Goal: Task Accomplishment & Management: Complete application form

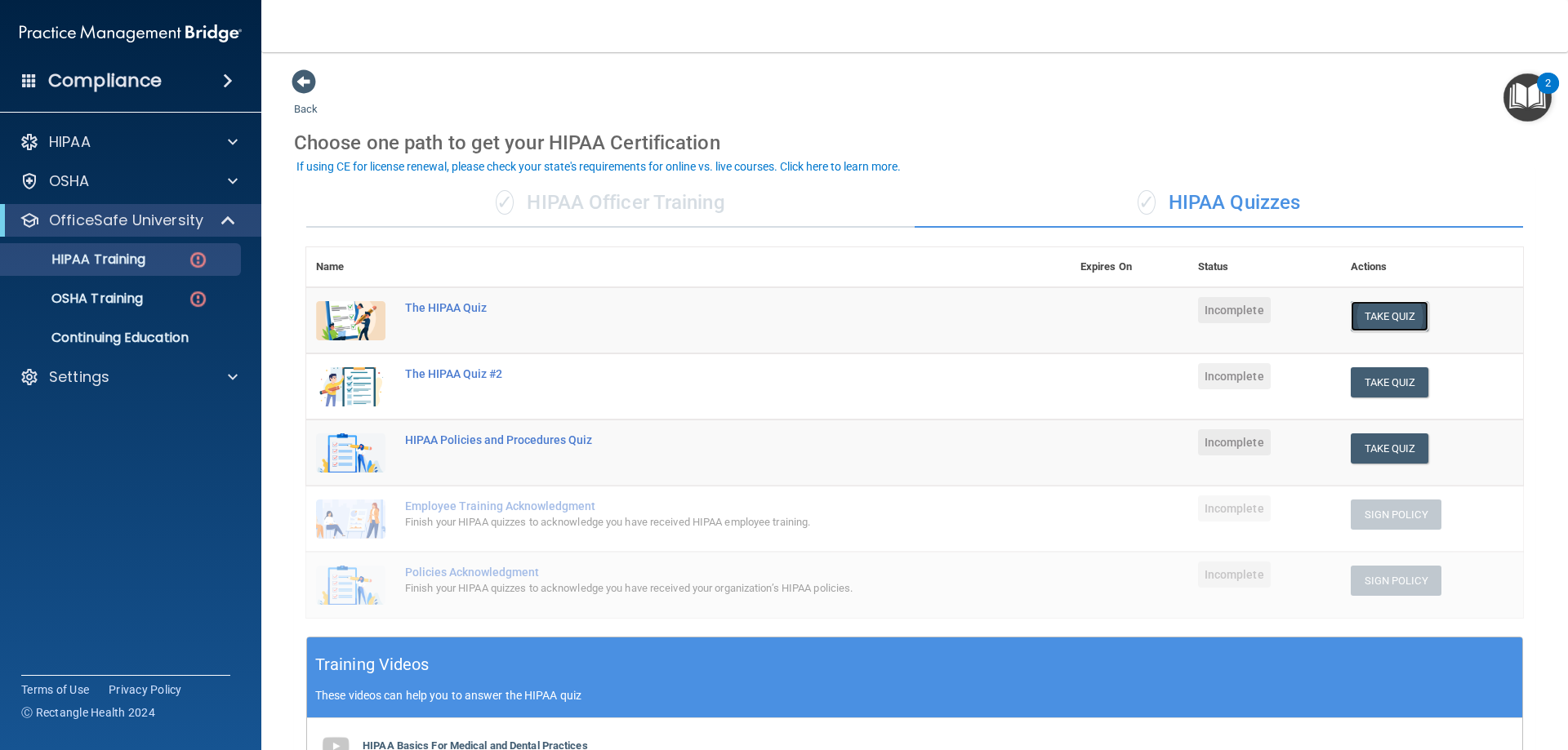
click at [1358, 320] on button "Take Quiz" at bounding box center [1390, 316] width 79 height 31
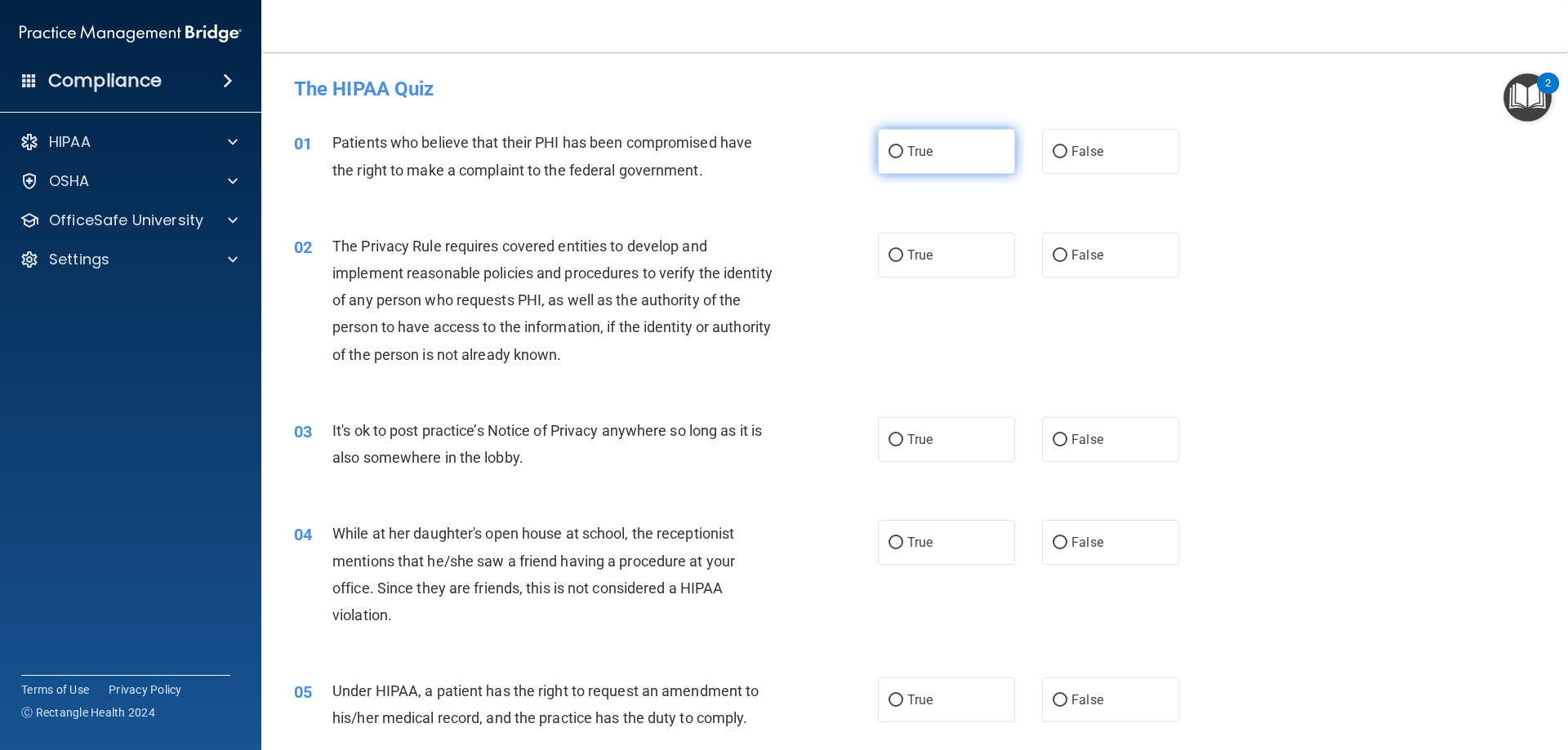
click at [888, 153] on input "True" at bounding box center [895, 153] width 15 height 12
radio input "true"
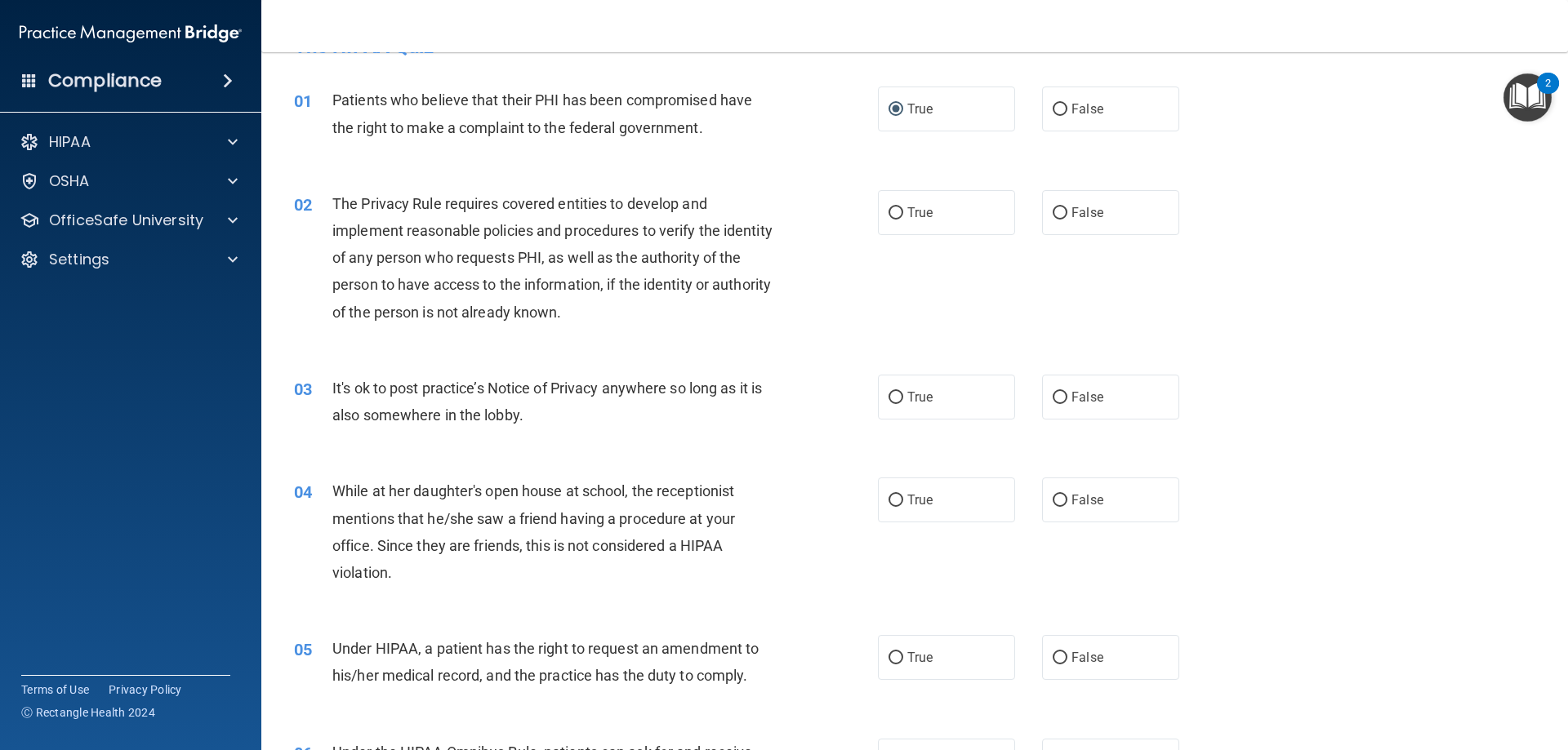
scroll to position [82, 0]
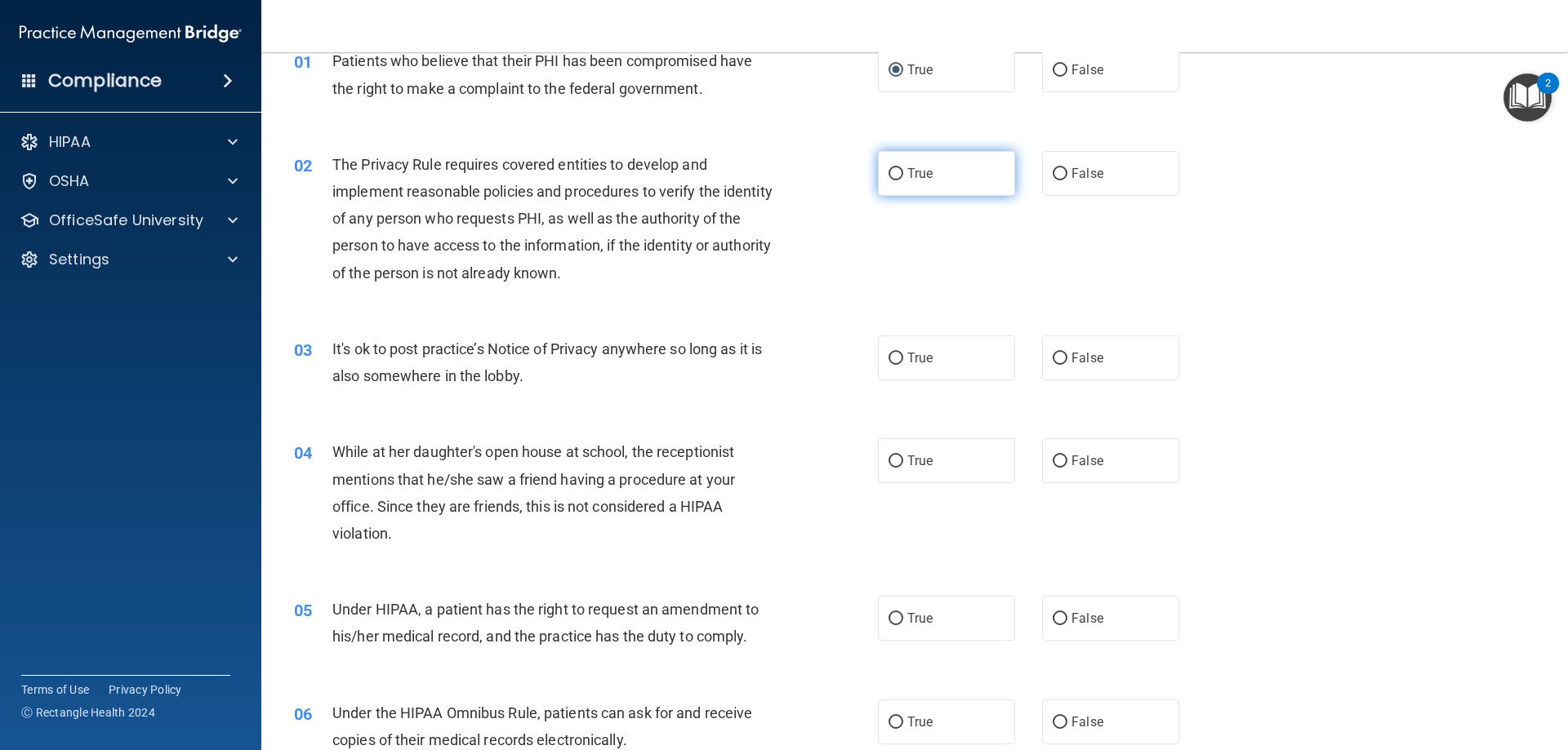
click at [891, 163] on label "True" at bounding box center [946, 173] width 137 height 44
click at [891, 168] on input "True" at bounding box center [895, 174] width 15 height 12
radio input "true"
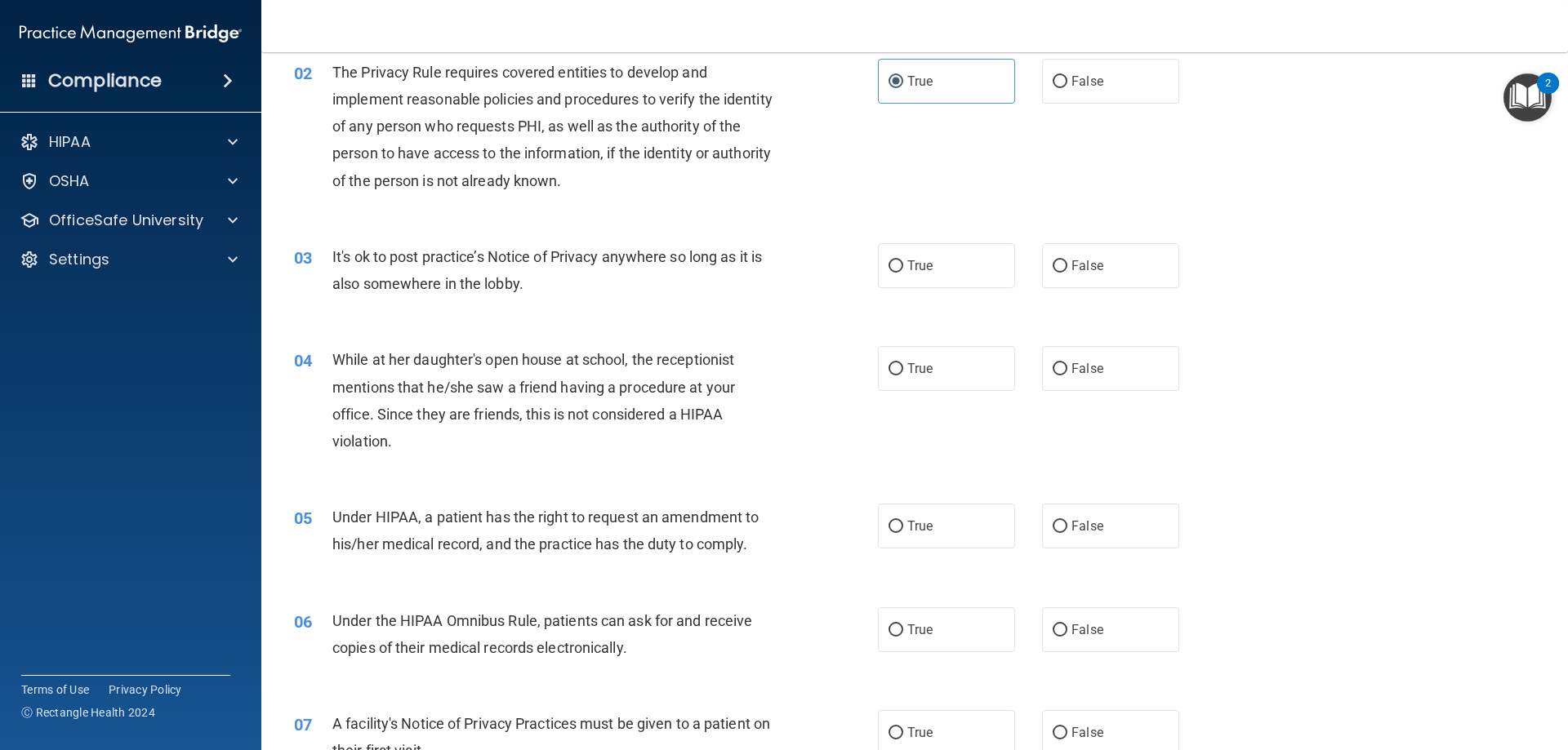
scroll to position [245, 0]
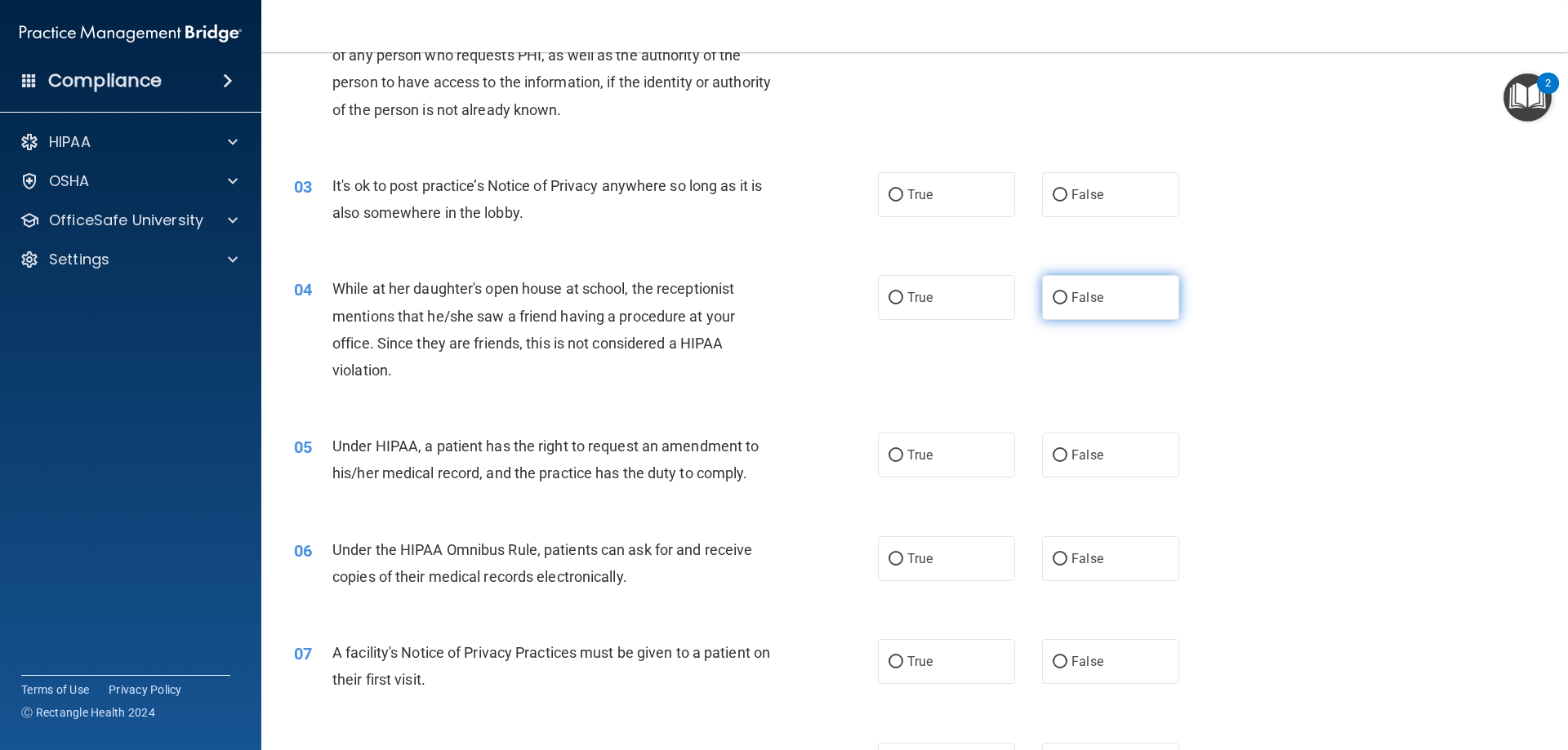
click at [1052, 304] on input "False" at bounding box center [1059, 298] width 15 height 12
radio input "true"
click at [909, 200] on span "True" at bounding box center [920, 194] width 25 height 16
click at [903, 200] on input "True" at bounding box center [895, 195] width 15 height 12
radio input "true"
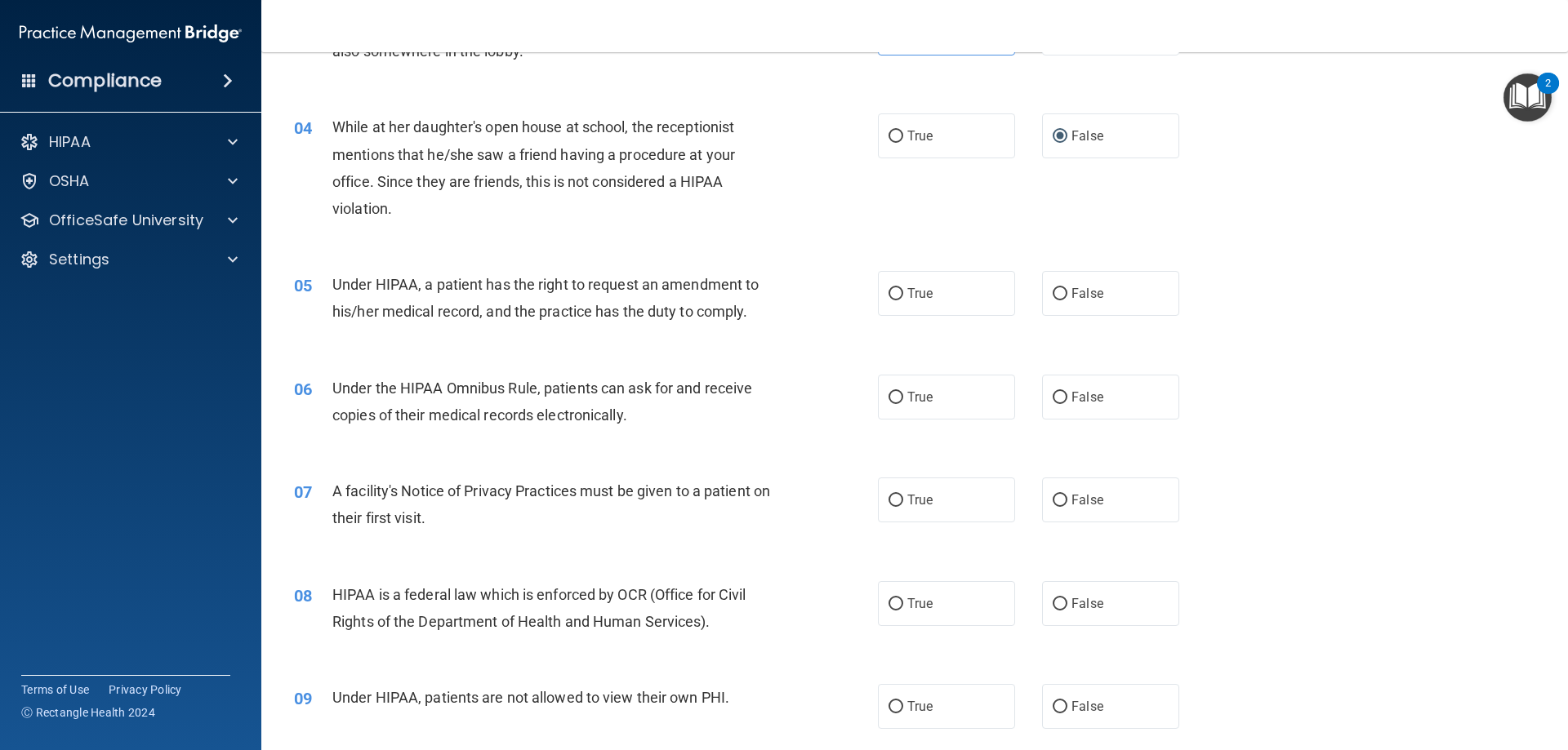
scroll to position [408, 0]
click at [907, 295] on span "True" at bounding box center [920, 292] width 25 height 16
click at [903, 295] on input "True" at bounding box center [895, 292] width 15 height 12
radio input "true"
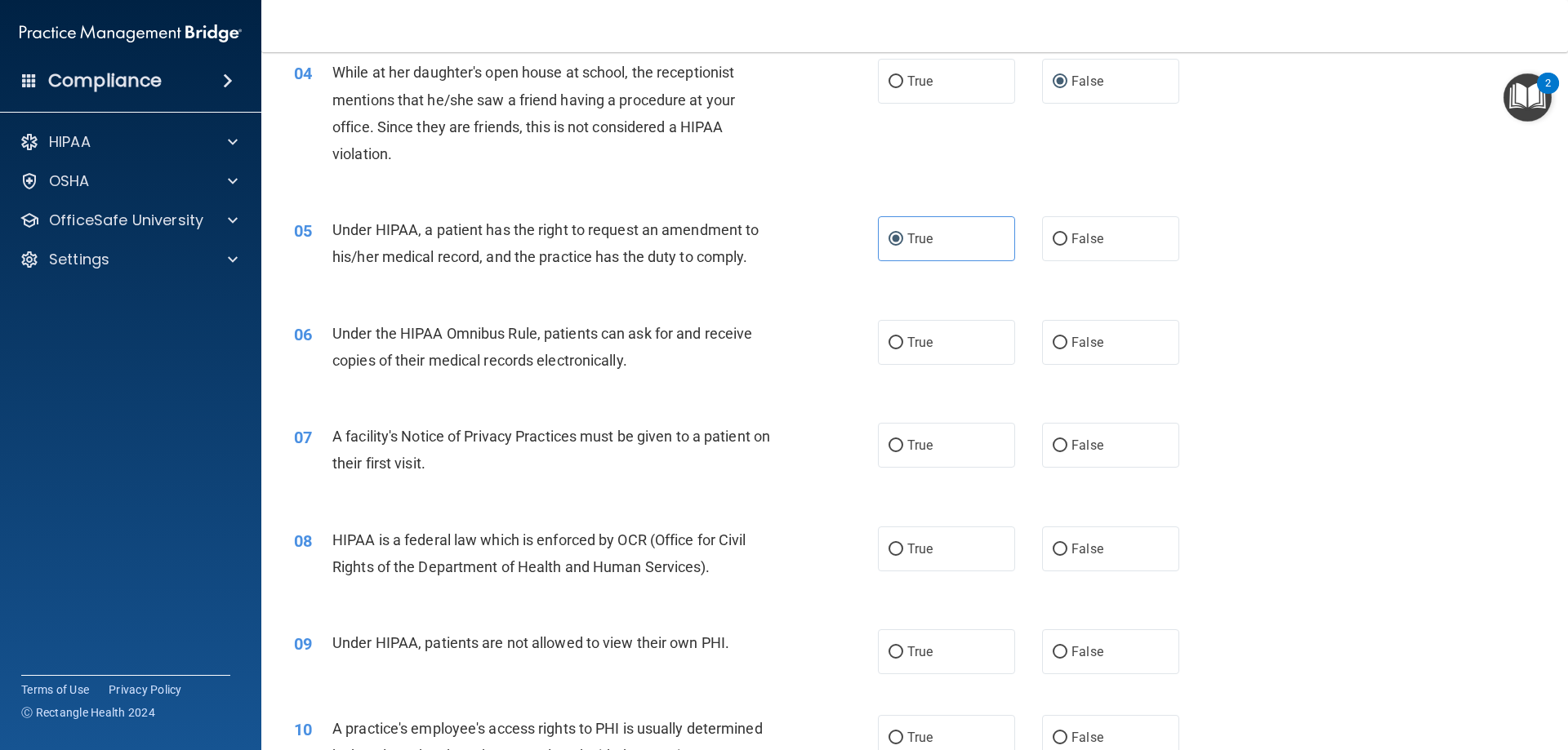
scroll to position [489, 0]
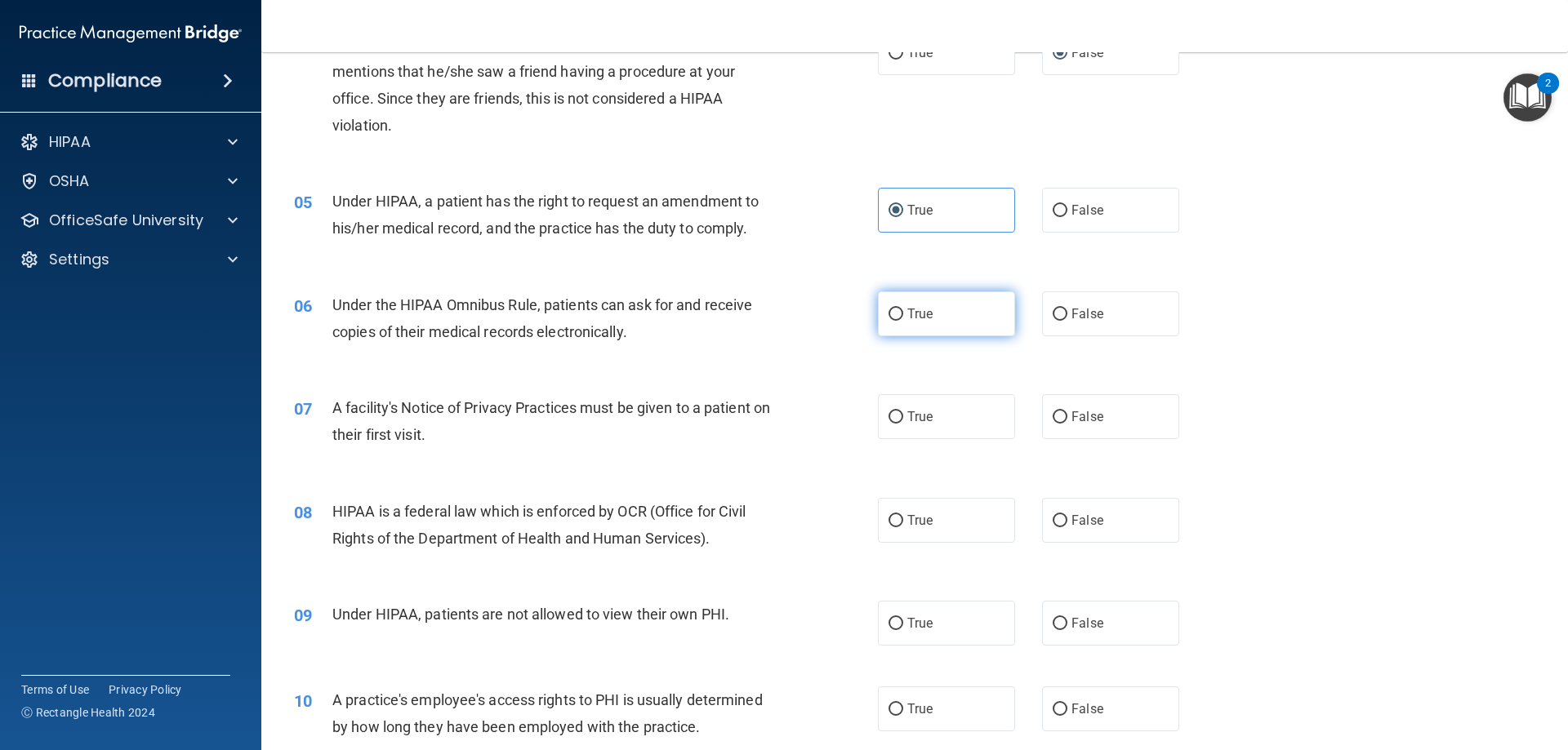
click at [895, 306] on label "True" at bounding box center [946, 313] width 137 height 44
click at [895, 309] on input "True" at bounding box center [895, 315] width 15 height 12
radio input "true"
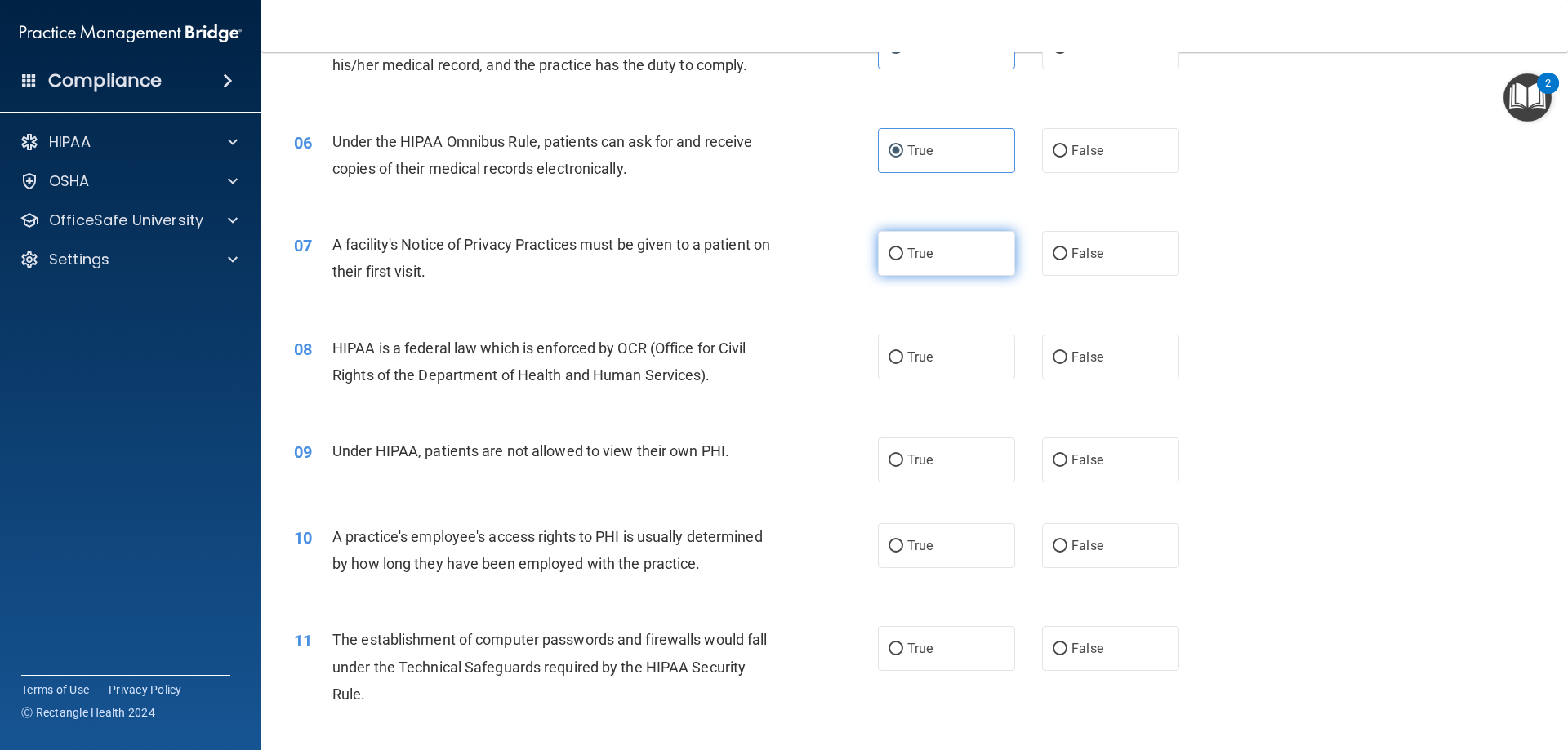
click at [907, 249] on span "True" at bounding box center [920, 254] width 25 height 16
click at [903, 249] on input "True" at bounding box center [895, 254] width 15 height 12
radio input "true"
click at [888, 363] on input "True" at bounding box center [895, 358] width 15 height 12
radio input "true"
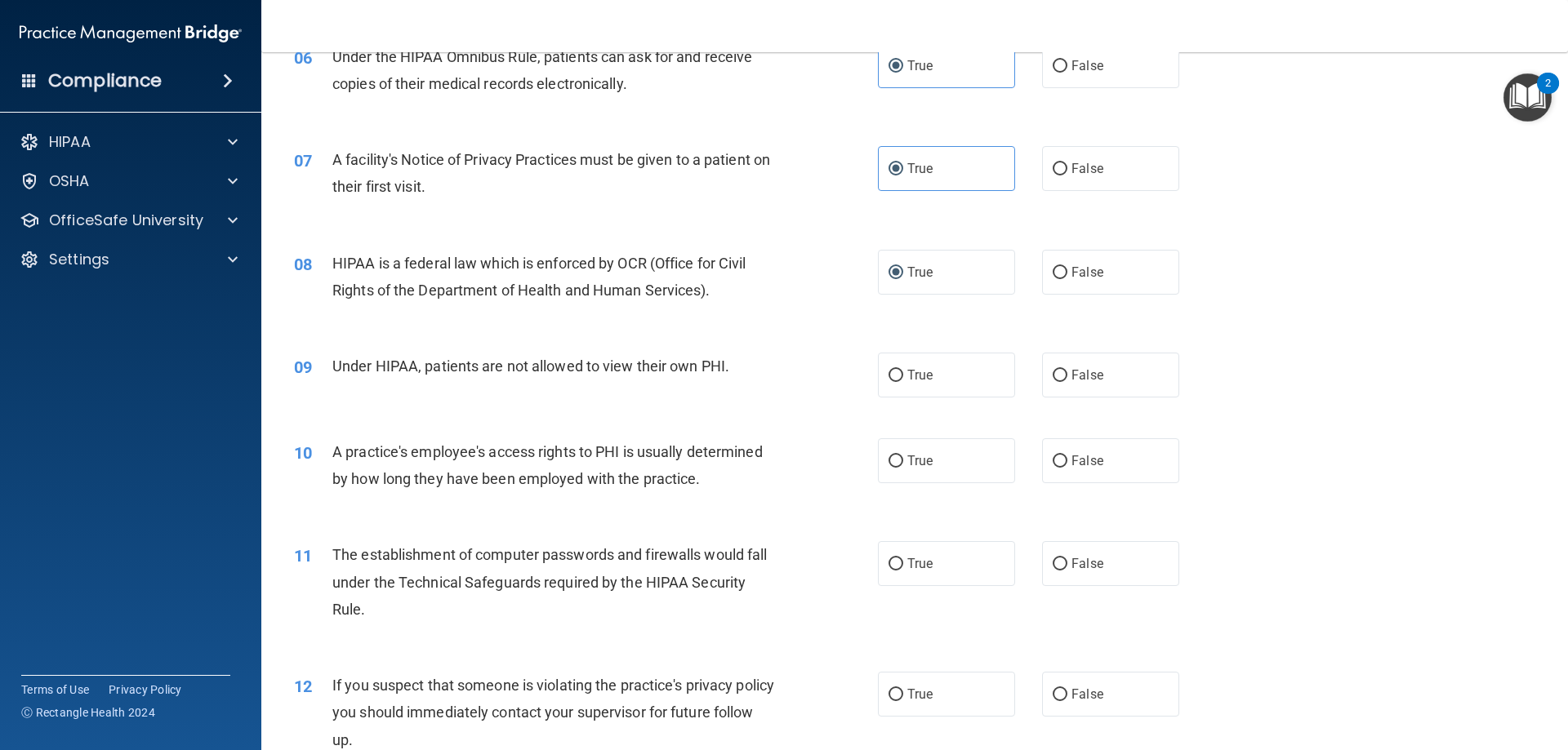
scroll to position [816, 0]
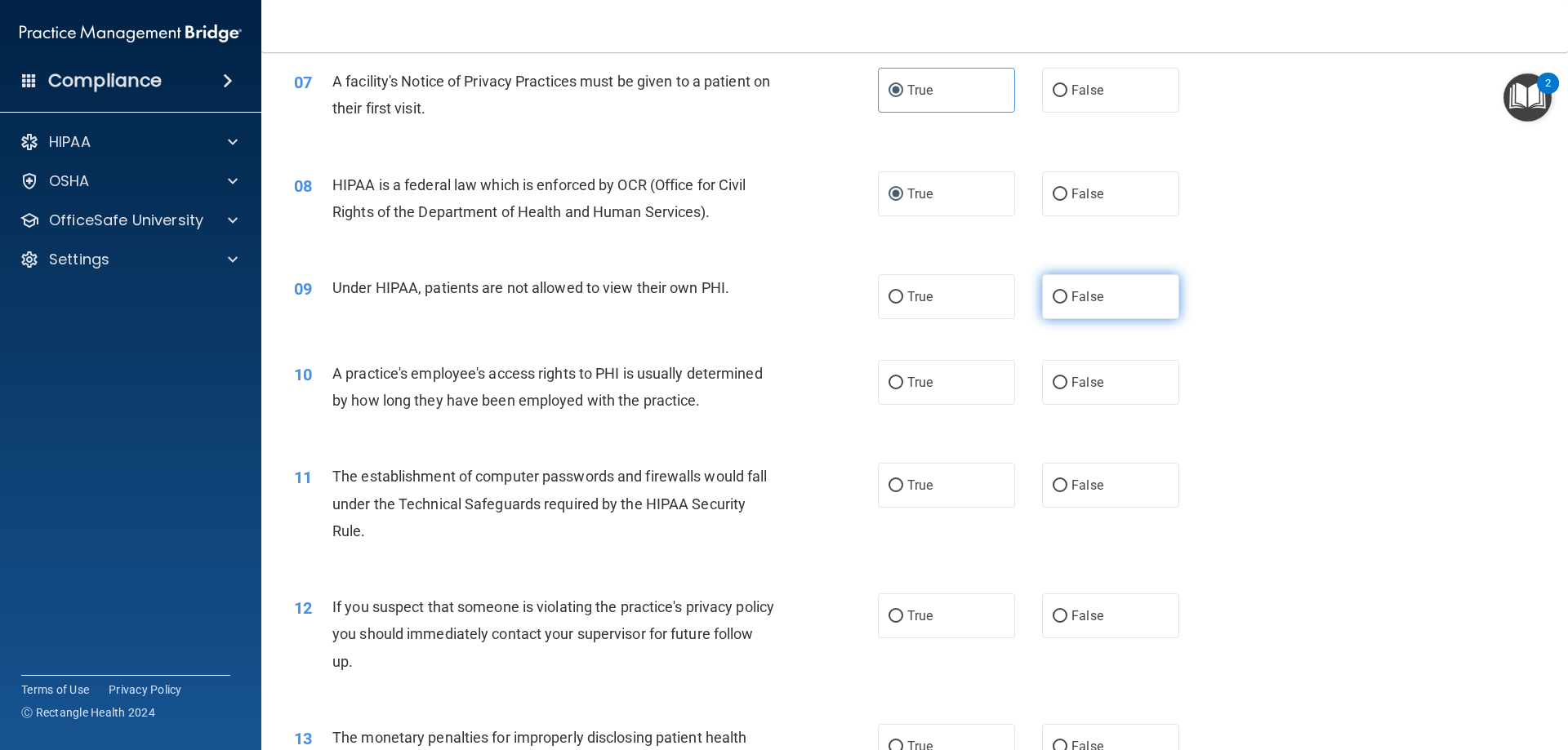
click at [1072, 294] on span "False" at bounding box center [1087, 297] width 31 height 16
click at [1065, 294] on input "False" at bounding box center [1059, 297] width 15 height 12
radio input "true"
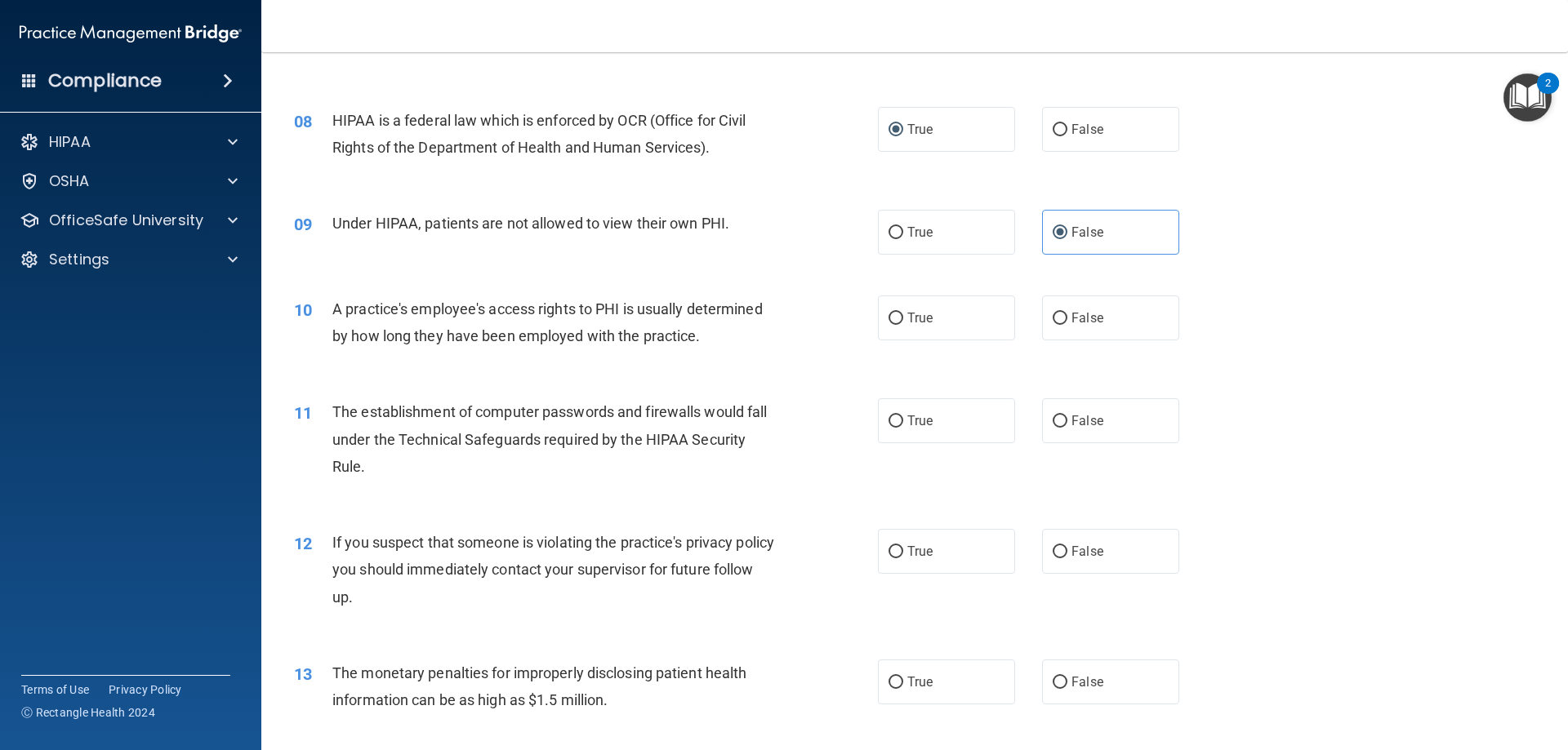
scroll to position [979, 0]
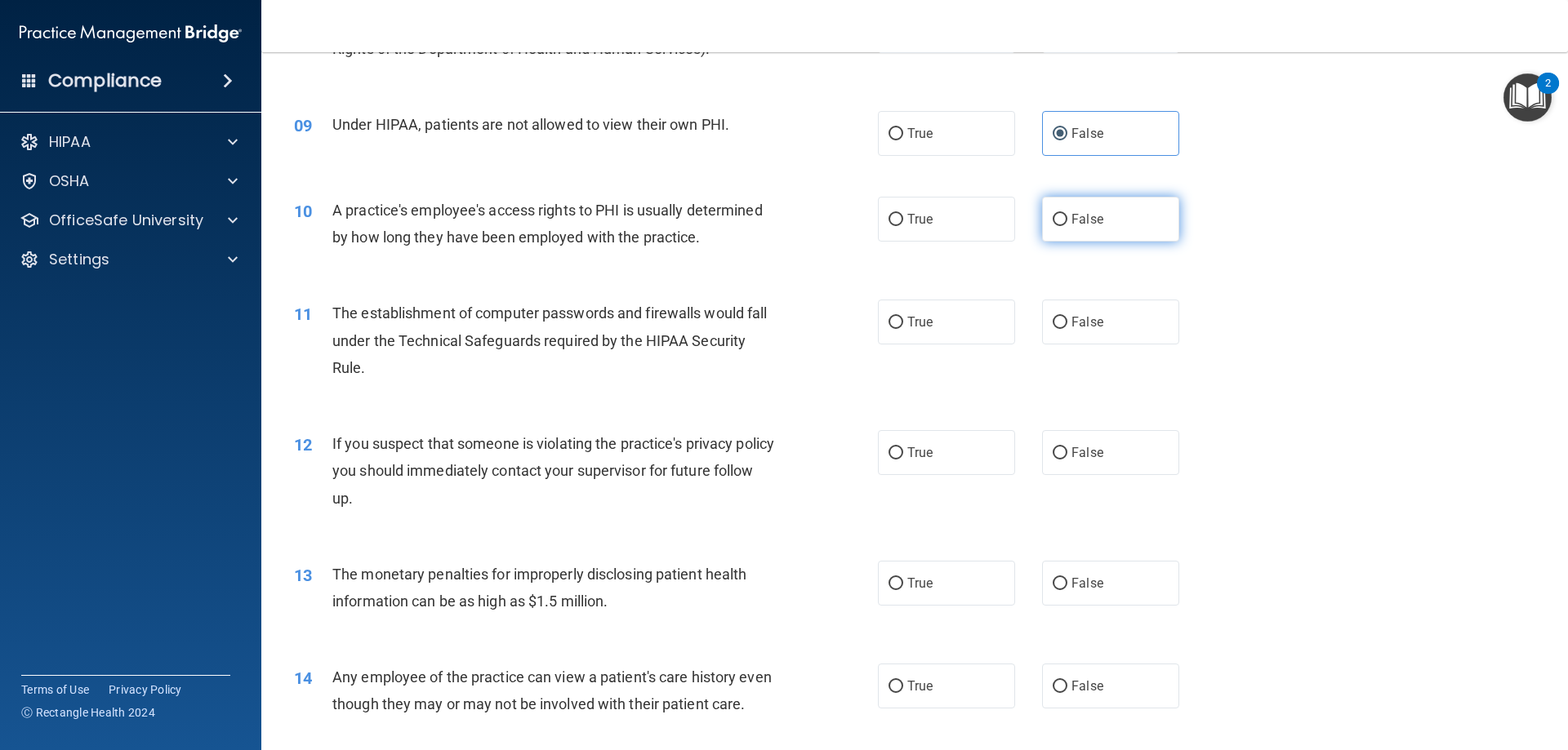
click at [1052, 228] on label "False" at bounding box center [1110, 219] width 137 height 44
click at [1052, 226] on input "False" at bounding box center [1059, 220] width 15 height 12
radio input "true"
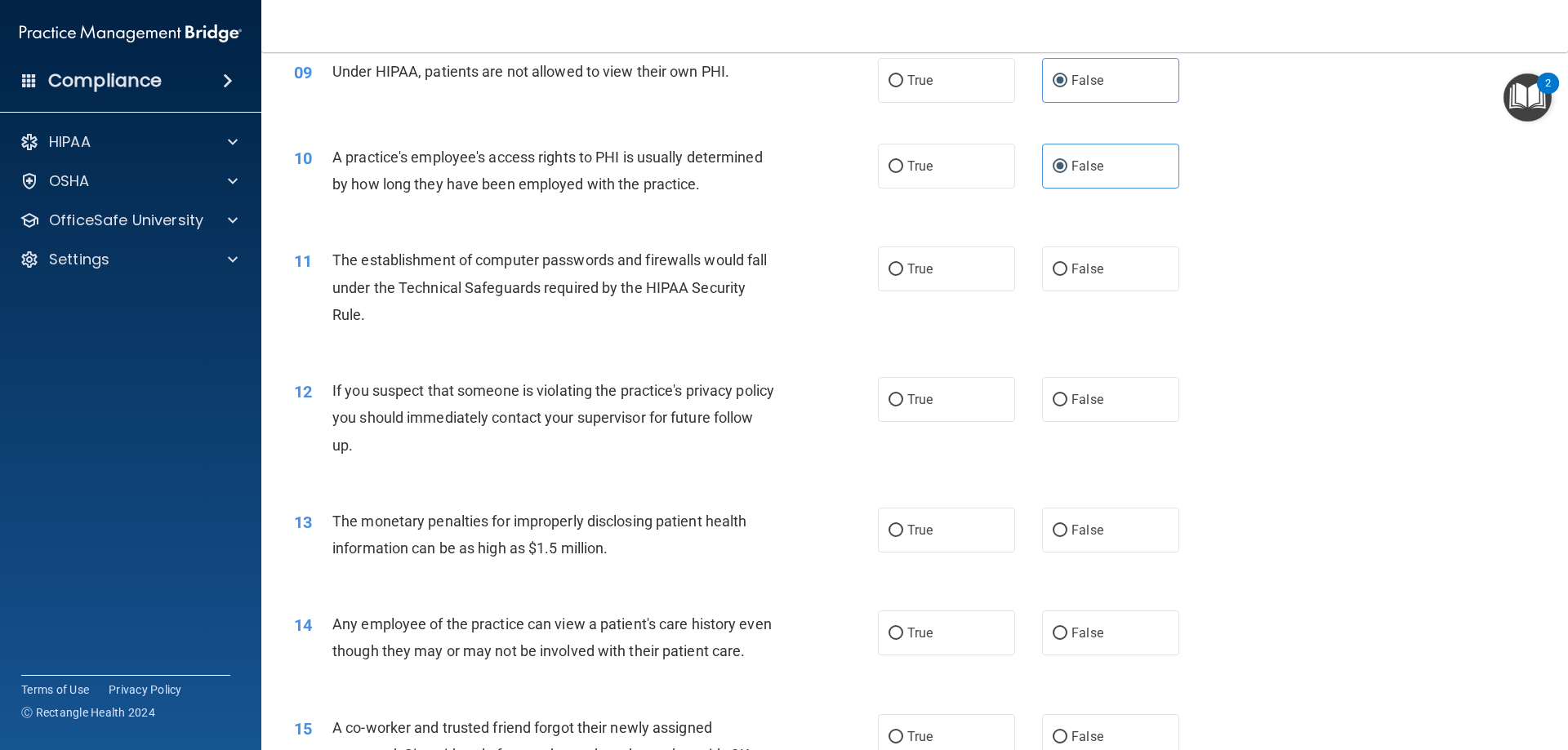
scroll to position [1061, 0]
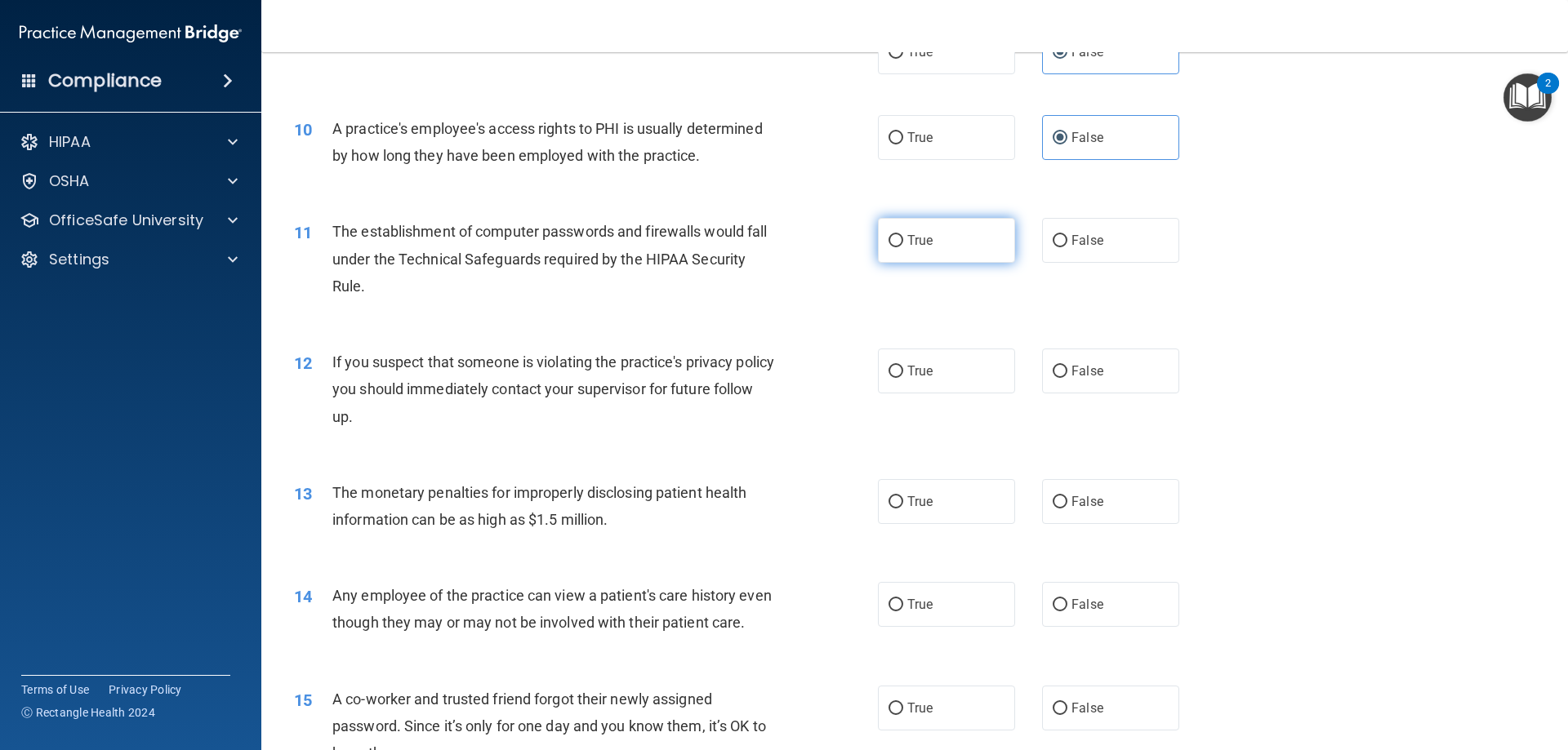
click at [899, 249] on label "True" at bounding box center [946, 240] width 137 height 44
click at [899, 248] on input "True" at bounding box center [895, 242] width 15 height 12
radio input "true"
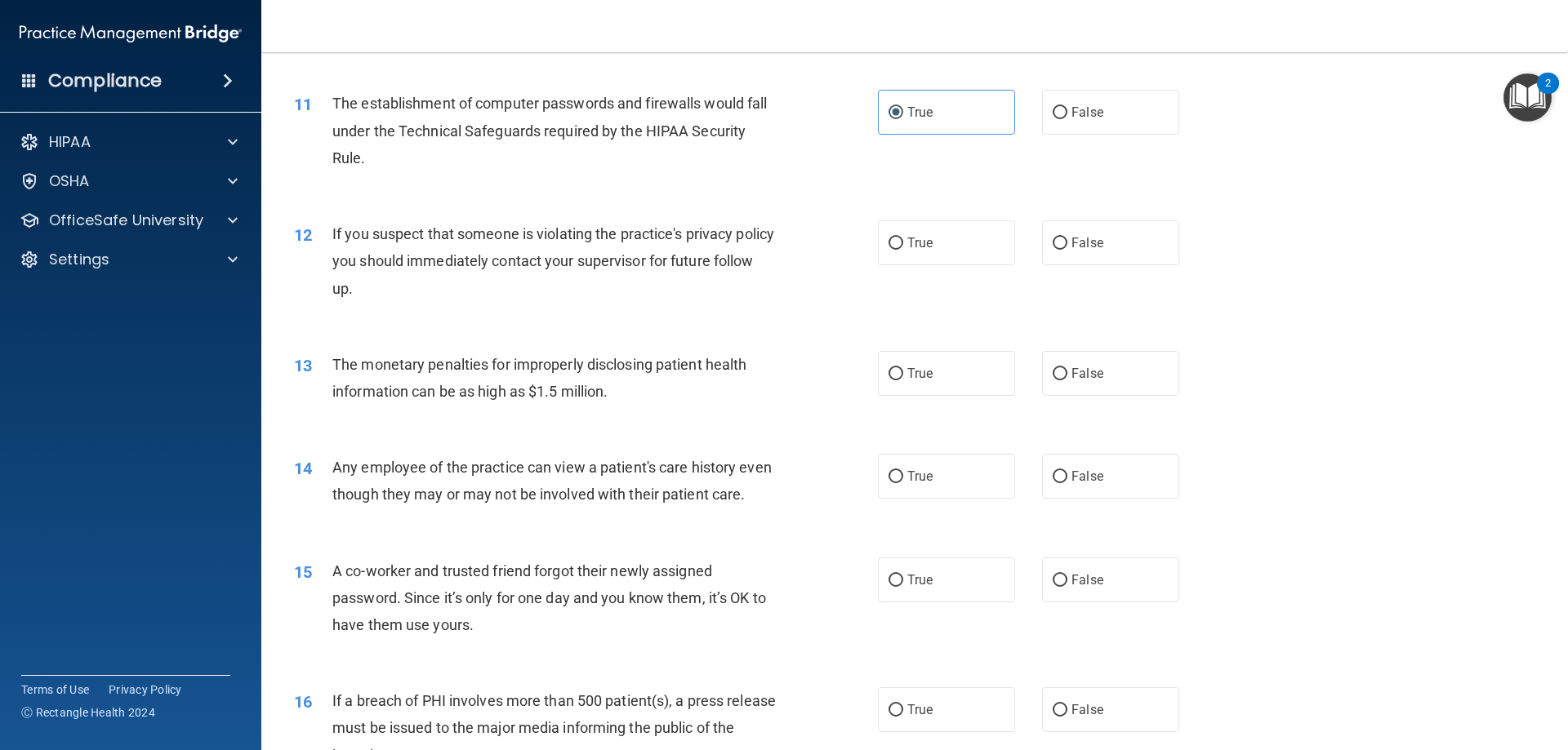
scroll to position [1224, 0]
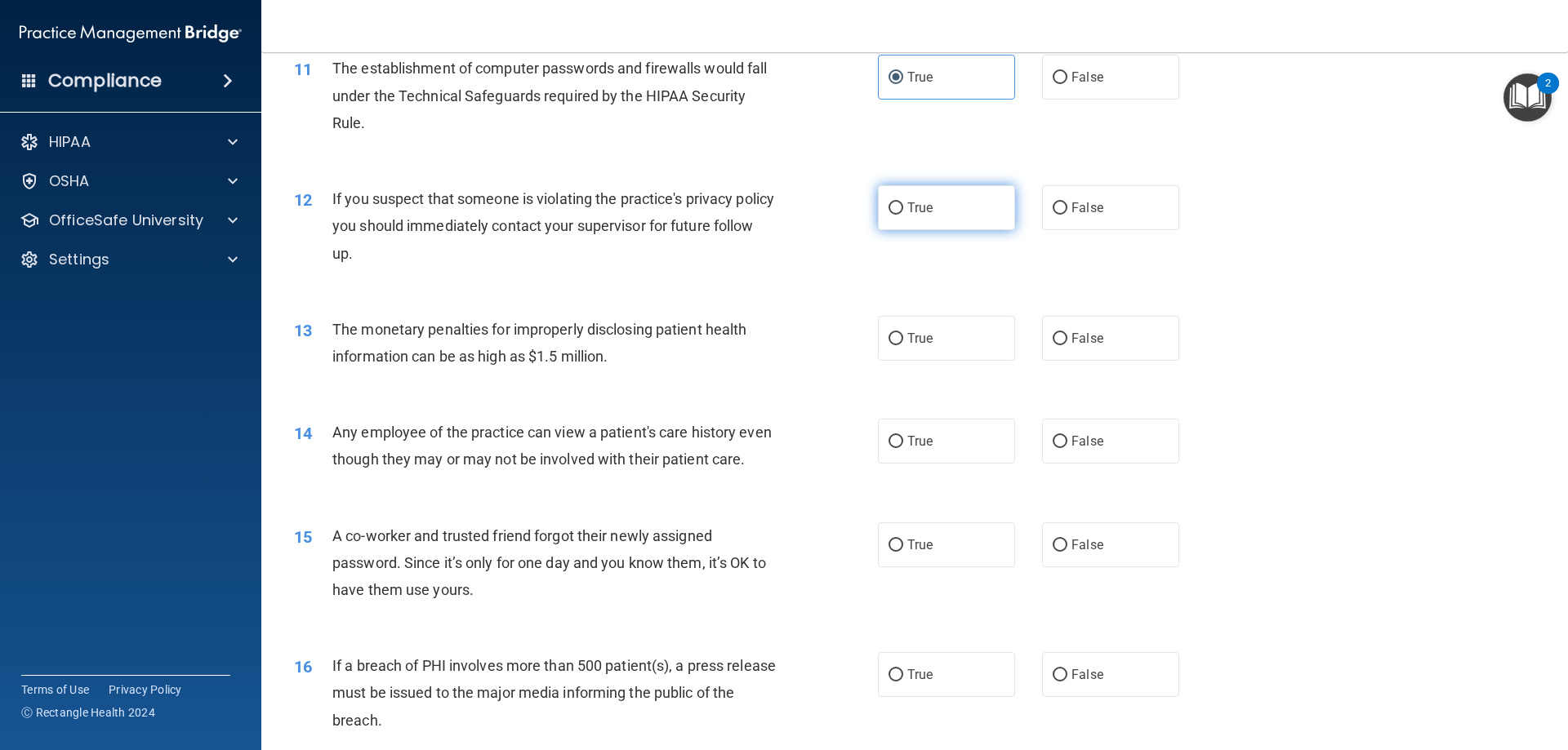
click at [900, 209] on label "True" at bounding box center [946, 207] width 137 height 44
click at [900, 209] on input "True" at bounding box center [895, 208] width 15 height 12
radio input "true"
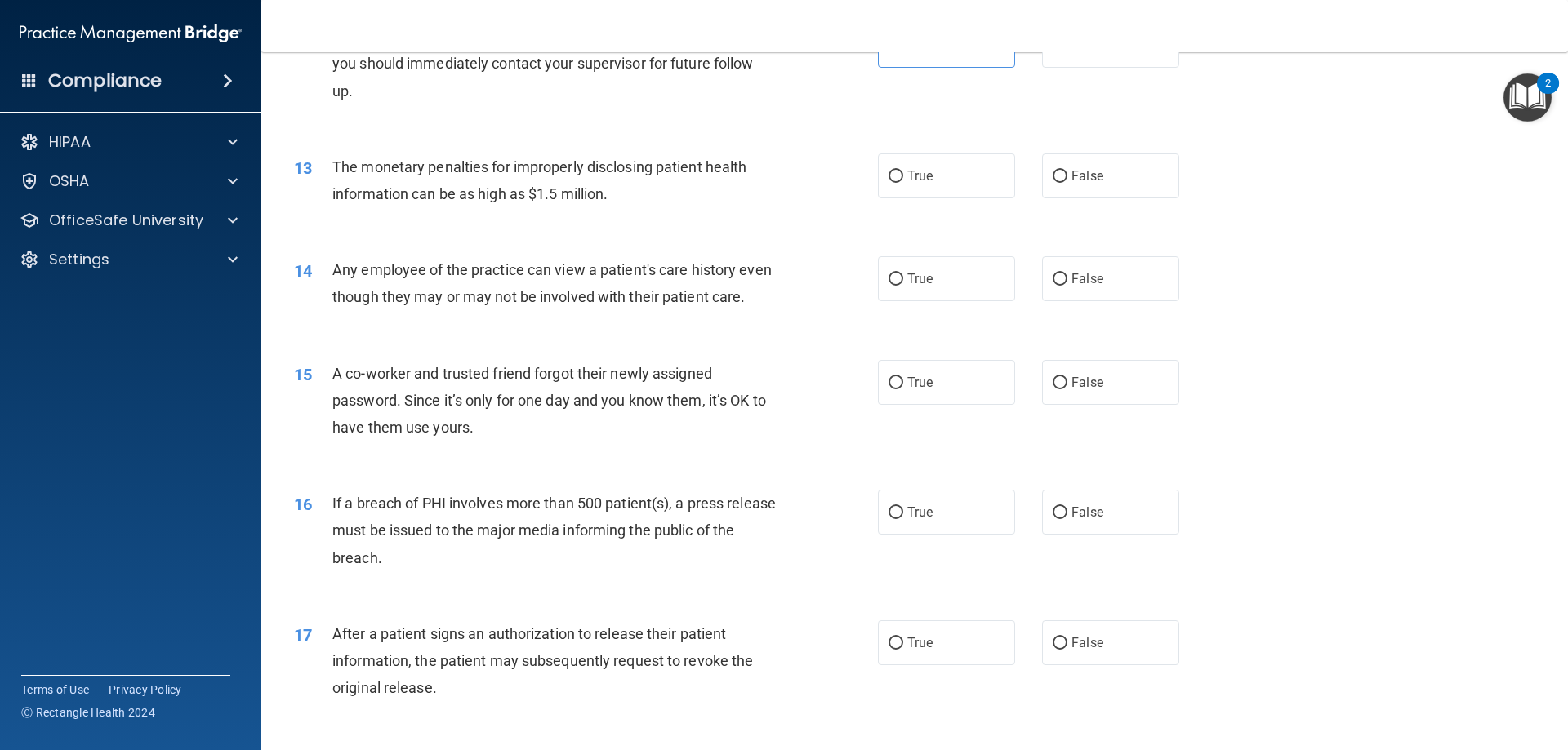
scroll to position [1388, 0]
click at [880, 170] on label "True" at bounding box center [946, 174] width 137 height 44
click at [888, 170] on input "True" at bounding box center [895, 176] width 15 height 12
radio input "true"
click at [1053, 286] on label "False" at bounding box center [1110, 277] width 137 height 44
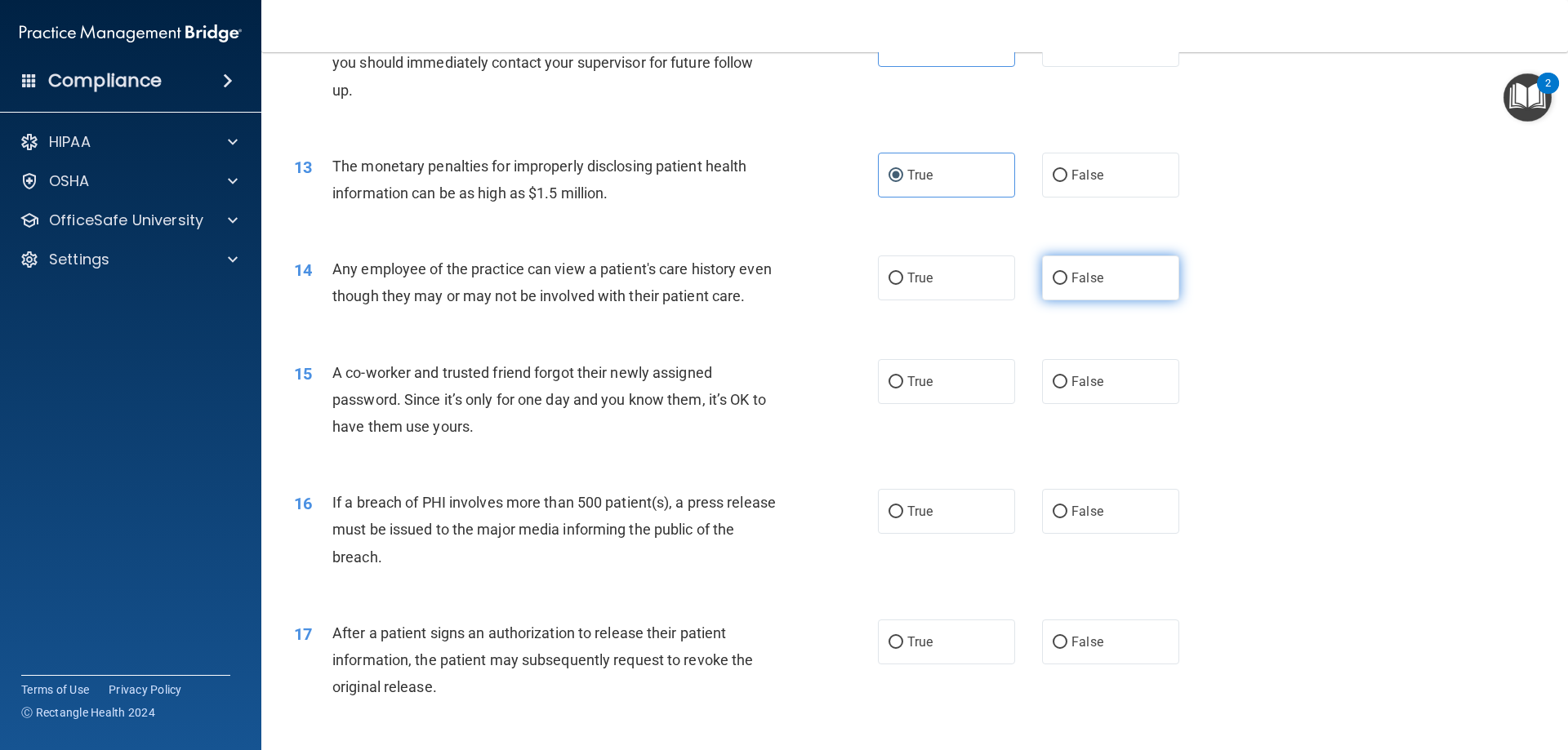
click at [1053, 285] on input "False" at bounding box center [1059, 279] width 15 height 12
radio input "true"
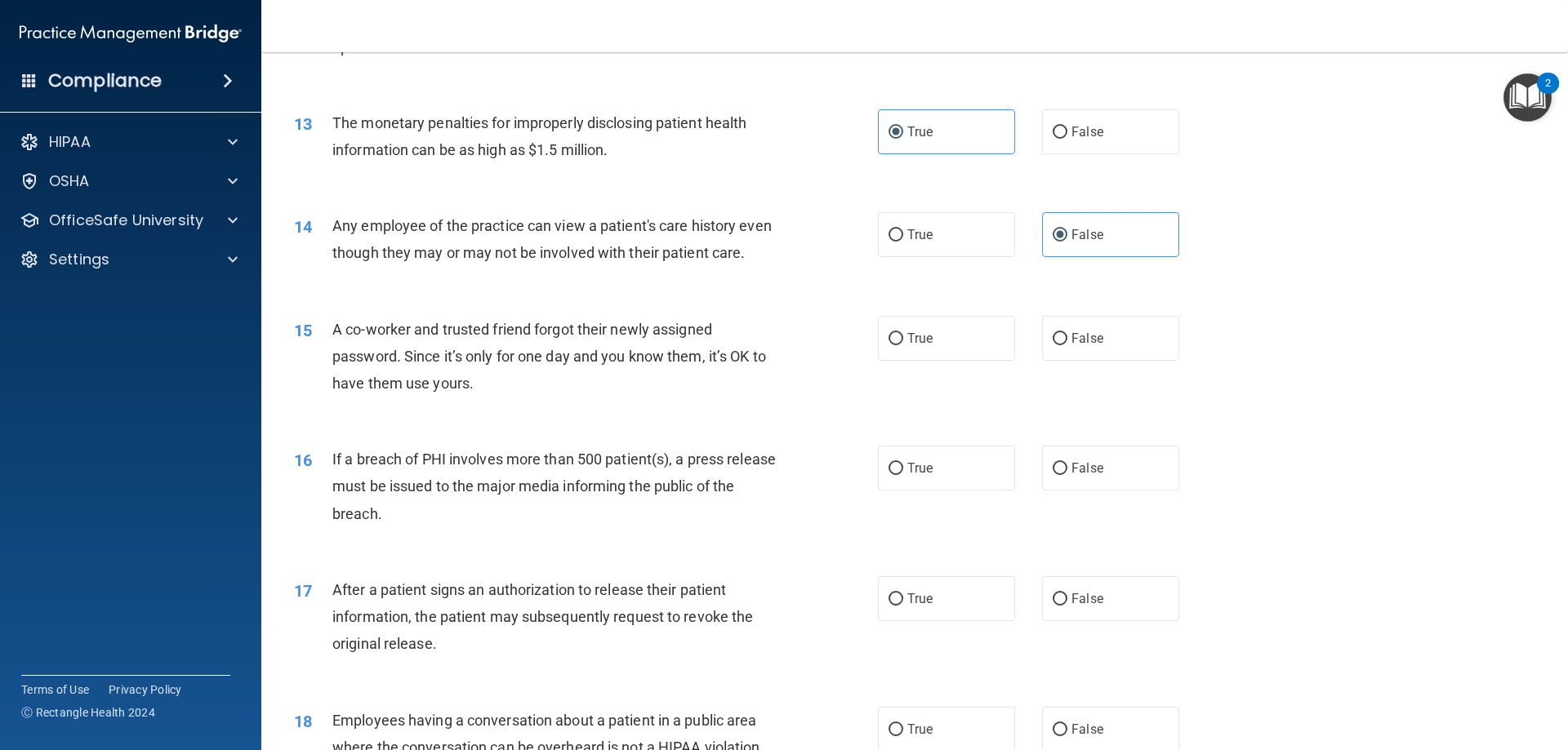
scroll to position [1551, 0]
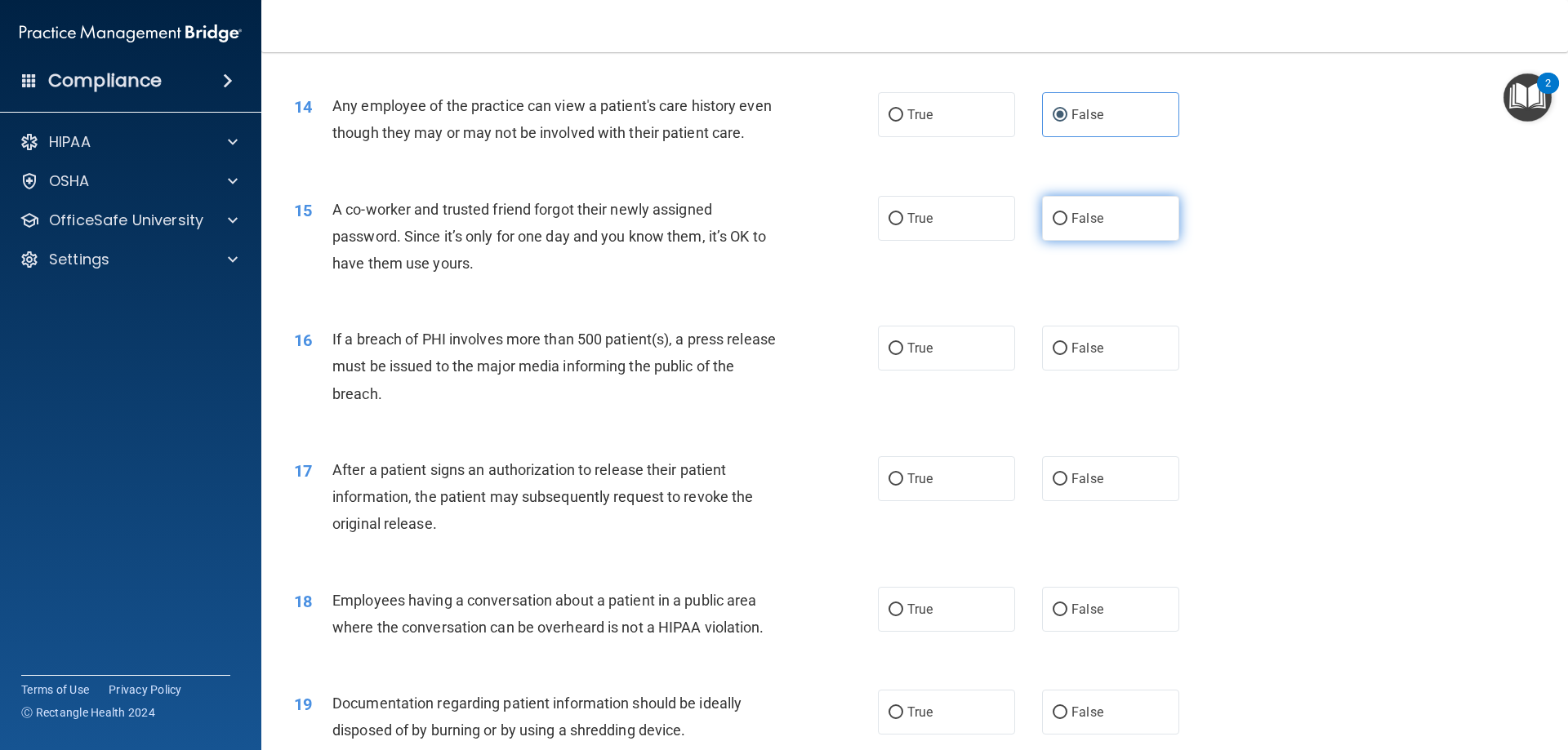
click at [1113, 241] on label "False" at bounding box center [1110, 218] width 137 height 44
click at [1067, 225] on input "False" at bounding box center [1059, 219] width 15 height 12
radio input "true"
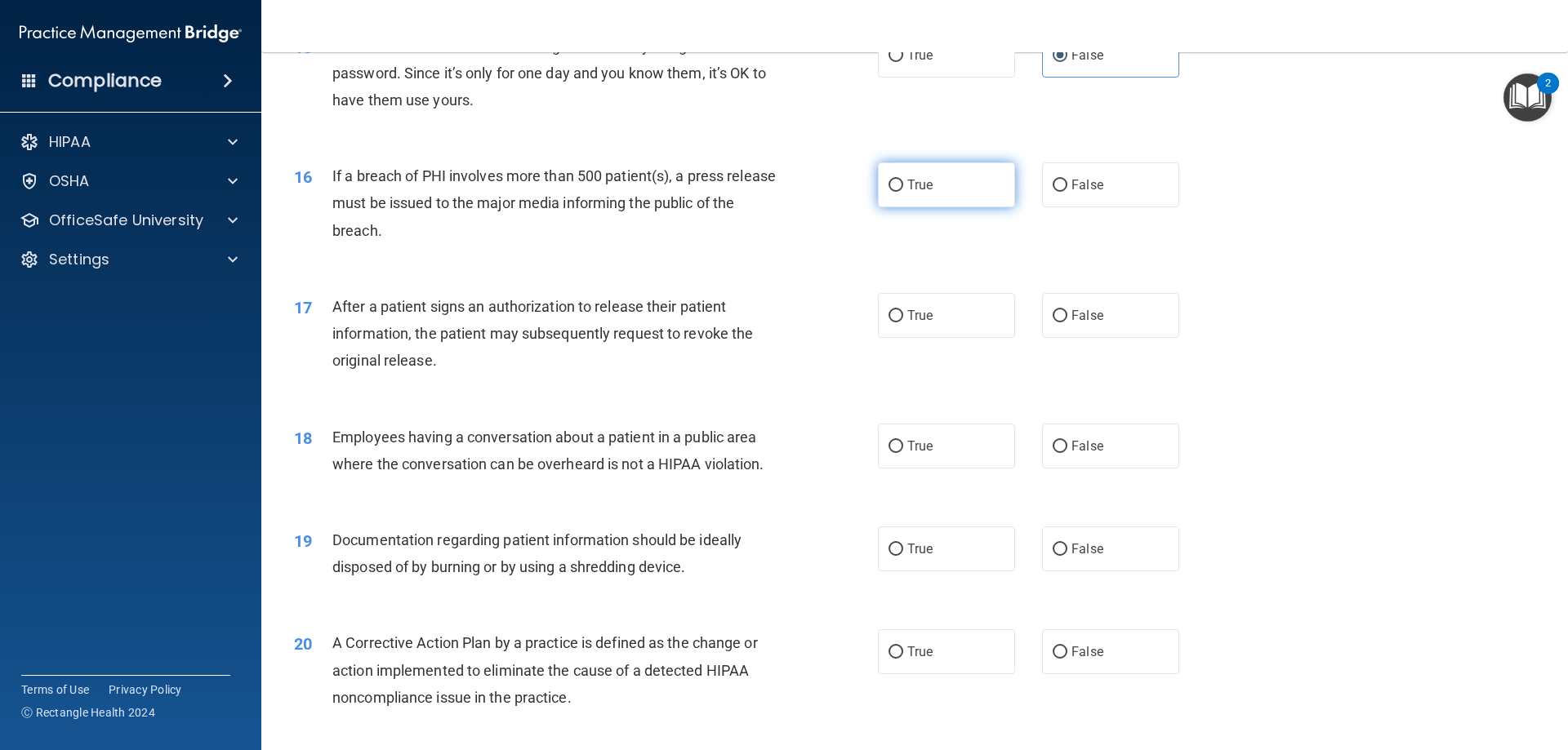
click at [956, 208] on label "True" at bounding box center [946, 184] width 137 height 44
click at [903, 192] on input "True" at bounding box center [895, 186] width 15 height 12
radio input "true"
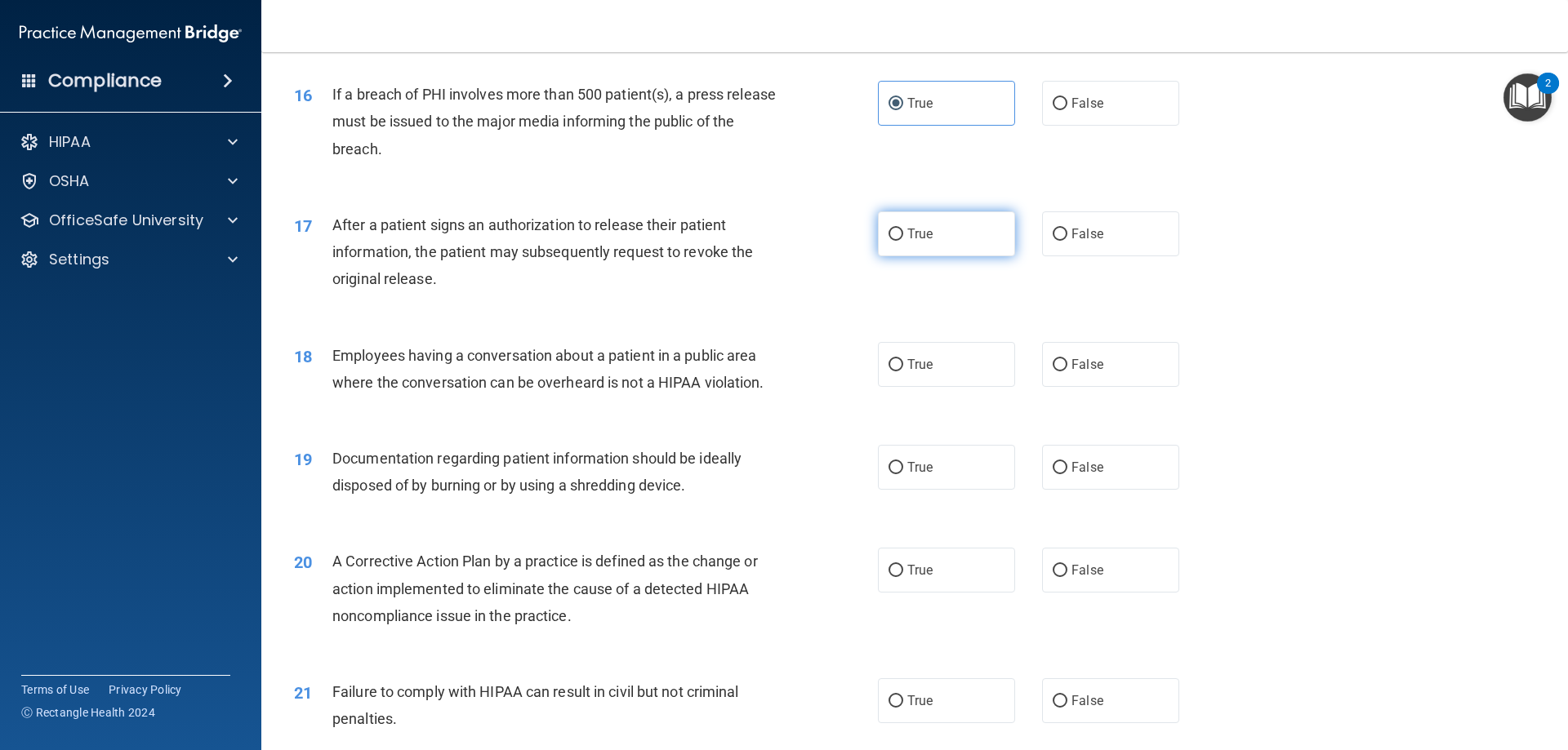
click at [956, 252] on label "True" at bounding box center [946, 233] width 137 height 44
click at [903, 241] on input "True" at bounding box center [895, 235] width 15 height 12
radio input "true"
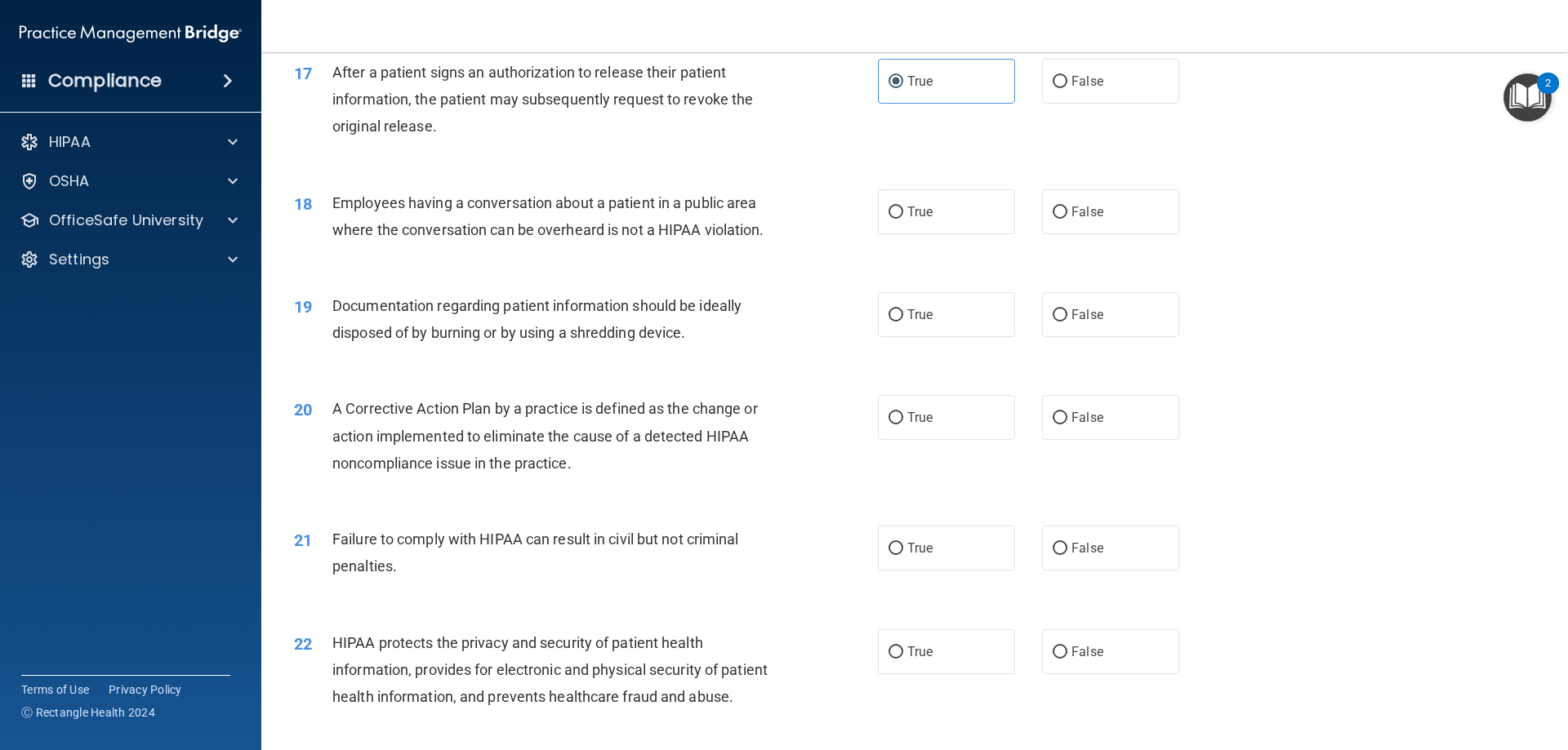
scroll to position [1959, 0]
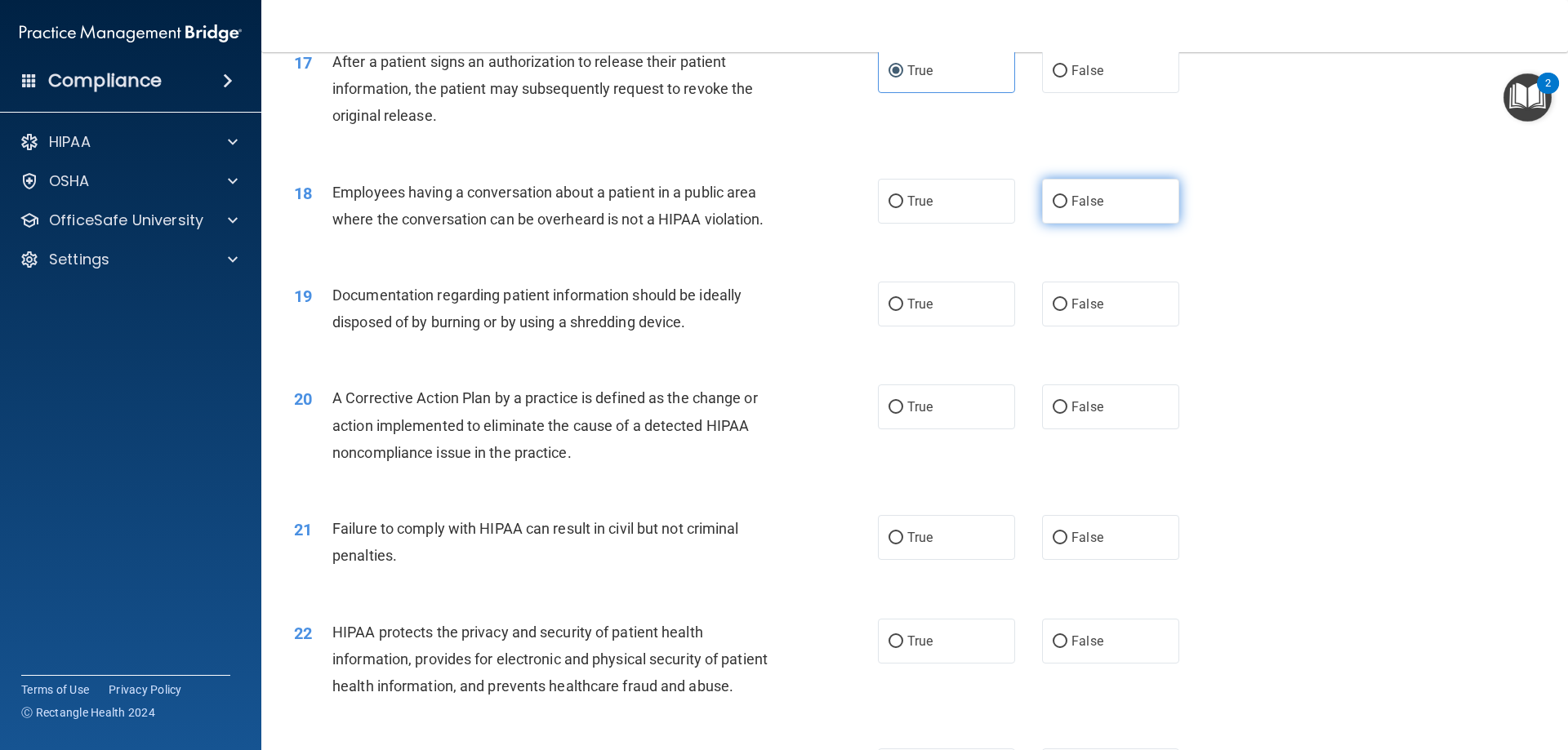
click at [1090, 209] on span "False" at bounding box center [1087, 201] width 31 height 16
click at [1067, 208] on input "False" at bounding box center [1059, 202] width 15 height 12
radio input "true"
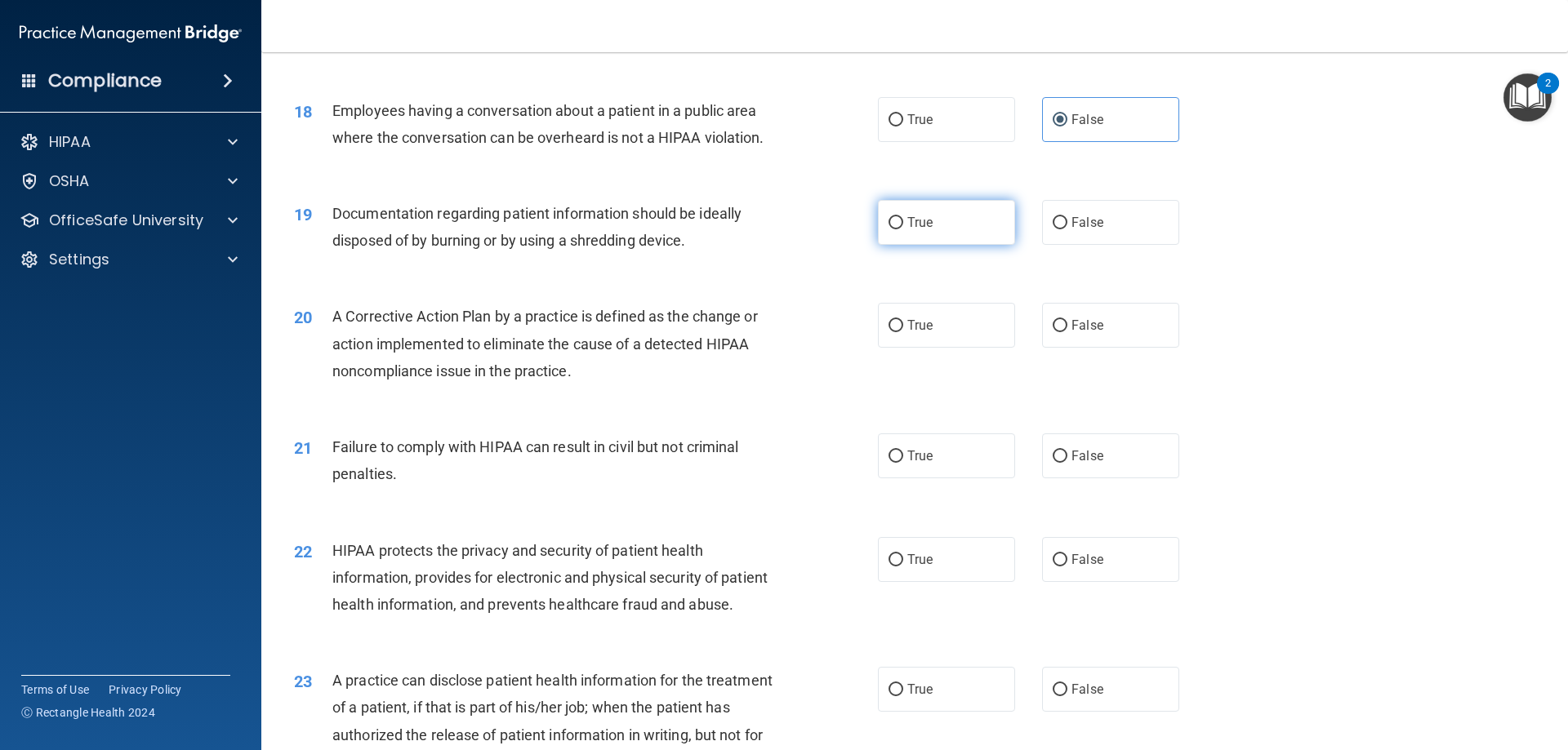
click at [935, 242] on label "True" at bounding box center [946, 222] width 137 height 44
click at [903, 229] on input "True" at bounding box center [895, 223] width 15 height 12
radio input "true"
drag, startPoint x: 1126, startPoint y: 247, endPoint x: 1240, endPoint y: 235, distance: 114.6
click at [1126, 245] on label "False" at bounding box center [1110, 222] width 137 height 44
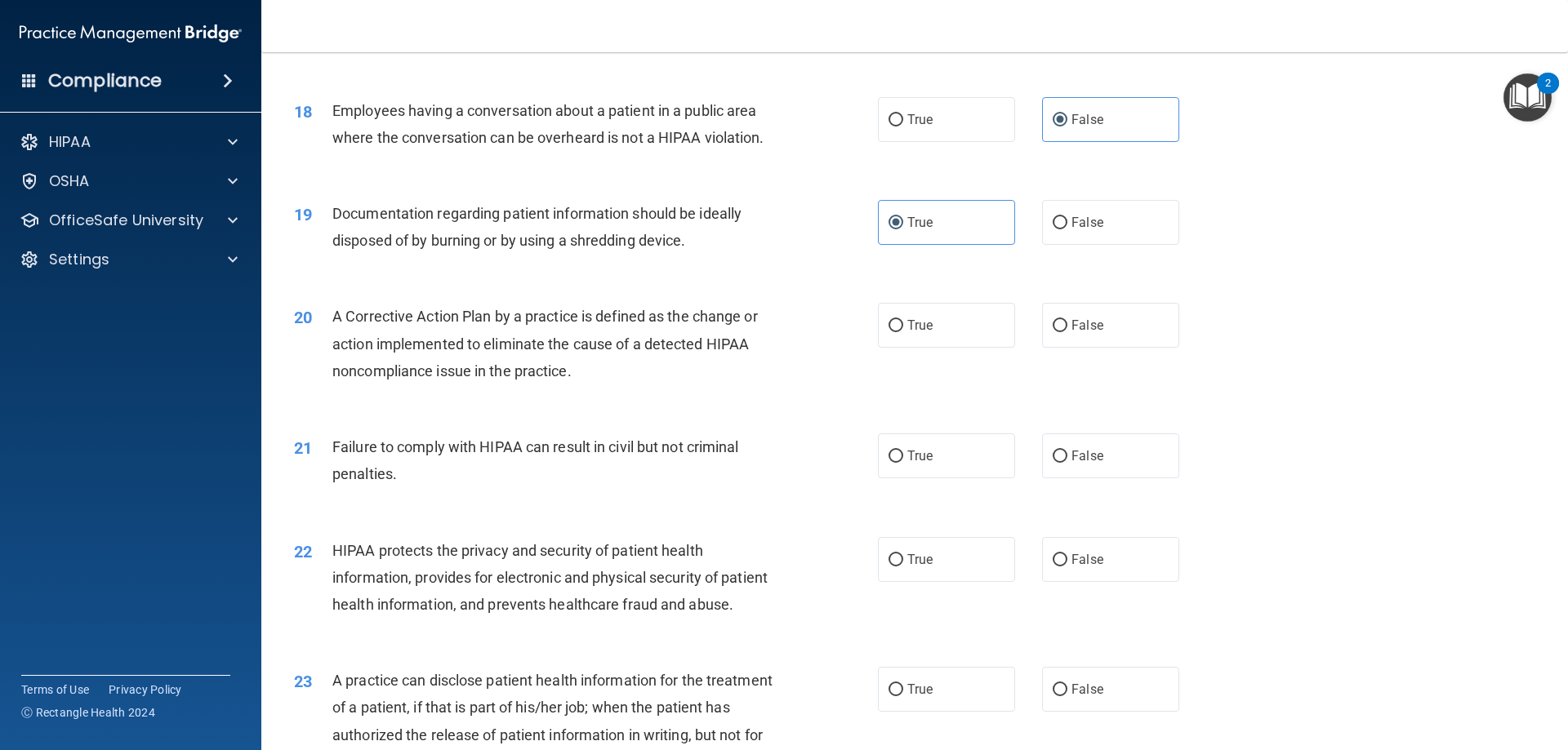
click at [1067, 229] on input "False" at bounding box center [1059, 223] width 15 height 12
radio input "true"
radio input "false"
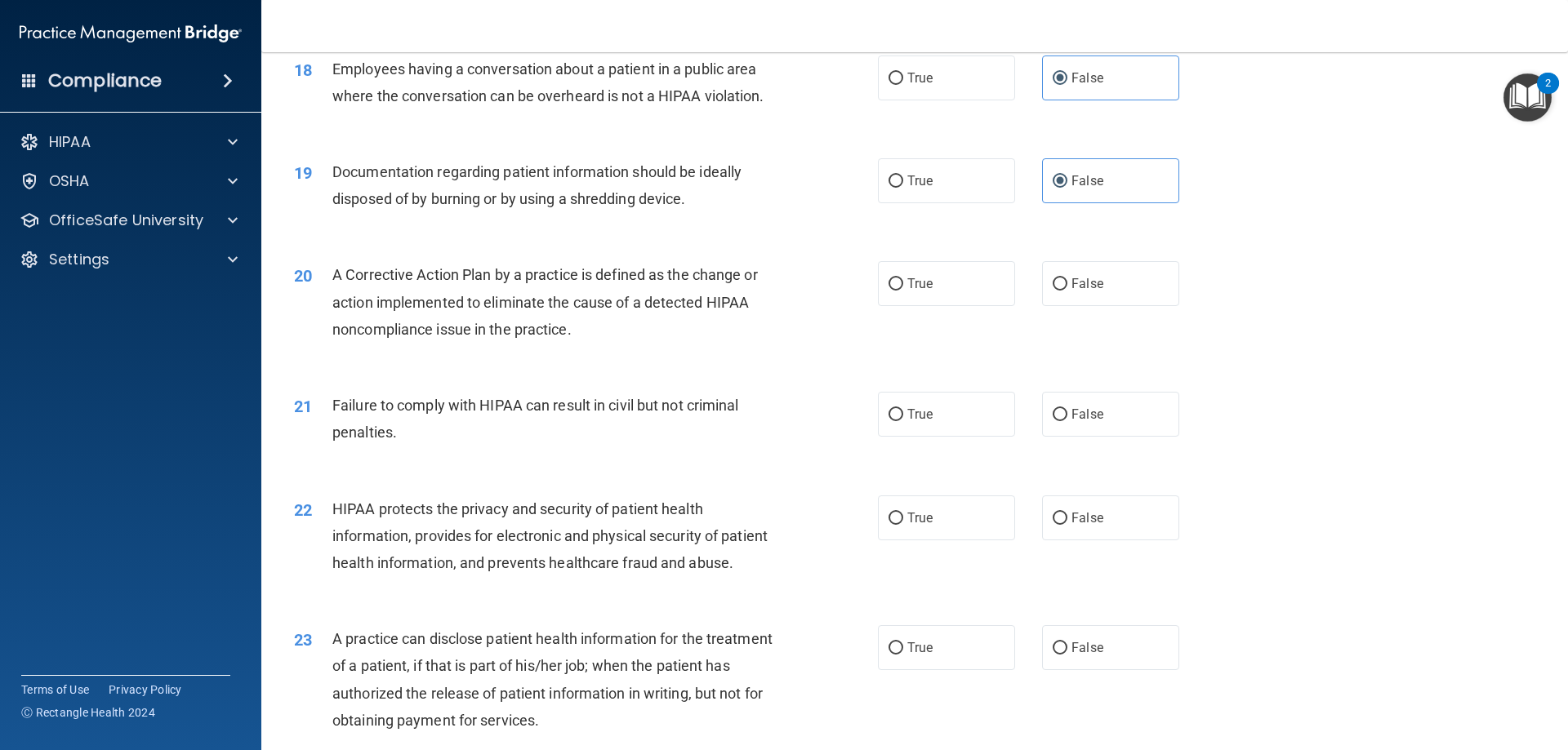
scroll to position [2122, 0]
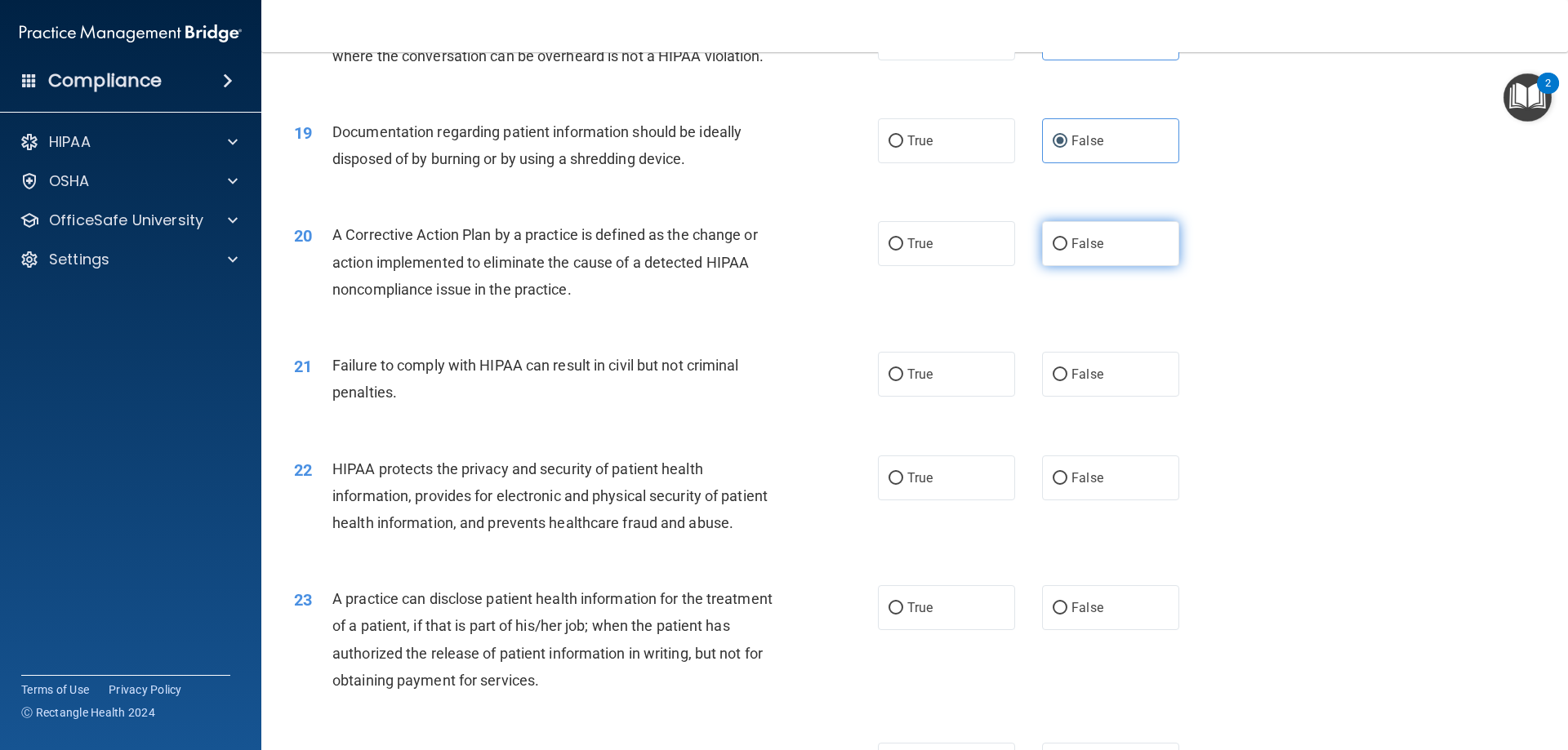
drag, startPoint x: 948, startPoint y: 271, endPoint x: 1078, endPoint y: 283, distance: 130.6
click at [948, 266] on label "True" at bounding box center [946, 243] width 137 height 44
click at [903, 250] on input "True" at bounding box center [895, 244] width 15 height 12
radio input "true"
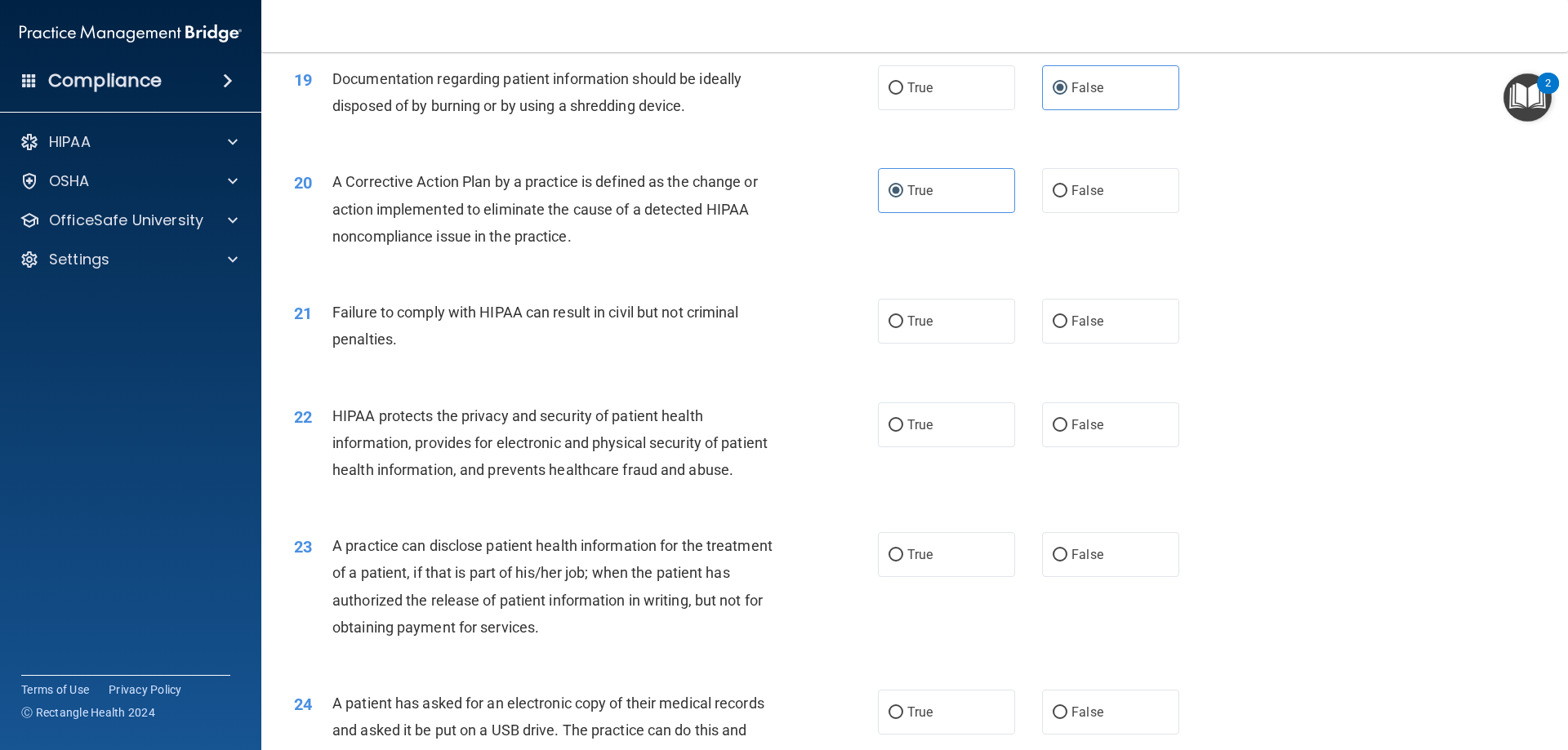
scroll to position [2285, 0]
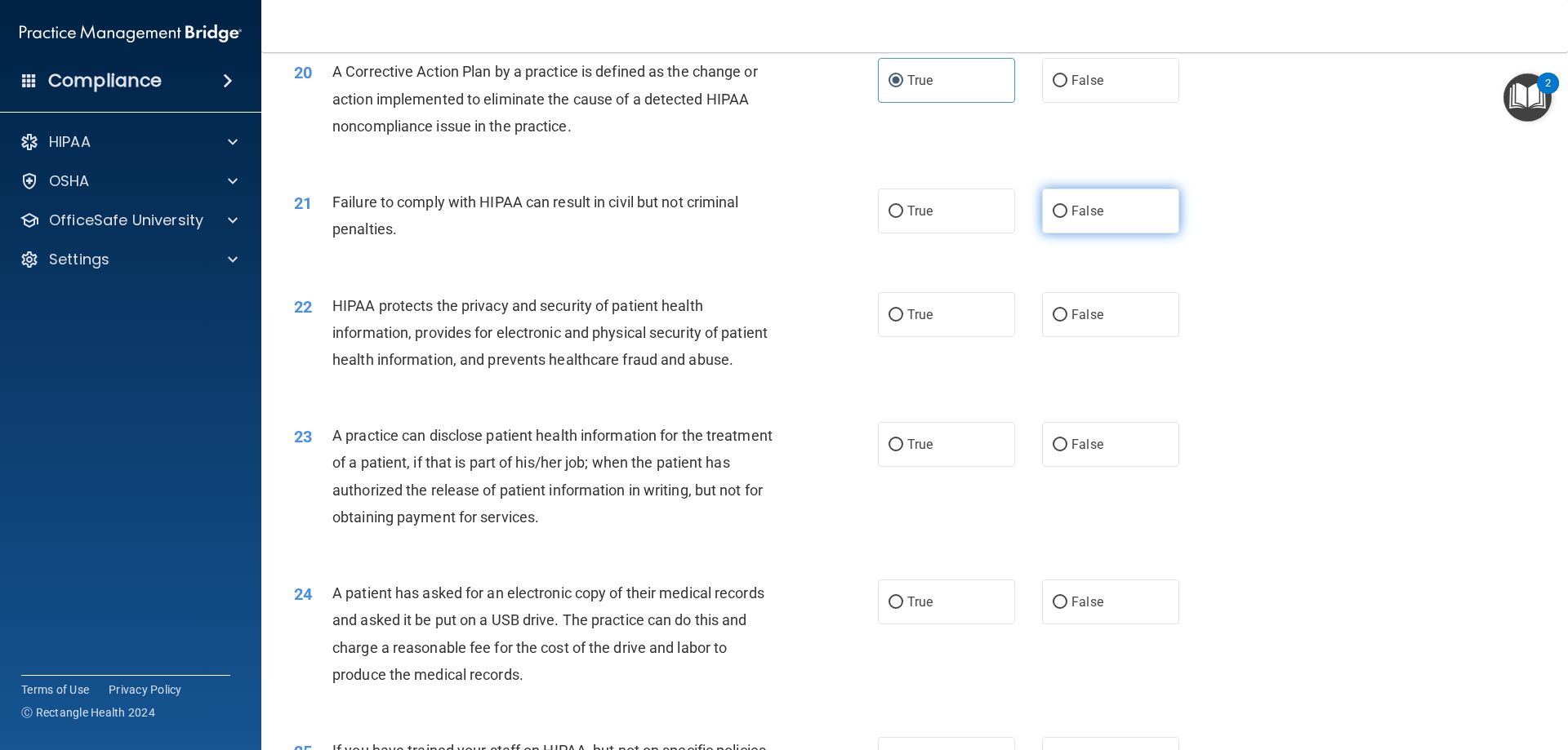
click at [1115, 234] on label "False" at bounding box center [1110, 210] width 137 height 44
click at [1067, 218] on input "False" at bounding box center [1059, 212] width 15 height 12
radio input "true"
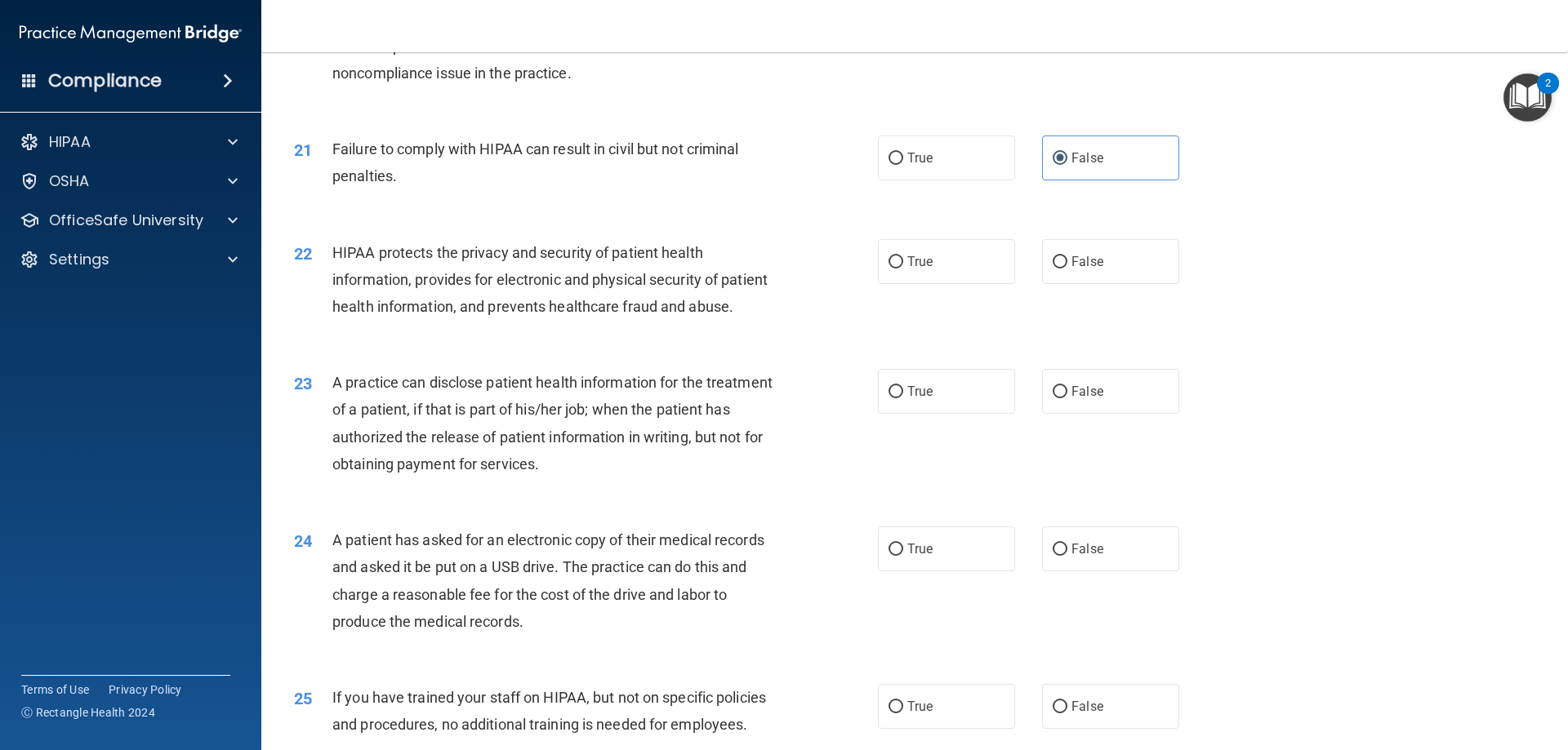
scroll to position [2367, 0]
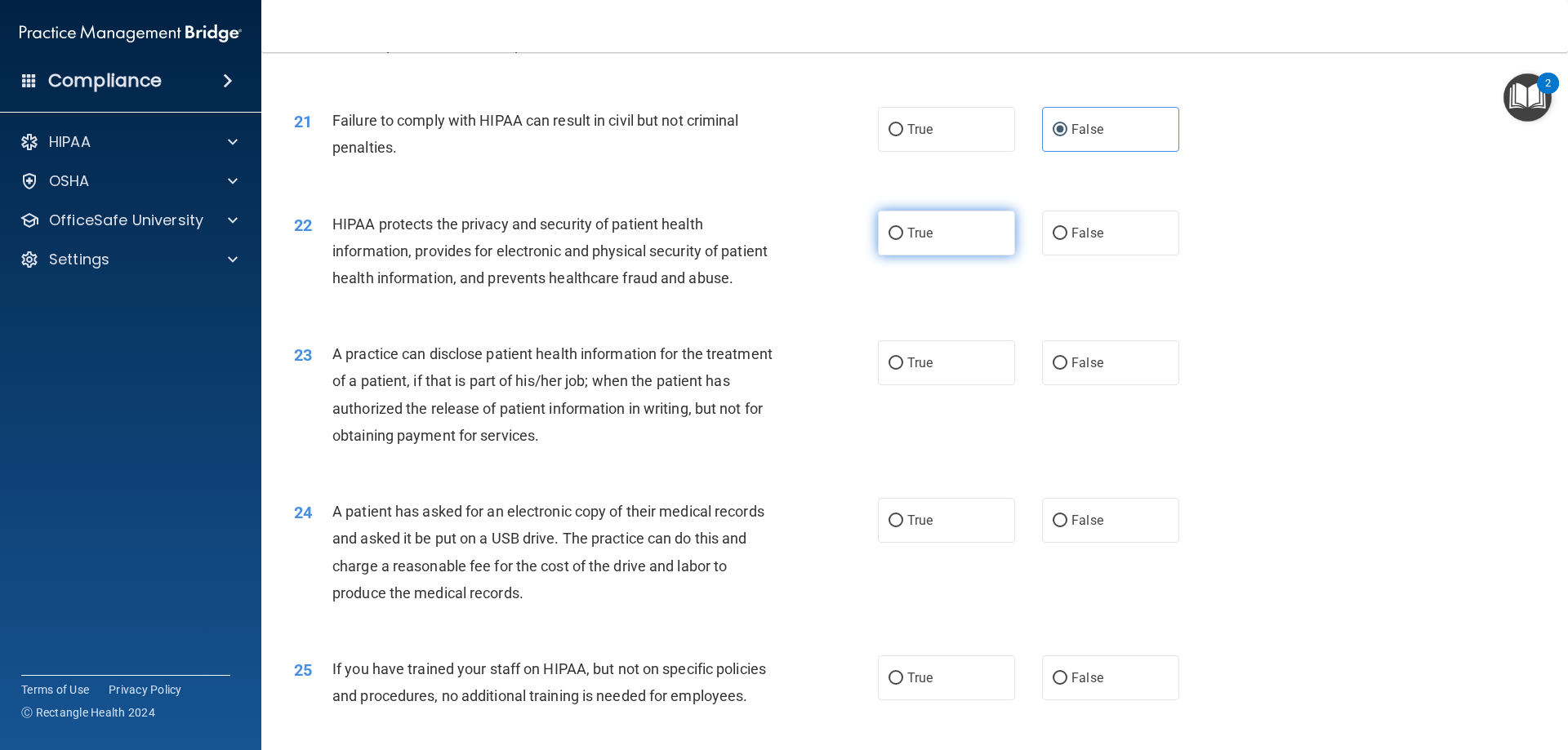
click at [928, 256] on label "True" at bounding box center [946, 232] width 137 height 44
click at [903, 240] on input "True" at bounding box center [895, 234] width 15 height 12
radio input "true"
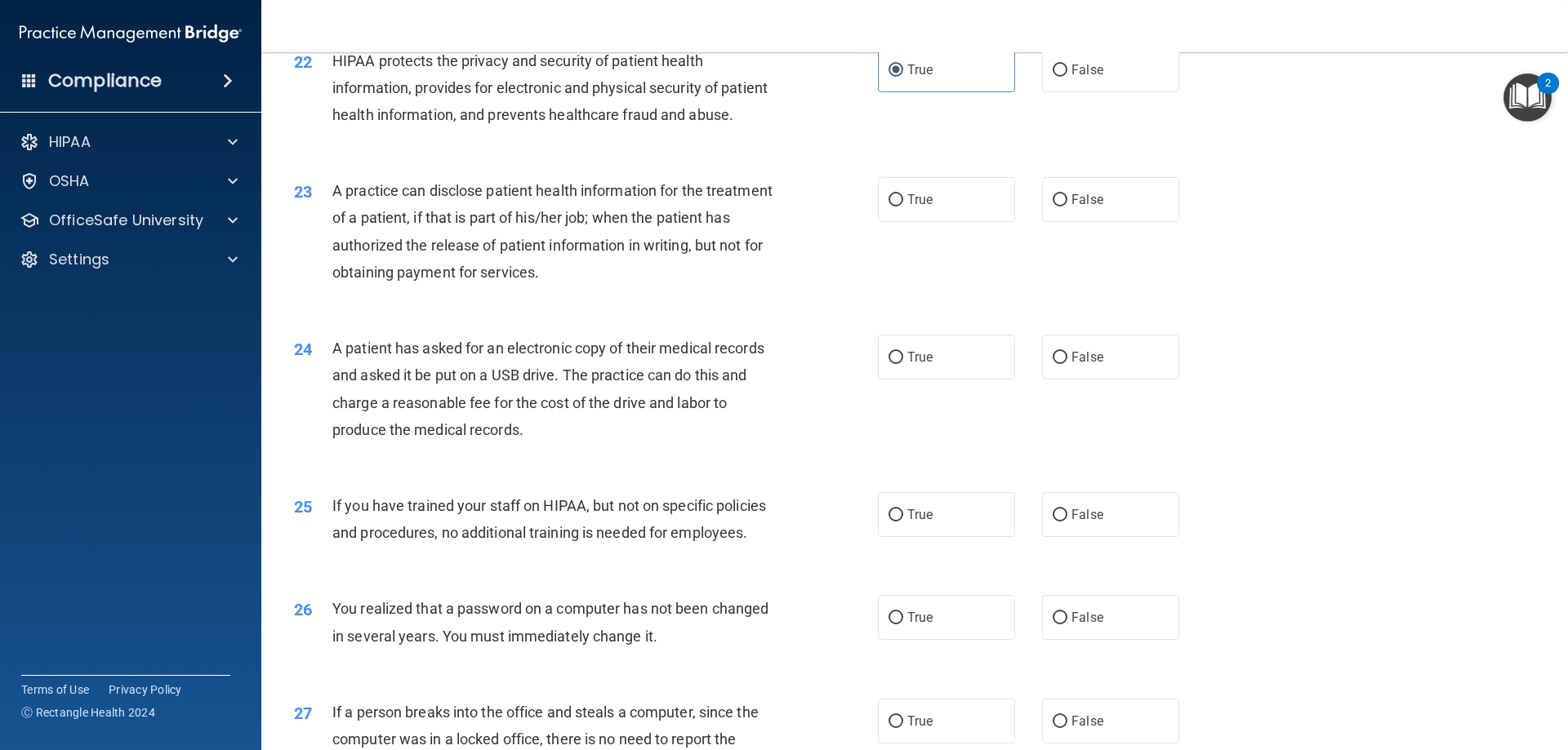
scroll to position [2612, 0]
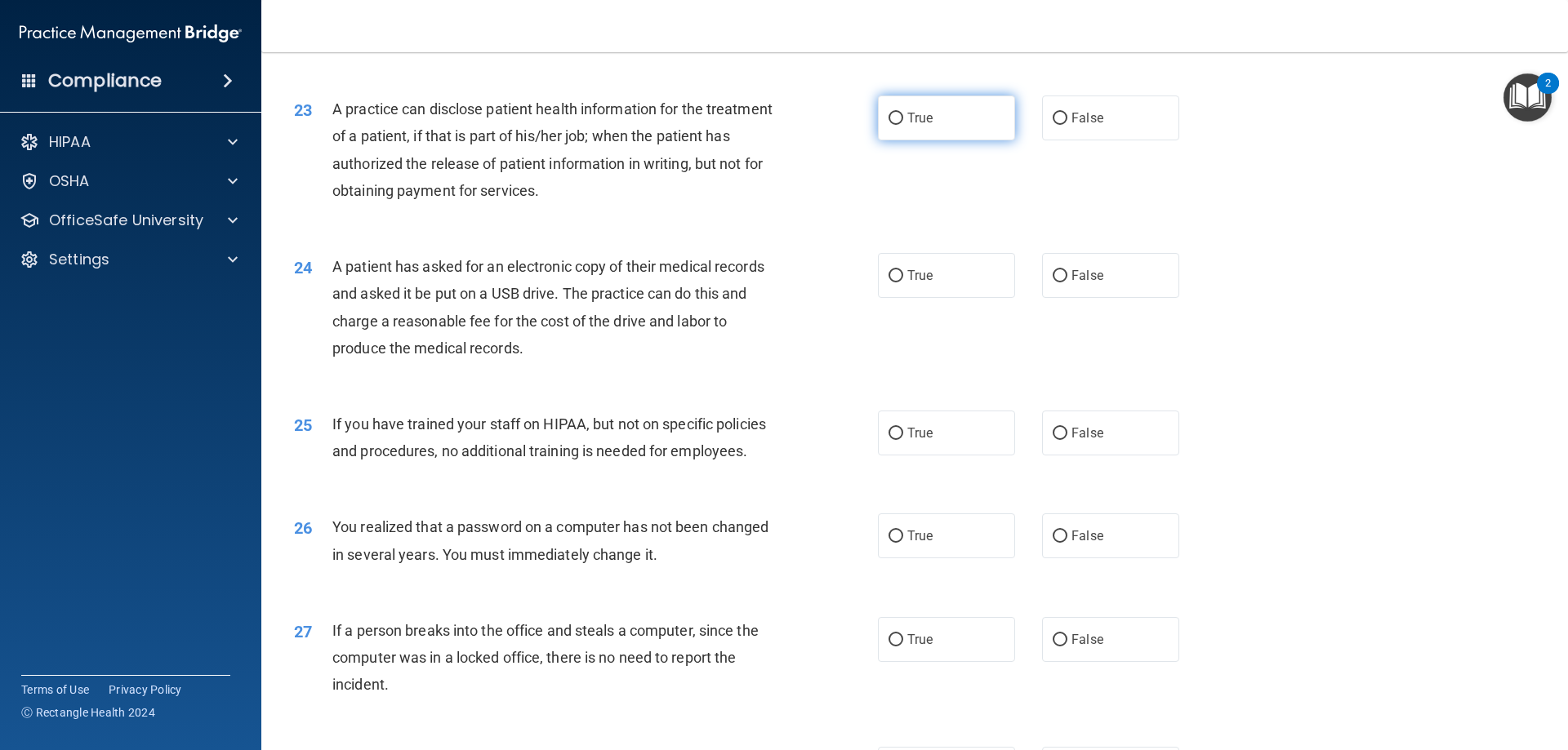
click at [907, 126] on span "True" at bounding box center [920, 118] width 25 height 16
click at [903, 125] on input "True" at bounding box center [895, 119] width 15 height 12
radio input "true"
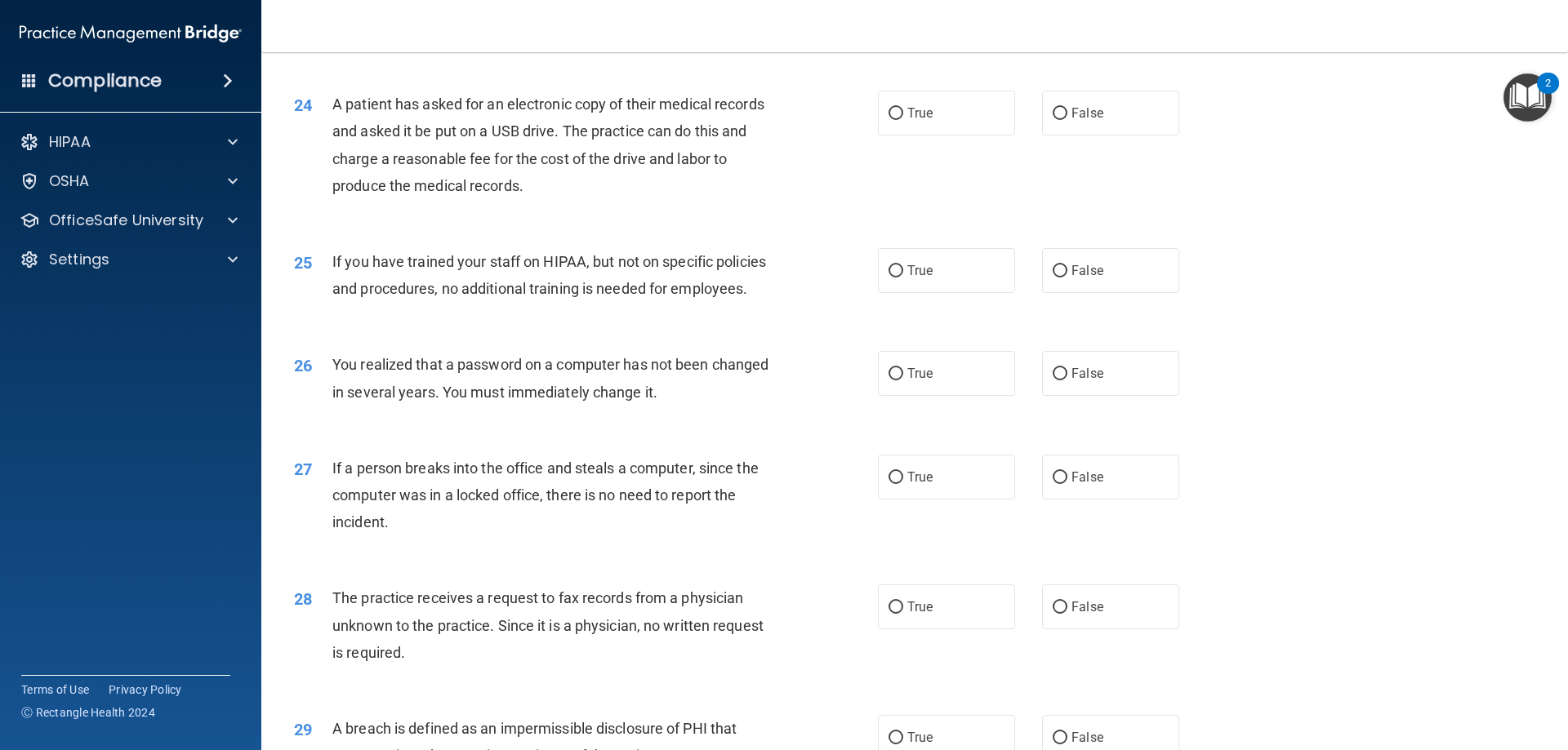
scroll to position [2775, 0]
drag, startPoint x: 883, startPoint y: 170, endPoint x: 935, endPoint y: 168, distance: 52.0
click at [888, 119] on input "True" at bounding box center [895, 113] width 15 height 12
radio input "true"
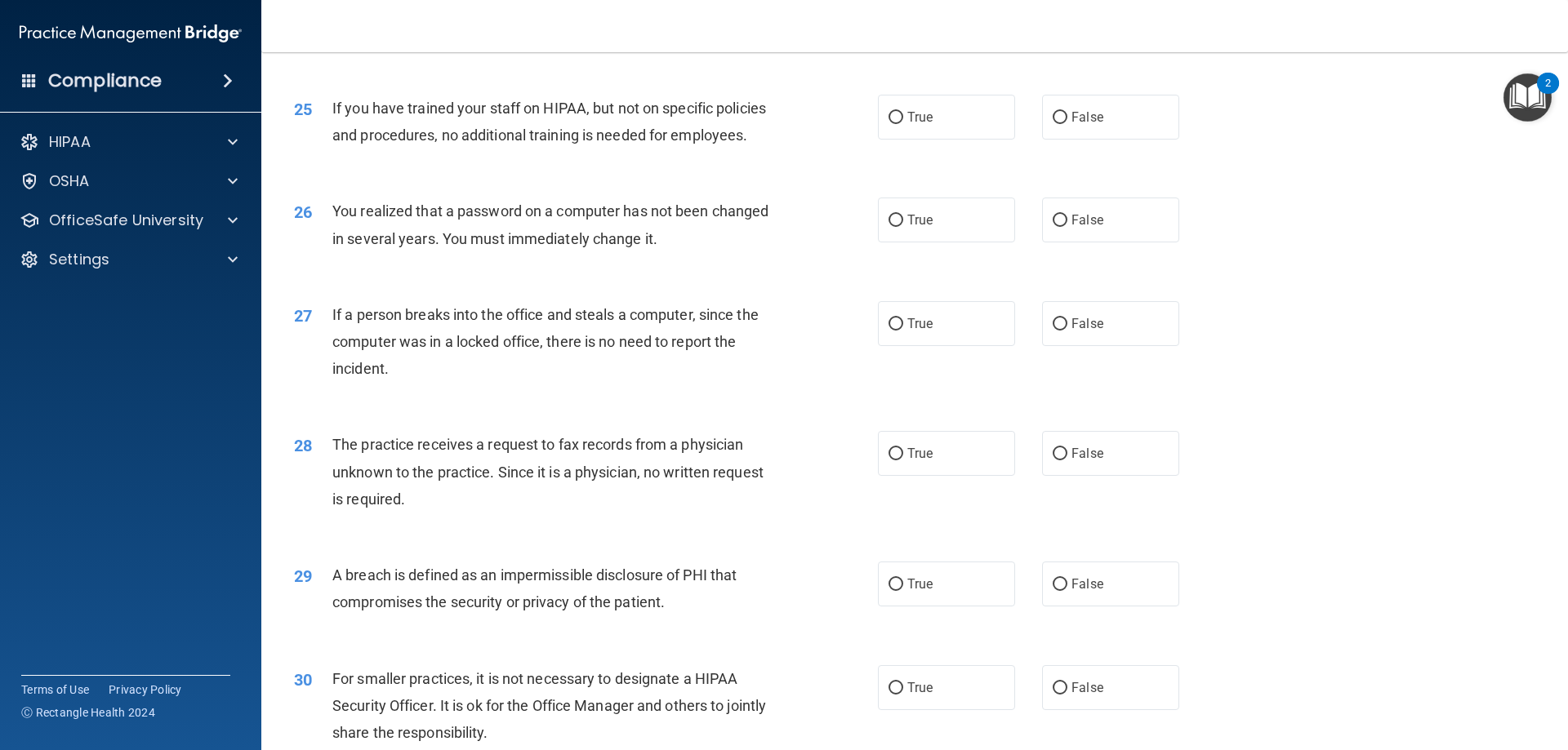
scroll to position [2938, 0]
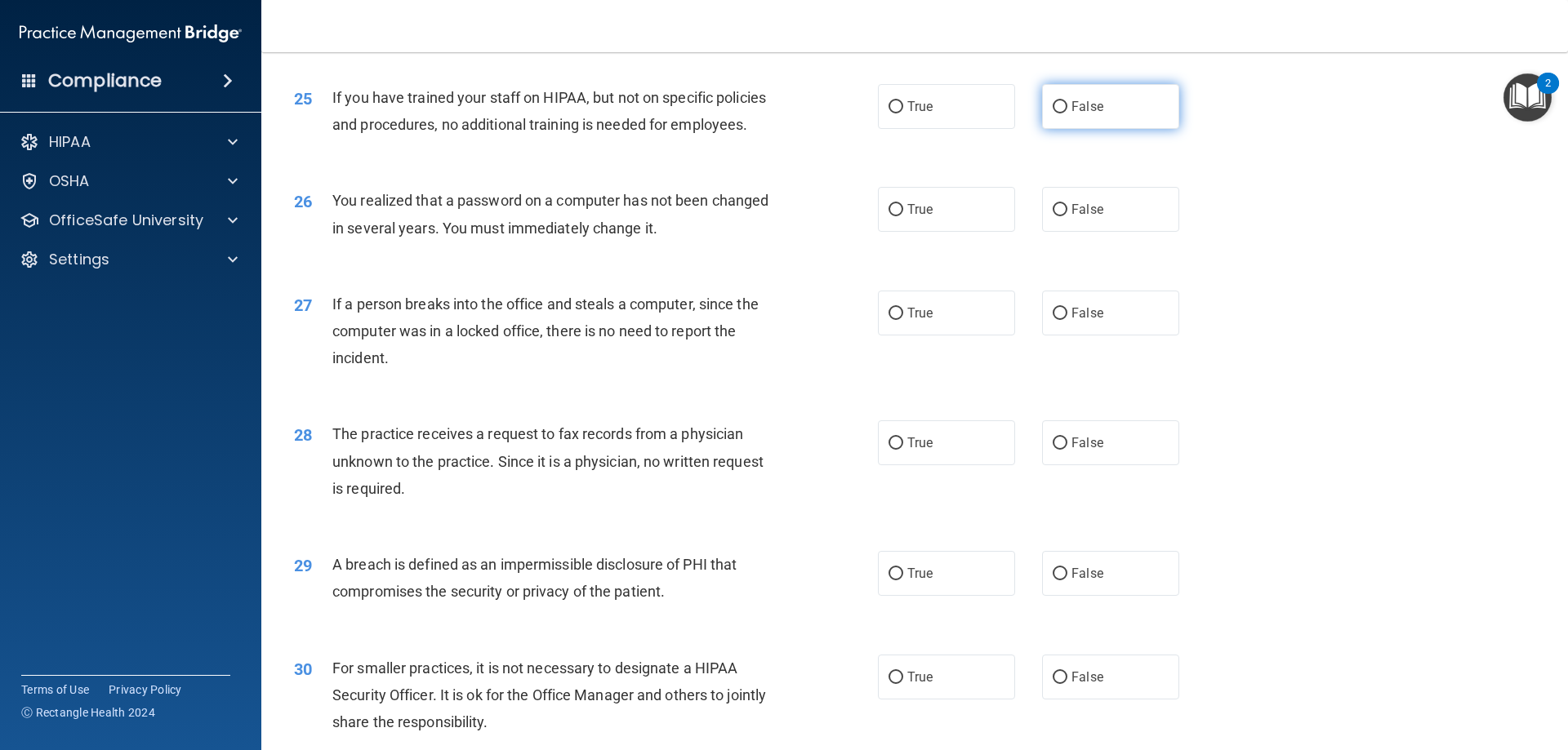
click at [1126, 129] on label "False" at bounding box center [1110, 106] width 137 height 44
click at [1067, 113] on input "False" at bounding box center [1059, 107] width 15 height 12
radio input "true"
drag, startPoint x: 911, startPoint y: 252, endPoint x: 927, endPoint y: 253, distance: 16.0
click at [910, 232] on label "True" at bounding box center [946, 208] width 137 height 44
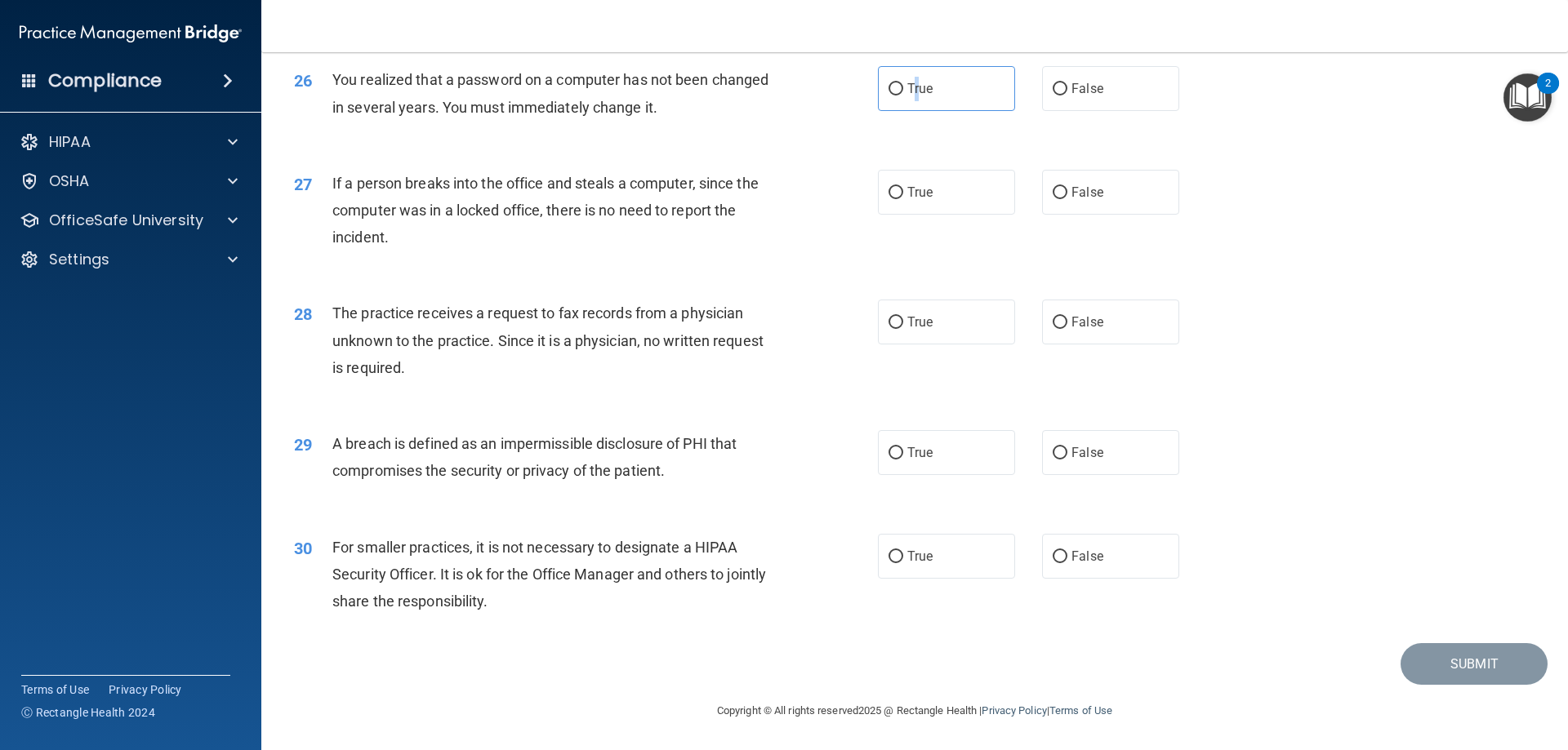
scroll to position [3101, 0]
click at [1087, 200] on span "False" at bounding box center [1087, 192] width 31 height 16
click at [1067, 199] on input "False" at bounding box center [1059, 193] width 15 height 12
radio input "true"
click at [888, 95] on input "True" at bounding box center [895, 89] width 15 height 12
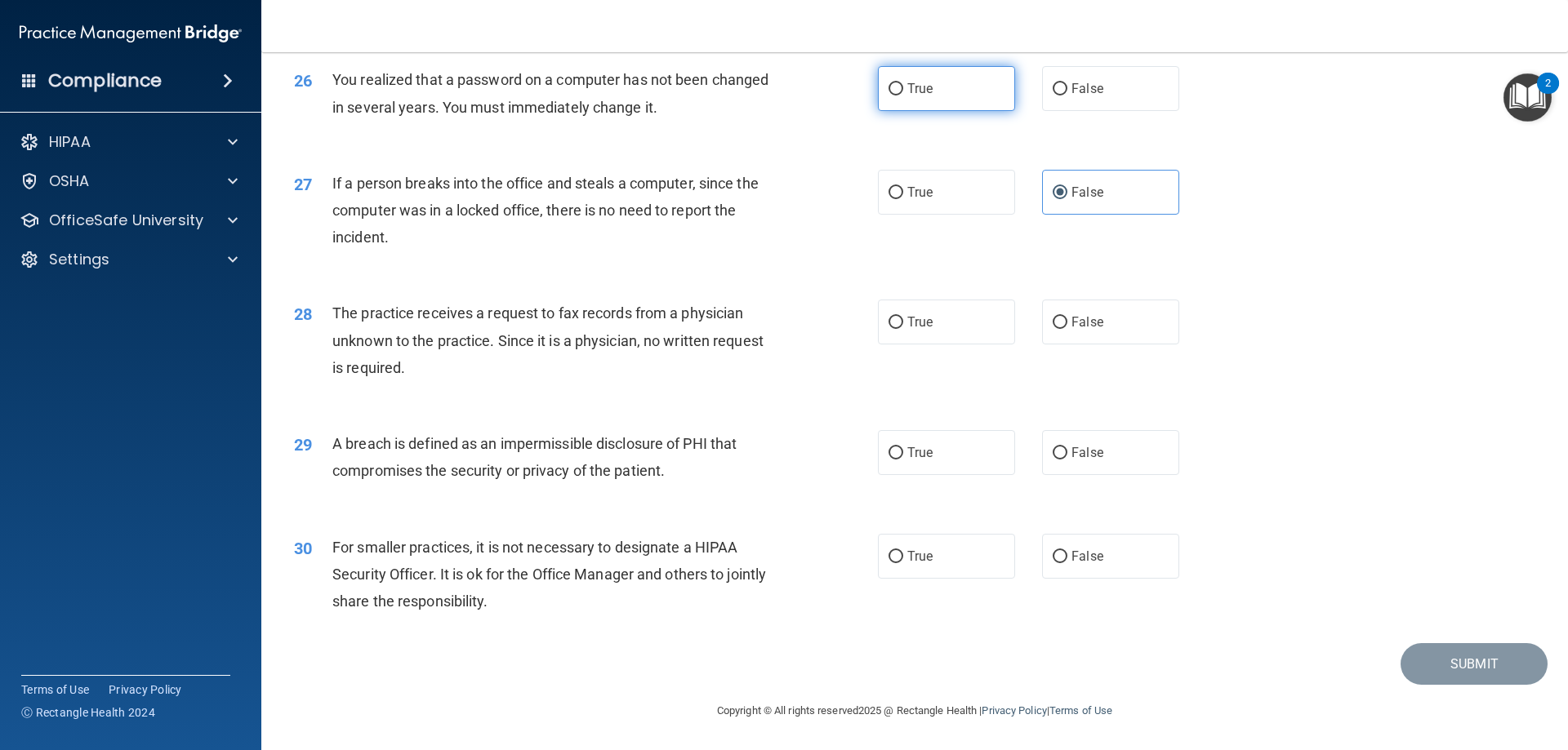
radio input "true"
click at [1092, 312] on label "False" at bounding box center [1110, 321] width 137 height 44
click at [1067, 317] on input "False" at bounding box center [1059, 323] width 15 height 12
radio input "true"
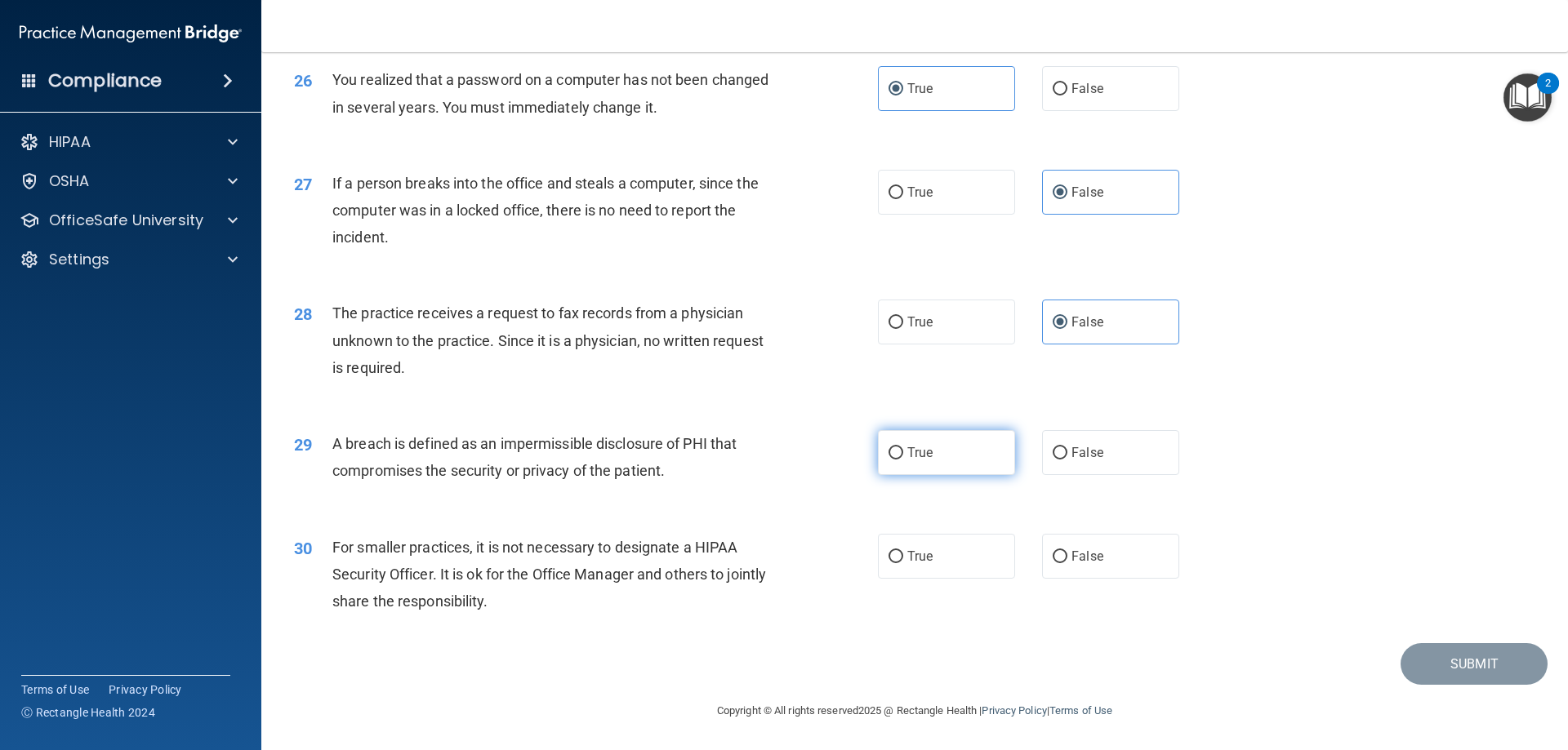
click at [921, 456] on span "True" at bounding box center [920, 453] width 25 height 16
click at [903, 456] on input "True" at bounding box center [895, 453] width 15 height 12
radio input "true"
click at [930, 553] on label "True" at bounding box center [946, 556] width 137 height 44
click at [903, 553] on input "True" at bounding box center [895, 557] width 15 height 12
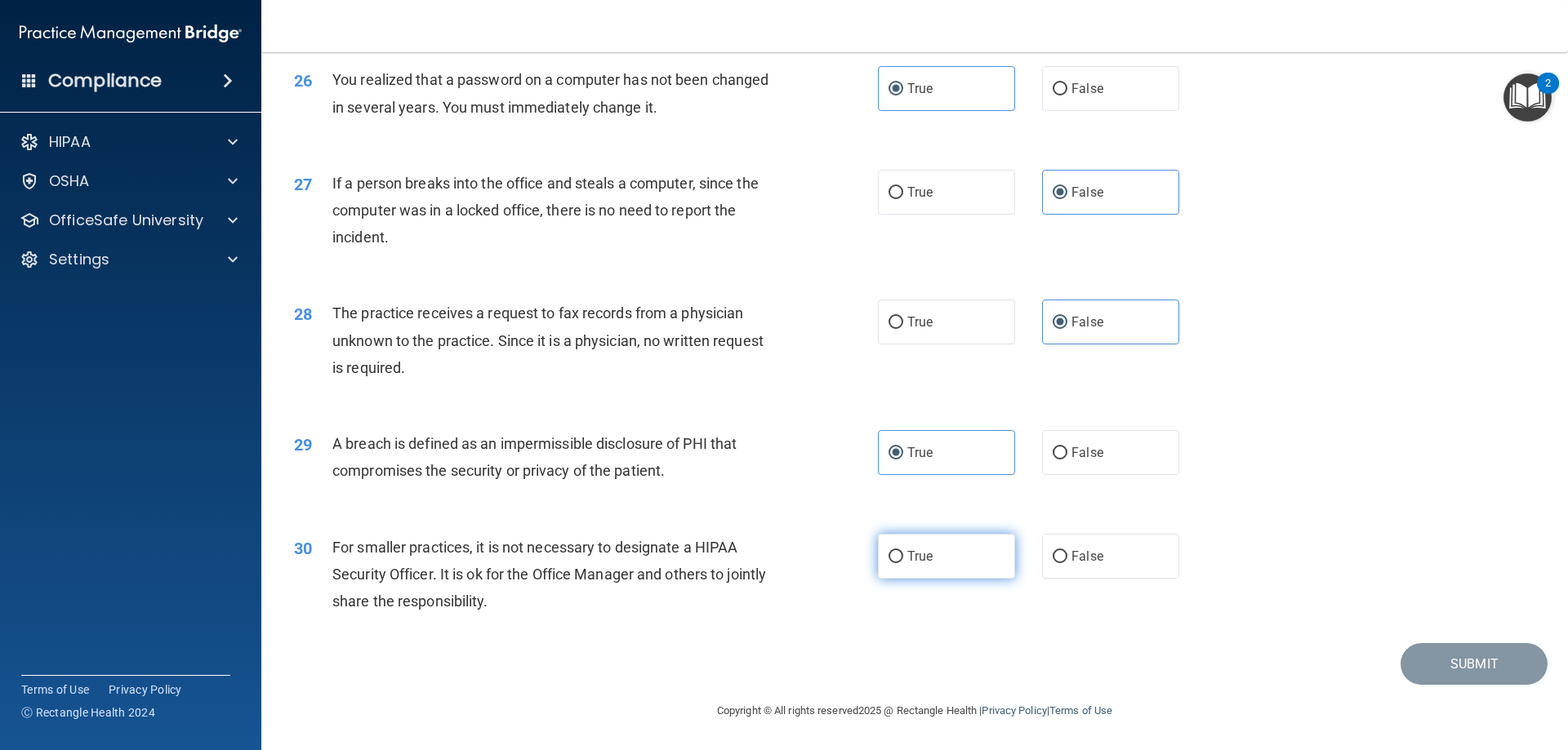
radio input "true"
click at [1447, 657] on button "Submit" at bounding box center [1474, 664] width 147 height 42
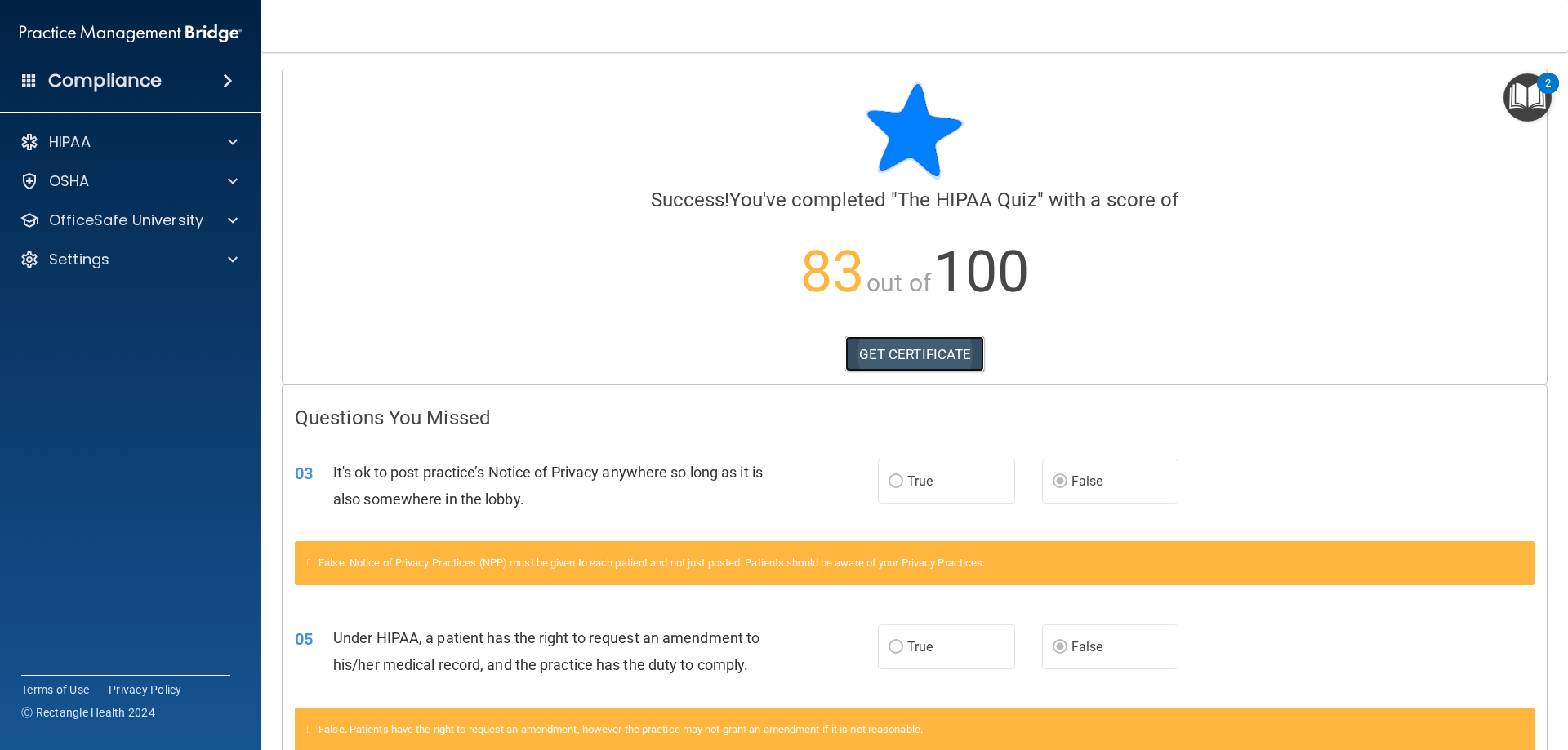
click at [903, 361] on link "GET CERTIFICATE" at bounding box center [915, 354] width 140 height 36
click at [1537, 87] on div "2" at bounding box center [1547, 83] width 22 height 21
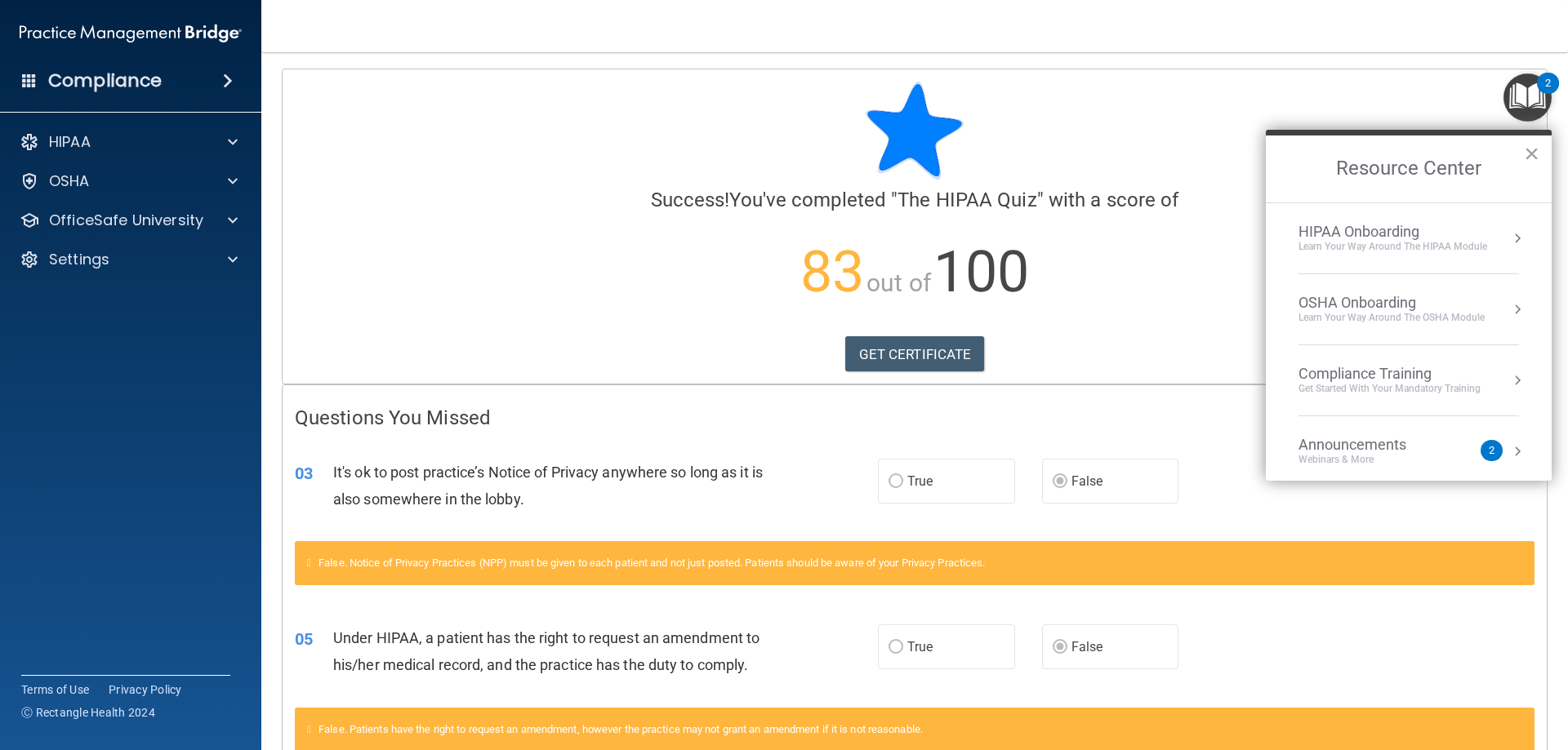
click at [1397, 235] on div "HIPAA Onboarding" at bounding box center [1393, 231] width 188 height 18
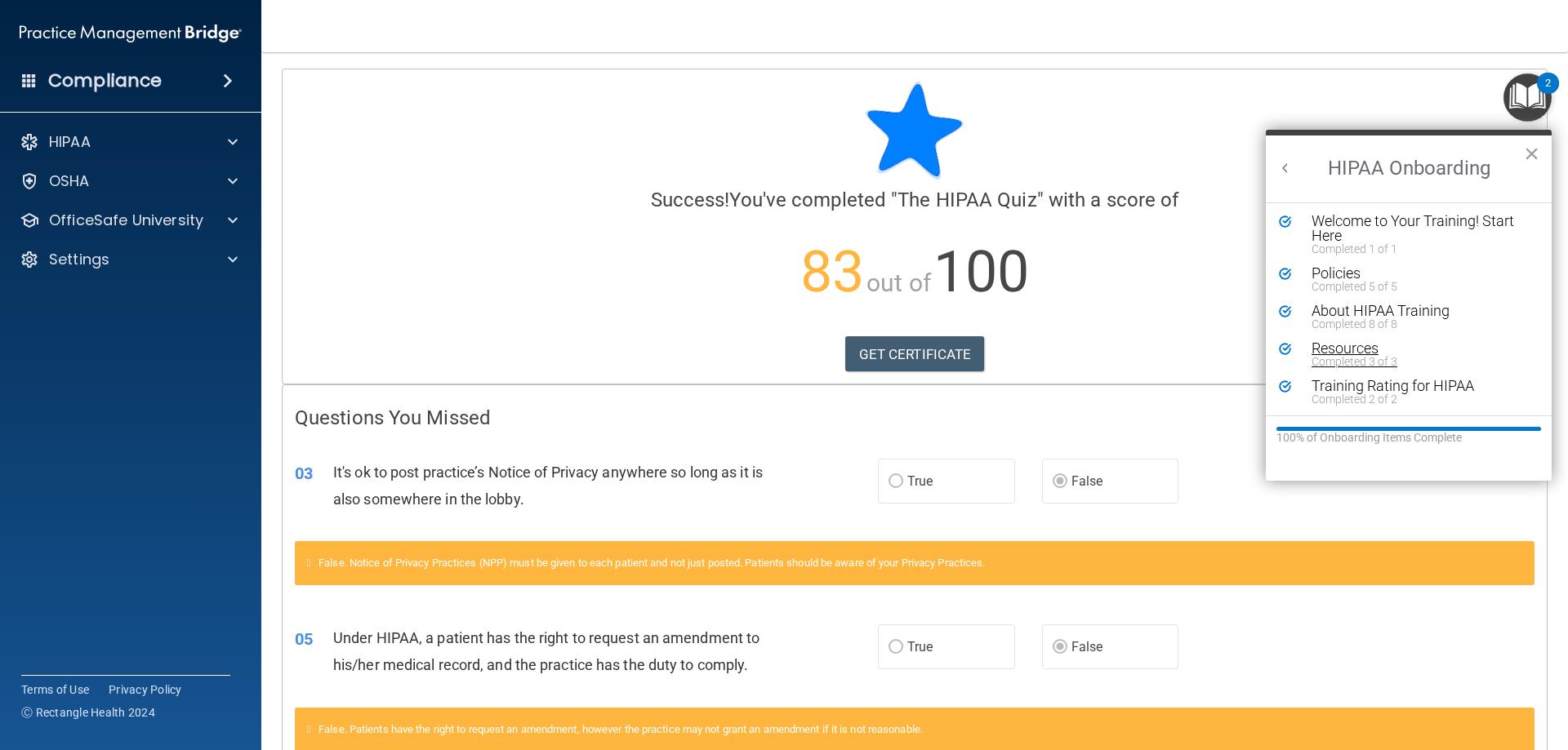
scroll to position [3, 0]
click at [1352, 313] on div "About HIPAA Training" at bounding box center [1414, 310] width 207 height 15
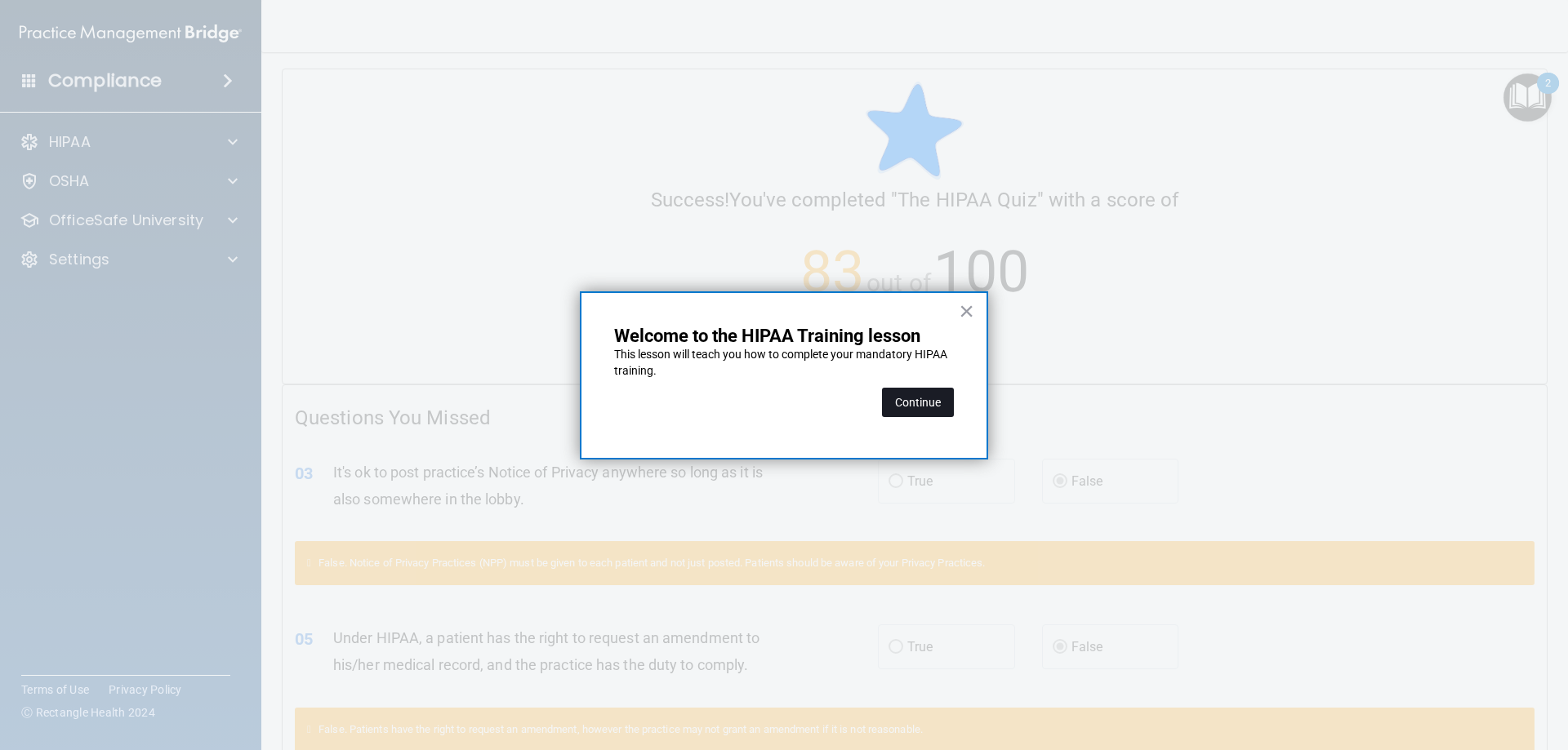
click at [950, 400] on button "Continue" at bounding box center [918, 402] width 72 height 30
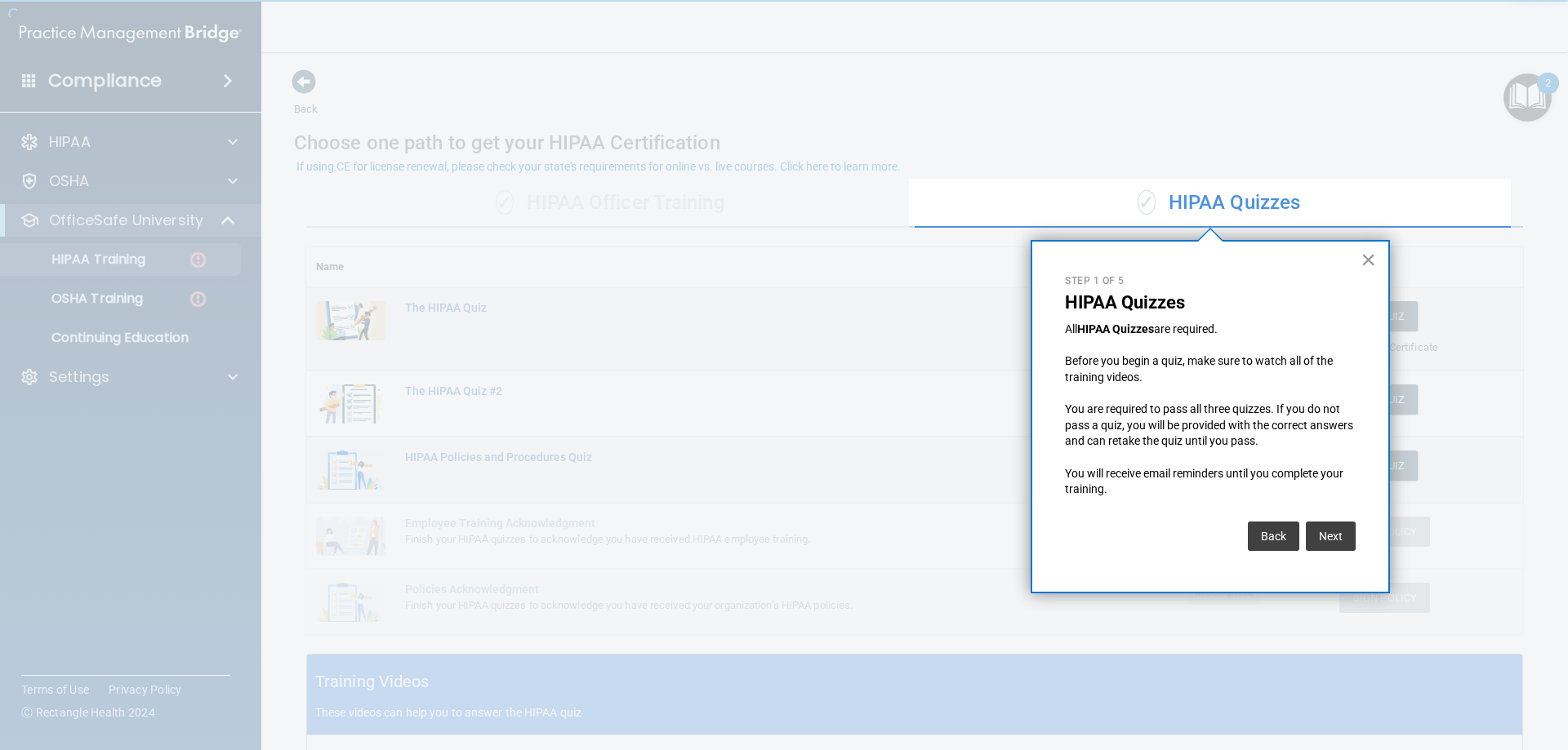
click at [1366, 260] on button "×" at bounding box center [1368, 260] width 16 height 26
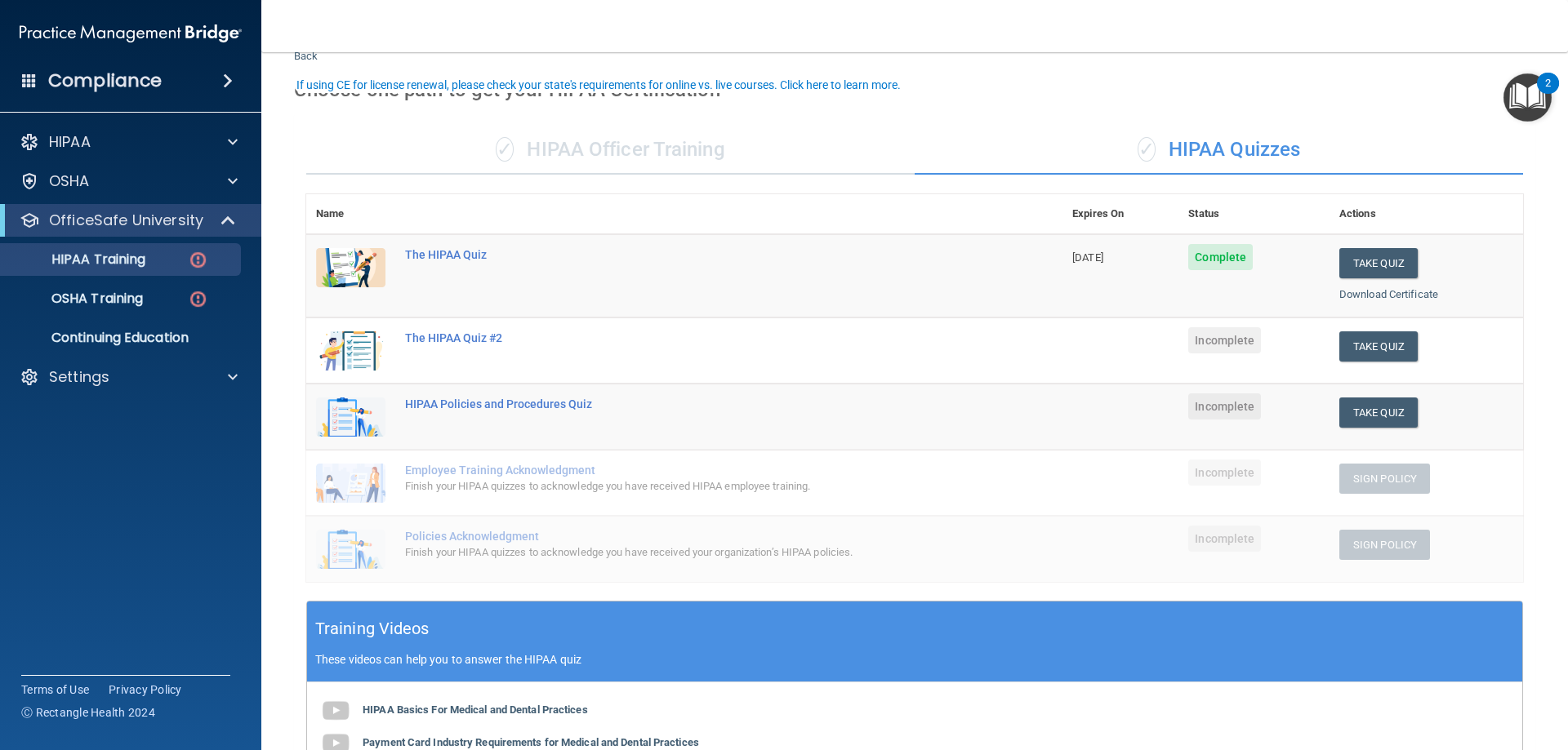
scroll to position [82, 0]
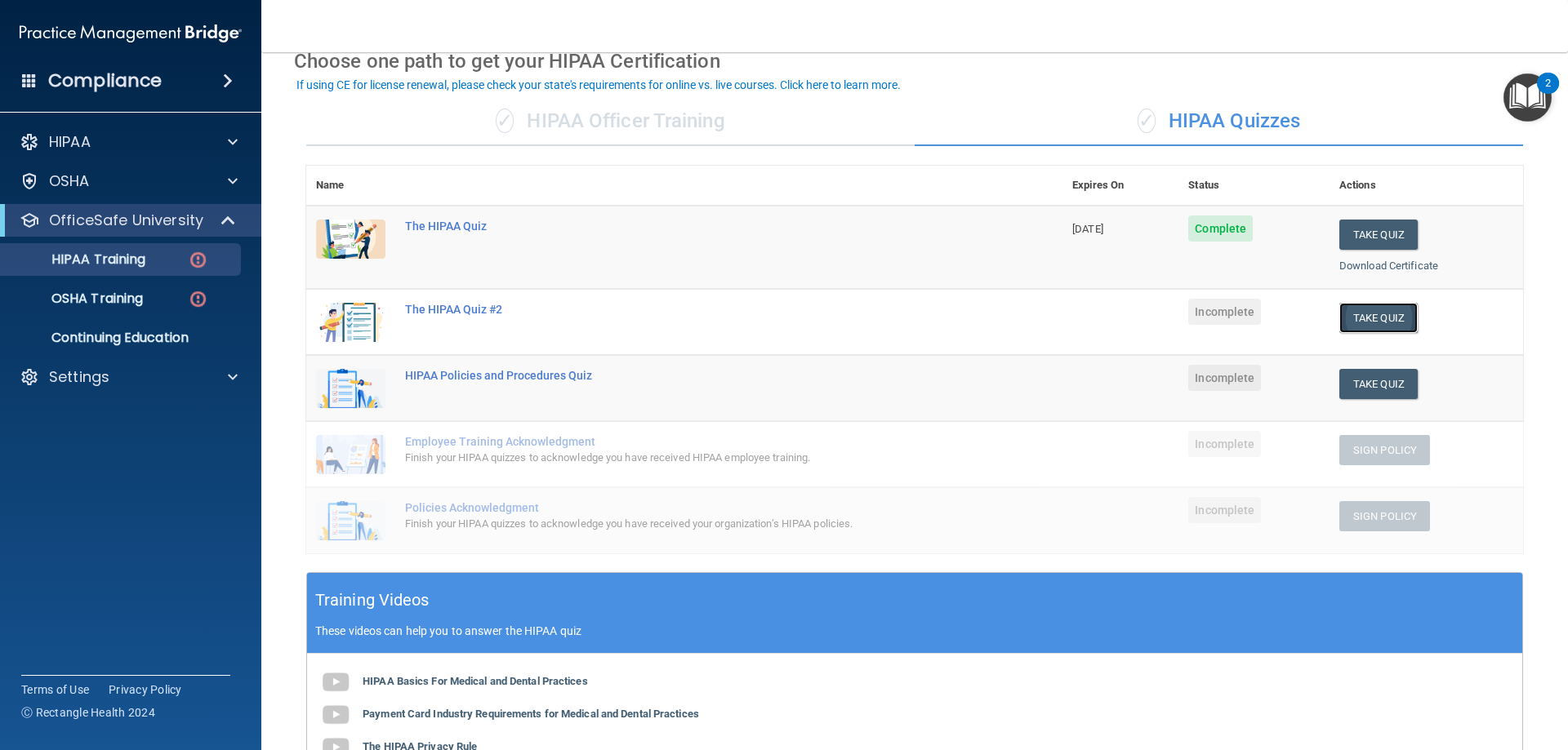
click at [1366, 317] on button "Take Quiz" at bounding box center [1379, 317] width 79 height 31
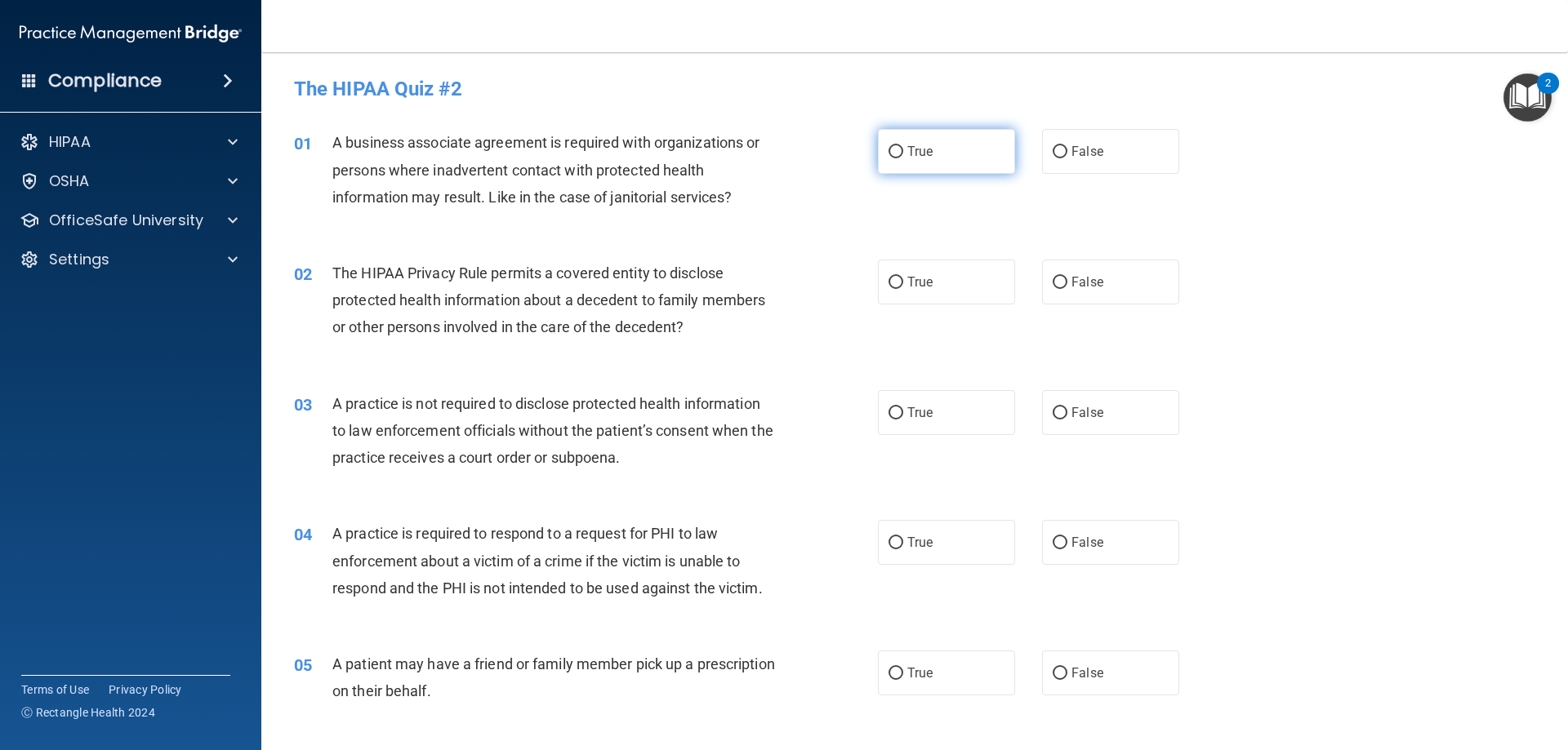
click at [892, 151] on input "True" at bounding box center [895, 153] width 15 height 12
radio input "true"
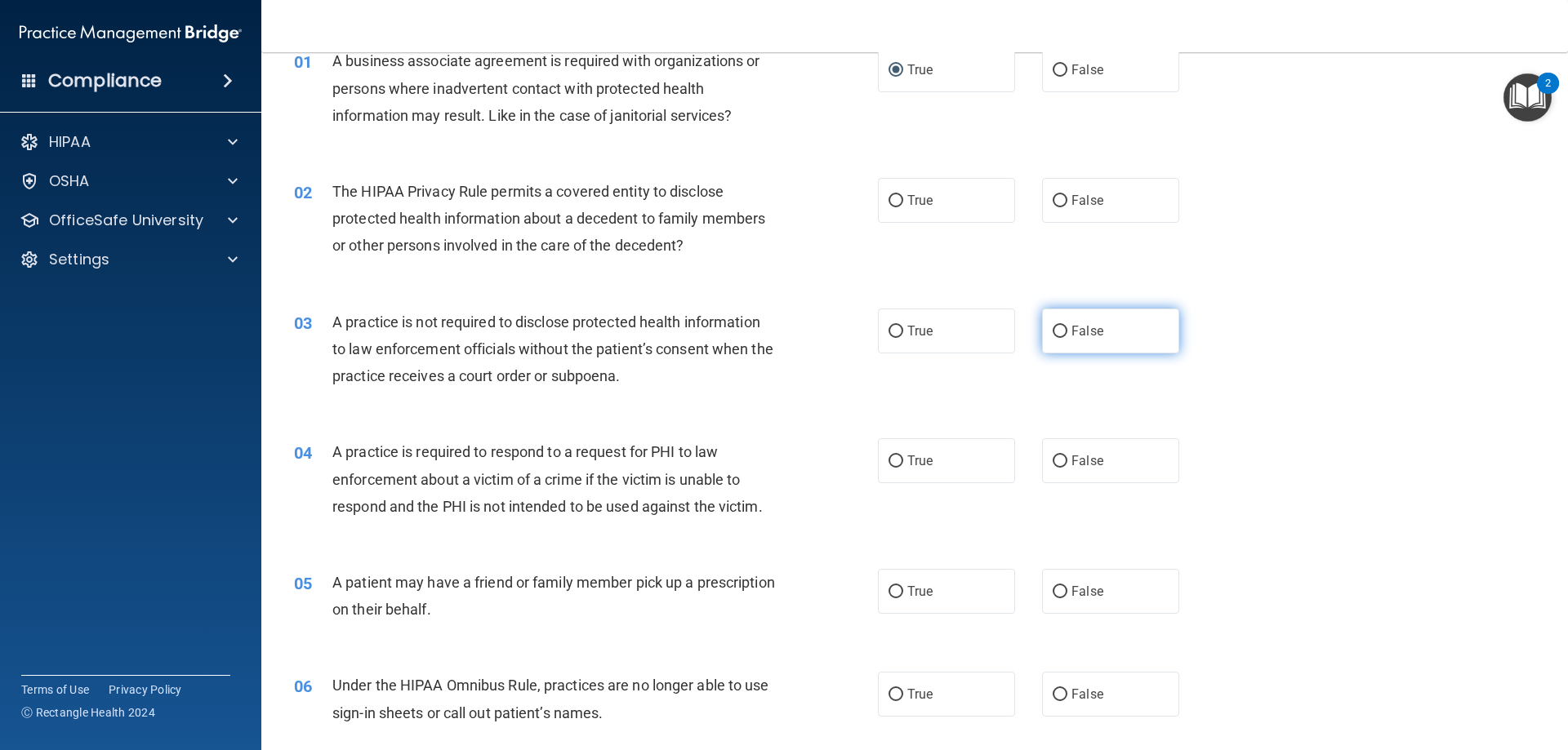
drag, startPoint x: 1051, startPoint y: 324, endPoint x: 1090, endPoint y: 326, distance: 39.1
click at [1052, 325] on input "False" at bounding box center [1059, 331] width 15 height 12
radio input "true"
click at [900, 456] on label "True" at bounding box center [946, 460] width 137 height 44
click at [900, 456] on input "True" at bounding box center [895, 461] width 15 height 12
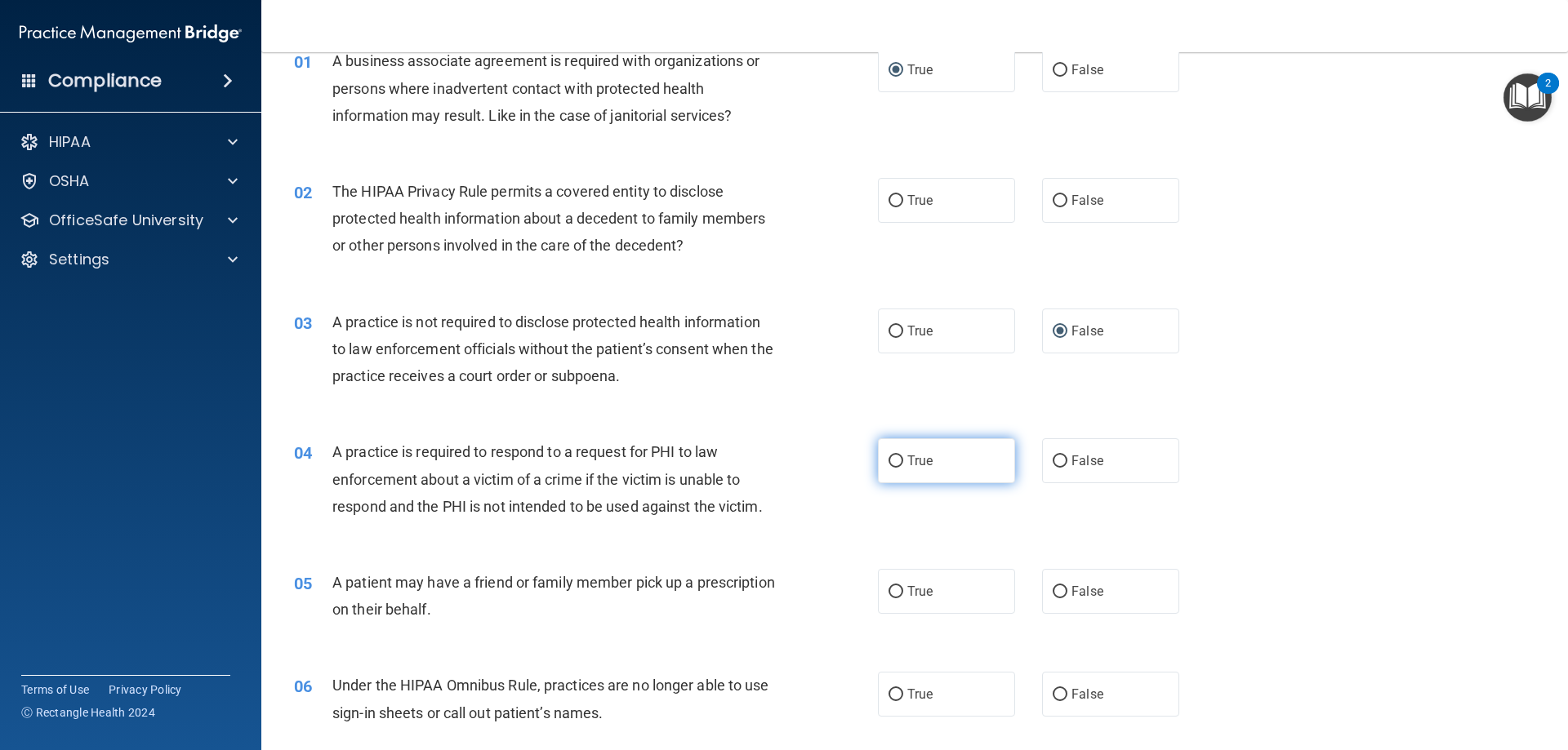
radio input "true"
click at [908, 587] on span "True" at bounding box center [920, 591] width 25 height 16
click at [903, 587] on input "True" at bounding box center [895, 592] width 15 height 12
radio input "true"
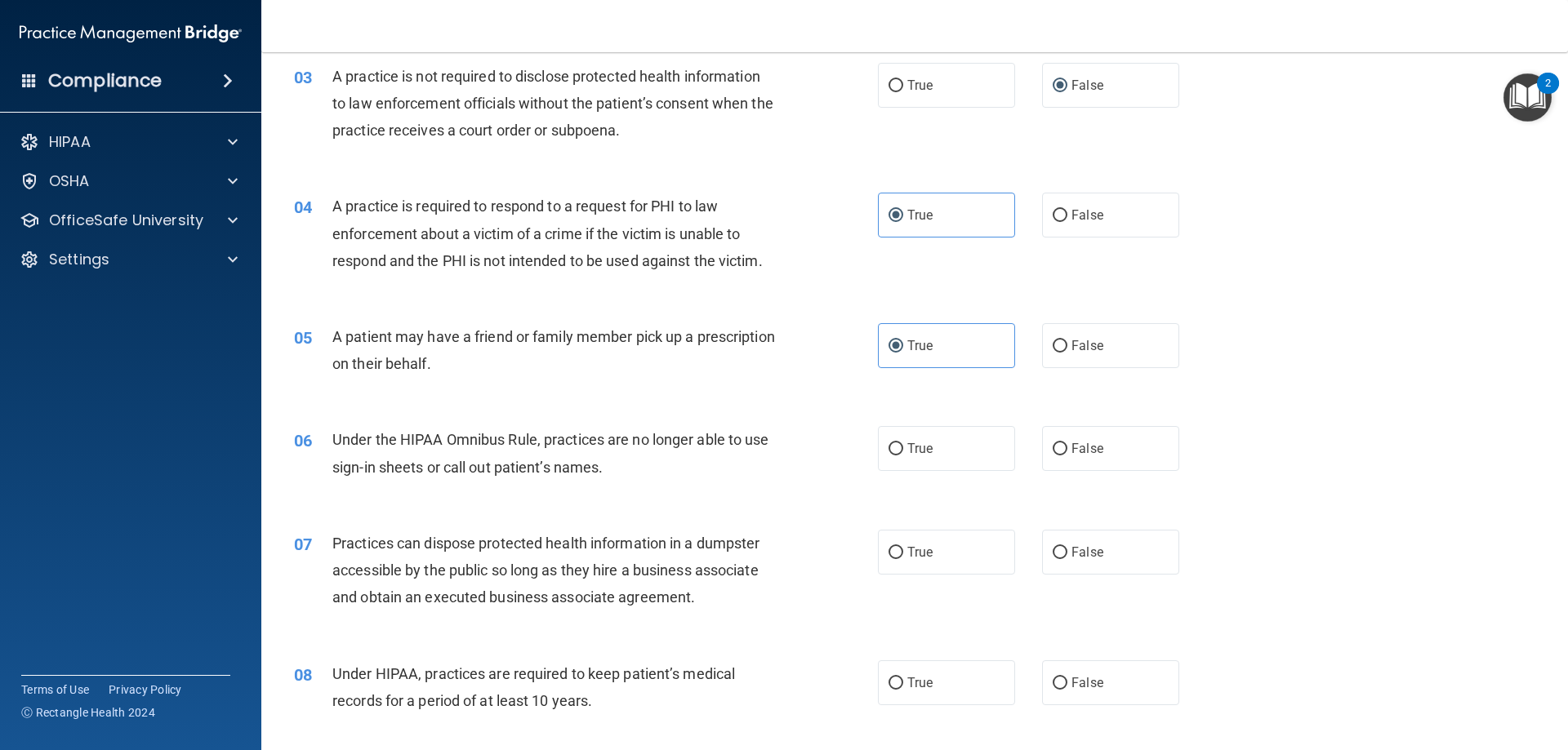
scroll to position [408, 0]
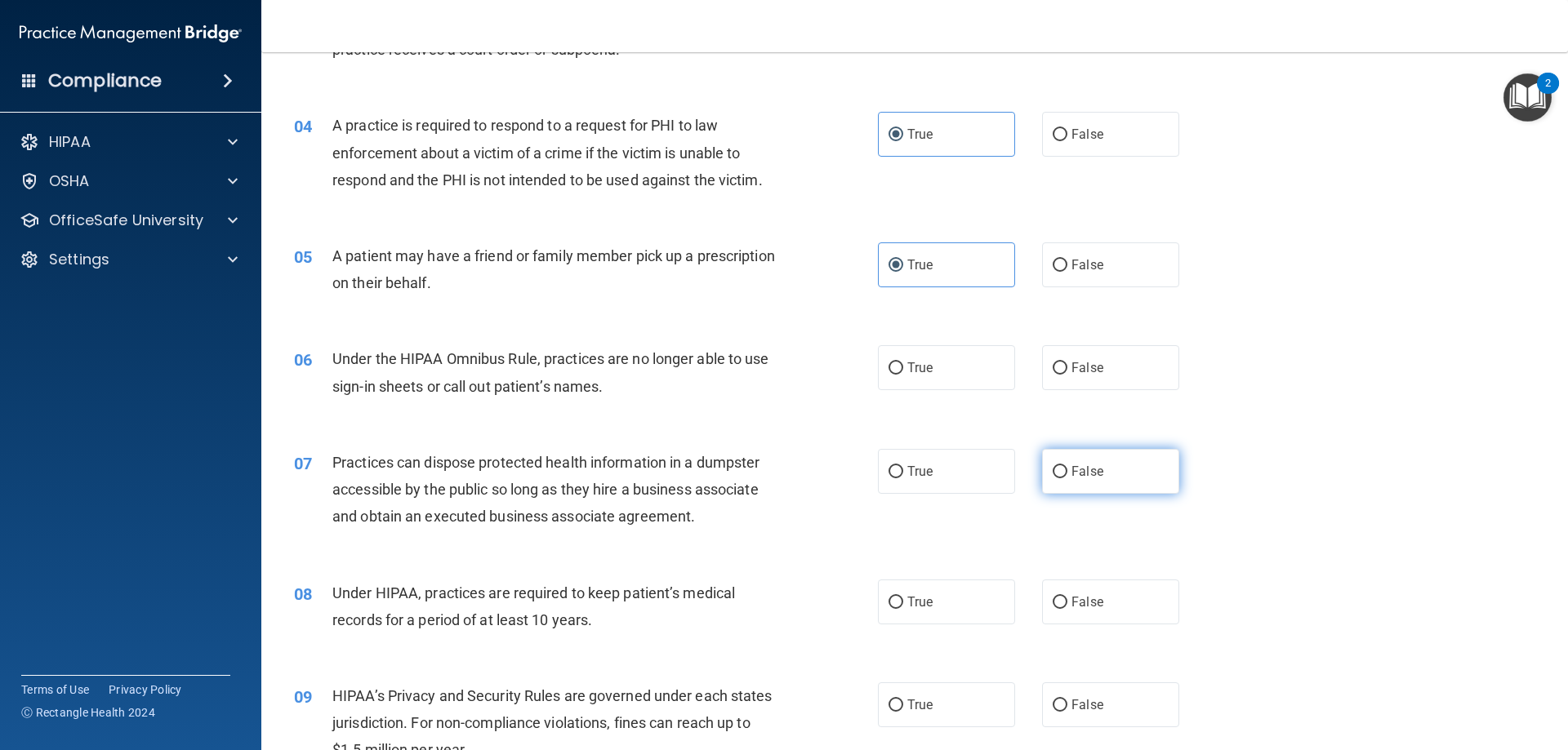
click at [1056, 474] on input "False" at bounding box center [1059, 472] width 15 height 12
radio input "true"
click at [443, 355] on span "Under the HIPAA Omnibus Rule, practices are no longer able to use sign-in sheet…" at bounding box center [551, 372] width 437 height 44
click at [463, 365] on span "Under the HIPAA Omnibus Rule, practices are no longer able to use sign-in sheet…" at bounding box center [551, 372] width 437 height 44
drag, startPoint x: 894, startPoint y: 363, endPoint x: 1188, endPoint y: 382, distance: 294.6
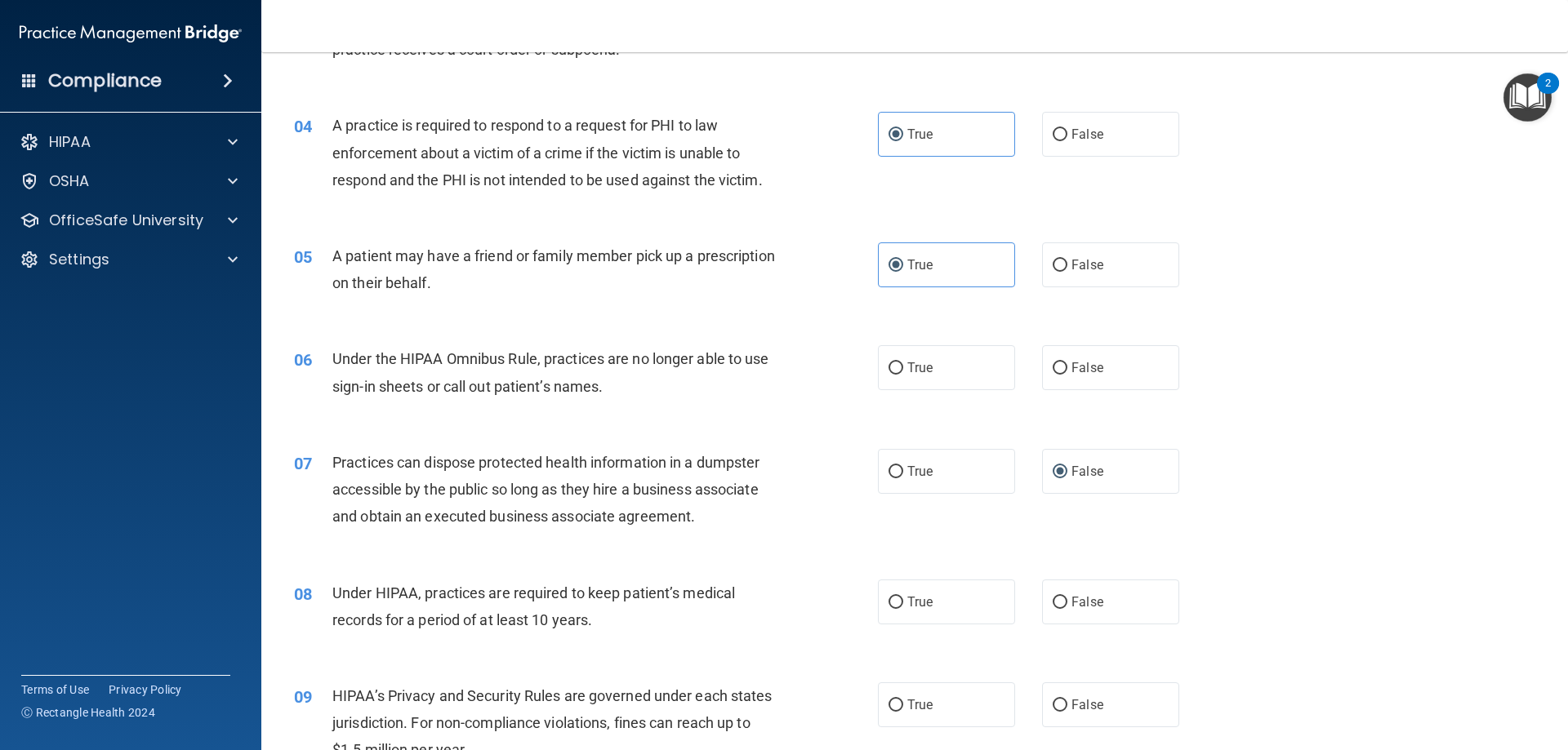
click at [905, 370] on label "True" at bounding box center [946, 367] width 137 height 44
click at [903, 370] on input "True" at bounding box center [895, 368] width 15 height 12
radio input "true"
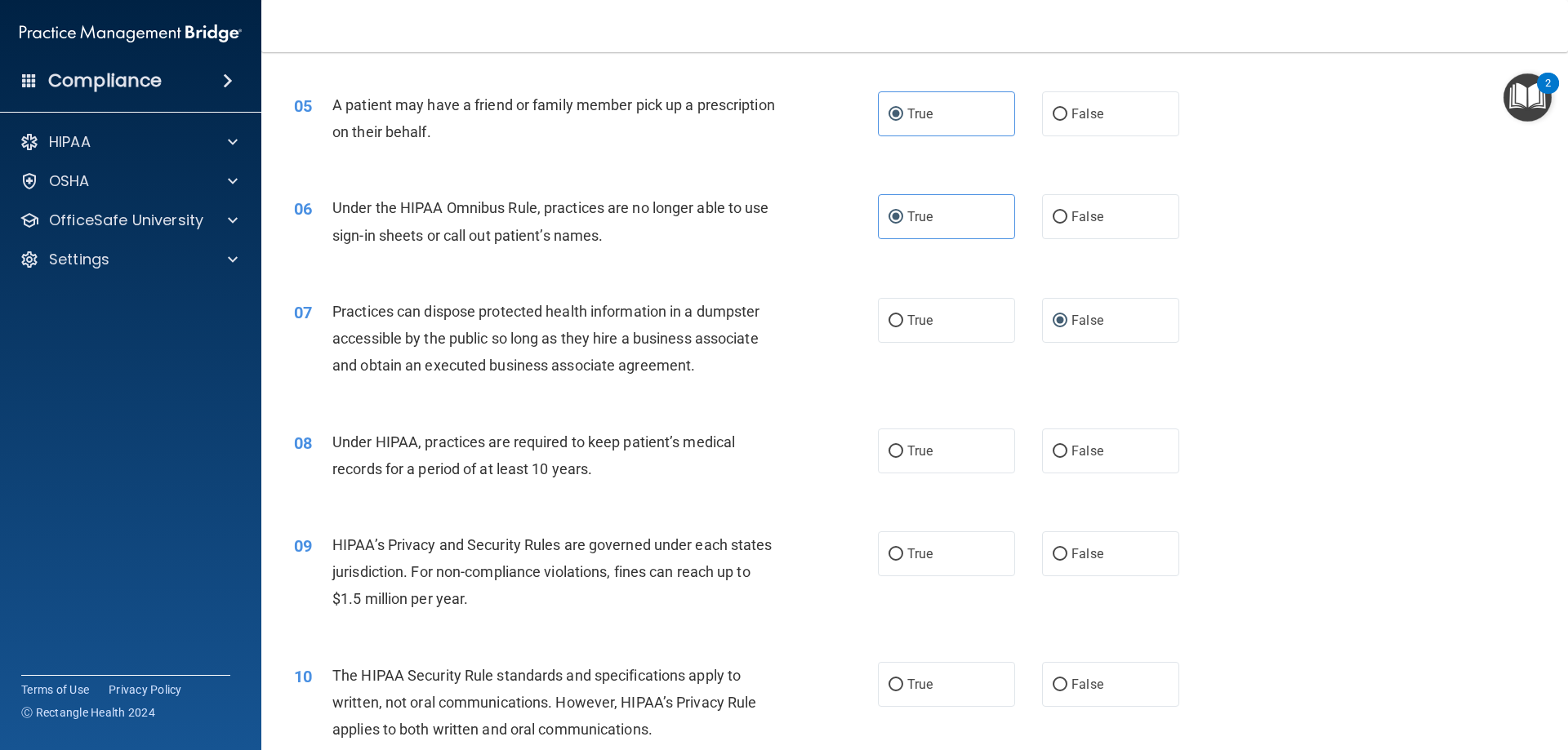
scroll to position [571, 0]
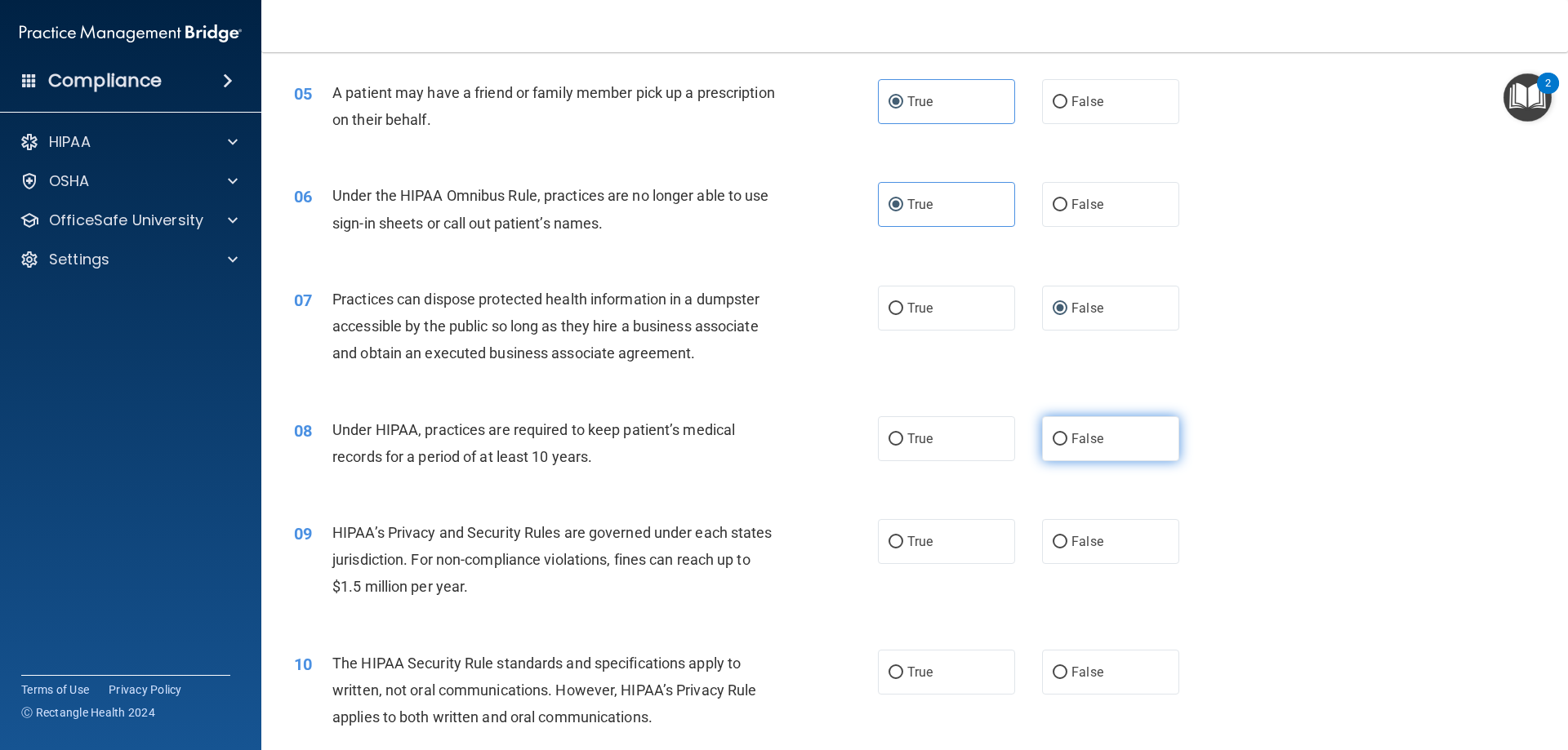
click at [1107, 431] on label "False" at bounding box center [1110, 438] width 137 height 44
click at [1067, 433] on input "False" at bounding box center [1059, 440] width 15 height 12
radio input "true"
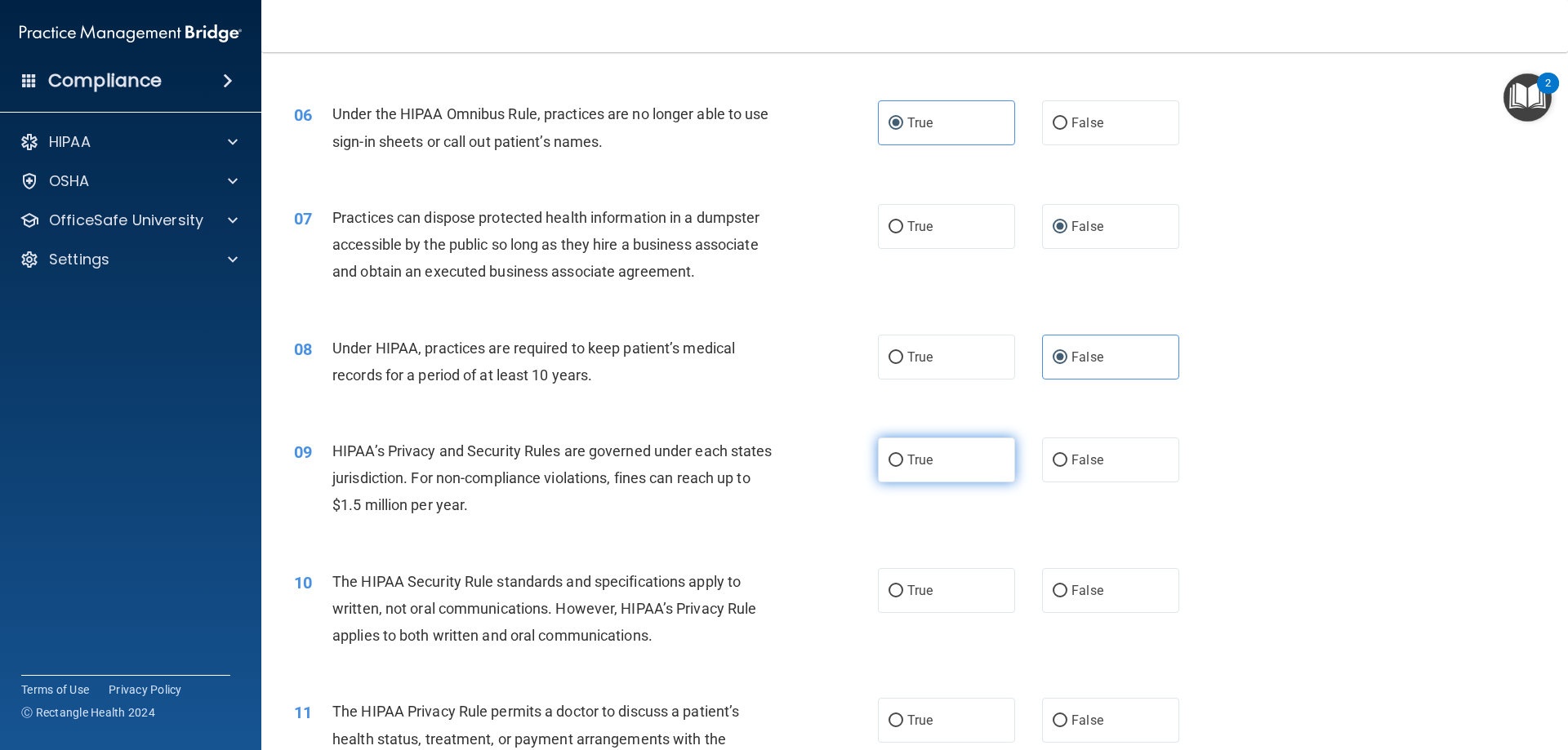
click at [936, 453] on label "True" at bounding box center [946, 460] width 137 height 44
click at [903, 454] on input "True" at bounding box center [895, 460] width 15 height 12
radio input "true"
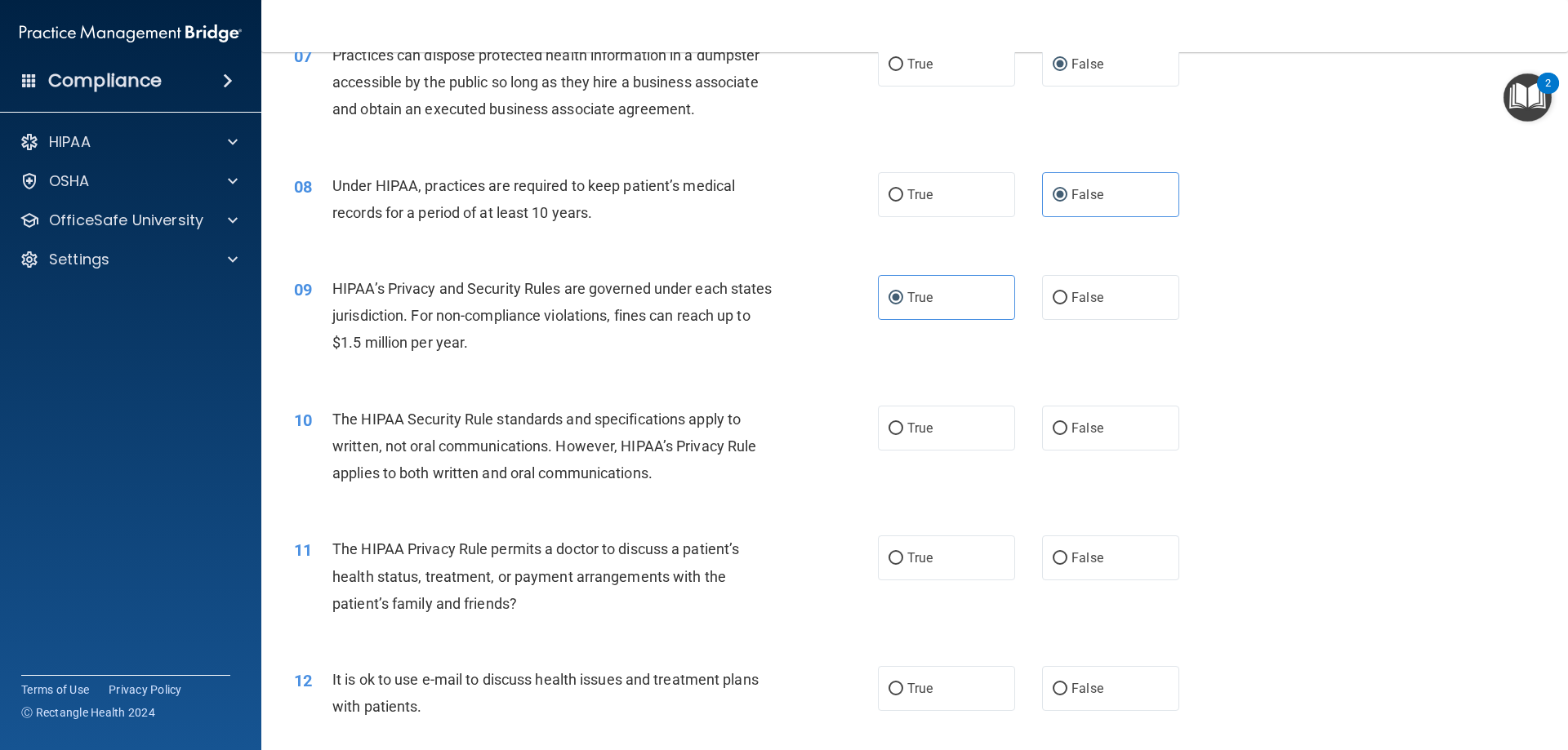
scroll to position [816, 0]
click at [923, 422] on span "True" at bounding box center [920, 427] width 25 height 16
click at [903, 422] on input "True" at bounding box center [895, 428] width 15 height 12
radio input "true"
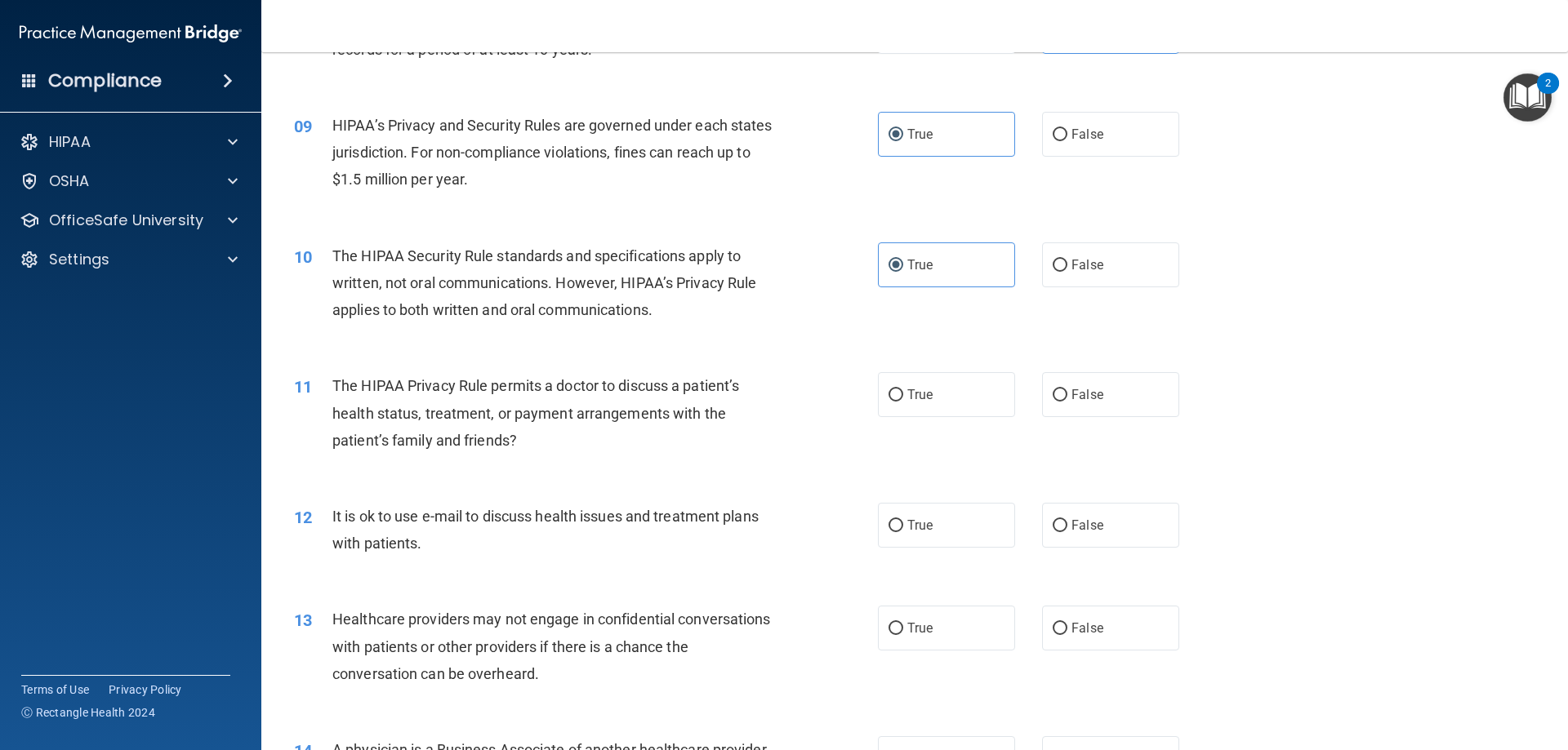
scroll to position [979, 0]
drag, startPoint x: 1066, startPoint y: 367, endPoint x: 1080, endPoint y: 382, distance: 20.5
click at [1066, 370] on div "11 The HIPAA Privacy Rule permits a doctor to discuss a patient’s health status…" at bounding box center [914, 416] width 1265 height 131
click at [1088, 389] on span "False" at bounding box center [1087, 394] width 31 height 16
click at [1067, 389] on input "False" at bounding box center [1059, 394] width 15 height 12
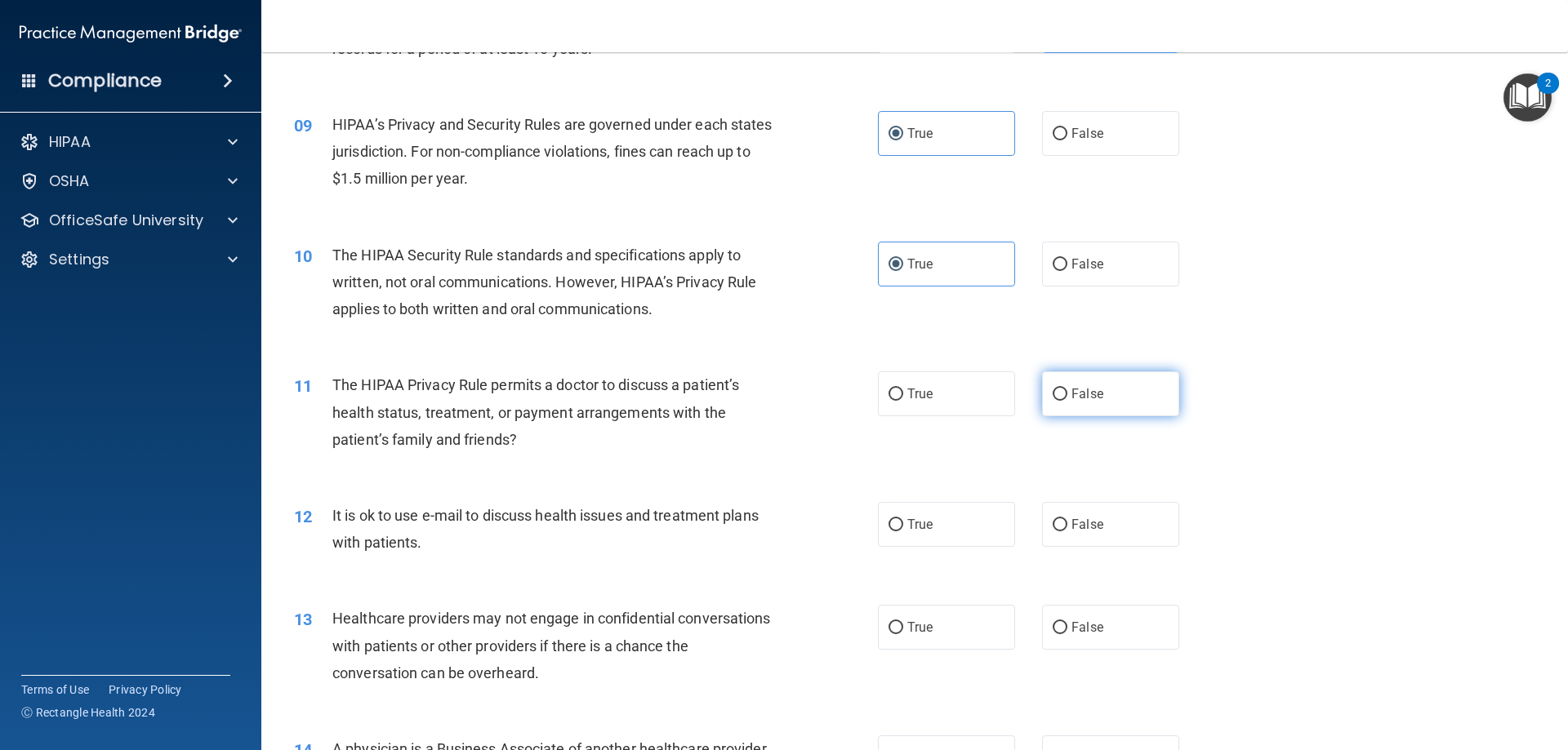
radio input "true"
click at [927, 517] on span "True" at bounding box center [920, 524] width 25 height 16
click at [903, 519] on input "True" at bounding box center [895, 525] width 15 height 12
radio input "true"
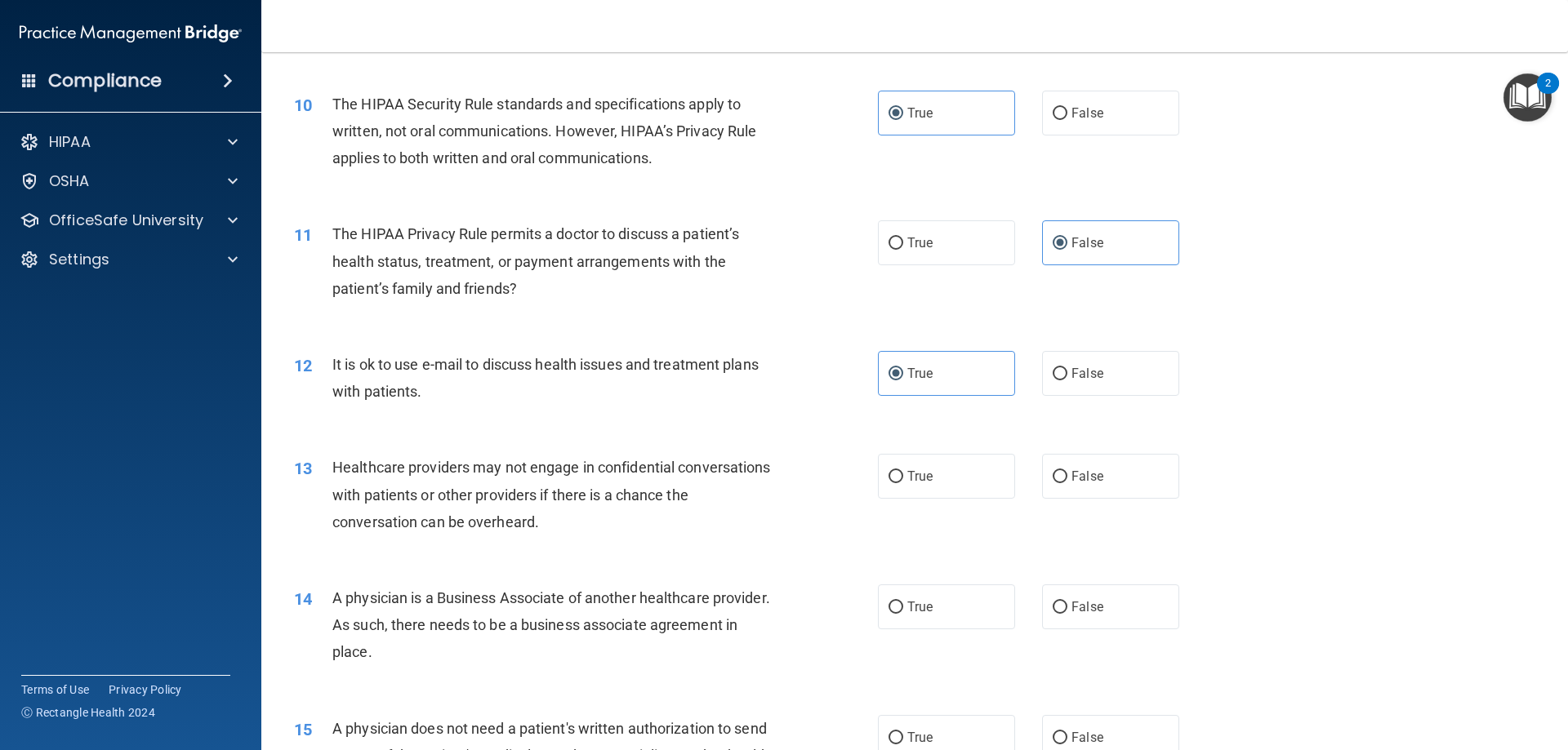
scroll to position [1142, 0]
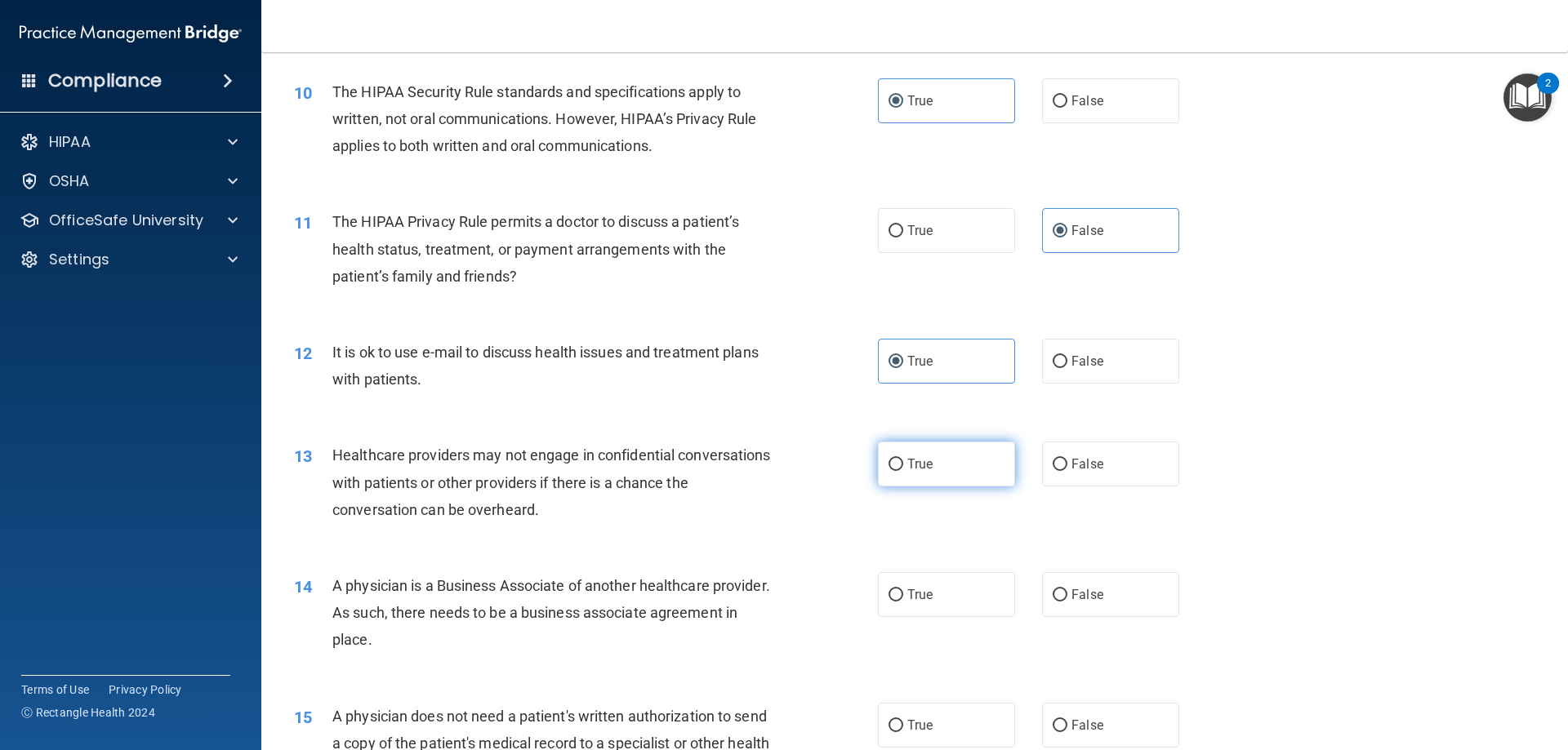
click at [894, 466] on input "True" at bounding box center [895, 465] width 15 height 12
radio input "true"
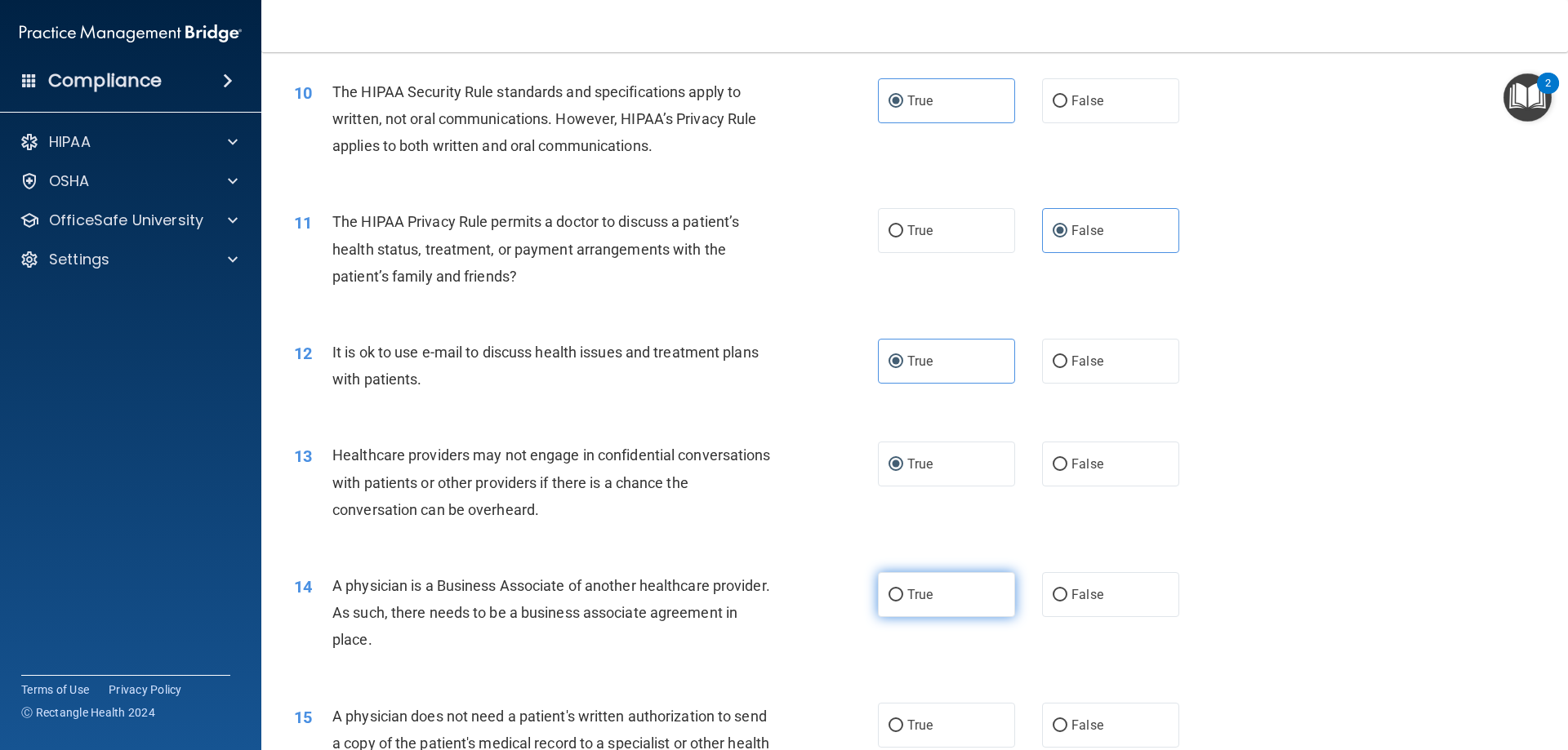
drag, startPoint x: 909, startPoint y: 601, endPoint x: 1003, endPoint y: 583, distance: 95.7
click at [911, 599] on span "True" at bounding box center [920, 595] width 25 height 16
click at [894, 603] on label "True" at bounding box center [946, 594] width 137 height 44
click at [894, 602] on input "True" at bounding box center [895, 596] width 15 height 12
radio input "true"
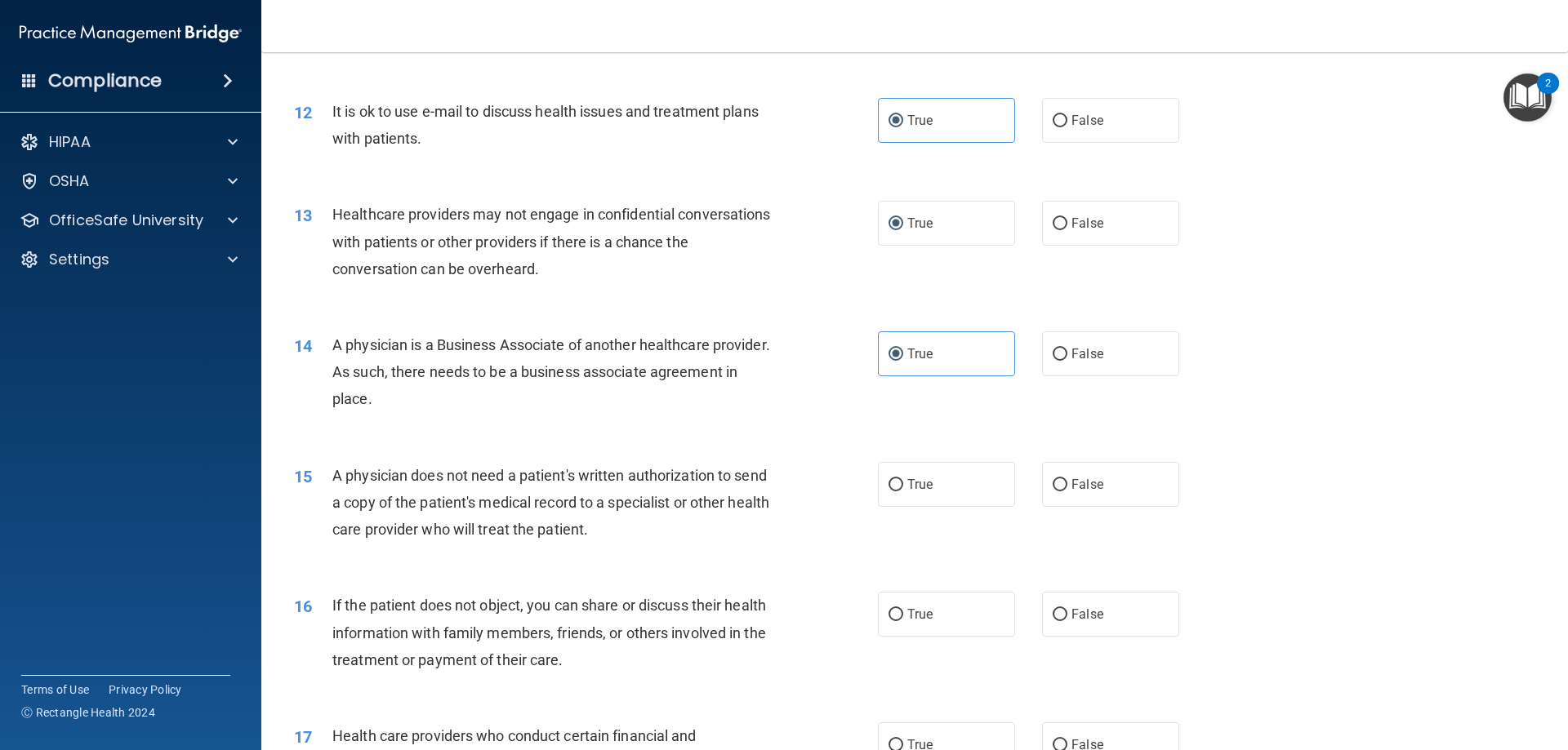
scroll to position [1388, 0]
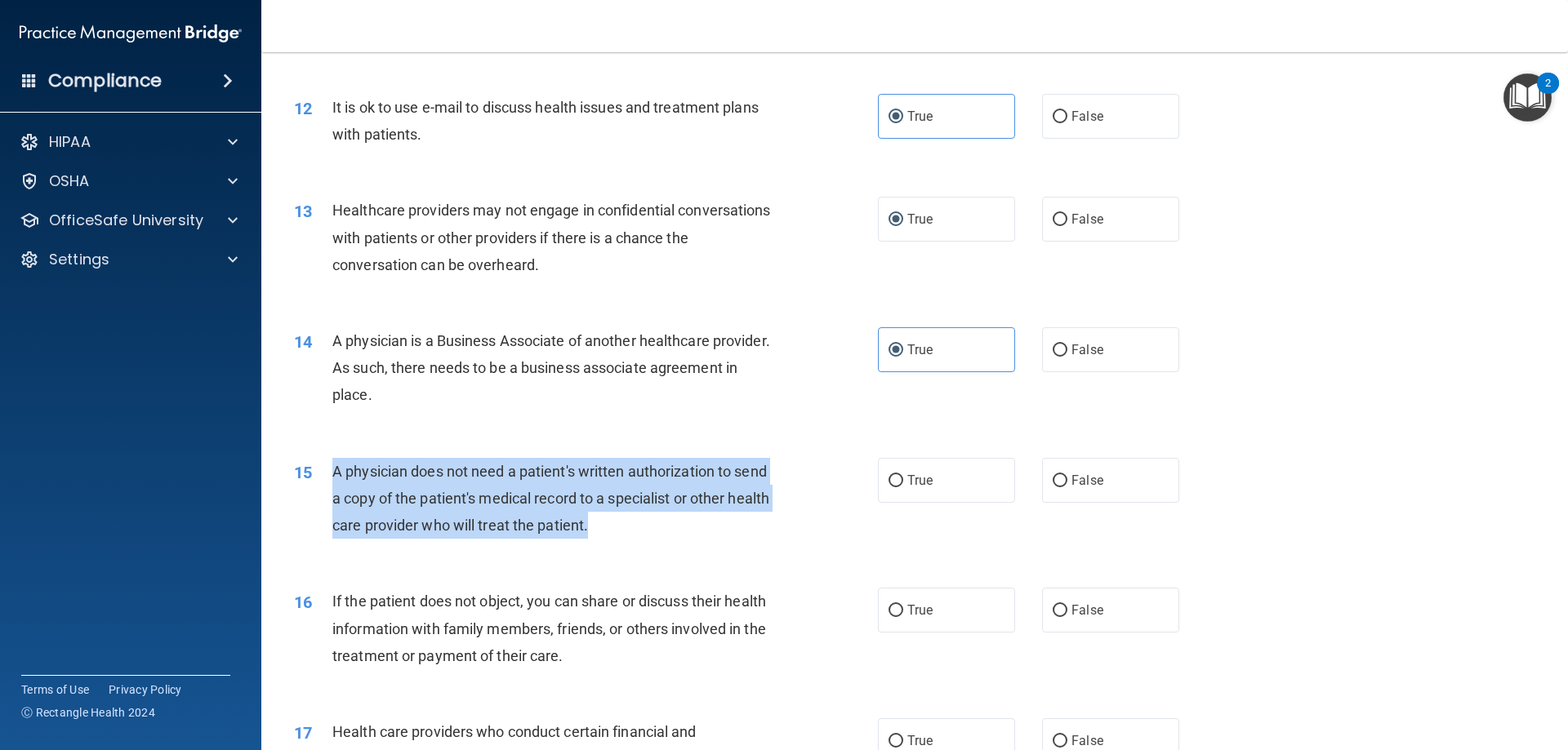
drag, startPoint x: 653, startPoint y: 528, endPoint x: 325, endPoint y: 480, distance: 331.5
click at [325, 480] on div "15 A physician does not need a patient's written authorization to send a copy o…" at bounding box center [585, 502] width 633 height 90
copy div "A physician does not need a patient's written authorization to send a copy of t…"
click at [1058, 476] on input "False" at bounding box center [1059, 481] width 15 height 12
radio input "true"
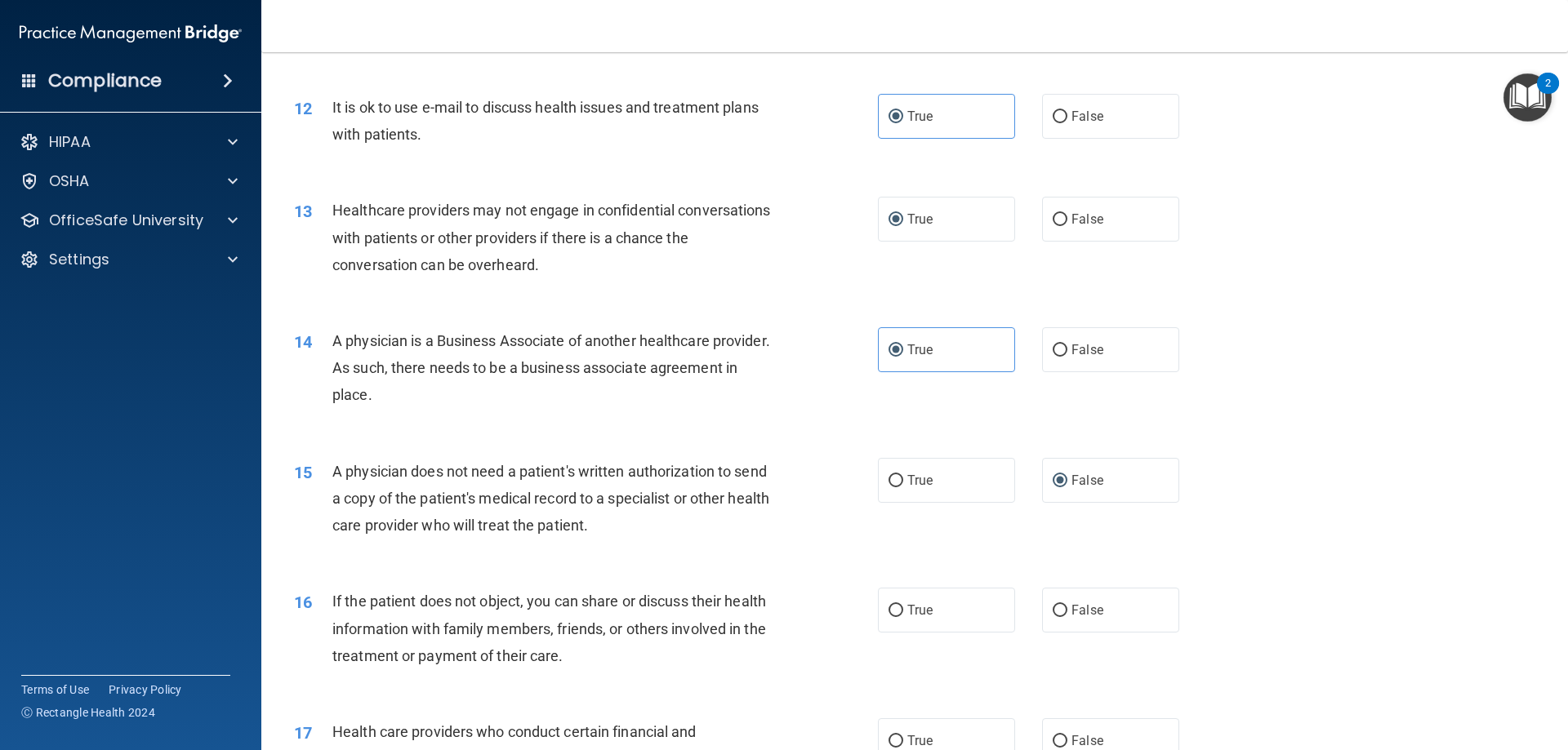
click at [1296, 446] on div "15 A physician does not need a patient's written authorization to send a copy o…" at bounding box center [914, 503] width 1265 height 131
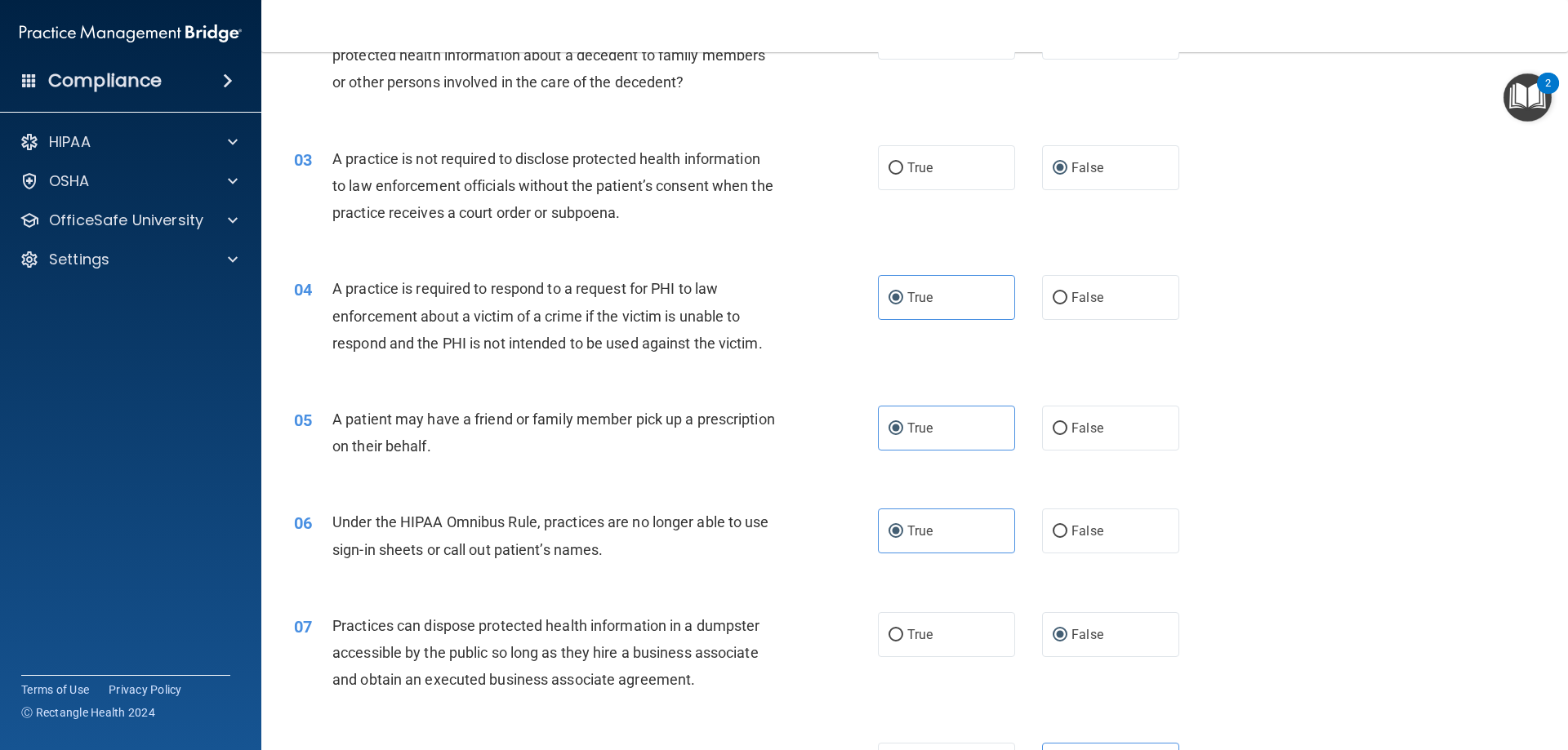
scroll to position [0, 0]
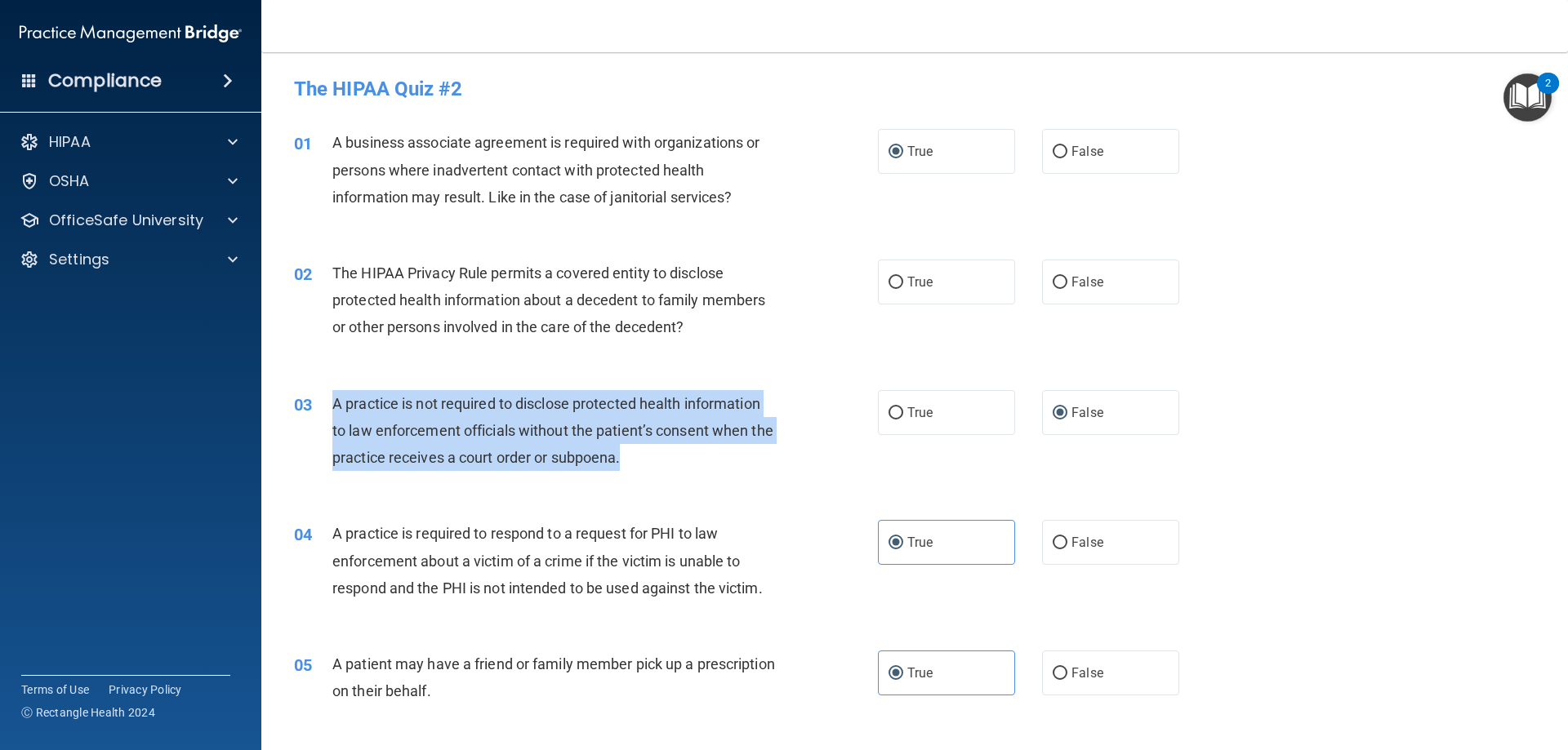
drag, startPoint x: 662, startPoint y: 453, endPoint x: 316, endPoint y: 391, distance: 351.5
click at [316, 391] on div "03 A practice is not required to disclose protected health information to law e…" at bounding box center [585, 434] width 633 height 90
copy div "A practice is not required to disclose protected health information to law enfo…"
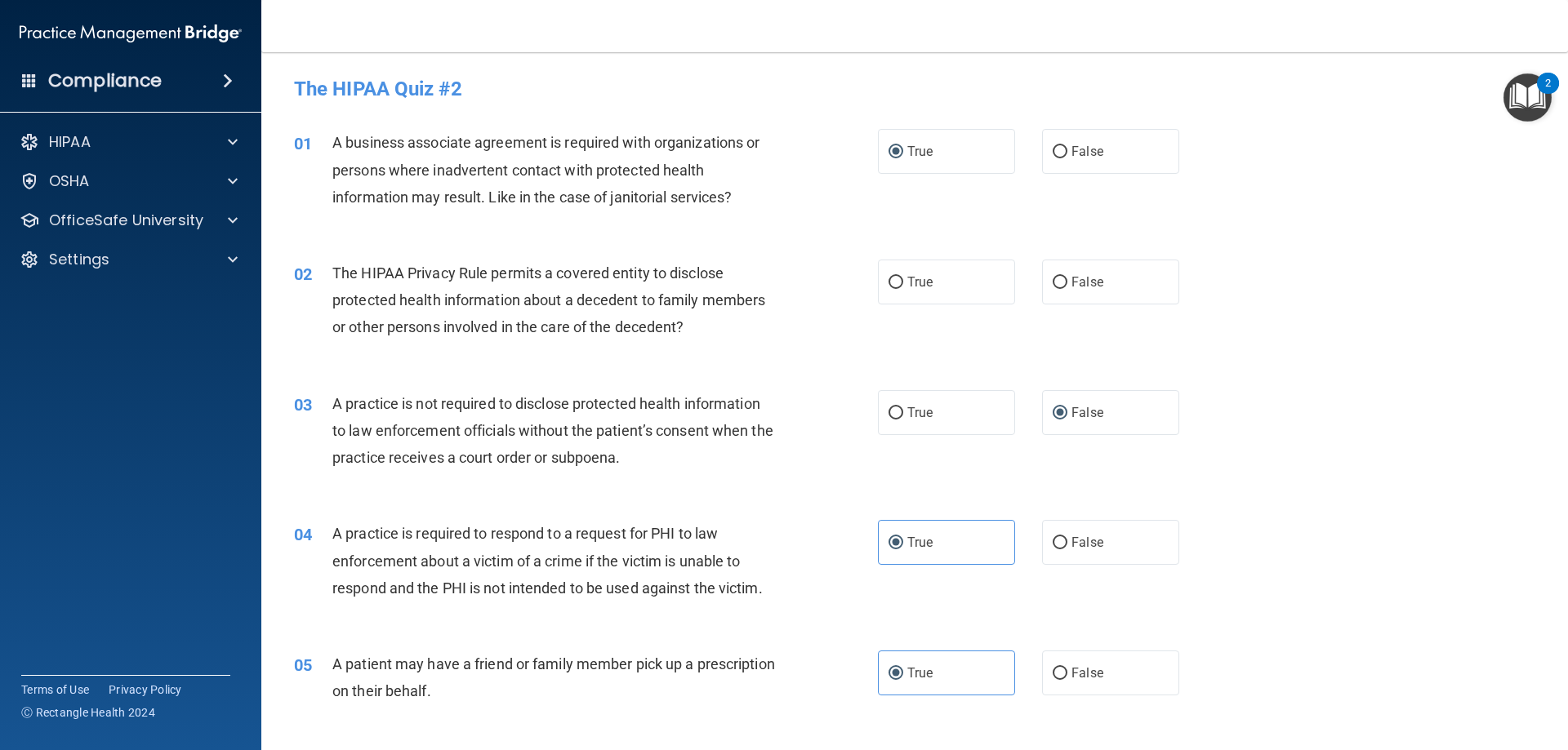
click at [1281, 388] on div "03 A practice is not required to disclose protected health information to law e…" at bounding box center [914, 435] width 1265 height 131
click at [899, 405] on label "True" at bounding box center [946, 412] width 137 height 44
click at [899, 407] on input "True" at bounding box center [895, 413] width 15 height 12
radio input "true"
radio input "false"
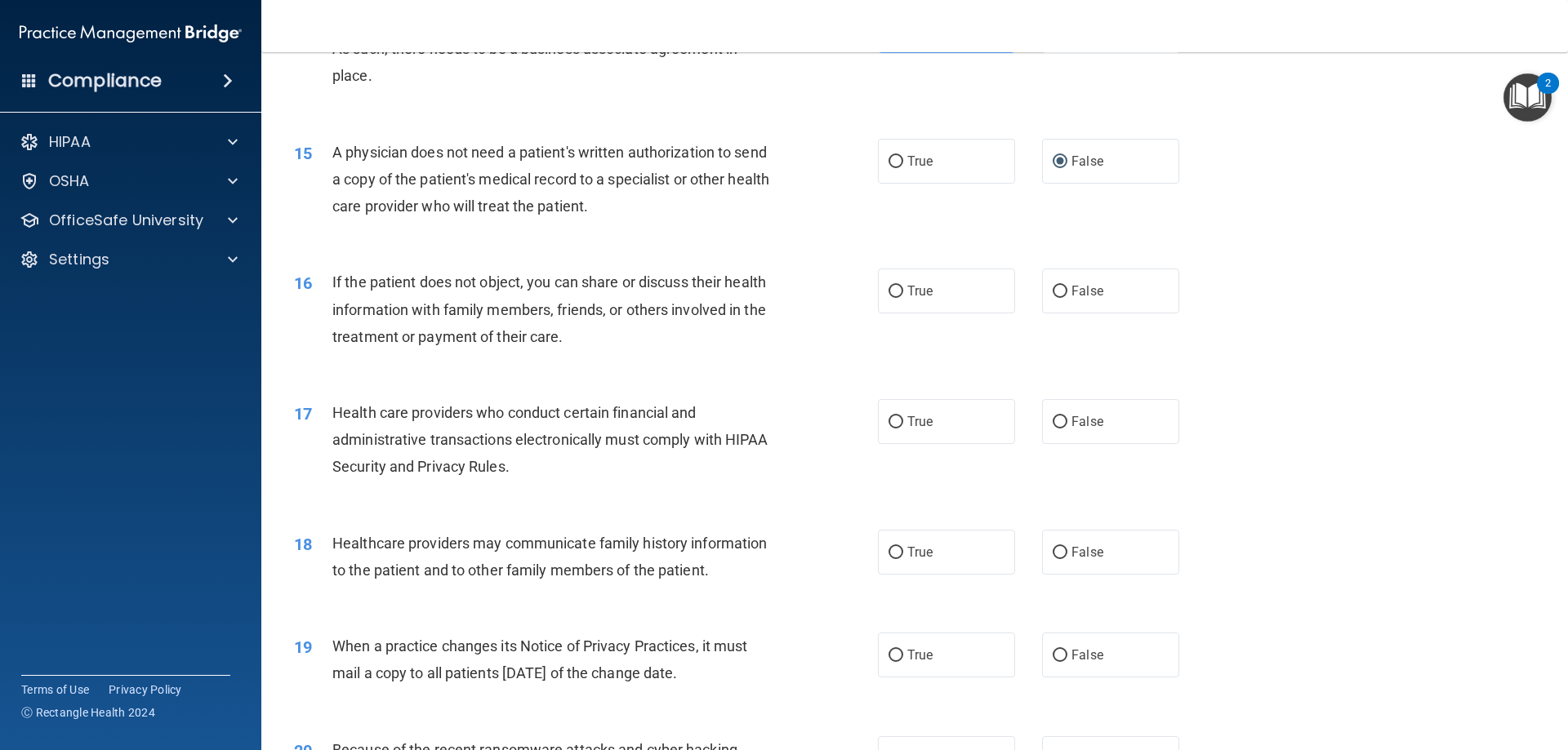
scroll to position [1714, 0]
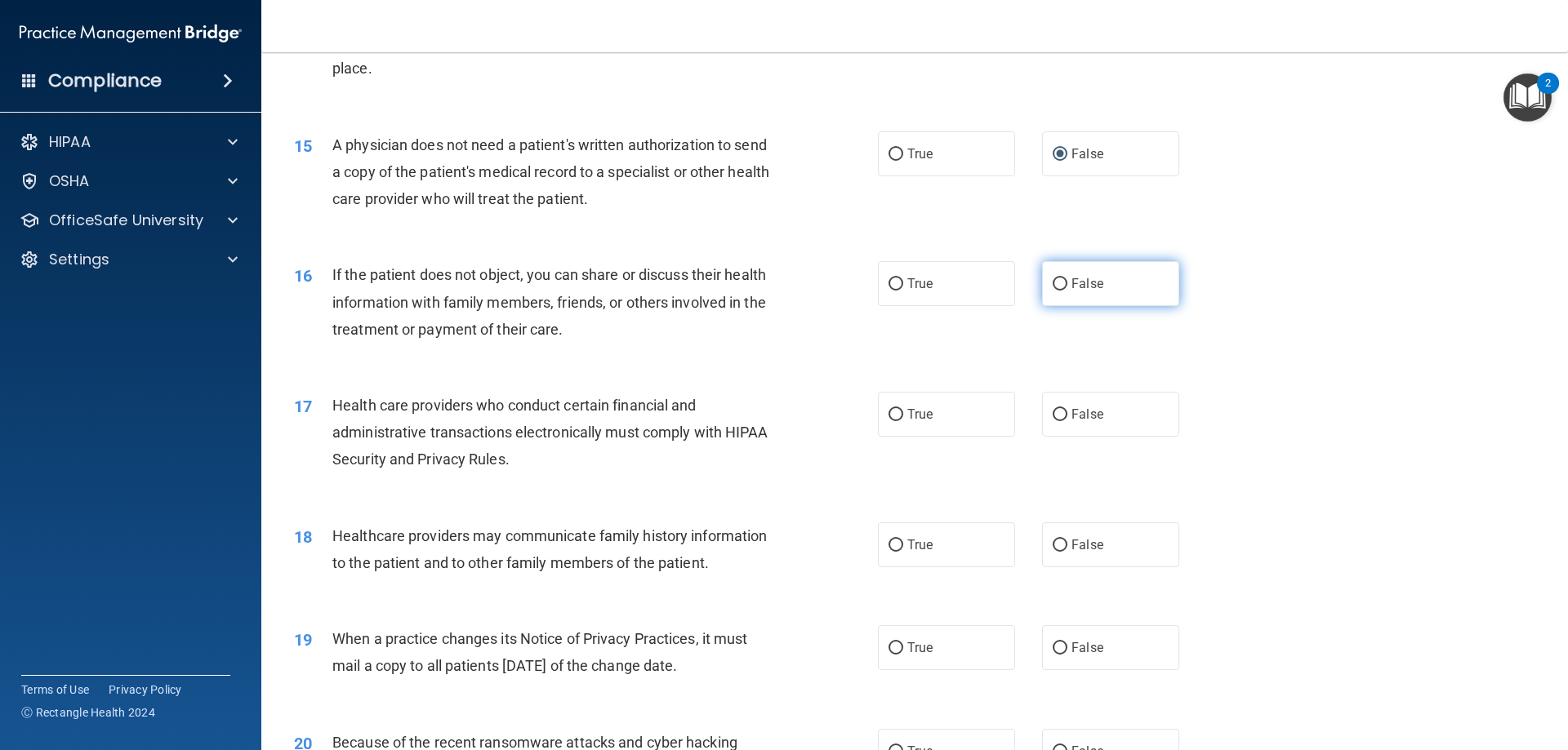
click at [1073, 287] on span "False" at bounding box center [1087, 283] width 31 height 16
click at [1067, 287] on input "False" at bounding box center [1059, 284] width 15 height 12
radio input "true"
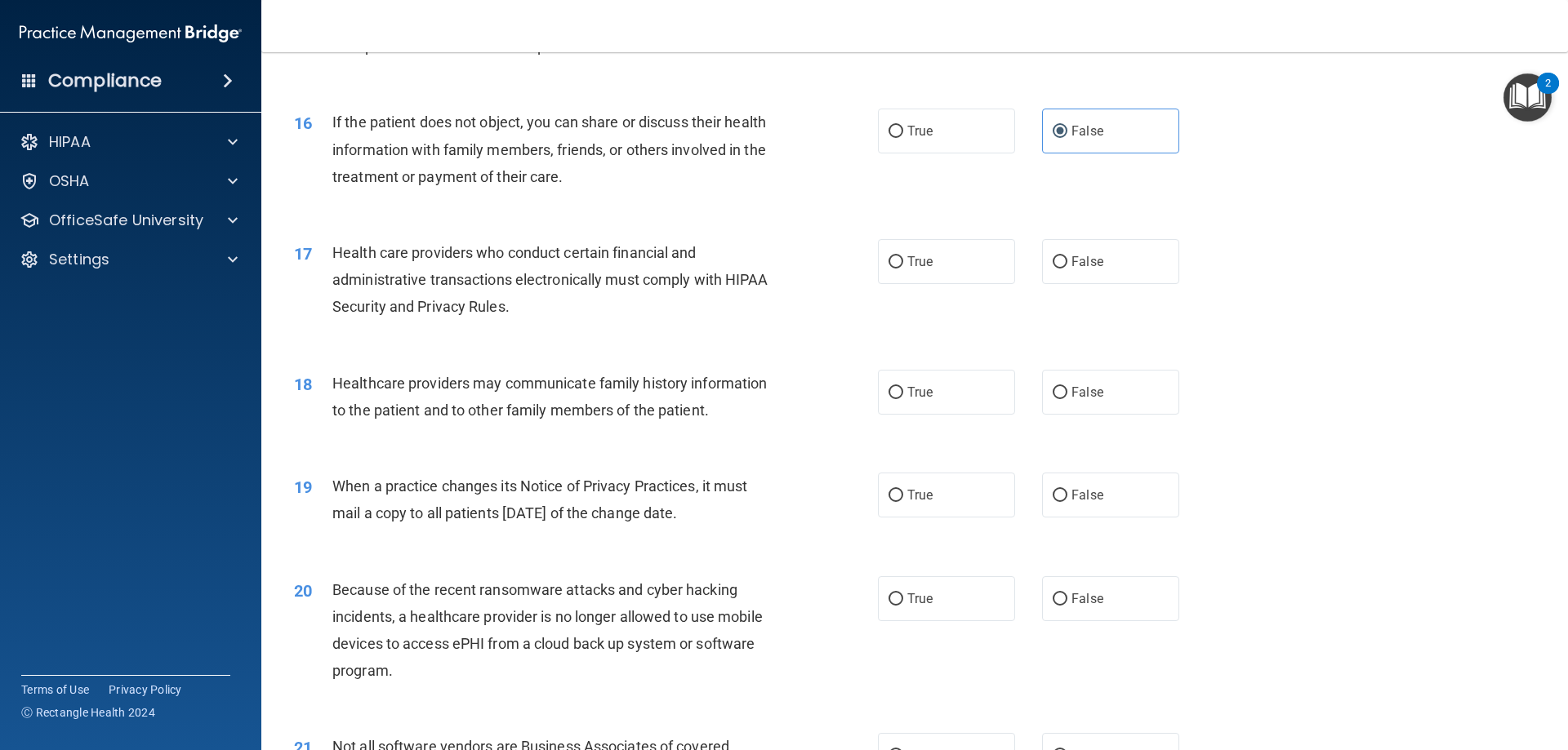
scroll to position [1877, 0]
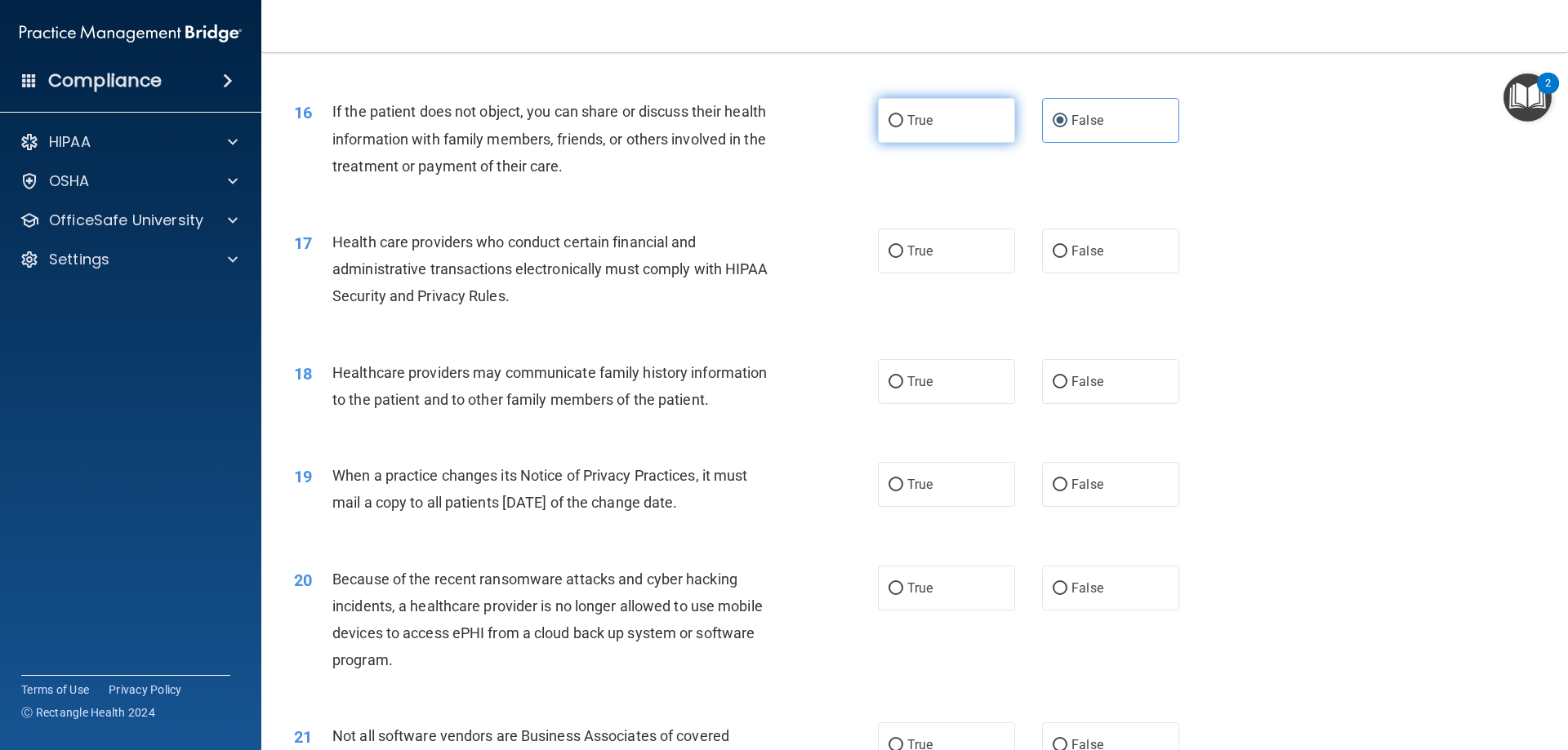
click at [945, 111] on label "True" at bounding box center [946, 119] width 137 height 44
click at [903, 115] on input "True" at bounding box center [895, 121] width 15 height 12
radio input "true"
radio input "false"
click at [929, 249] on label "True" at bounding box center [946, 250] width 137 height 44
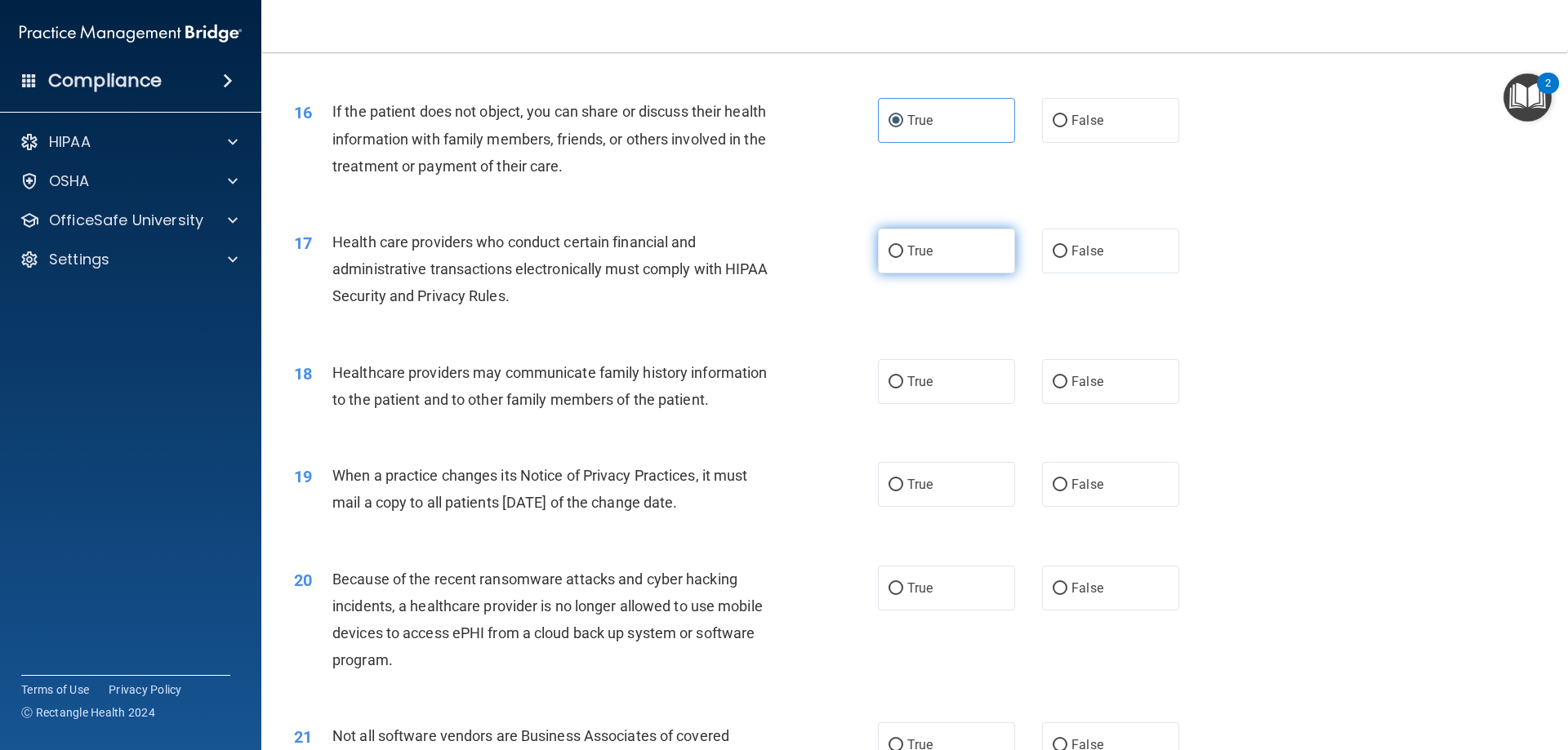
click at [903, 249] on input "True" at bounding box center [895, 252] width 15 height 12
radio input "true"
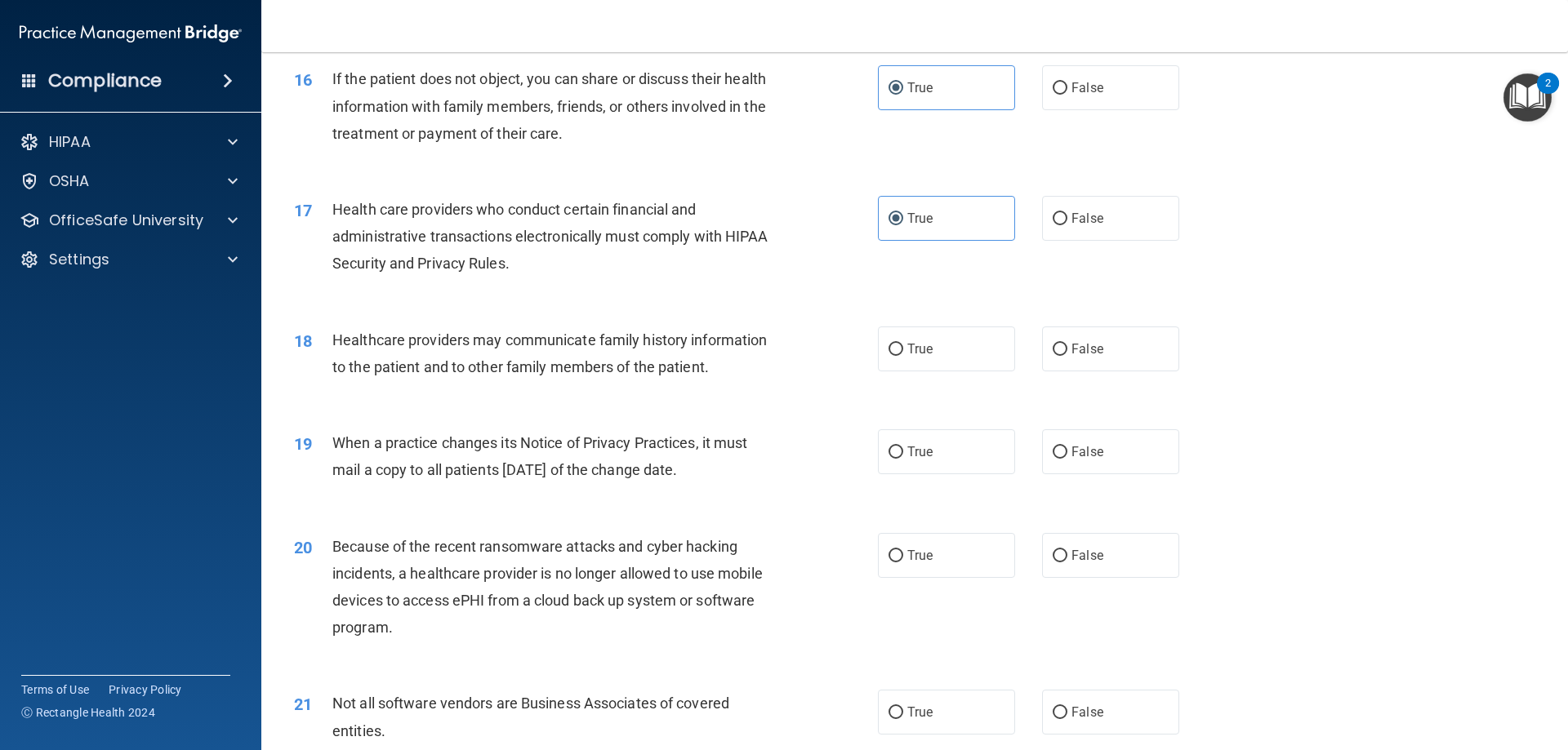
scroll to position [1959, 0]
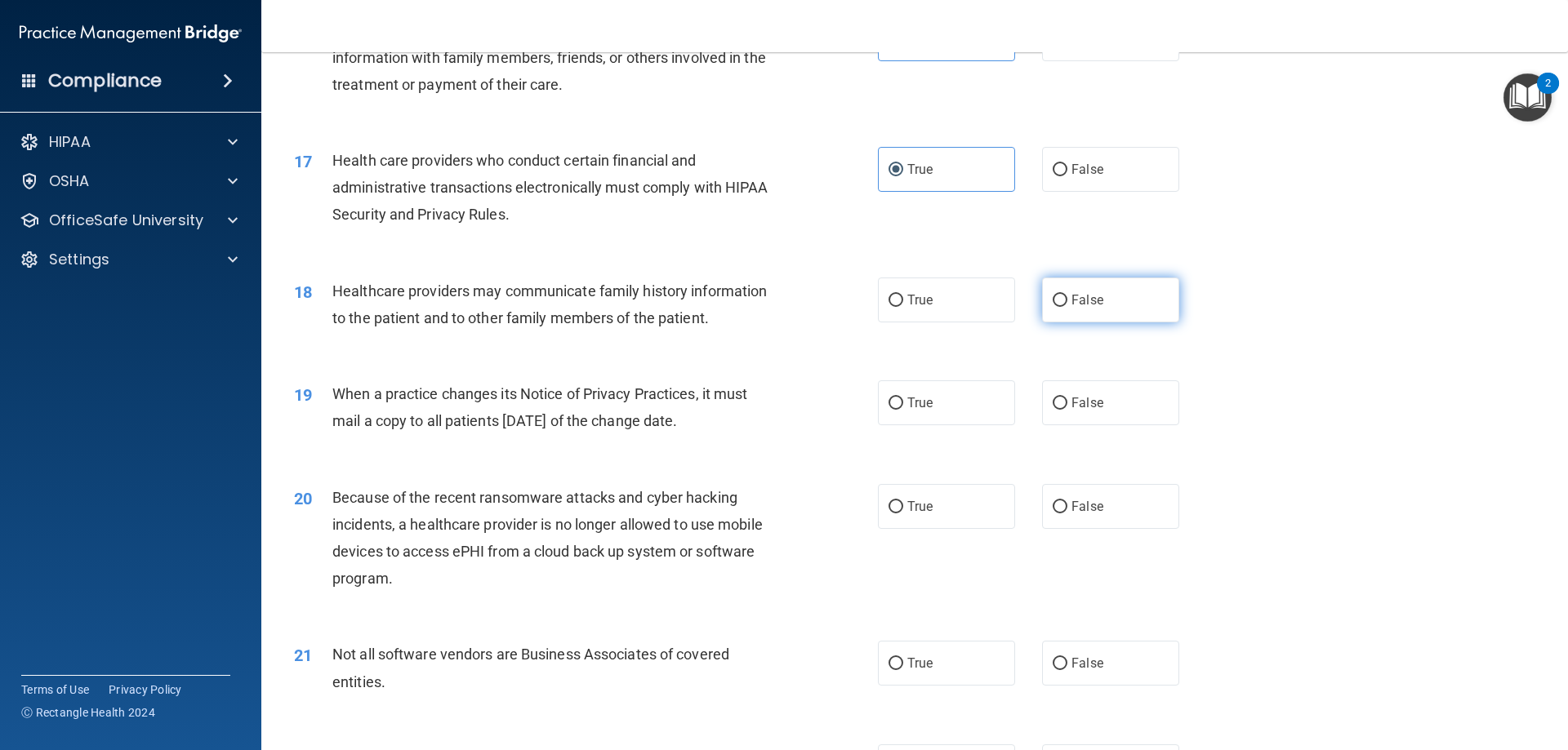
click at [1066, 284] on label "False" at bounding box center [1110, 299] width 137 height 44
click at [1066, 295] on input "False" at bounding box center [1059, 301] width 15 height 12
radio input "true"
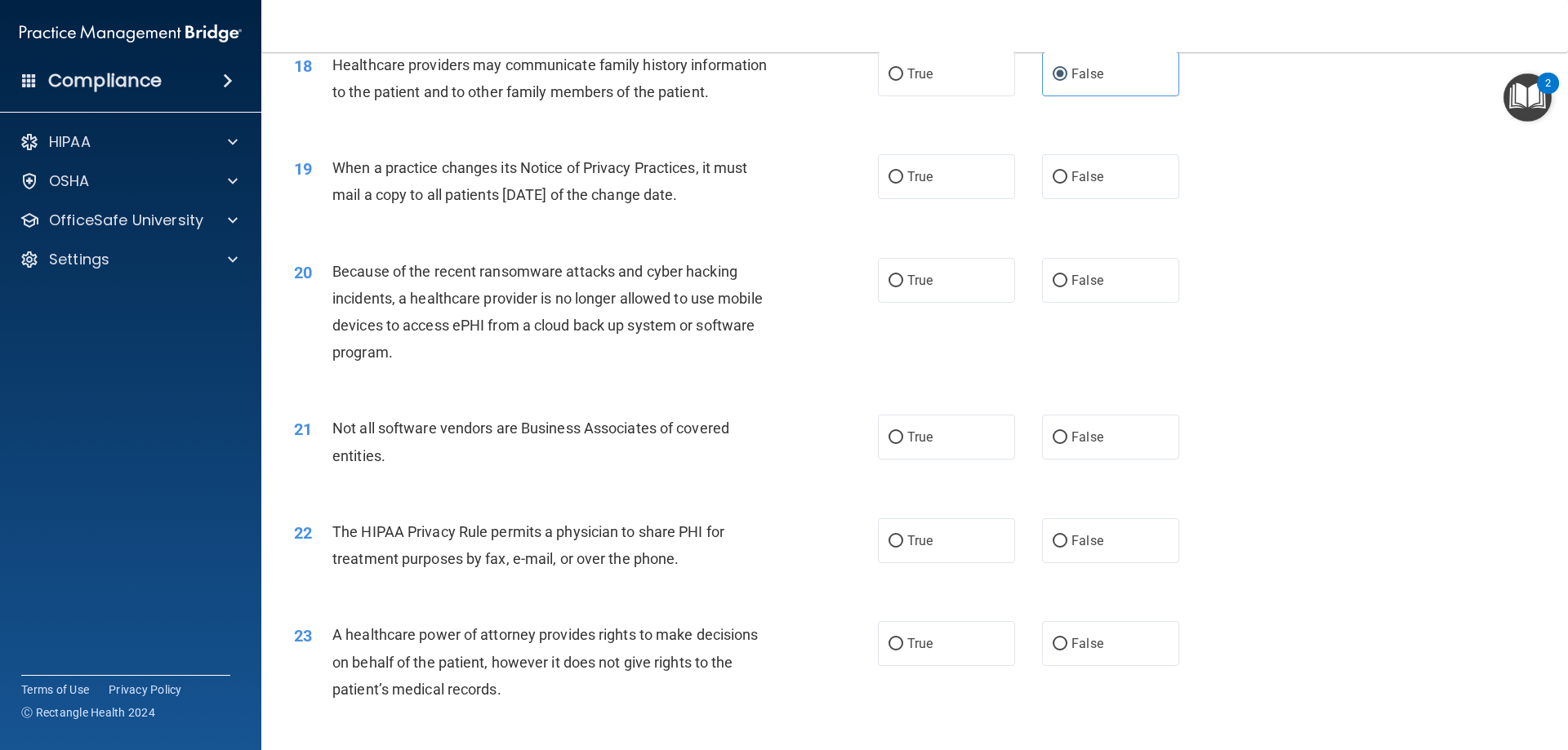
scroll to position [2204, 0]
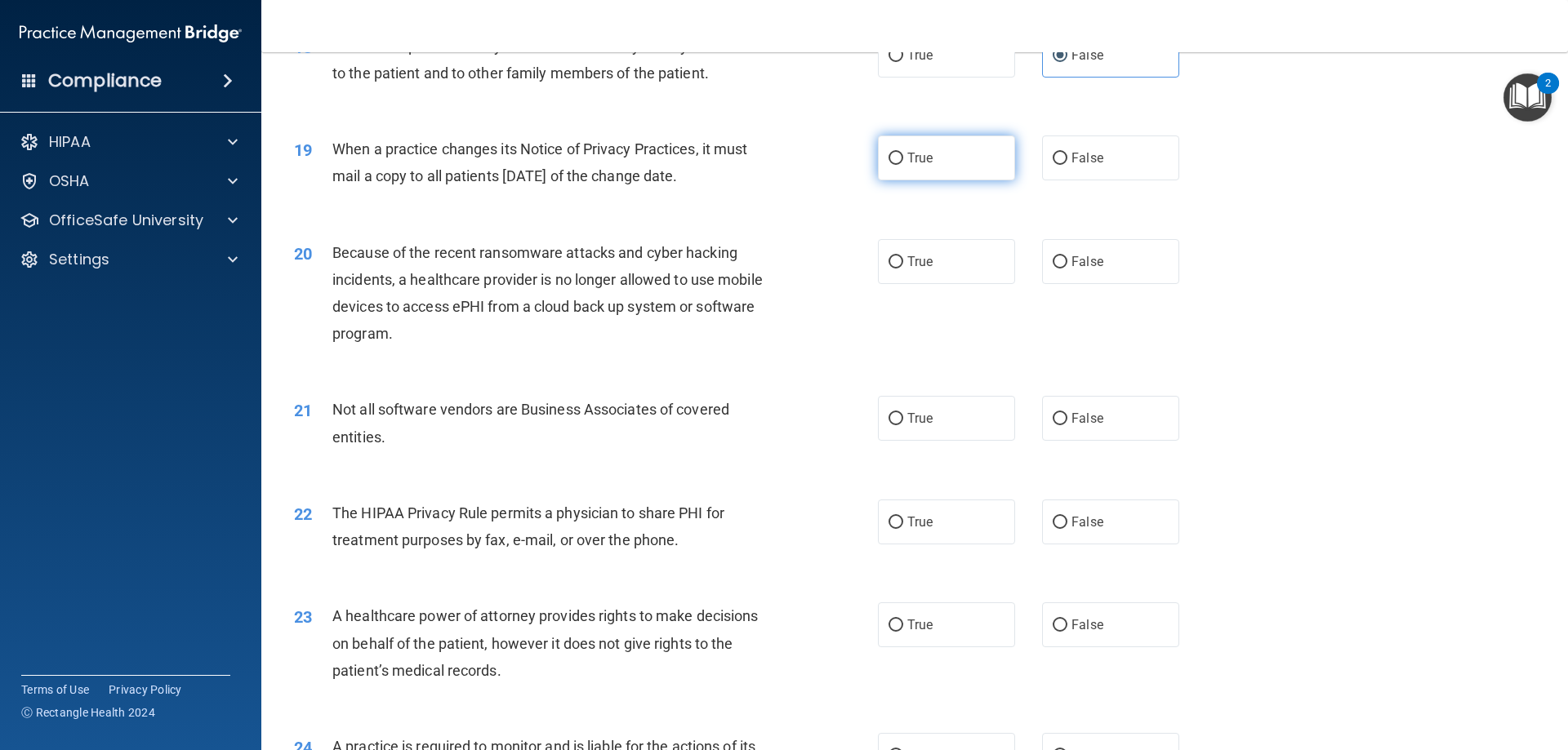
click at [889, 160] on input "True" at bounding box center [895, 159] width 15 height 12
radio input "true"
click at [921, 253] on label "True" at bounding box center [946, 261] width 137 height 44
click at [903, 256] on input "True" at bounding box center [895, 262] width 15 height 12
radio input "true"
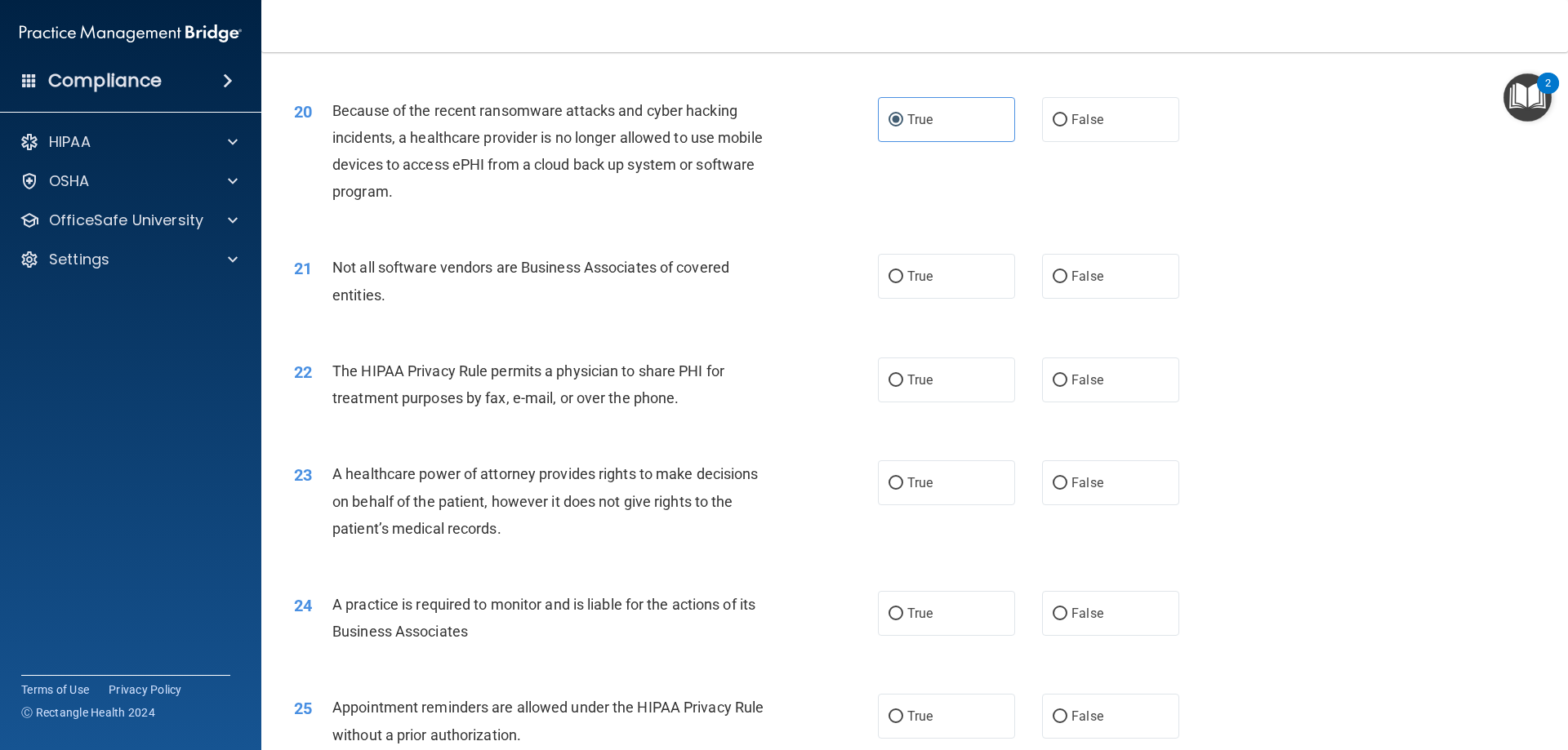
scroll to position [2367, 0]
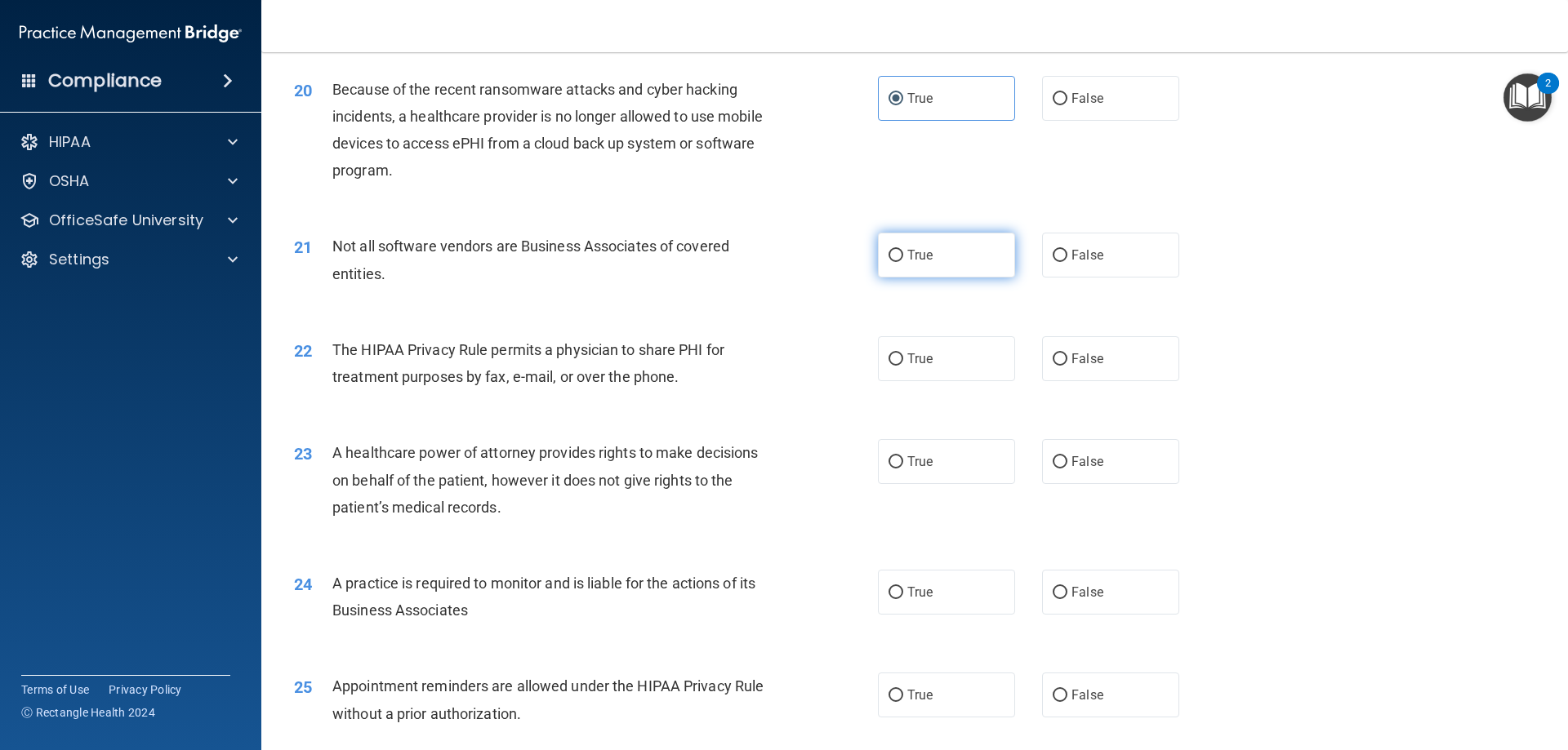
click at [941, 257] on label "True" at bounding box center [946, 255] width 137 height 44
click at [903, 257] on input "True" at bounding box center [895, 256] width 15 height 12
radio input "true"
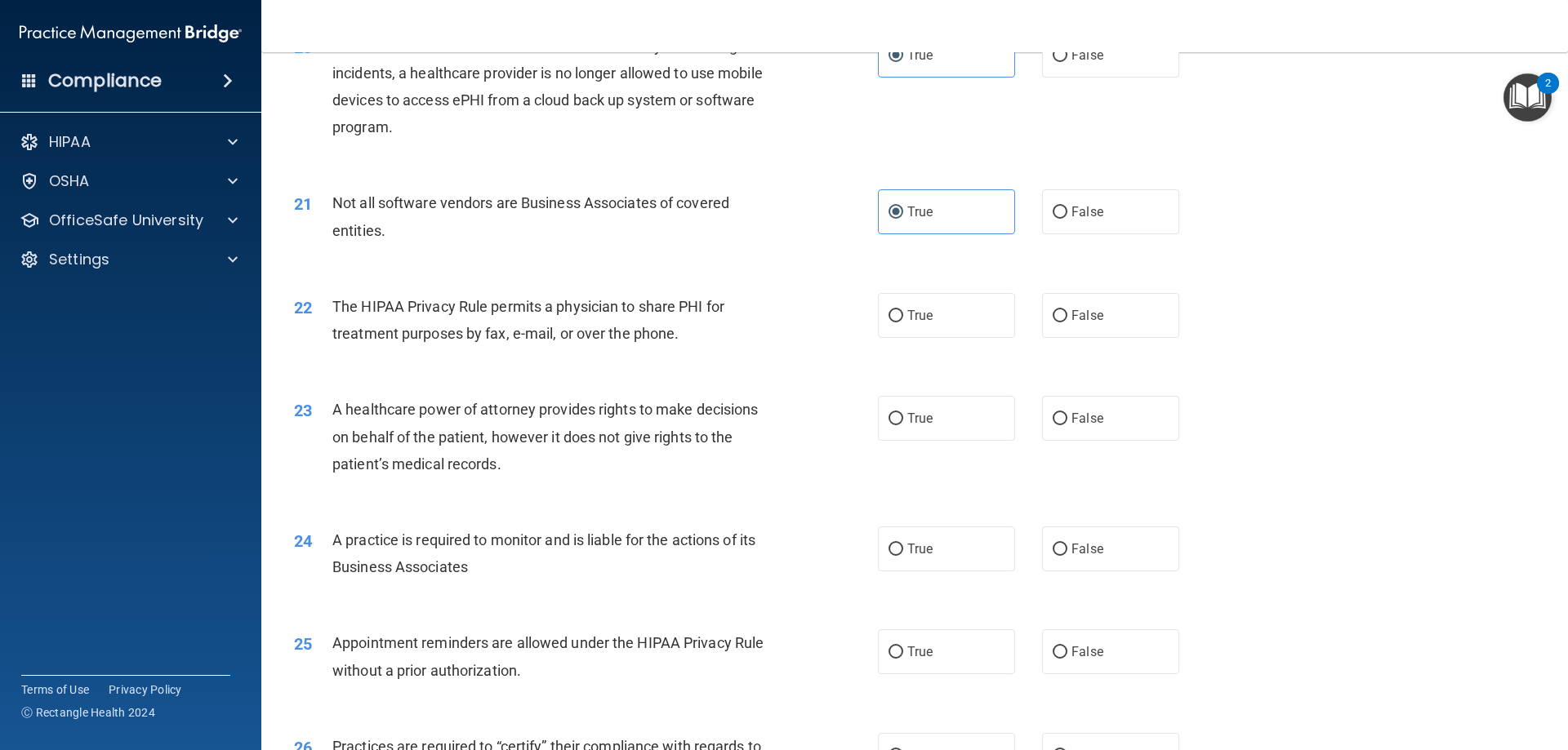
scroll to position [2448, 0]
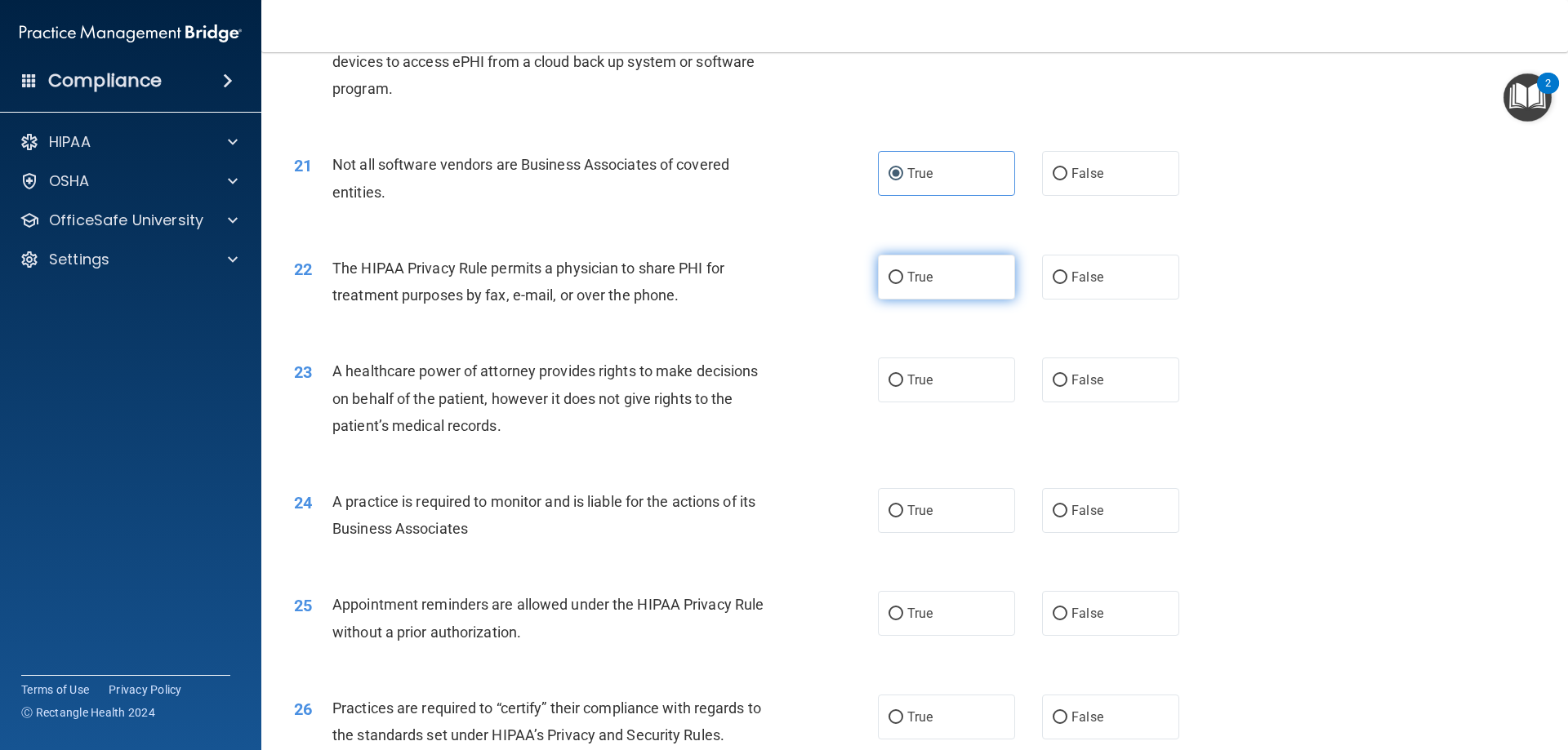
click at [916, 281] on span "True" at bounding box center [920, 277] width 25 height 16
click at [903, 281] on input "True" at bounding box center [895, 278] width 15 height 12
radio input "true"
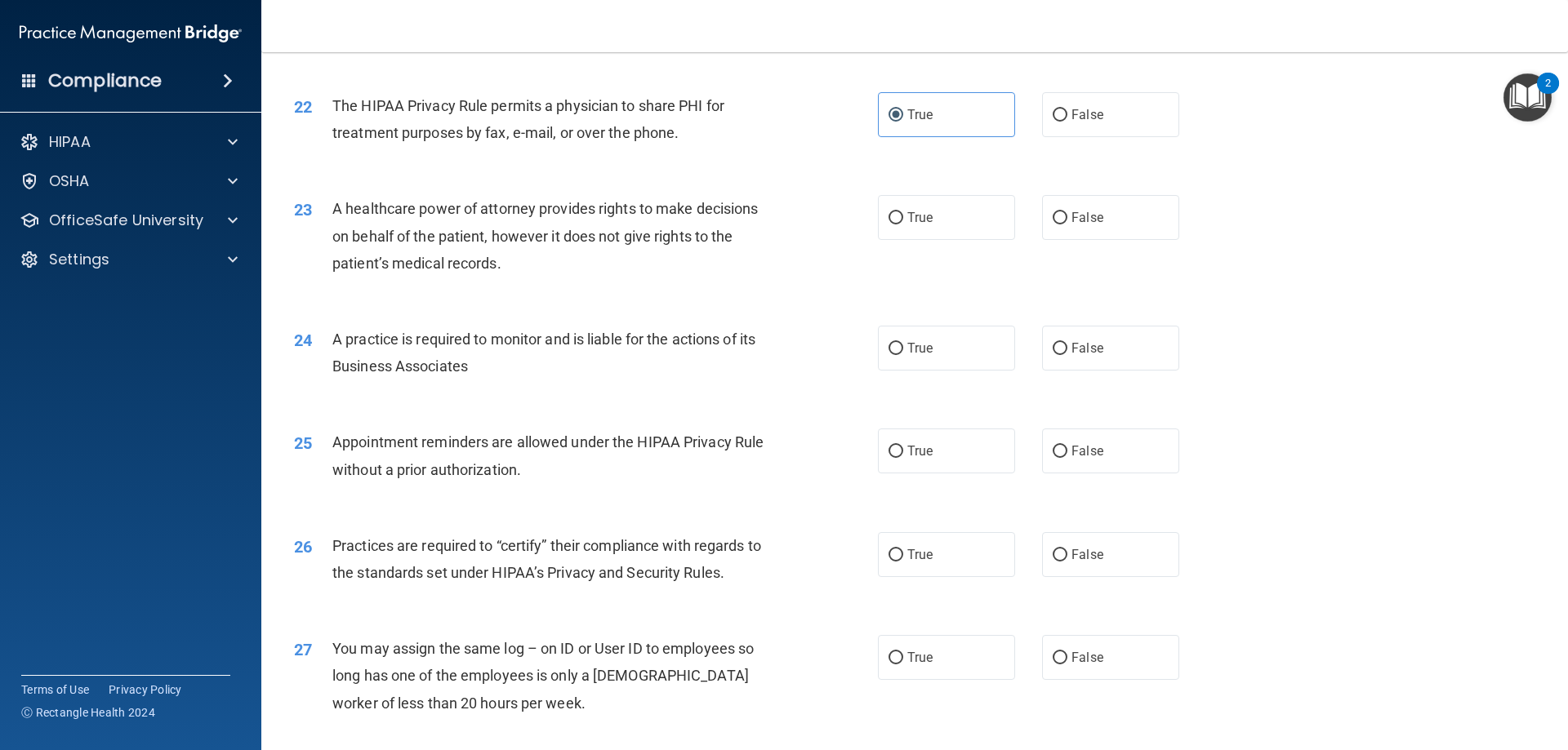
scroll to position [2612, 0]
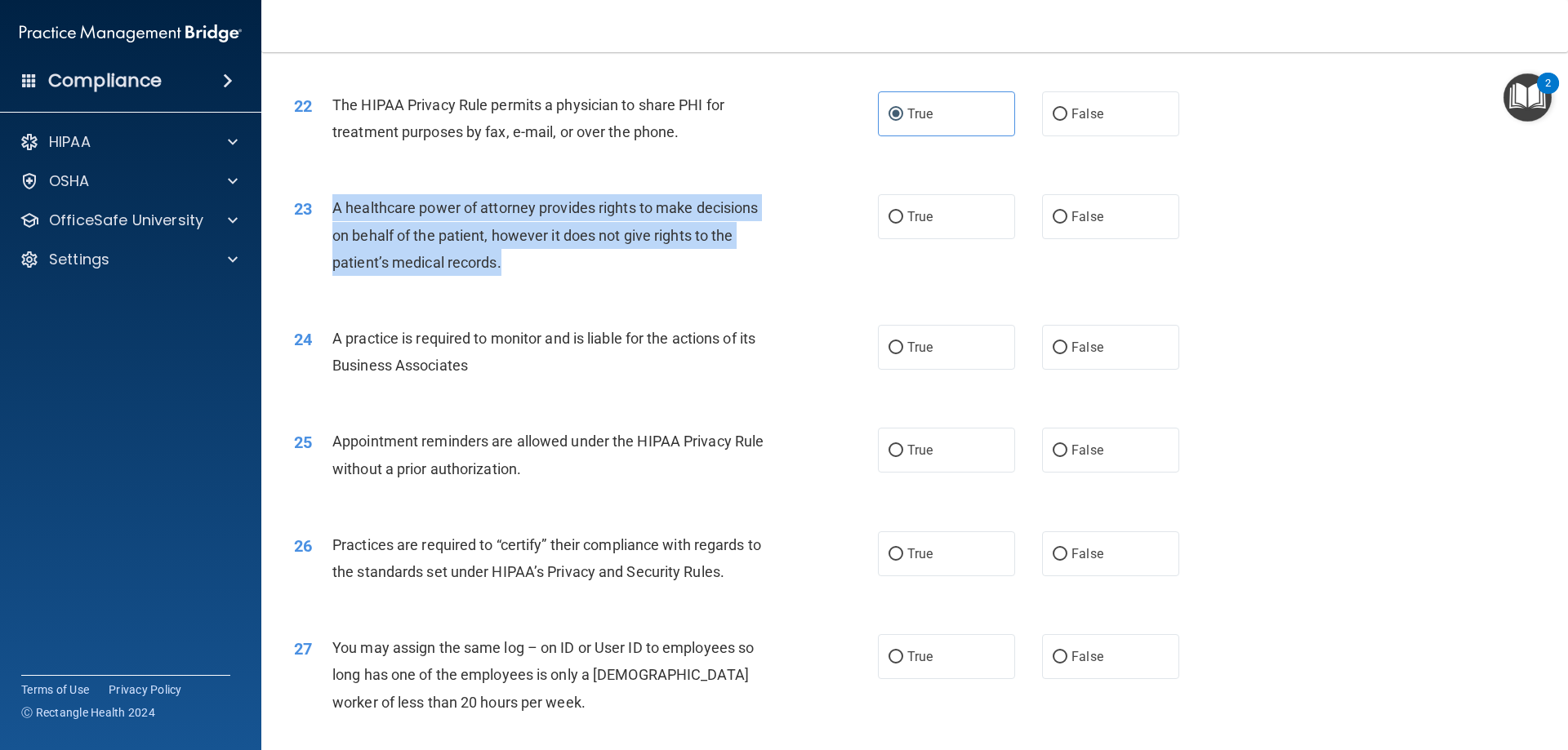
drag, startPoint x: 517, startPoint y: 251, endPoint x: 330, endPoint y: 214, distance: 190.6
click at [330, 214] on div "23 A healthcare power of attorney provides rights to make decisions on behalf o…" at bounding box center [585, 239] width 633 height 90
copy div "A healthcare power of attorney provides rights to make decisions on behalf of t…"
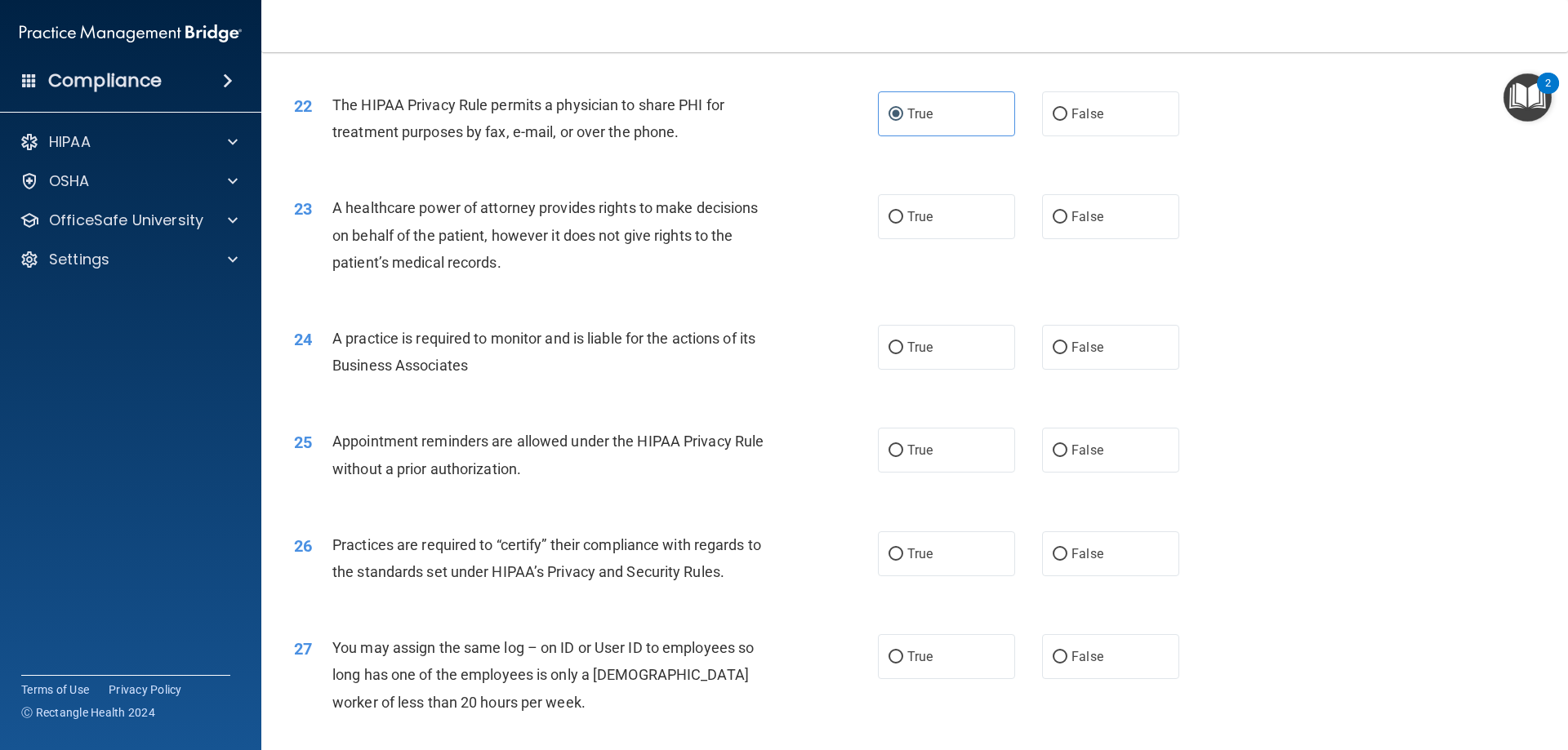
click at [1329, 253] on div "23 A healthcare power of attorney provides rights to make decisions on behalf o…" at bounding box center [914, 239] width 1265 height 131
click at [1077, 206] on label "False" at bounding box center [1110, 216] width 137 height 44
click at [1067, 211] on input "False" at bounding box center [1059, 217] width 15 height 12
radio input "true"
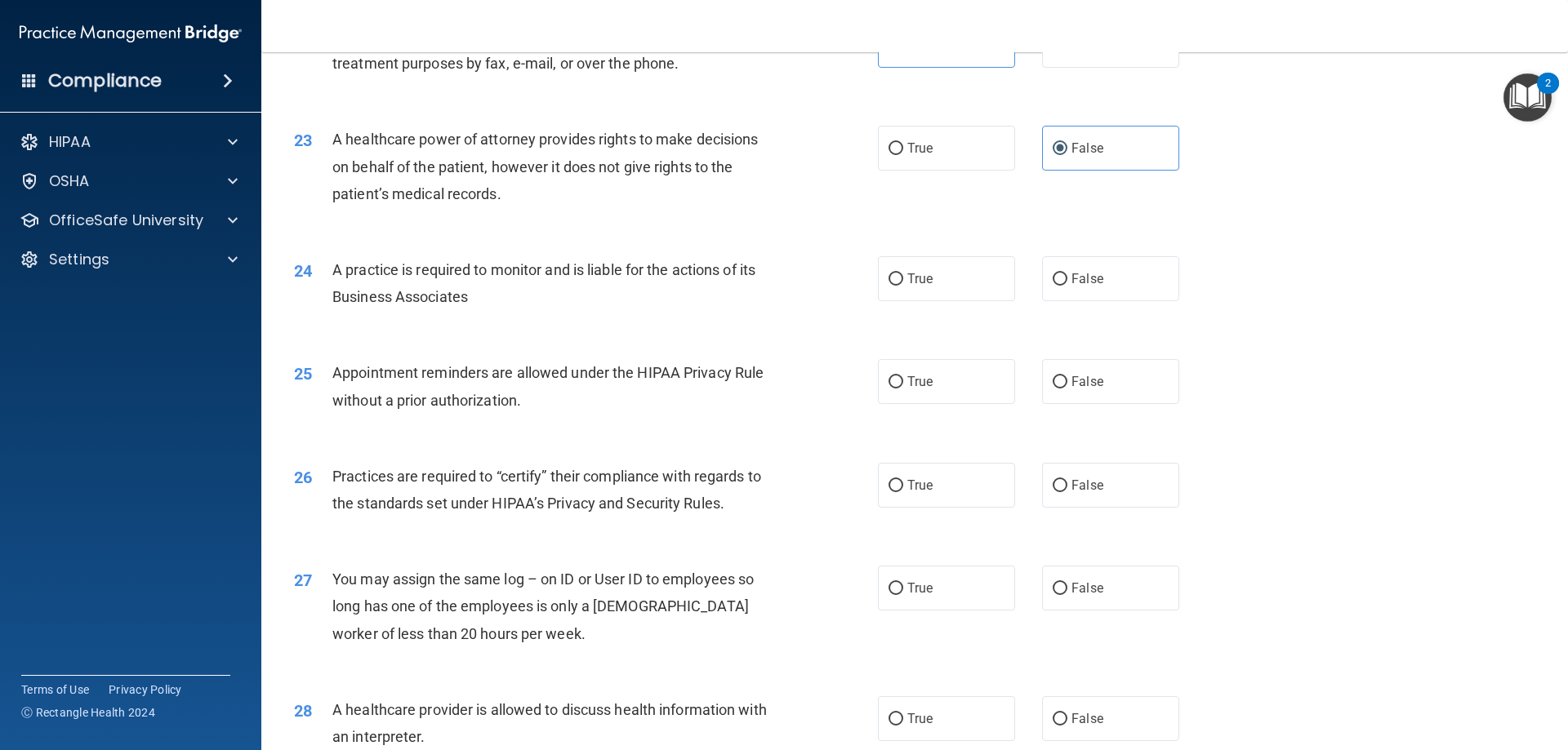
scroll to position [2775, 0]
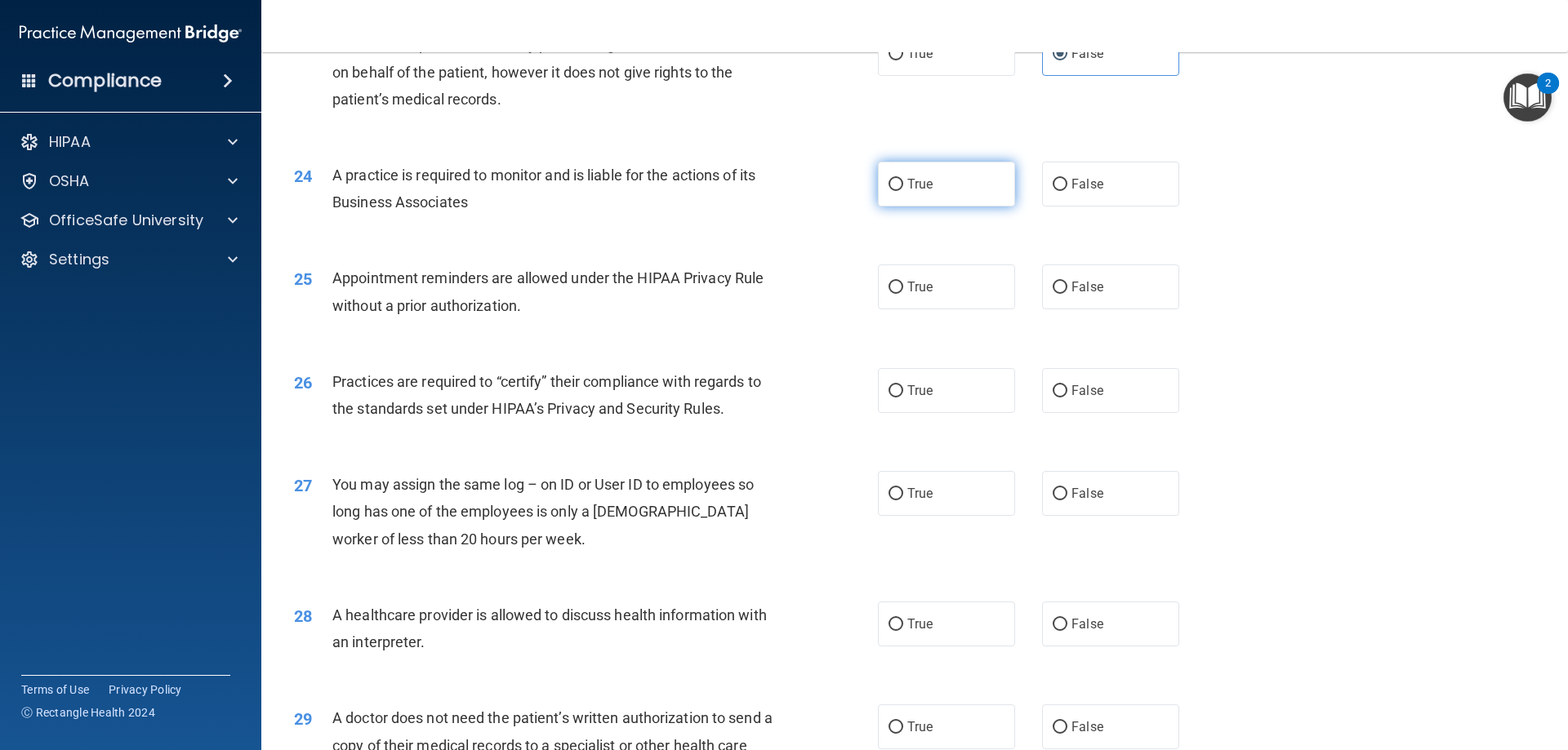
click at [904, 195] on label "True" at bounding box center [946, 183] width 137 height 44
click at [903, 191] on input "True" at bounding box center [895, 185] width 15 height 12
radio input "true"
click at [1094, 180] on span "False" at bounding box center [1087, 184] width 31 height 16
click at [1067, 180] on input "False" at bounding box center [1059, 185] width 15 height 12
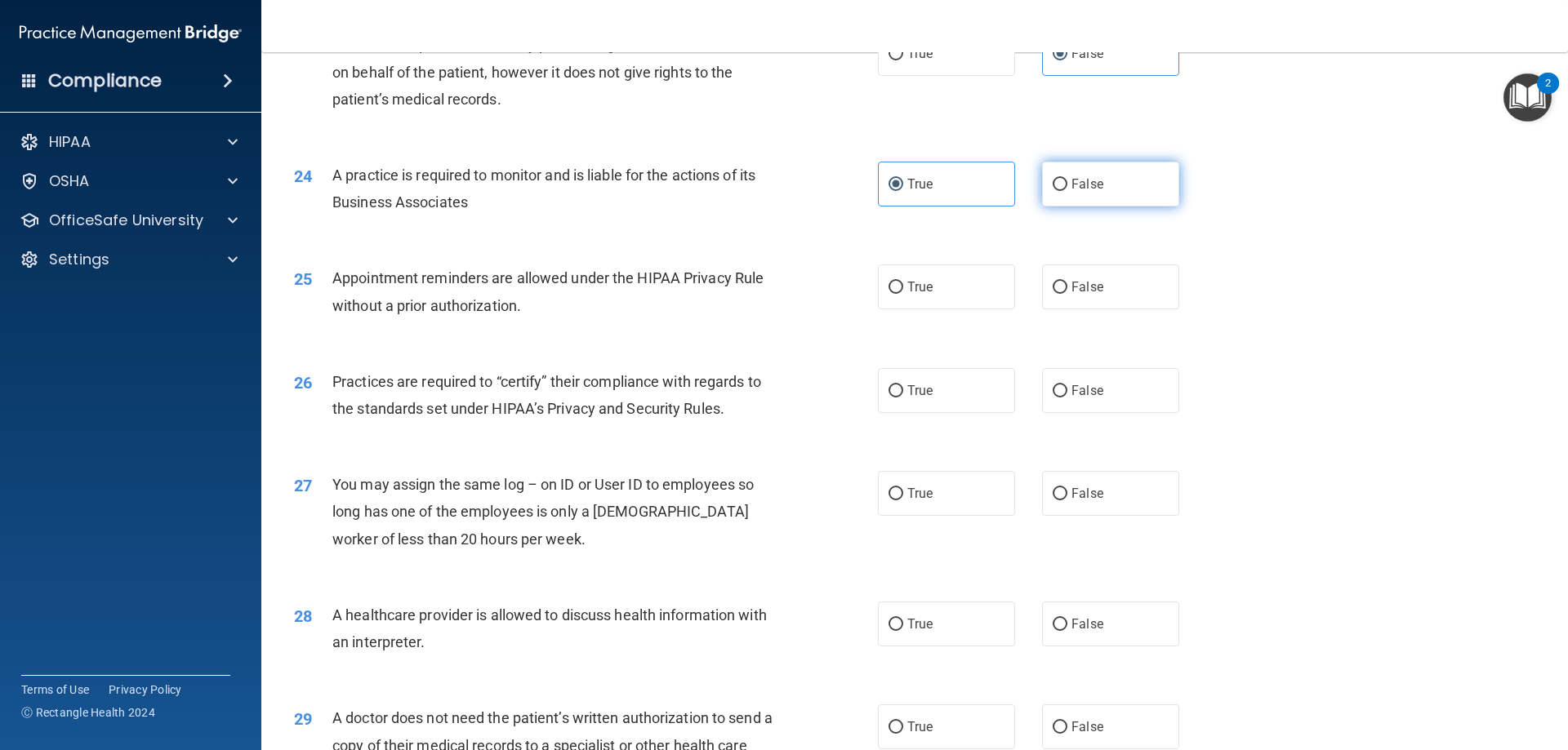
radio input "true"
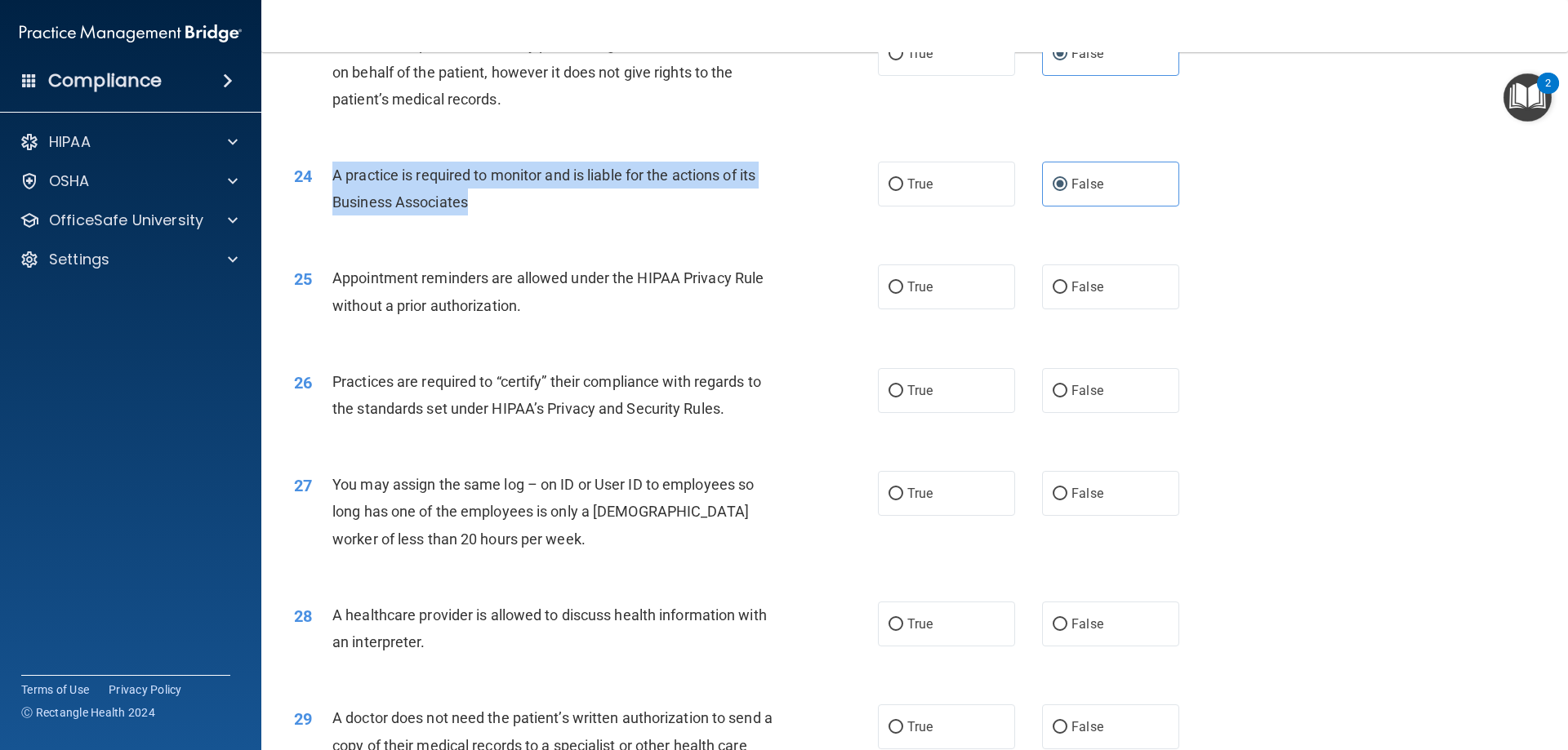
drag, startPoint x: 509, startPoint y: 192, endPoint x: 320, endPoint y: 181, distance: 189.3
click at [320, 181] on div "24 A practice is required to monitor and is liable for the actions of its Busin…" at bounding box center [585, 192] width 633 height 62
copy div "A practice is required to monitor and is liable for the actions of its Business…"
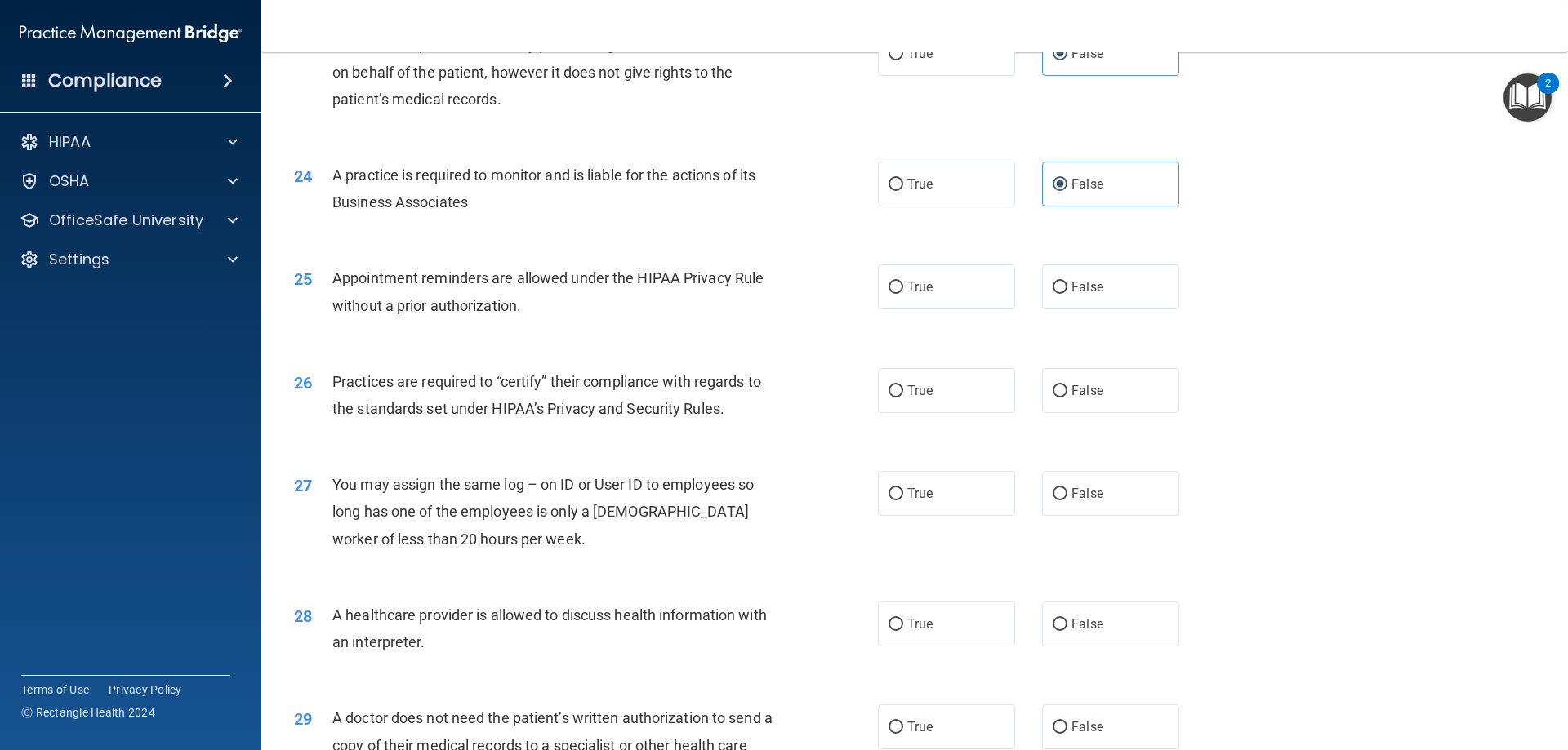
click at [1248, 199] on div "24 A practice is required to monitor and is liable for the actions of its Busin…" at bounding box center [914, 193] width 1265 height 103
click at [900, 184] on label "True" at bounding box center [946, 183] width 137 height 44
click at [900, 184] on input "True" at bounding box center [895, 185] width 15 height 12
radio input "true"
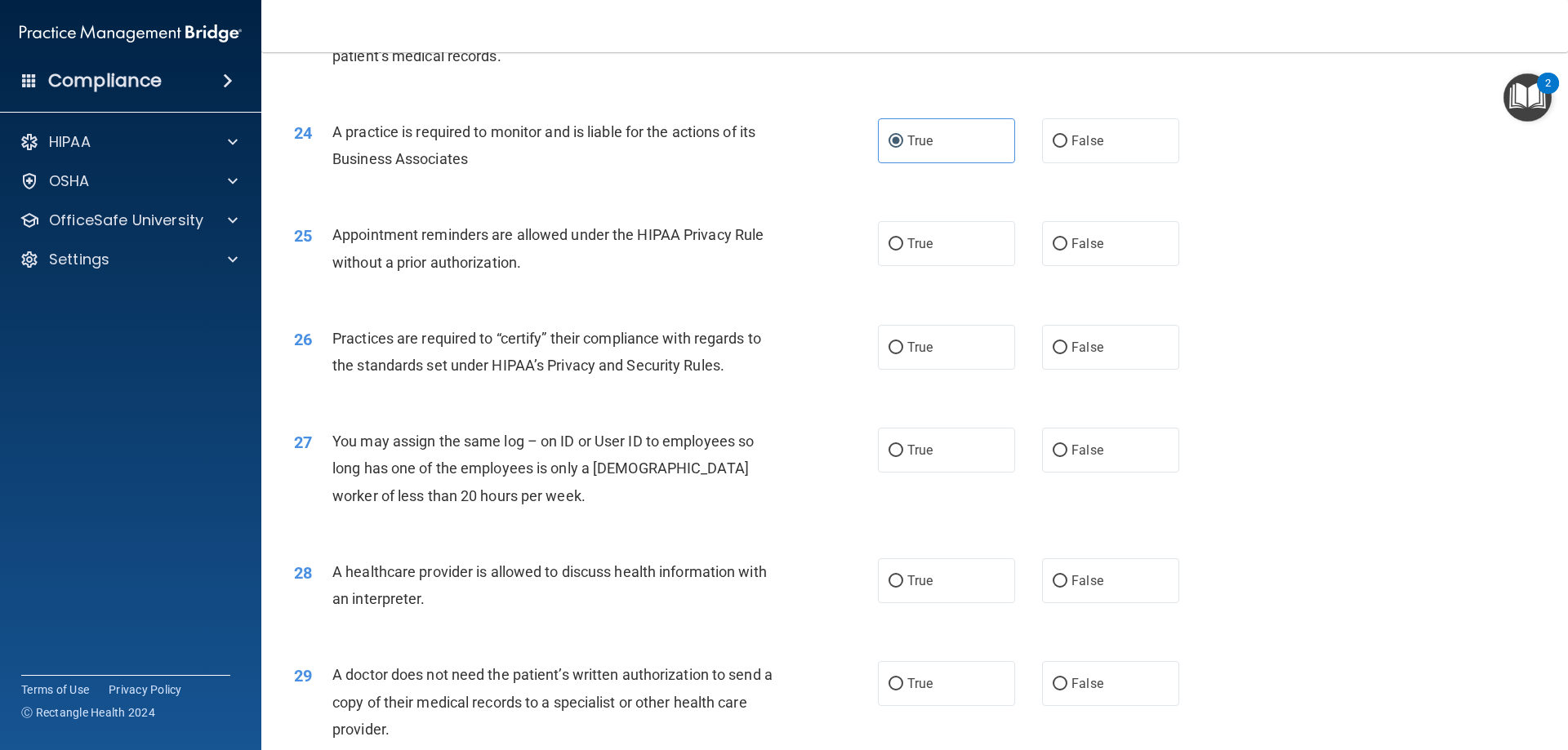
scroll to position [2856, 0]
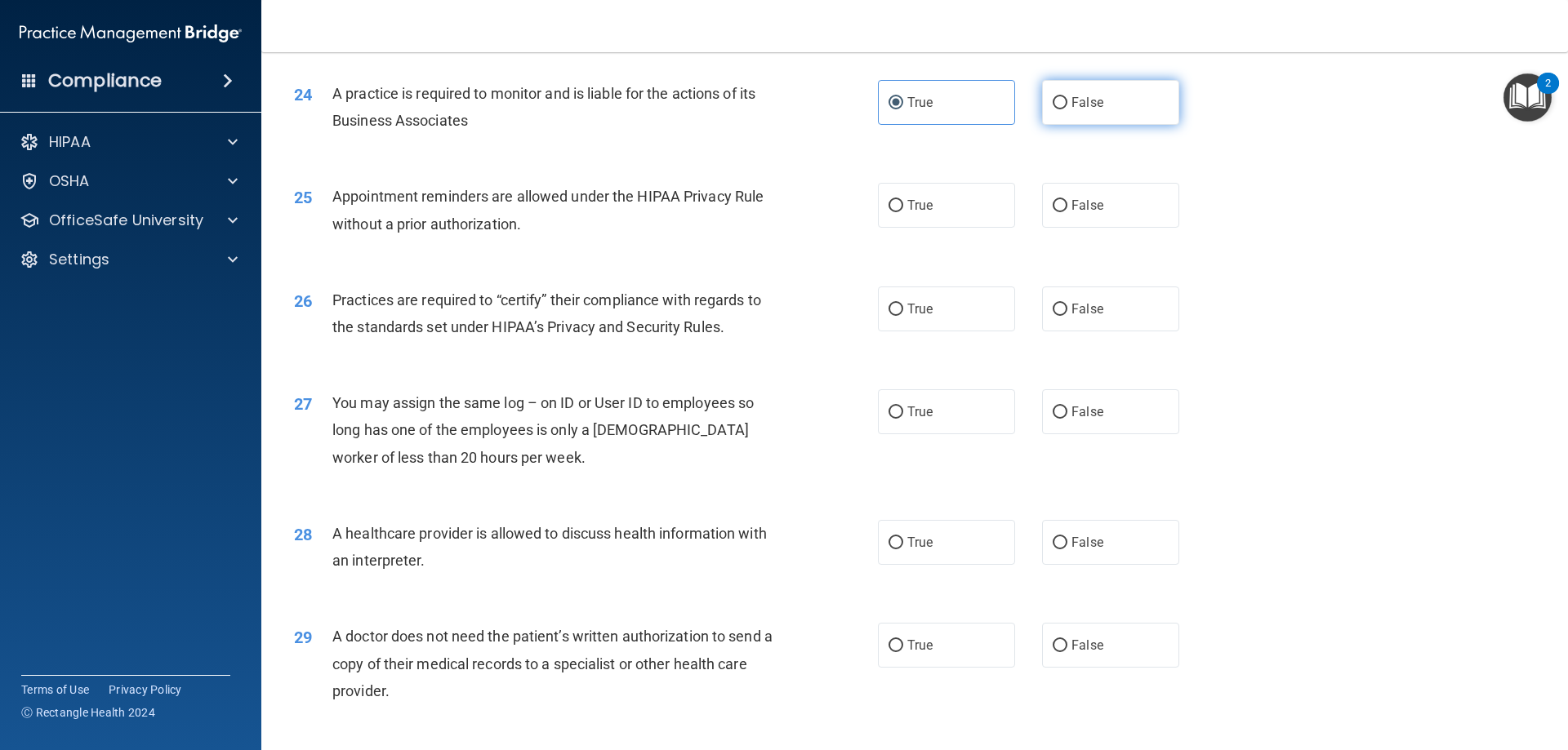
click at [1076, 110] on label "False" at bounding box center [1110, 102] width 137 height 44
click at [1067, 109] on input "False" at bounding box center [1059, 103] width 15 height 12
radio input "true"
radio input "false"
click at [931, 199] on label "True" at bounding box center [946, 205] width 137 height 44
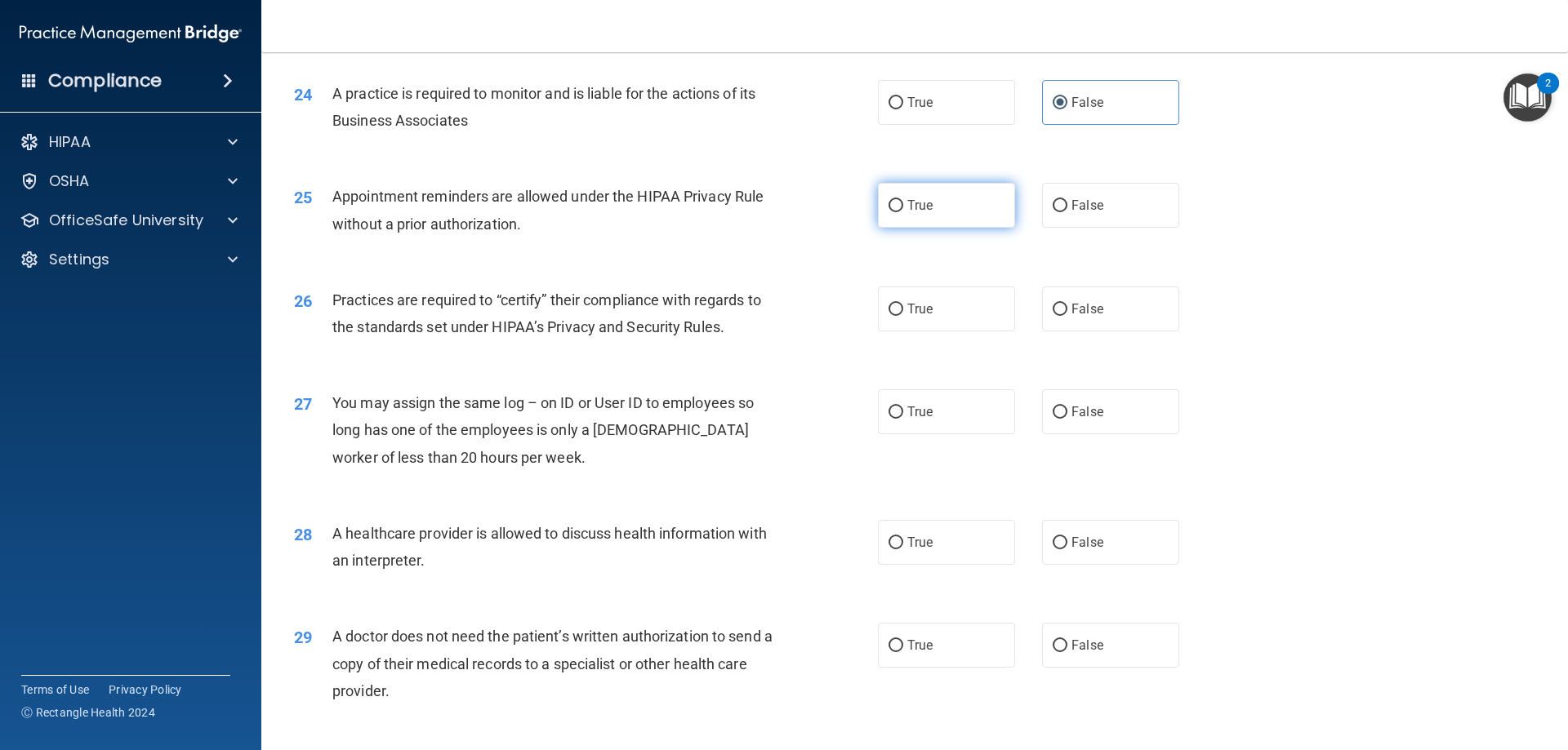
click at [903, 200] on input "True" at bounding box center [895, 206] width 15 height 12
radio input "true"
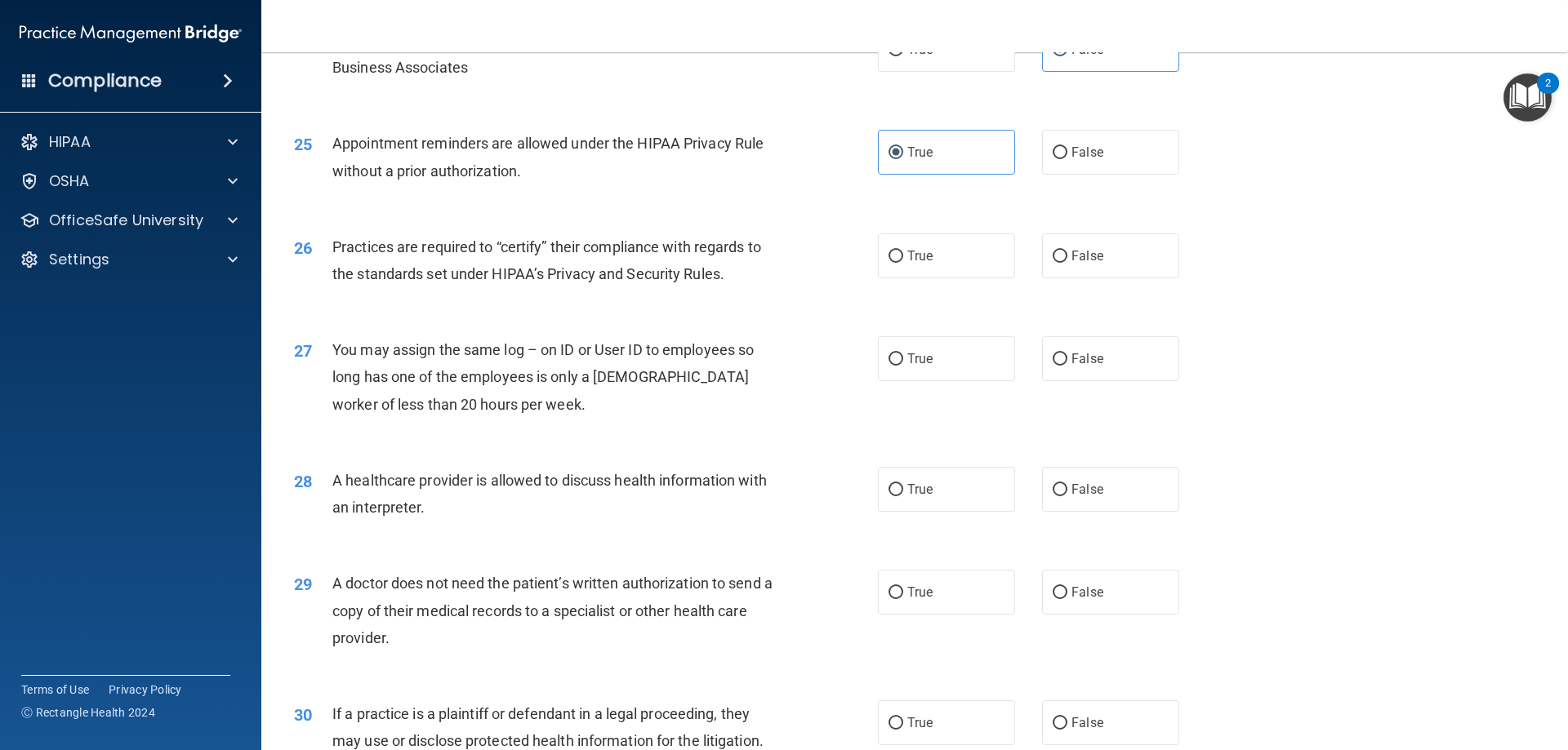
scroll to position [2938, 0]
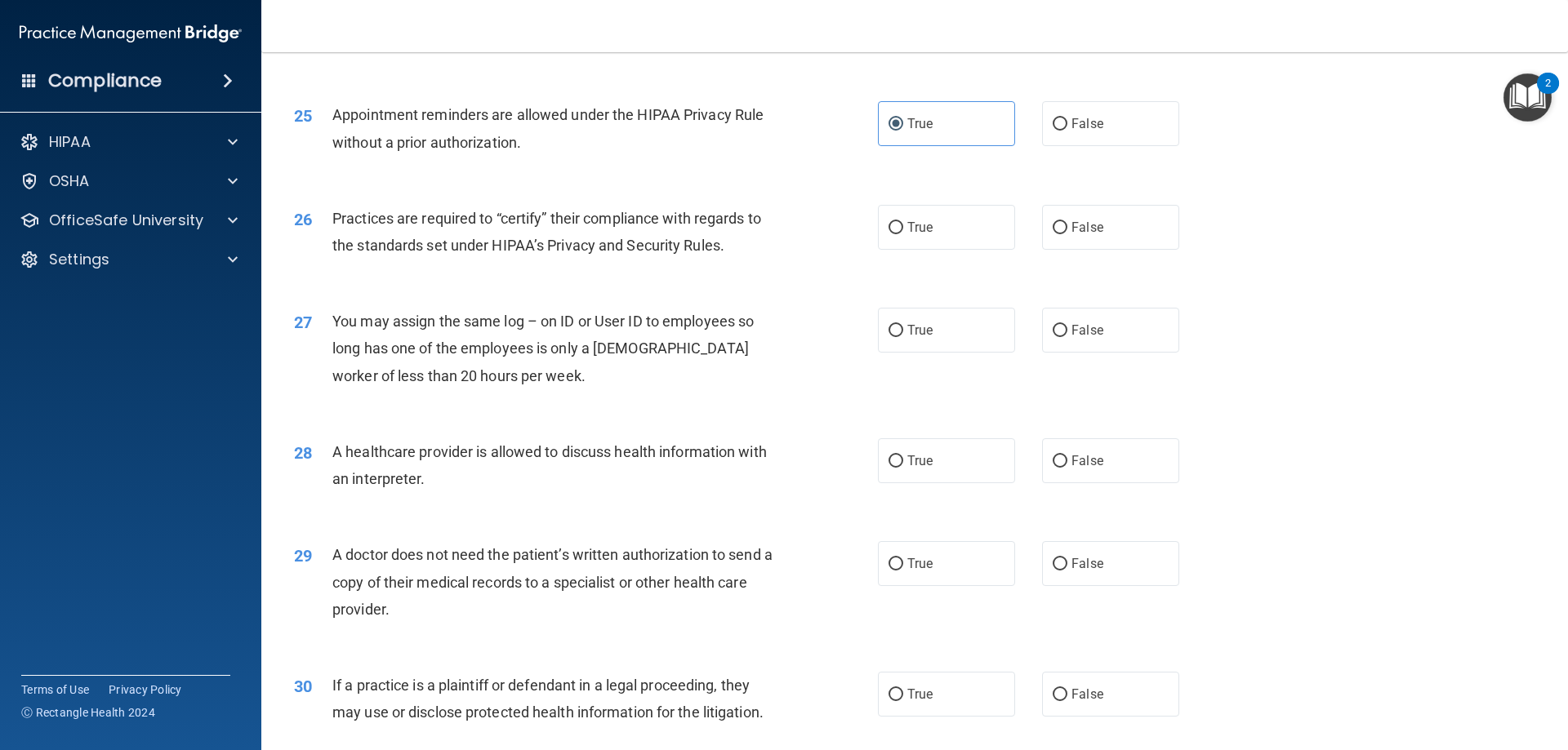
drag, startPoint x: 866, startPoint y: 210, endPoint x: 921, endPoint y: 225, distance: 57.0
click at [868, 210] on div "26 Practices are required to “certify” their compliance with regards to the sta…" at bounding box center [585, 235] width 633 height 62
click at [924, 225] on span "True" at bounding box center [920, 228] width 25 height 16
click at [893, 232] on input "True" at bounding box center [895, 228] width 15 height 12
radio input "true"
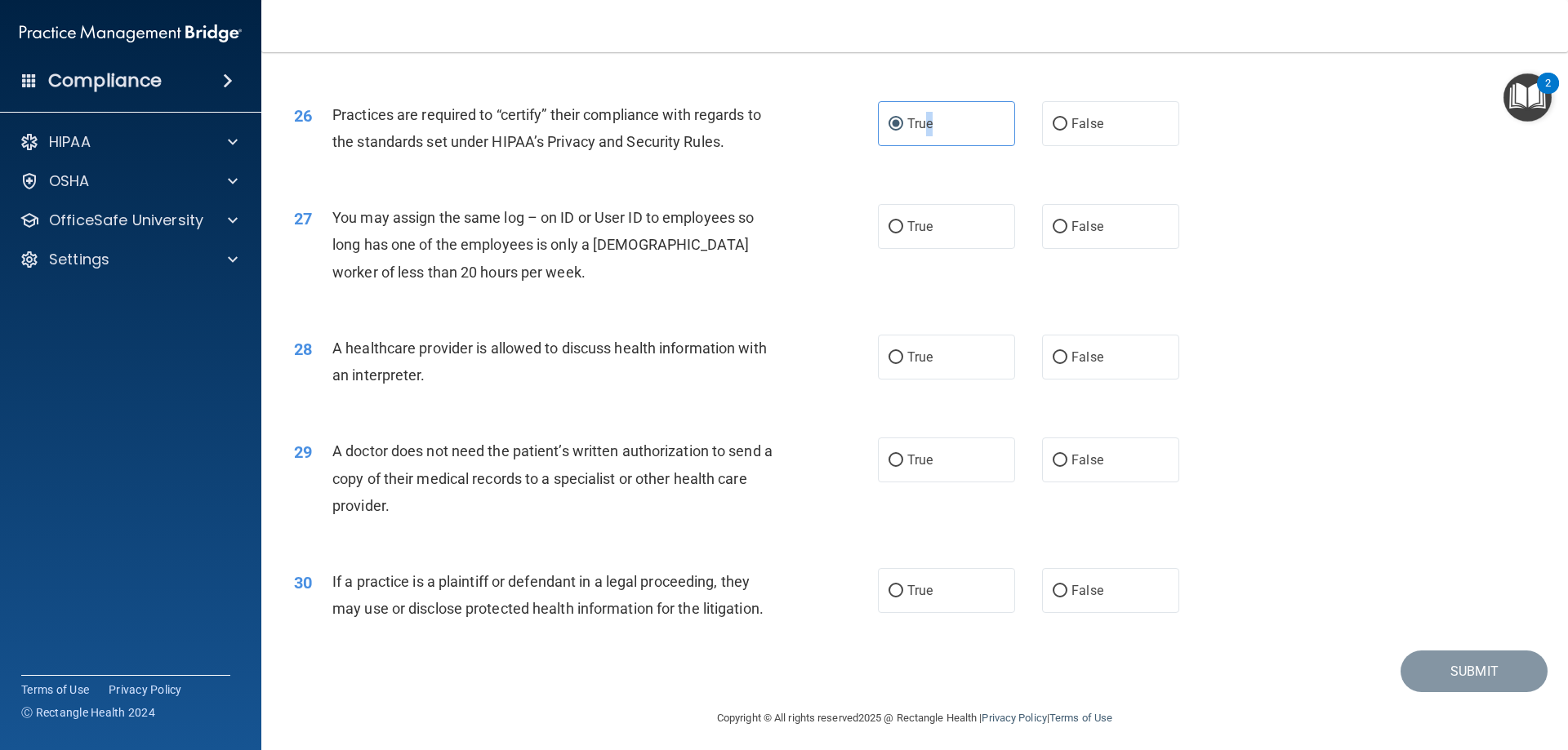
scroll to position [3049, 0]
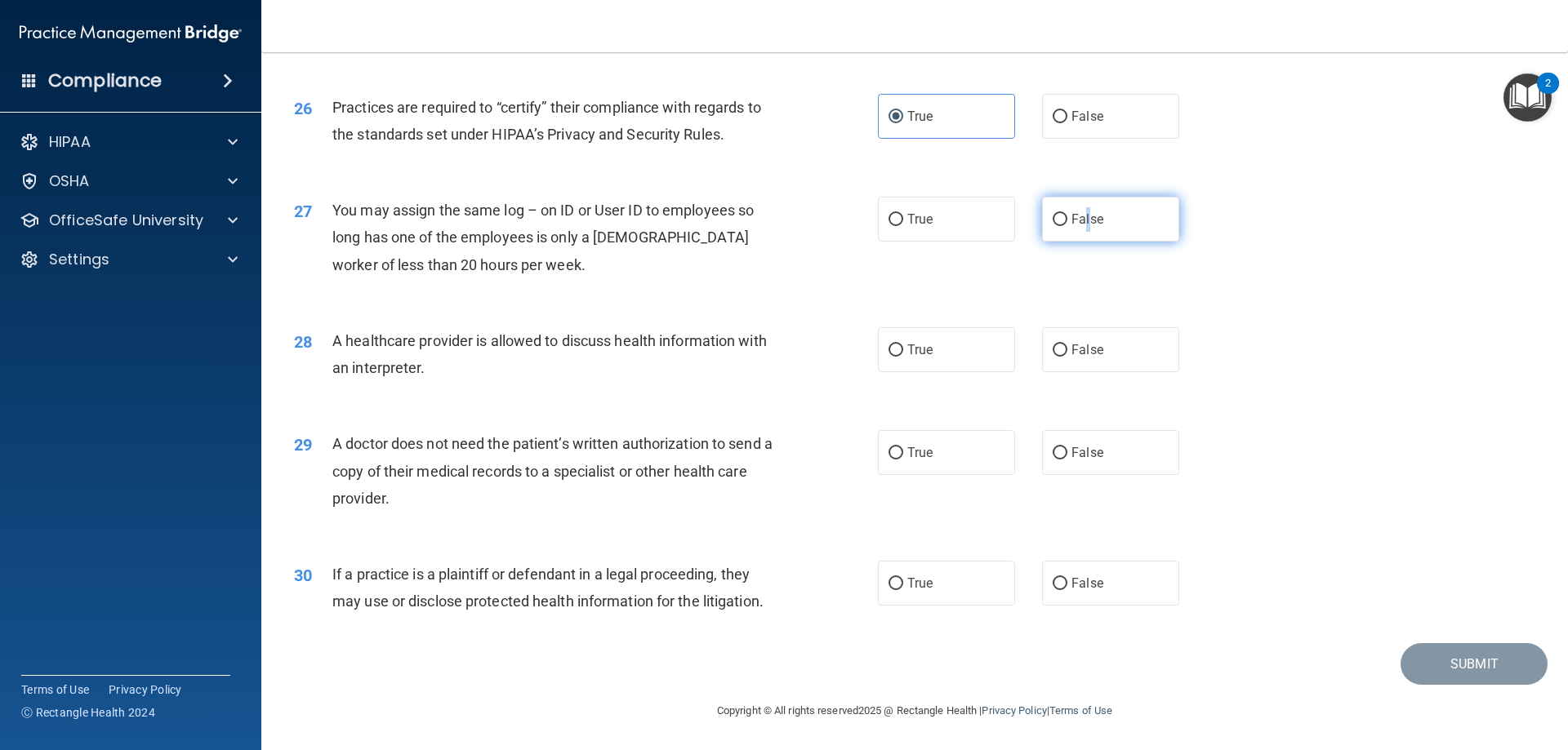
click at [1080, 219] on span "False" at bounding box center [1087, 219] width 31 height 16
click at [1054, 220] on input "False" at bounding box center [1059, 220] width 15 height 12
radio input "true"
click at [893, 345] on input "True" at bounding box center [895, 351] width 15 height 12
radio input "true"
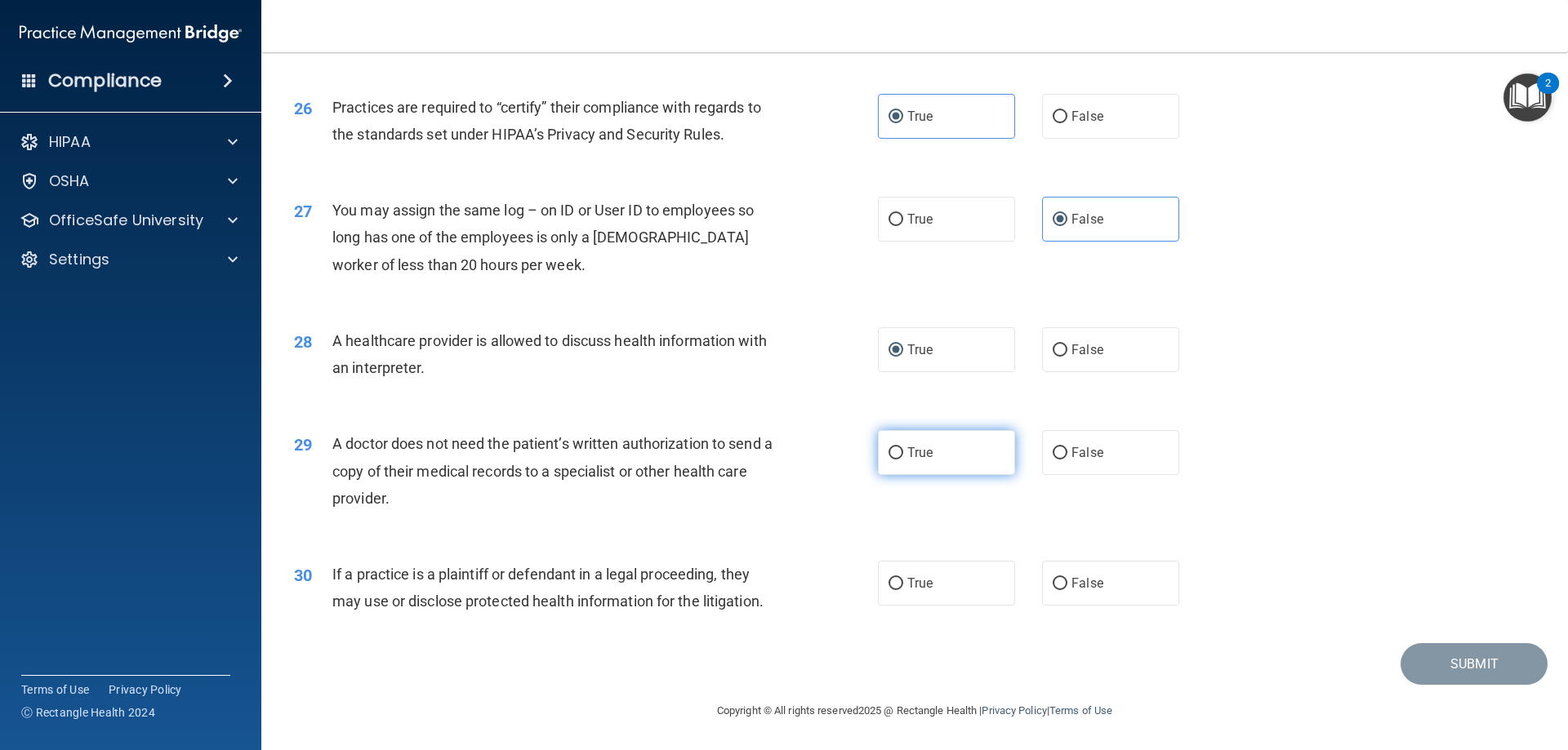
click at [918, 452] on span "True" at bounding box center [920, 453] width 25 height 16
click at [903, 452] on input "True" at bounding box center [895, 453] width 15 height 12
radio input "true"
click at [917, 583] on span "True" at bounding box center [920, 583] width 25 height 16
click at [903, 583] on input "True" at bounding box center [895, 584] width 15 height 12
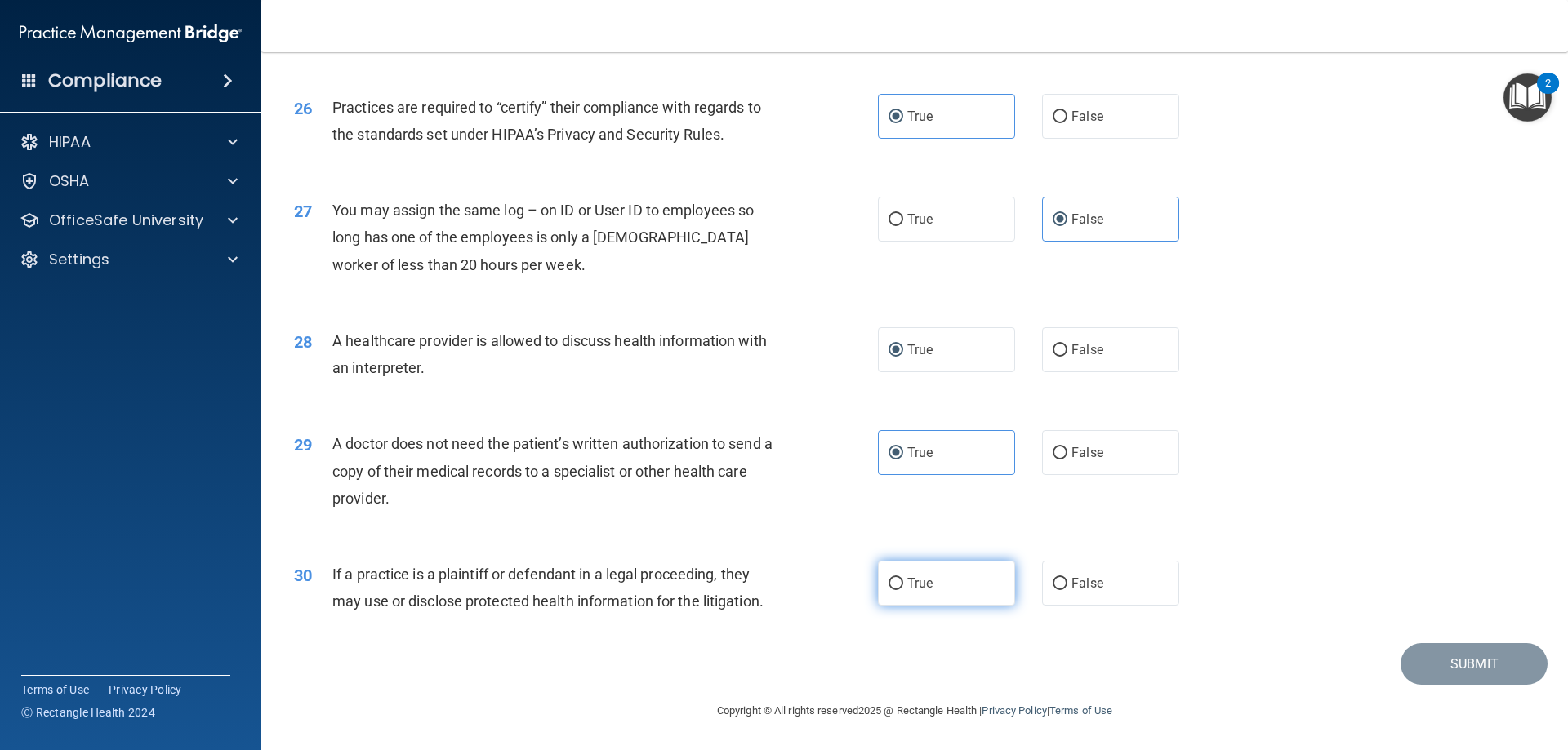
radio input "true"
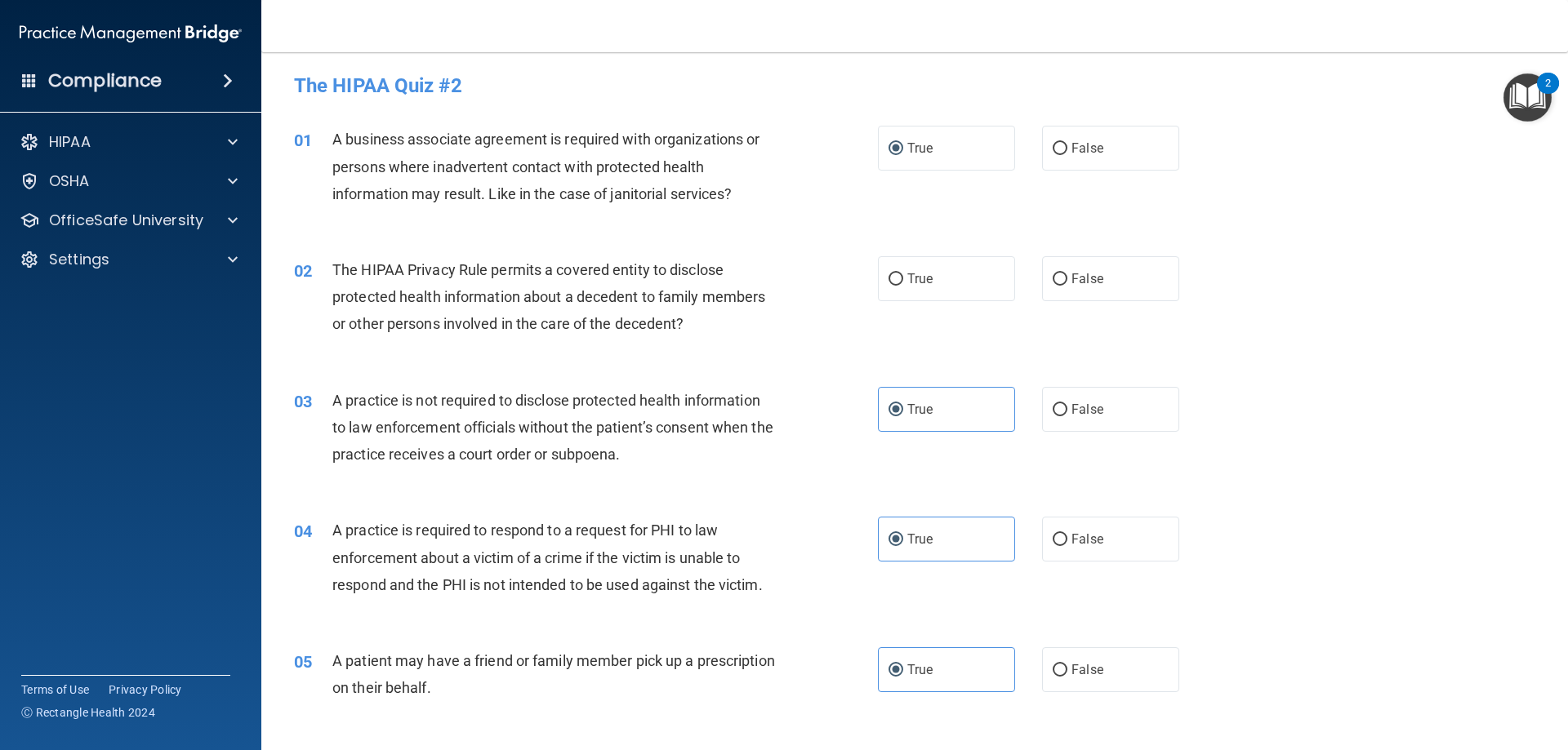
scroll to position [0, 0]
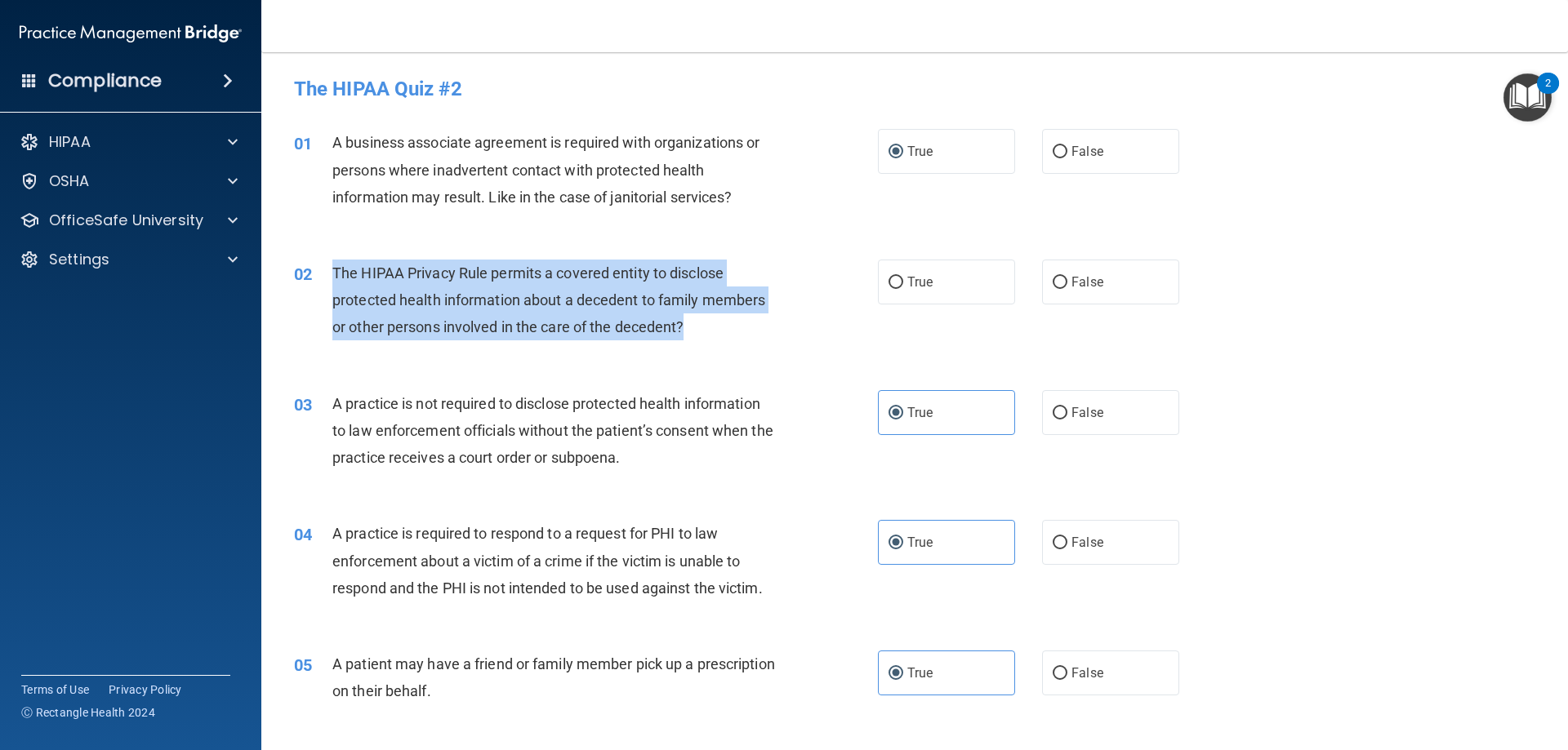
drag, startPoint x: 696, startPoint y: 324, endPoint x: 327, endPoint y: 265, distance: 373.7
click at [327, 265] on div "02 The HIPAA Privacy Rule permits a covered entity to disclose protected health…" at bounding box center [585, 304] width 633 height 90
copy div "The HIPAA Privacy Rule permits a covered entity to disclose protected health in…"
click at [544, 324] on span "The HIPAA Privacy Rule permits a covered entity to disclose protected health in…" at bounding box center [549, 299] width 433 height 71
click at [764, 306] on span "The HIPAA Privacy Rule permits a covered entity to disclose protected health in…" at bounding box center [549, 299] width 433 height 71
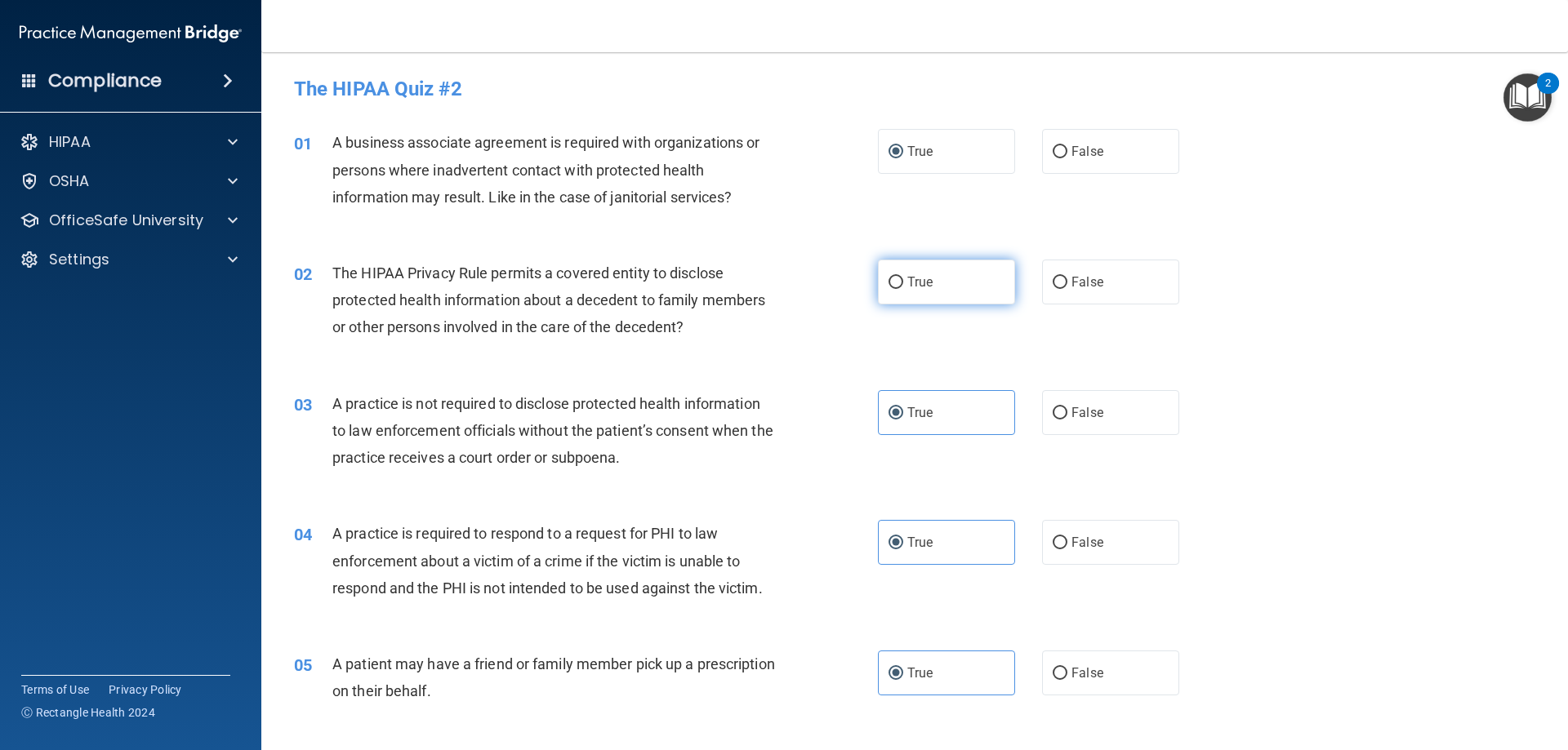
click at [896, 279] on input "True" at bounding box center [895, 283] width 15 height 12
radio input "true"
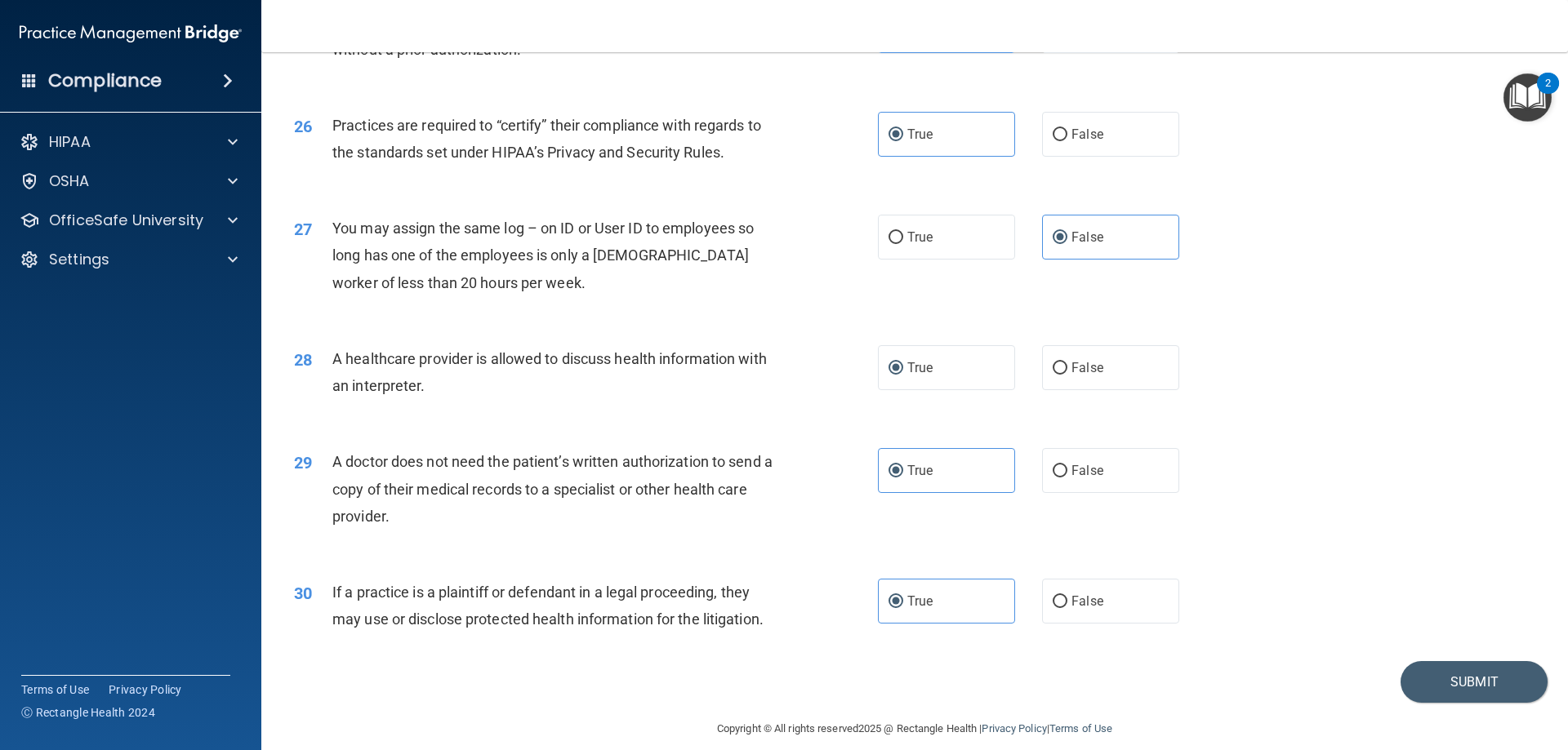
scroll to position [3049, 0]
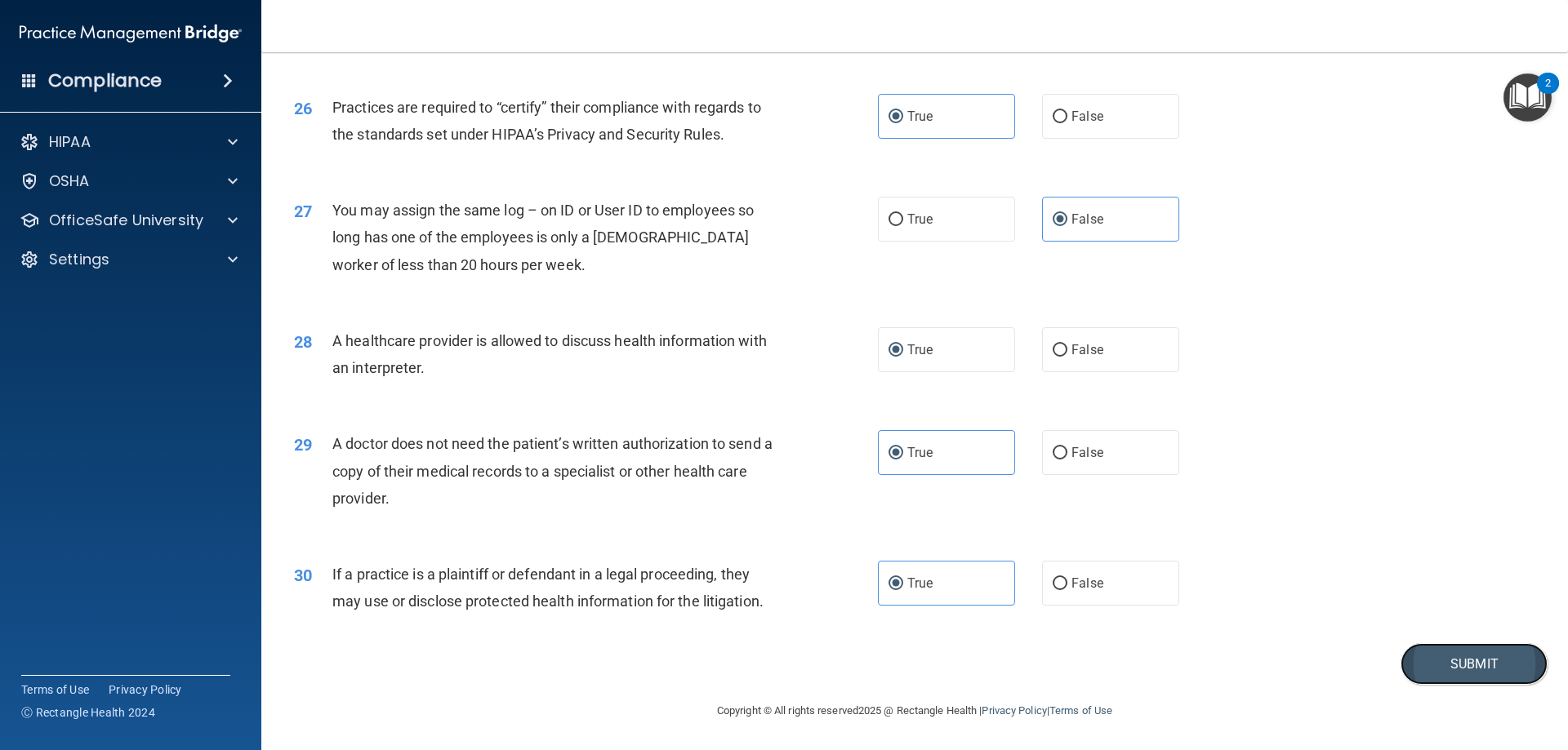
click at [1446, 660] on button "Submit" at bounding box center [1474, 664] width 147 height 42
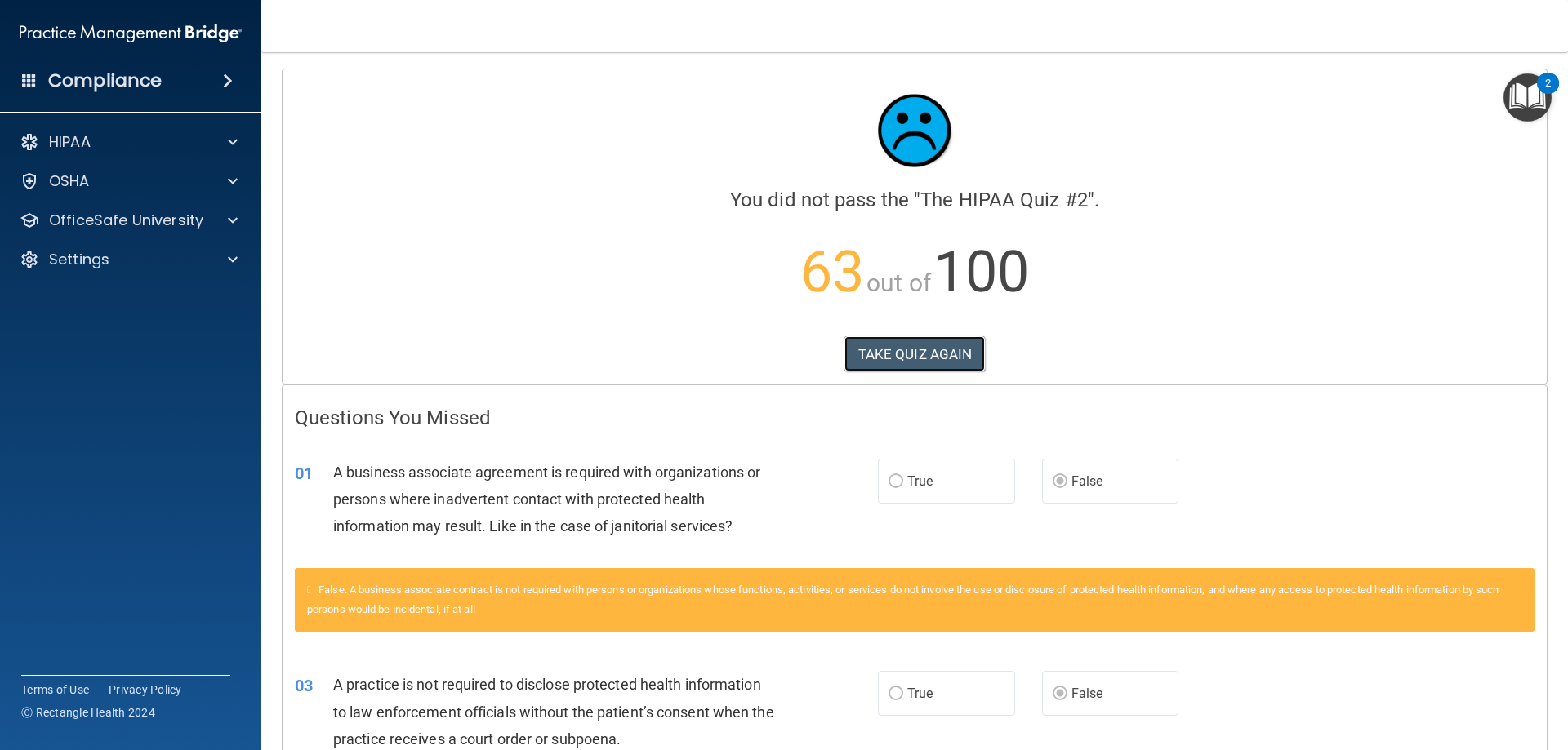
drag, startPoint x: 884, startPoint y: 350, endPoint x: 967, endPoint y: 276, distance: 111.2
click at [885, 350] on button "TAKE QUIZ AGAIN" at bounding box center [915, 354] width 141 height 36
click at [905, 352] on button "TAKE QUIZ AGAIN" at bounding box center [915, 354] width 141 height 36
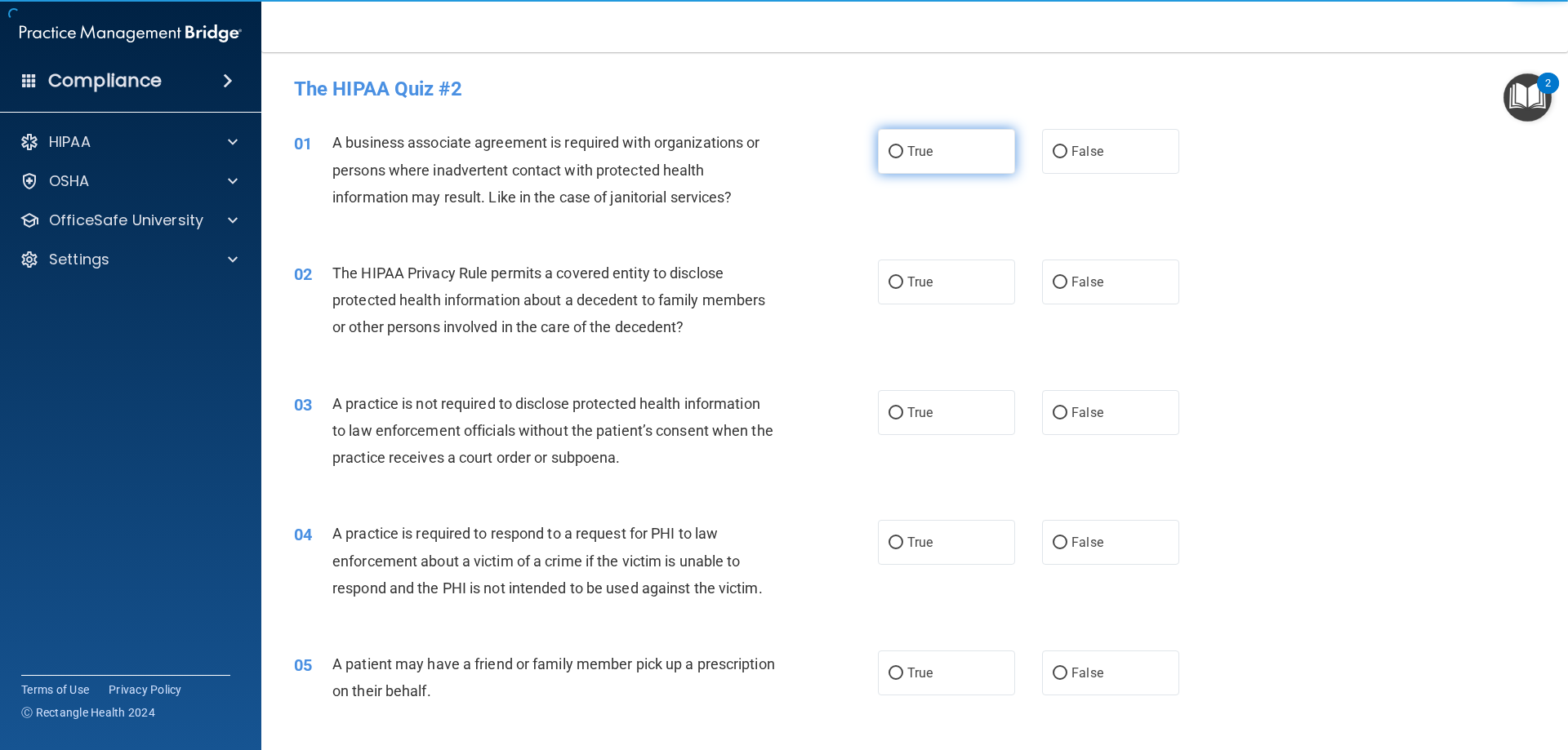
click at [892, 147] on input "True" at bounding box center [895, 153] width 15 height 12
radio input "true"
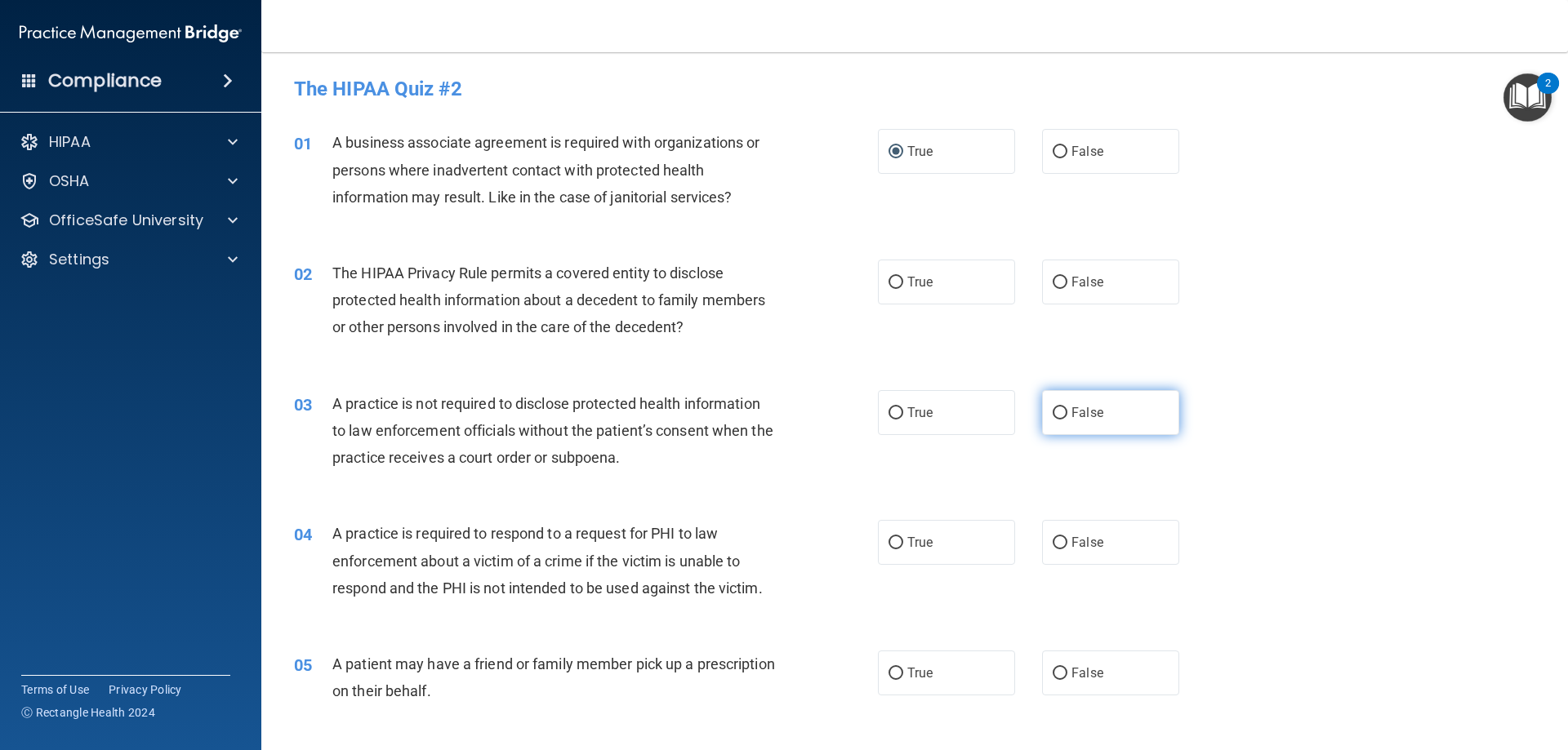
click at [1058, 412] on input "False" at bounding box center [1059, 413] width 15 height 12
radio input "true"
click at [958, 277] on label "True" at bounding box center [946, 282] width 137 height 44
click at [903, 277] on input "True" at bounding box center [895, 283] width 15 height 12
radio input "true"
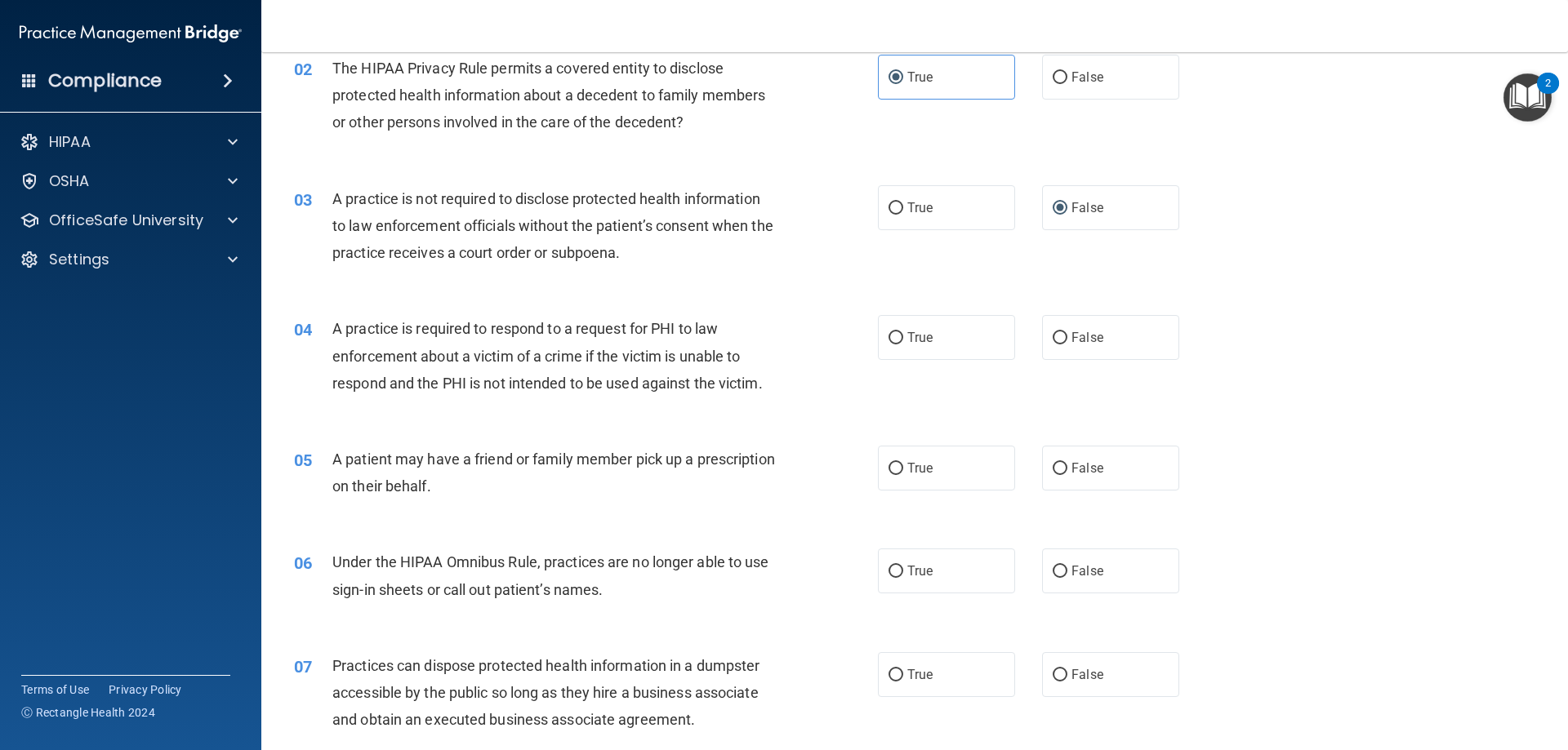
scroll to position [245, 0]
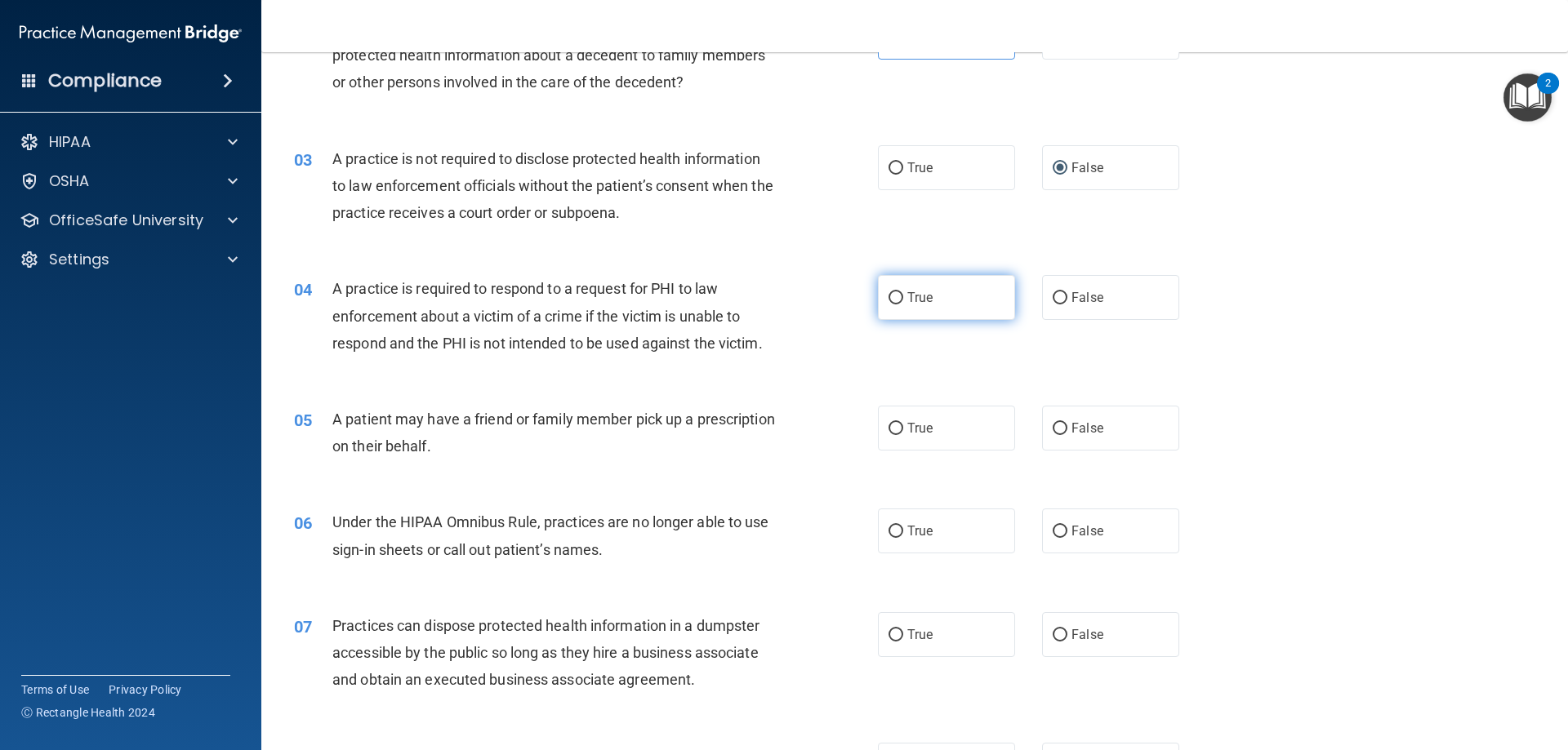
click at [907, 316] on label "True" at bounding box center [946, 297] width 137 height 44
click at [903, 304] on input "True" at bounding box center [895, 298] width 15 height 12
radio input "true"
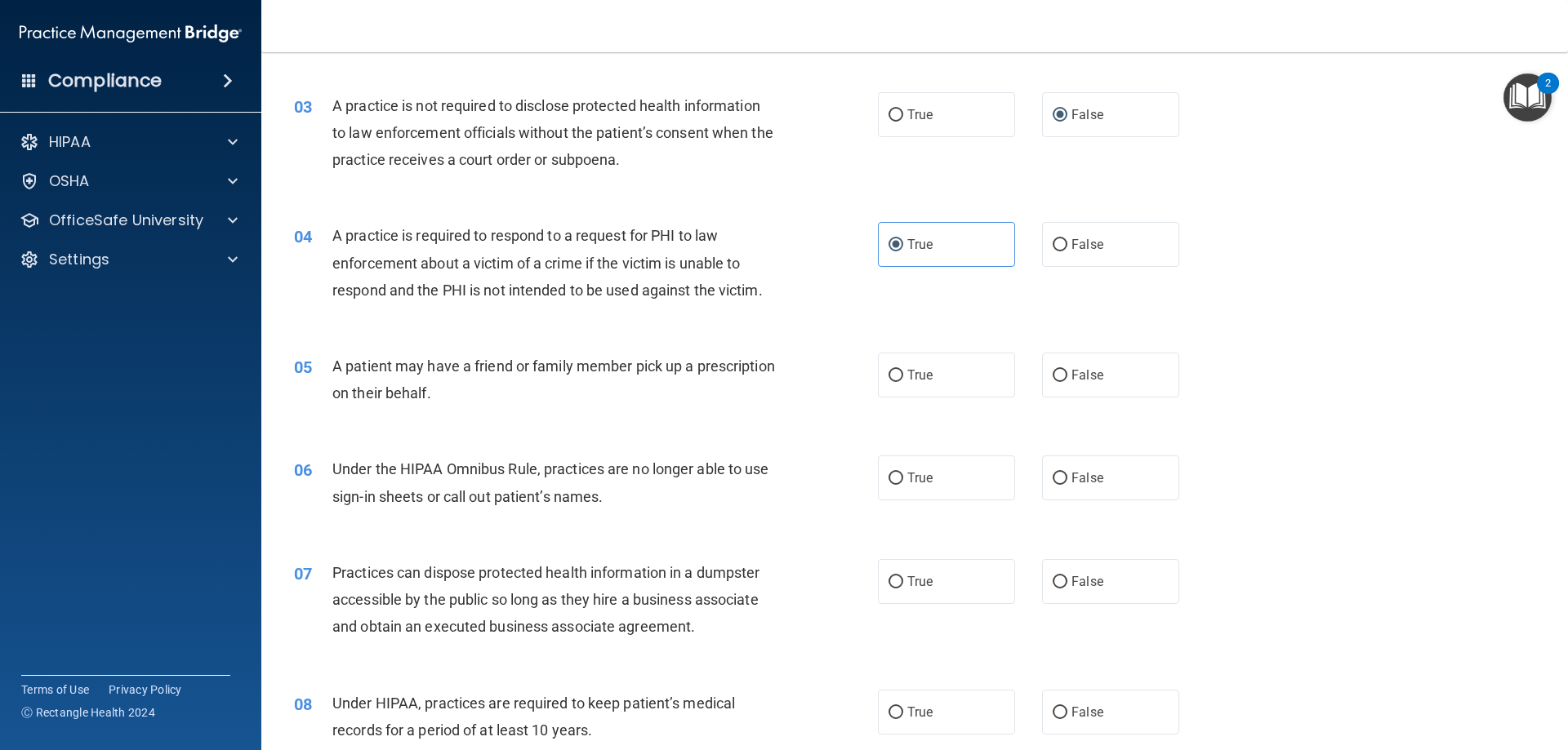
scroll to position [408, 0]
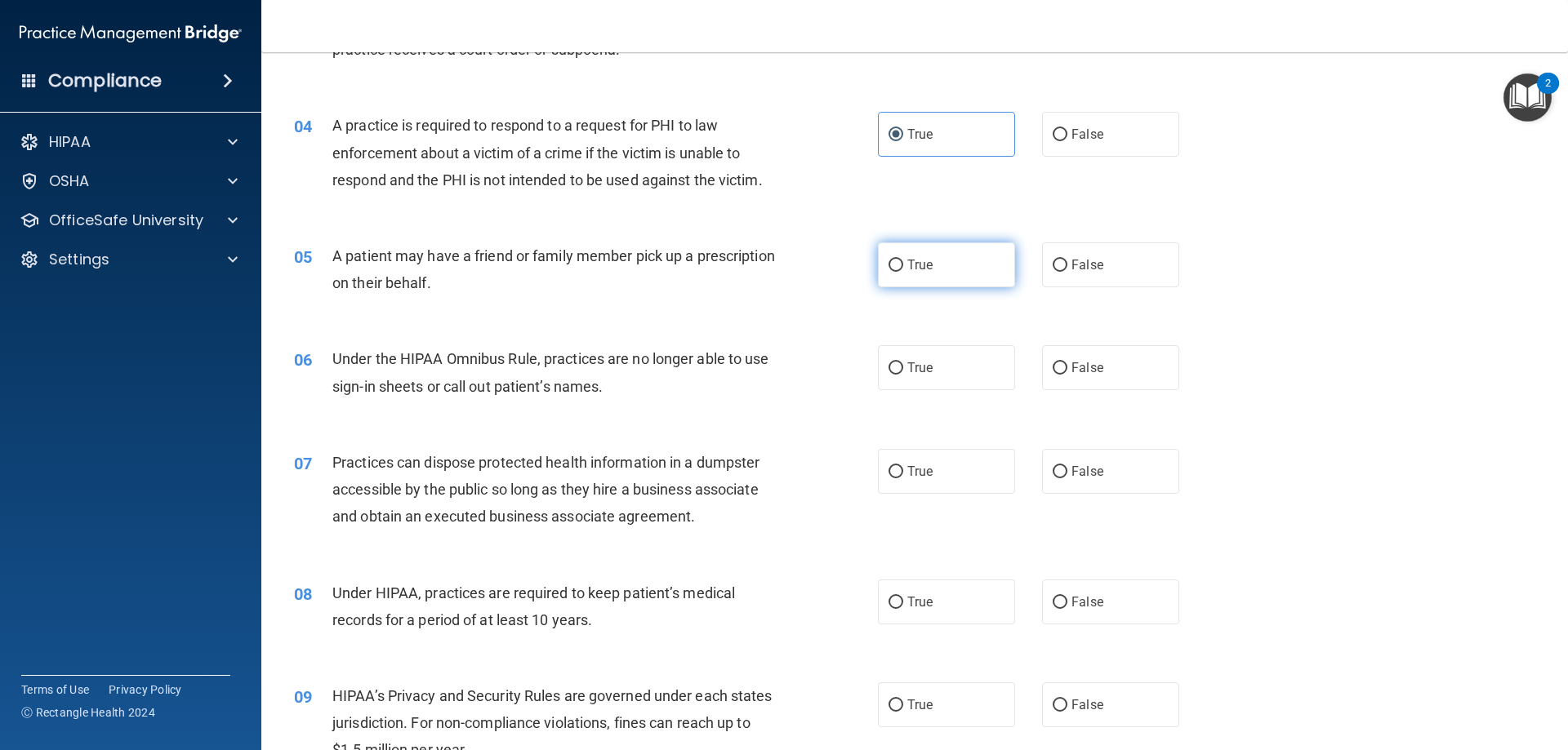
click at [913, 267] on span "True" at bounding box center [920, 265] width 25 height 16
click at [903, 267] on input "True" at bounding box center [895, 266] width 15 height 12
radio input "true"
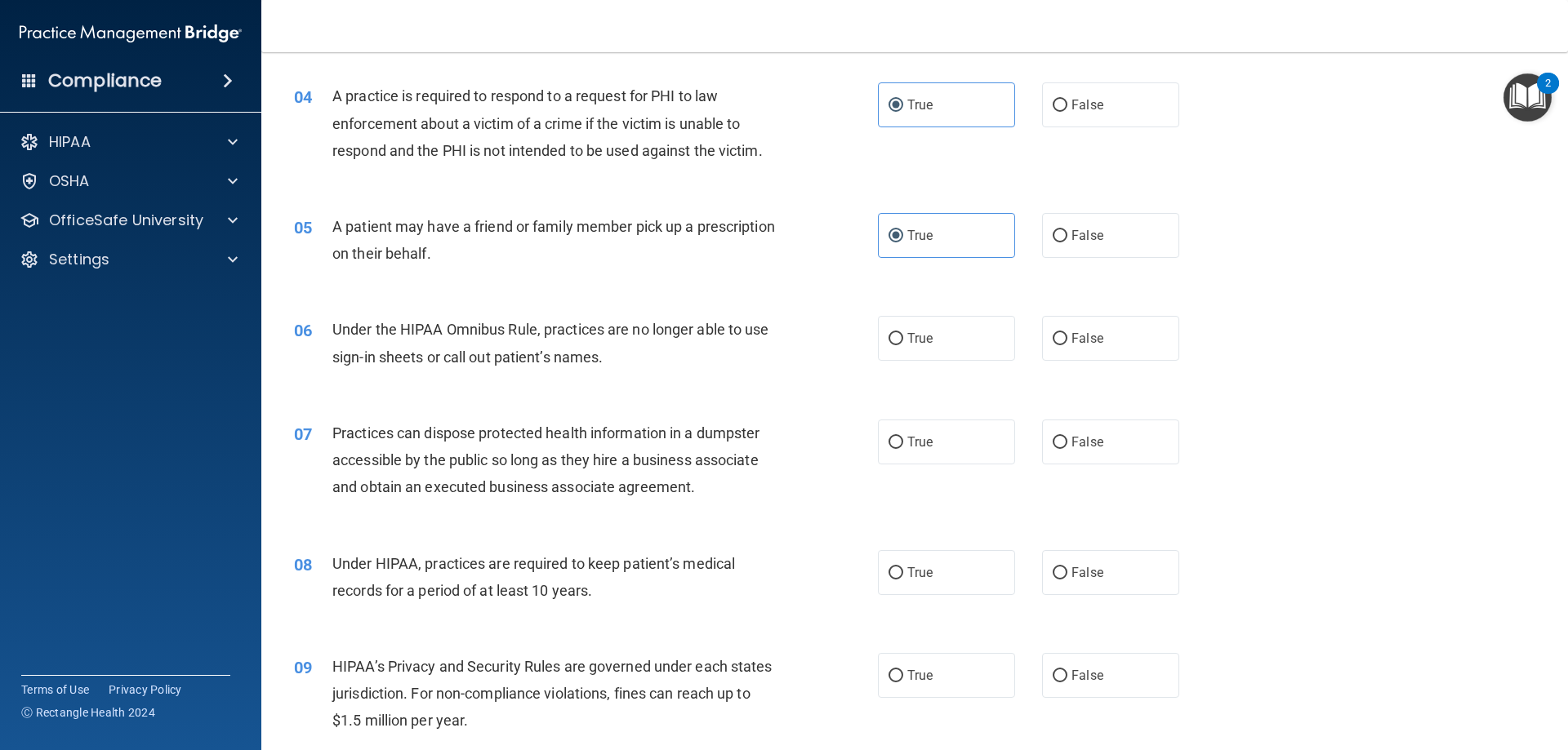
scroll to position [489, 0]
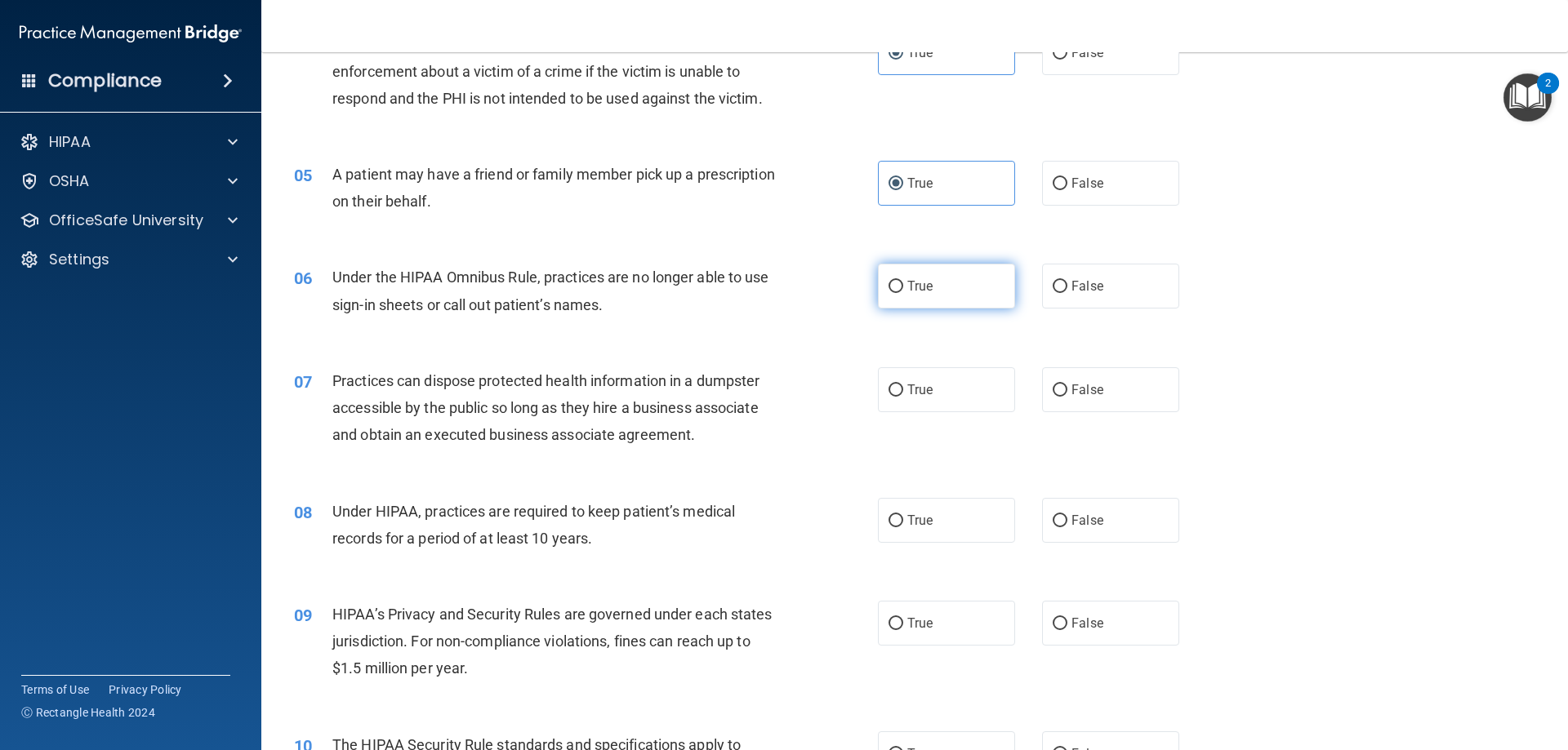
click at [925, 277] on label "True" at bounding box center [946, 285] width 137 height 44
click at [903, 281] on input "True" at bounding box center [895, 287] width 15 height 12
radio input "true"
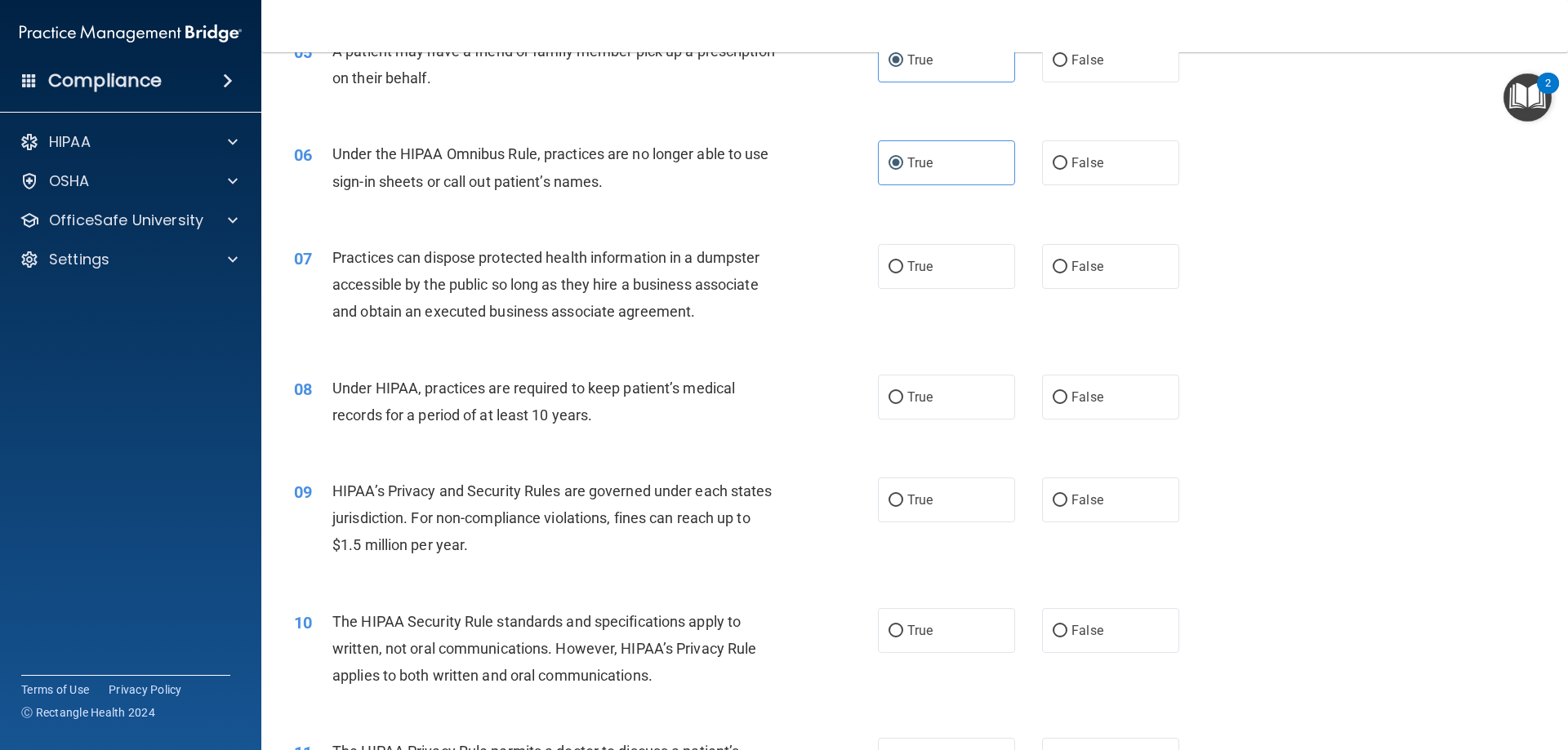
scroll to position [653, 0]
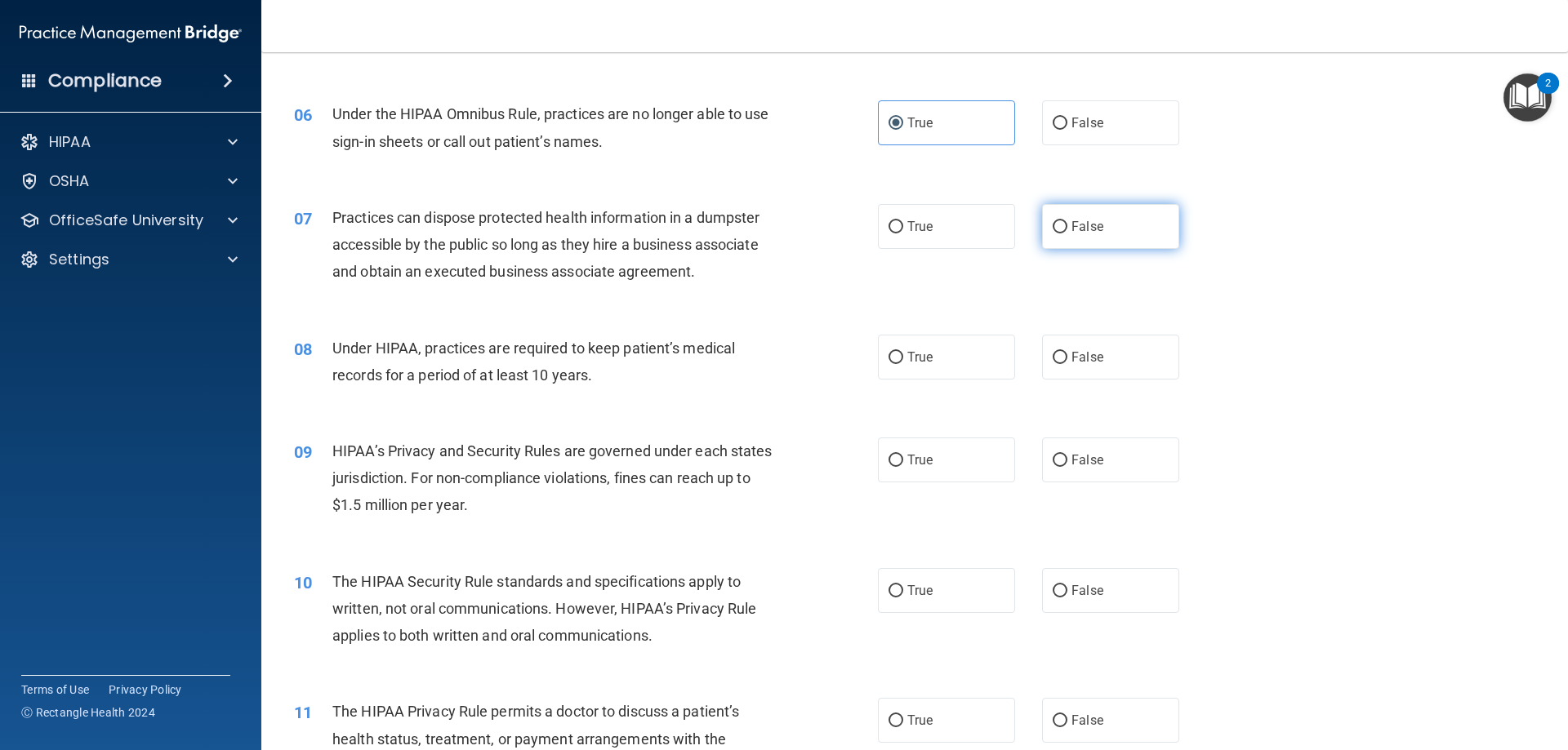
click at [1136, 234] on label "False" at bounding box center [1110, 226] width 137 height 44
click at [1067, 234] on input "False" at bounding box center [1059, 228] width 15 height 12
radio input "true"
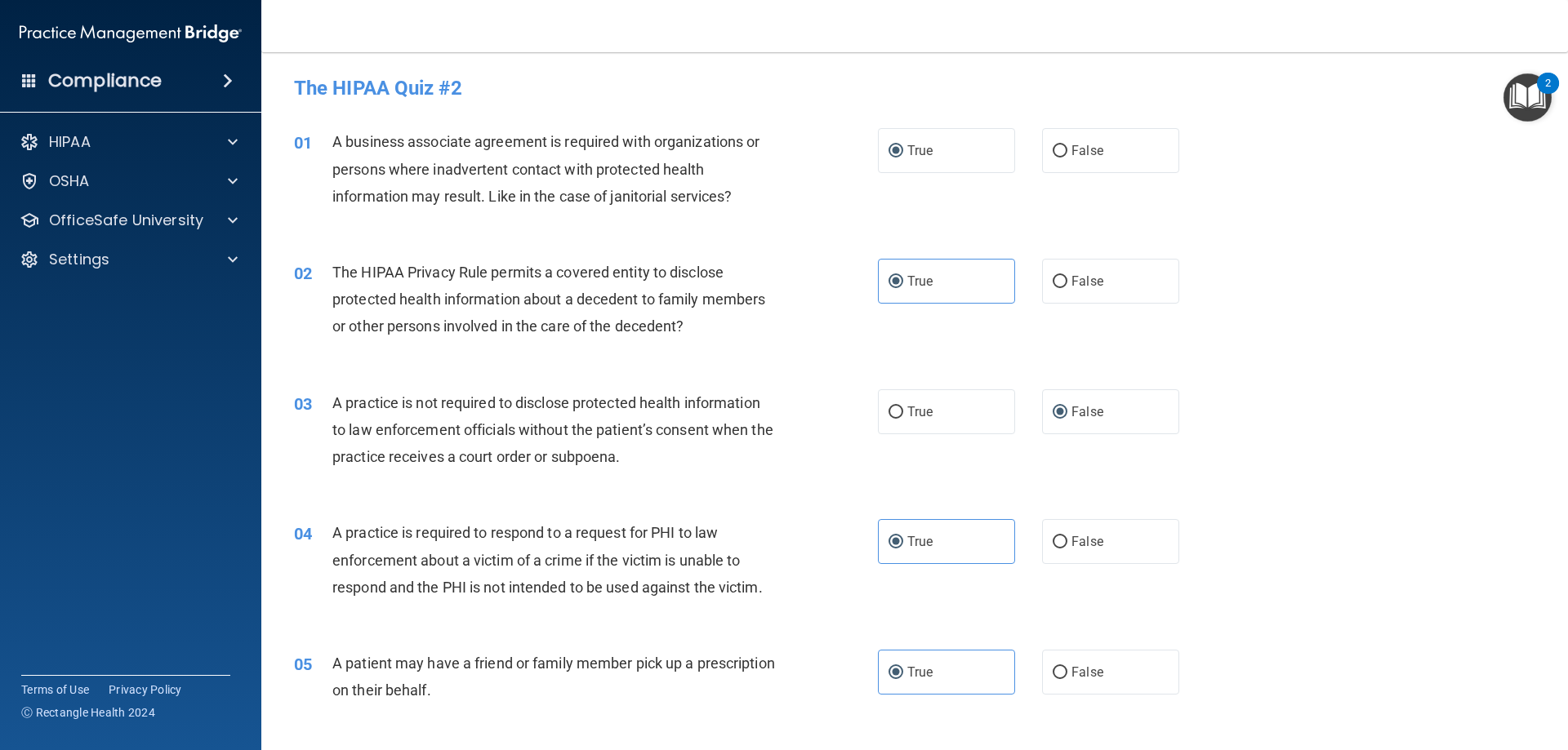
scroll to position [0, 0]
click at [921, 402] on label "True" at bounding box center [946, 412] width 137 height 44
click at [903, 407] on input "True" at bounding box center [895, 413] width 15 height 12
radio input "true"
radio input "false"
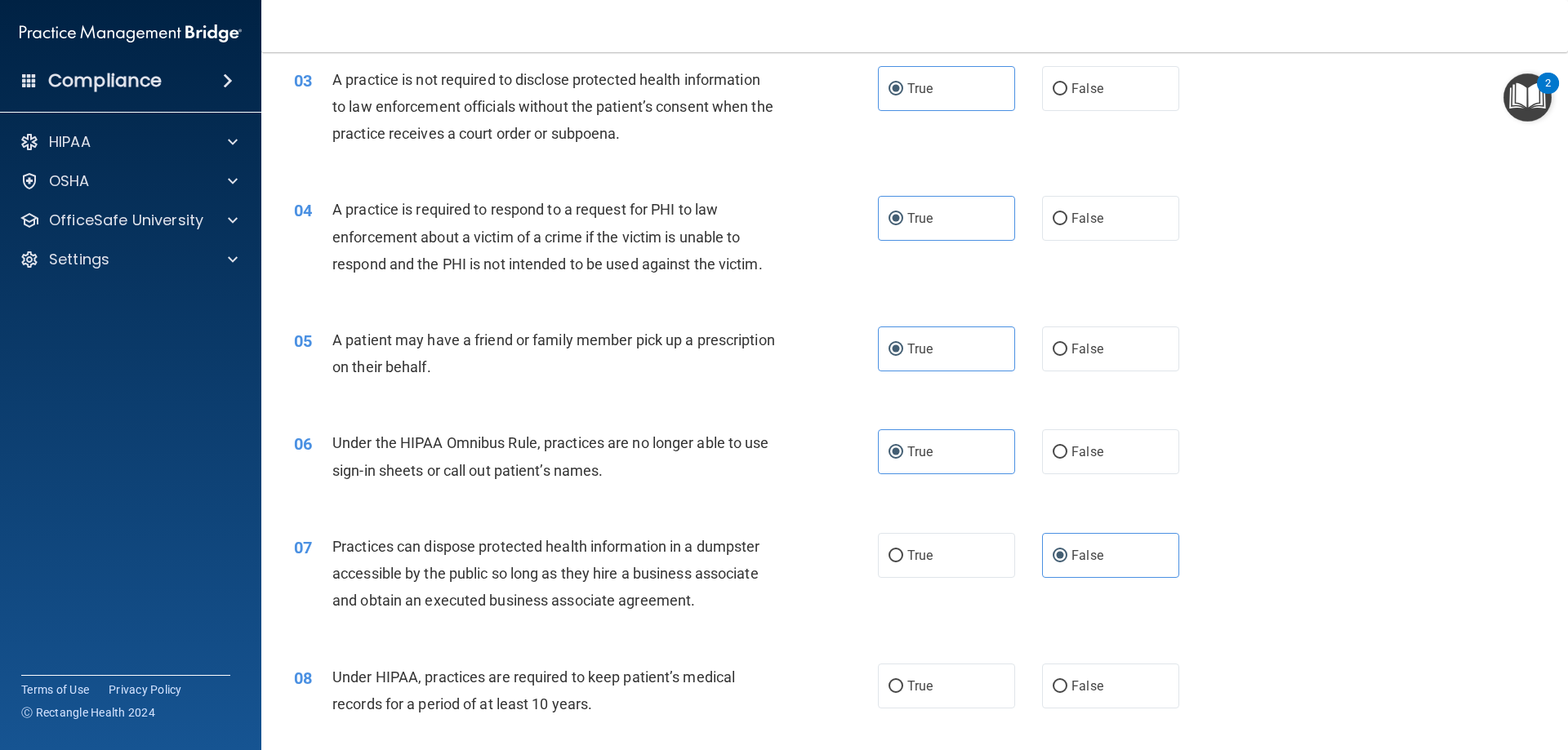
scroll to position [653, 0]
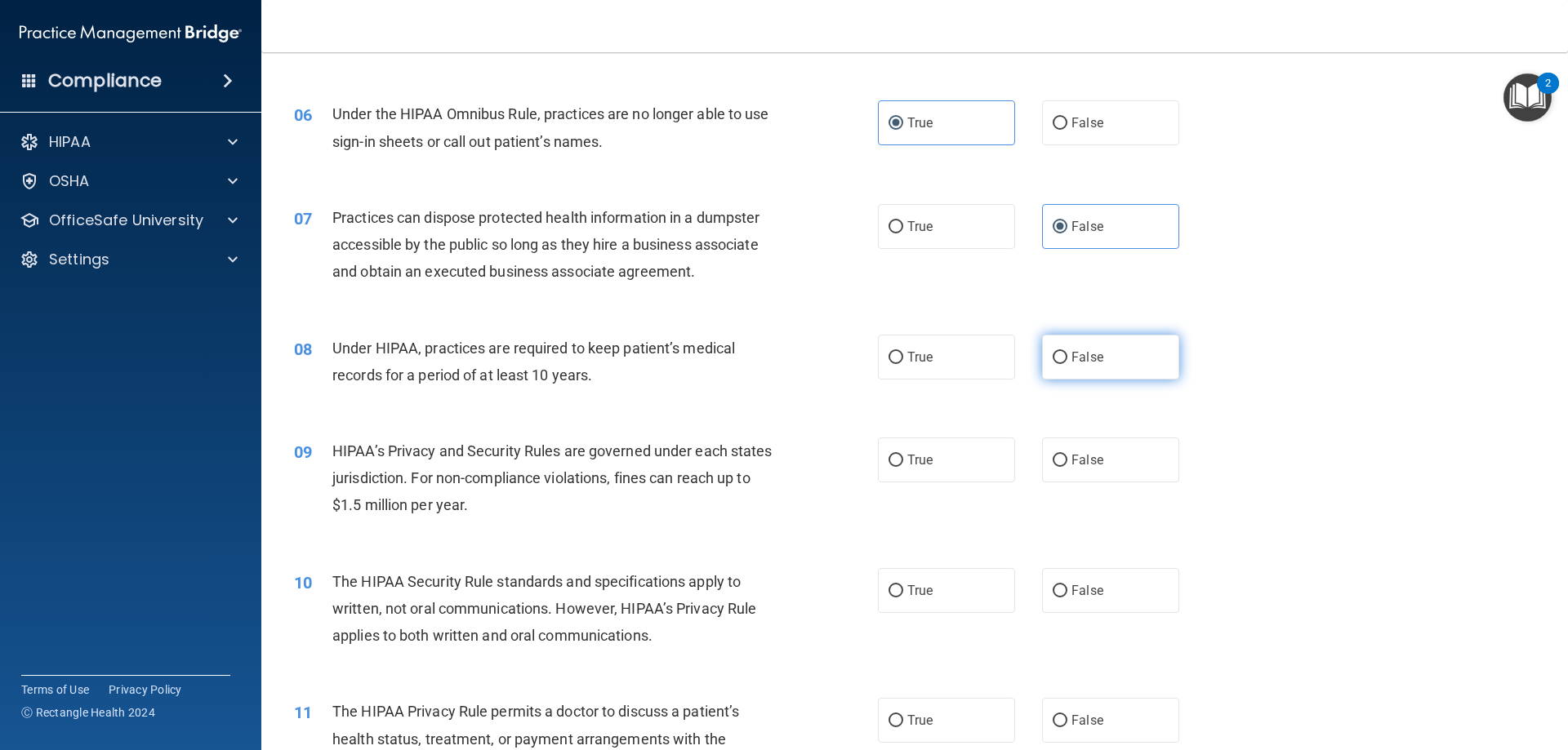
click at [1118, 375] on label "False" at bounding box center [1110, 357] width 137 height 44
click at [1067, 364] on input "False" at bounding box center [1059, 358] width 15 height 12
radio input "true"
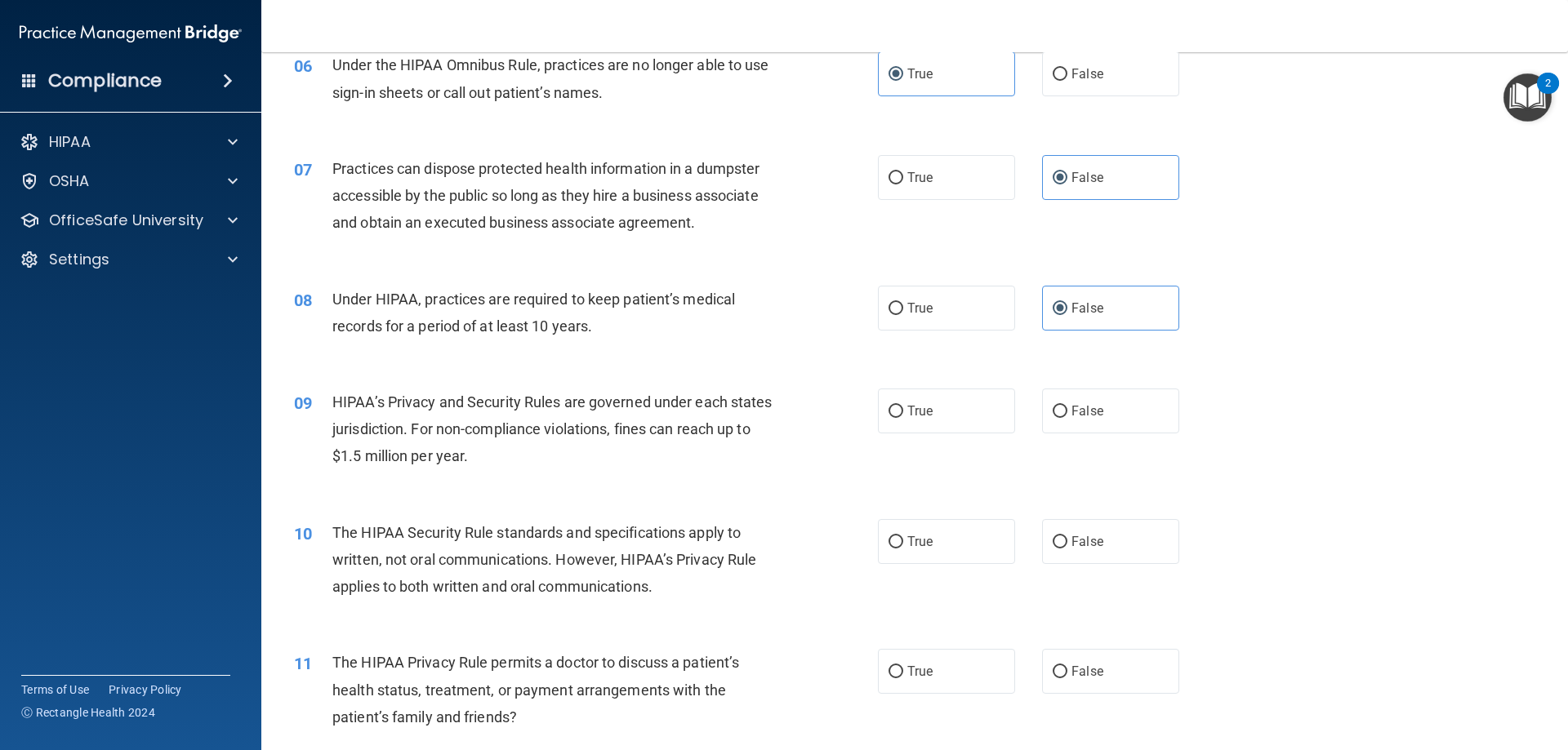
scroll to position [816, 0]
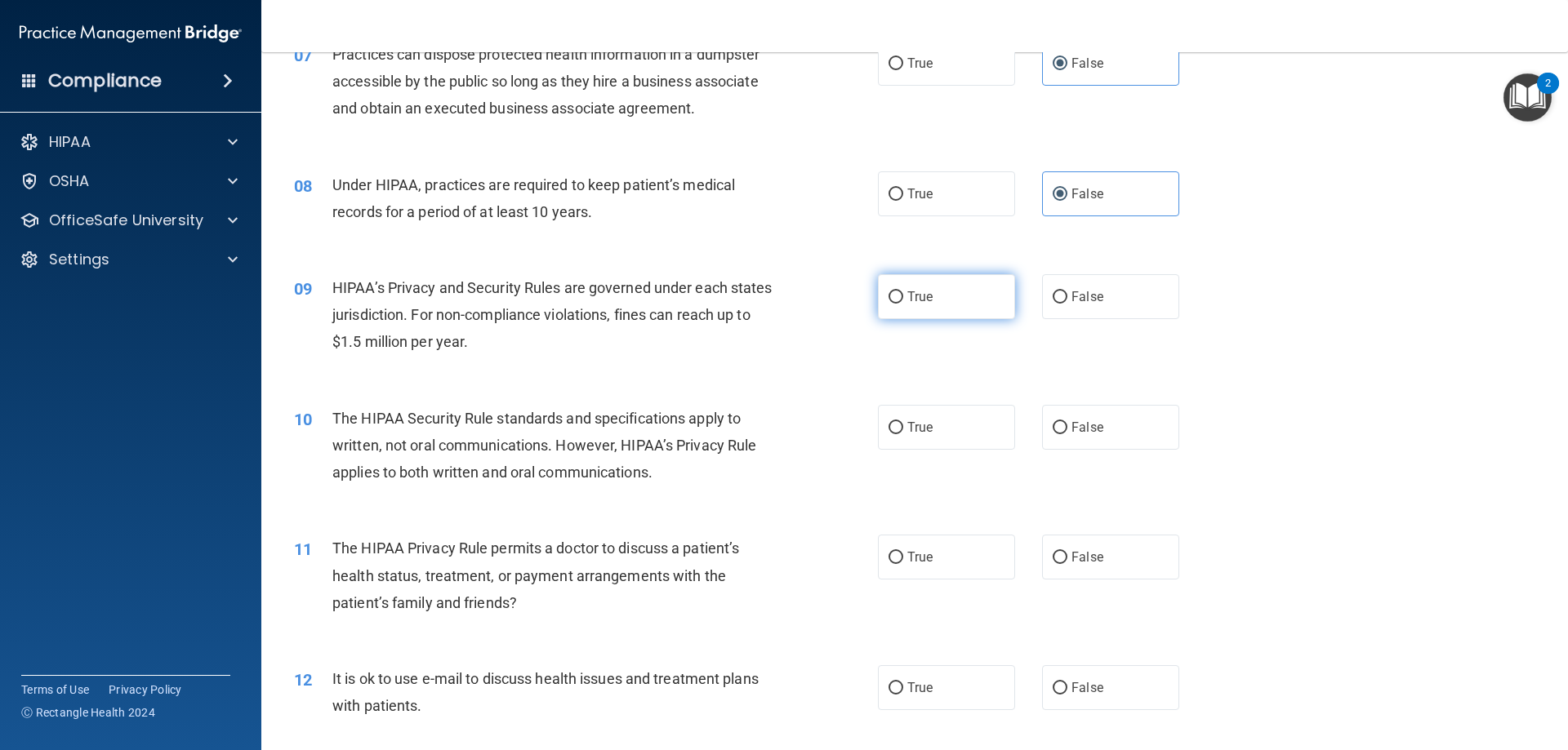
click at [935, 297] on label "True" at bounding box center [946, 296] width 137 height 44
click at [903, 297] on input "True" at bounding box center [895, 297] width 15 height 12
radio input "true"
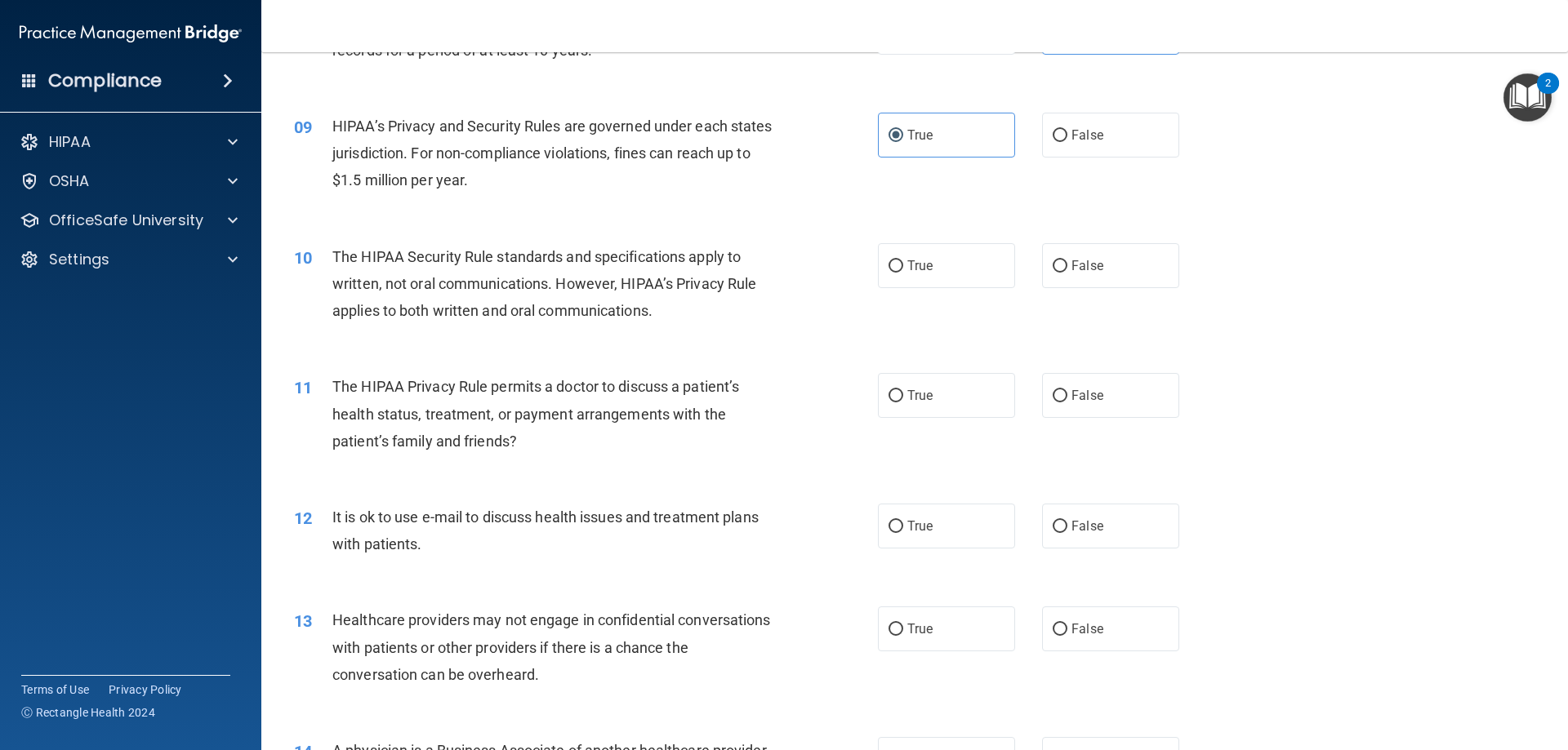
scroll to position [979, 0]
click at [921, 258] on span "True" at bounding box center [920, 264] width 25 height 16
click at [903, 259] on input "True" at bounding box center [895, 265] width 15 height 12
radio input "true"
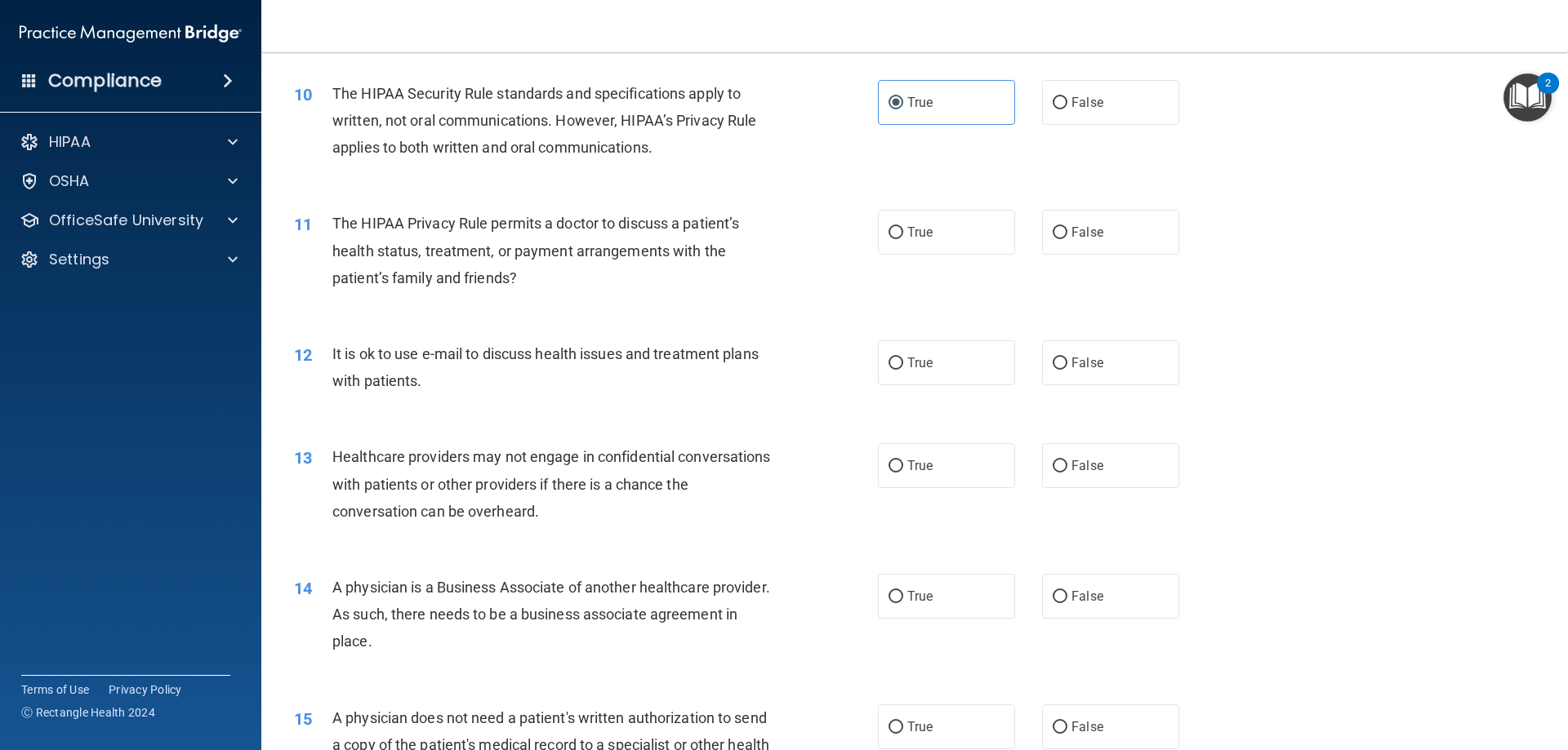
scroll to position [1142, 0]
click at [1082, 238] on label "False" at bounding box center [1110, 230] width 137 height 44
click at [1067, 237] on input "False" at bounding box center [1059, 231] width 15 height 12
radio input "true"
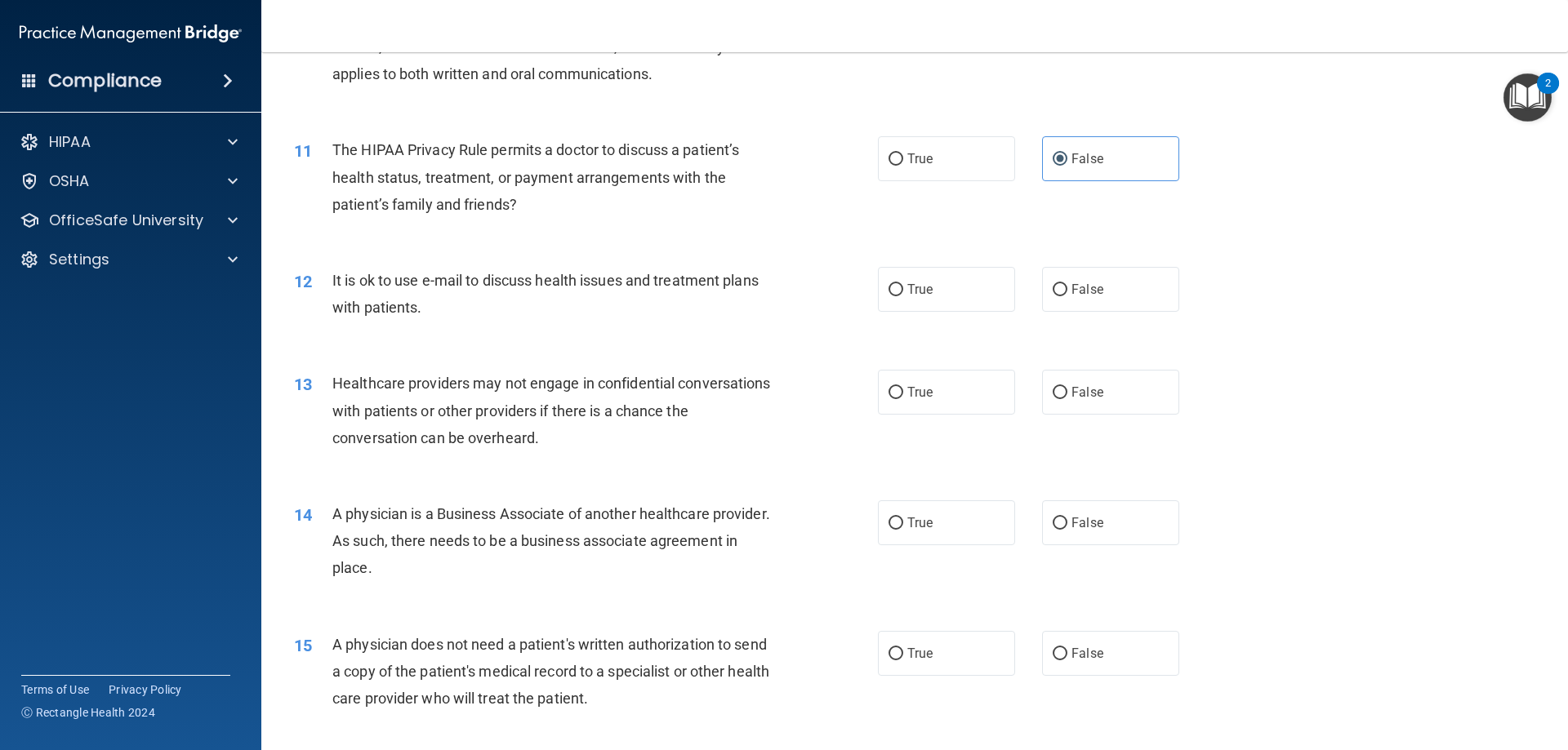
scroll to position [1306, 0]
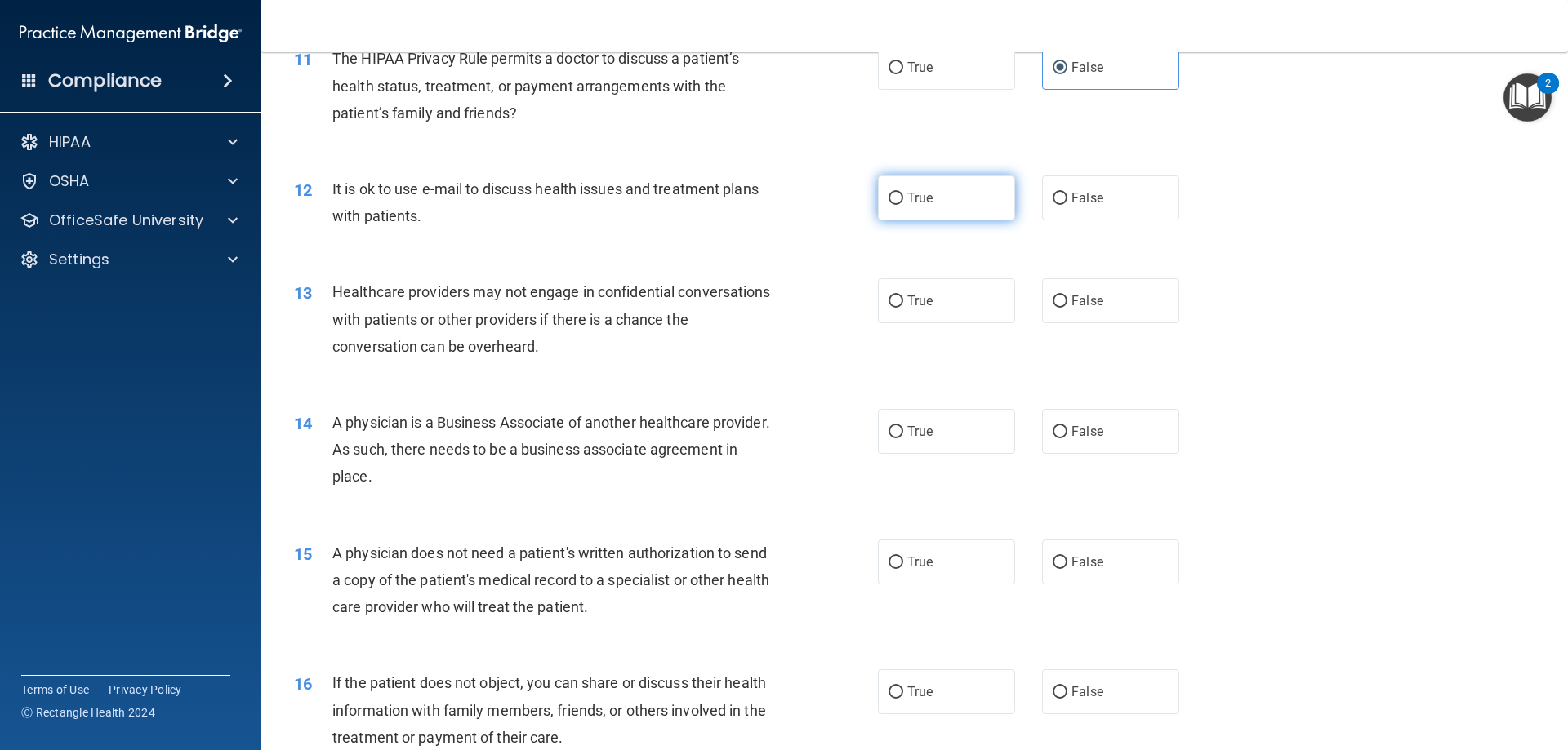
click at [946, 207] on label "True" at bounding box center [946, 197] width 137 height 44
click at [903, 205] on input "True" at bounding box center [895, 199] width 15 height 12
radio input "true"
click at [997, 298] on label "True" at bounding box center [946, 300] width 137 height 44
click at [903, 298] on input "True" at bounding box center [895, 302] width 15 height 12
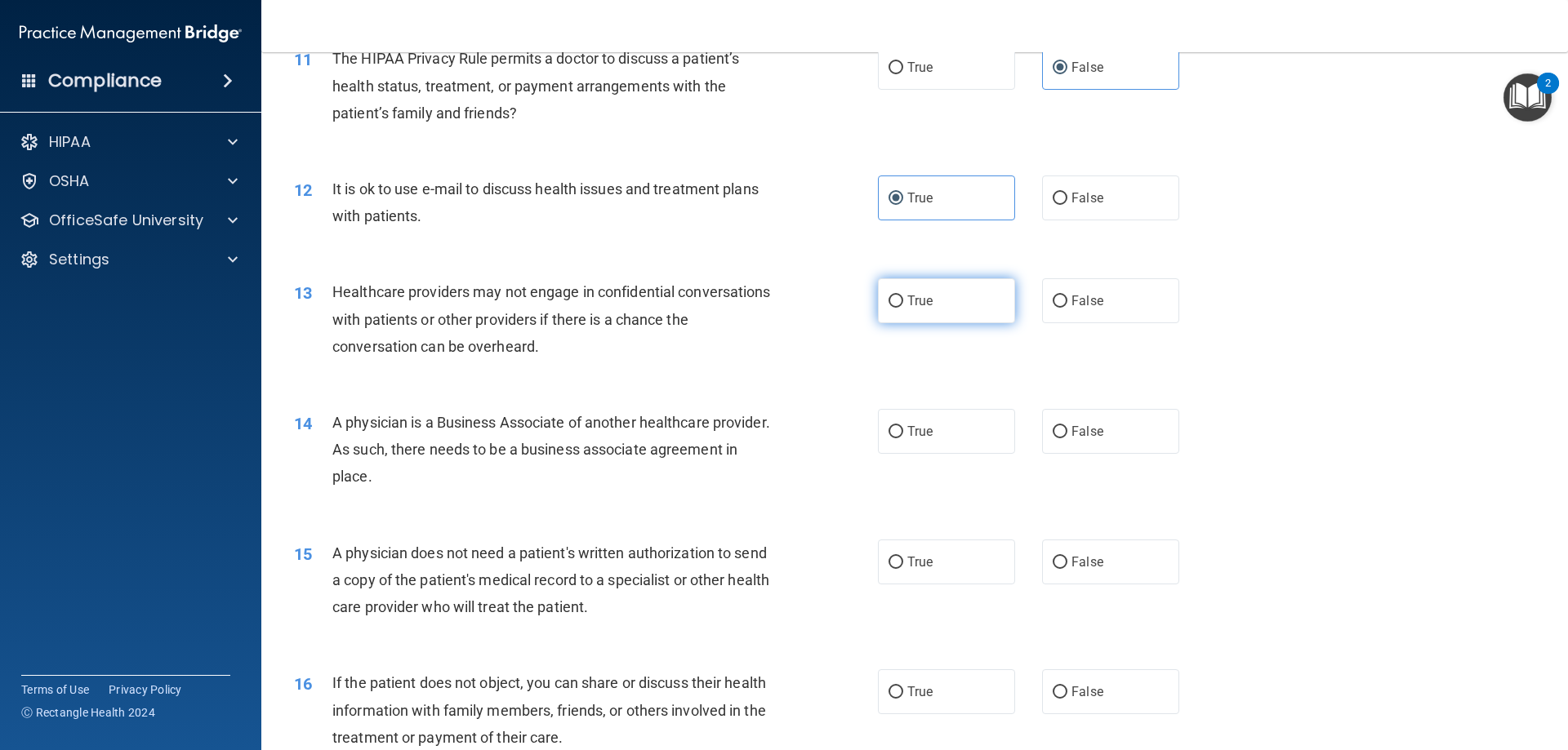
radio input "true"
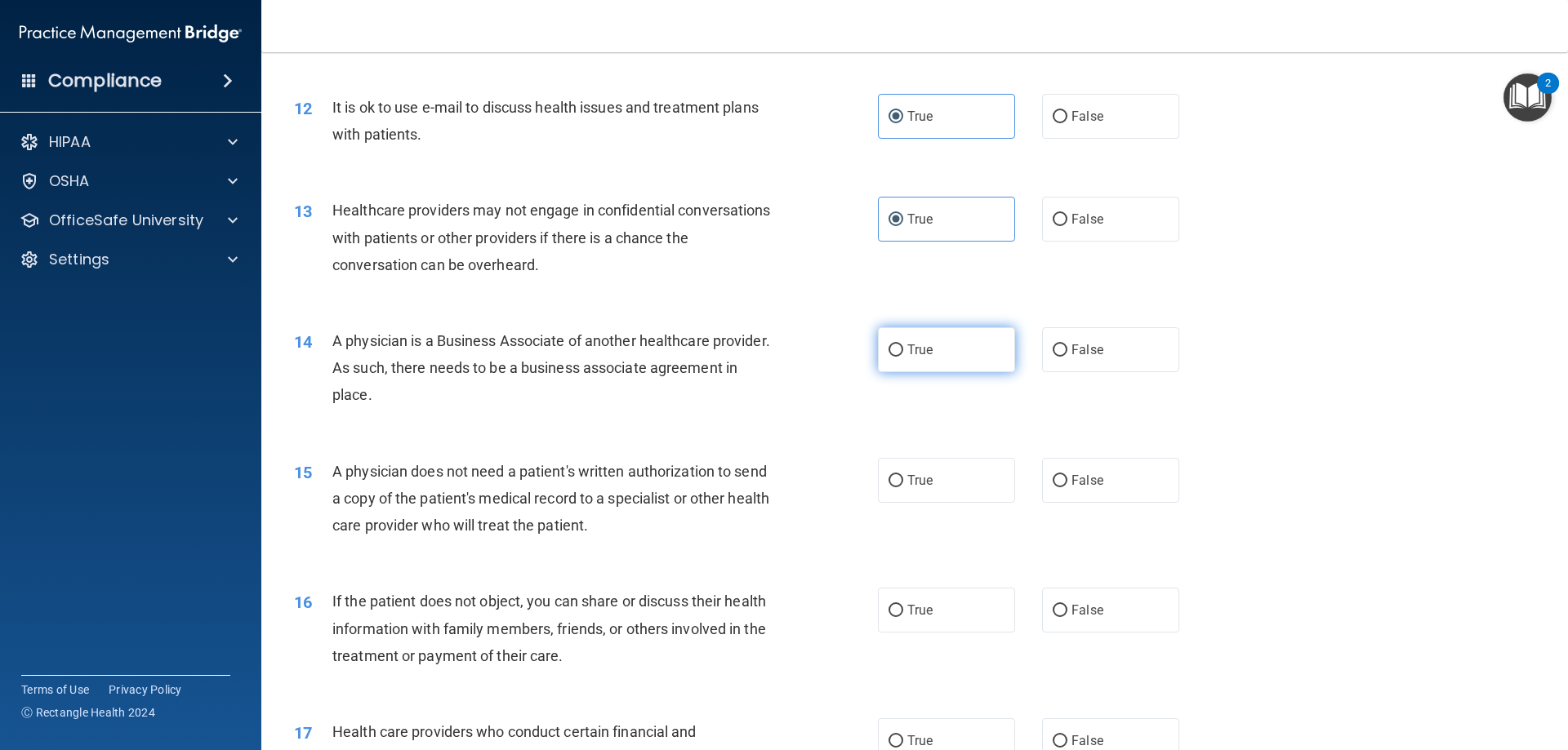
click at [952, 344] on label "True" at bounding box center [946, 349] width 137 height 44
click at [903, 344] on input "True" at bounding box center [895, 351] width 15 height 12
radio input "true"
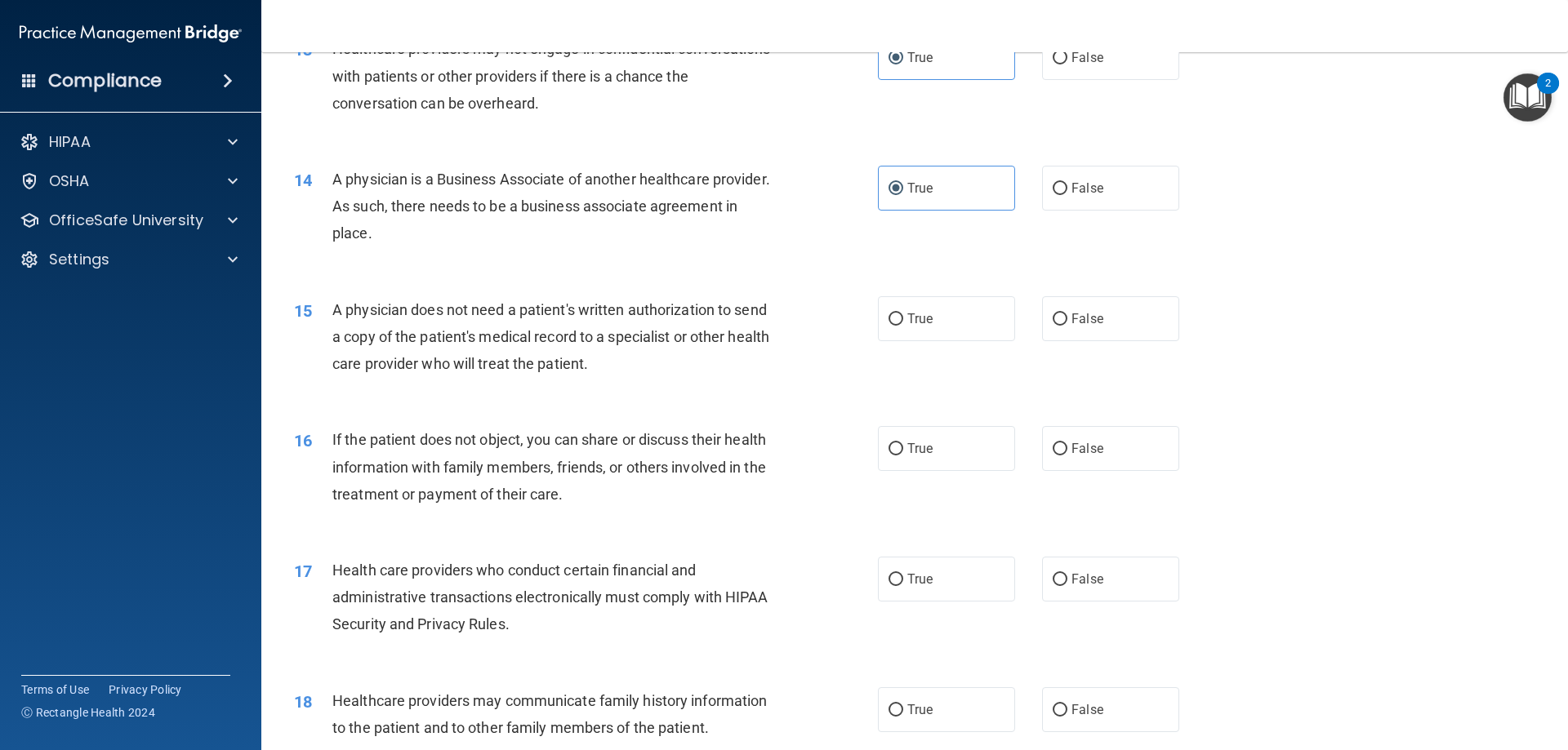
scroll to position [1551, 0]
click at [1083, 315] on span "False" at bounding box center [1087, 317] width 31 height 16
click at [1067, 315] on input "False" at bounding box center [1059, 317] width 15 height 12
radio input "true"
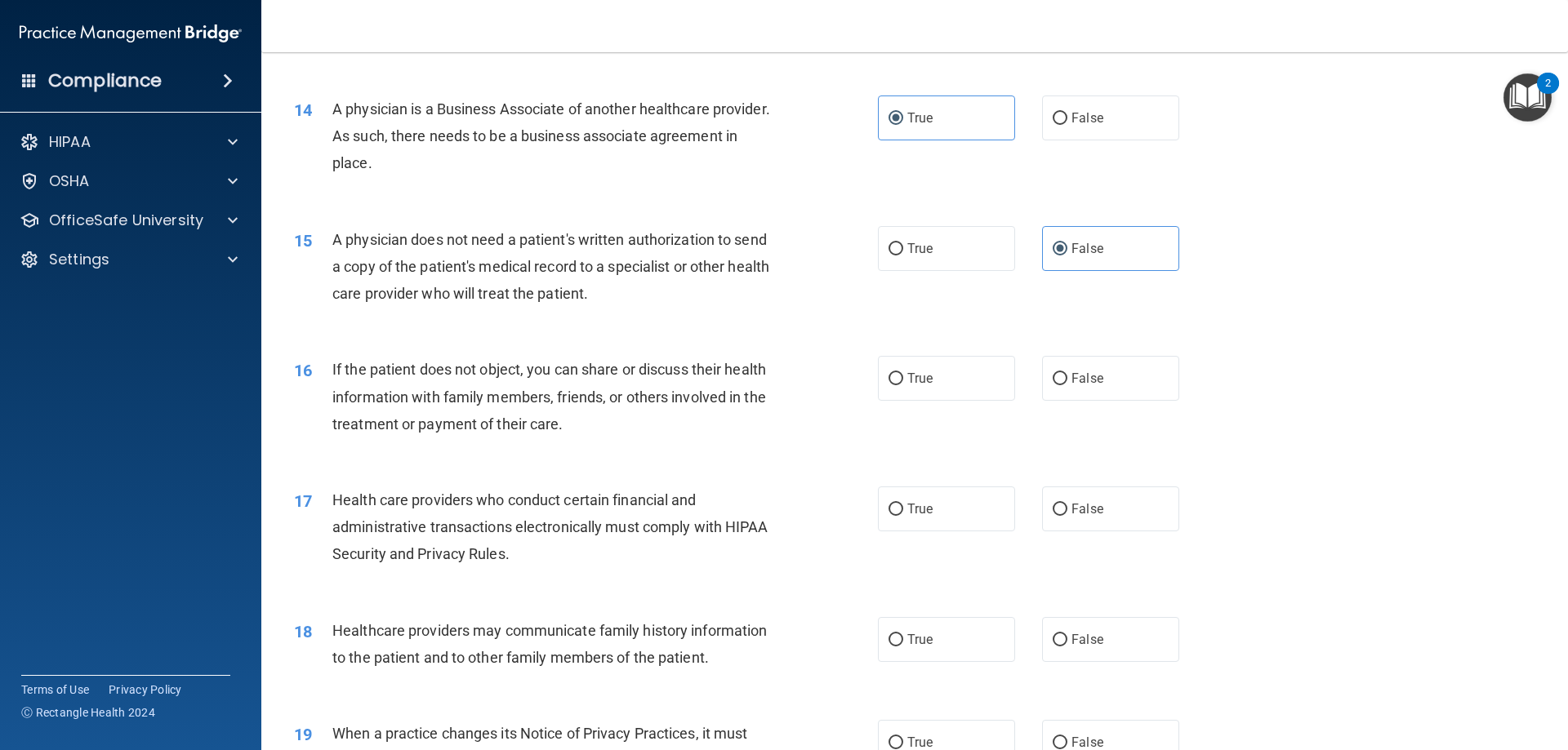
scroll to position [1714, 0]
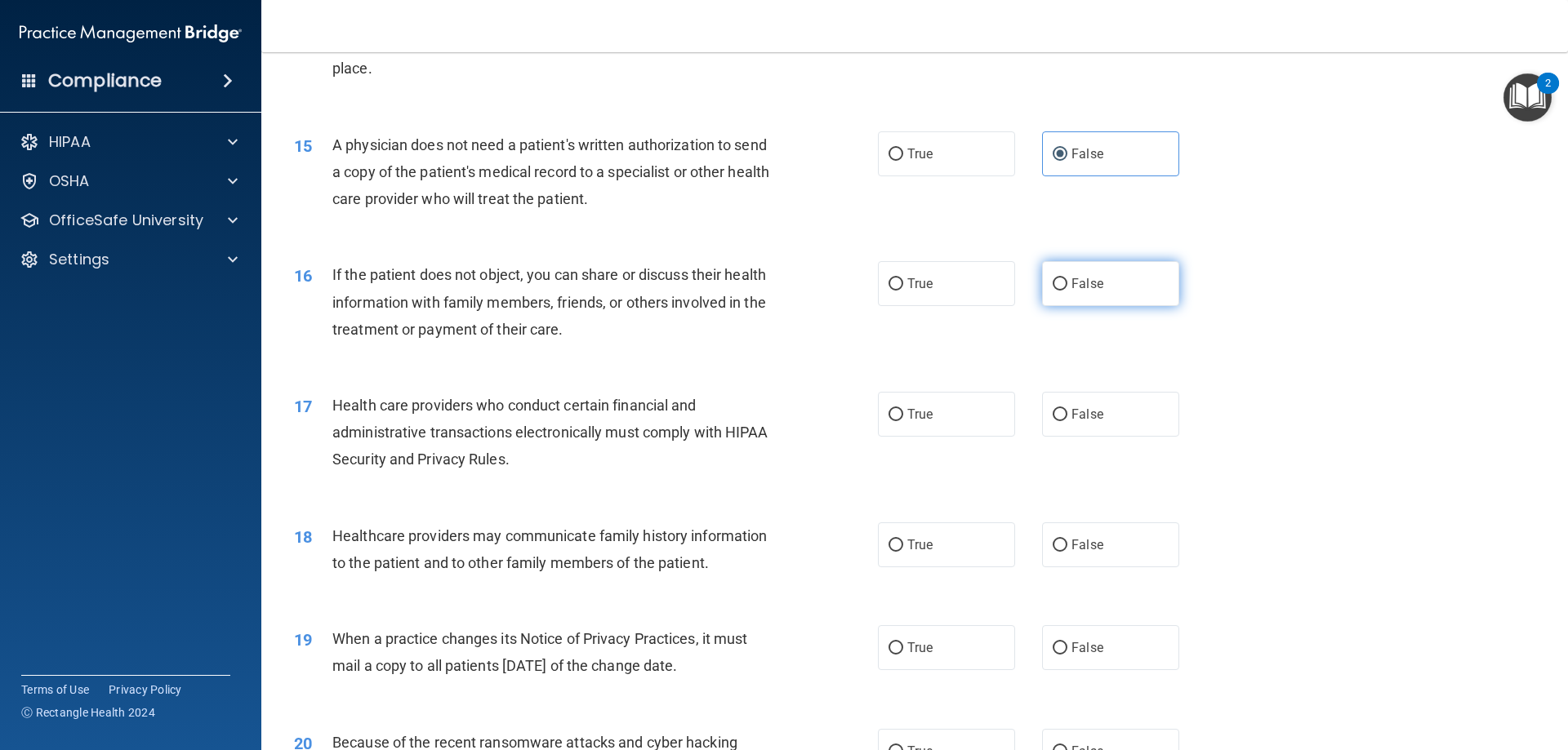
drag, startPoint x: 1113, startPoint y: 285, endPoint x: 1125, endPoint y: 286, distance: 12.0
click at [1112, 286] on label "False" at bounding box center [1110, 283] width 137 height 44
click at [1067, 286] on input "False" at bounding box center [1059, 284] width 15 height 12
radio input "true"
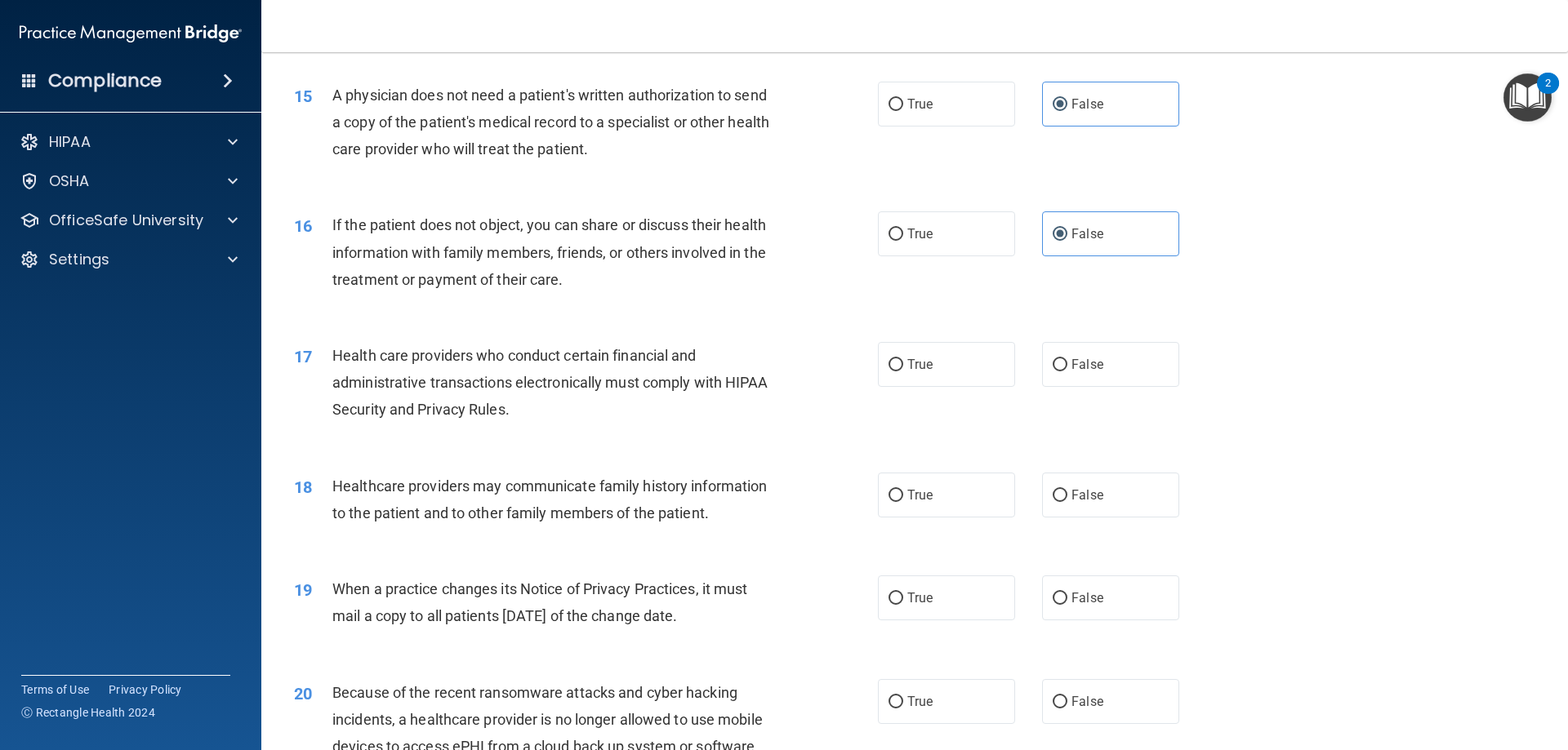
scroll to position [1877, 0]
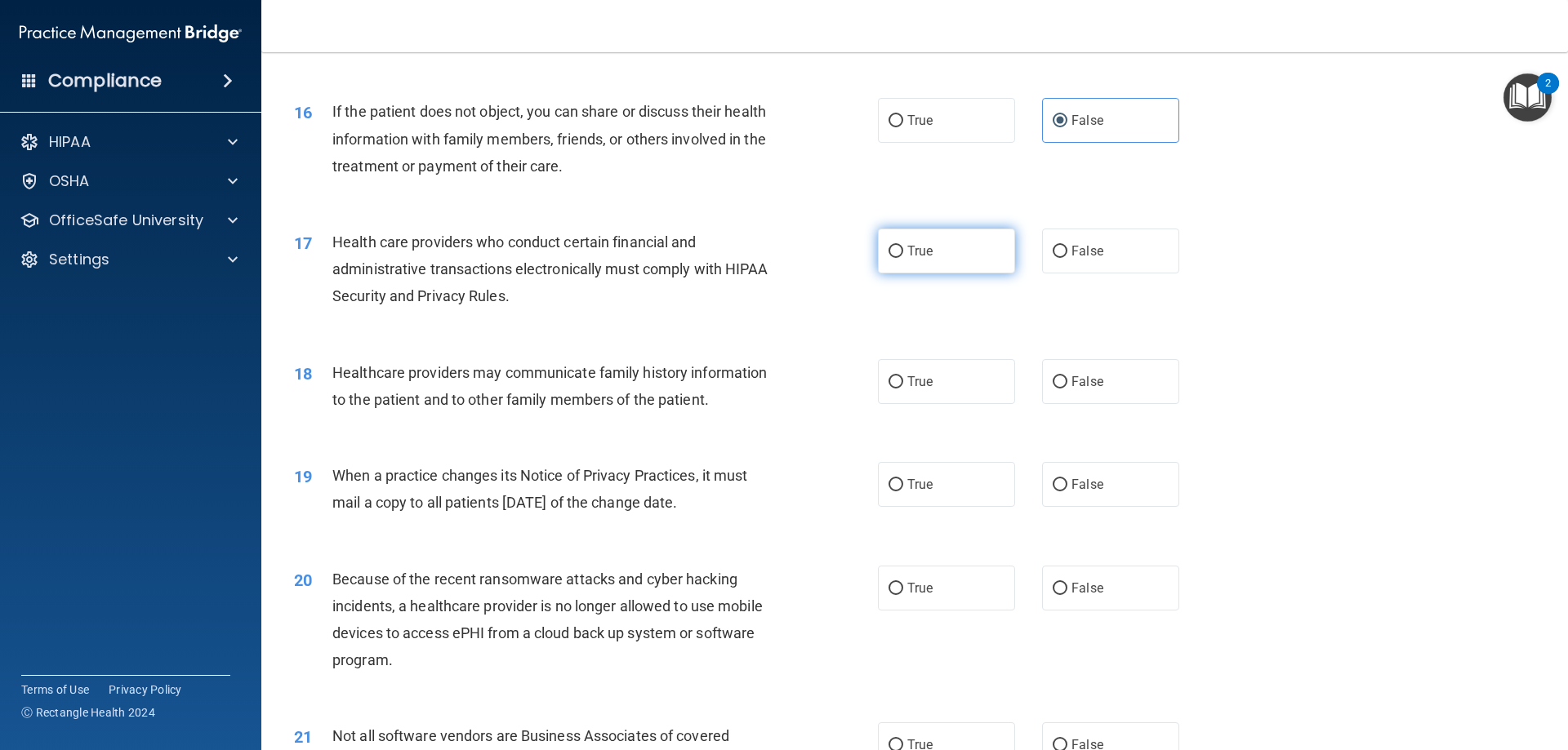
click at [979, 249] on label "True" at bounding box center [946, 250] width 137 height 44
click at [903, 249] on input "True" at bounding box center [895, 252] width 15 height 12
radio input "true"
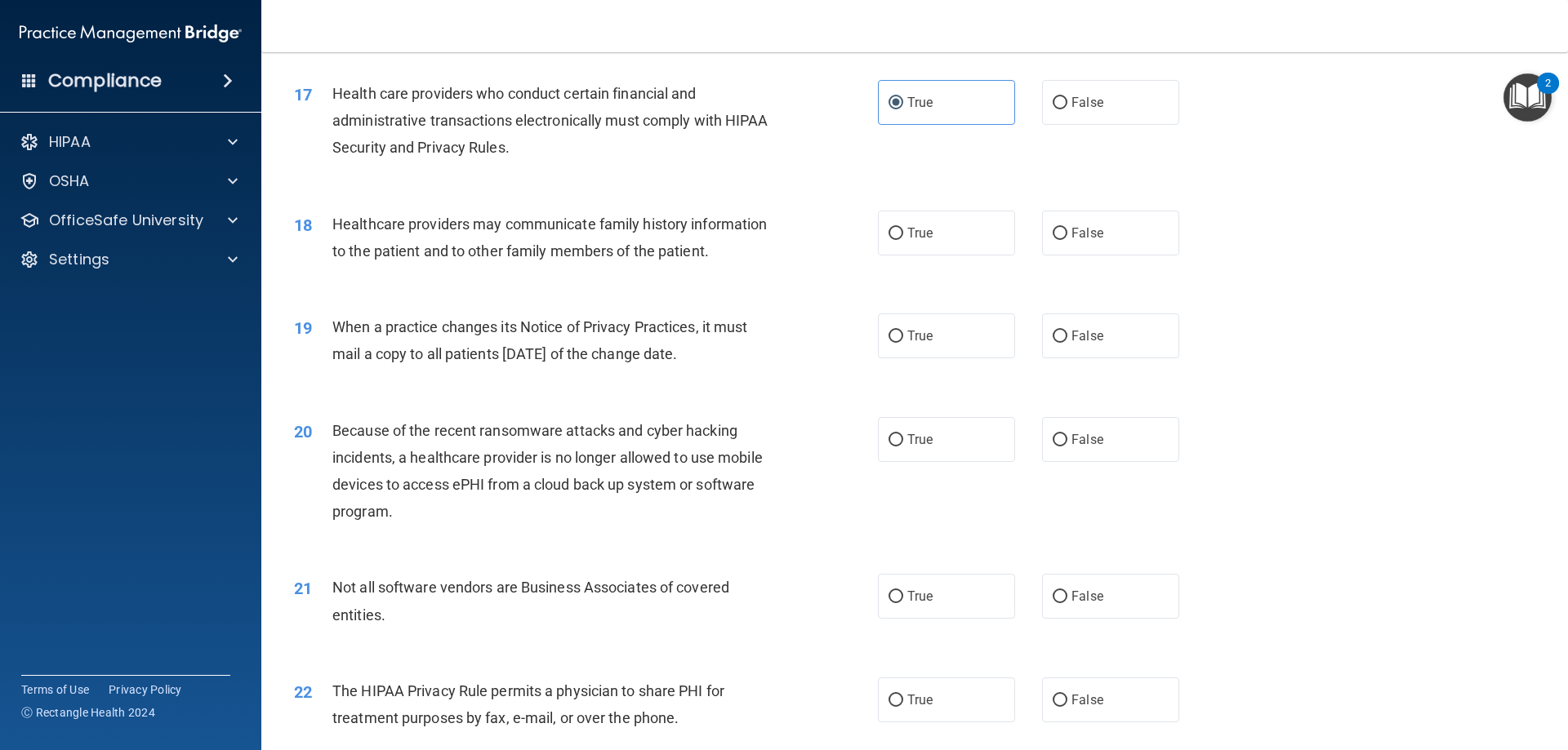
scroll to position [2040, 0]
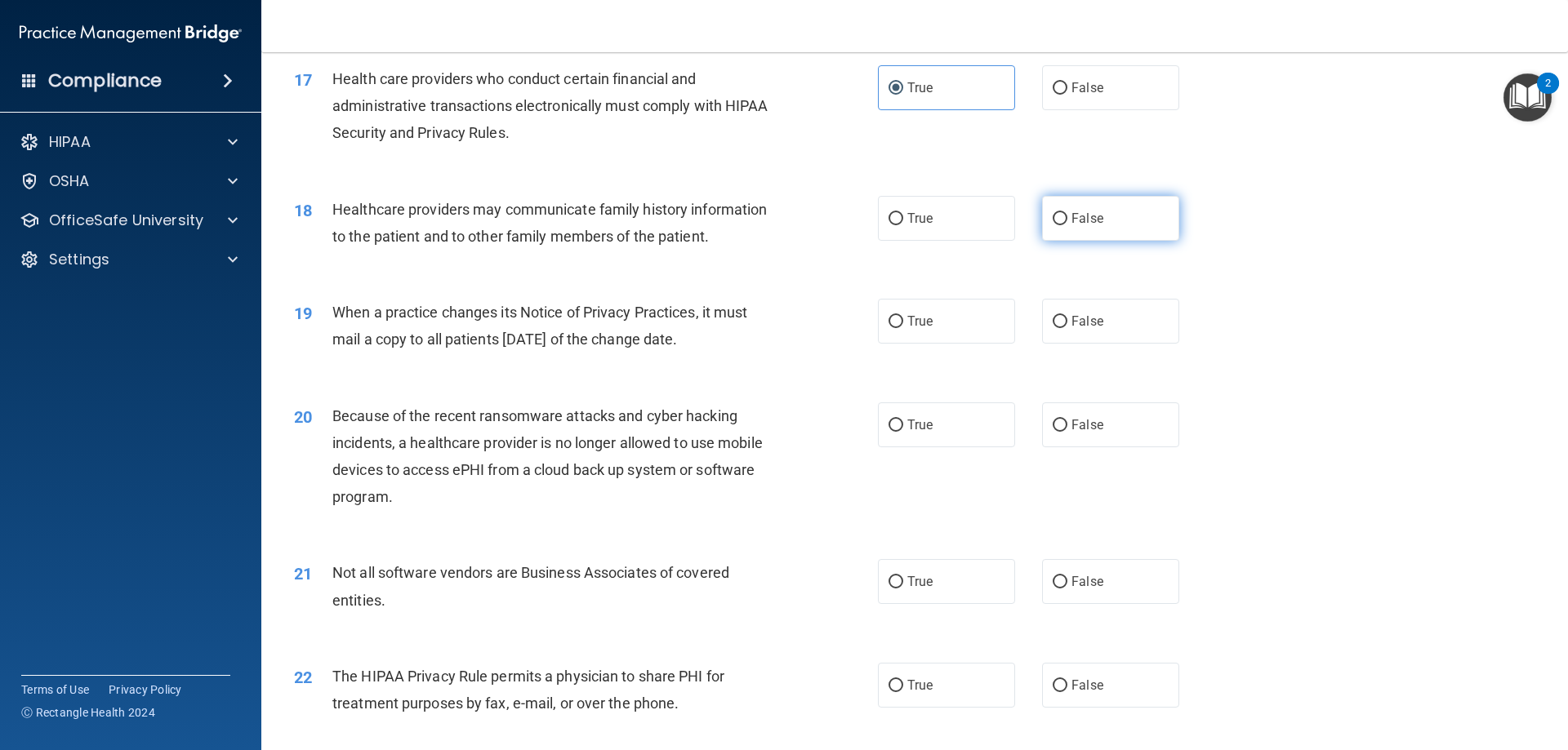
click at [1122, 219] on label "False" at bounding box center [1110, 218] width 137 height 44
click at [1067, 219] on input "False" at bounding box center [1059, 219] width 15 height 12
radio input "true"
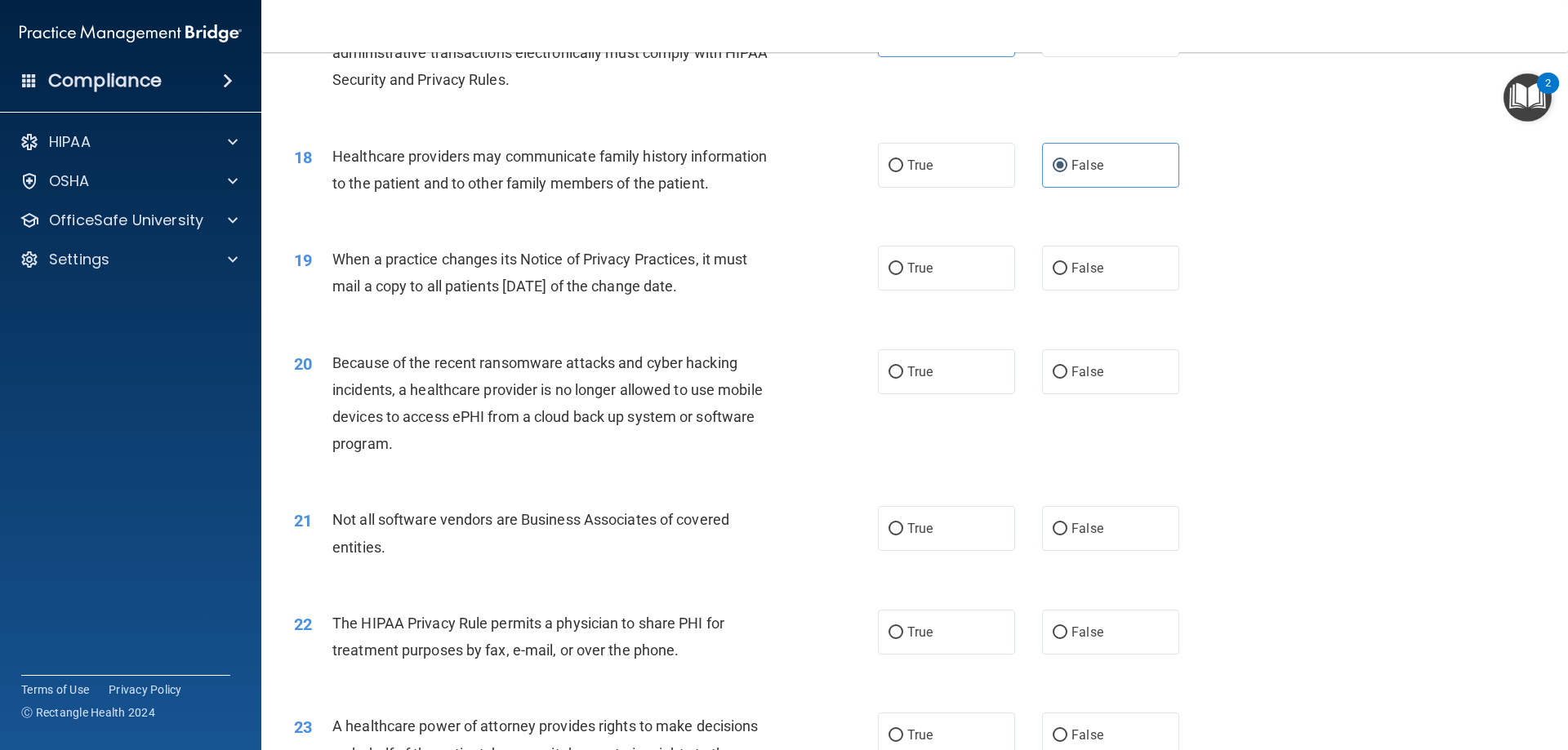
scroll to position [2122, 0]
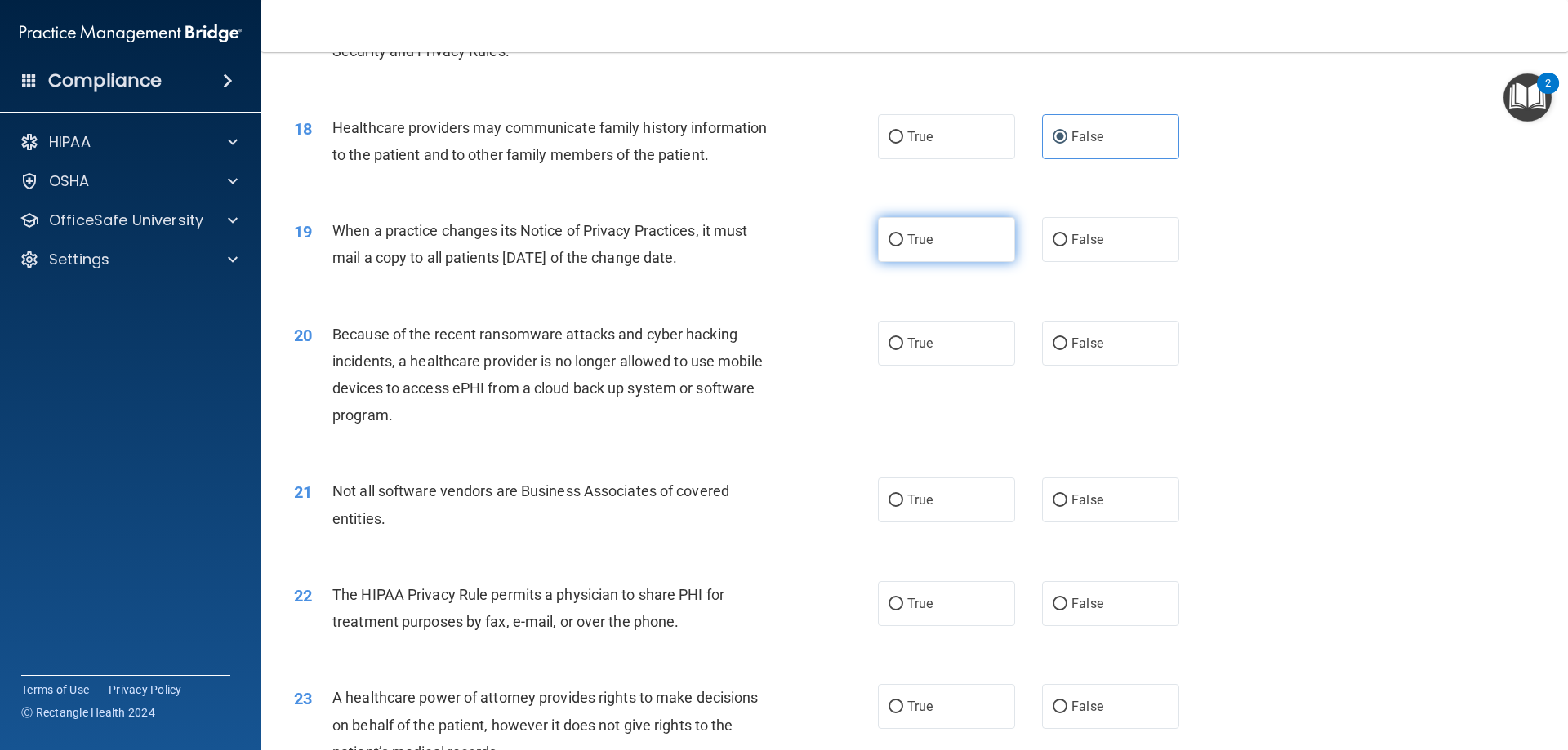
click at [907, 248] on label "True" at bounding box center [946, 239] width 137 height 44
click at [903, 247] on input "True" at bounding box center [895, 241] width 15 height 12
radio input "true"
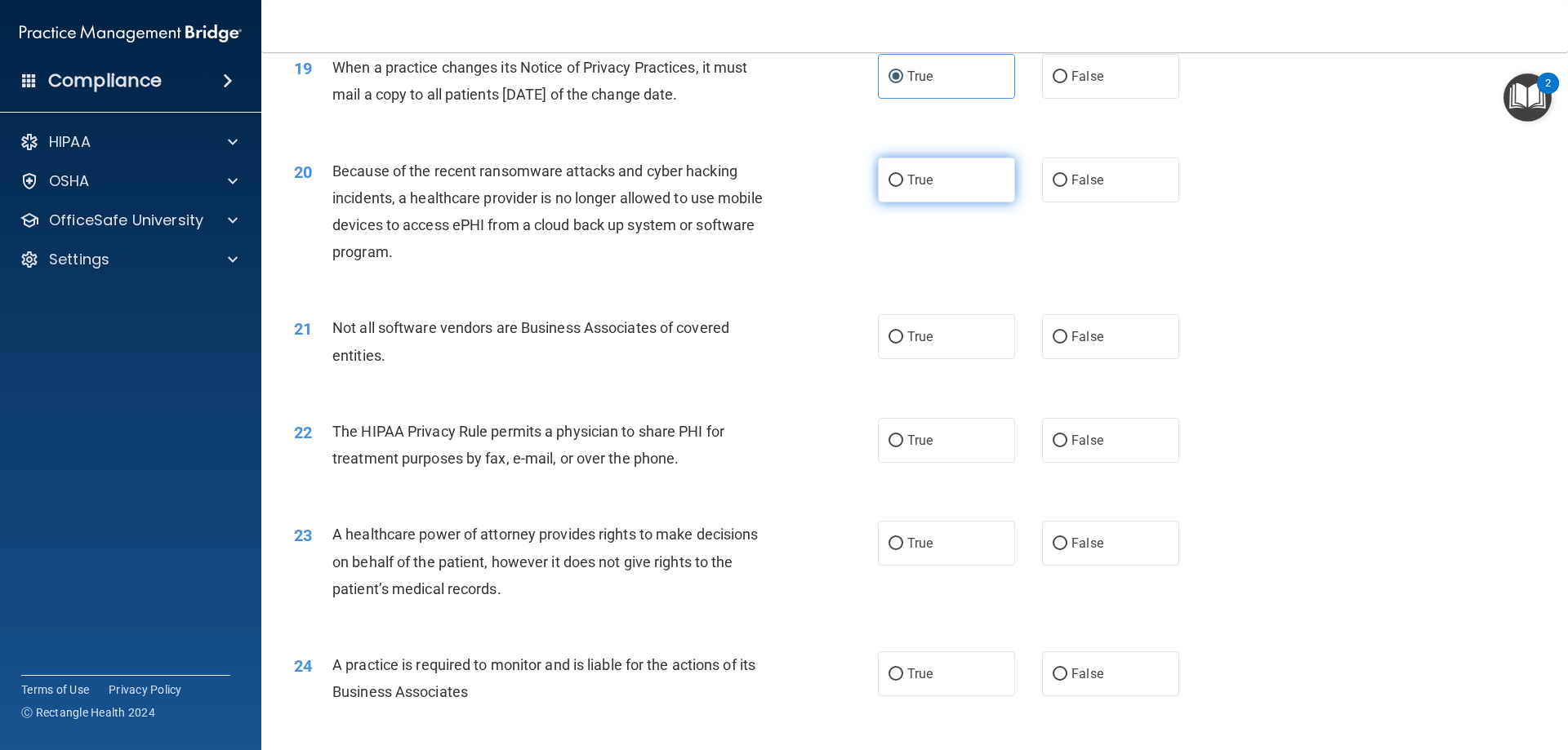
click at [909, 178] on span "True" at bounding box center [920, 180] width 25 height 16
click at [903, 178] on input "True" at bounding box center [895, 181] width 15 height 12
radio input "true"
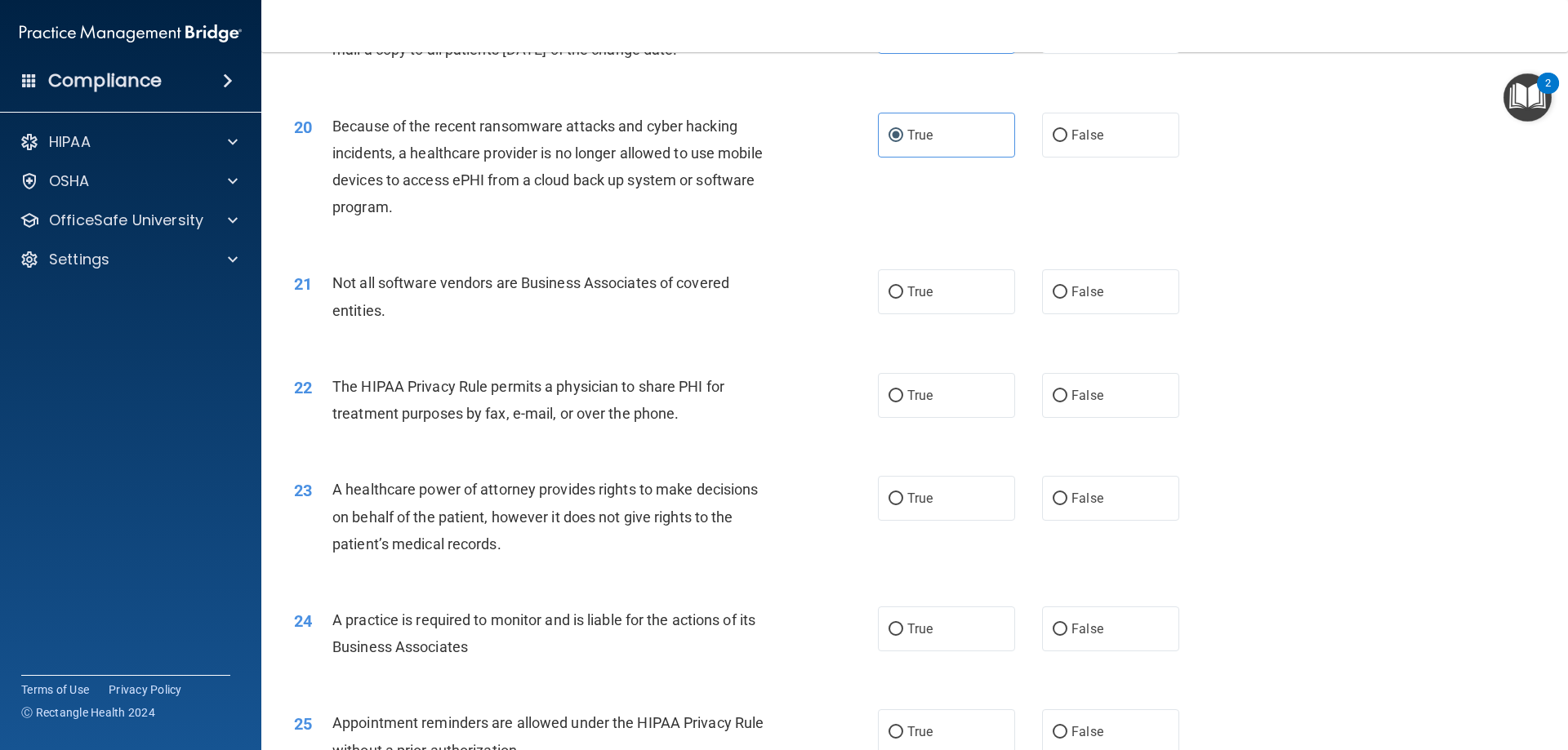
scroll to position [2367, 0]
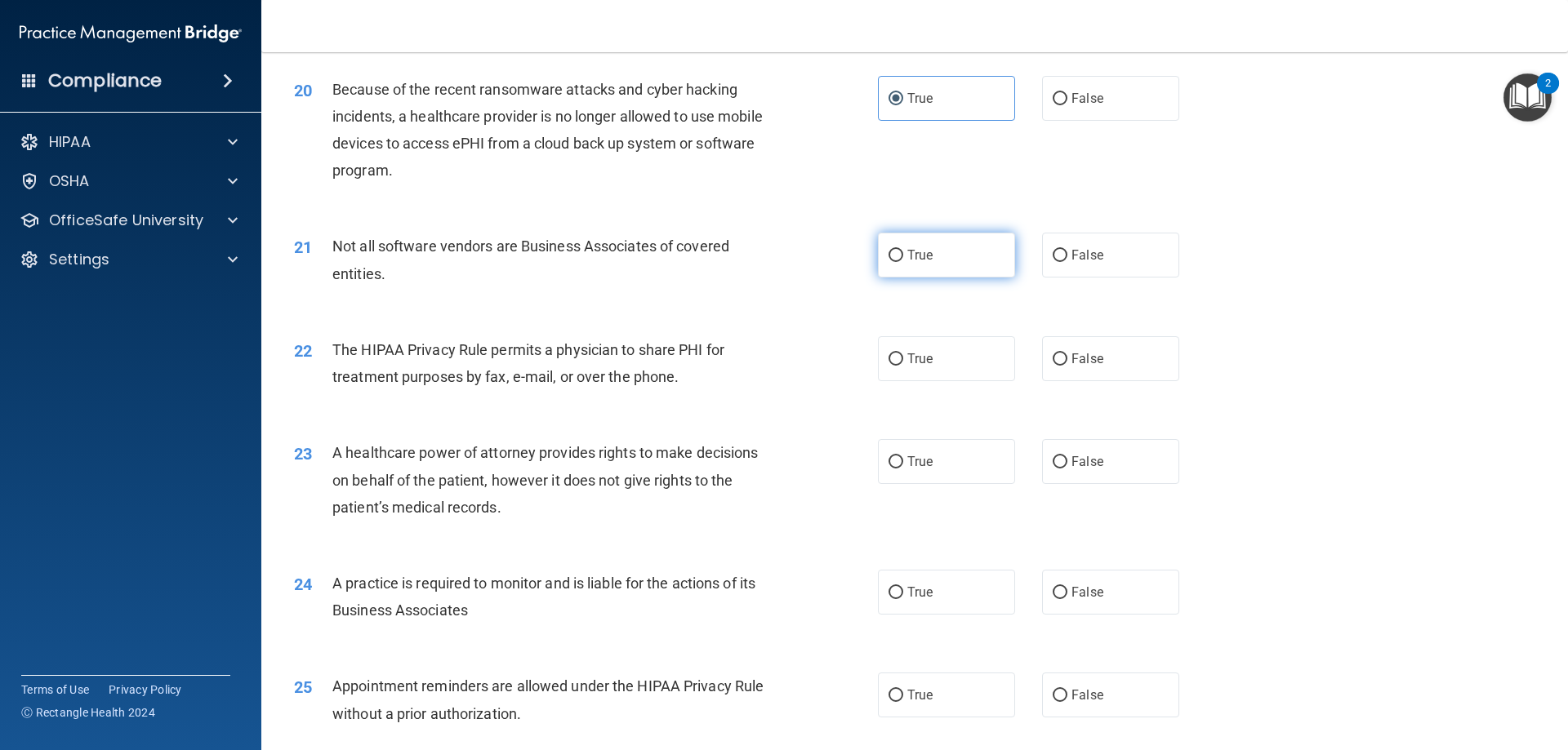
click at [921, 248] on span "True" at bounding box center [920, 256] width 25 height 16
click at [903, 249] on input "True" at bounding box center [895, 256] width 15 height 12
radio input "true"
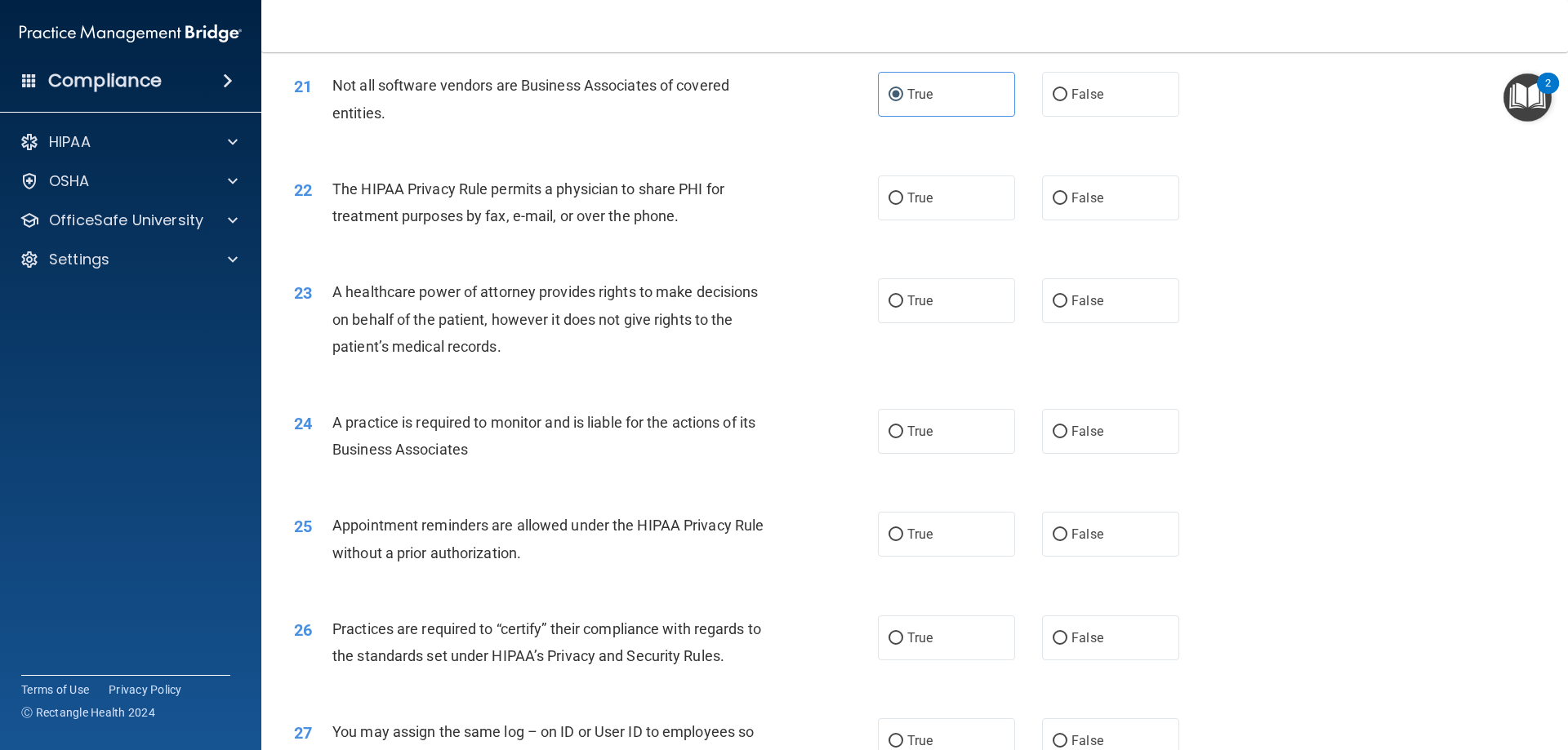
scroll to position [2530, 0]
click at [907, 195] on span "True" at bounding box center [920, 195] width 25 height 16
click at [903, 195] on input "True" at bounding box center [895, 196] width 15 height 12
radio input "true"
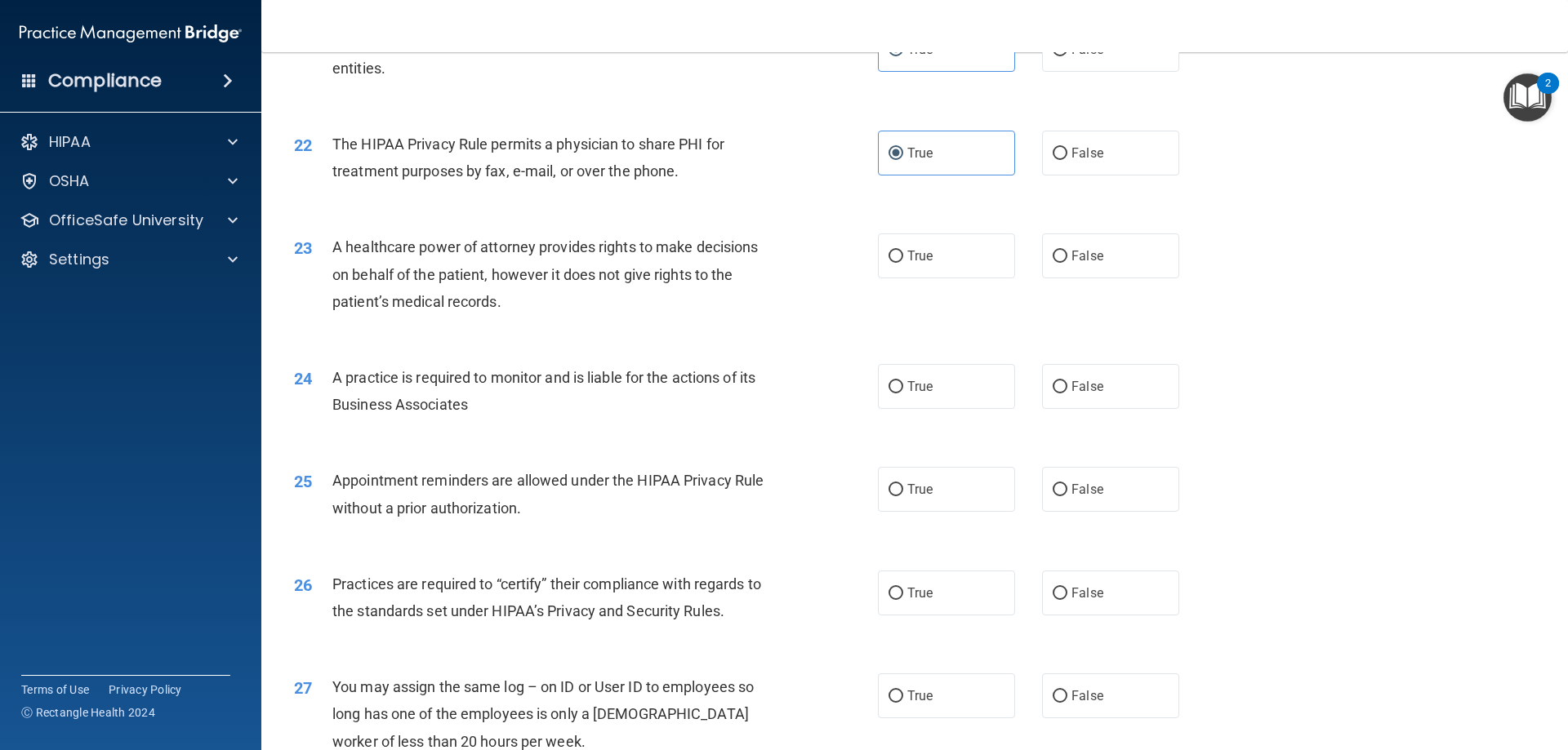
scroll to position [2612, 0]
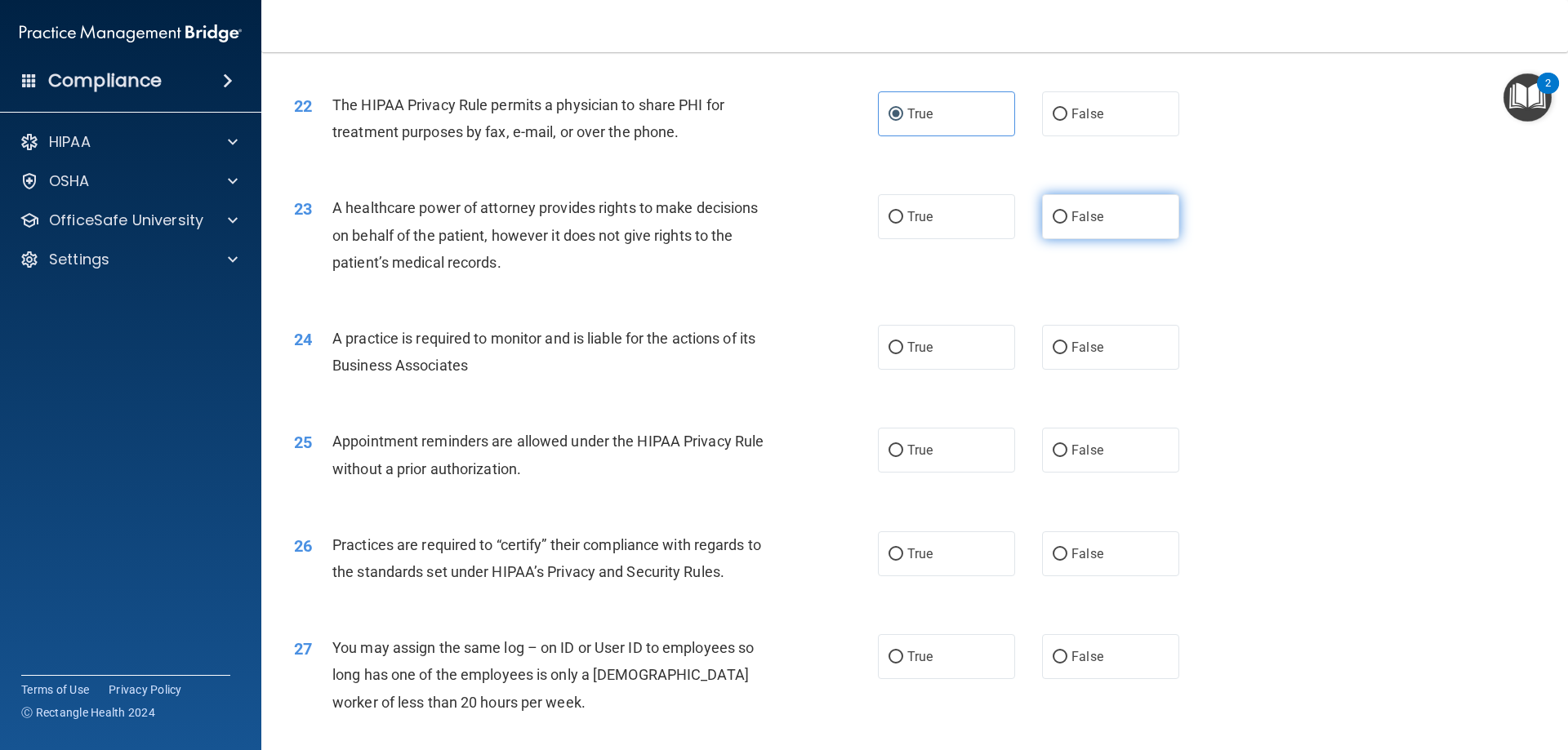
click at [1137, 228] on label "False" at bounding box center [1110, 216] width 137 height 44
click at [1067, 223] on input "False" at bounding box center [1059, 217] width 15 height 12
radio input "true"
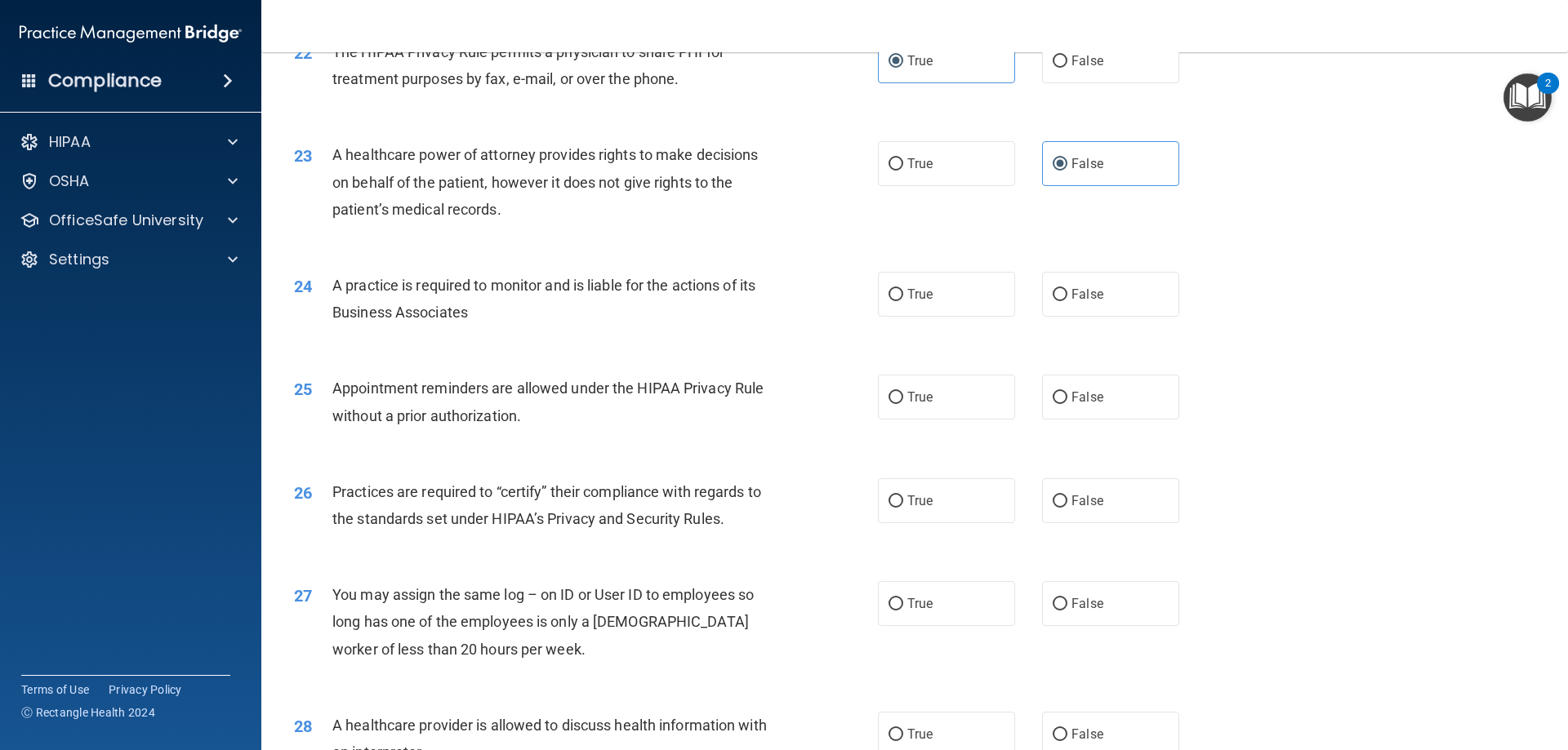
scroll to position [2693, 0]
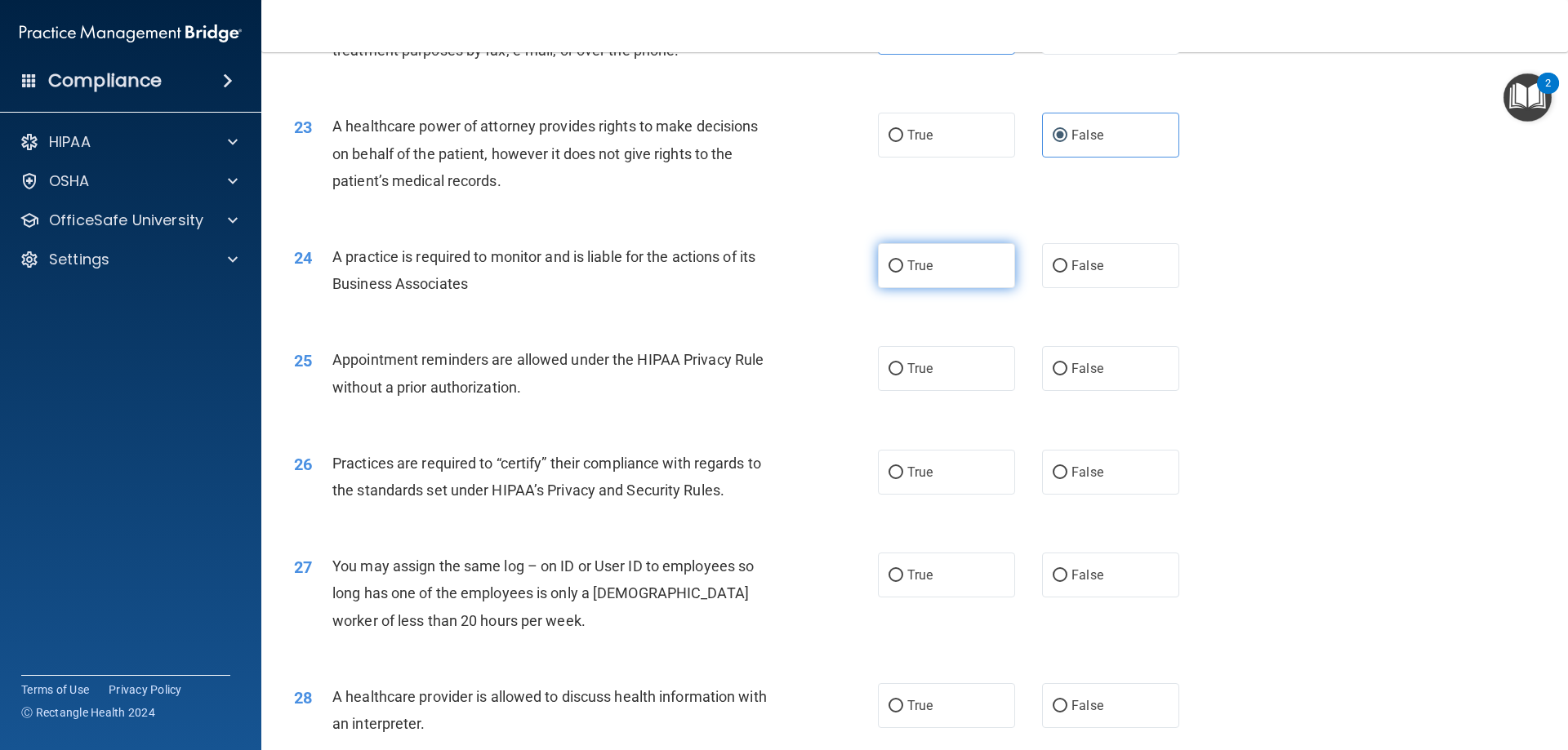
click at [954, 268] on label "True" at bounding box center [946, 265] width 137 height 44
click at [903, 268] on input "True" at bounding box center [895, 267] width 15 height 12
radio input "true"
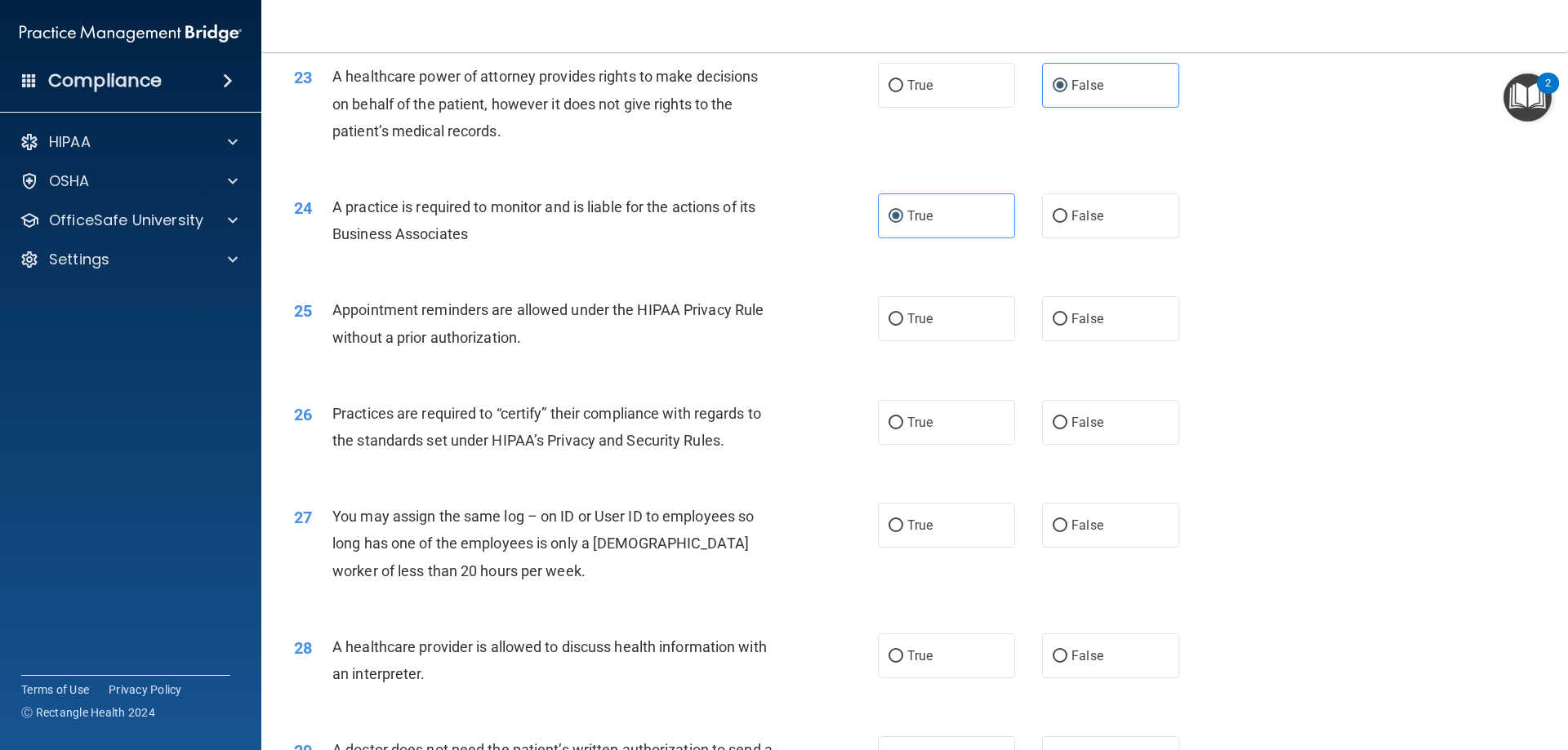
scroll to position [2856, 0]
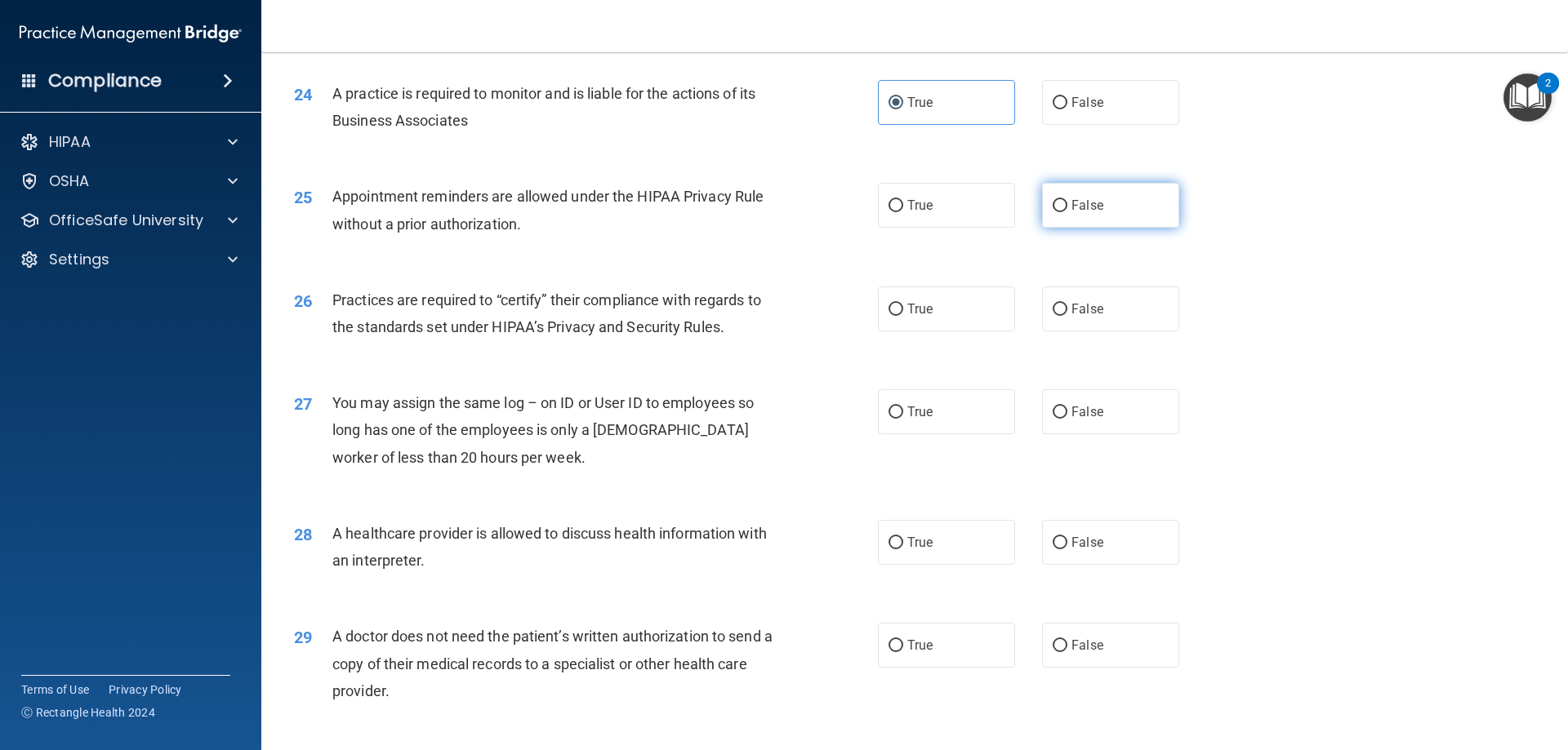
click at [1115, 201] on label "False" at bounding box center [1110, 205] width 137 height 44
click at [1067, 201] on input "False" at bounding box center [1059, 206] width 15 height 12
radio input "true"
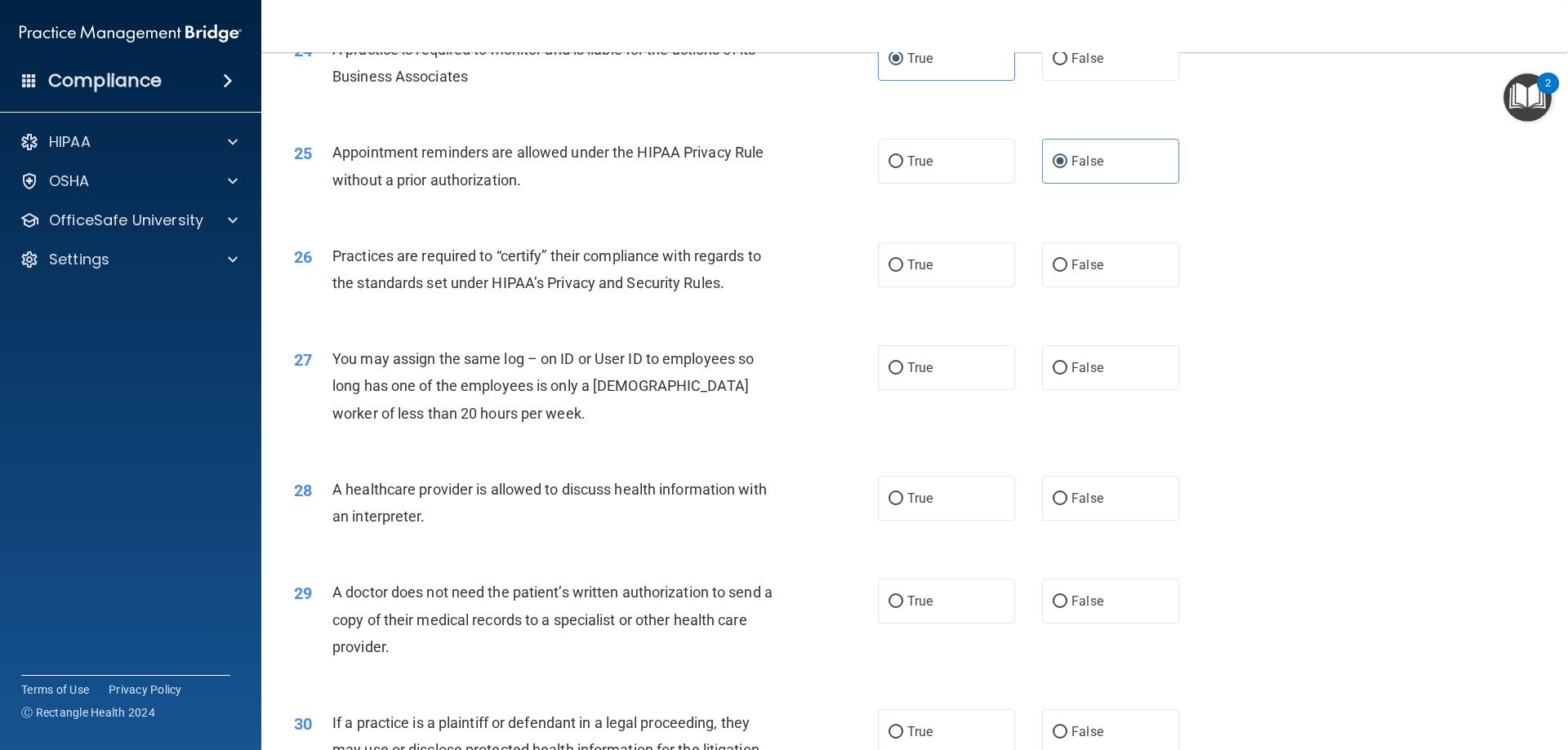
scroll to position [2938, 0]
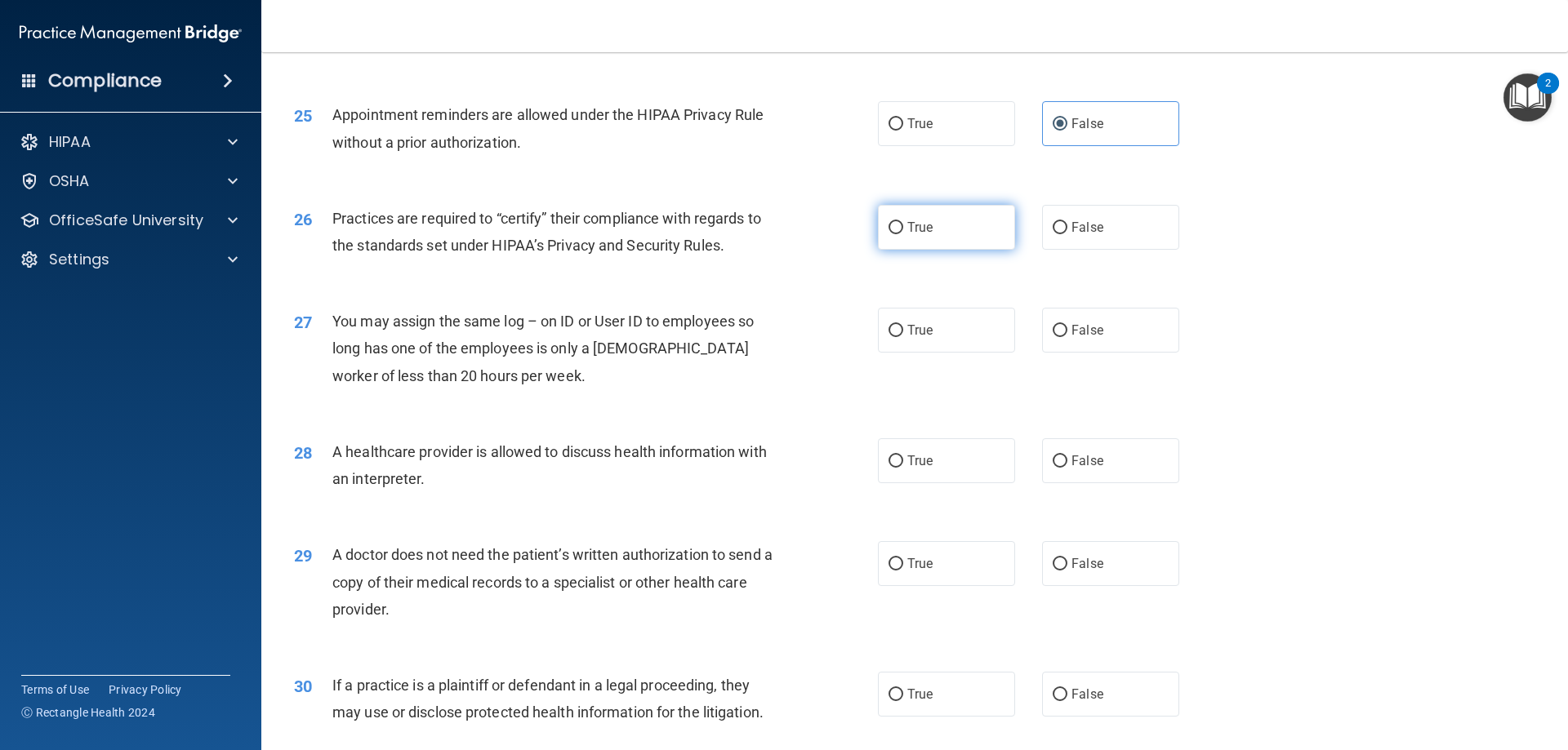
click at [888, 227] on input "True" at bounding box center [895, 228] width 15 height 12
radio input "true"
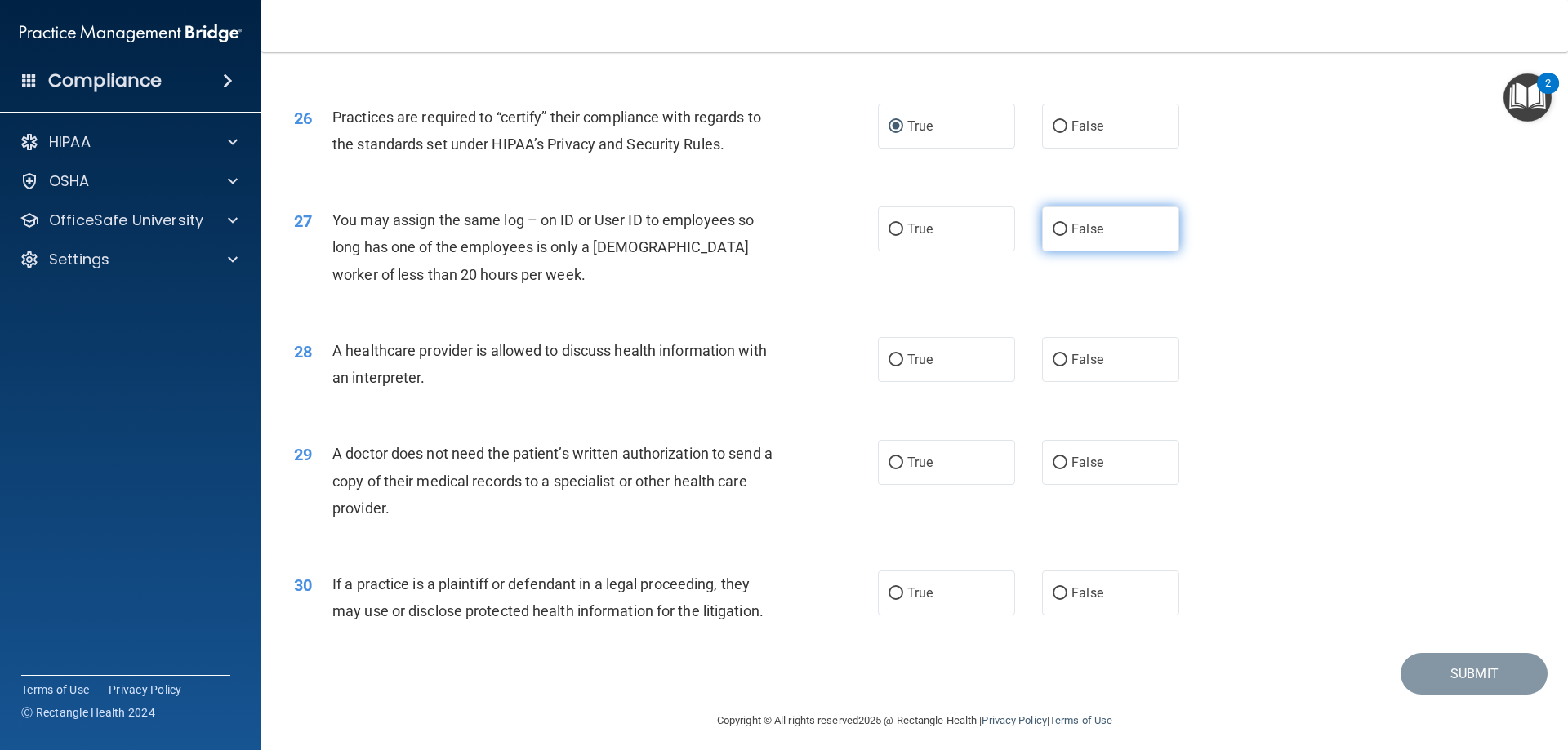
scroll to position [3049, 0]
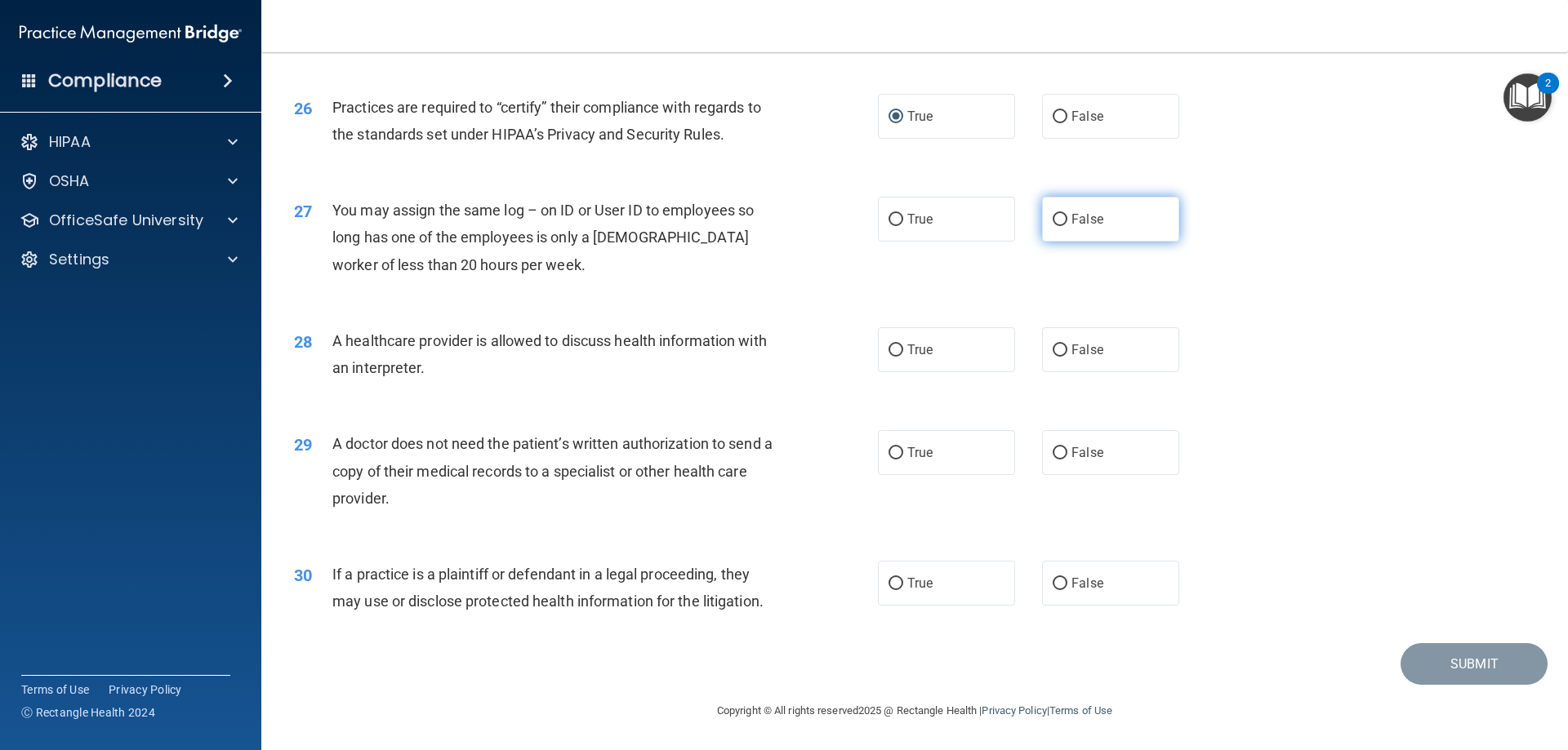
click at [1052, 225] on input "False" at bounding box center [1059, 220] width 15 height 12
radio input "true"
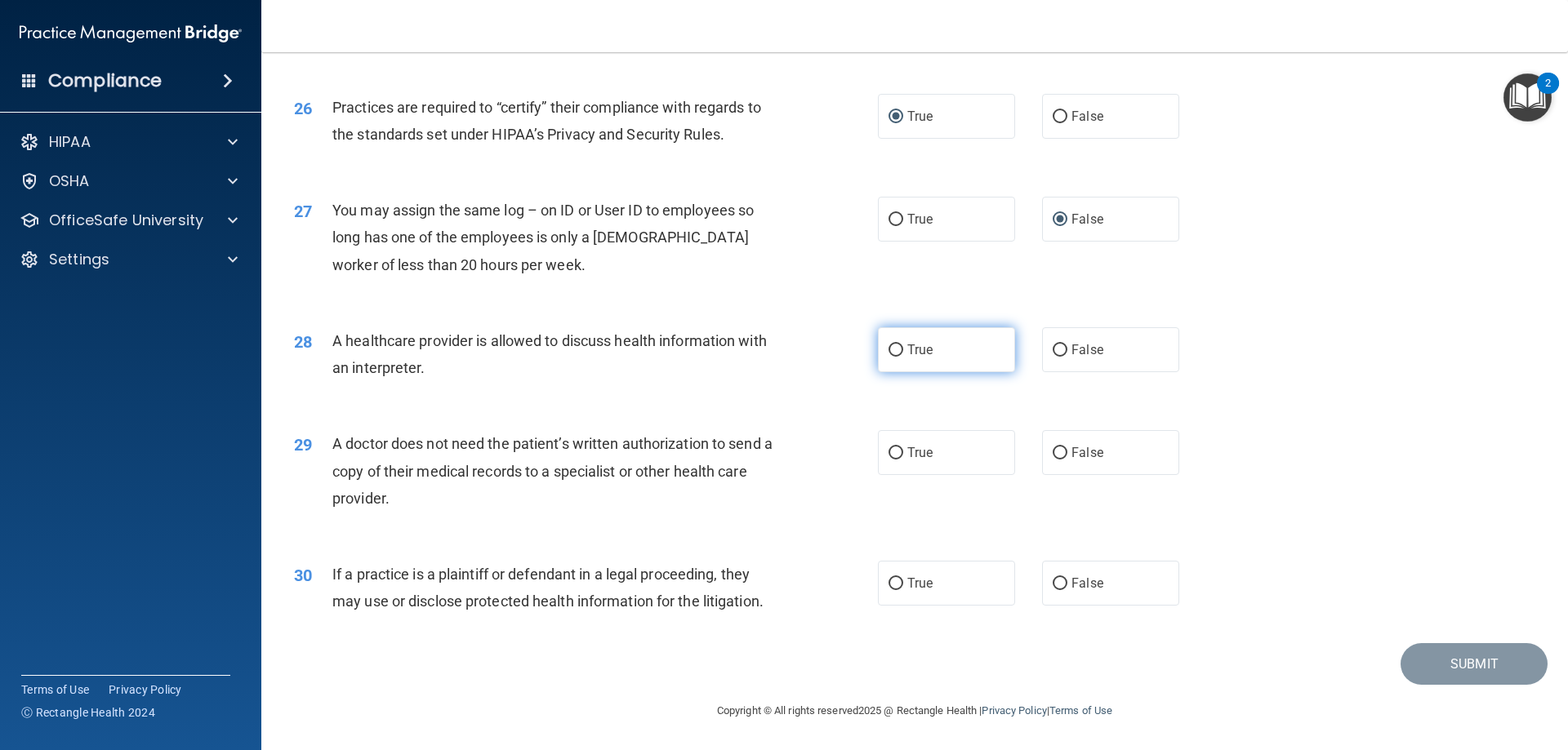
click at [909, 355] on span "True" at bounding box center [920, 350] width 25 height 16
click at [903, 355] on input "True" at bounding box center [895, 351] width 15 height 12
radio input "true"
click at [1089, 453] on span "False" at bounding box center [1087, 453] width 31 height 16
click at [1067, 453] on input "False" at bounding box center [1059, 453] width 15 height 12
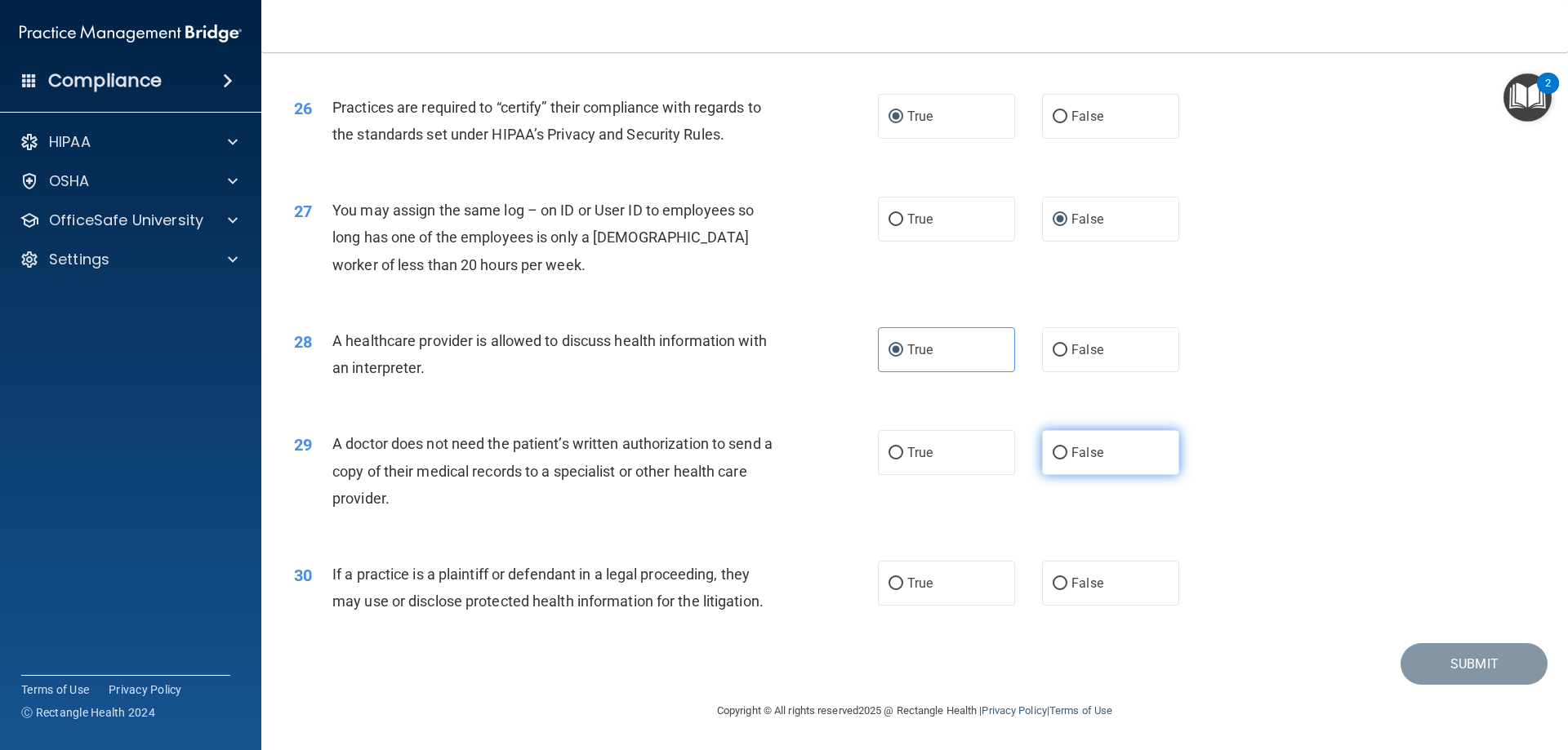
radio input "true"
click at [917, 586] on span "True" at bounding box center [920, 583] width 25 height 16
click at [903, 586] on input "True" at bounding box center [895, 584] width 15 height 12
radio input "true"
drag, startPoint x: 1418, startPoint y: 662, endPoint x: 1378, endPoint y: 629, distance: 51.9
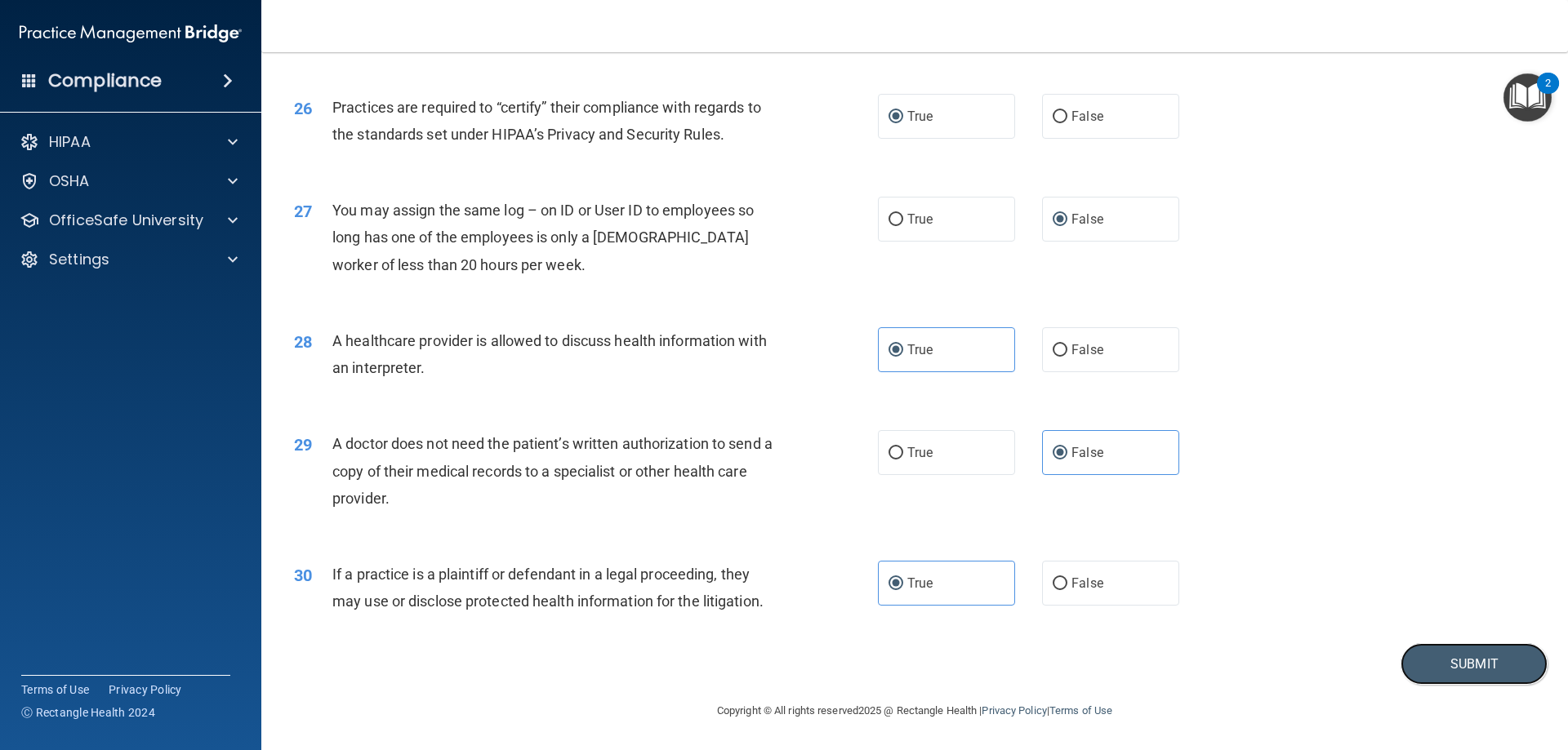
click at [1418, 662] on button "Submit" at bounding box center [1474, 664] width 147 height 42
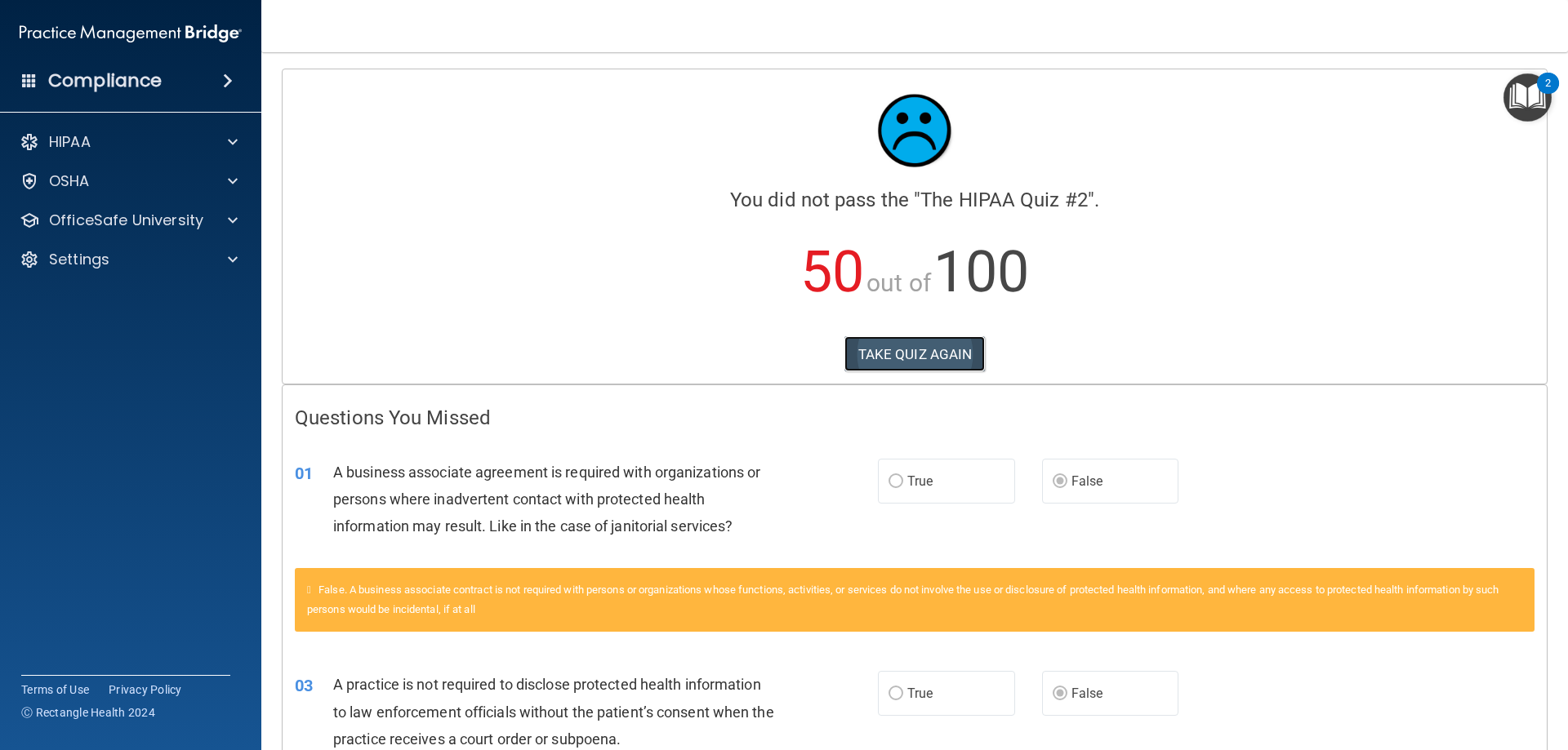
click at [920, 345] on button "TAKE QUIZ AGAIN" at bounding box center [915, 354] width 141 height 36
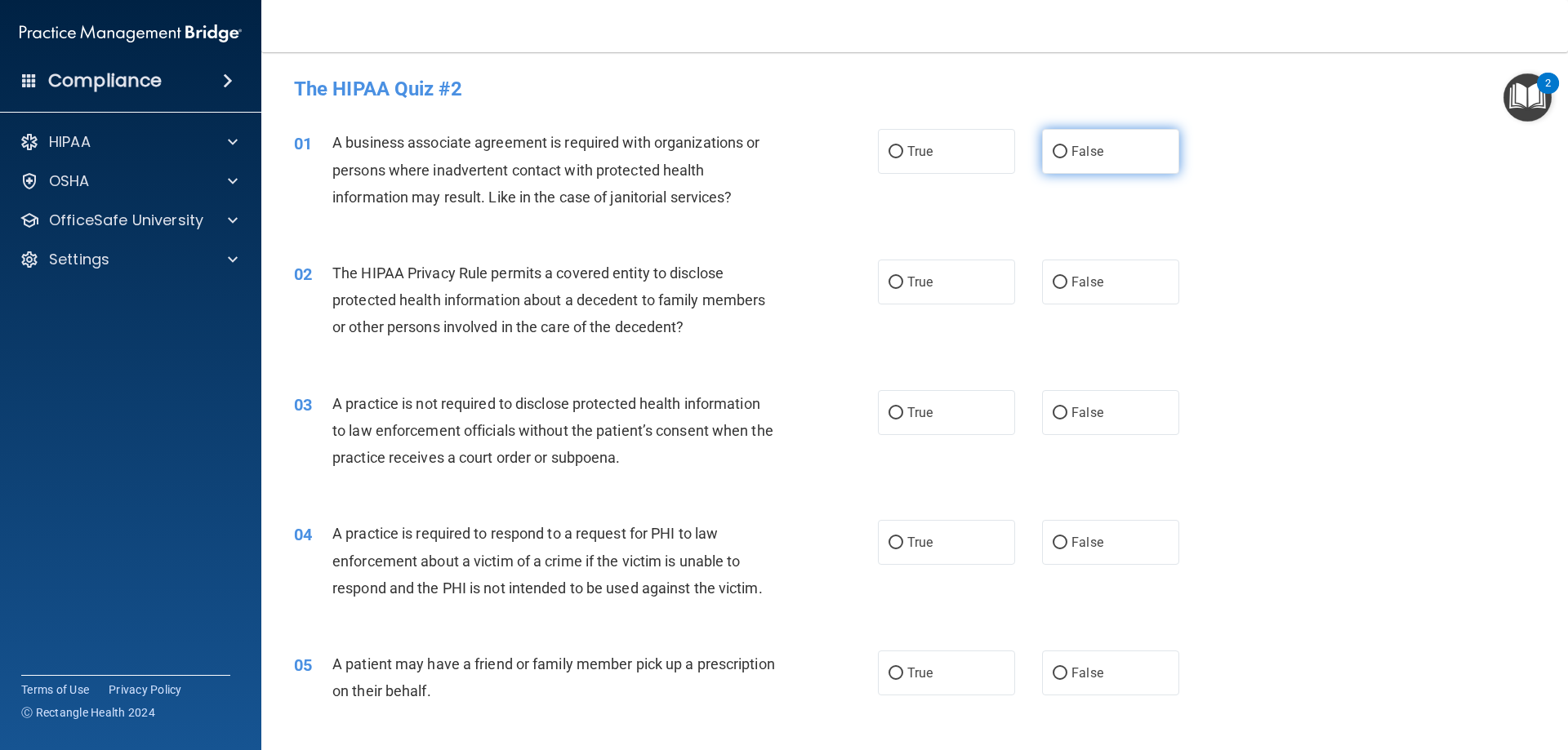
click at [1106, 160] on label "False" at bounding box center [1110, 151] width 137 height 44
click at [1067, 159] on input "False" at bounding box center [1059, 153] width 15 height 12
radio input "true"
click at [921, 265] on label "True" at bounding box center [946, 282] width 137 height 44
click at [903, 276] on input "True" at bounding box center [895, 283] width 15 height 12
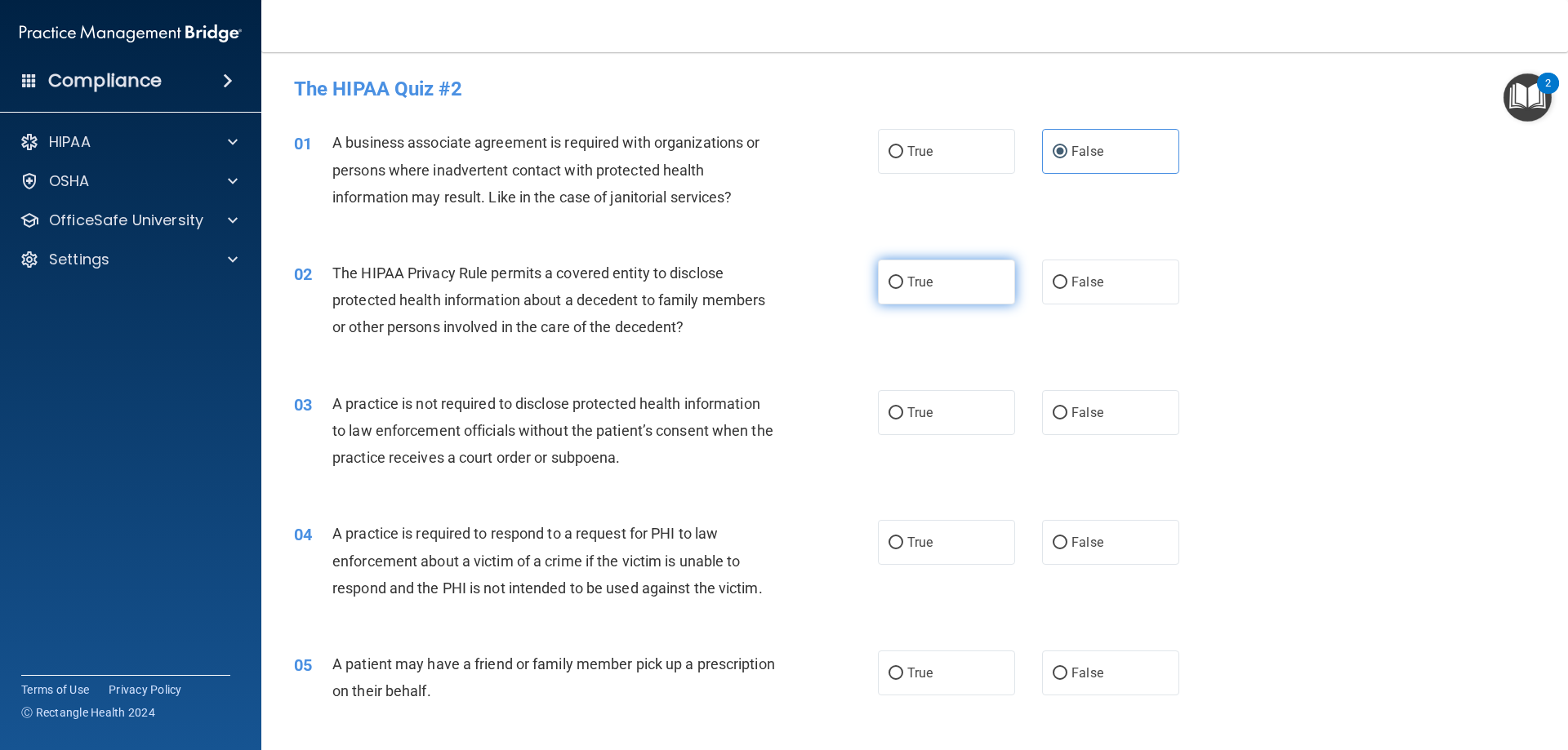
radio input "true"
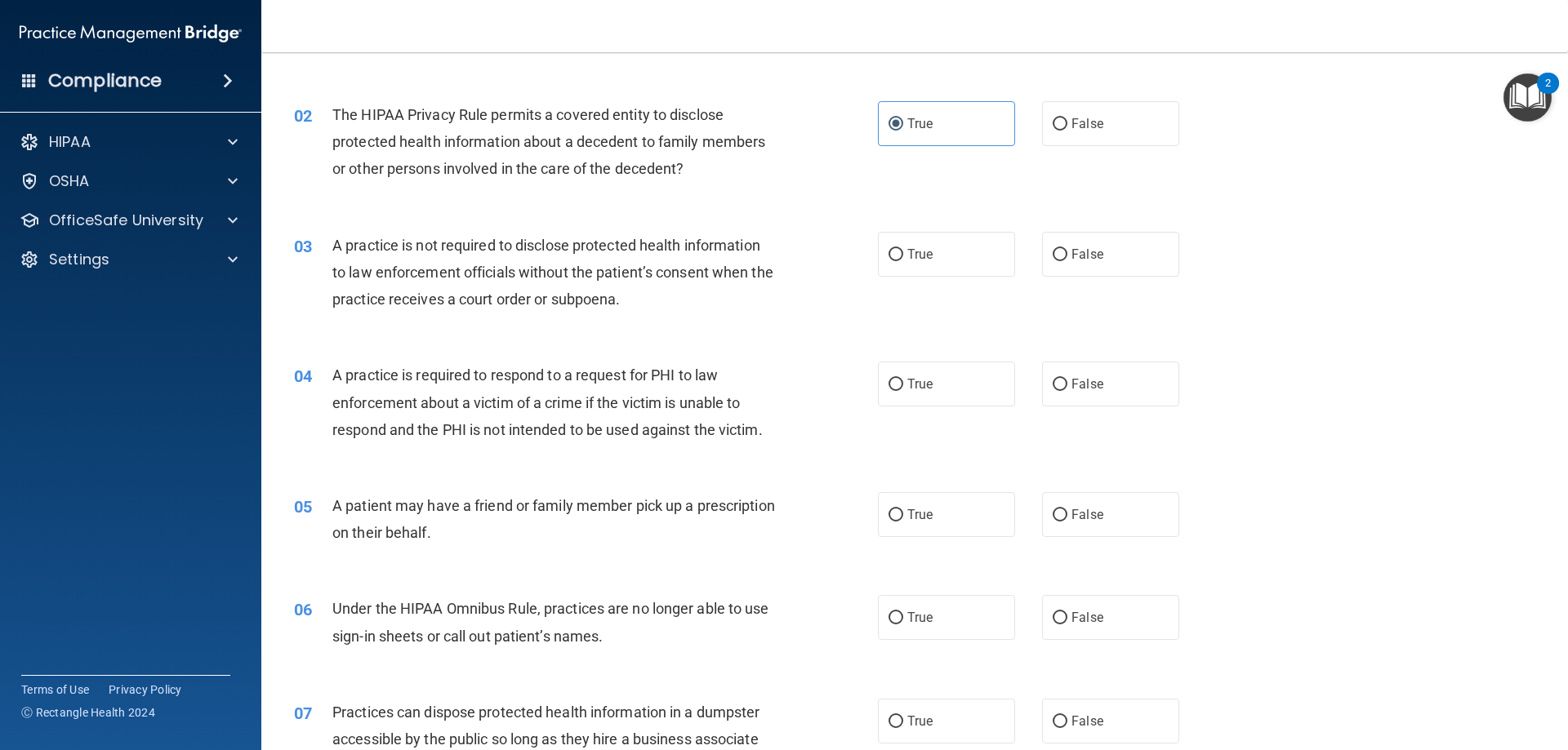
scroll to position [163, 0]
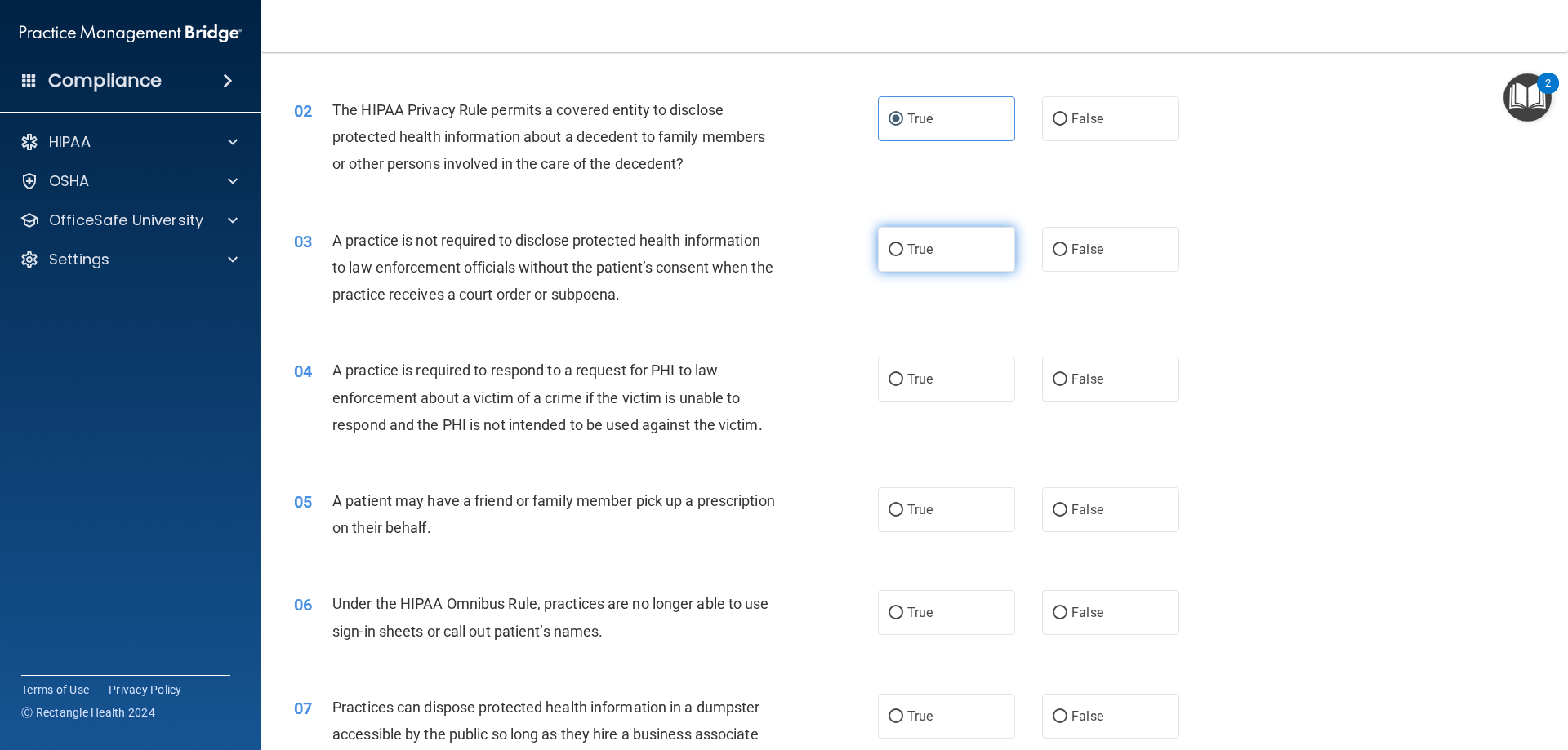
click at [914, 246] on span "True" at bounding box center [920, 249] width 25 height 16
click at [903, 246] on input "True" at bounding box center [895, 250] width 15 height 12
radio input "true"
click at [907, 384] on span "True" at bounding box center [920, 379] width 25 height 16
click at [903, 384] on input "True" at bounding box center [895, 380] width 15 height 12
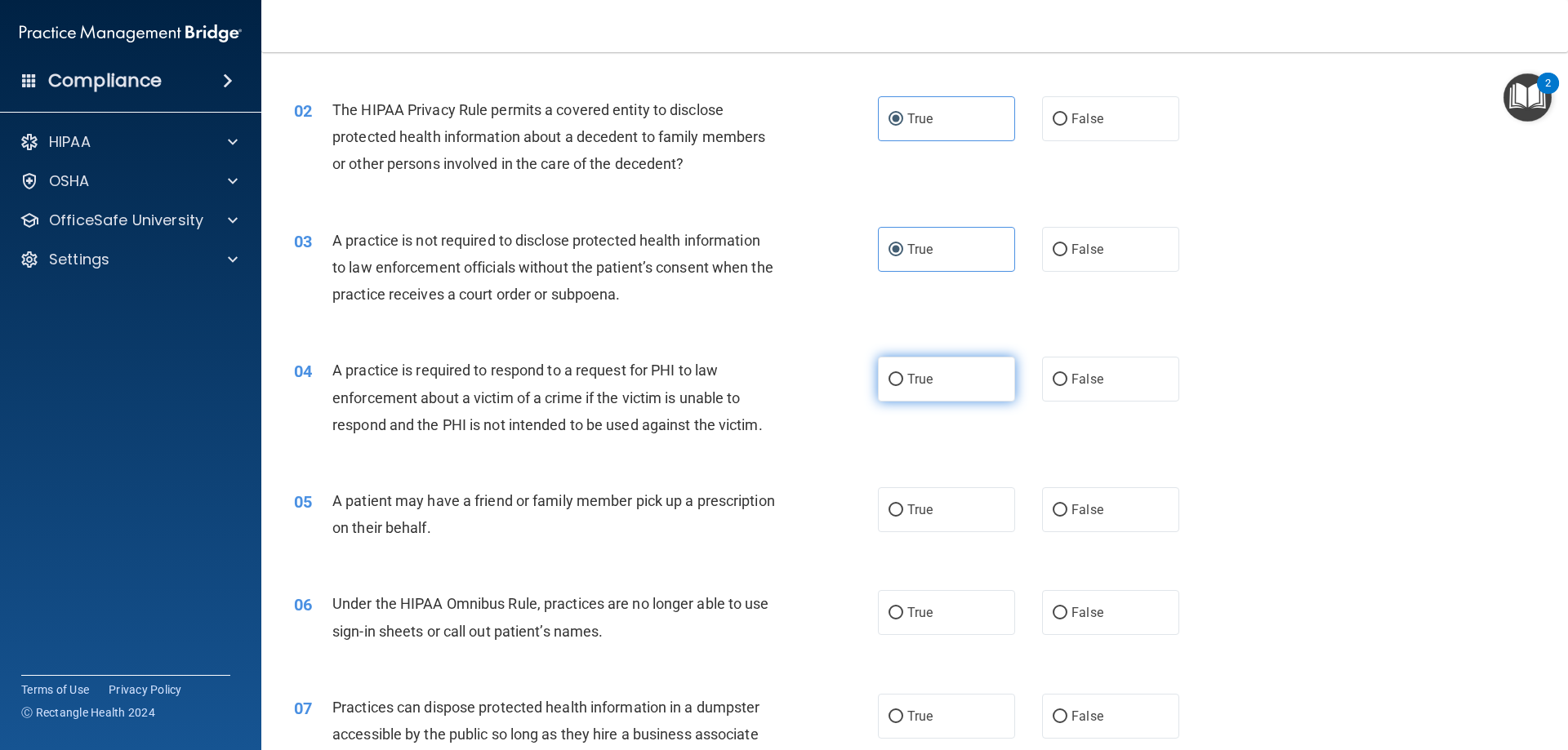
radio input "true"
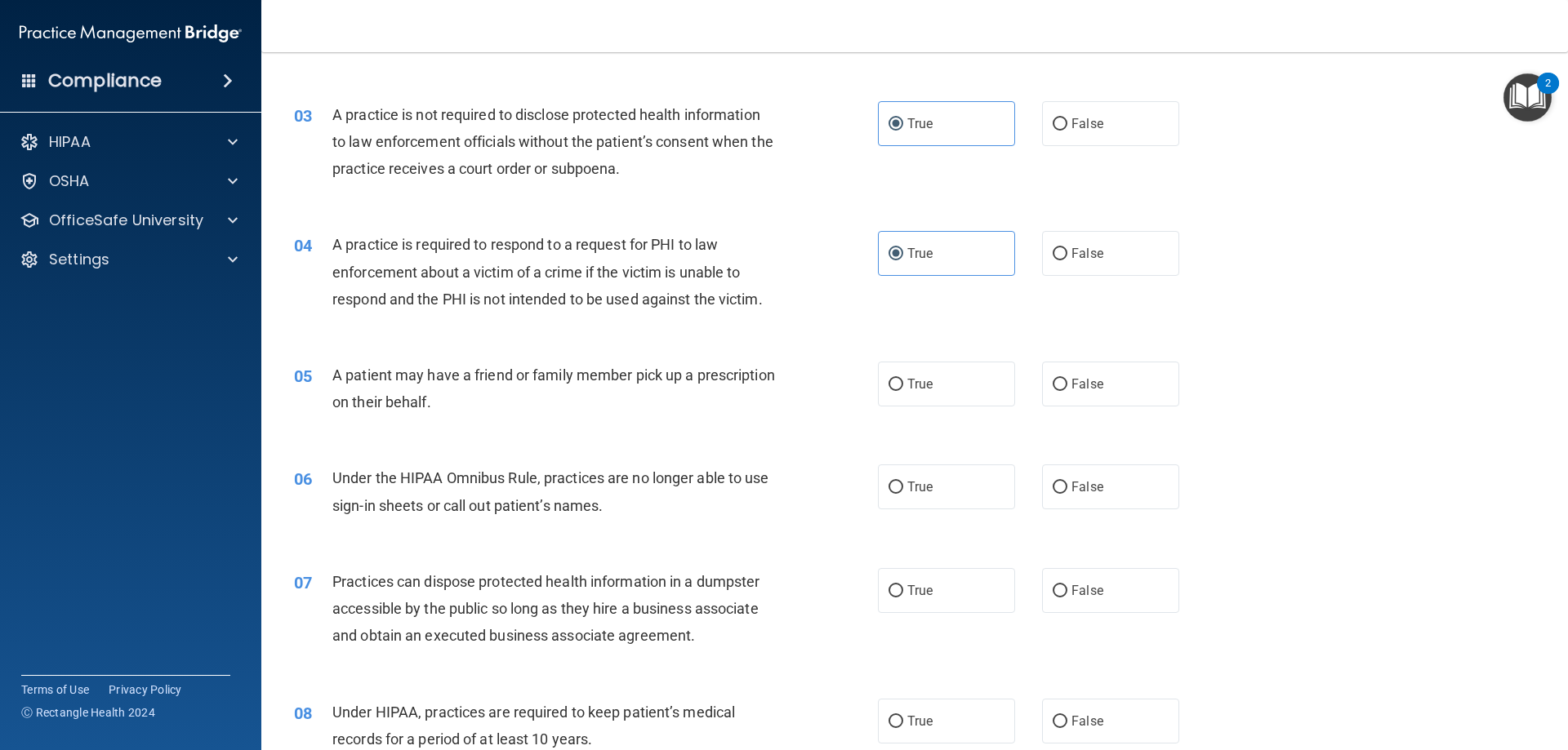
scroll to position [326, 0]
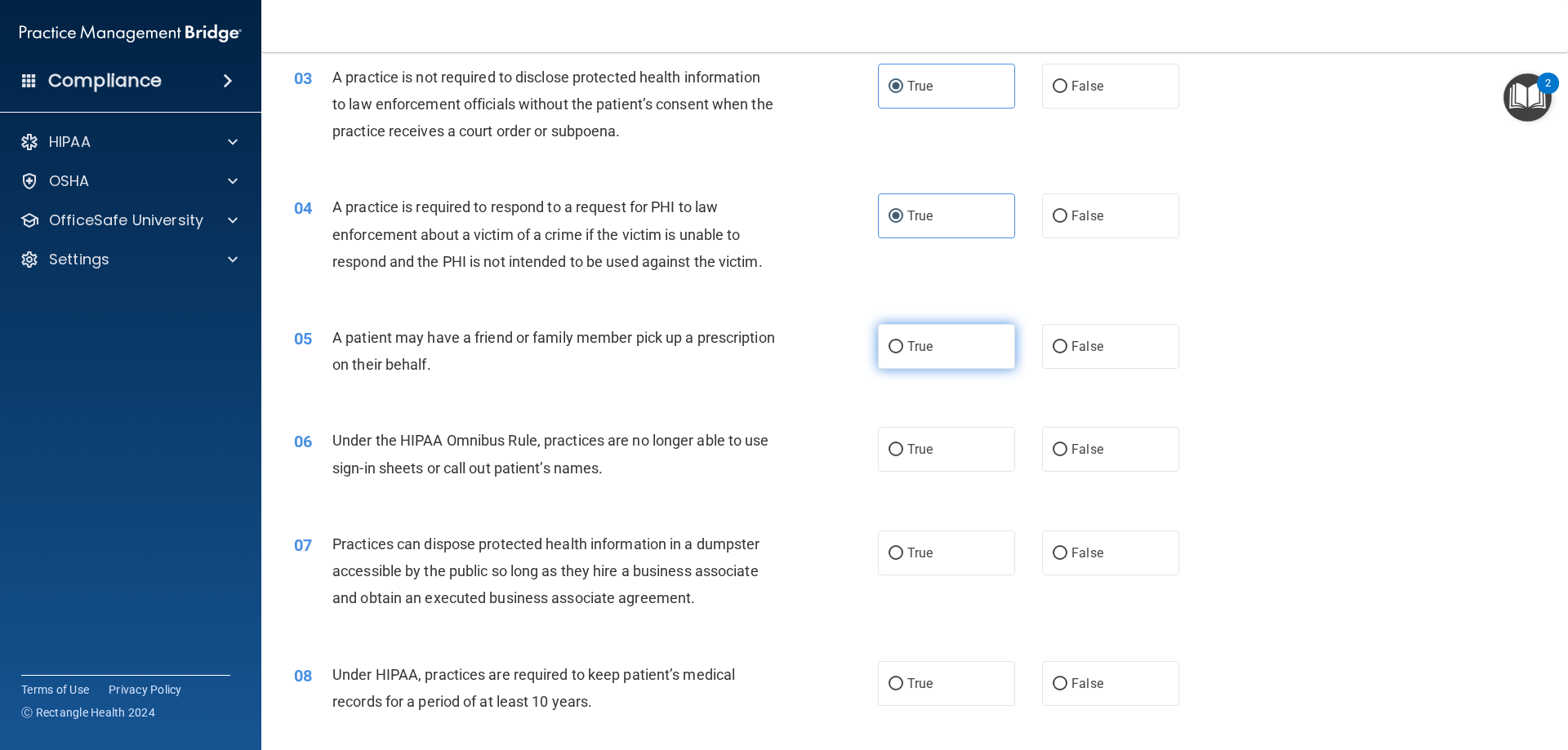
click at [960, 342] on label "True" at bounding box center [946, 346] width 137 height 44
click at [903, 342] on input "True" at bounding box center [895, 347] width 15 height 12
radio input "true"
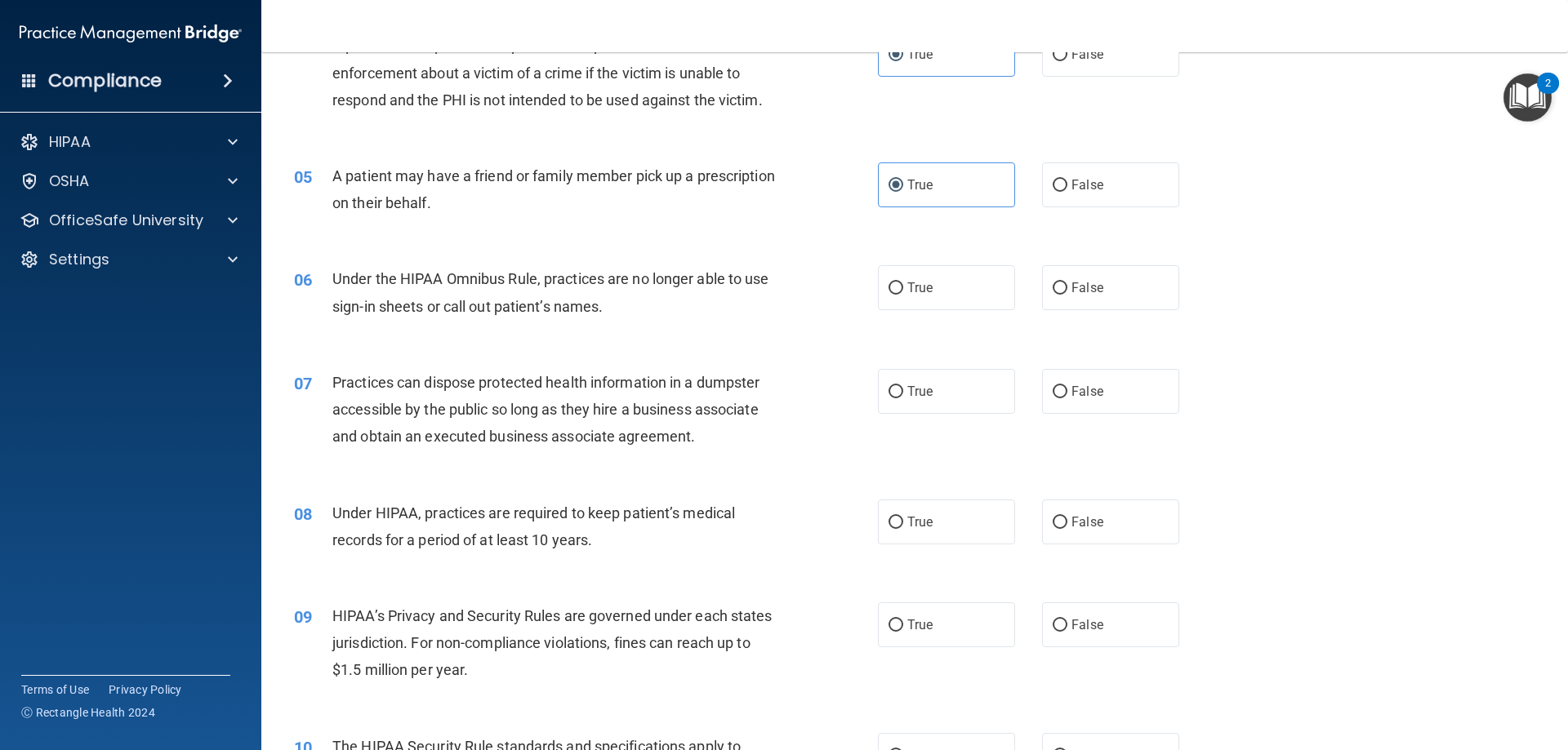
scroll to position [489, 0]
click at [1111, 284] on label "False" at bounding box center [1110, 285] width 137 height 44
click at [1067, 284] on input "False" at bounding box center [1059, 287] width 15 height 12
radio input "true"
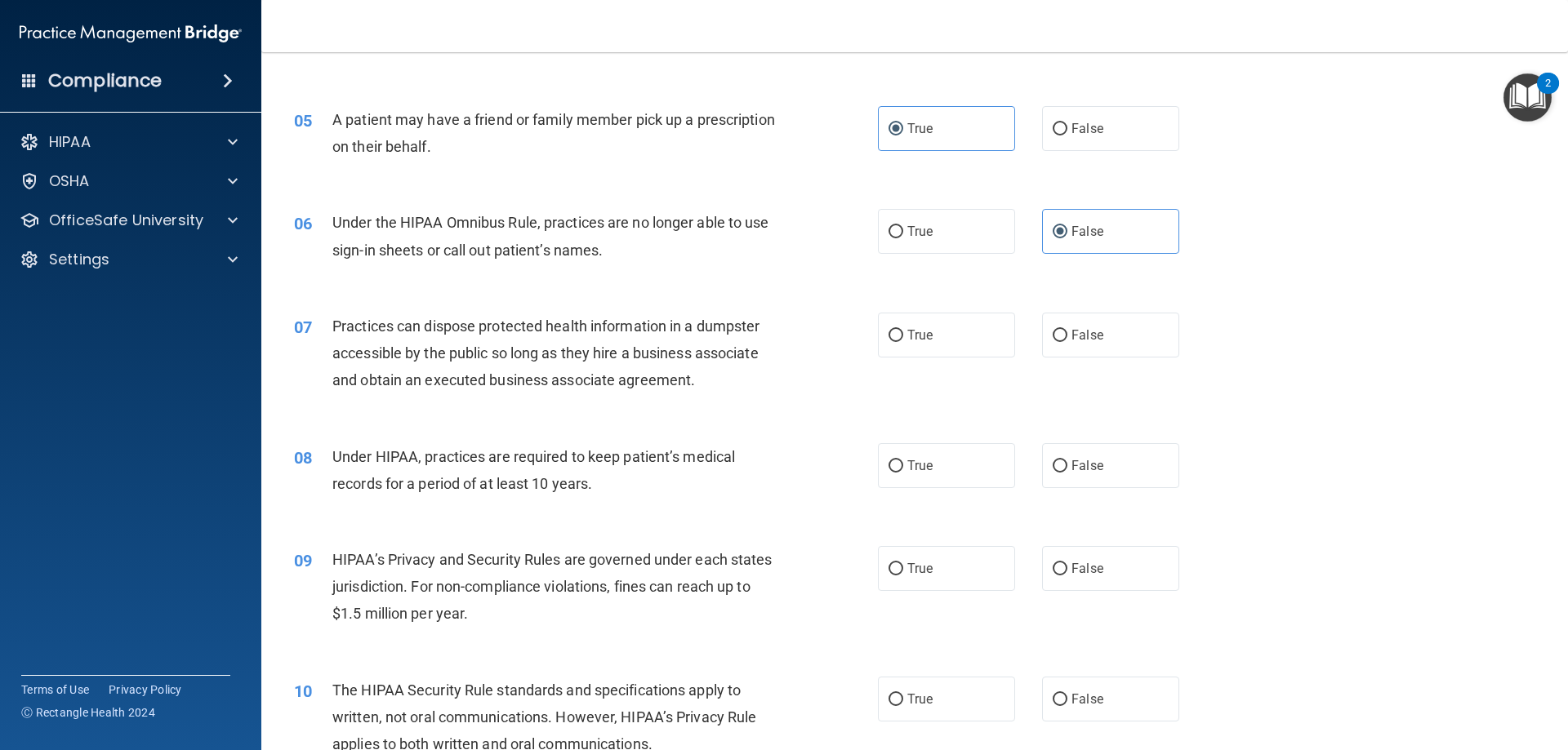
scroll to position [653, 0]
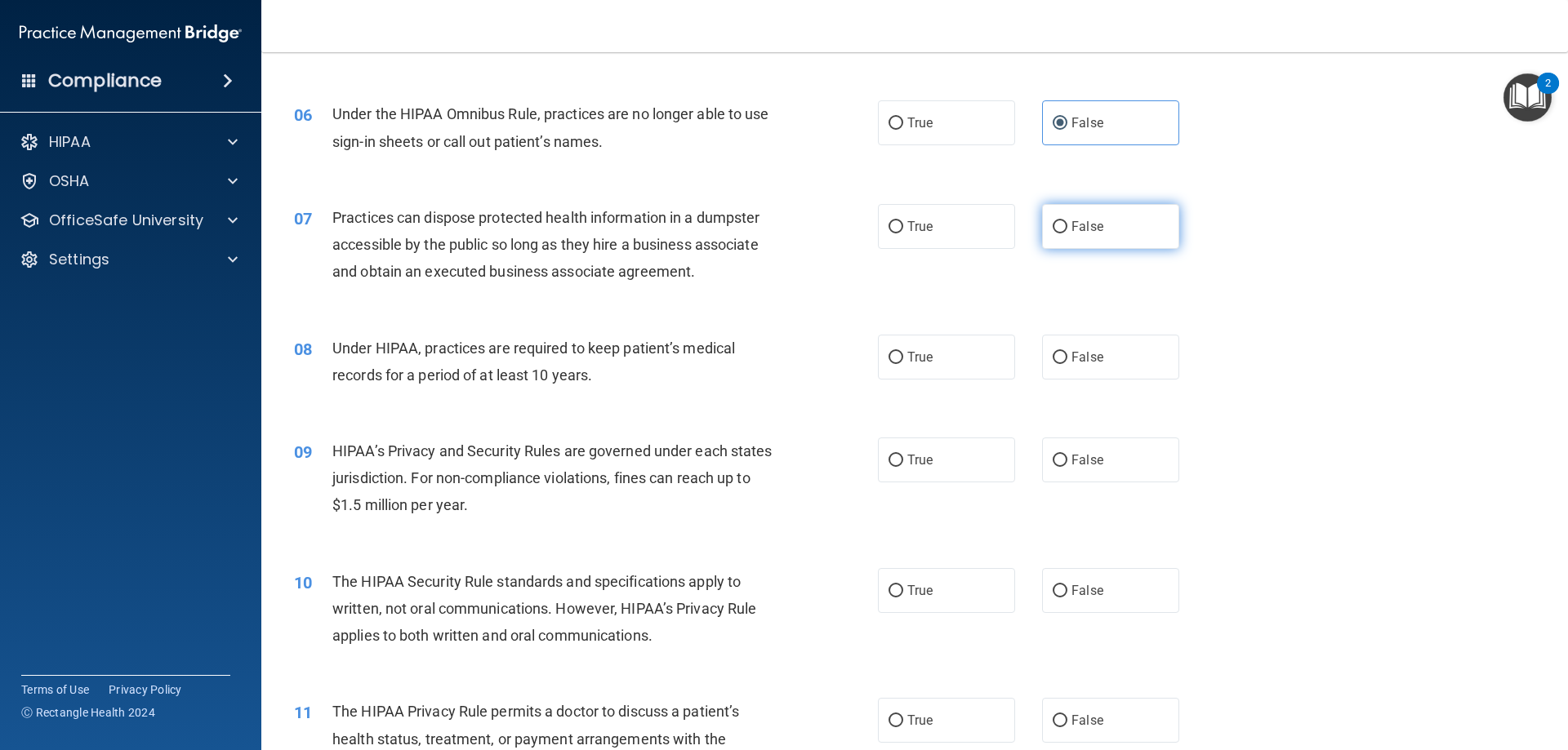
click at [1117, 220] on label "False" at bounding box center [1110, 226] width 137 height 44
click at [1067, 222] on input "False" at bounding box center [1059, 228] width 15 height 12
radio input "true"
click at [1062, 362] on label "False" at bounding box center [1110, 357] width 137 height 44
click at [1062, 362] on input "False" at bounding box center [1059, 358] width 15 height 12
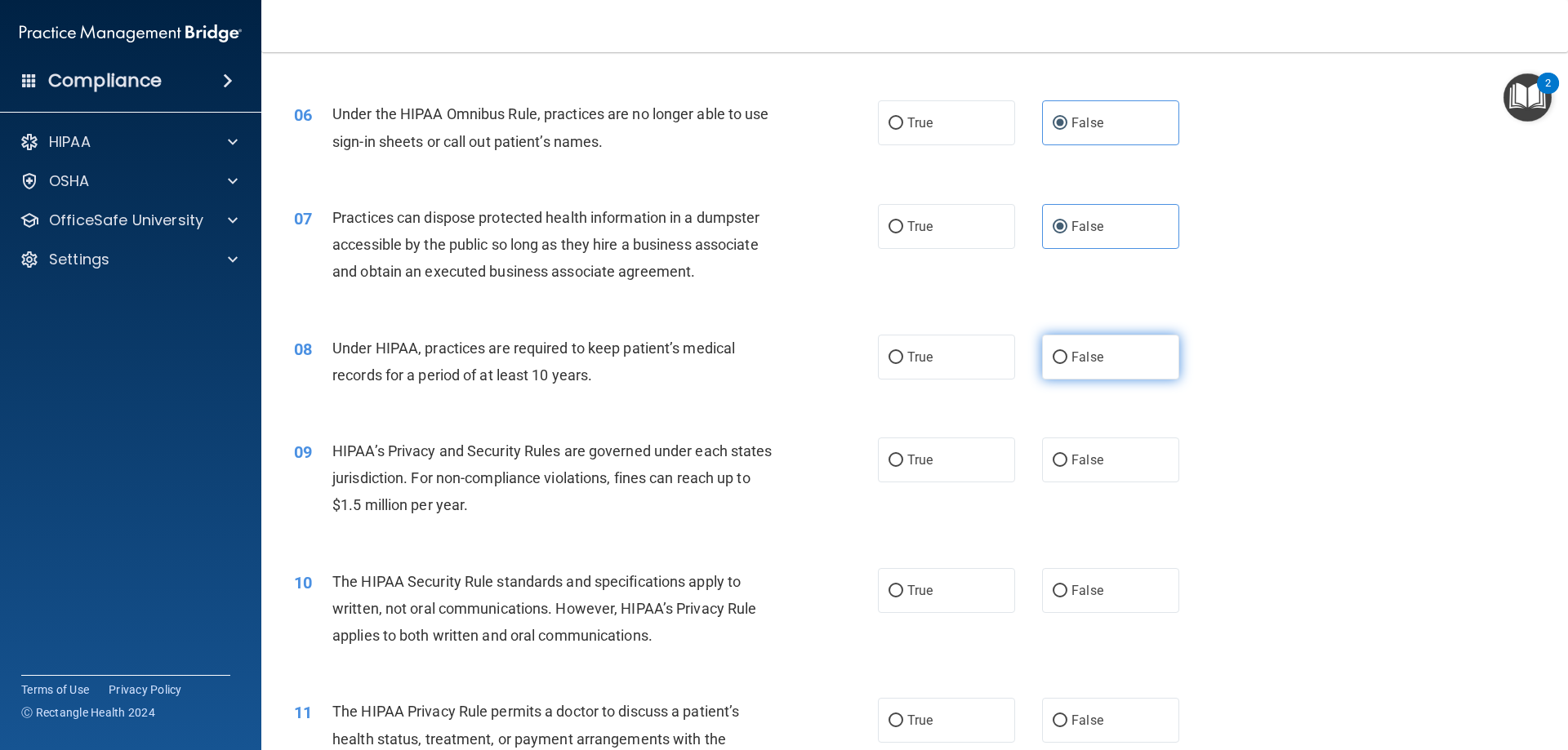
radio input "true"
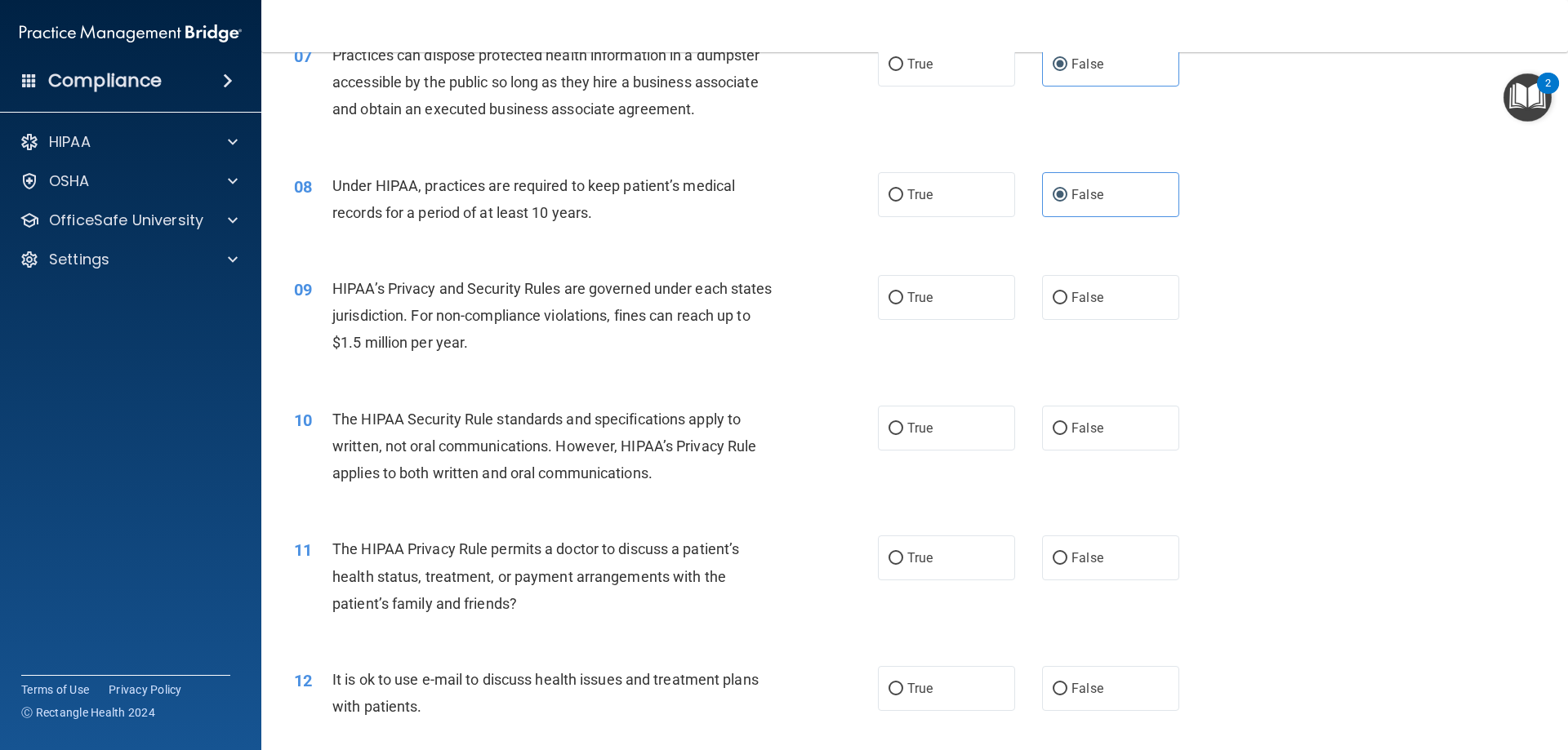
scroll to position [816, 0]
click at [1090, 300] on span "False" at bounding box center [1087, 297] width 31 height 16
click at [1067, 300] on input "False" at bounding box center [1059, 297] width 15 height 12
radio input "true"
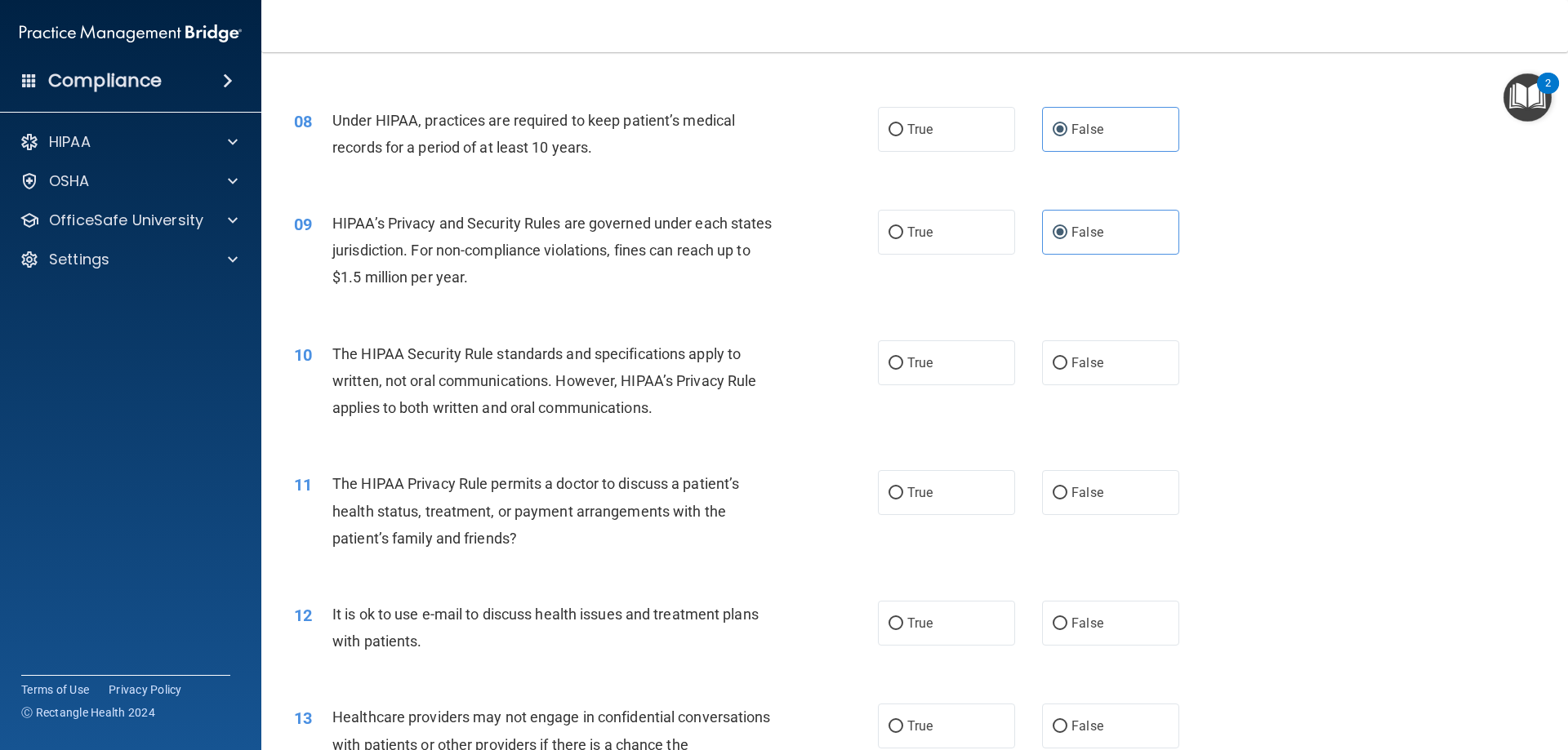
scroll to position [979, 0]
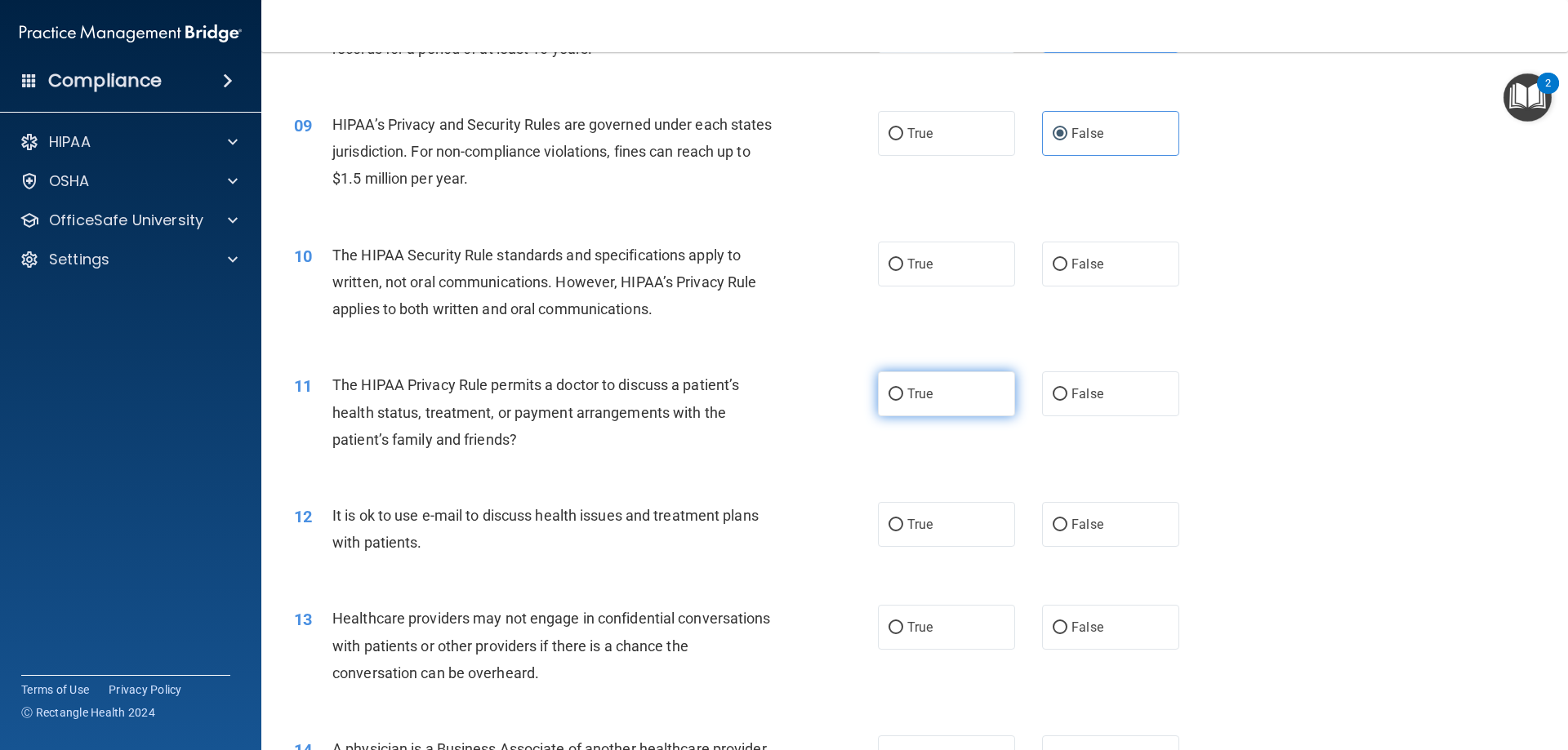
click at [915, 398] on span "True" at bounding box center [920, 394] width 25 height 16
click at [903, 398] on input "True" at bounding box center [895, 394] width 15 height 12
radio input "true"
click at [944, 236] on div "10 The HIPAA Security Rule standards and specifications apply to written, not o…" at bounding box center [914, 287] width 1265 height 131
click at [927, 250] on label "True" at bounding box center [946, 263] width 137 height 44
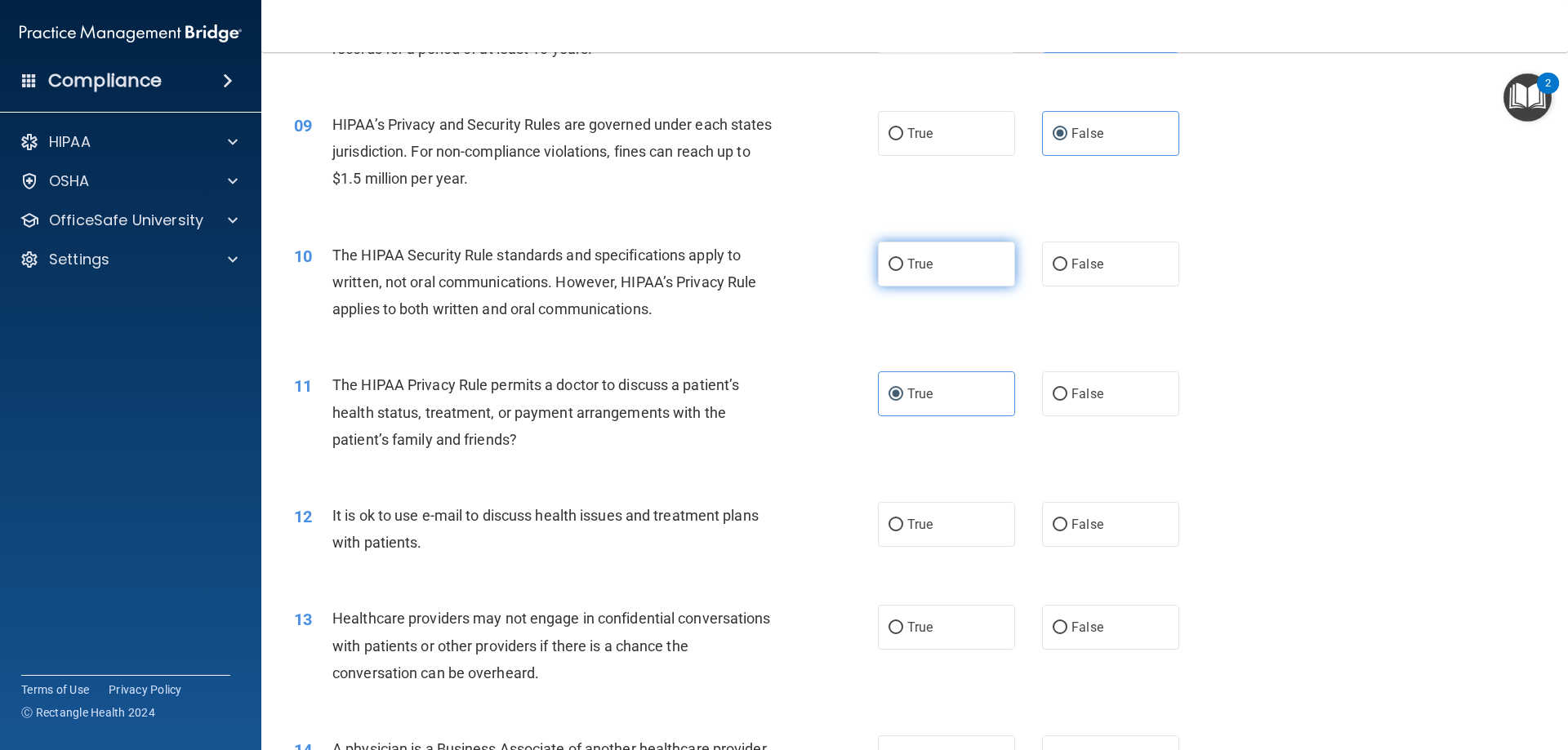
click at [903, 259] on input "True" at bounding box center [895, 265] width 15 height 12
radio input "true"
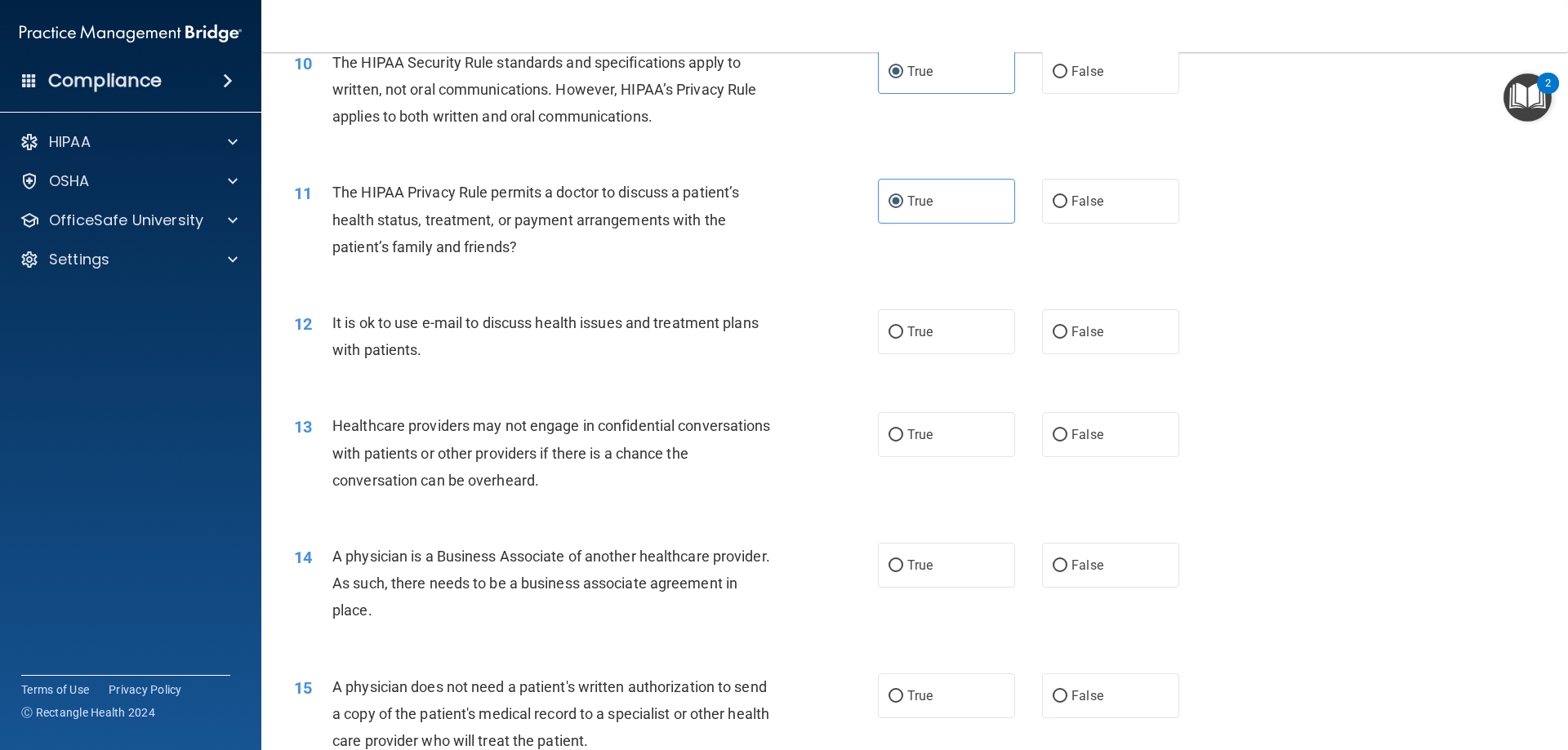
scroll to position [1224, 0]
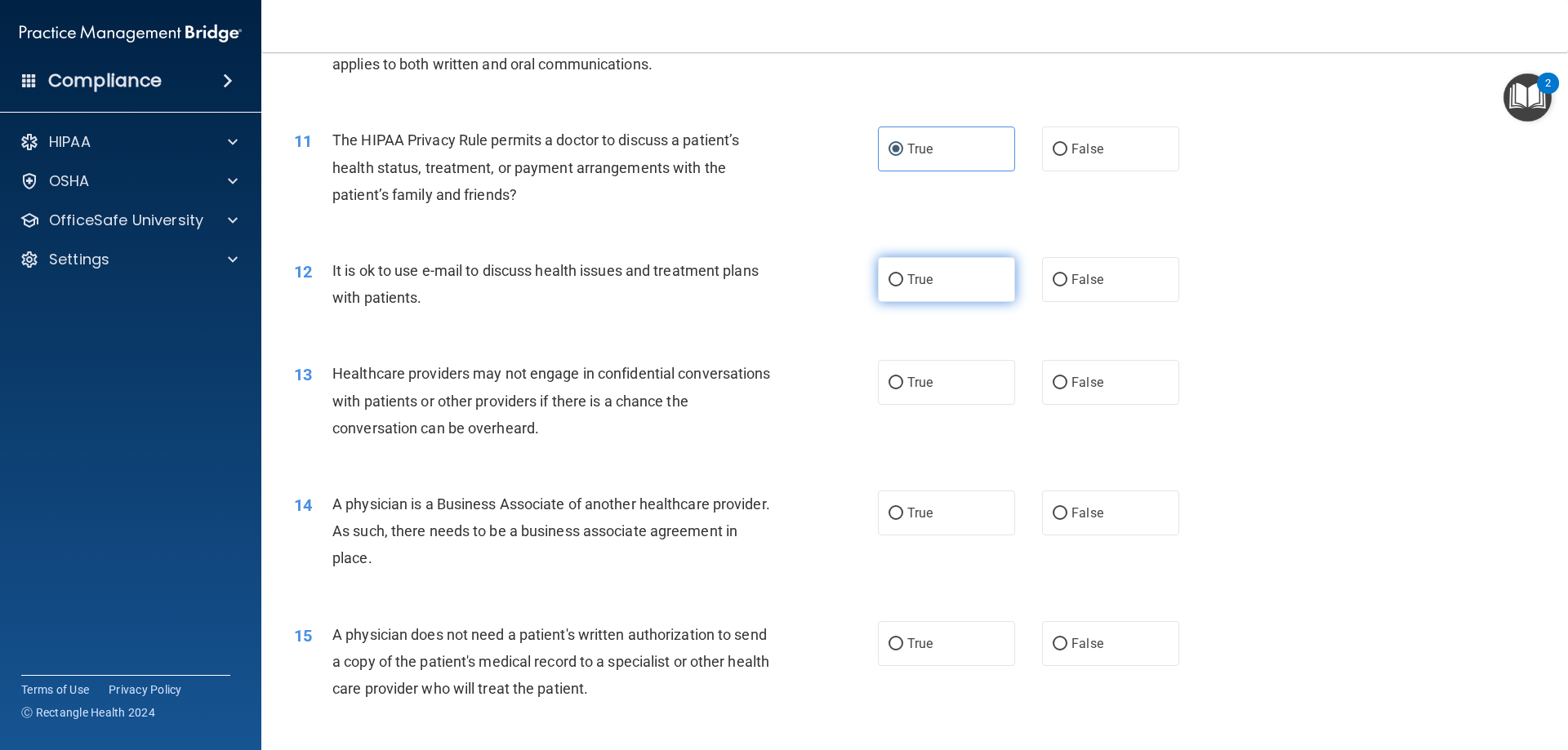
click at [890, 274] on input "True" at bounding box center [895, 280] width 15 height 12
radio input "true"
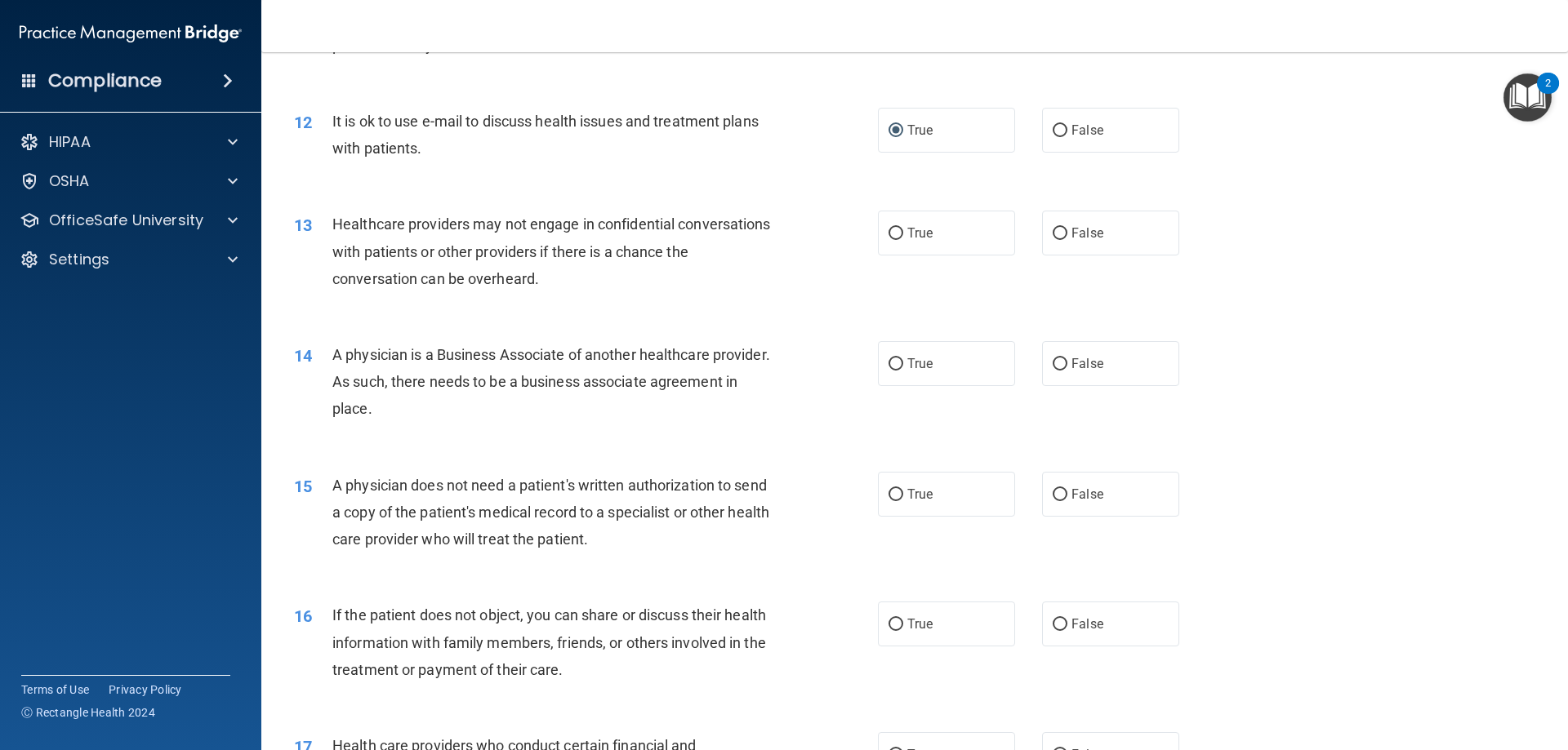
scroll to position [1388, 0]
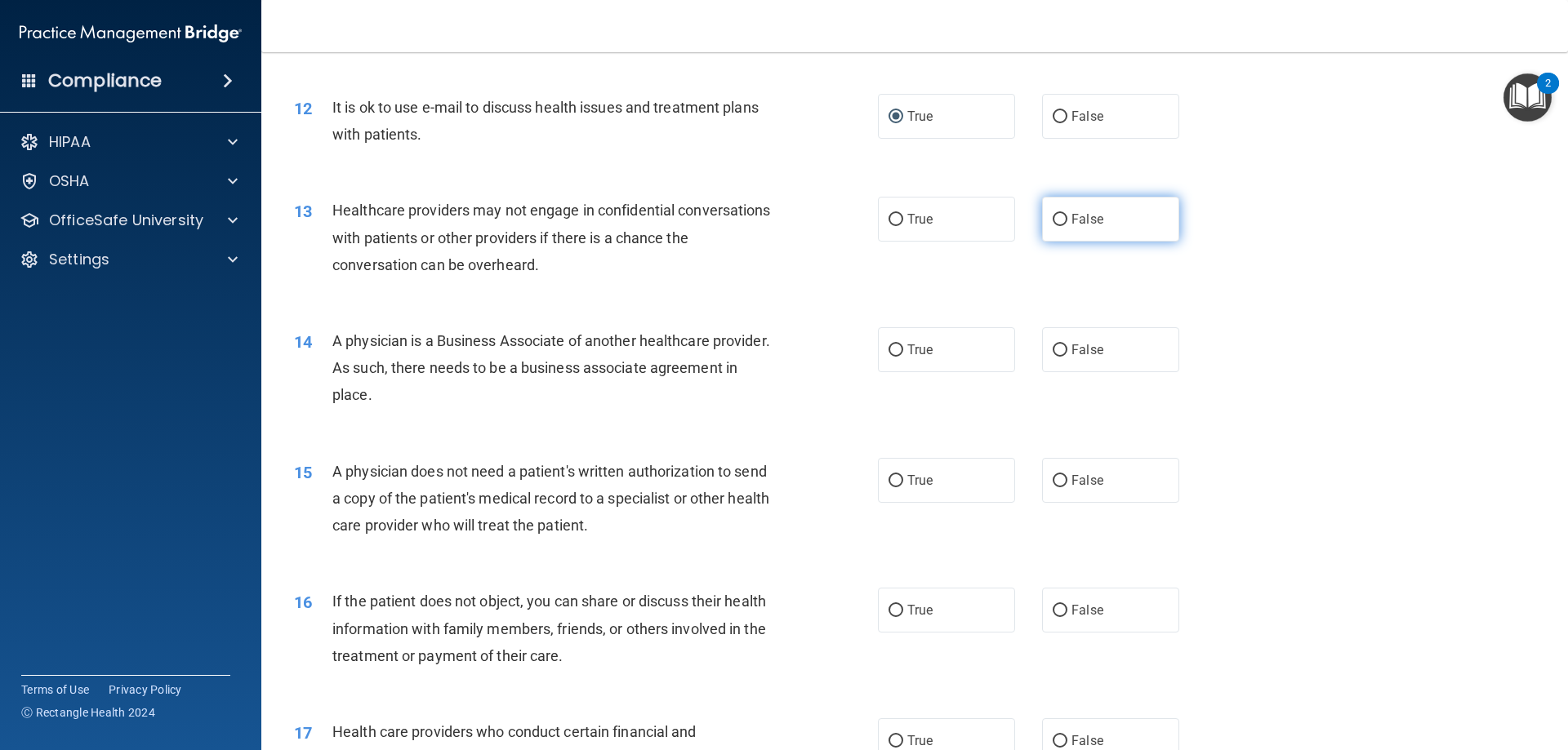
click at [1074, 222] on span "False" at bounding box center [1087, 219] width 31 height 16
click at [1067, 222] on input "False" at bounding box center [1059, 220] width 15 height 12
radio input "true"
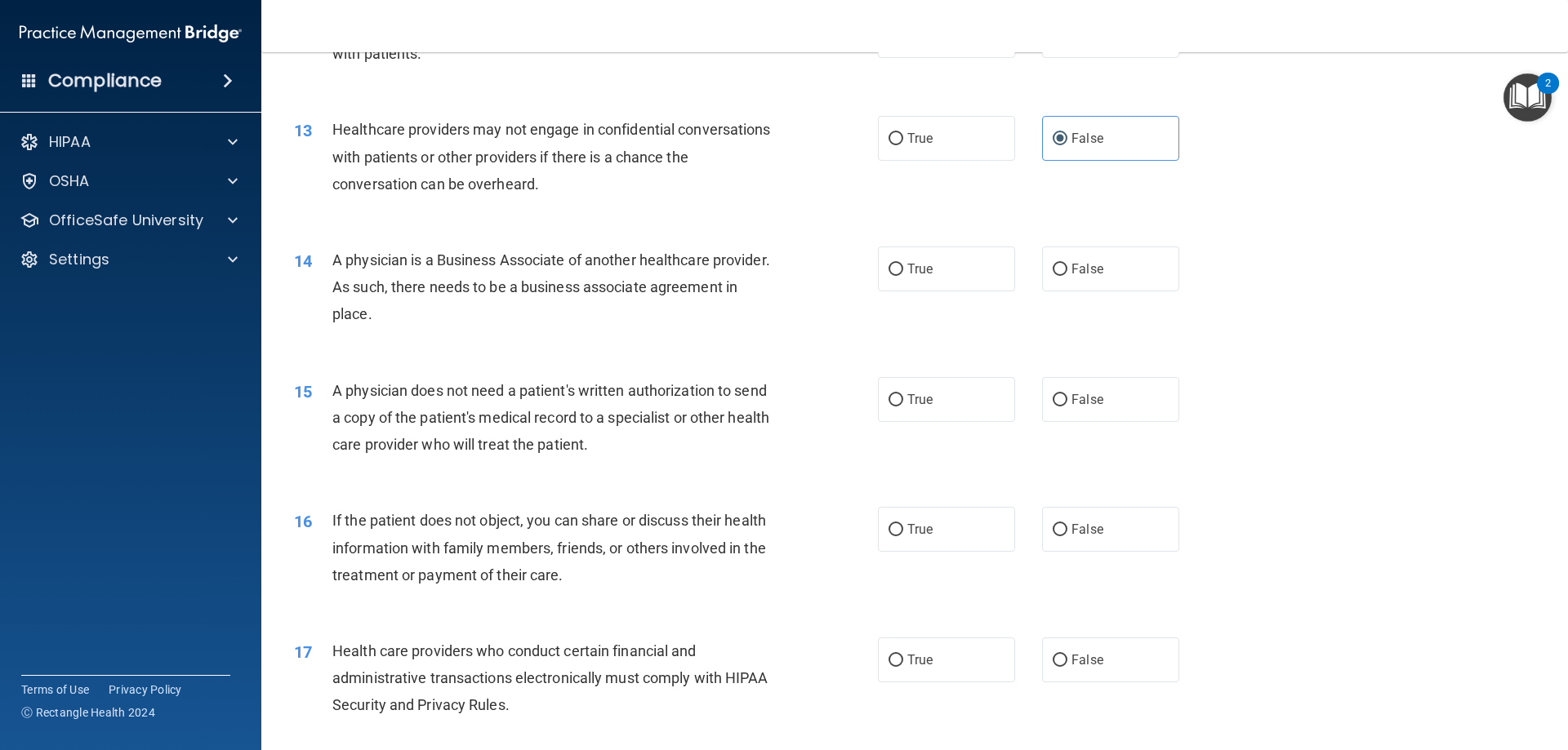
scroll to position [1469, 0]
drag, startPoint x: 1063, startPoint y: 271, endPoint x: 1094, endPoint y: 273, distance: 31.1
click at [1064, 271] on label "False" at bounding box center [1110, 268] width 137 height 44
click at [1064, 271] on input "False" at bounding box center [1059, 269] width 15 height 12
radio input "true"
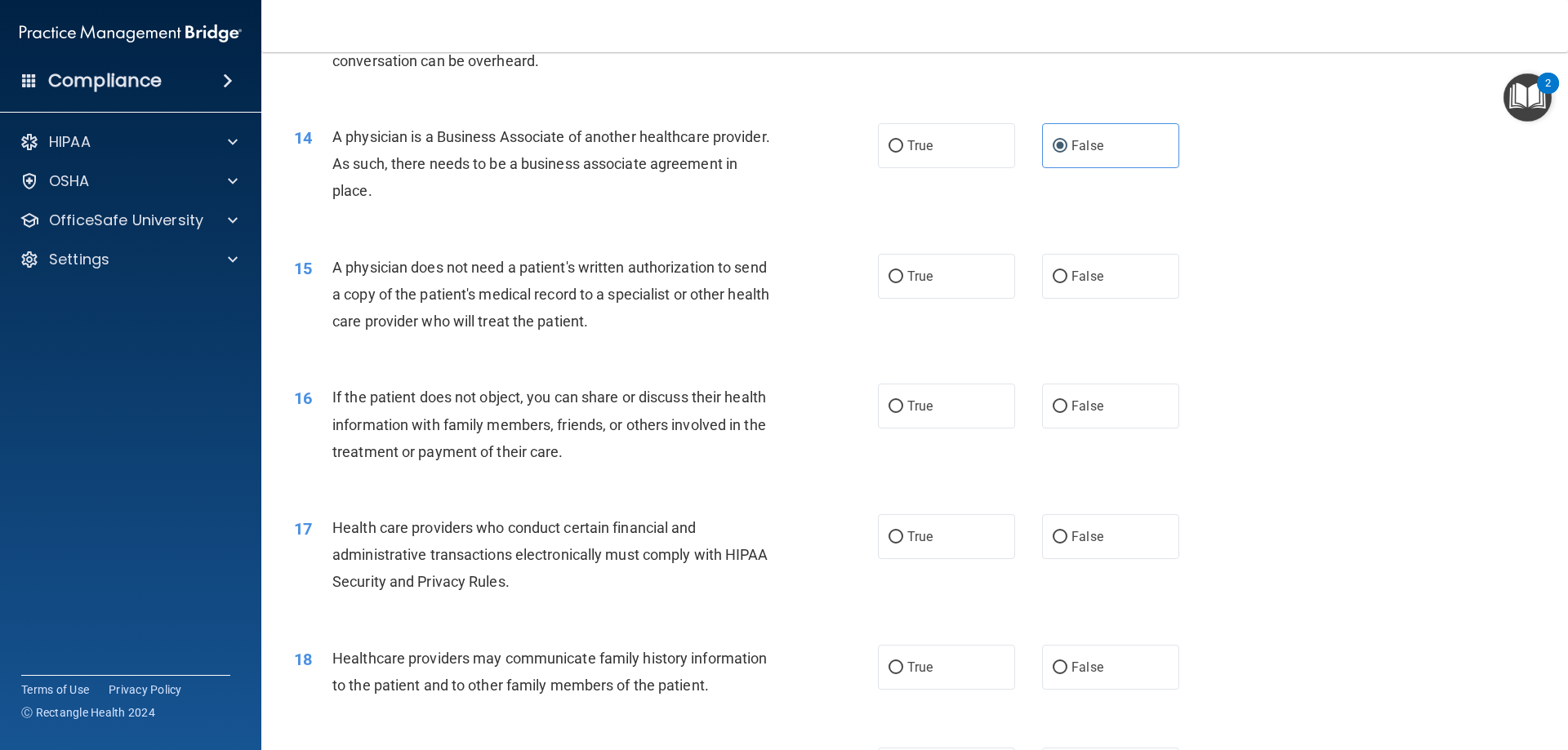
scroll to position [1633, 0]
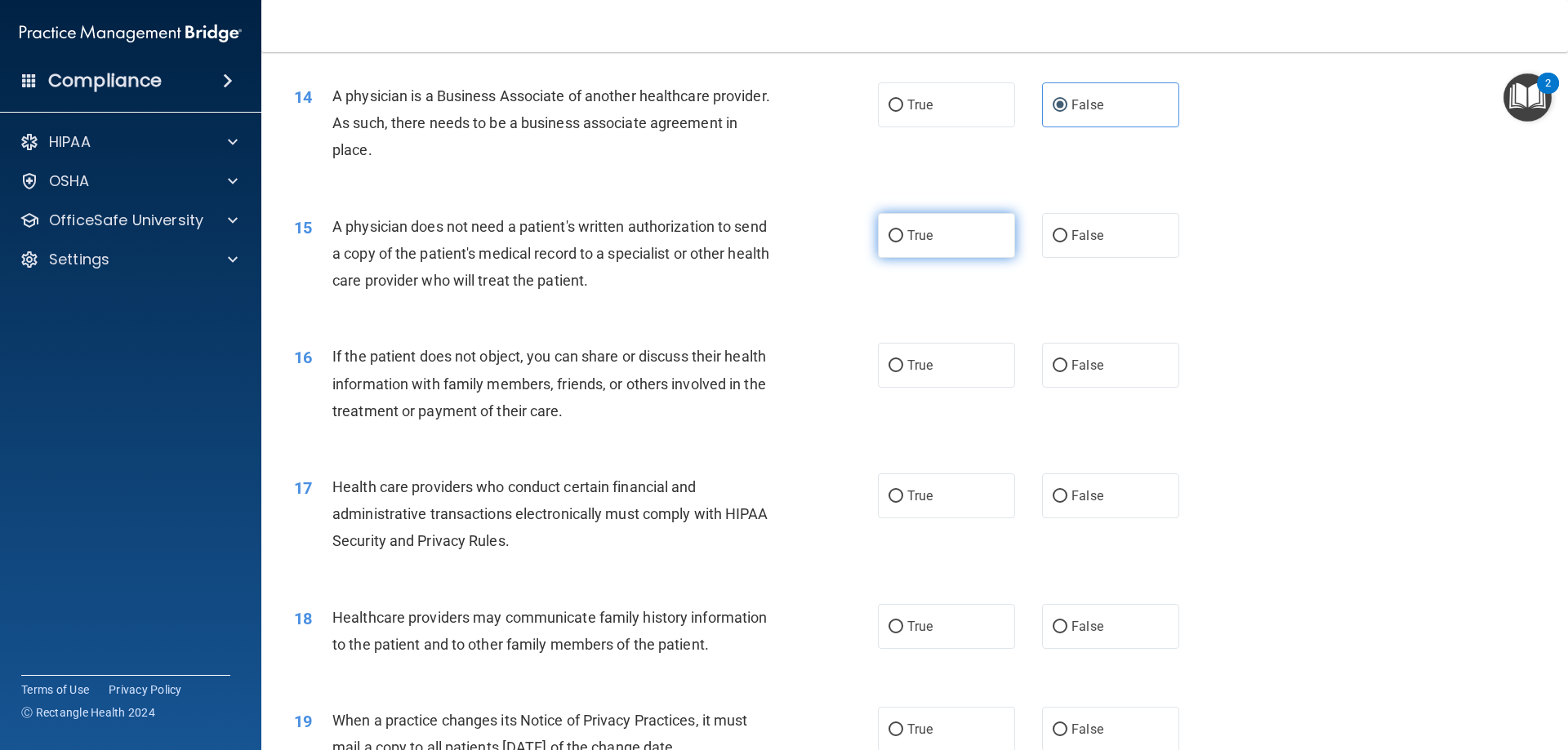
click at [896, 243] on label "True" at bounding box center [946, 235] width 137 height 44
click at [896, 242] on input "True" at bounding box center [895, 236] width 15 height 12
radio input "true"
click at [912, 368] on span "True" at bounding box center [920, 365] width 25 height 16
click at [903, 368] on input "True" at bounding box center [895, 366] width 15 height 12
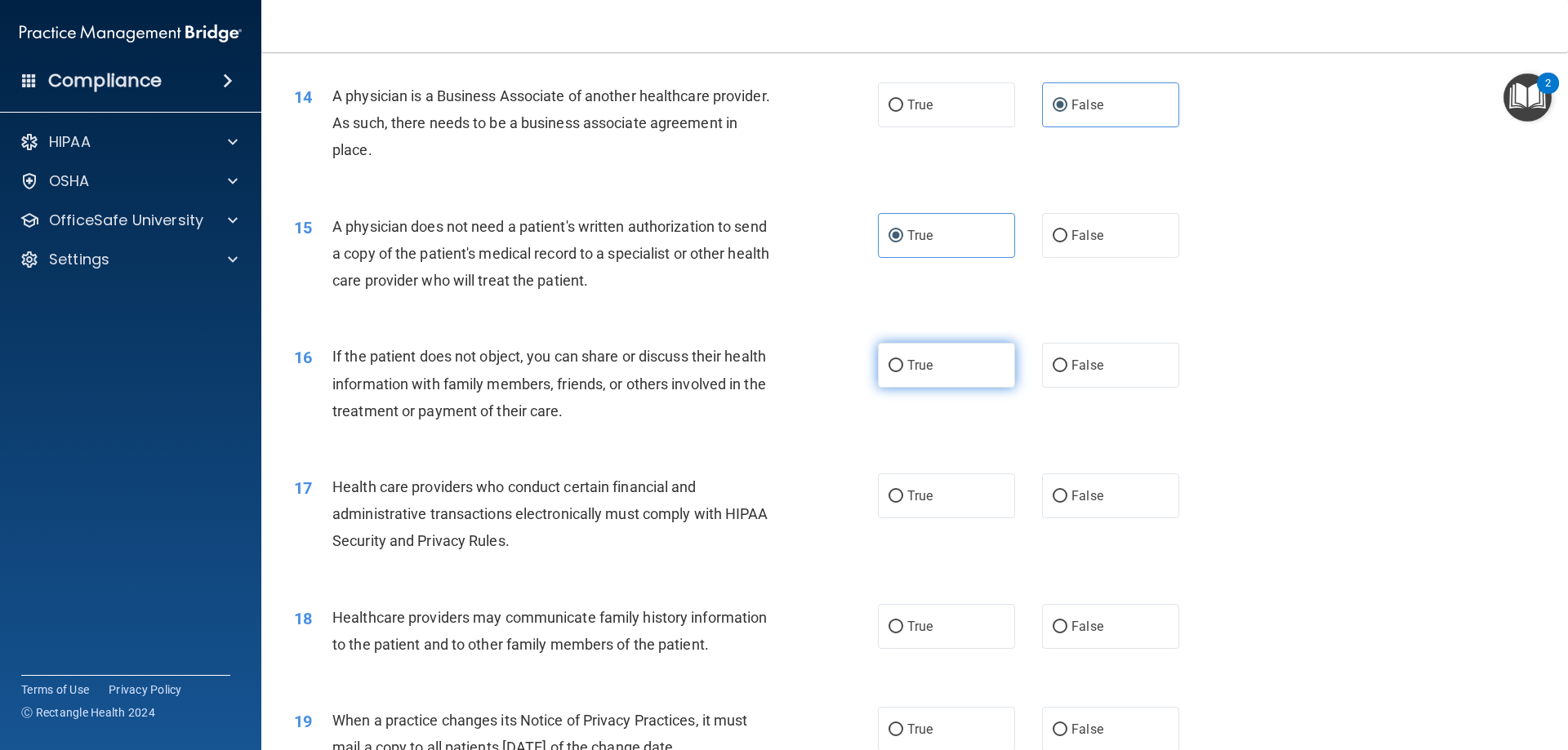
radio input "true"
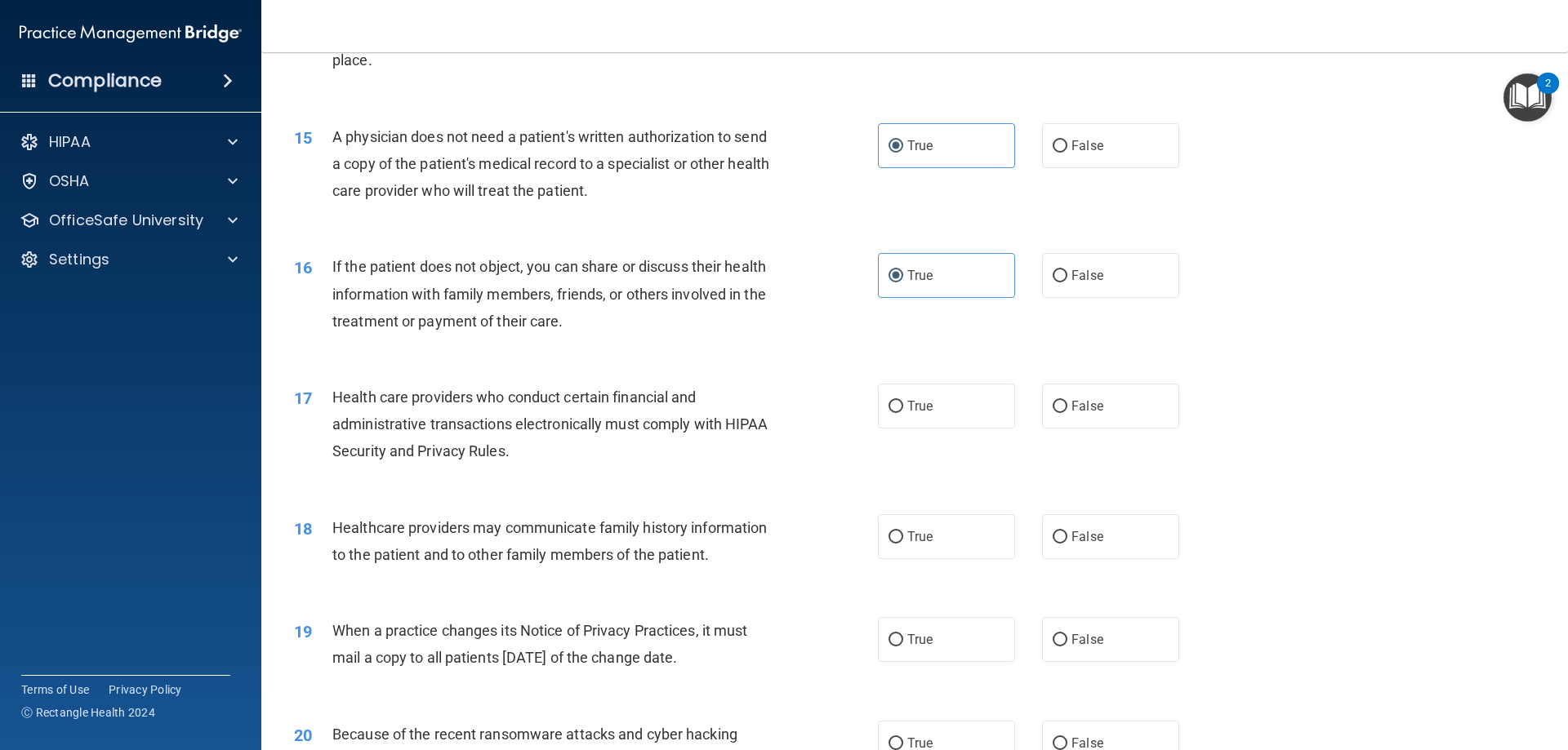
scroll to position [1796, 0]
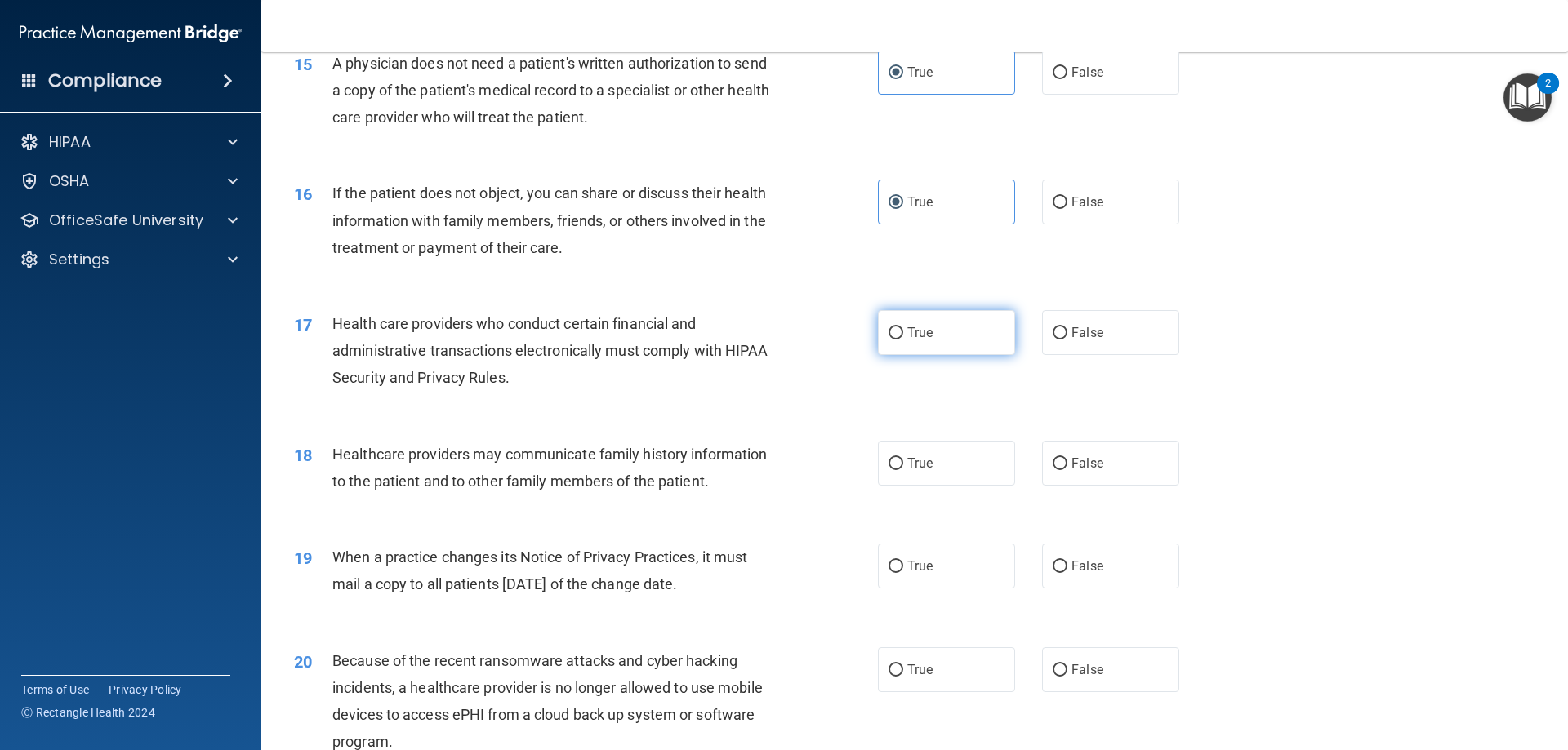
click at [900, 335] on label "True" at bounding box center [946, 332] width 137 height 44
click at [900, 335] on input "True" at bounding box center [895, 333] width 15 height 12
radio input "true"
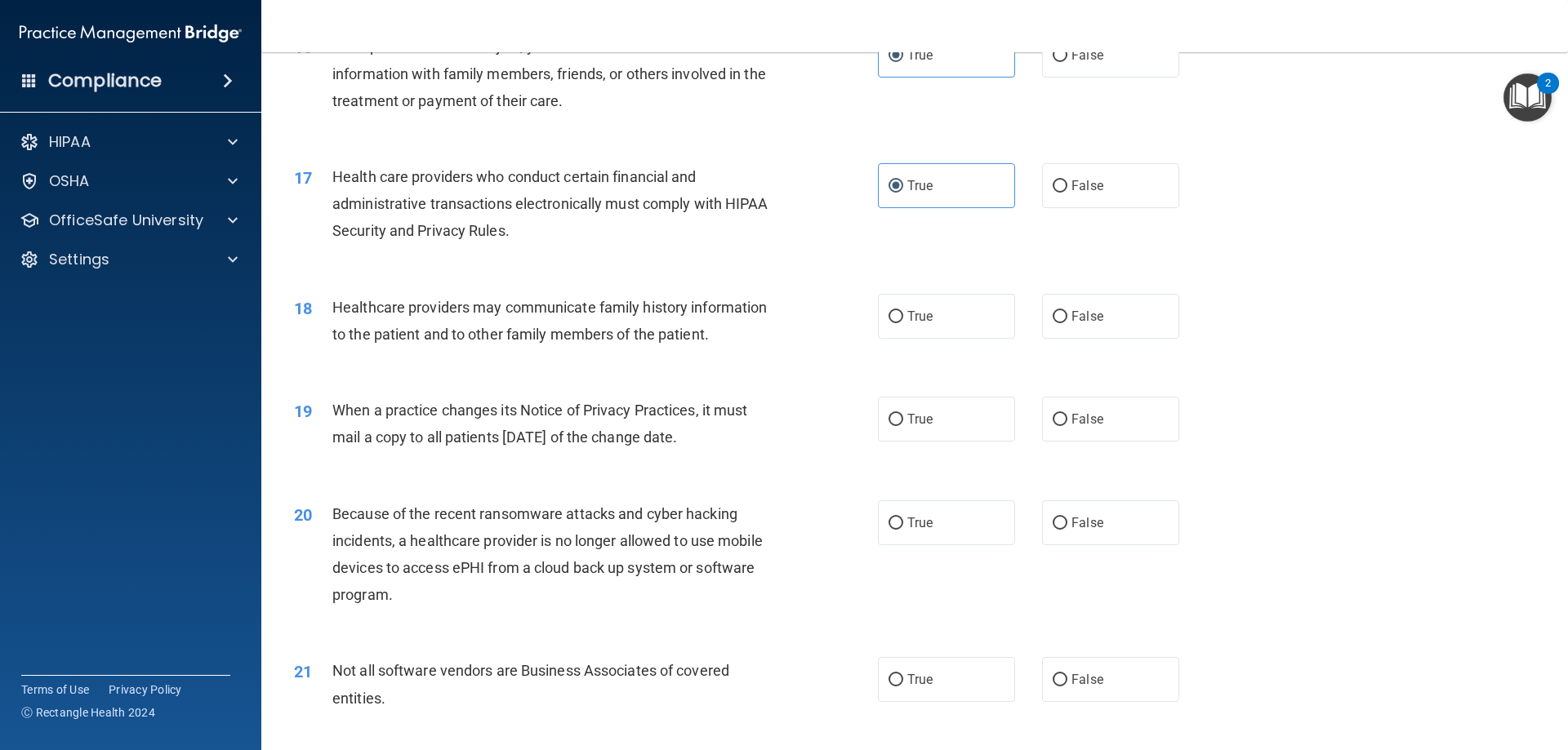
scroll to position [1959, 0]
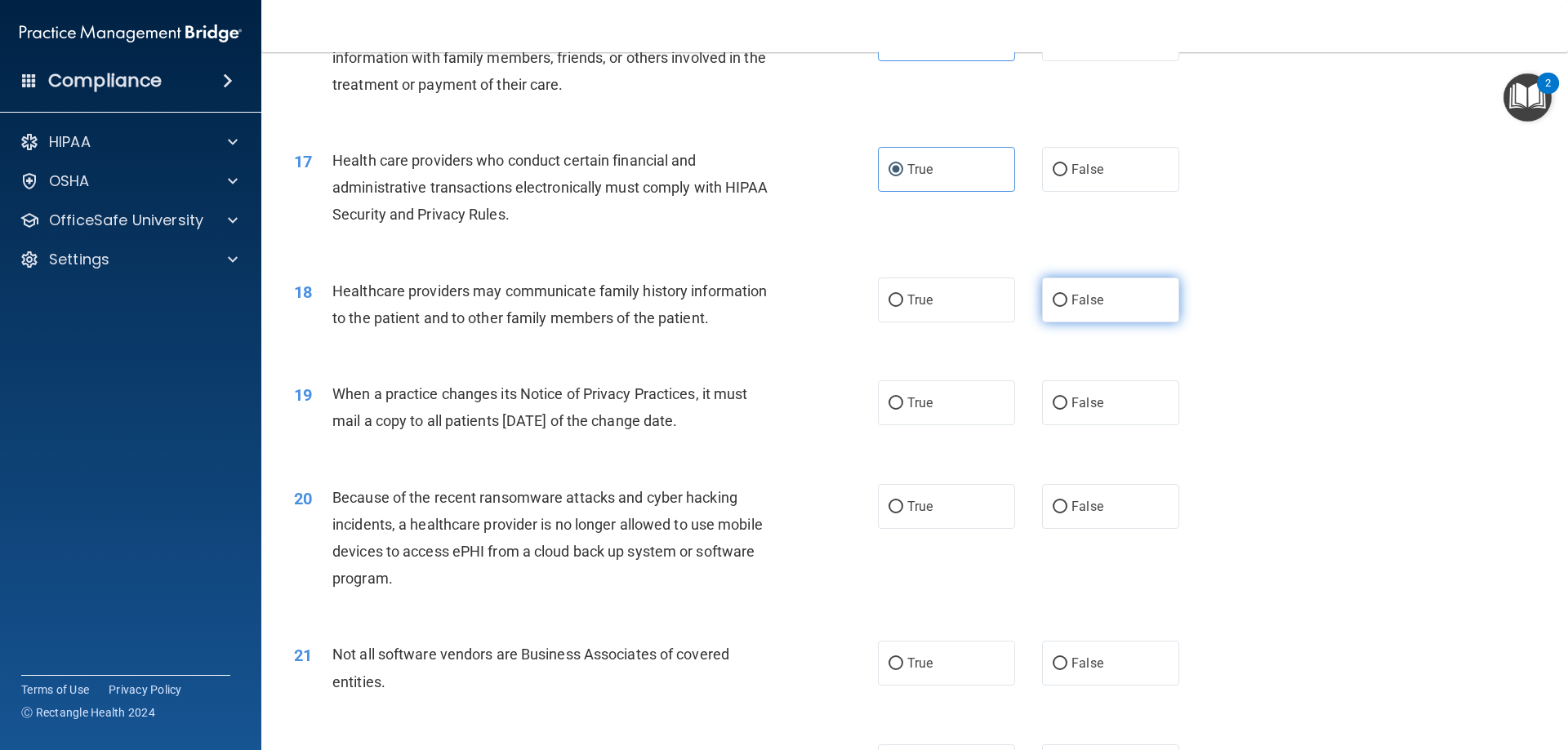
click at [1084, 295] on span "False" at bounding box center [1087, 300] width 31 height 16
click at [1067, 295] on input "False" at bounding box center [1059, 301] width 15 height 12
radio input "true"
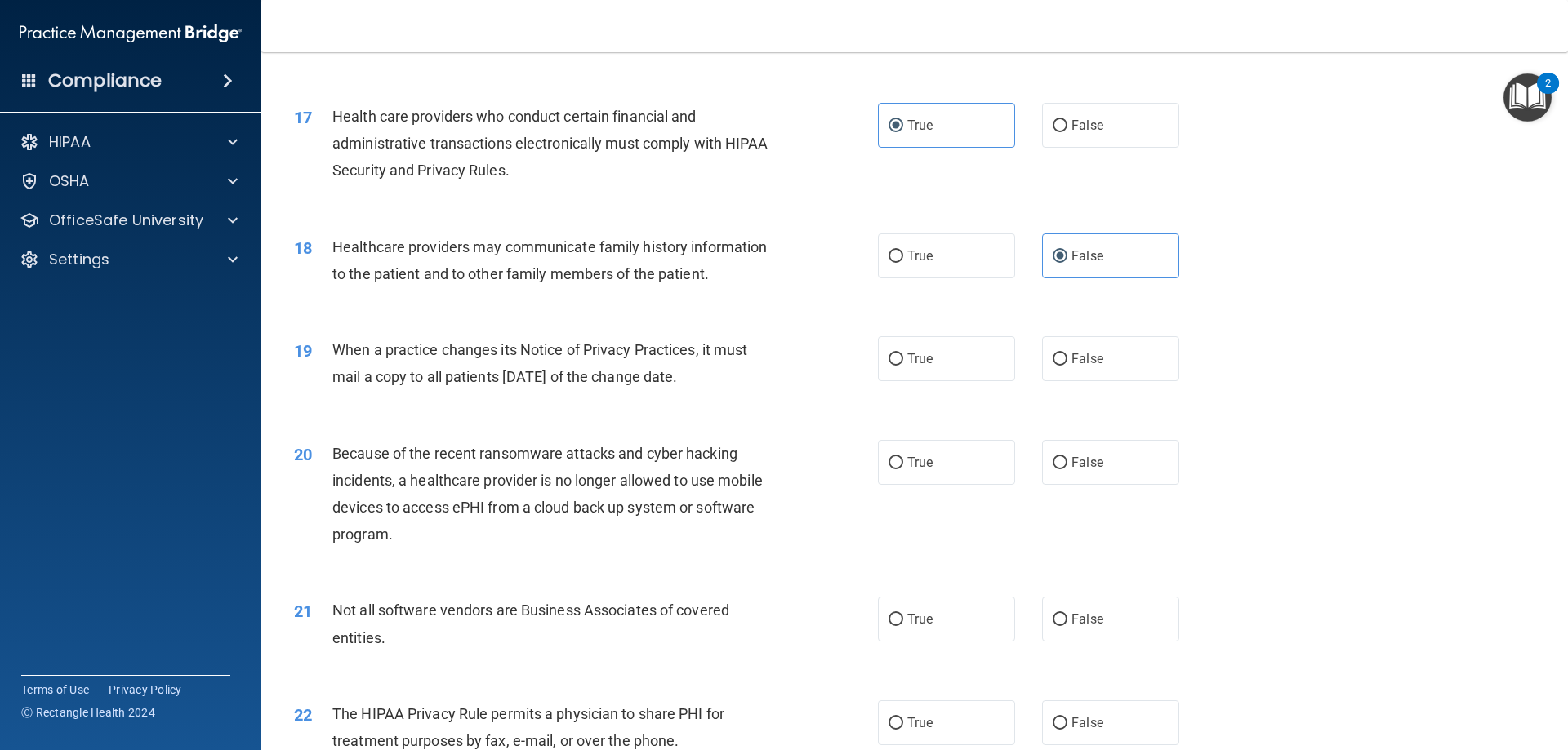
scroll to position [2040, 0]
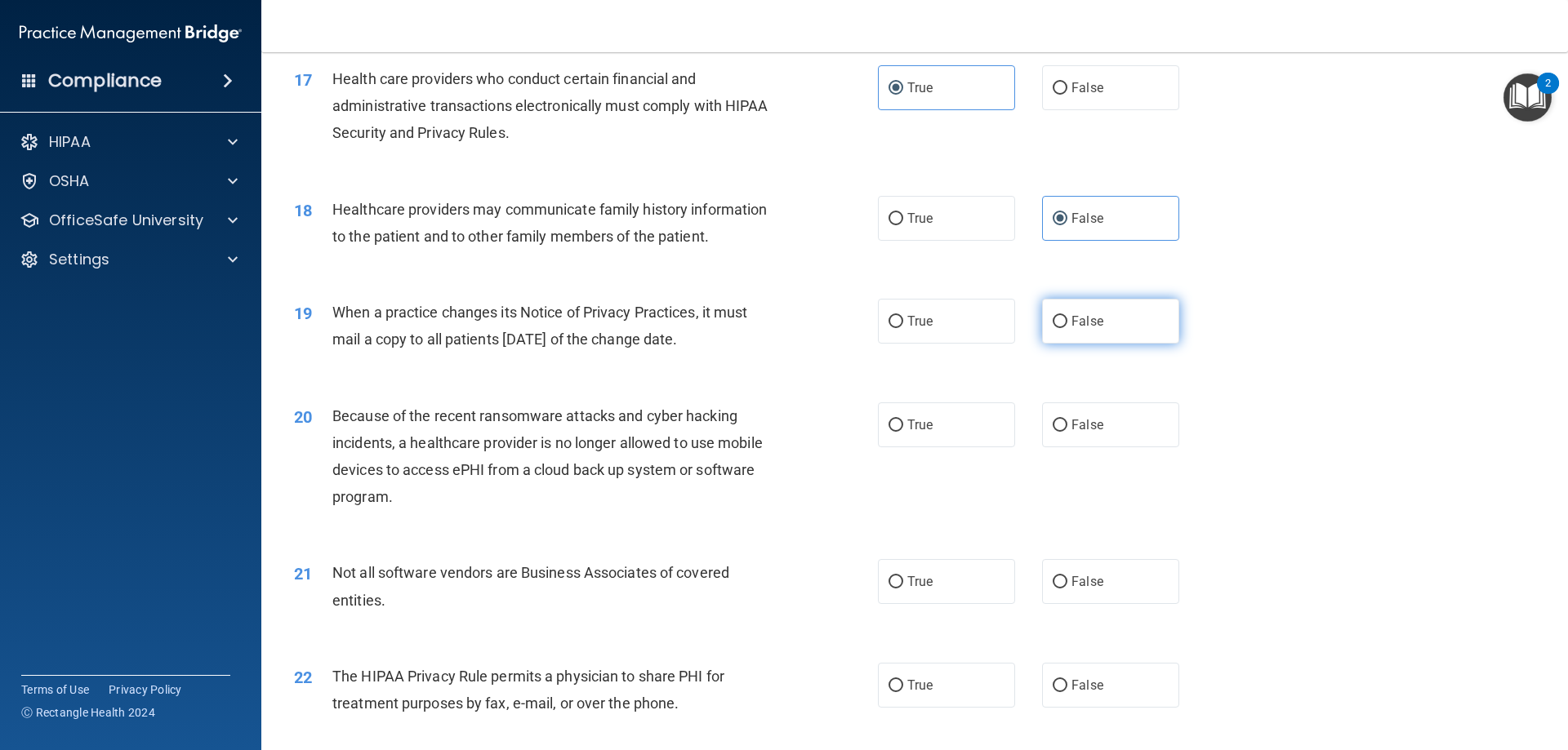
click at [1062, 317] on label "False" at bounding box center [1110, 320] width 137 height 44
click at [1062, 317] on input "False" at bounding box center [1059, 322] width 15 height 12
radio input "true"
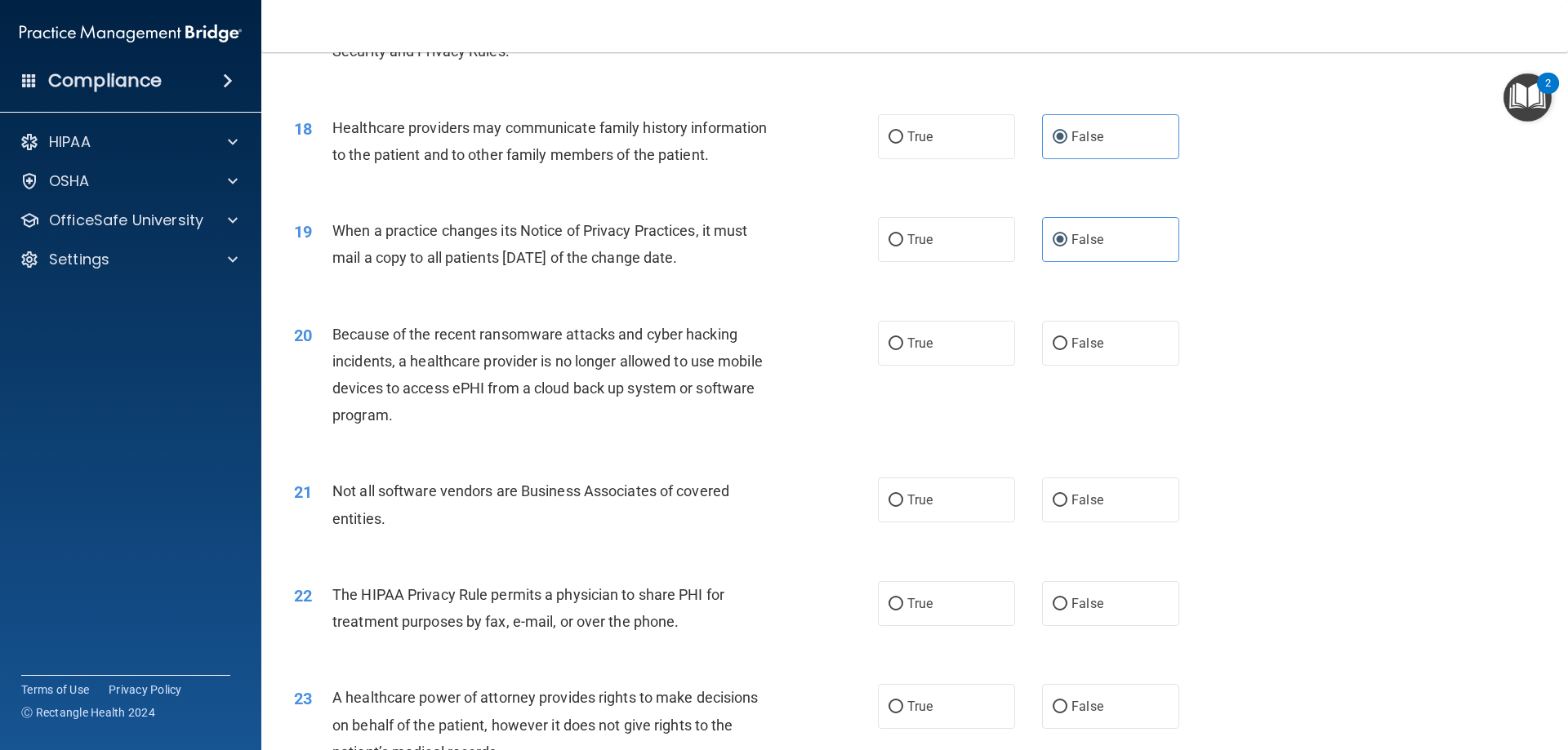
scroll to position [2204, 0]
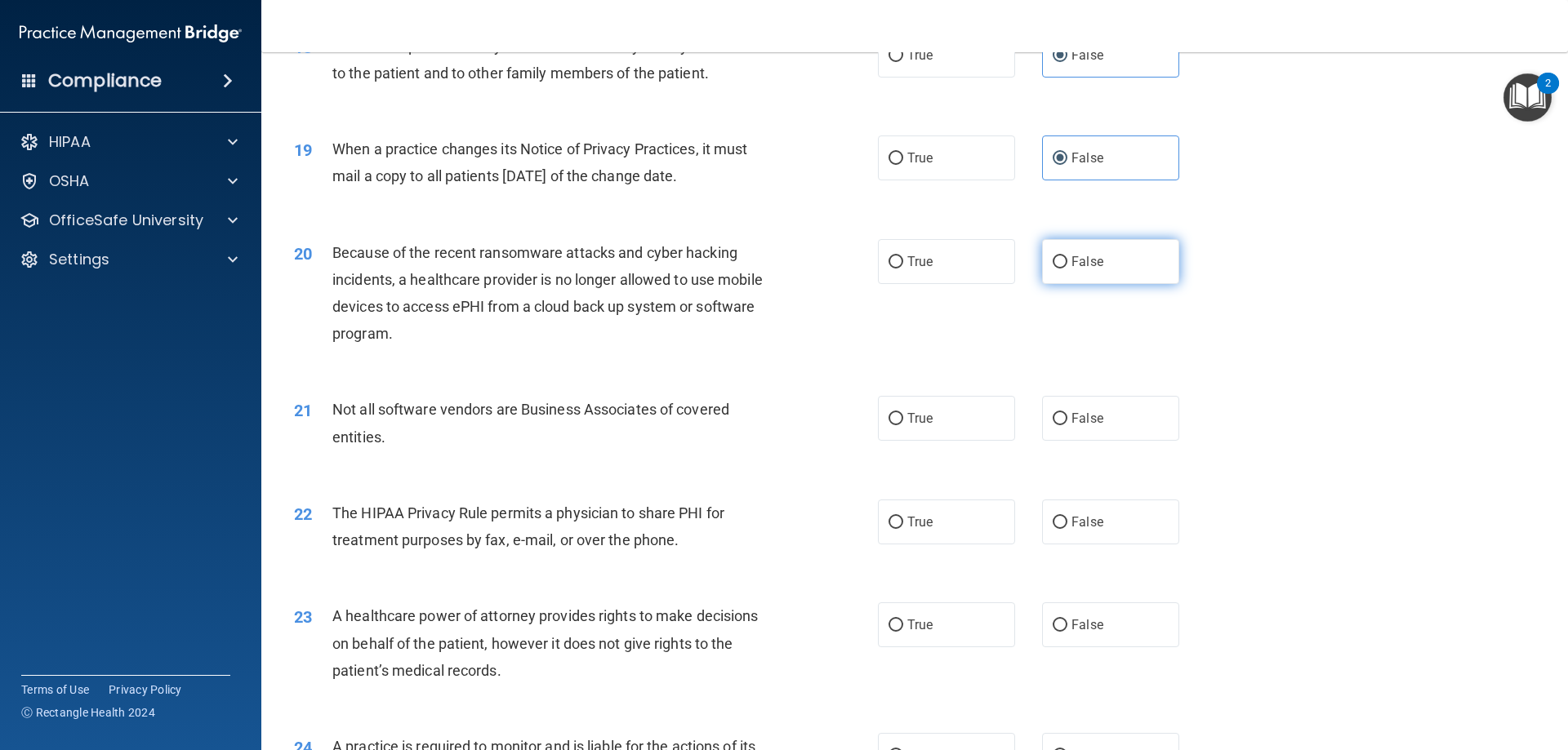
click at [1063, 265] on label "False" at bounding box center [1110, 261] width 137 height 44
click at [1063, 265] on input "False" at bounding box center [1059, 262] width 15 height 12
radio input "true"
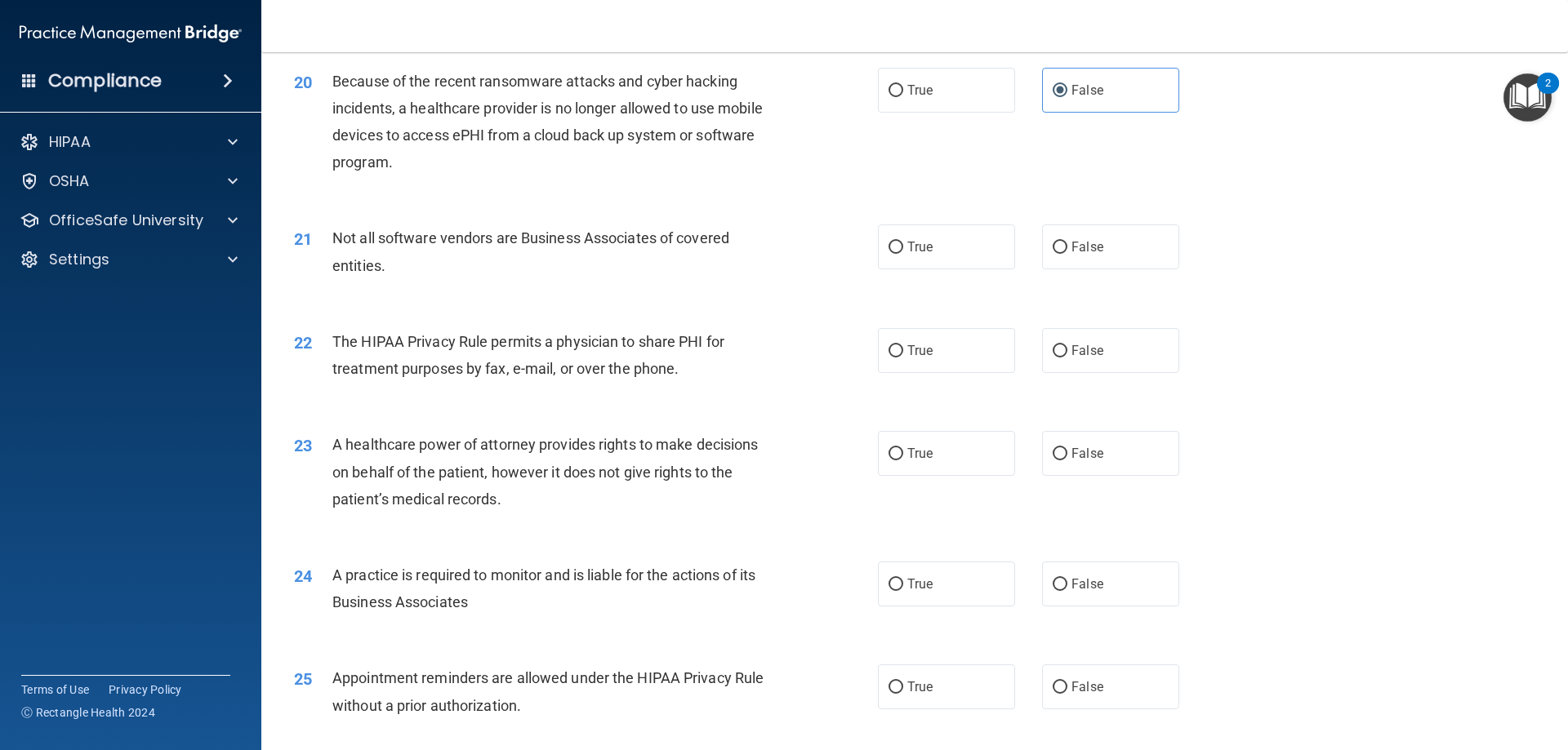
scroll to position [2448, 0]
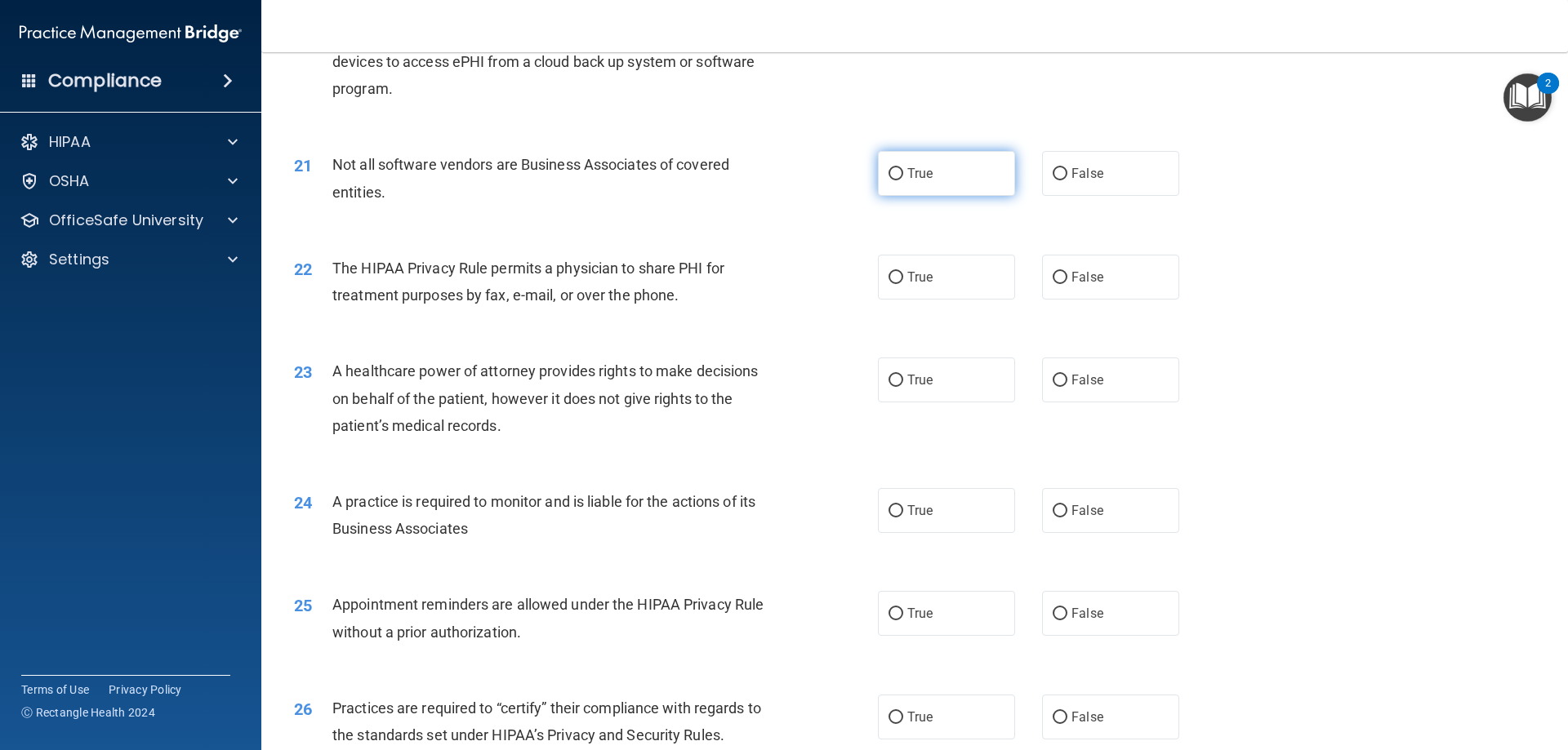
click at [900, 181] on label "True" at bounding box center [946, 173] width 137 height 44
click at [900, 181] on input "True" at bounding box center [895, 174] width 15 height 12
radio input "true"
click at [912, 283] on span "True" at bounding box center [920, 277] width 25 height 16
click at [903, 283] on input "True" at bounding box center [895, 278] width 15 height 12
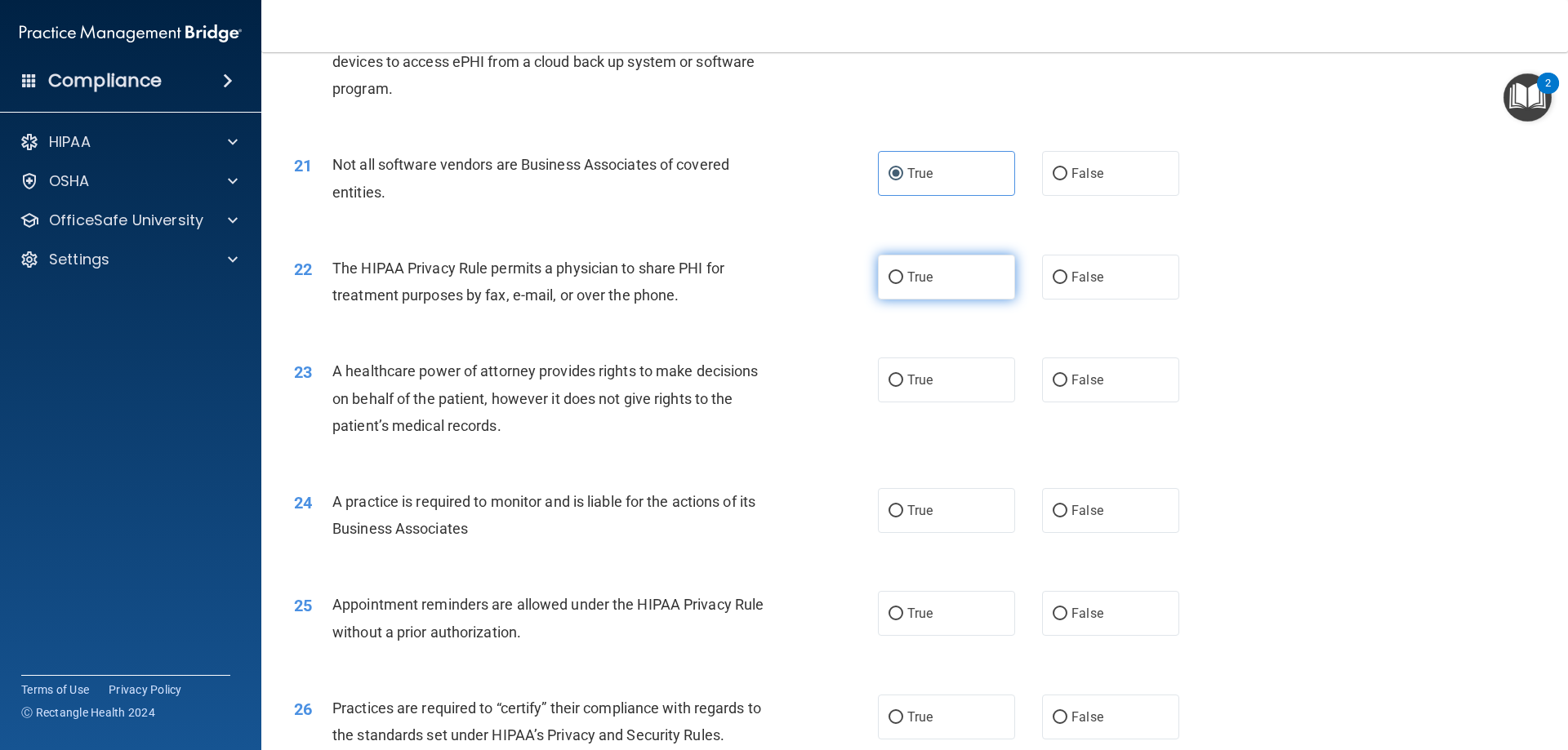
radio input "true"
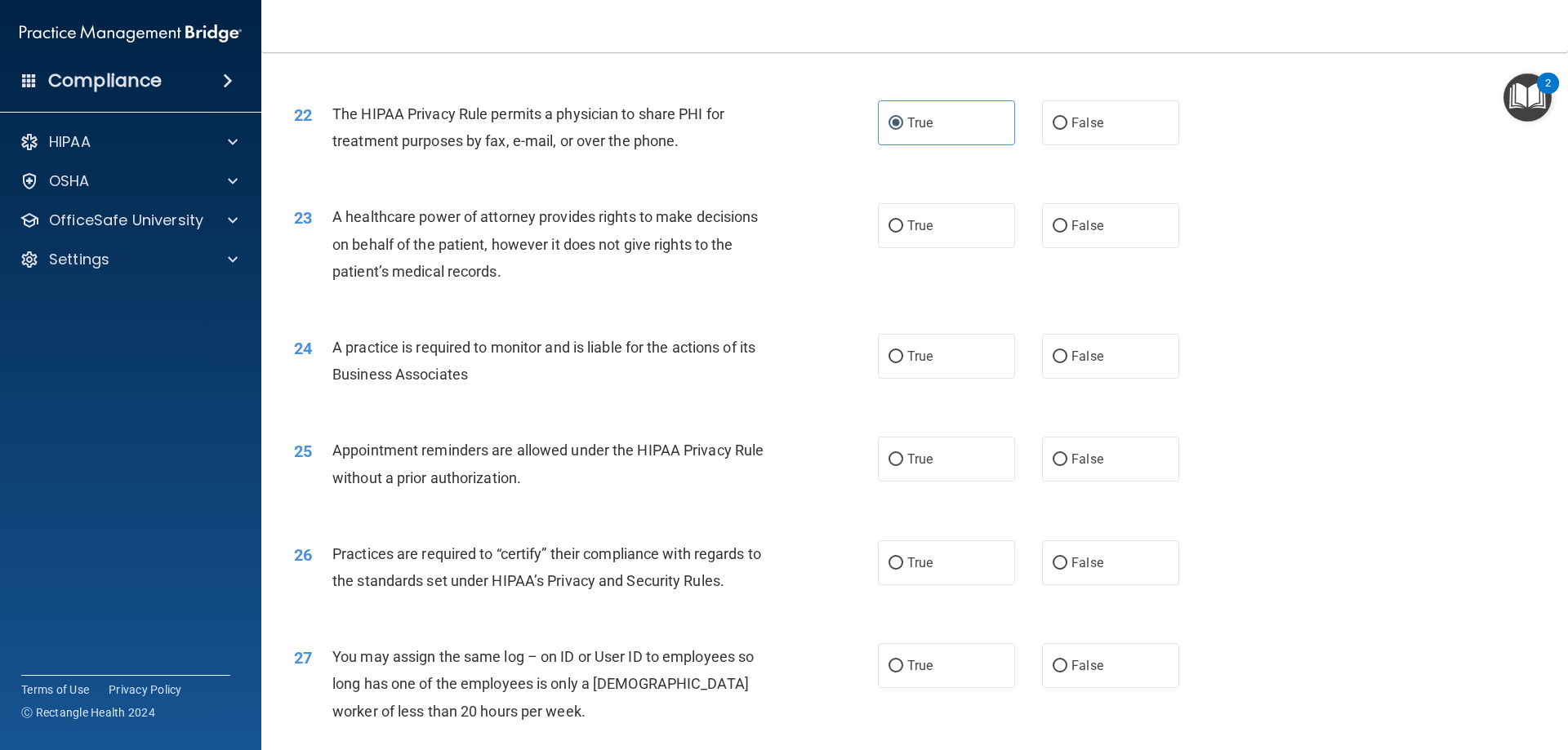
scroll to position [2612, 0]
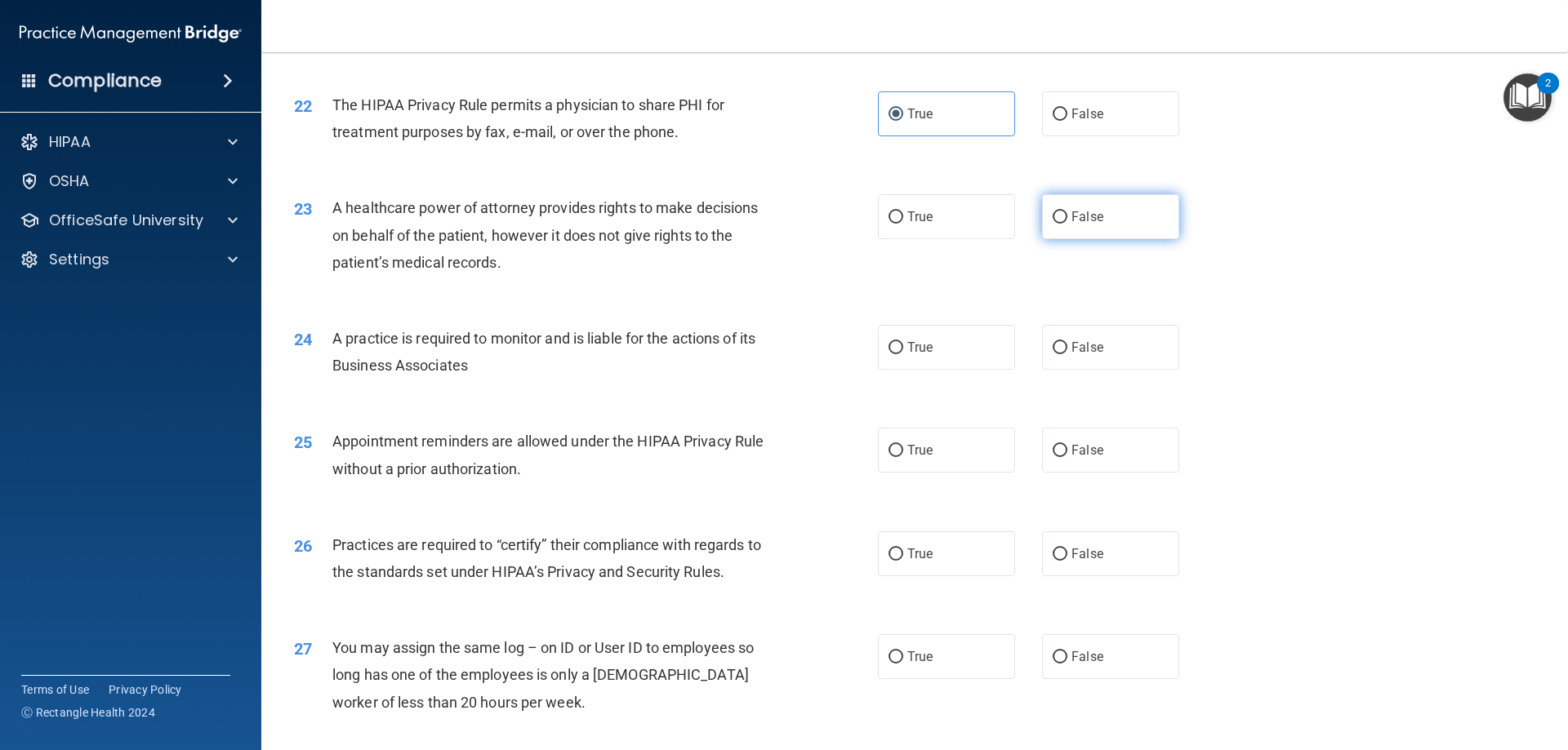
click at [1052, 211] on input "False" at bounding box center [1059, 217] width 15 height 12
radio input "true"
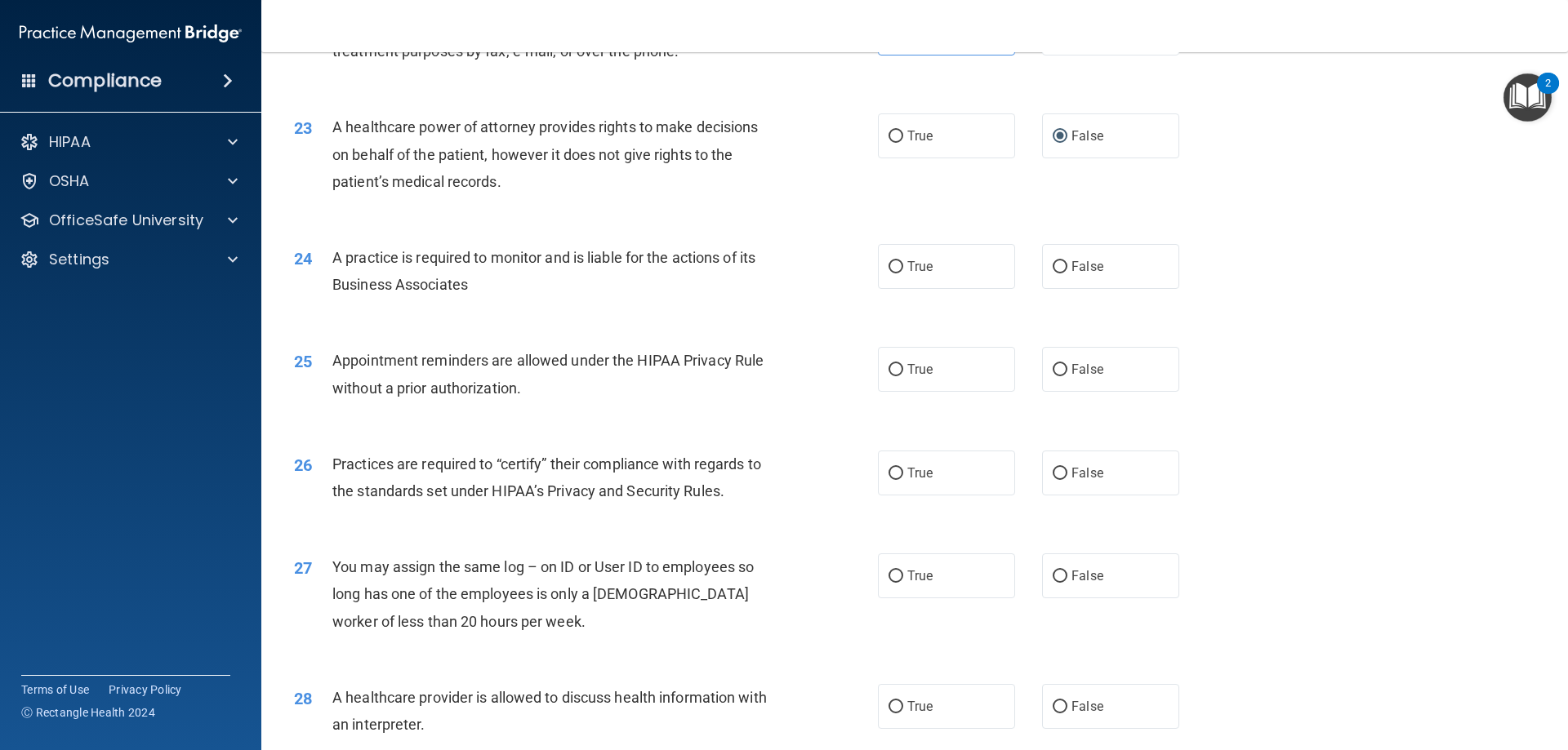
scroll to position [2693, 0]
click at [1116, 264] on label "False" at bounding box center [1110, 265] width 137 height 44
click at [1067, 264] on input "False" at bounding box center [1059, 267] width 15 height 12
radio input "true"
click at [907, 374] on span "True" at bounding box center [920, 369] width 25 height 16
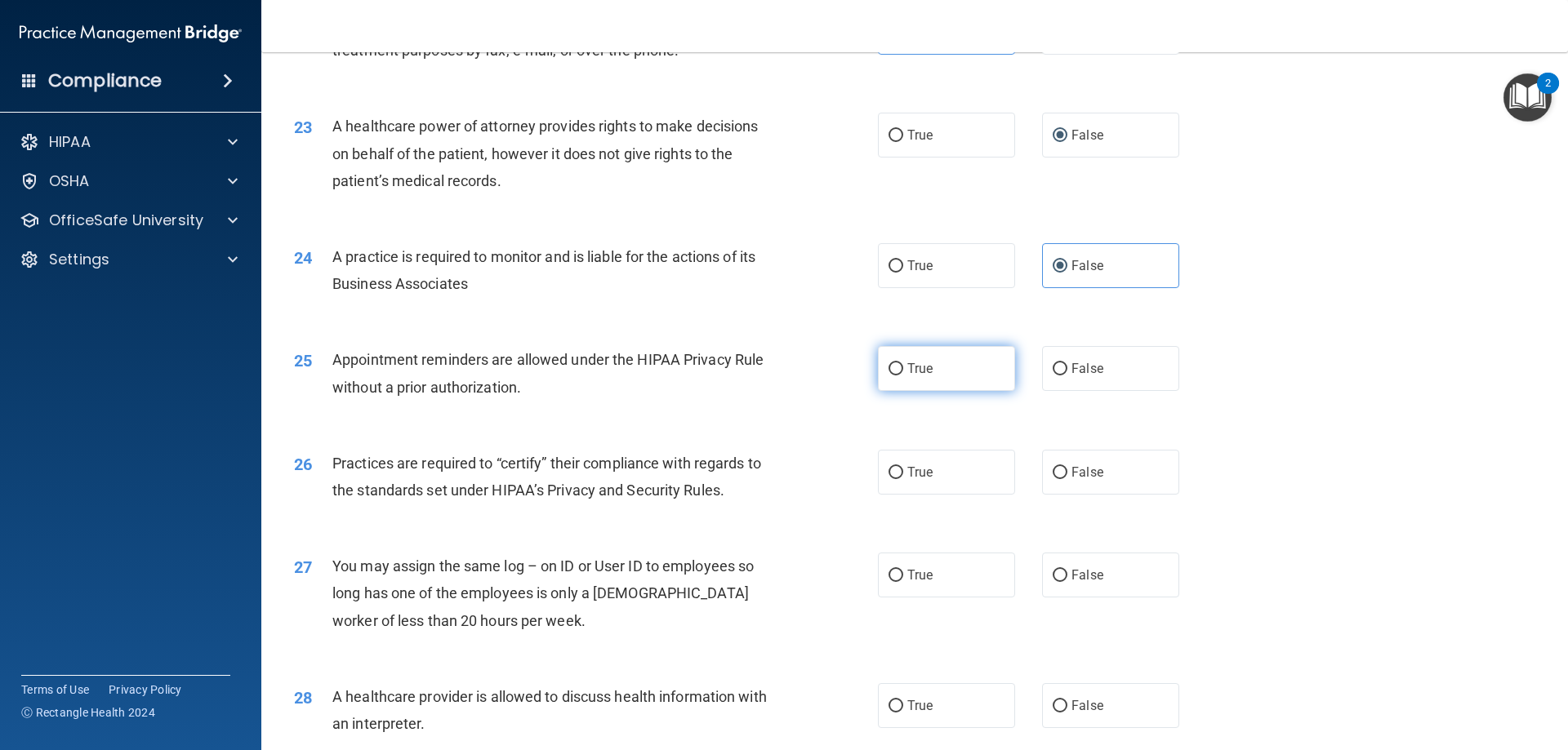
click at [903, 374] on input "True" at bounding box center [895, 369] width 15 height 12
radio input "true"
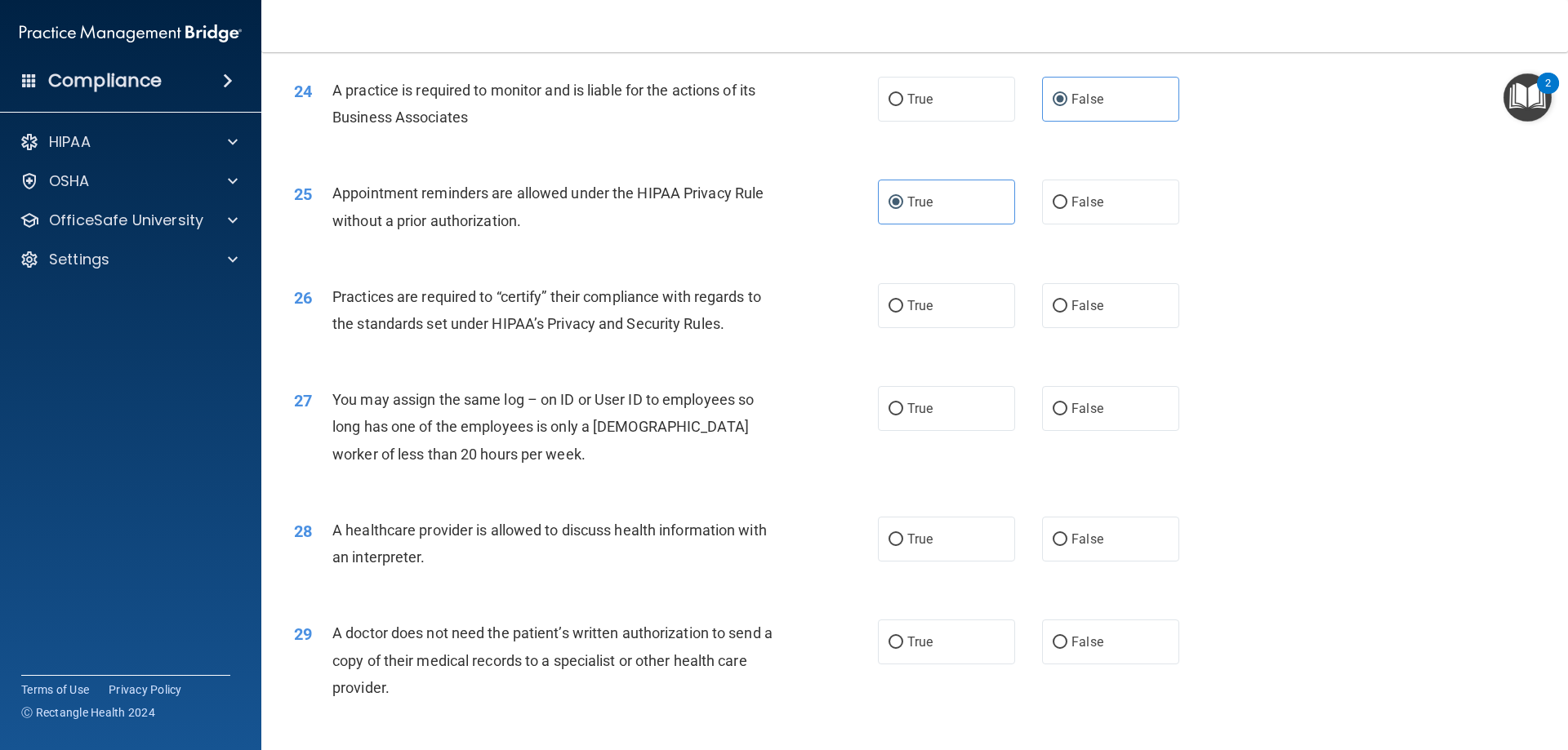
scroll to position [2938, 0]
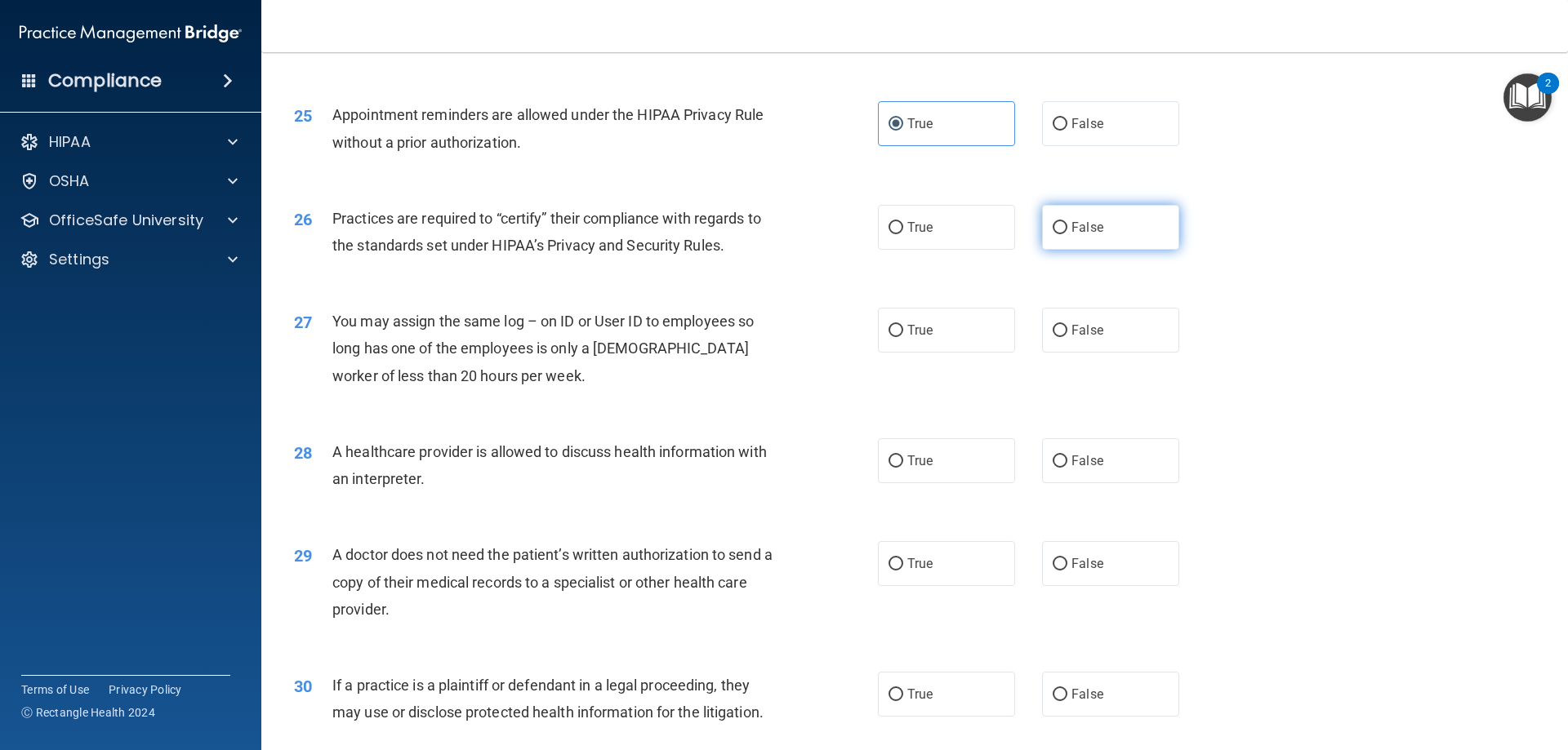
click at [1091, 218] on label "False" at bounding box center [1110, 227] width 137 height 44
click at [1067, 222] on input "False" at bounding box center [1059, 228] width 15 height 12
radio input "true"
click at [1082, 326] on span "False" at bounding box center [1087, 331] width 31 height 16
click at [1067, 326] on input "False" at bounding box center [1059, 331] width 15 height 12
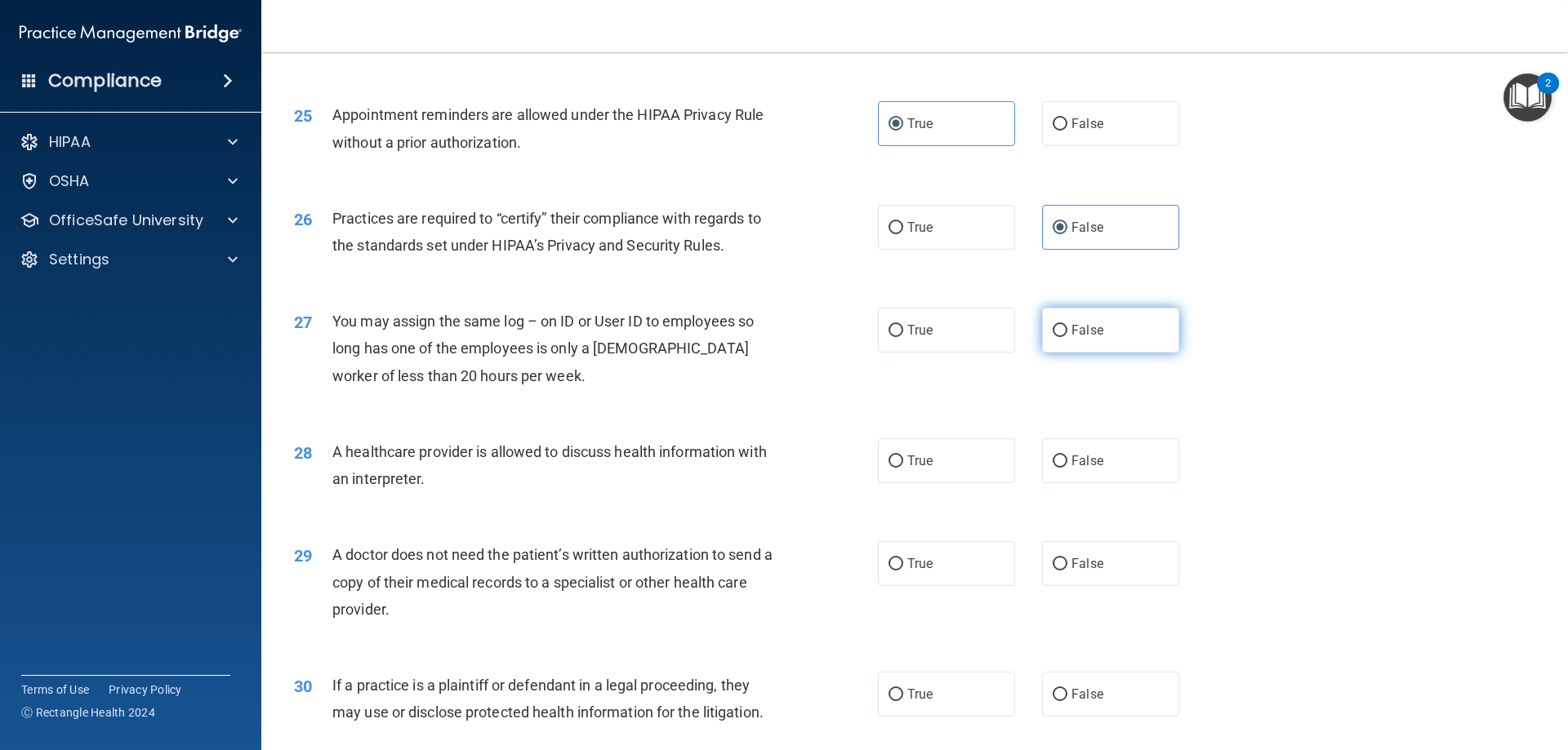
radio input "true"
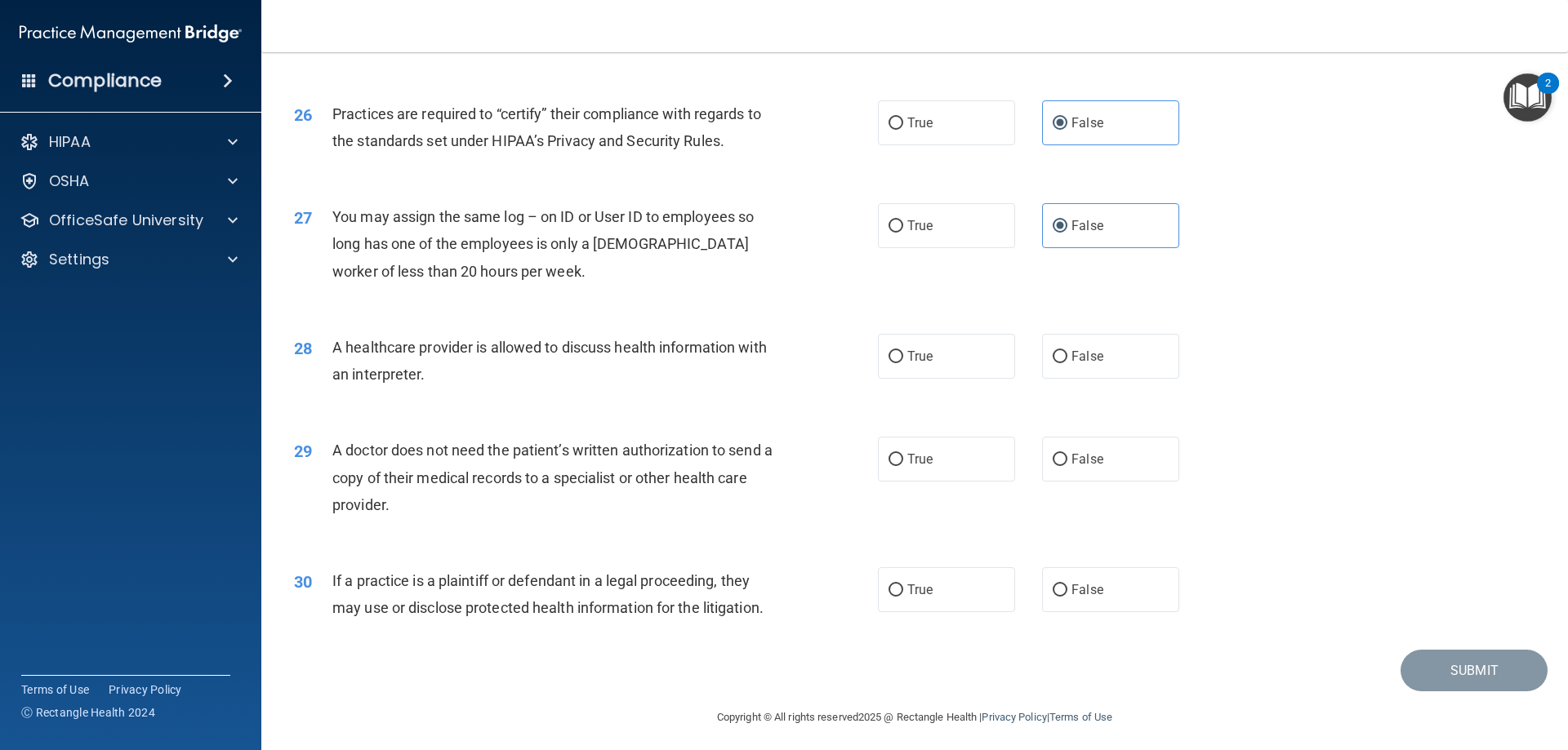
scroll to position [3049, 0]
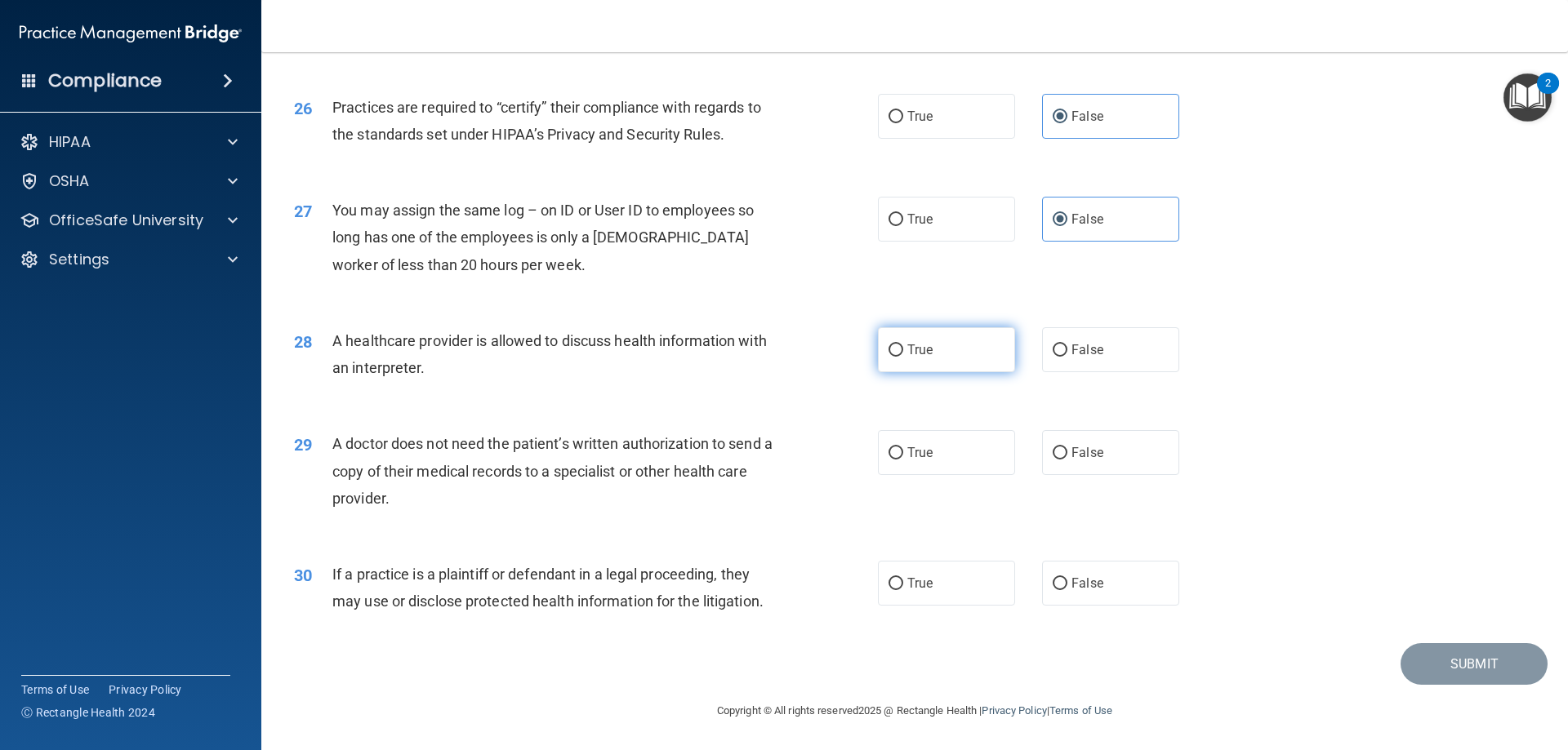
click at [893, 336] on label "True" at bounding box center [946, 349] width 137 height 44
click at [893, 344] on input "True" at bounding box center [895, 351] width 15 height 12
radio input "true"
click at [909, 471] on label "True" at bounding box center [946, 452] width 137 height 44
click at [903, 460] on input "True" at bounding box center [895, 453] width 15 height 12
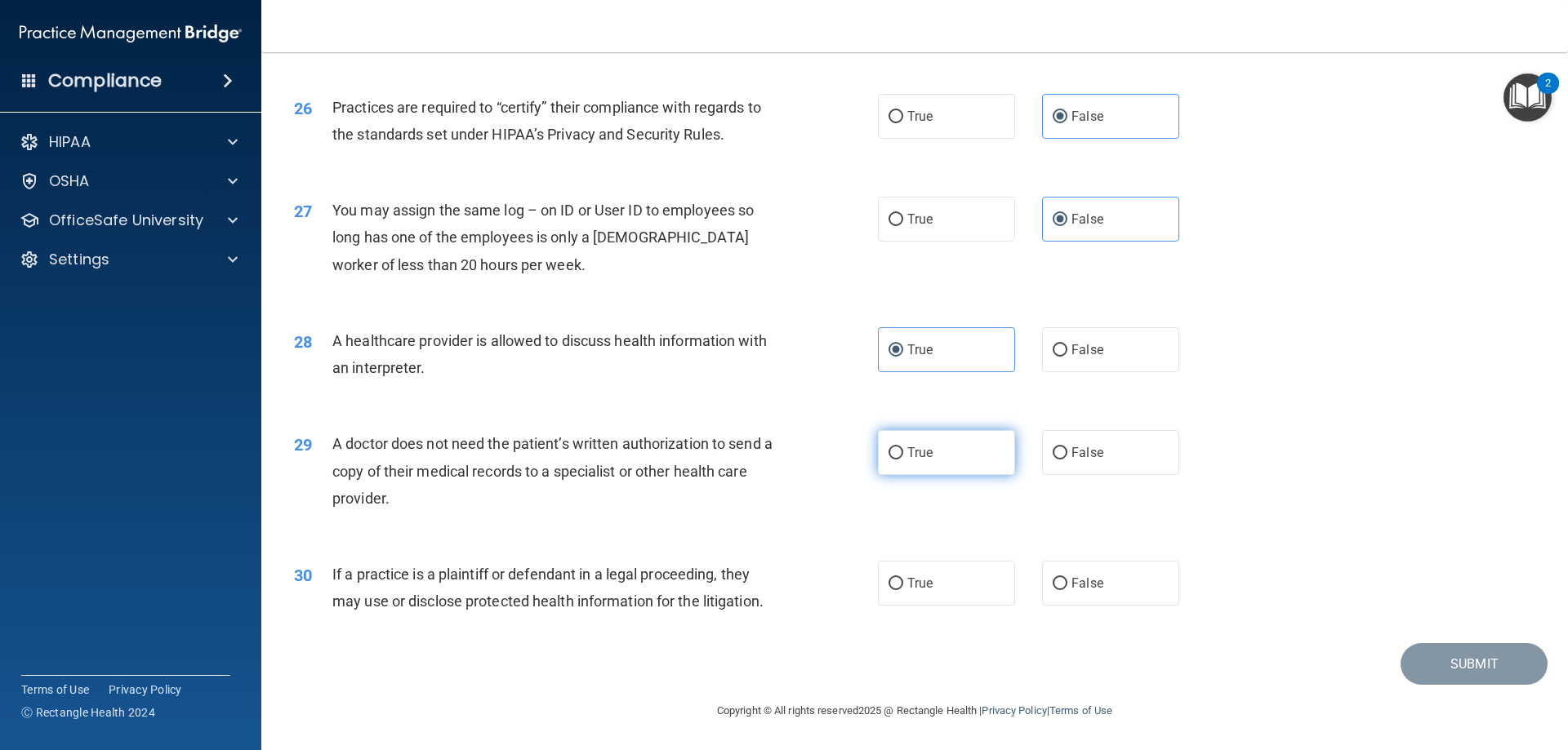
radio input "true"
click at [897, 574] on label "True" at bounding box center [946, 583] width 137 height 44
click at [897, 578] on input "True" at bounding box center [895, 584] width 15 height 12
radio input "true"
click at [1436, 653] on button "Submit" at bounding box center [1474, 664] width 147 height 42
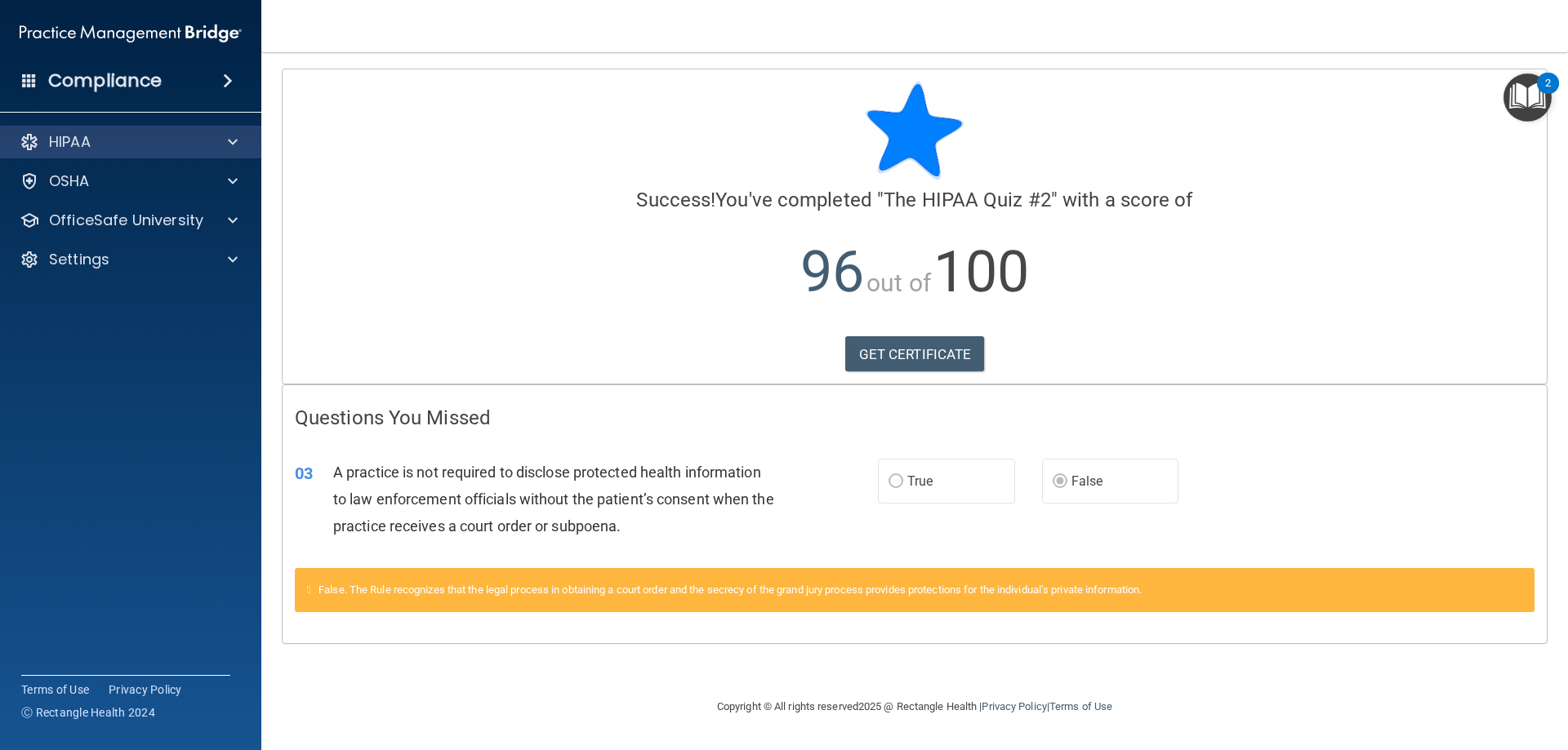
click at [134, 132] on div "HIPAA" at bounding box center [131, 141] width 262 height 32
click at [87, 141] on p "HIPAA" at bounding box center [70, 142] width 42 height 19
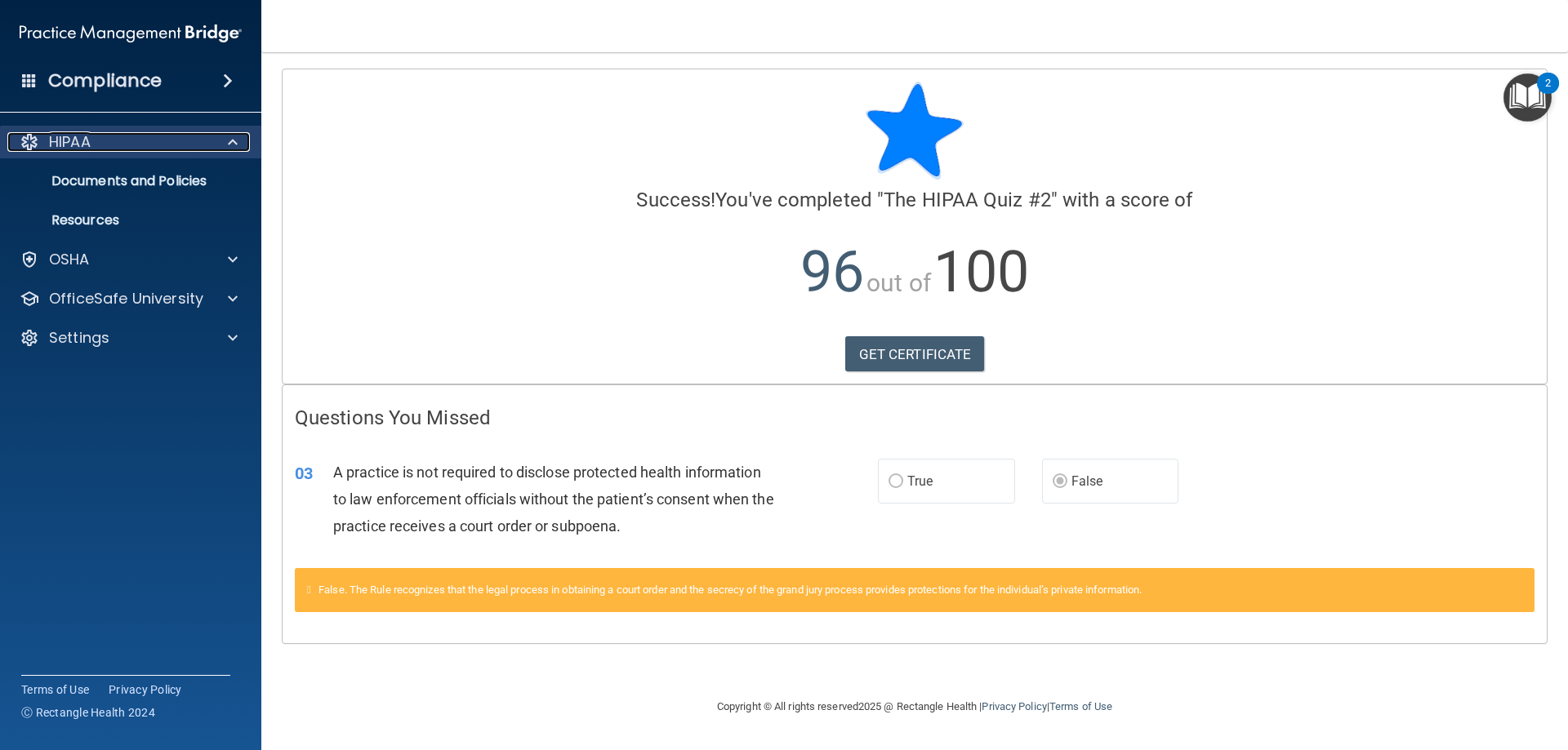
click at [67, 143] on p "HIPAA" at bounding box center [70, 142] width 42 height 19
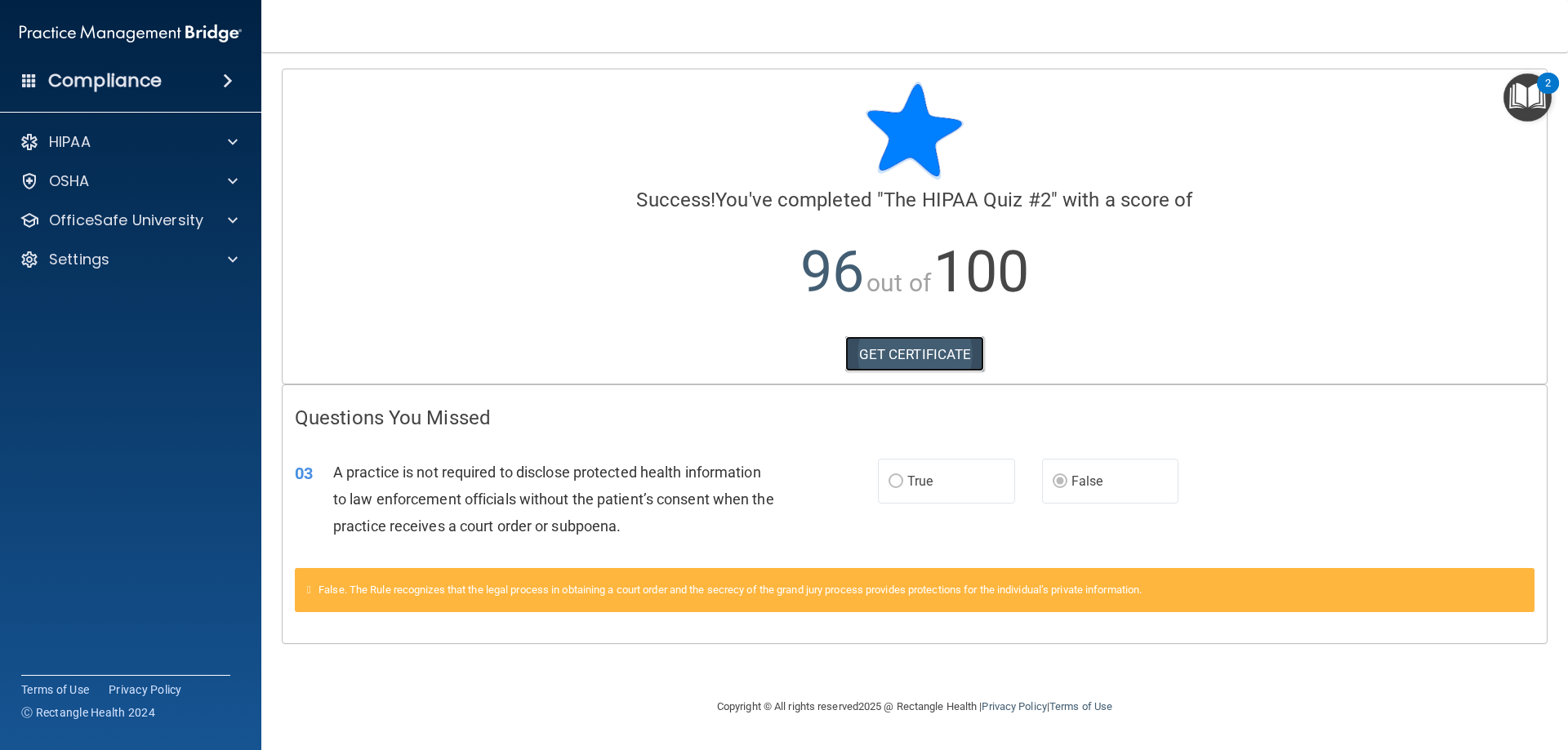
click at [909, 356] on link "GET CERTIFICATE" at bounding box center [915, 354] width 140 height 36
click at [1527, 91] on img "Open Resource Center, 2 new notifications" at bounding box center [1527, 97] width 48 height 48
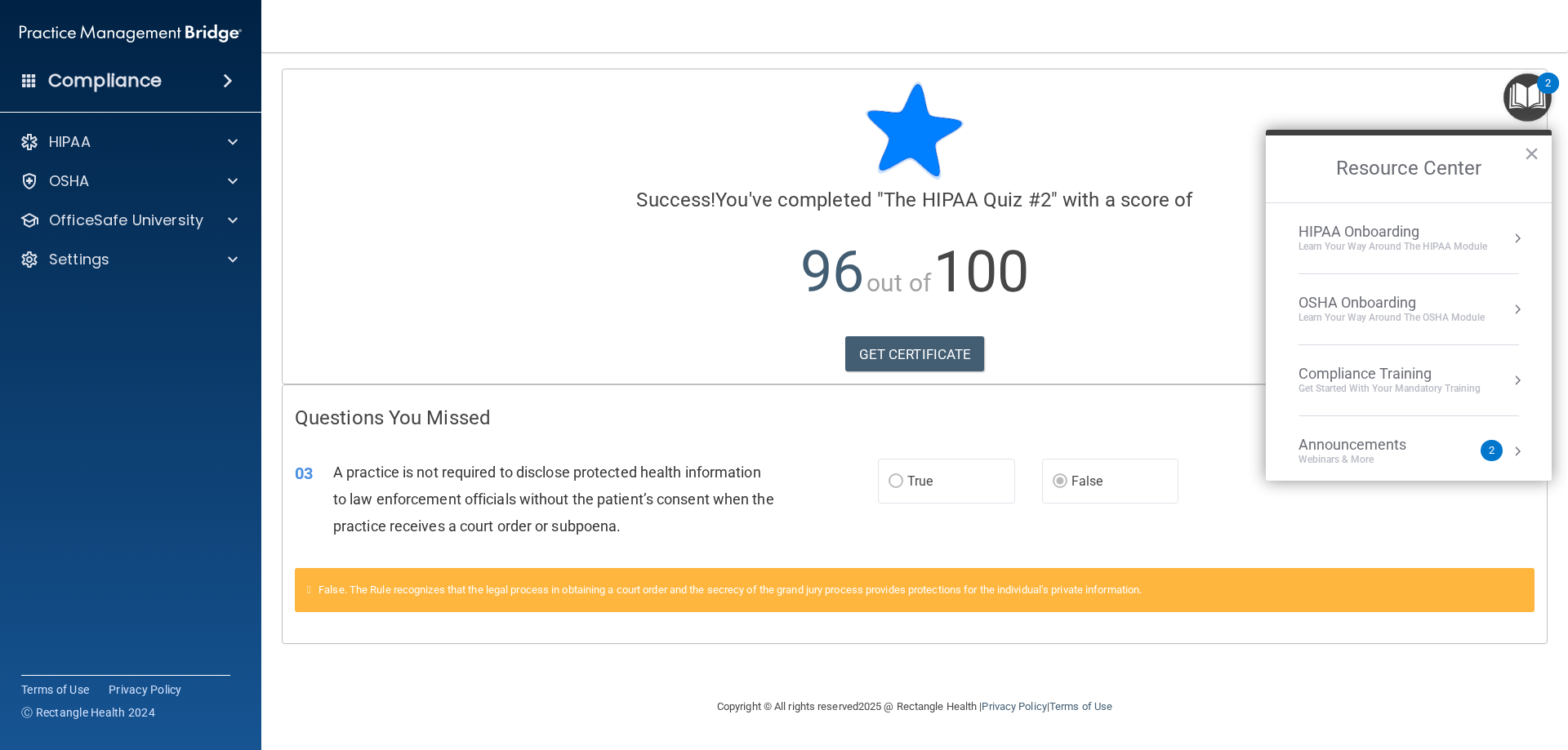
click at [1359, 236] on div "HIPAA Onboarding" at bounding box center [1393, 231] width 188 height 18
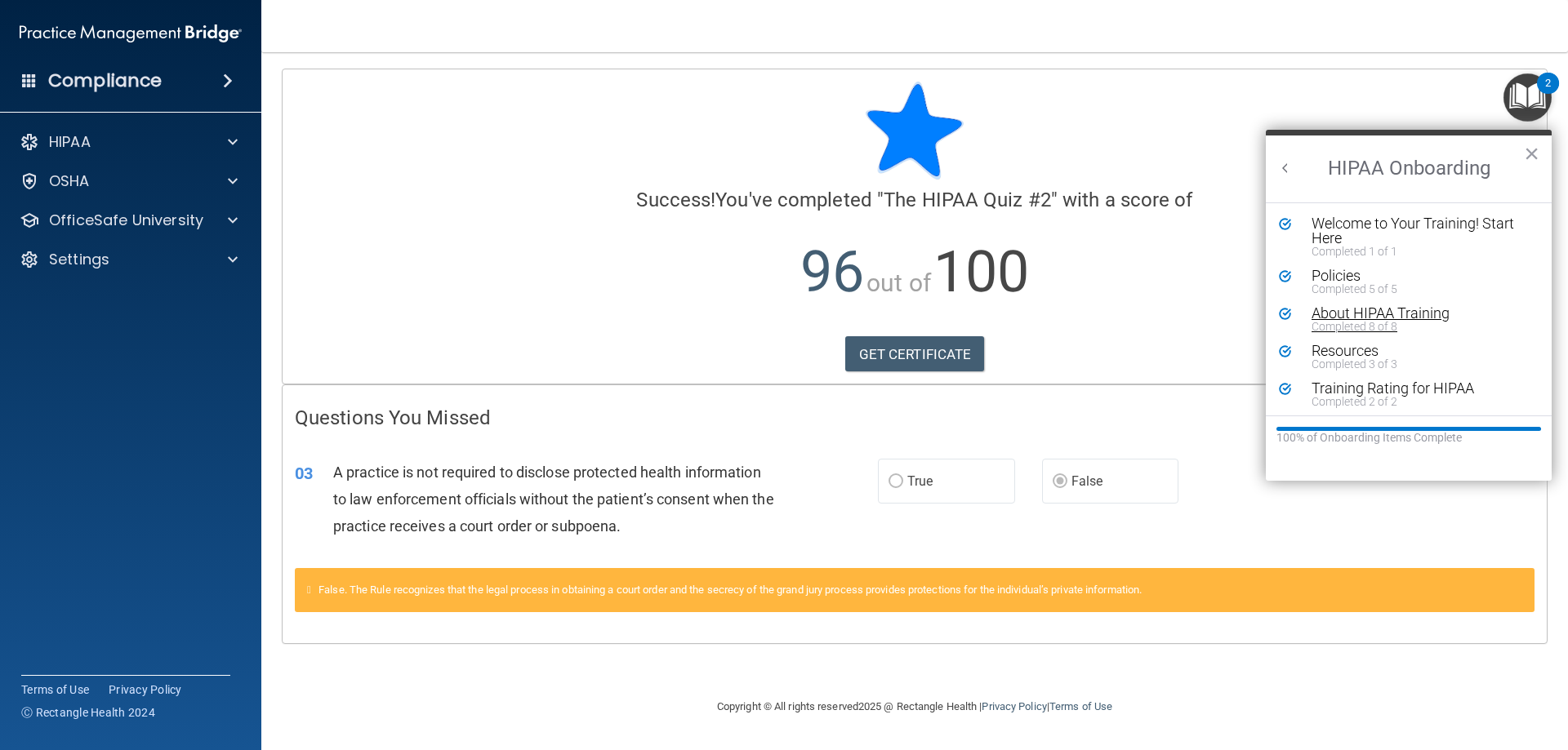
click at [1378, 326] on div "Completed 8 of 8" at bounding box center [1414, 326] width 207 height 11
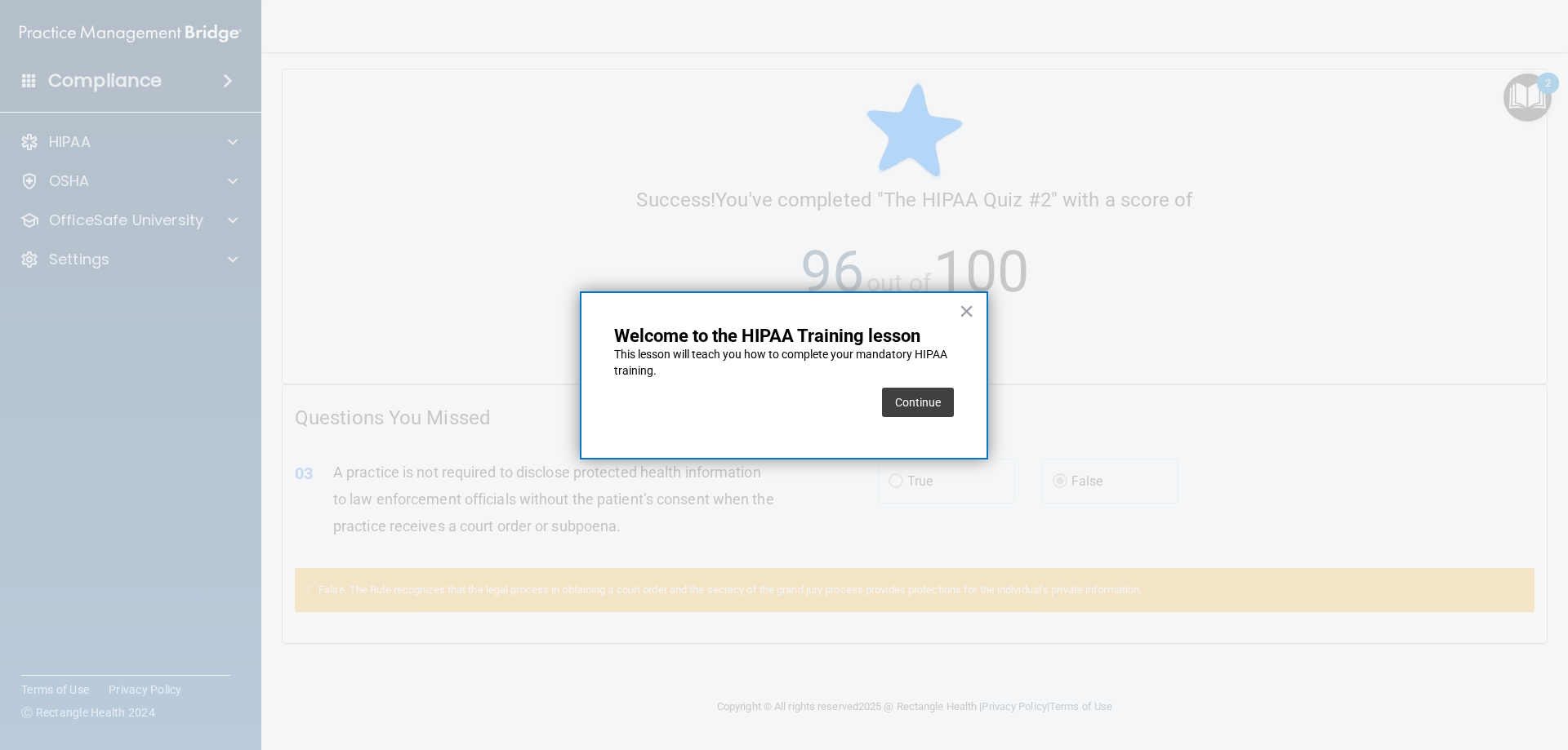
click at [976, 312] on div "× Welcome to the HIPAA Training lesson This lesson will teach you how to comple…" at bounding box center [784, 375] width 408 height 168
click at [973, 310] on button "×" at bounding box center [967, 311] width 16 height 26
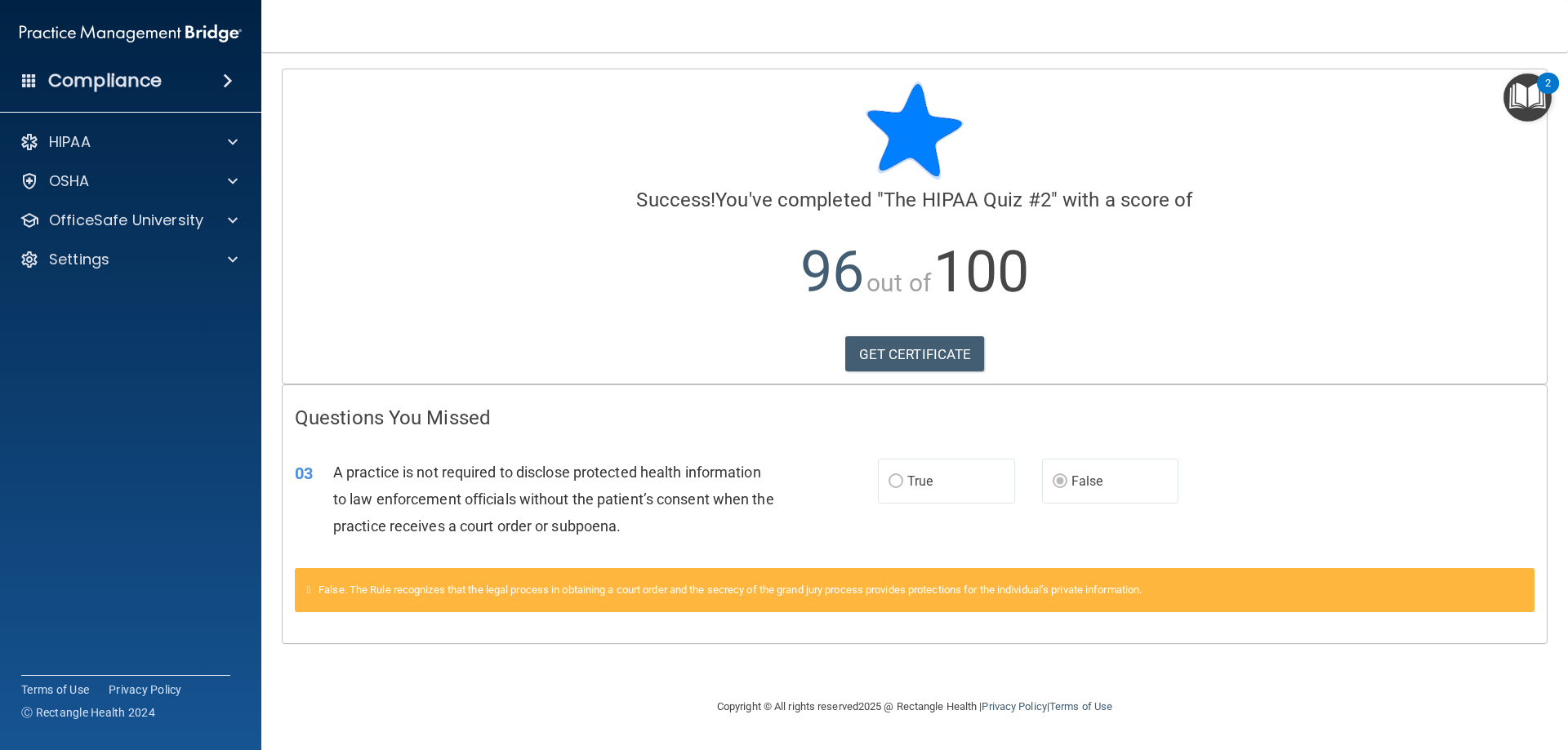
click at [1523, 98] on img "Open Resource Center, 2 new notifications" at bounding box center [1527, 97] width 48 height 48
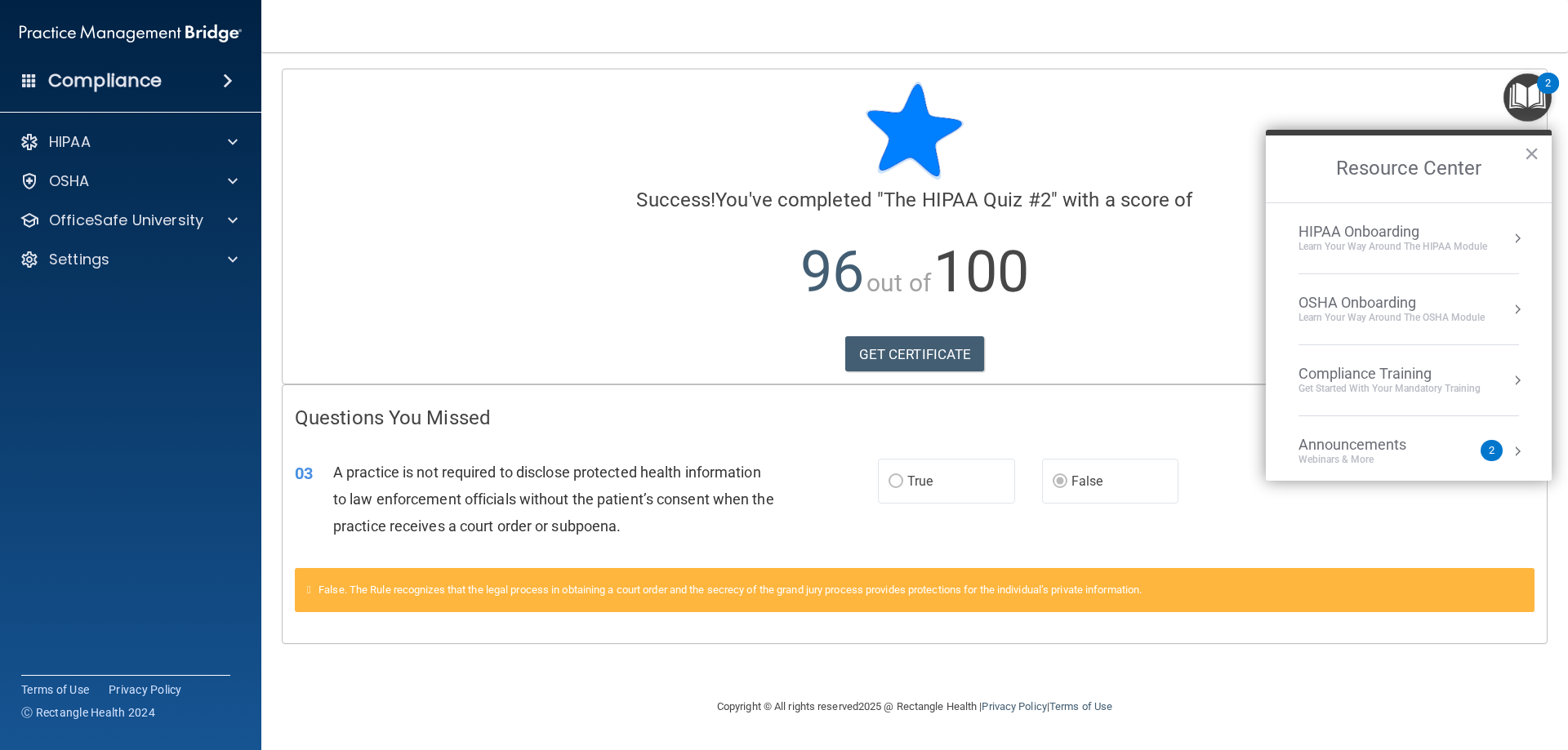
click at [1354, 223] on div "HIPAA Onboarding" at bounding box center [1393, 231] width 188 height 18
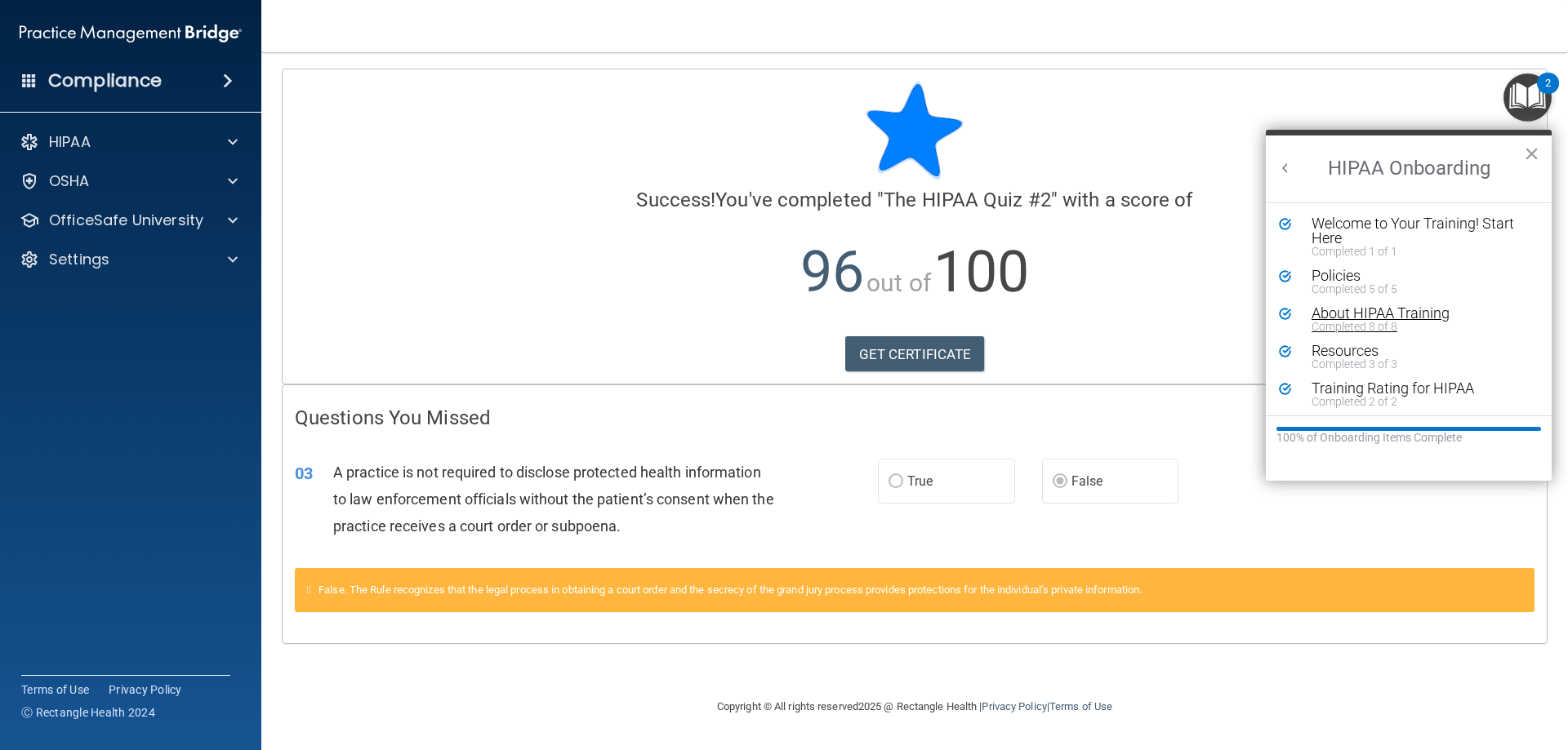
click at [1345, 314] on div "About HIPAA Training" at bounding box center [1414, 313] width 207 height 15
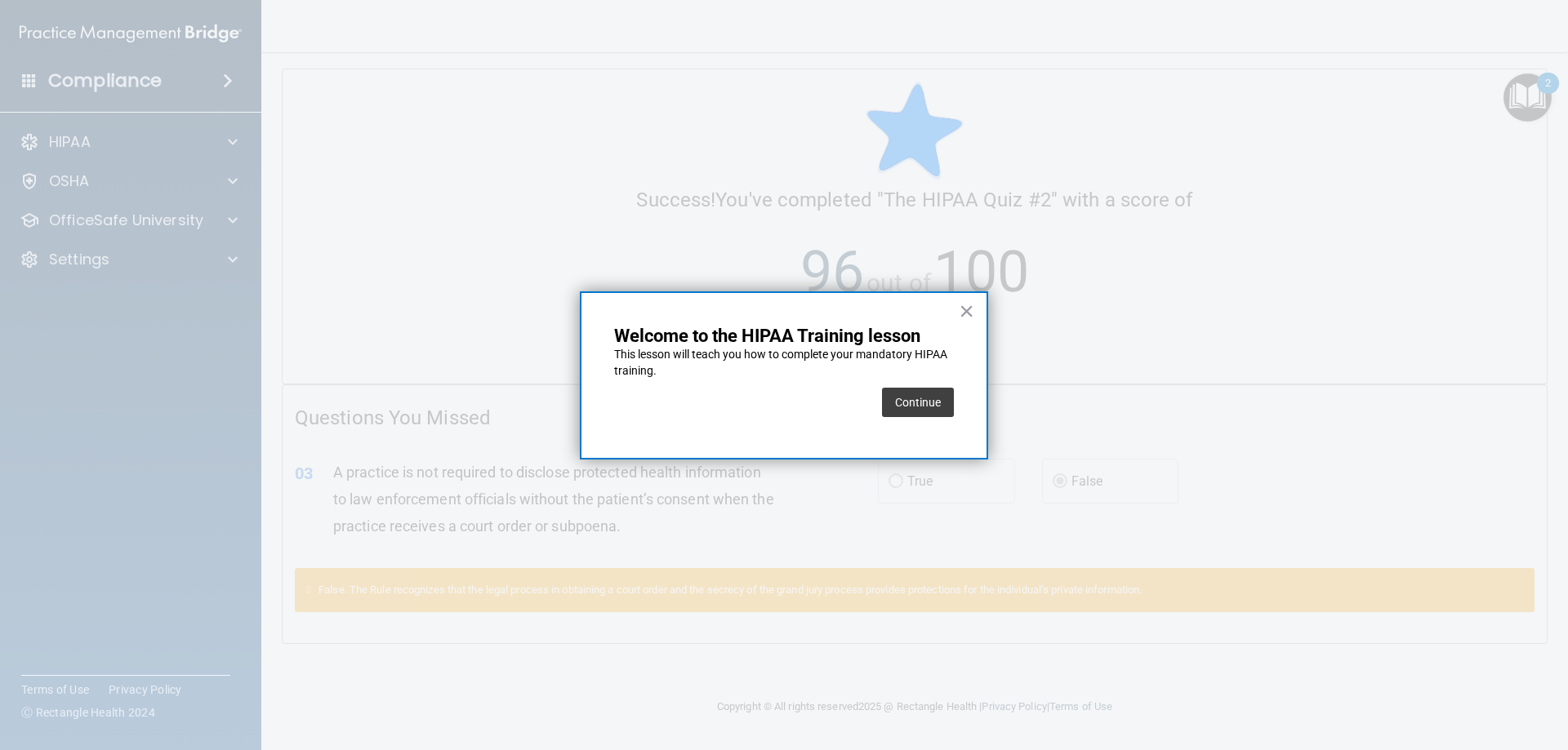
drag, startPoint x: 921, startPoint y: 396, endPoint x: 927, endPoint y: 377, distance: 19.9
click at [920, 396] on button "Continue" at bounding box center [918, 402] width 72 height 30
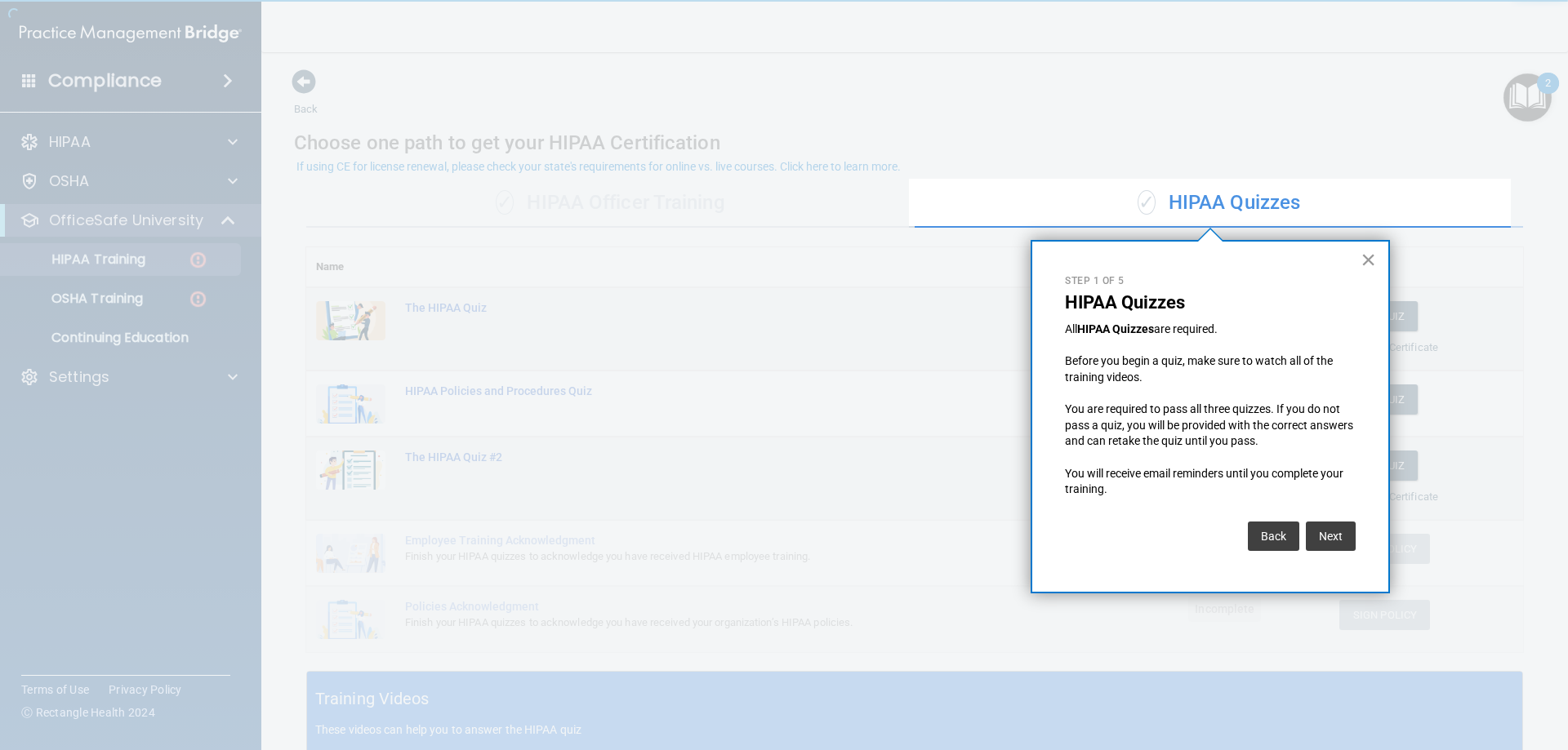
click at [1367, 253] on button "×" at bounding box center [1368, 260] width 16 height 26
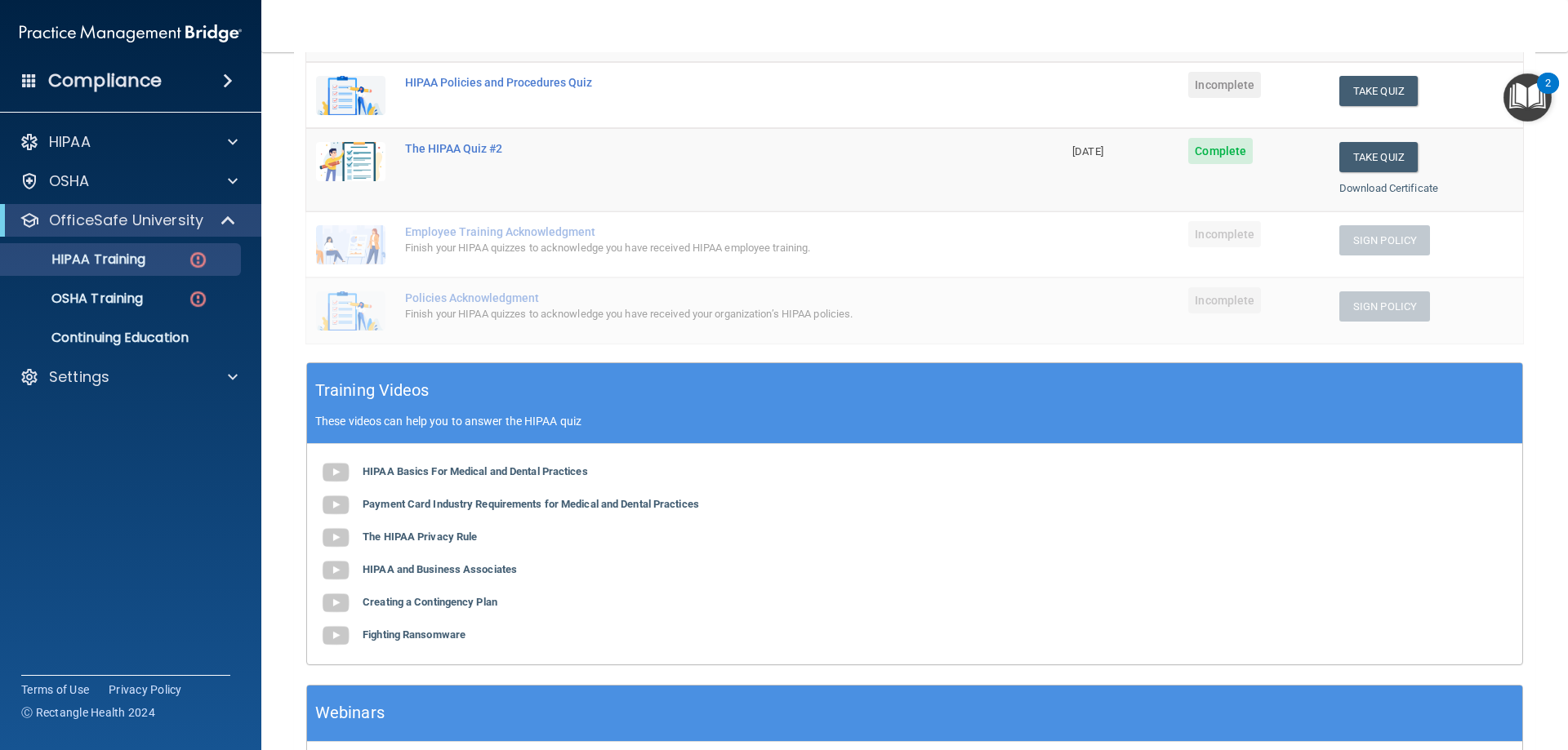
scroll to position [163, 0]
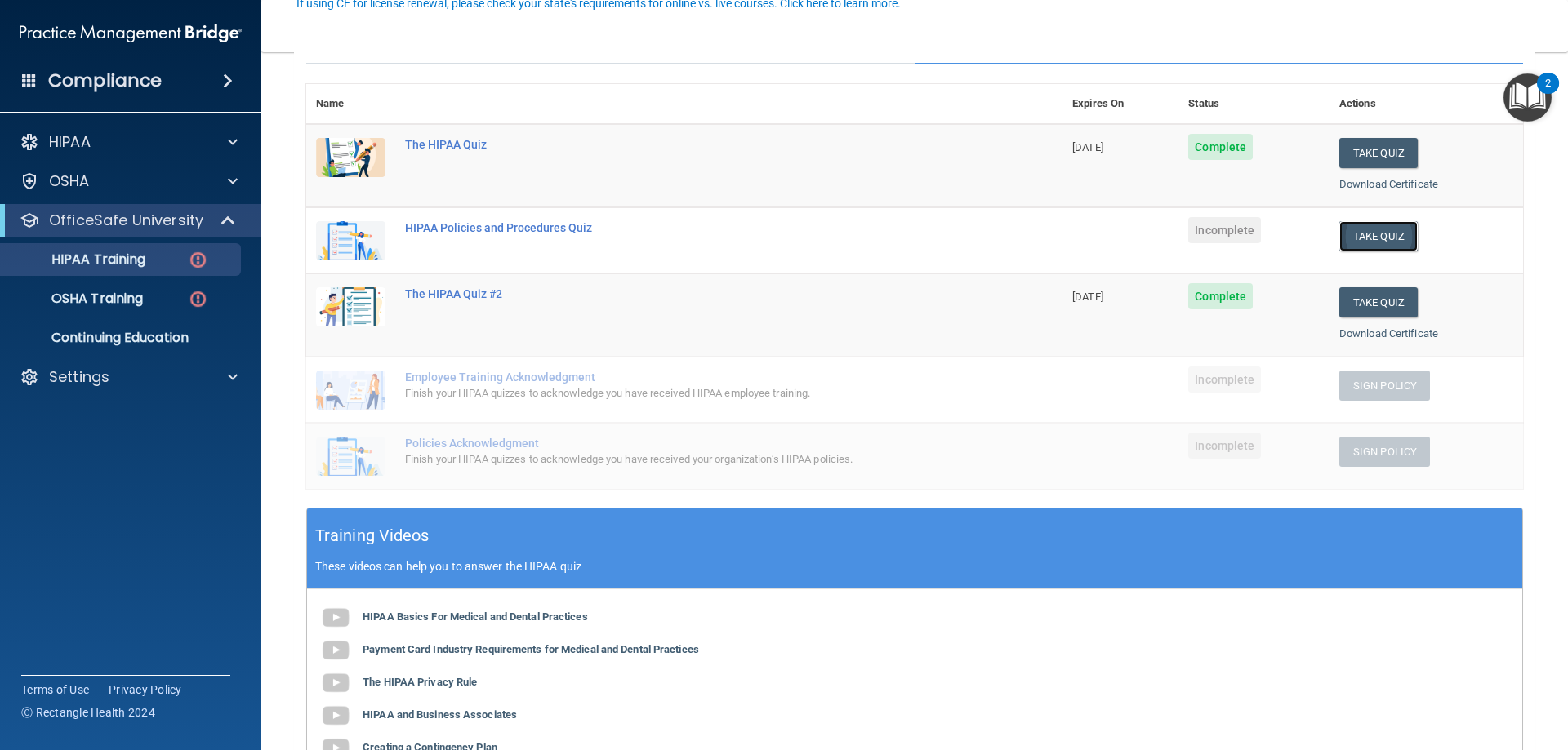
click at [1374, 238] on button "Take Quiz" at bounding box center [1379, 236] width 79 height 31
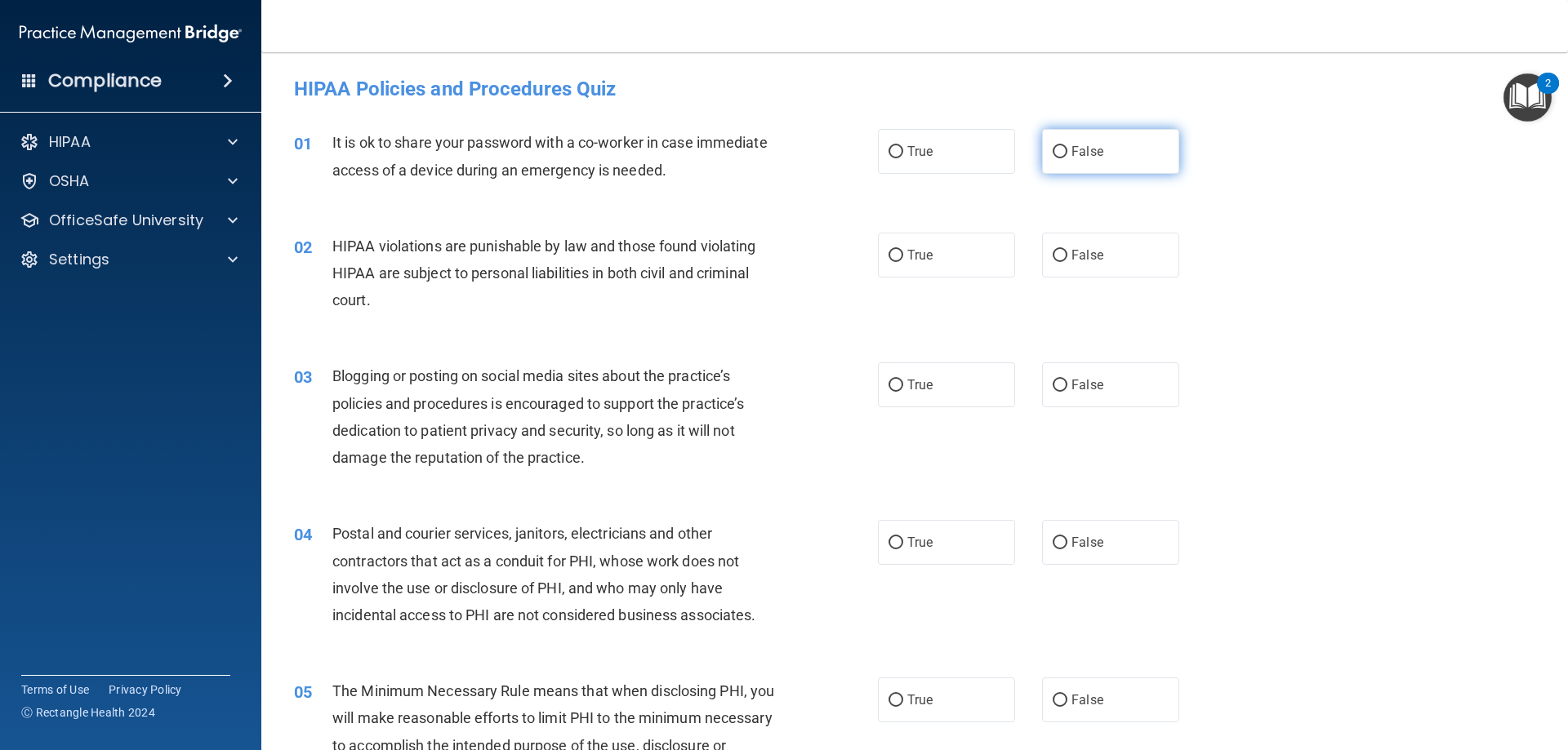
click at [1072, 147] on span "False" at bounding box center [1087, 152] width 31 height 16
click at [1064, 147] on input "False" at bounding box center [1059, 153] width 15 height 12
radio input "true"
click at [907, 252] on span "True" at bounding box center [920, 256] width 25 height 16
click at [903, 252] on input "True" at bounding box center [895, 256] width 15 height 12
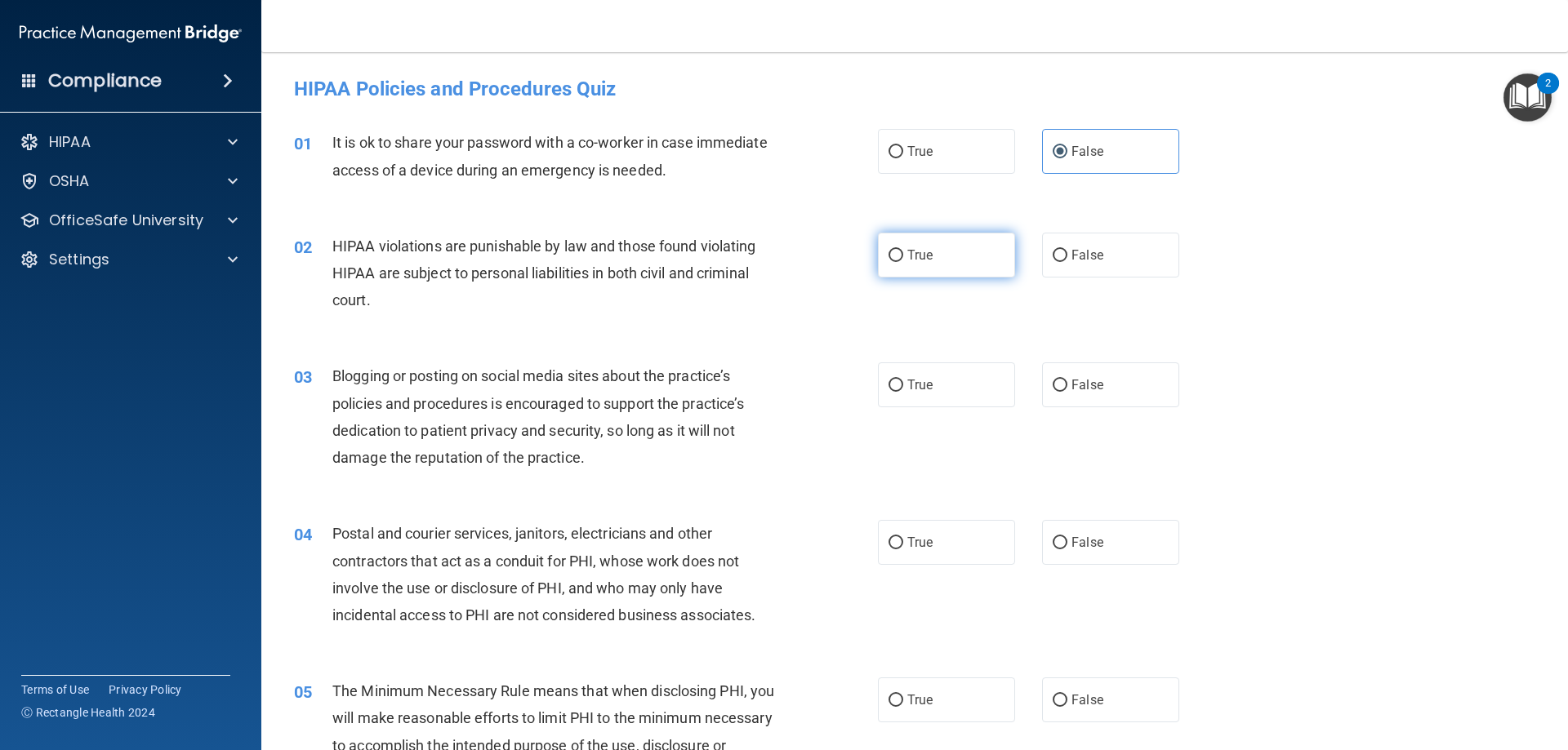
radio input "true"
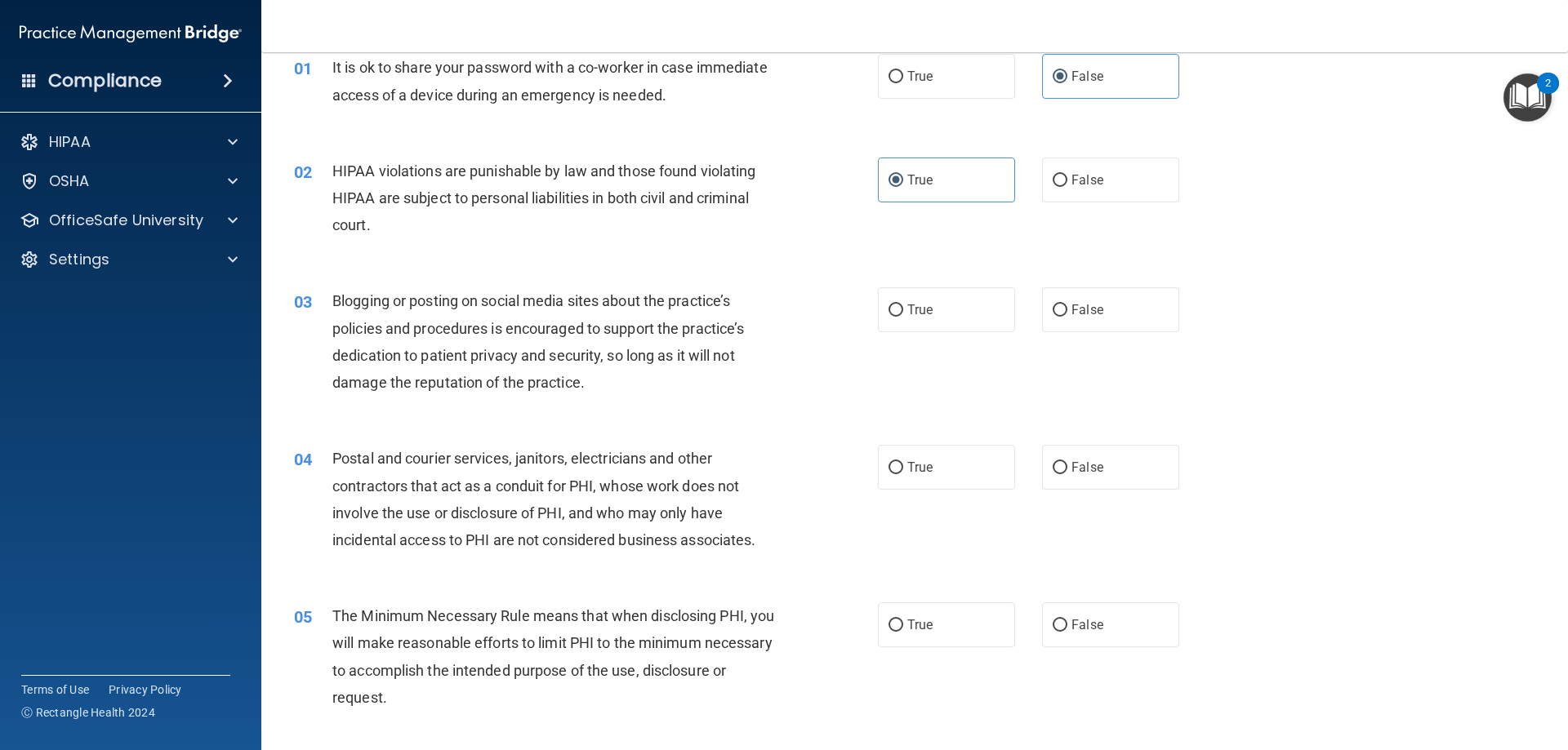
scroll to position [163, 0]
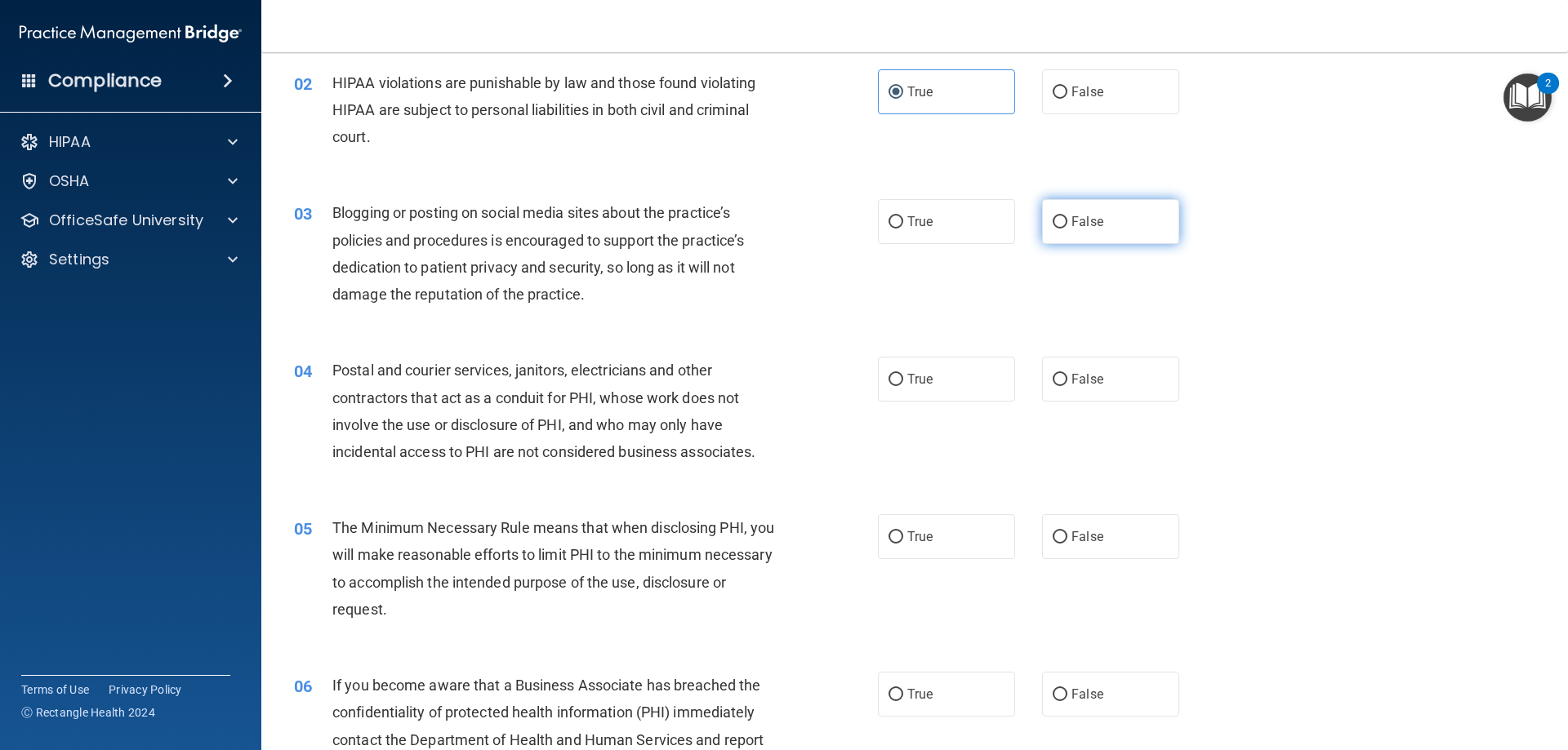
drag, startPoint x: 1090, startPoint y: 233, endPoint x: 1118, endPoint y: 233, distance: 28.0
click at [1090, 233] on label "False" at bounding box center [1110, 221] width 137 height 44
click at [1067, 228] on input "False" at bounding box center [1059, 222] width 15 height 12
radio input "true"
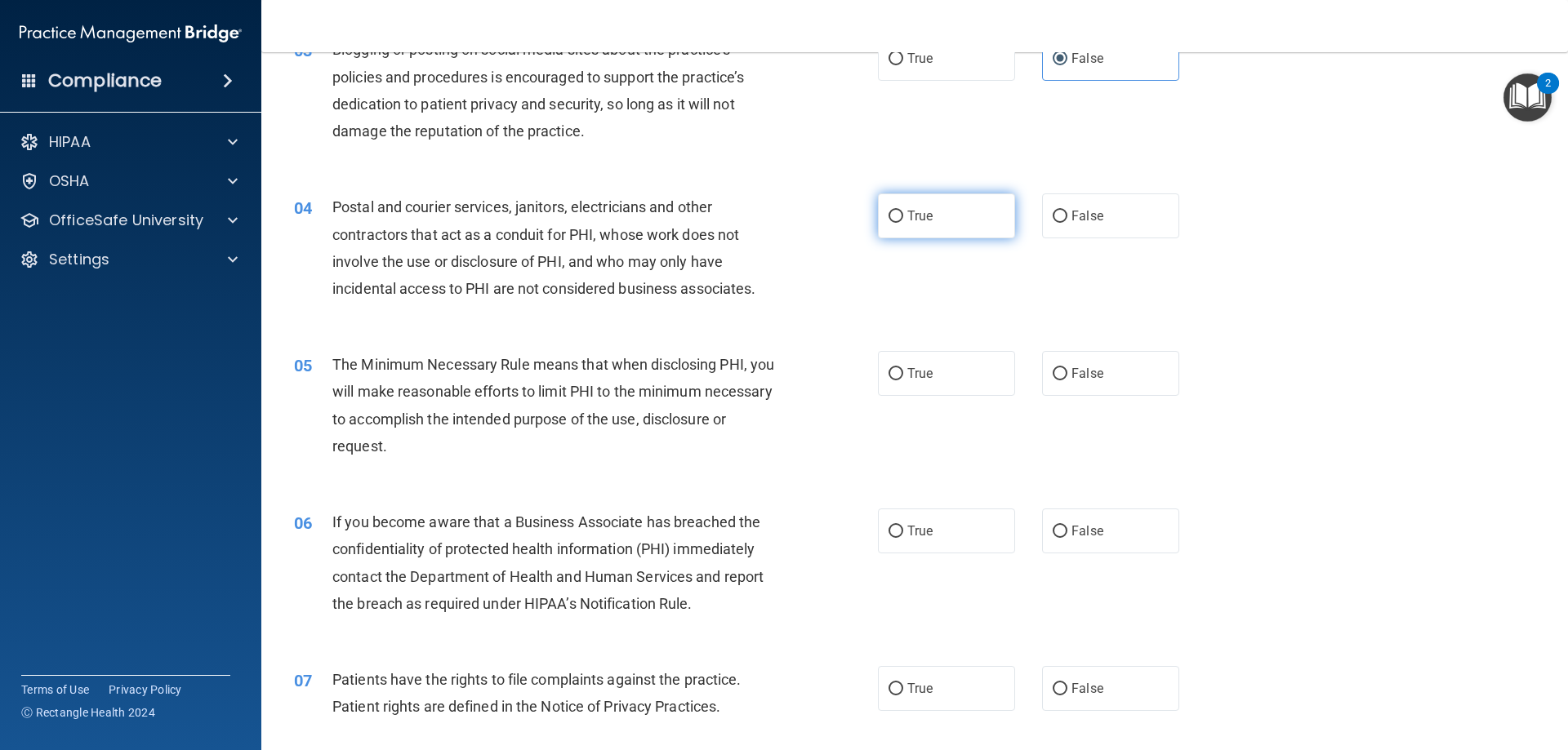
click at [881, 215] on label "True" at bounding box center [946, 215] width 137 height 44
click at [888, 215] on input "True" at bounding box center [895, 216] width 15 height 12
radio input "true"
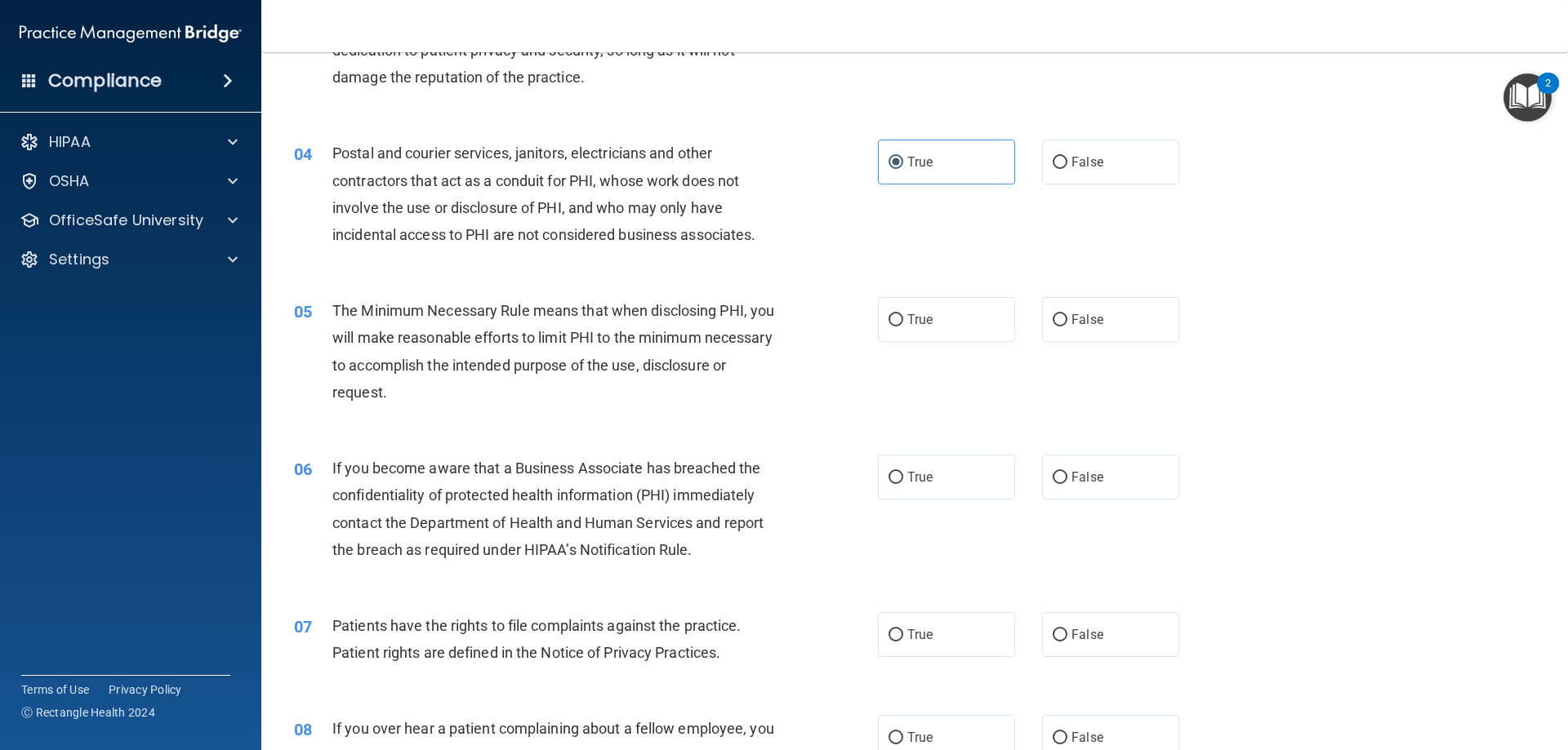
scroll to position [489, 0]
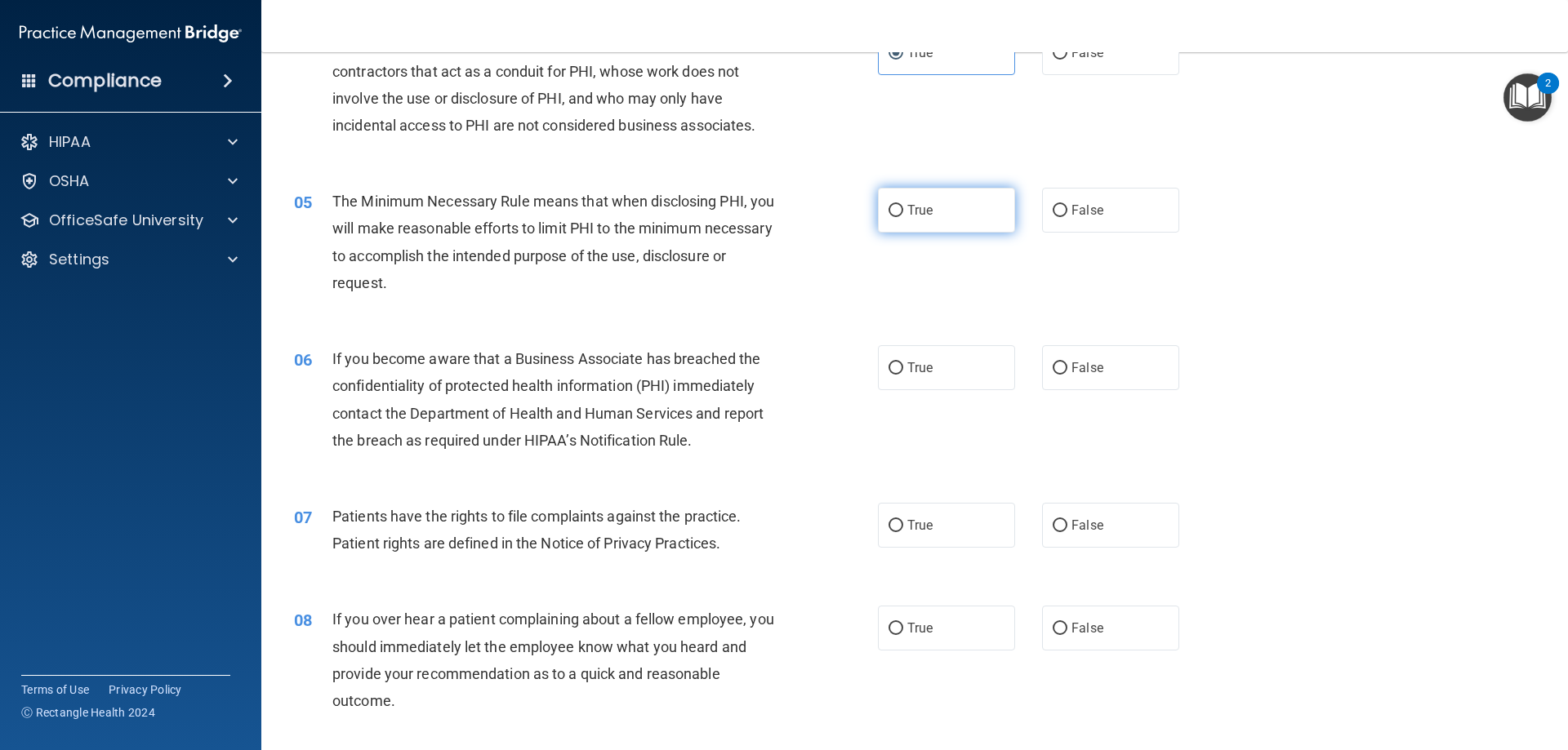
click at [922, 201] on label "True" at bounding box center [946, 209] width 137 height 44
click at [903, 205] on input "True" at bounding box center [895, 211] width 15 height 12
radio input "true"
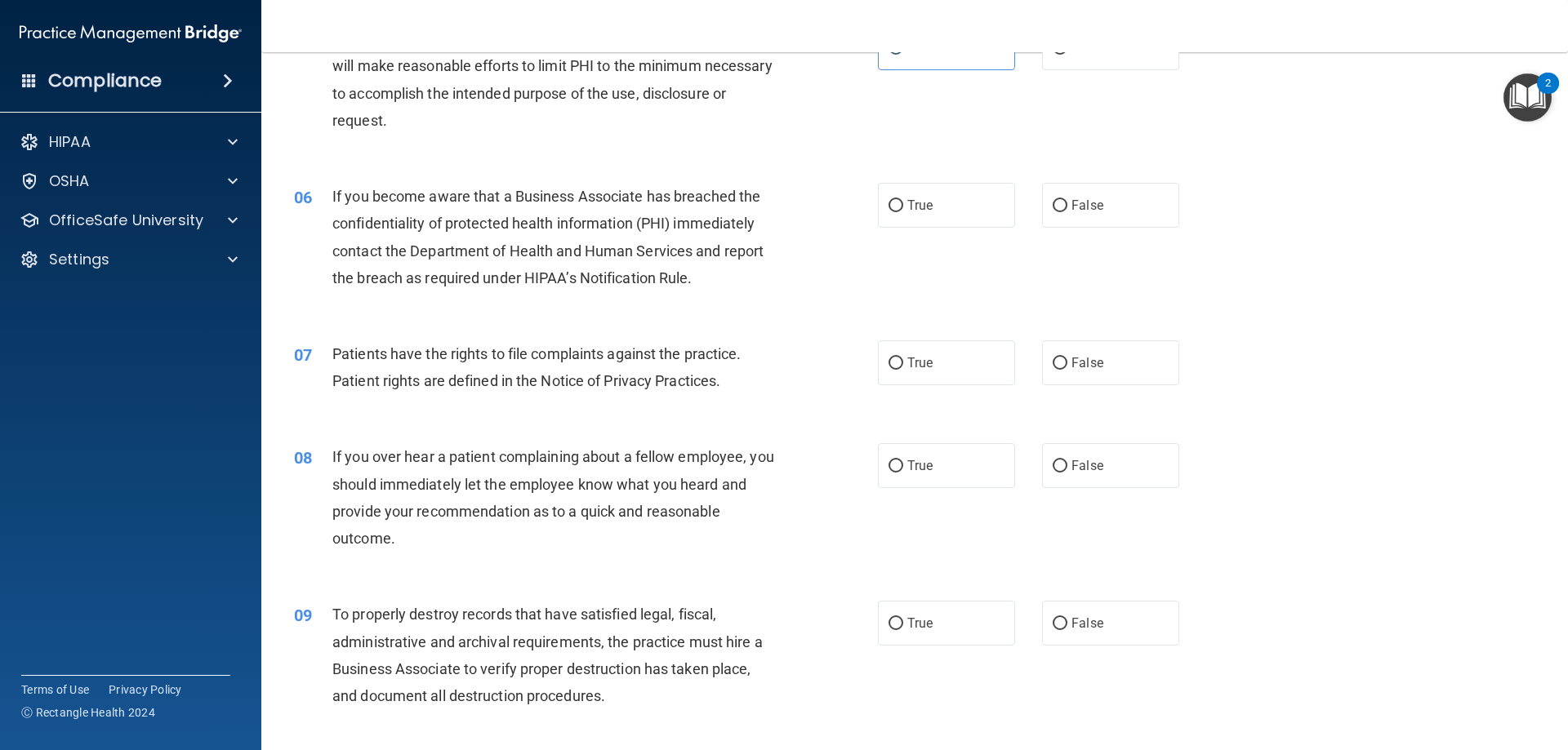
scroll to position [653, 0]
click at [919, 200] on span "True" at bounding box center [920, 205] width 25 height 16
click at [903, 200] on input "True" at bounding box center [895, 205] width 15 height 12
radio input "true"
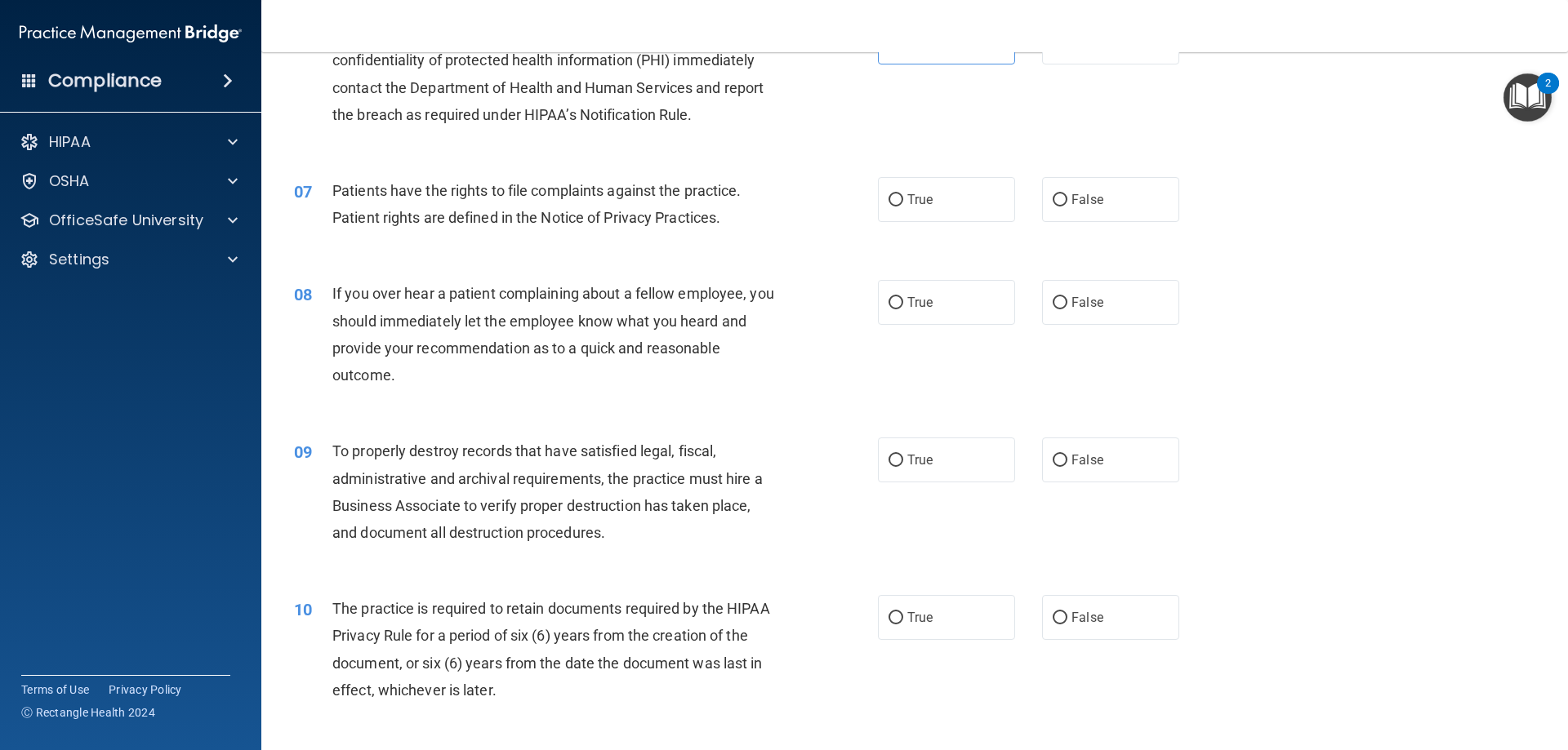
scroll to position [816, 0]
click at [922, 193] on span "True" at bounding box center [920, 199] width 25 height 16
click at [903, 194] on input "True" at bounding box center [895, 200] width 15 height 12
radio input "true"
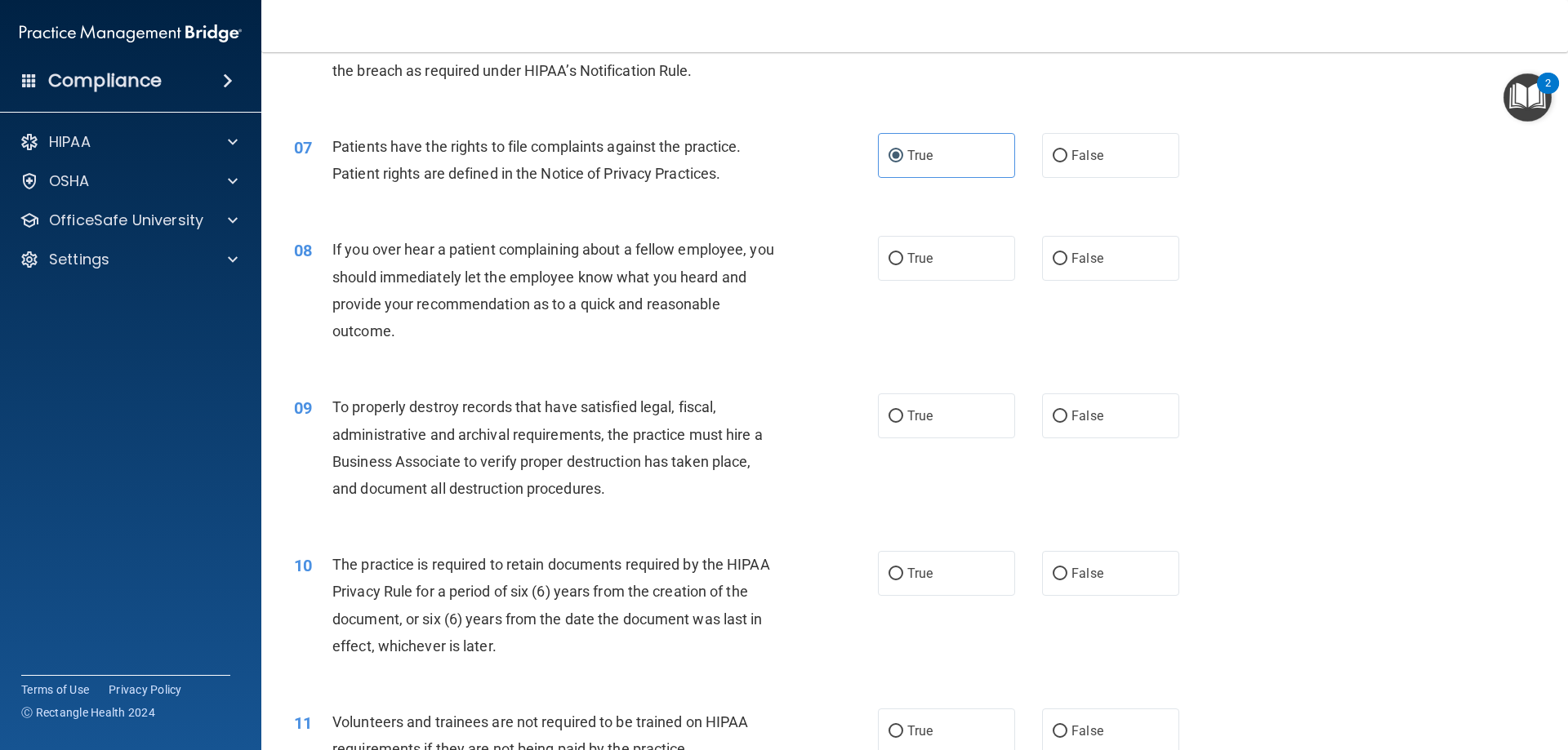
scroll to position [897, 0]
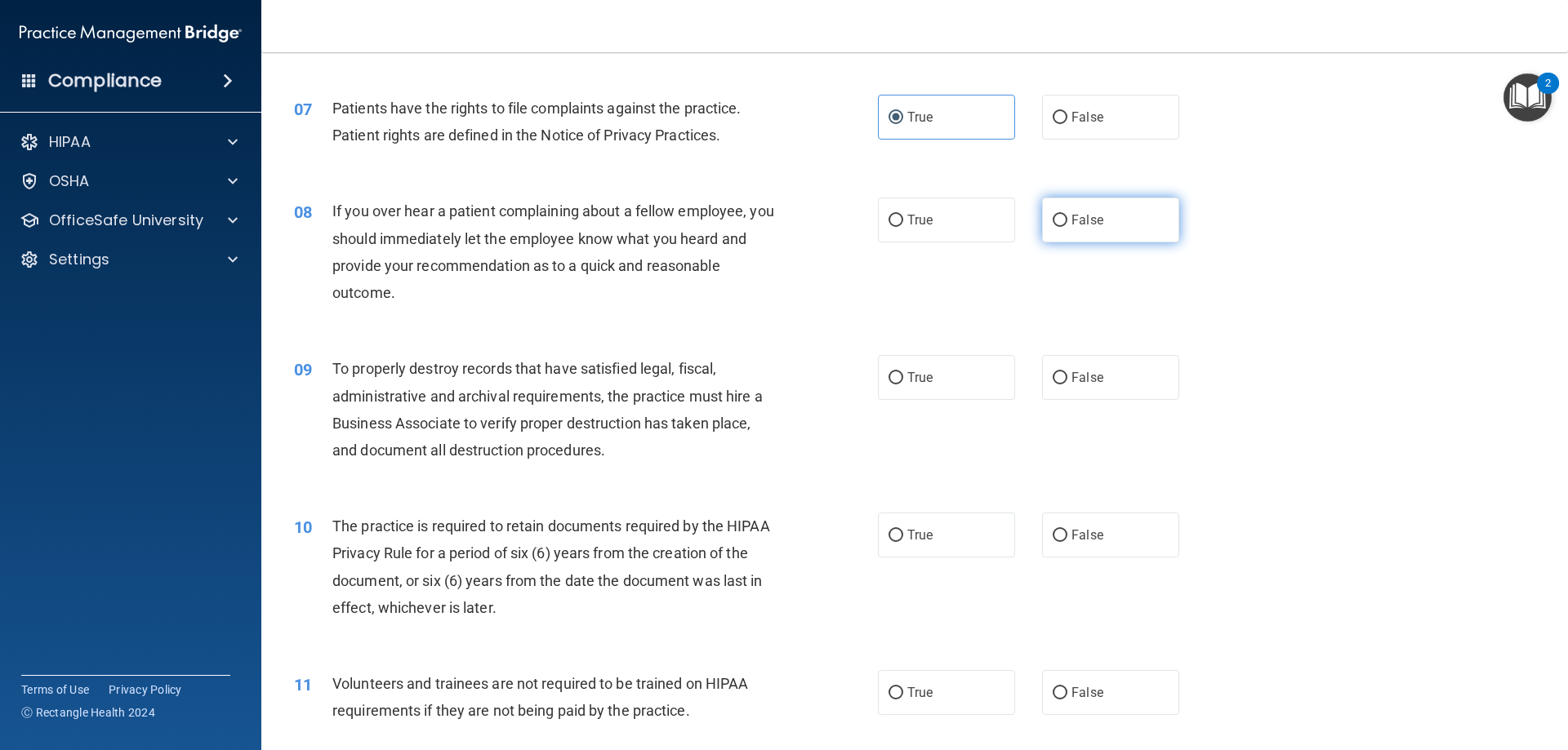
click at [1157, 215] on label "False" at bounding box center [1110, 219] width 137 height 44
click at [1067, 215] on input "False" at bounding box center [1059, 221] width 15 height 12
radio input "true"
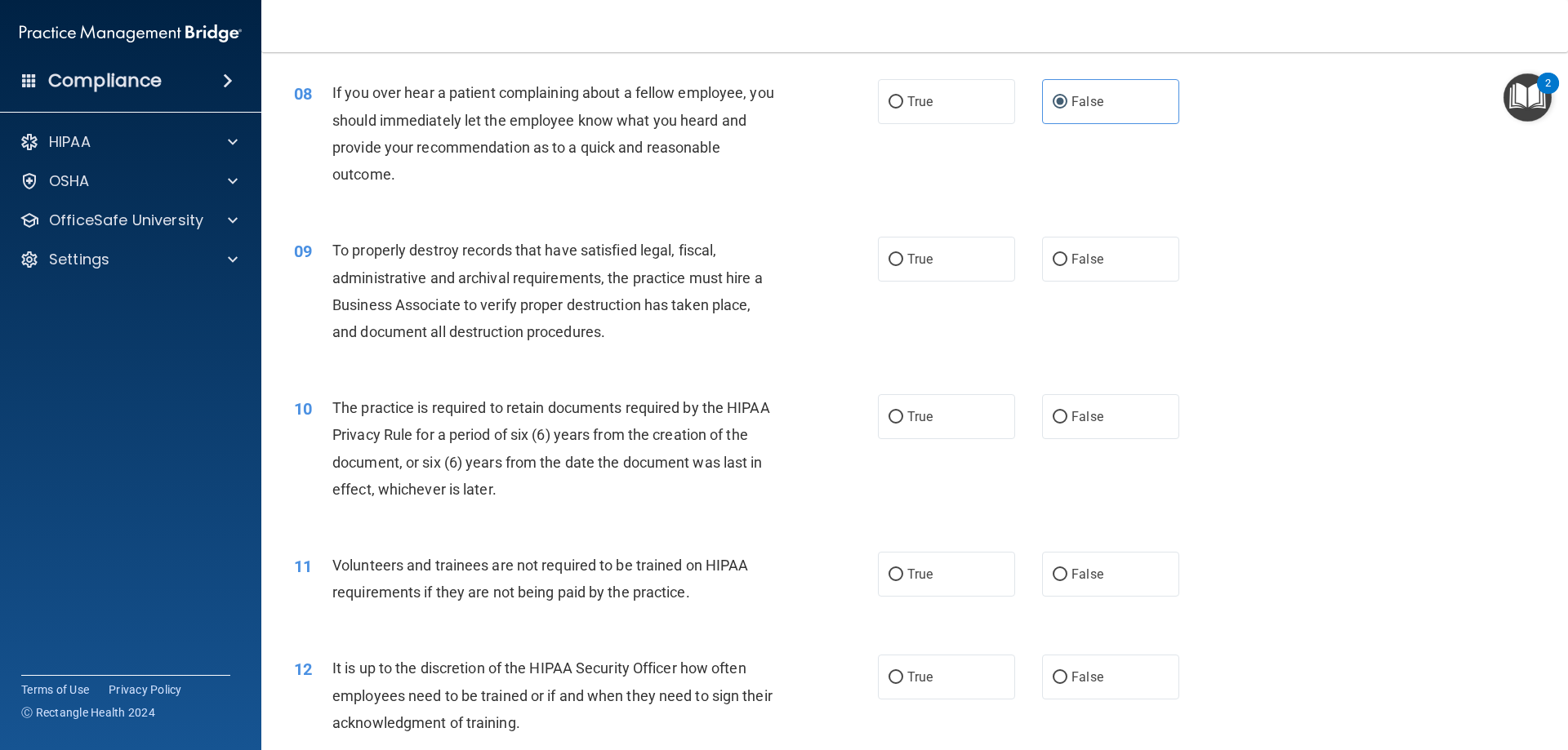
scroll to position [1061, 0]
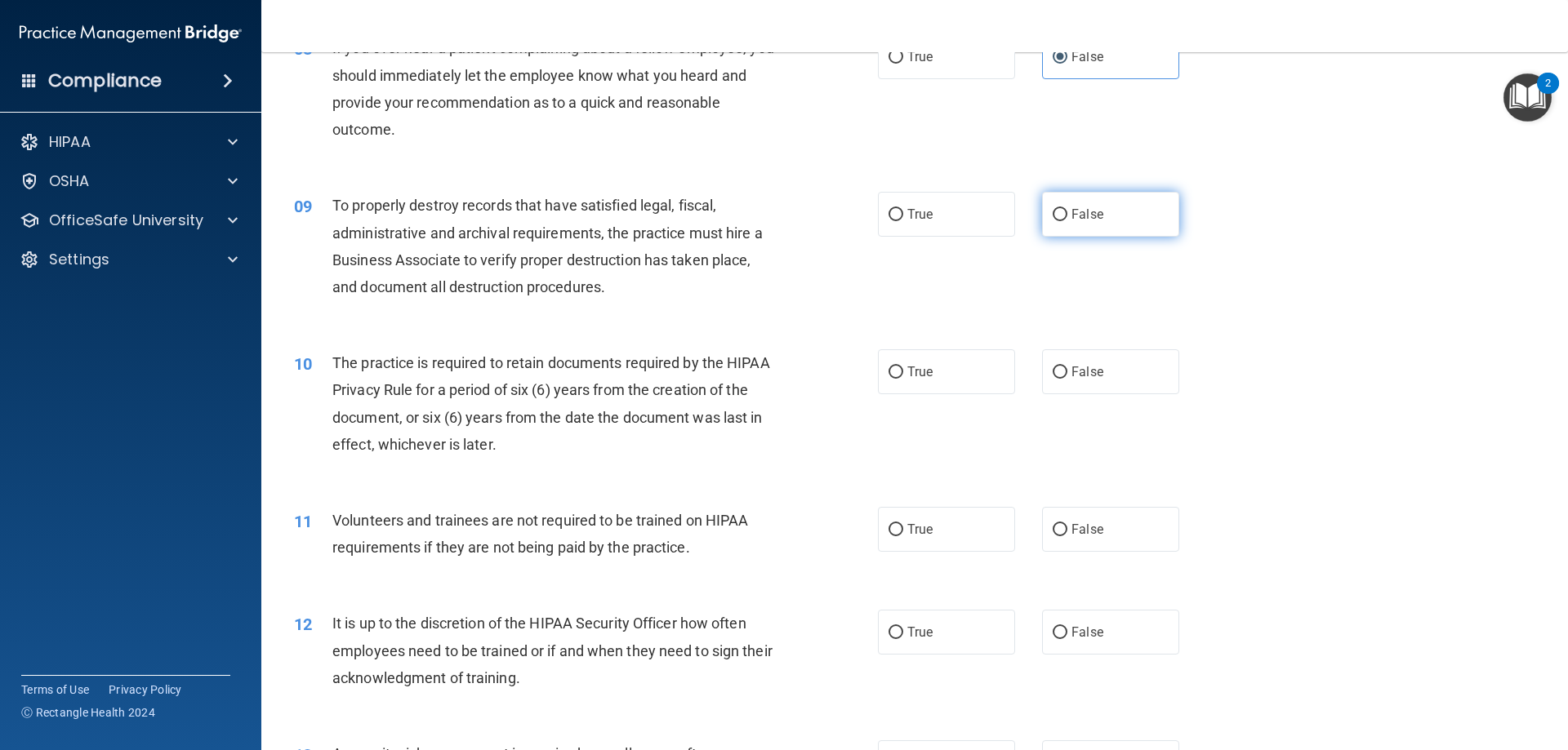
click at [1112, 220] on label "False" at bounding box center [1110, 214] width 137 height 44
click at [1067, 220] on input "False" at bounding box center [1059, 215] width 15 height 12
radio input "true"
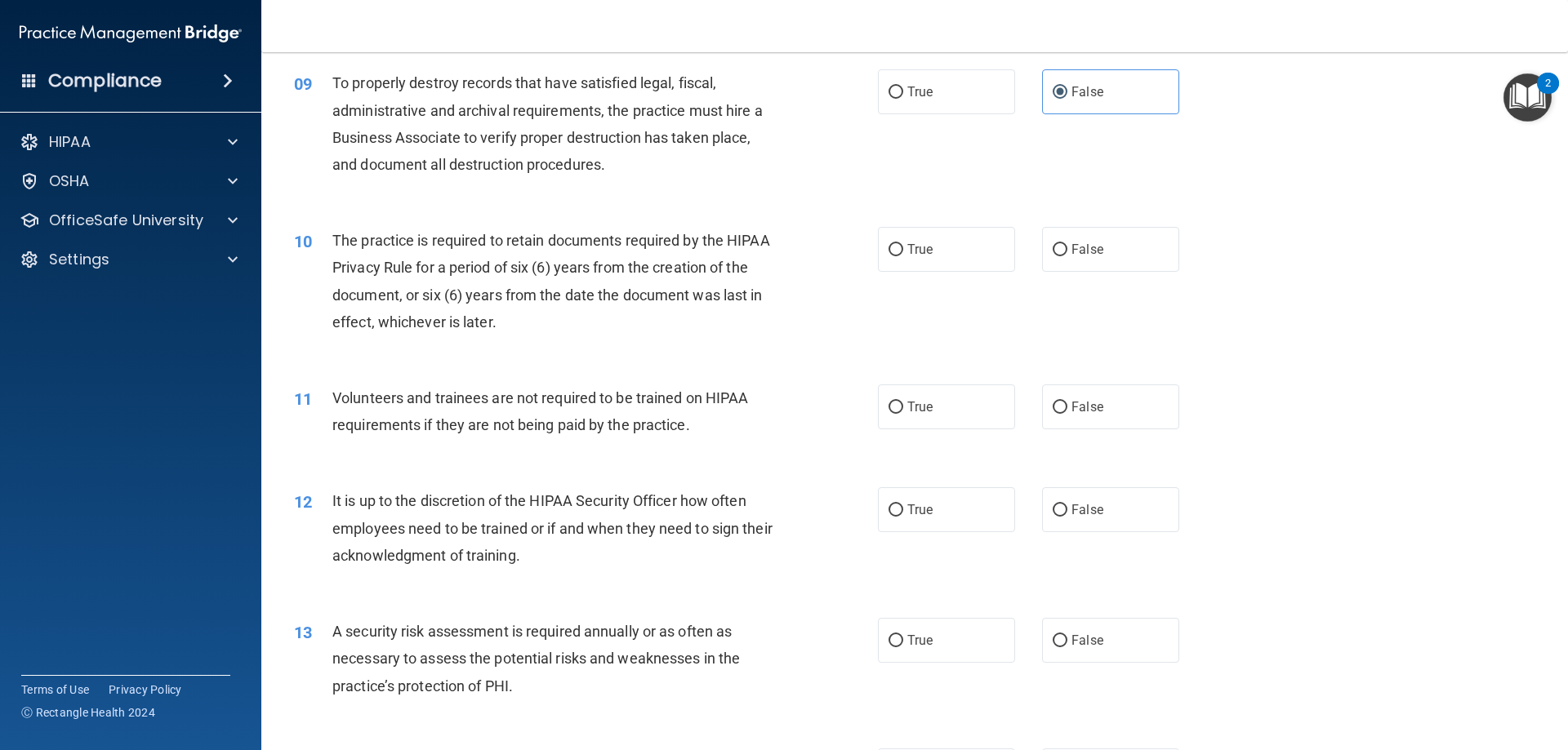
scroll to position [1224, 0]
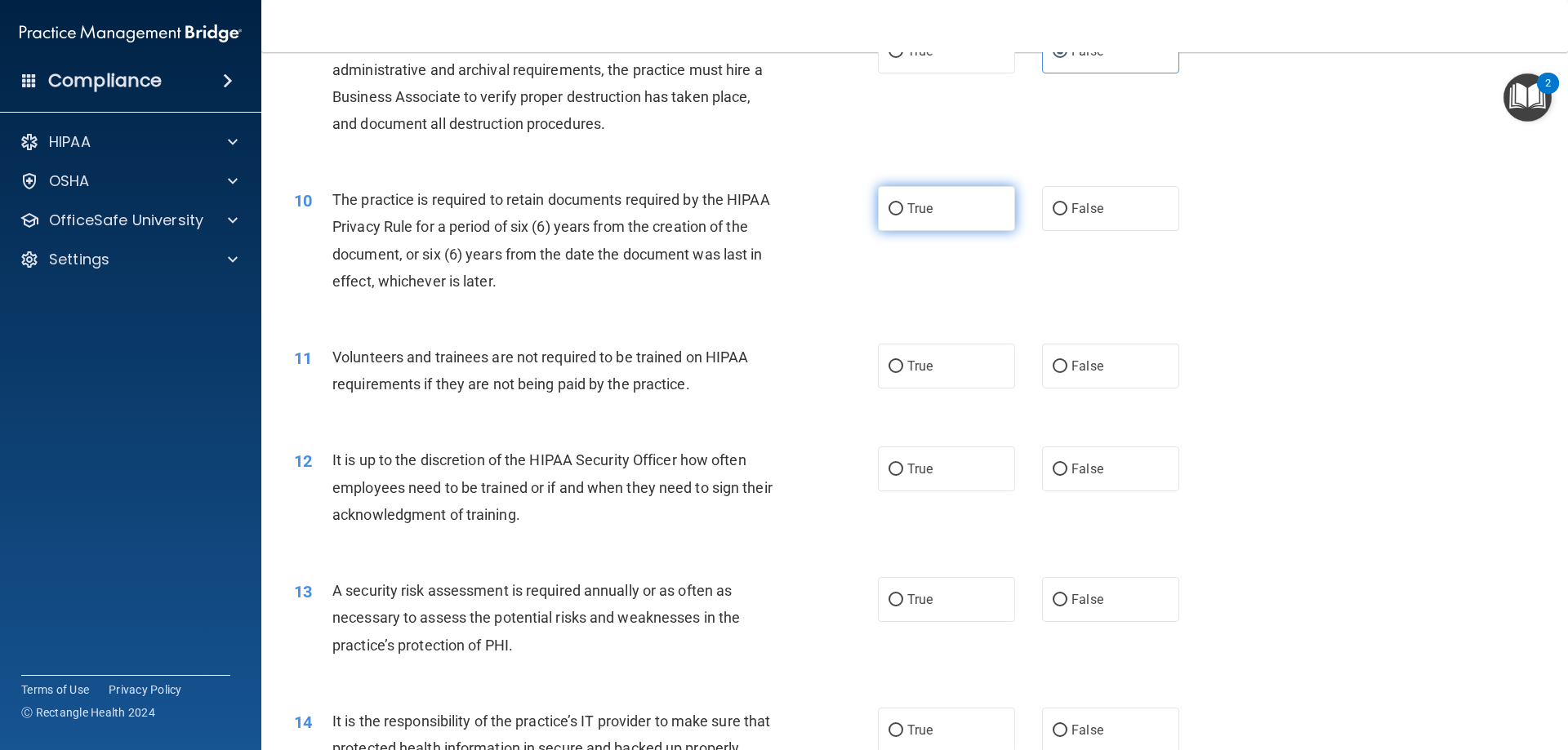
click at [945, 193] on label "True" at bounding box center [946, 208] width 137 height 44
click at [903, 203] on input "True" at bounding box center [895, 209] width 15 height 12
radio input "true"
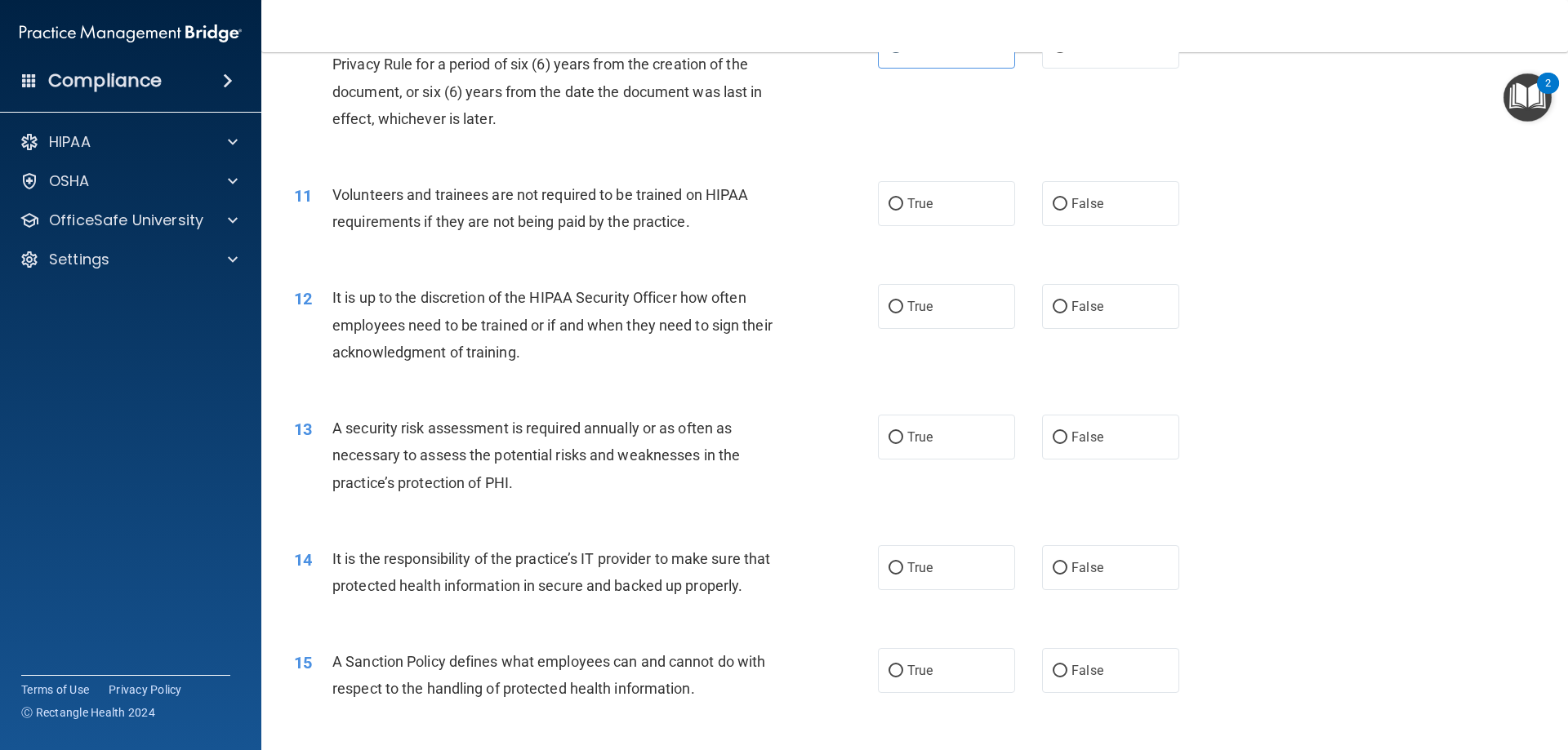
scroll to position [1388, 0]
click at [1064, 218] on label "False" at bounding box center [1110, 202] width 137 height 44
click at [1064, 209] on input "False" at bounding box center [1059, 203] width 15 height 12
radio input "true"
click at [1099, 290] on label "False" at bounding box center [1110, 305] width 137 height 44
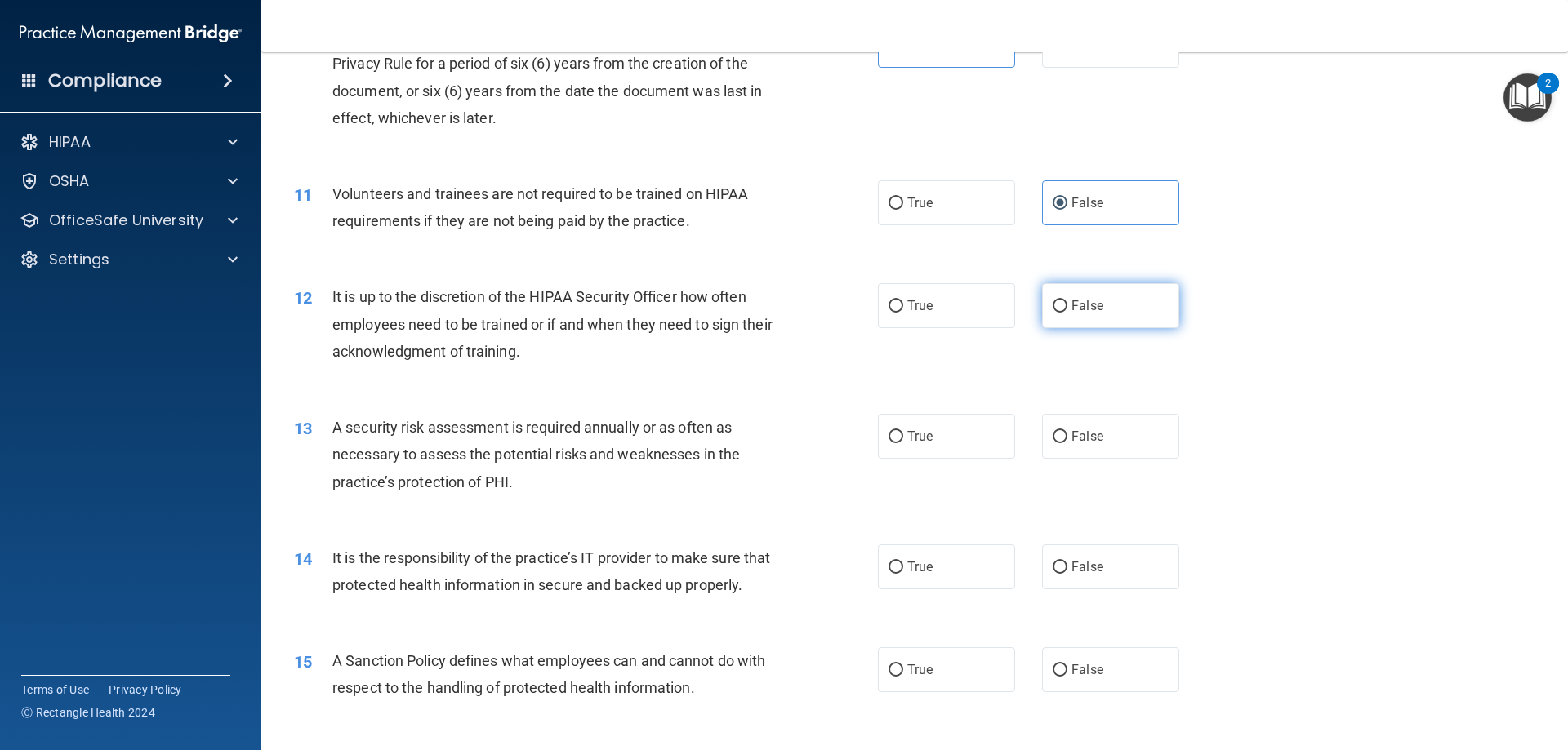
click at [1067, 300] on input "False" at bounding box center [1059, 306] width 15 height 12
radio input "true"
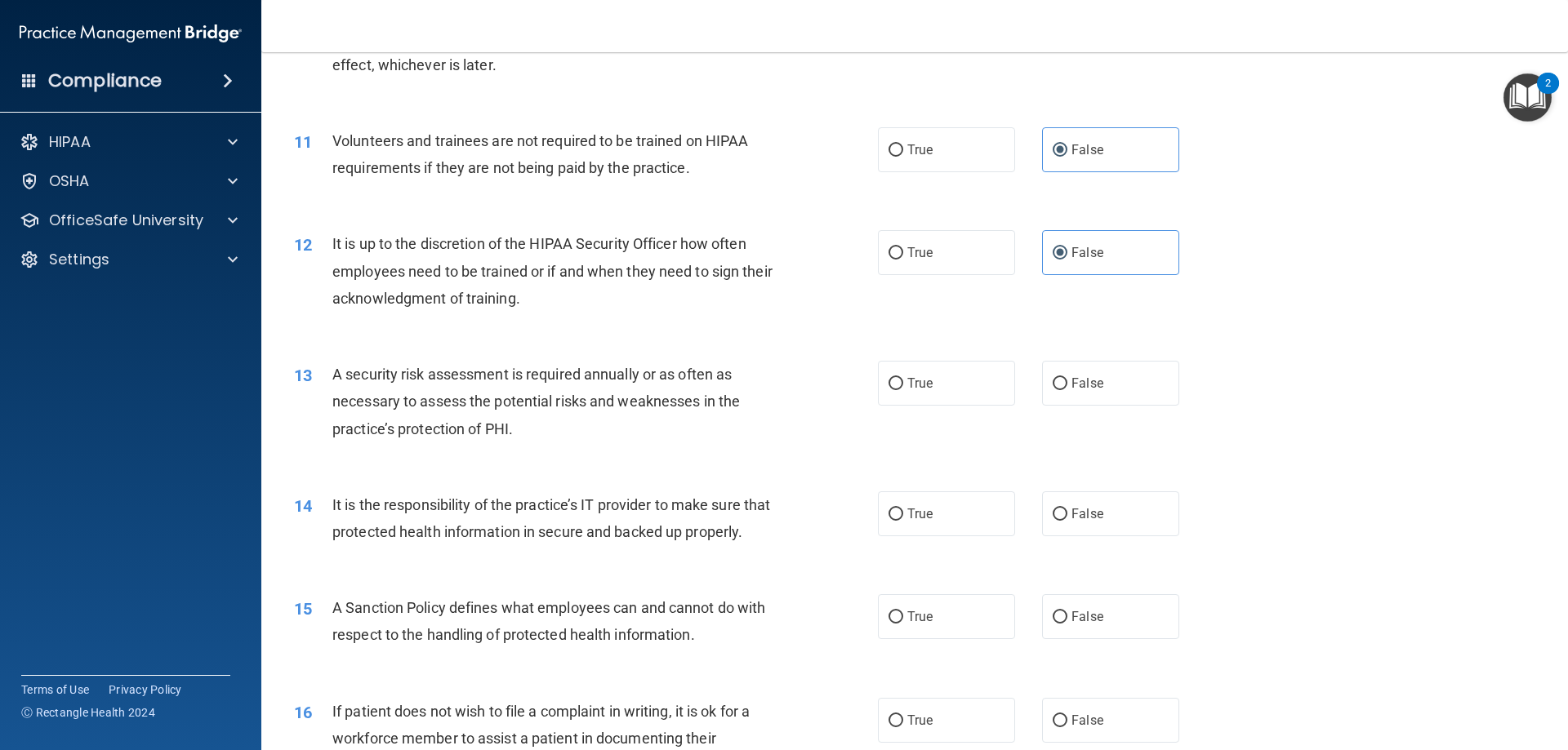
scroll to position [1551, 0]
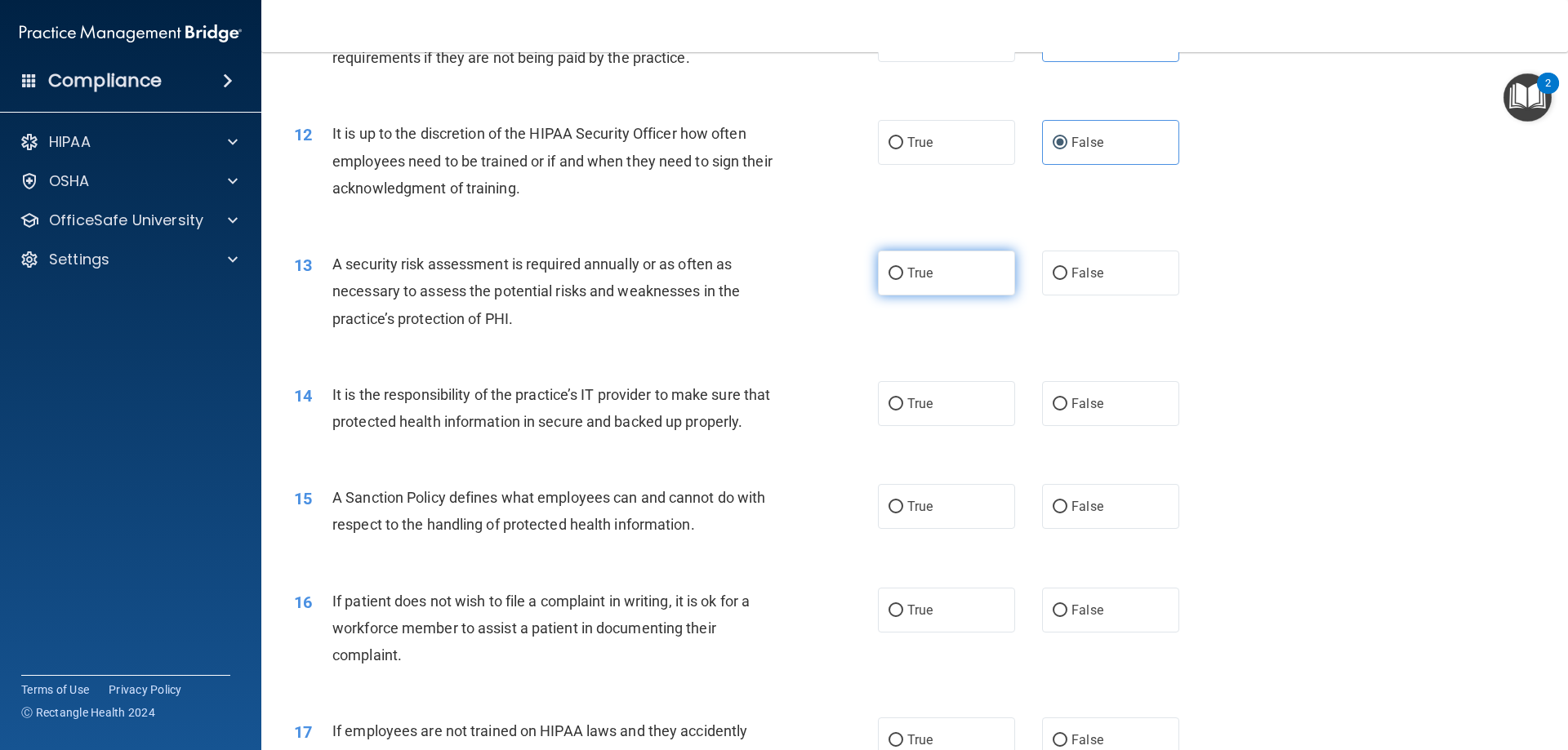
click at [919, 275] on span "True" at bounding box center [920, 273] width 25 height 16
click at [903, 275] on input "True" at bounding box center [895, 274] width 15 height 12
radio input "true"
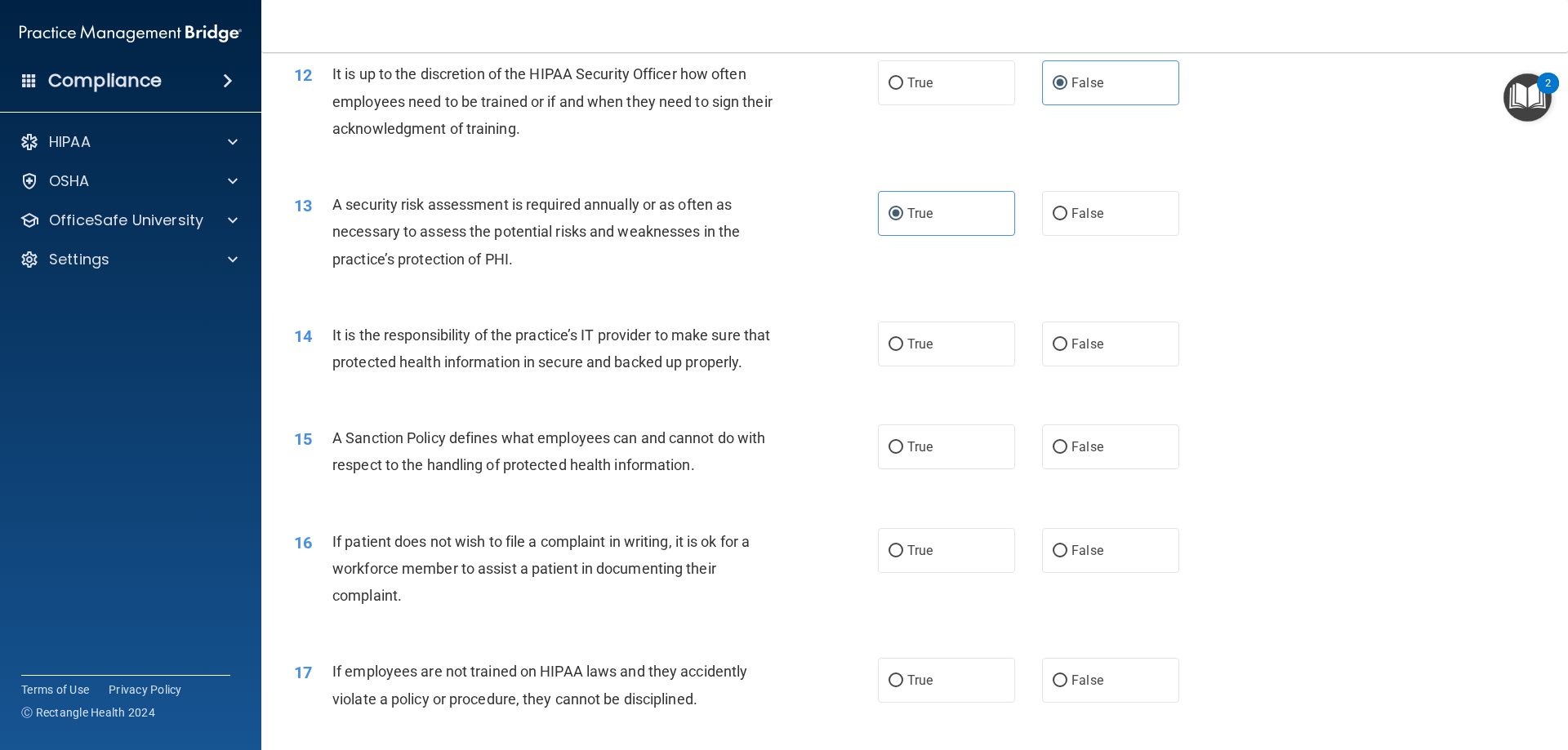
scroll to position [1714, 0]
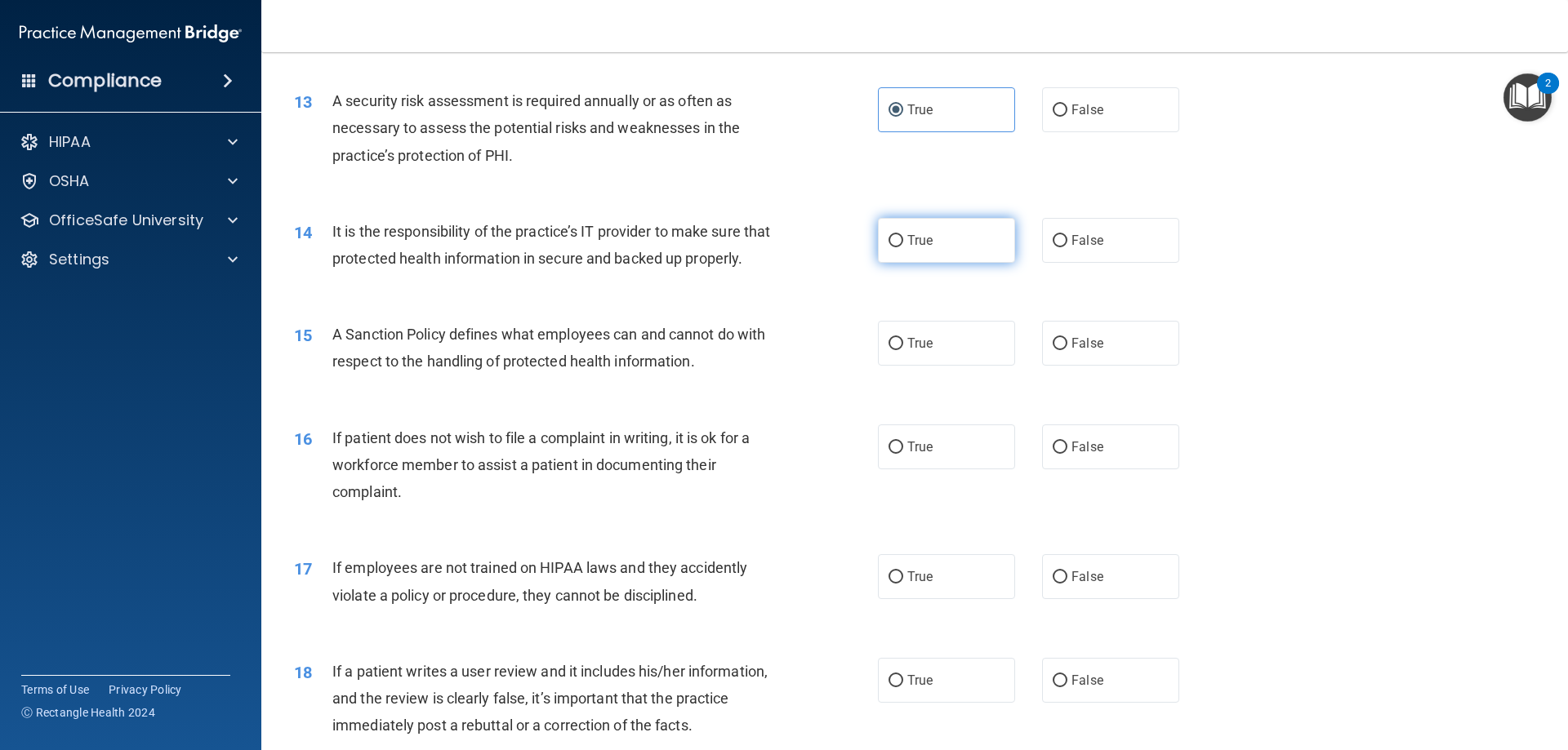
click at [937, 255] on label "True" at bounding box center [946, 240] width 137 height 44
click at [903, 248] on input "True" at bounding box center [895, 242] width 15 height 12
radio input "true"
drag, startPoint x: 332, startPoint y: 358, endPoint x: 448, endPoint y: 365, distance: 116.2
click at [448, 365] on span "A Sanction Policy defines what employees can and cannot do with respect to the …" at bounding box center [549, 347] width 433 height 44
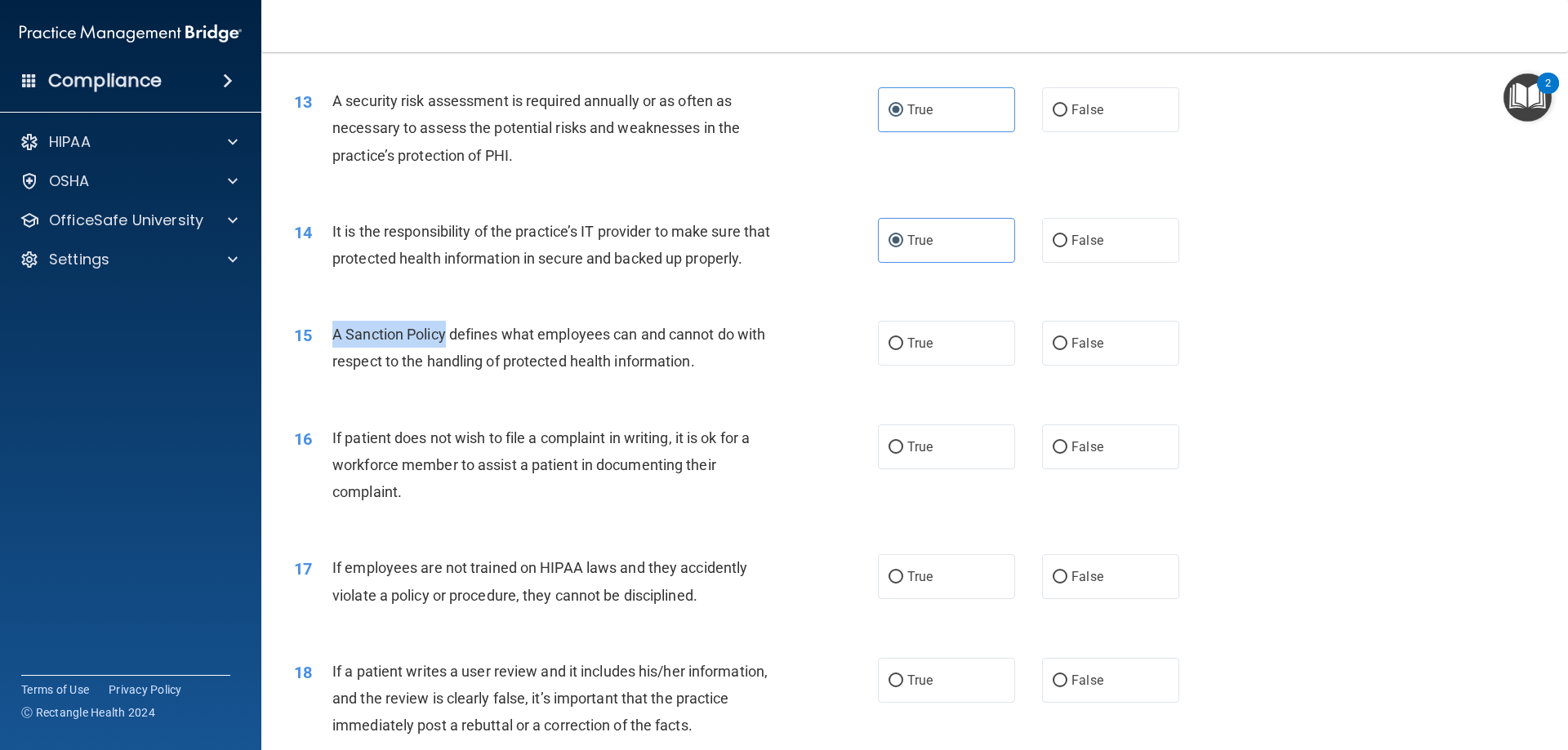
copy span "A Sanction Policy"
click at [595, 370] on span "A Sanction Policy defines what employees can and cannot do with respect to the …" at bounding box center [549, 347] width 433 height 44
click at [907, 365] on label "True" at bounding box center [946, 343] width 137 height 44
click at [903, 350] on input "True" at bounding box center [895, 344] width 15 height 12
radio input "true"
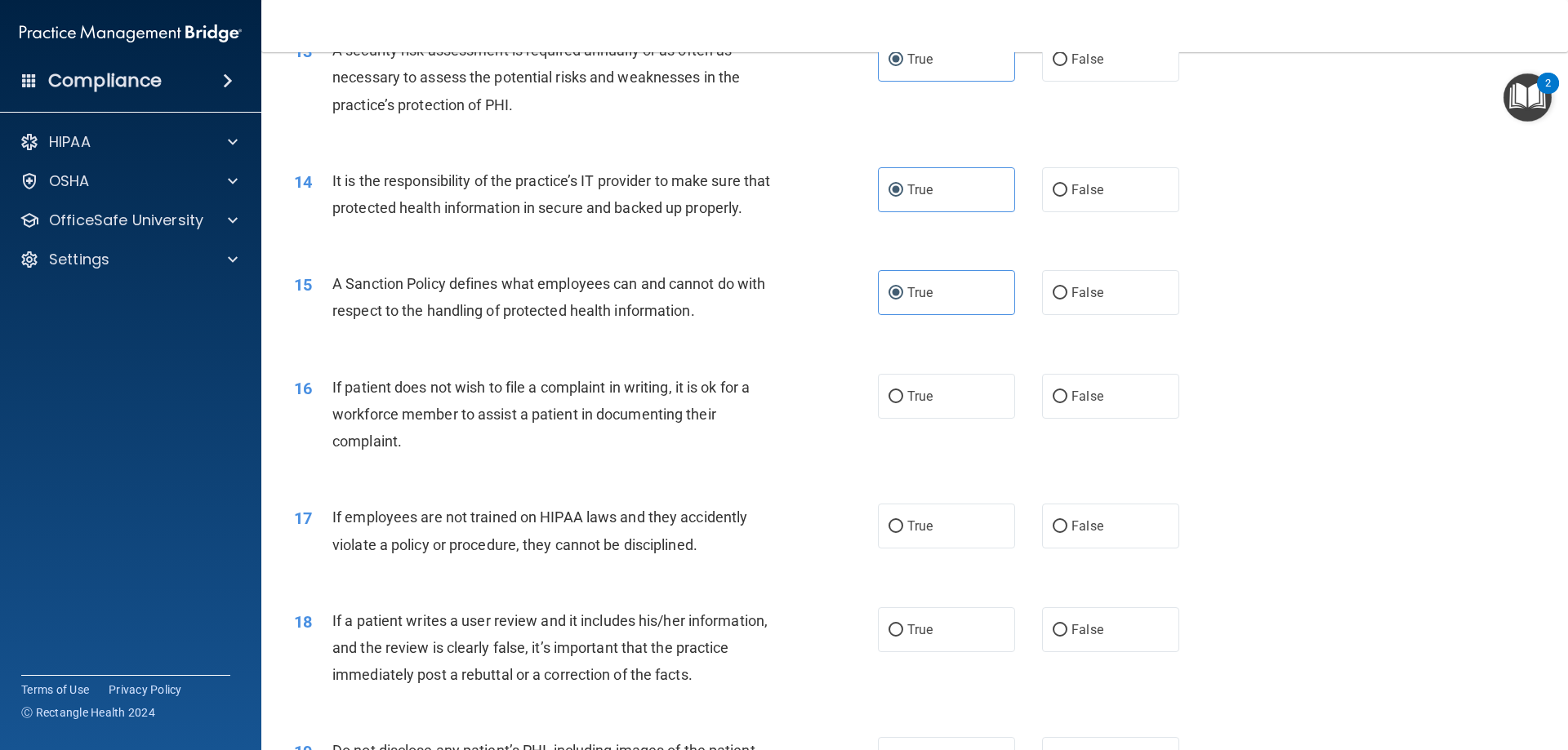
scroll to position [1877, 0]
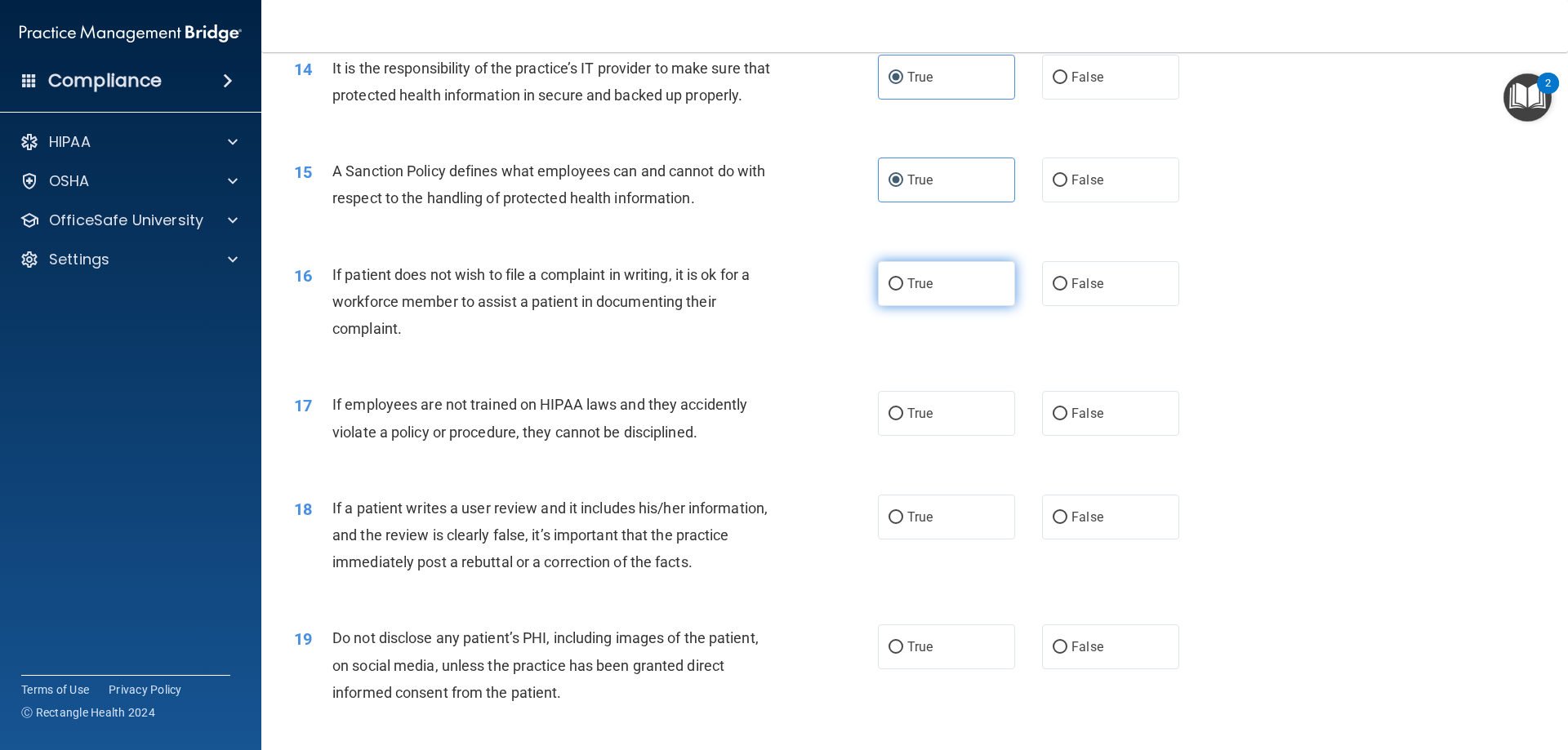
click at [910, 291] on span "True" at bounding box center [920, 283] width 25 height 16
click at [903, 290] on input "True" at bounding box center [895, 284] width 15 height 12
radio input "true"
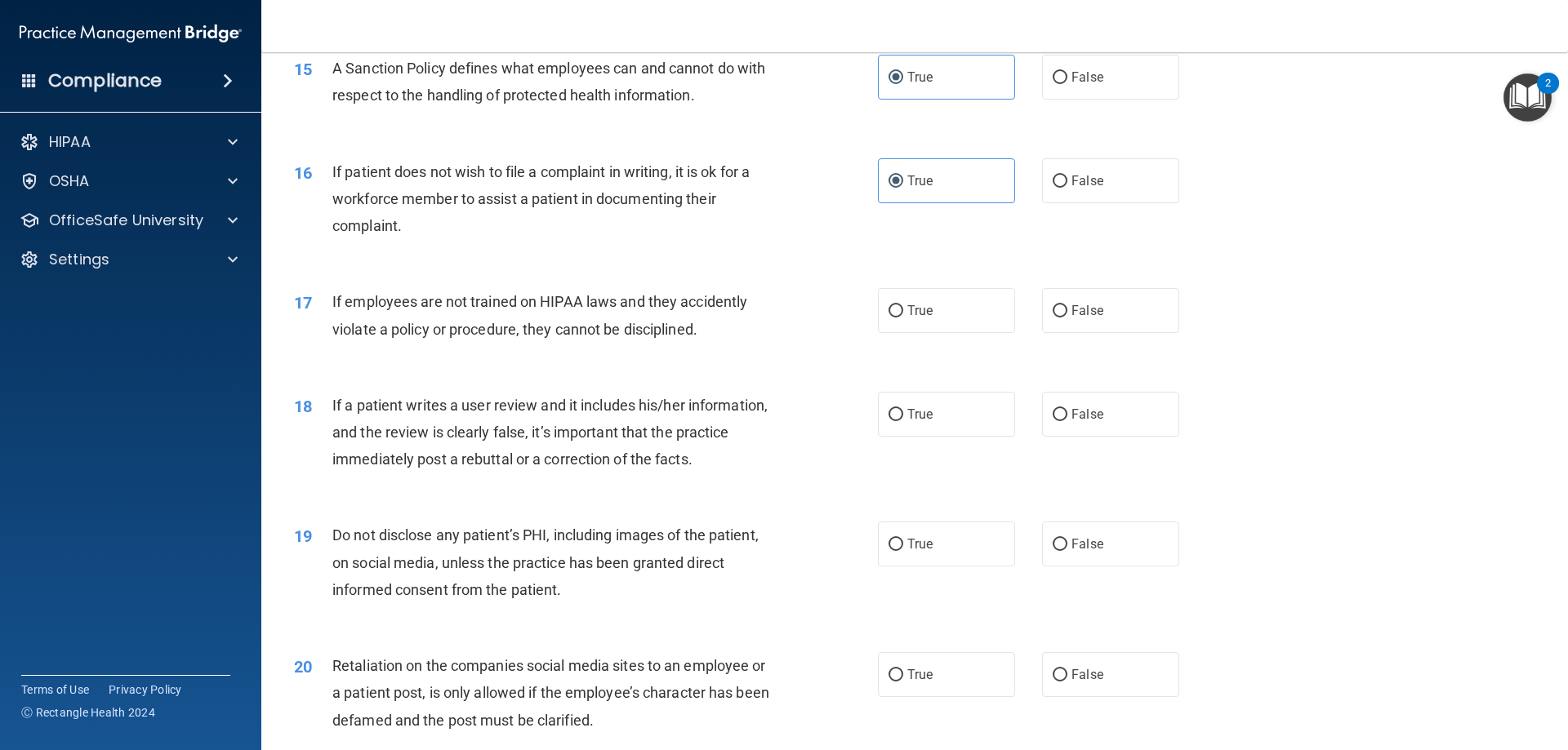
scroll to position [2040, 0]
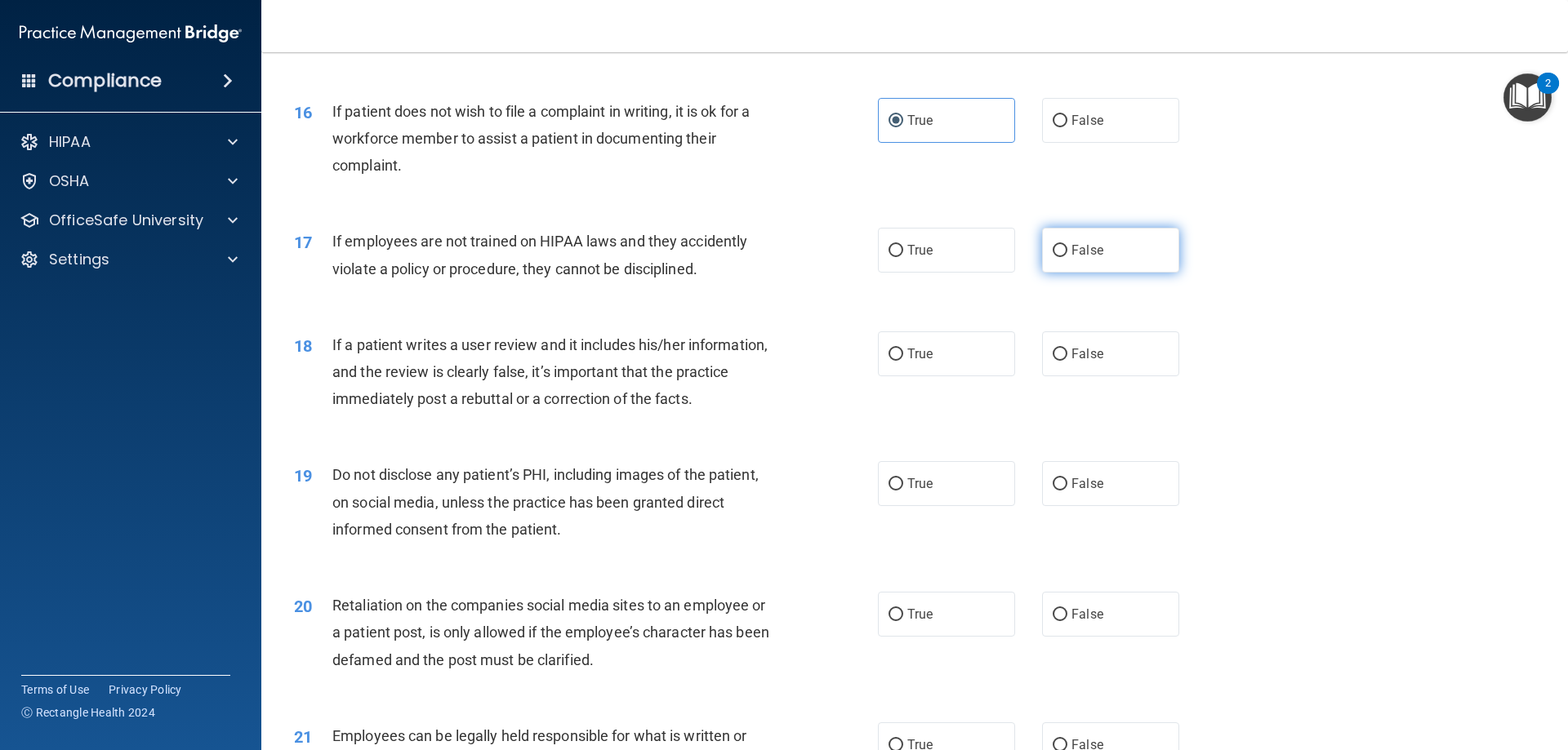
click at [1083, 260] on label "False" at bounding box center [1110, 249] width 137 height 44
click at [1067, 257] on input "False" at bounding box center [1059, 251] width 15 height 12
radio input "true"
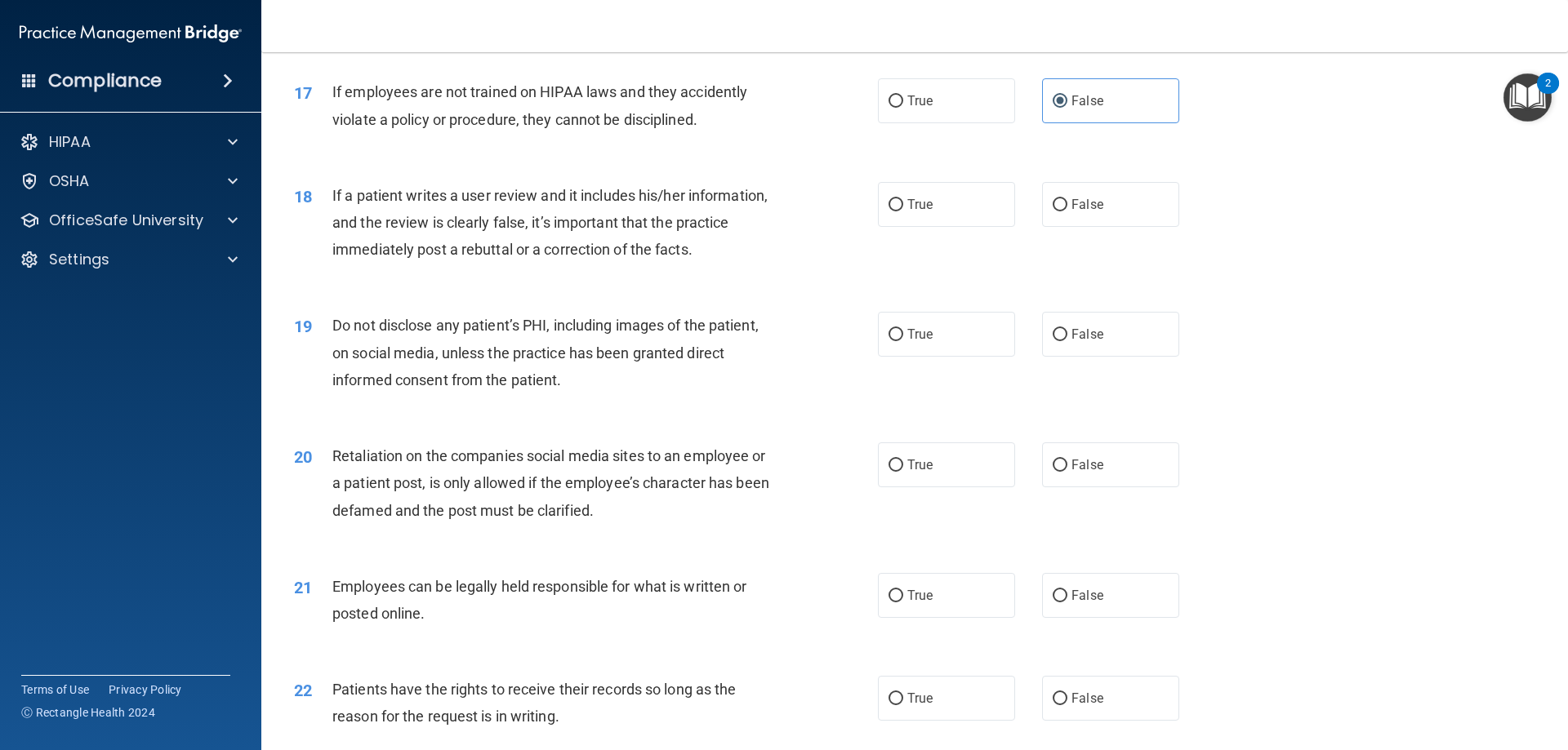
scroll to position [2204, 0]
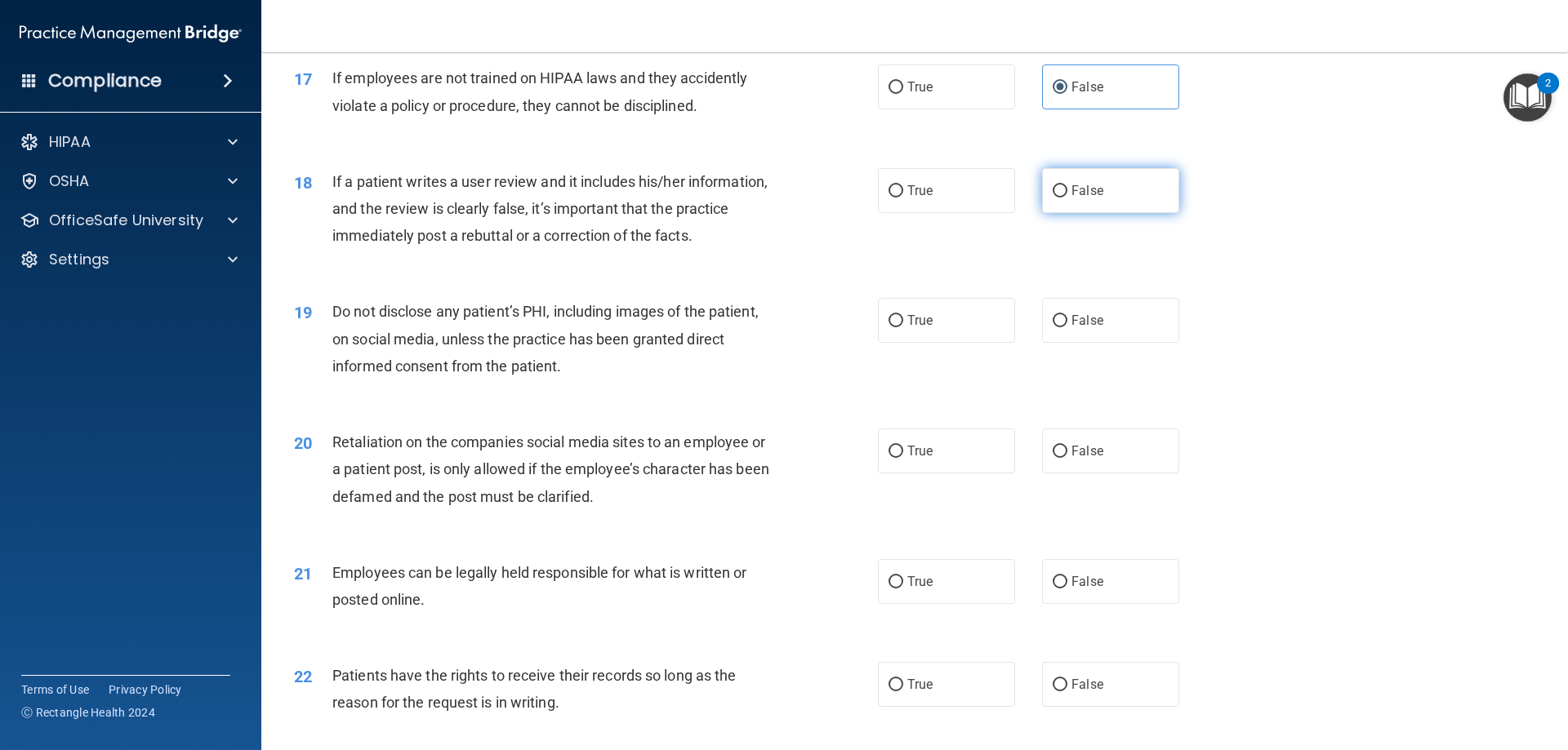
click at [1106, 213] on label "False" at bounding box center [1110, 190] width 137 height 44
click at [1067, 197] on input "False" at bounding box center [1059, 191] width 15 height 12
radio input "true"
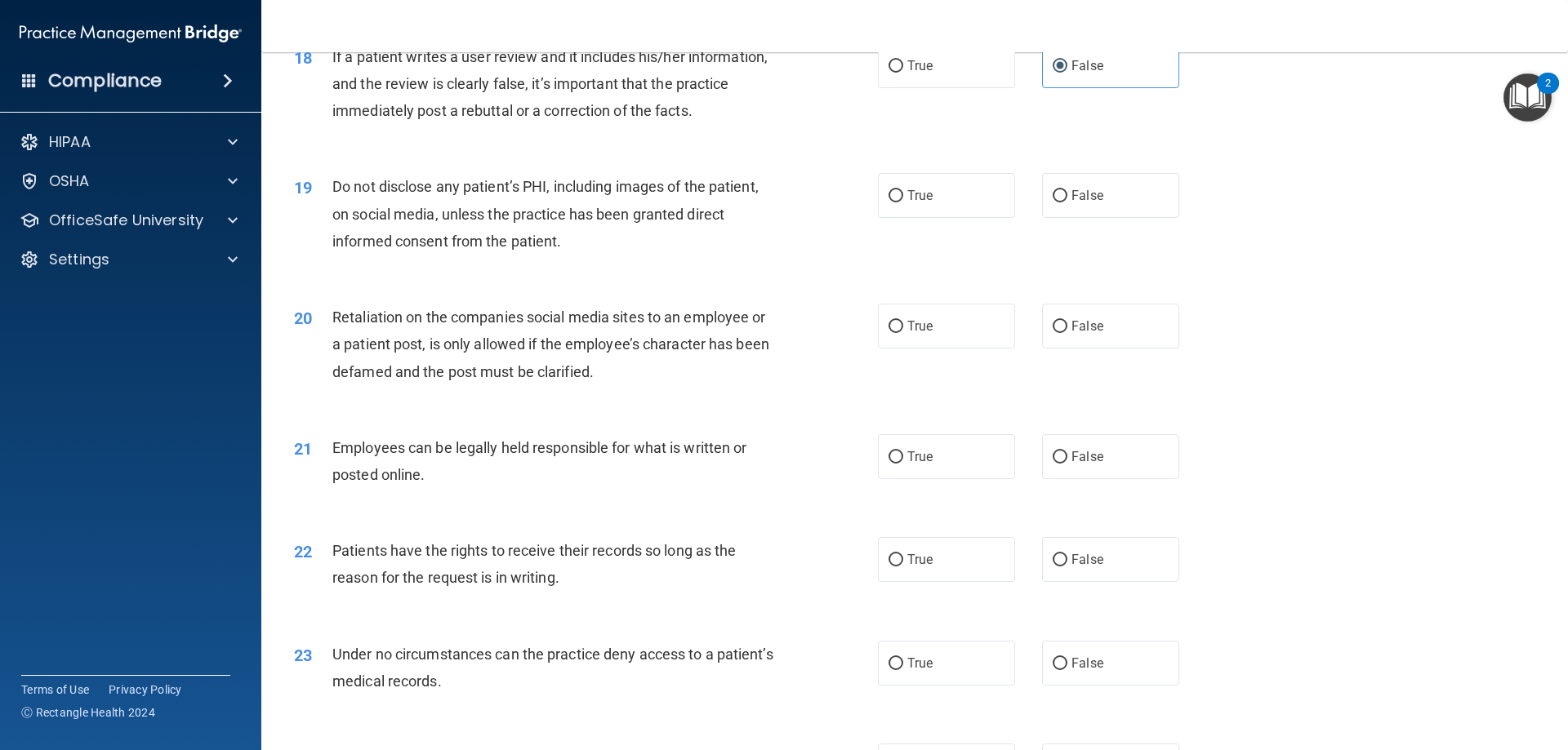
scroll to position [2367, 0]
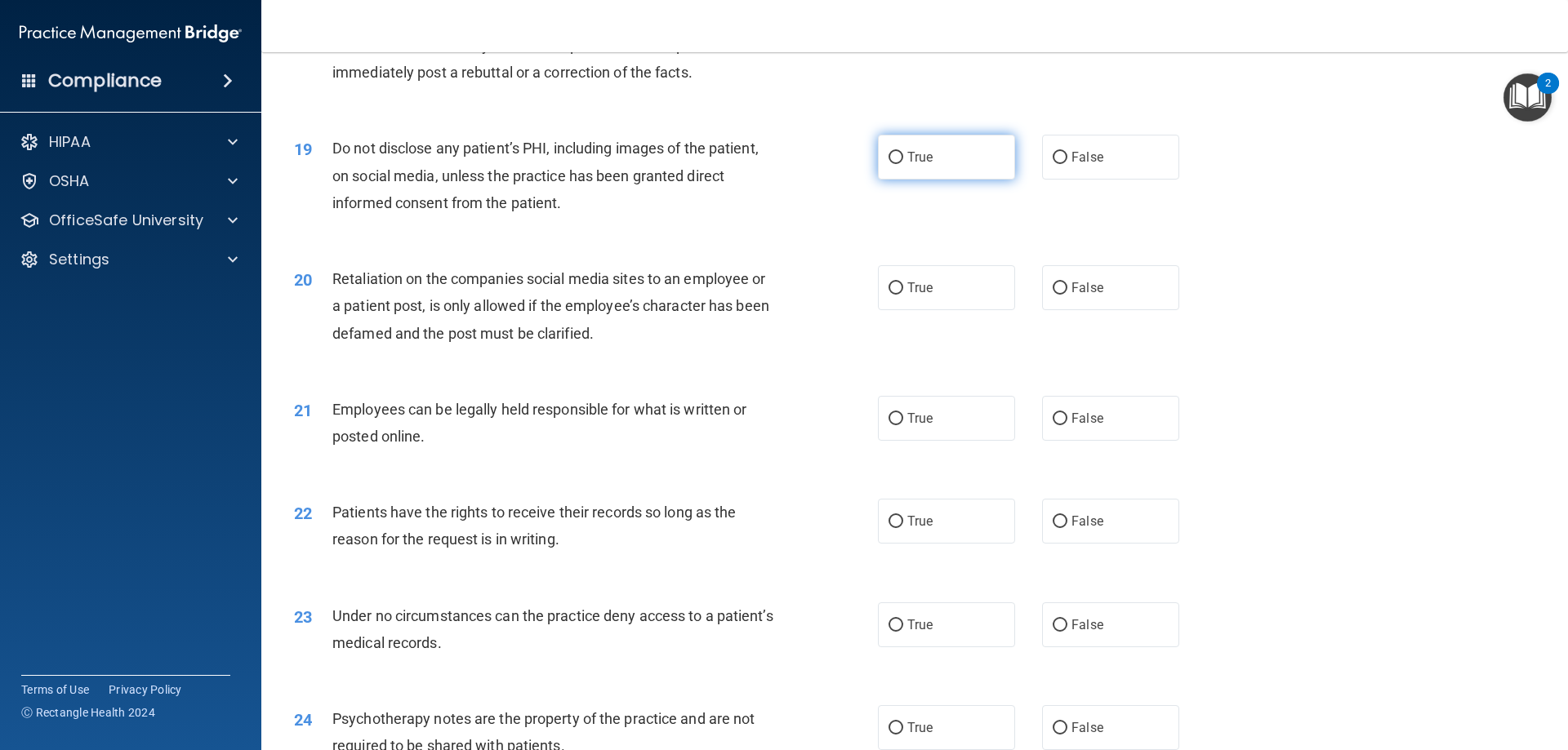
click at [900, 180] on label "True" at bounding box center [946, 156] width 137 height 44
click at [900, 164] on input "True" at bounding box center [895, 158] width 15 height 12
radio input "true"
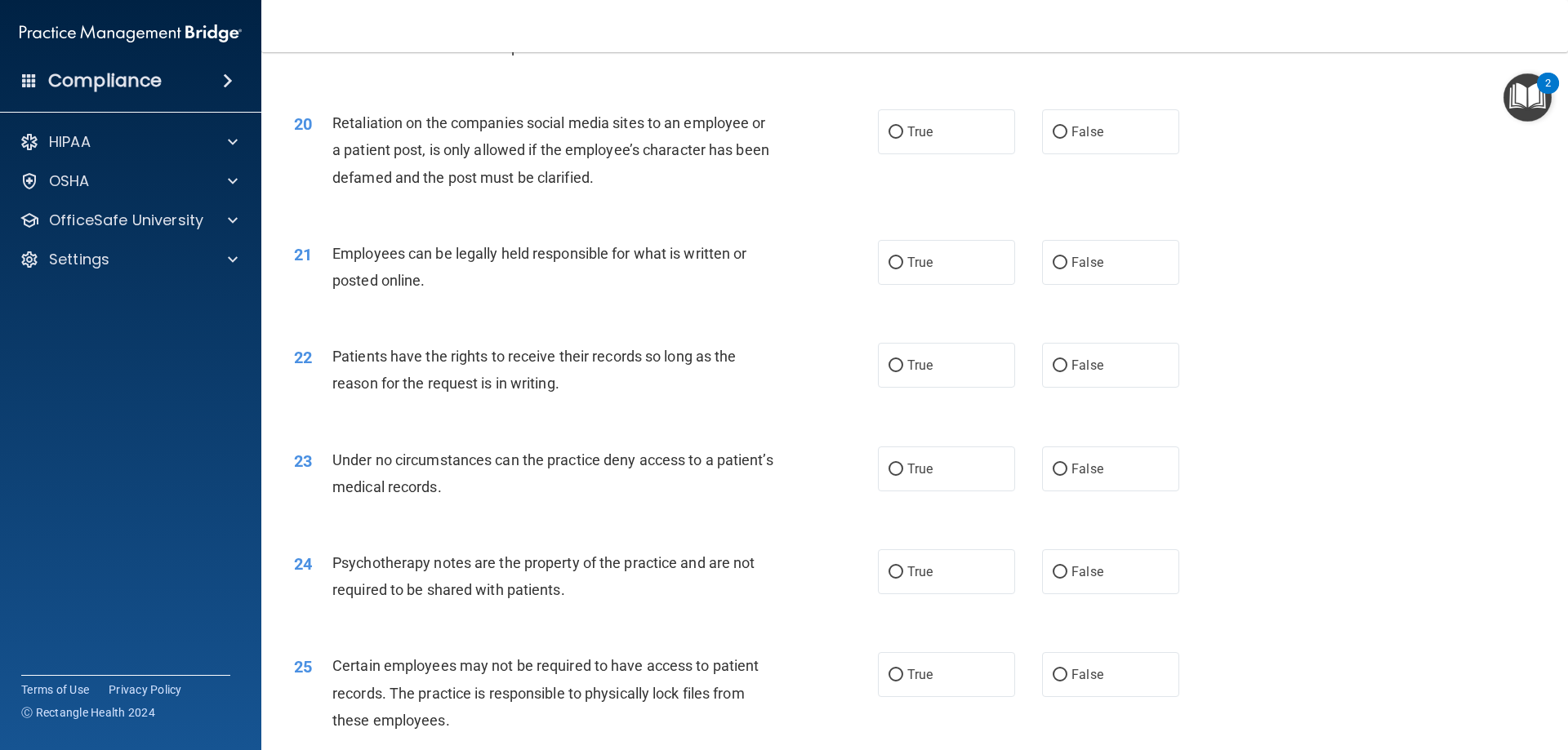
scroll to position [2530, 0]
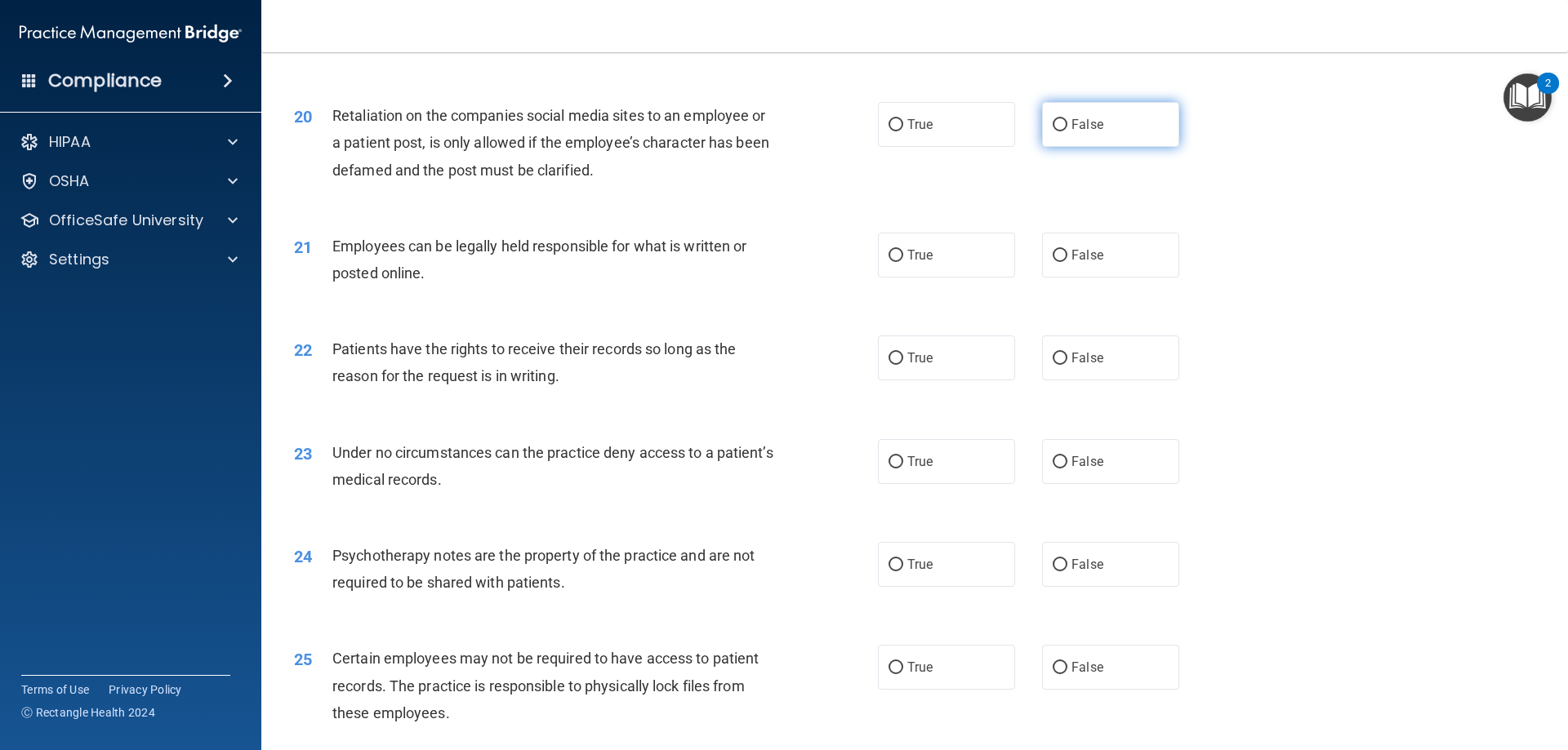
click at [1111, 147] on label "False" at bounding box center [1110, 124] width 137 height 44
click at [1067, 132] on input "False" at bounding box center [1059, 126] width 15 height 12
radio input "true"
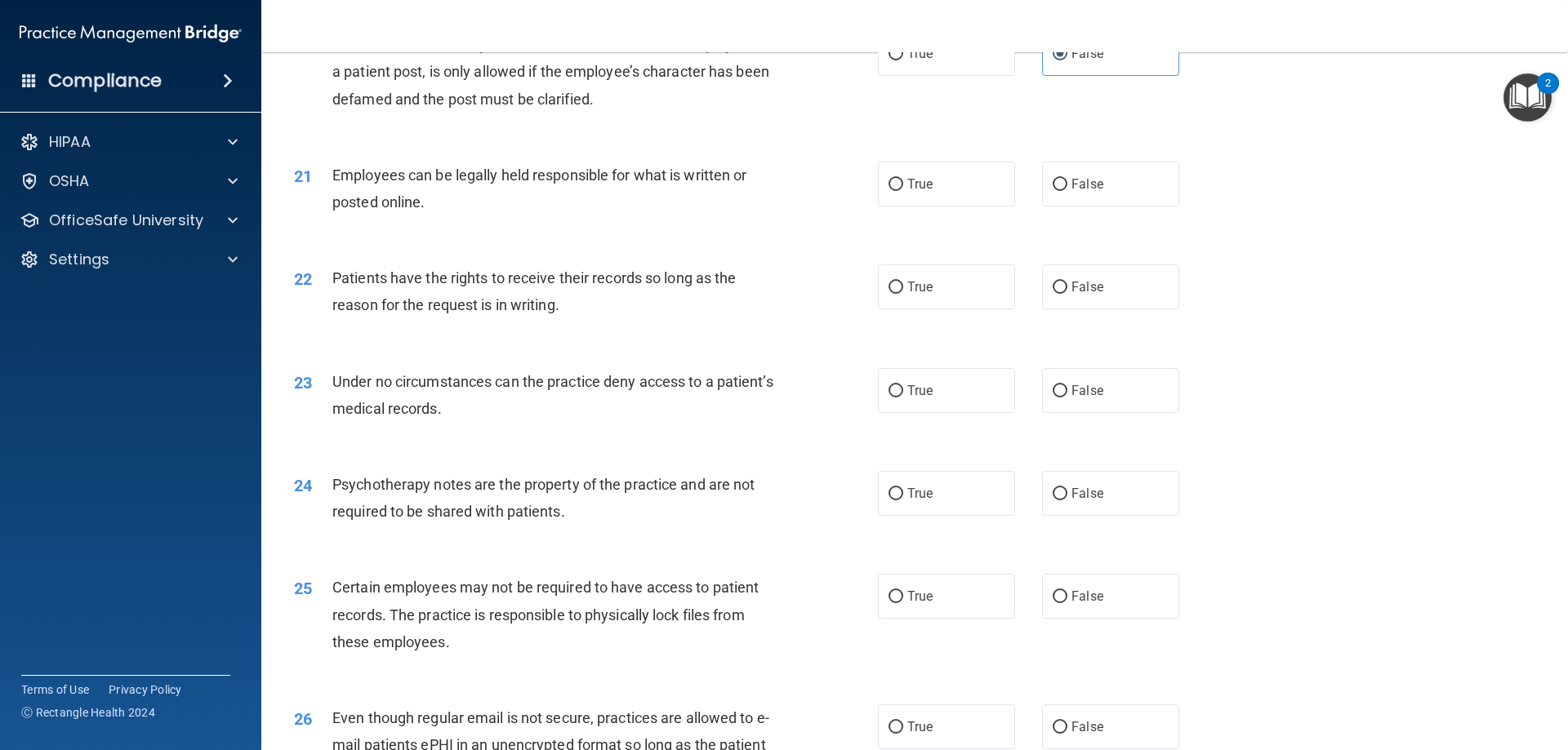
scroll to position [2612, 0]
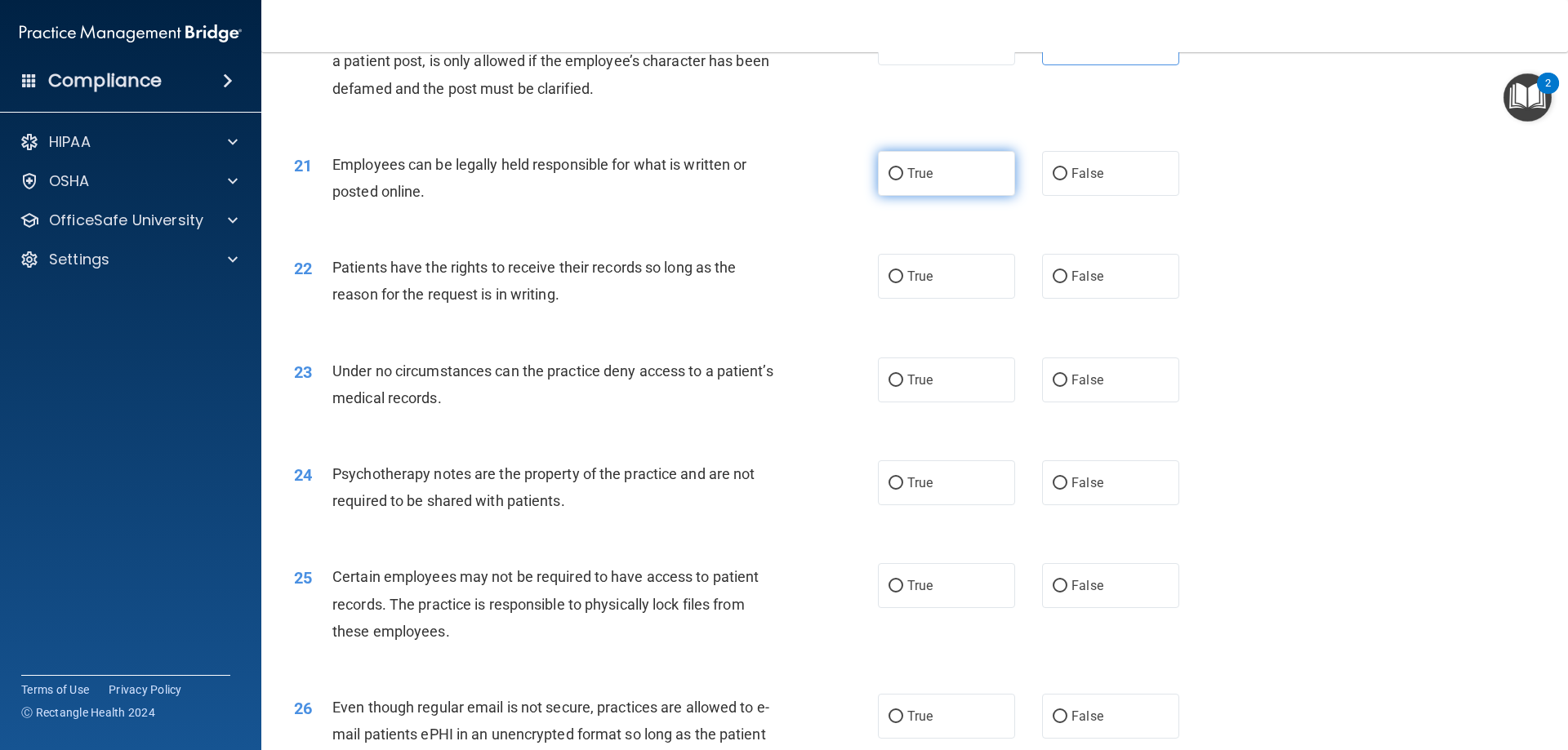
click at [899, 196] on label "True" at bounding box center [946, 173] width 137 height 44
click at [899, 181] on input "True" at bounding box center [895, 174] width 15 height 12
radio input "true"
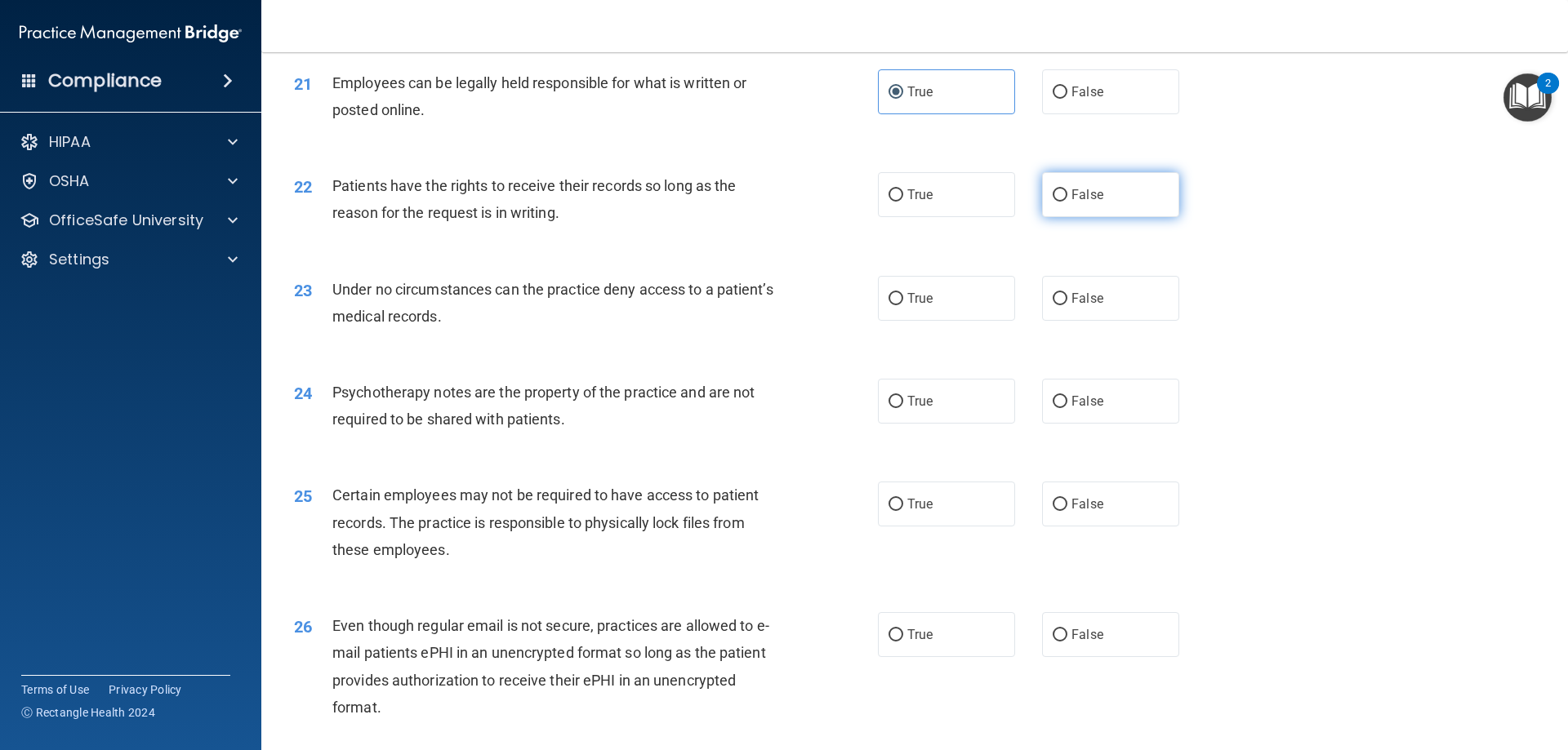
click at [1166, 217] on label "False" at bounding box center [1110, 194] width 137 height 44
click at [1067, 201] on input "False" at bounding box center [1059, 195] width 15 height 12
radio input "true"
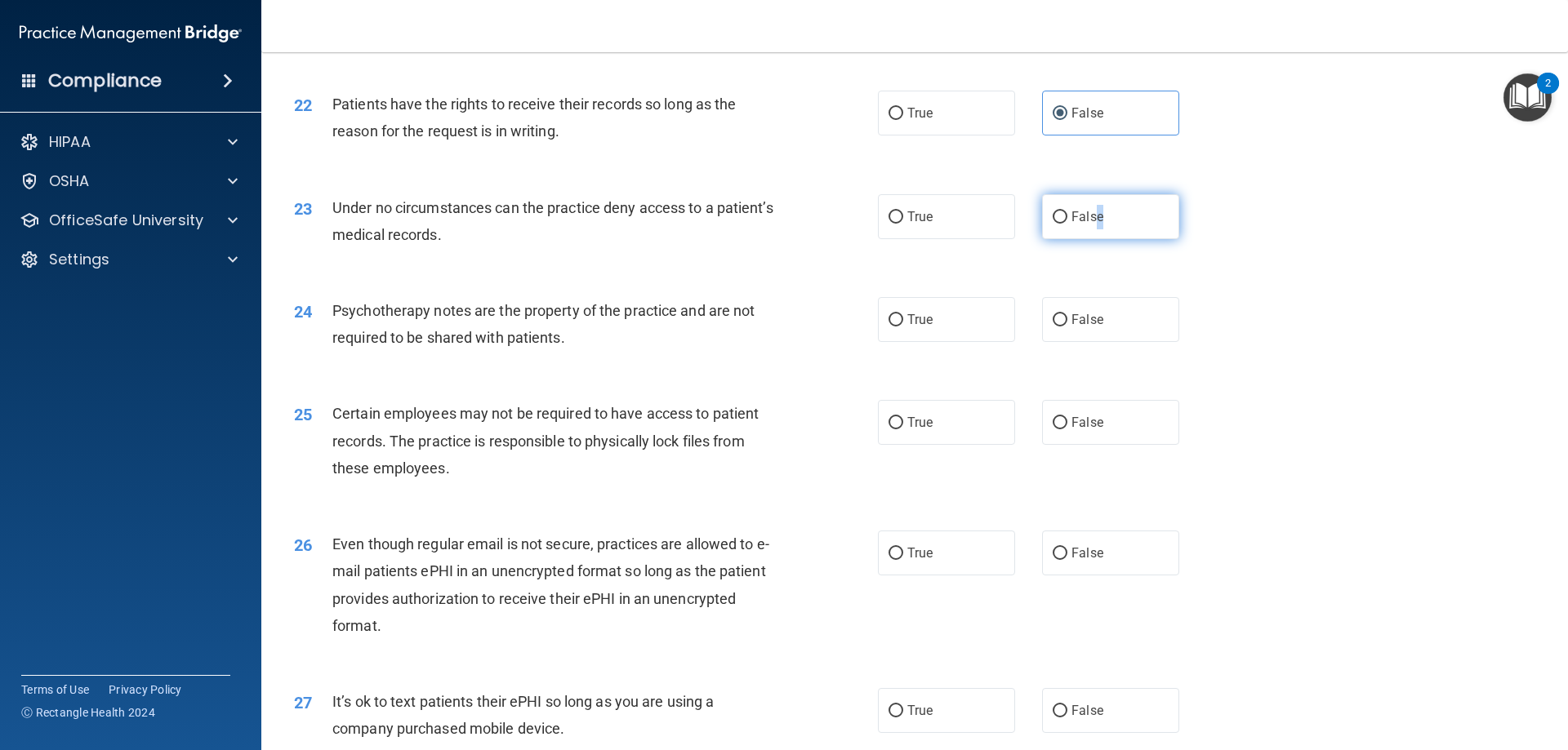
click at [1092, 224] on span "False" at bounding box center [1087, 217] width 31 height 16
click at [1076, 224] on span "False" at bounding box center [1087, 217] width 31 height 16
click at [1067, 223] on input "False" at bounding box center [1059, 217] width 15 height 12
radio input "true"
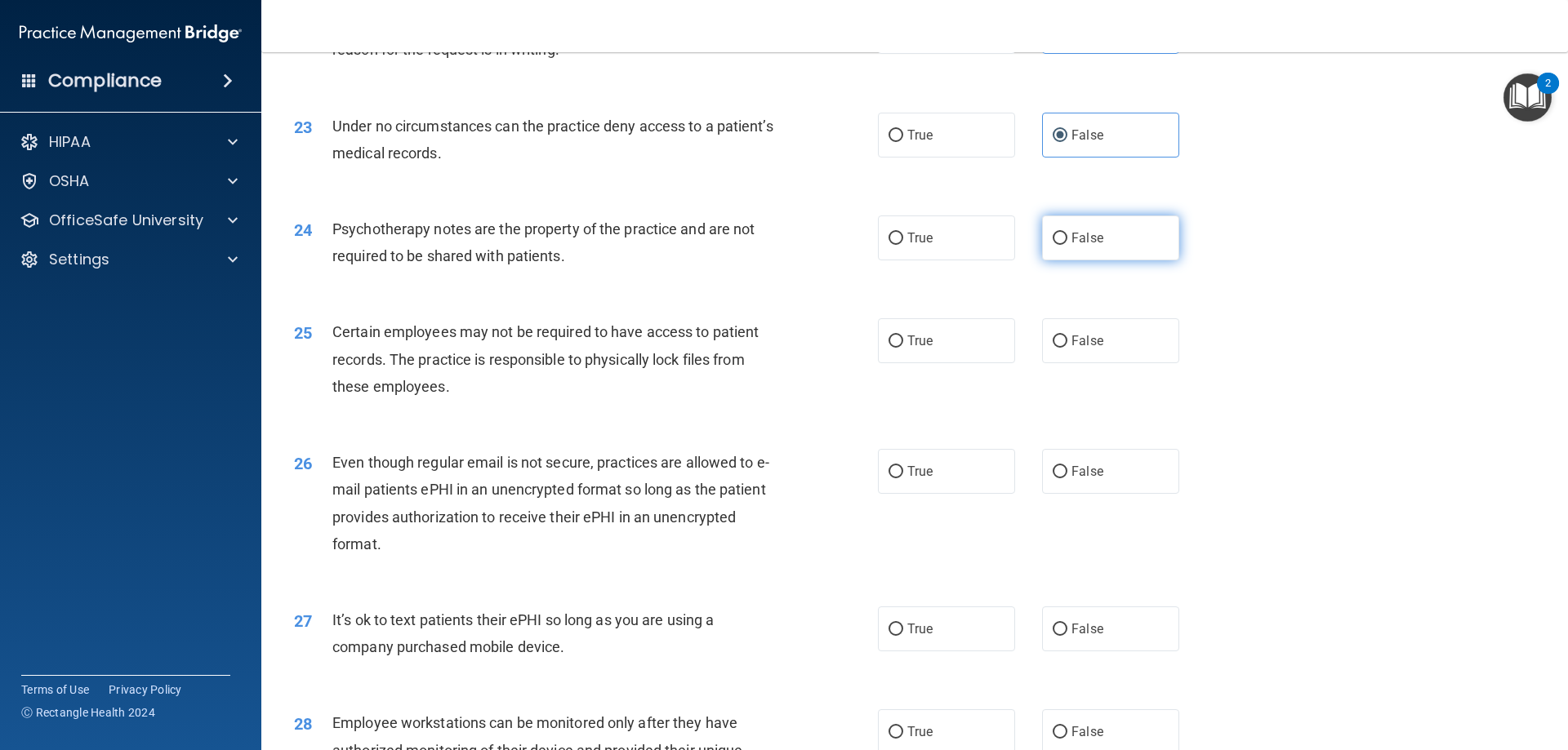
drag, startPoint x: 1117, startPoint y: 265, endPoint x: 1134, endPoint y: 266, distance: 17.0
click at [1118, 261] on label "False" at bounding box center [1110, 237] width 137 height 44
click at [1067, 245] on input "False" at bounding box center [1059, 239] width 15 height 12
radio input "true"
click at [928, 363] on label "True" at bounding box center [946, 340] width 137 height 44
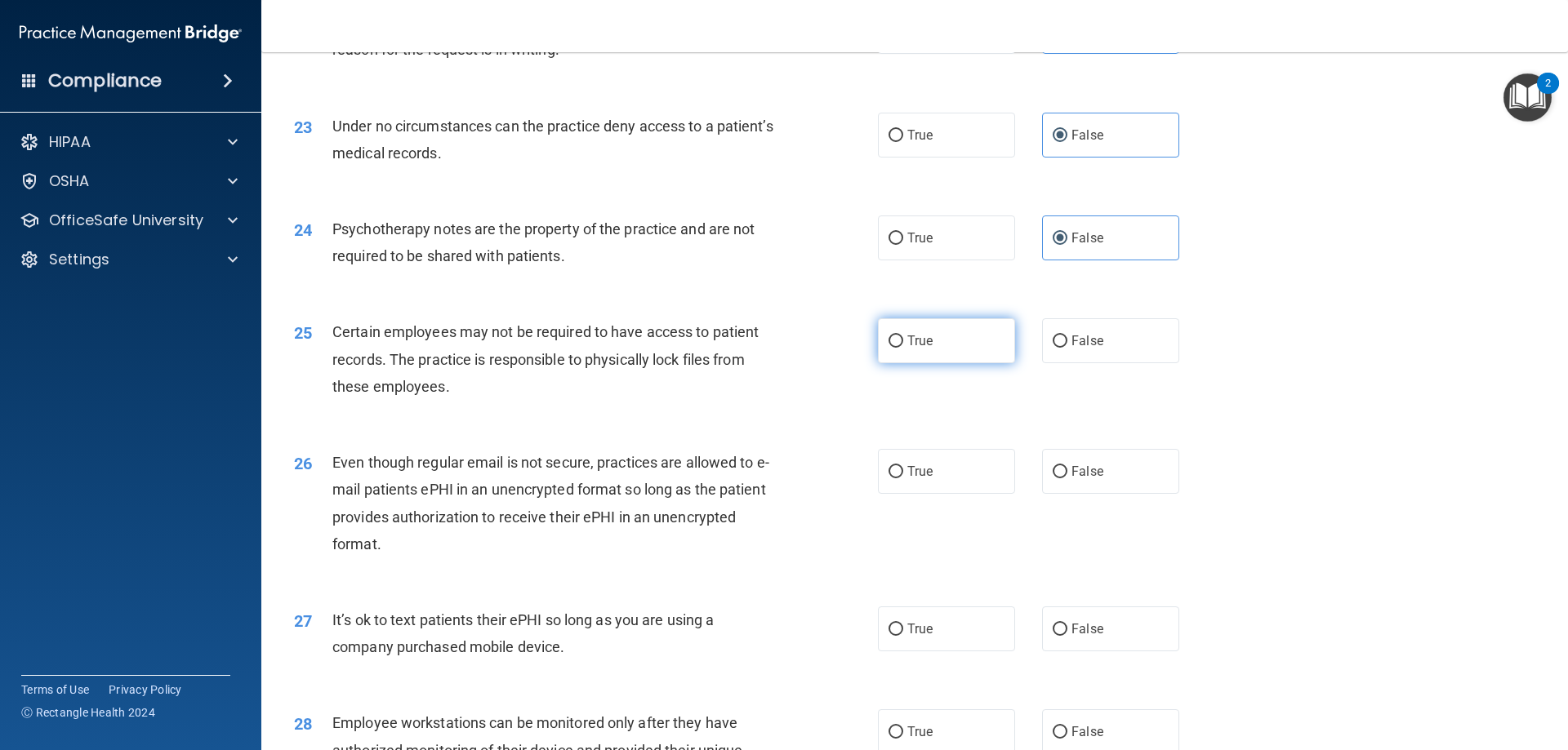
click at [903, 348] on input "True" at bounding box center [895, 342] width 15 height 12
radio input "true"
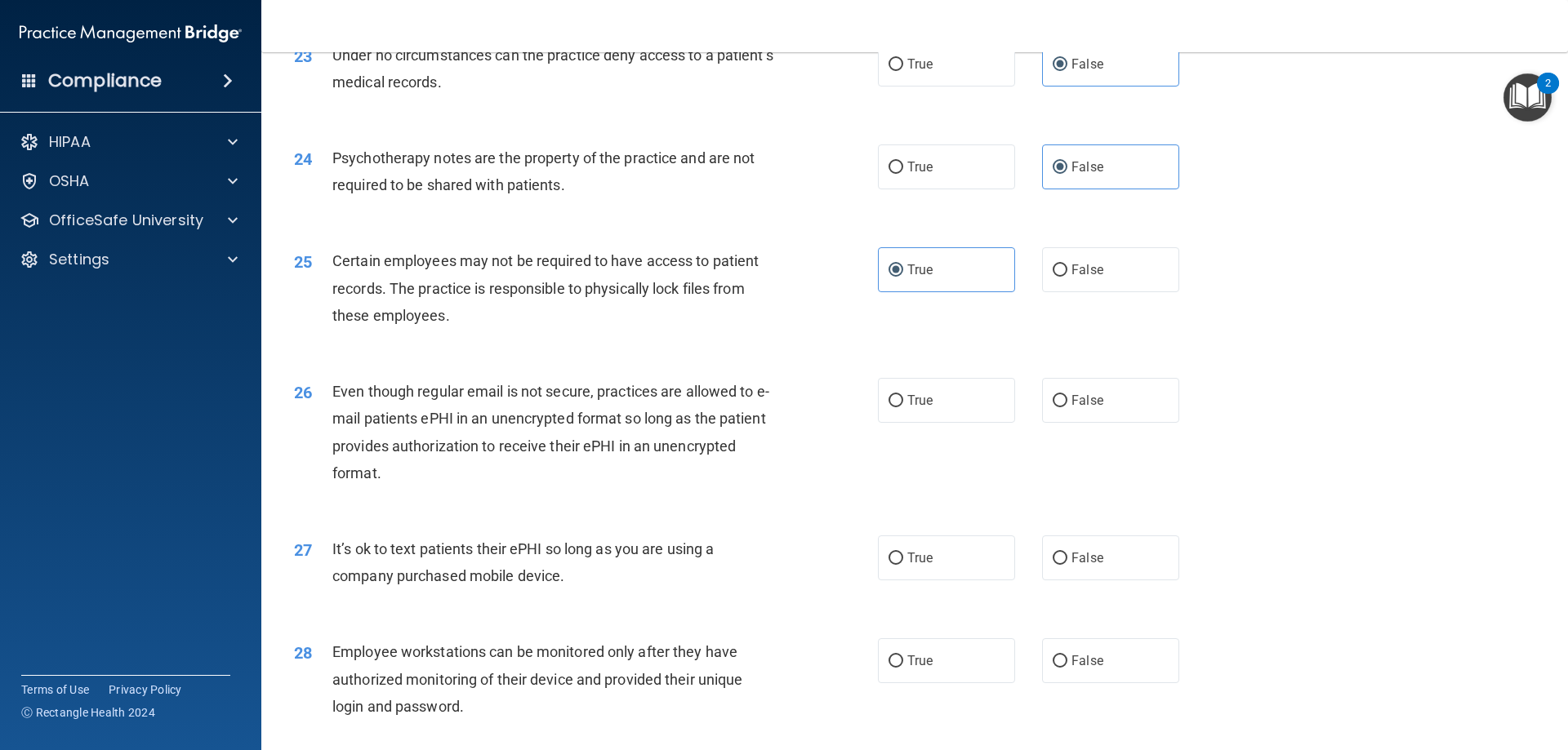
scroll to position [3019, 0]
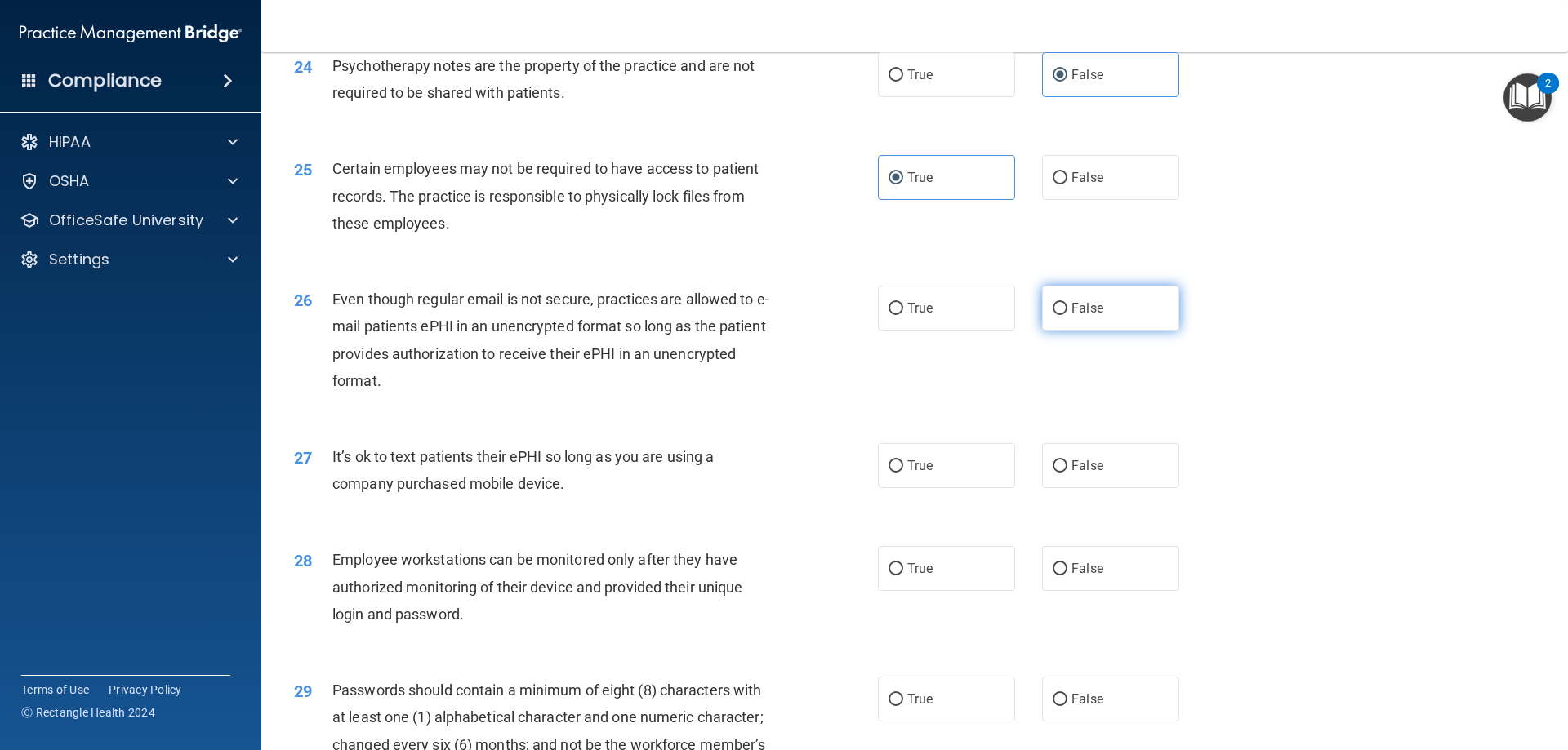
click at [1086, 325] on label "False" at bounding box center [1110, 308] width 137 height 44
click at [1067, 315] on input "False" at bounding box center [1059, 309] width 15 height 12
radio input "true"
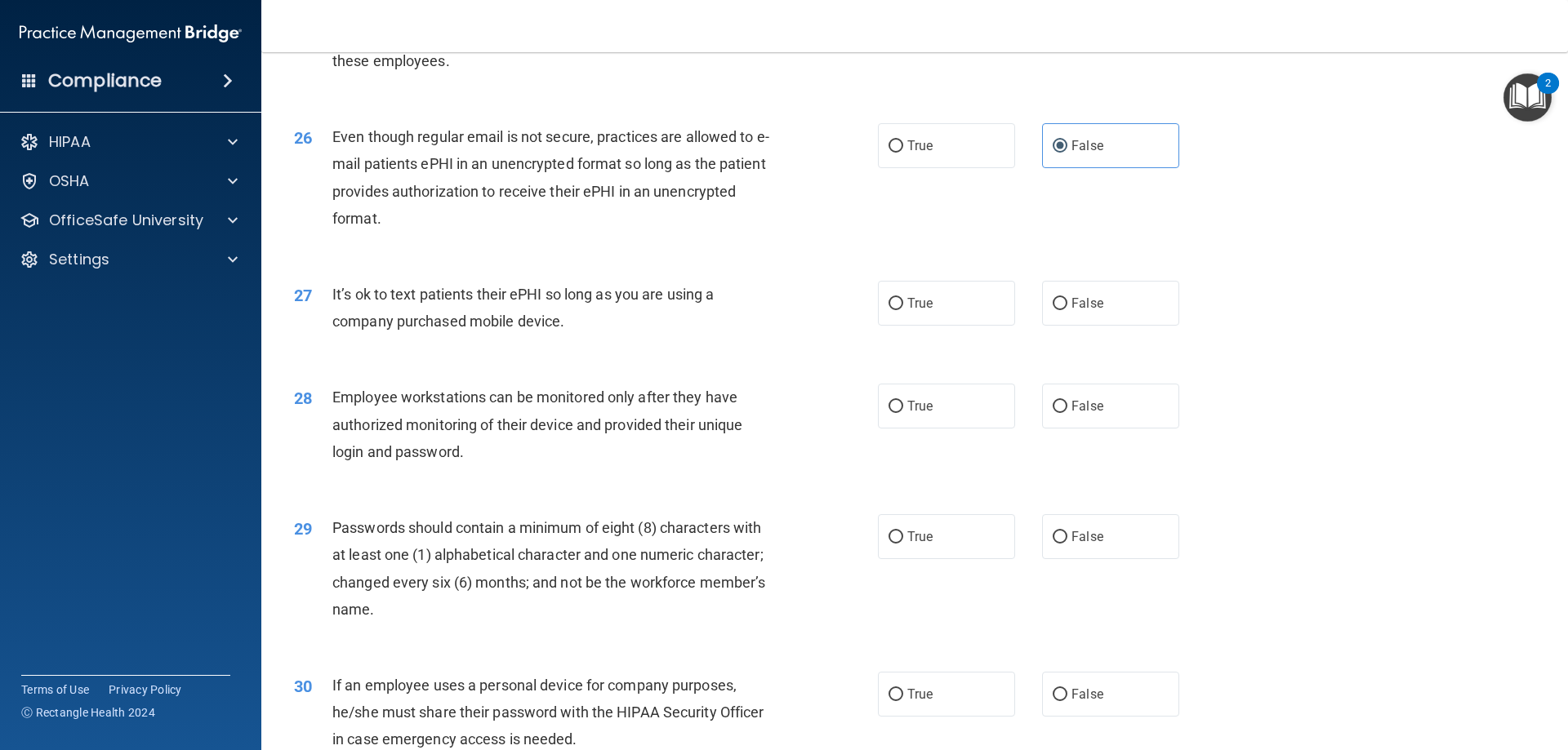
scroll to position [3183, 0]
drag, startPoint x: 929, startPoint y: 334, endPoint x: 1178, endPoint y: 320, distance: 249.4
click at [929, 324] on label "True" at bounding box center [946, 302] width 137 height 44
click at [903, 310] on input "True" at bounding box center [895, 303] width 15 height 12
radio input "true"
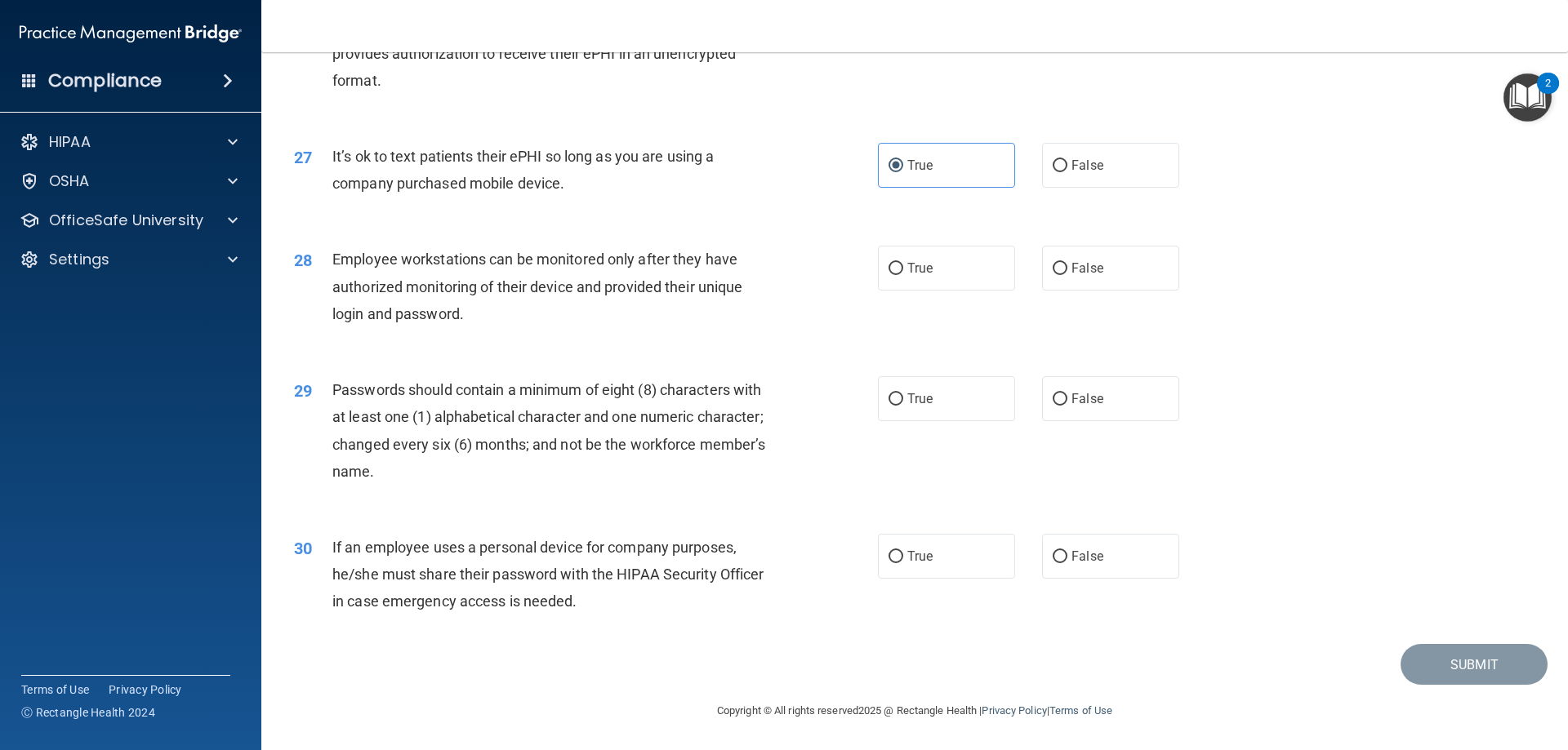
scroll to position [3346, 0]
click at [949, 265] on label "True" at bounding box center [946, 268] width 137 height 44
click at [903, 265] on input "True" at bounding box center [895, 269] width 15 height 12
radio input "true"
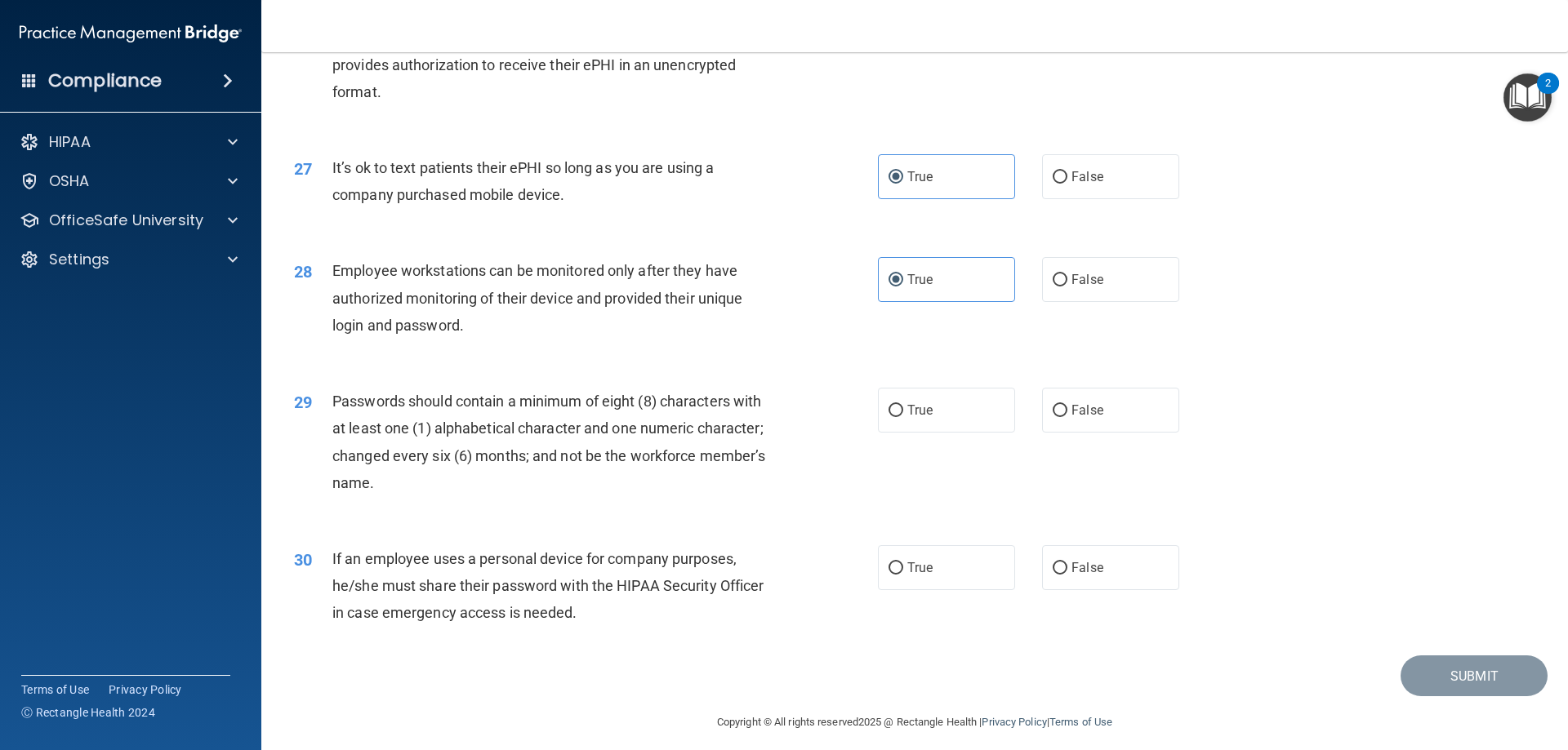
scroll to position [3347, 0]
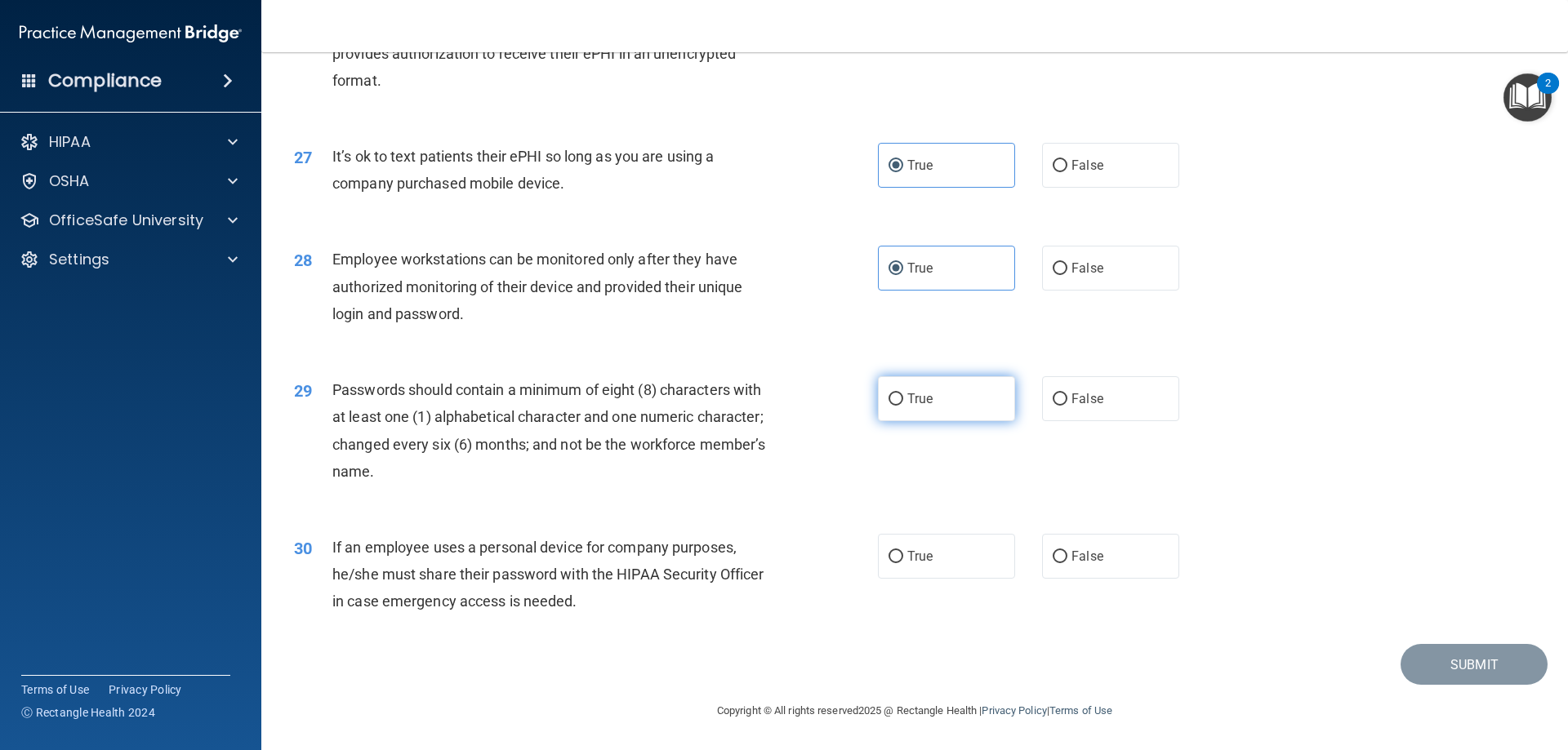
click at [953, 381] on label "True" at bounding box center [946, 398] width 137 height 44
click at [903, 393] on input "True" at bounding box center [895, 399] width 15 height 12
radio input "true"
click at [1163, 576] on label "False" at bounding box center [1110, 556] width 137 height 44
click at [1067, 563] on input "False" at bounding box center [1059, 557] width 15 height 12
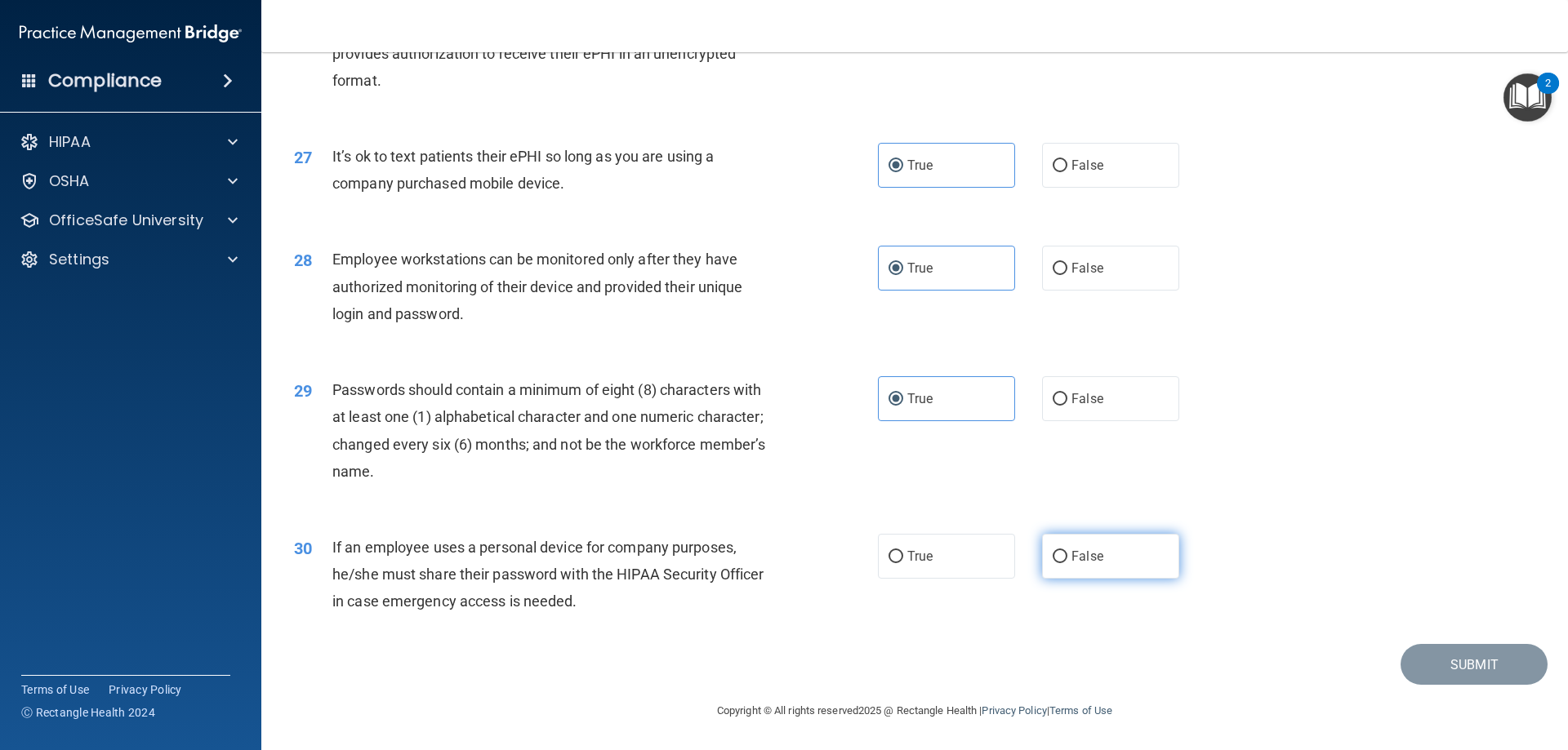
radio input "true"
click at [1425, 667] on button "Submit" at bounding box center [1474, 665] width 147 height 42
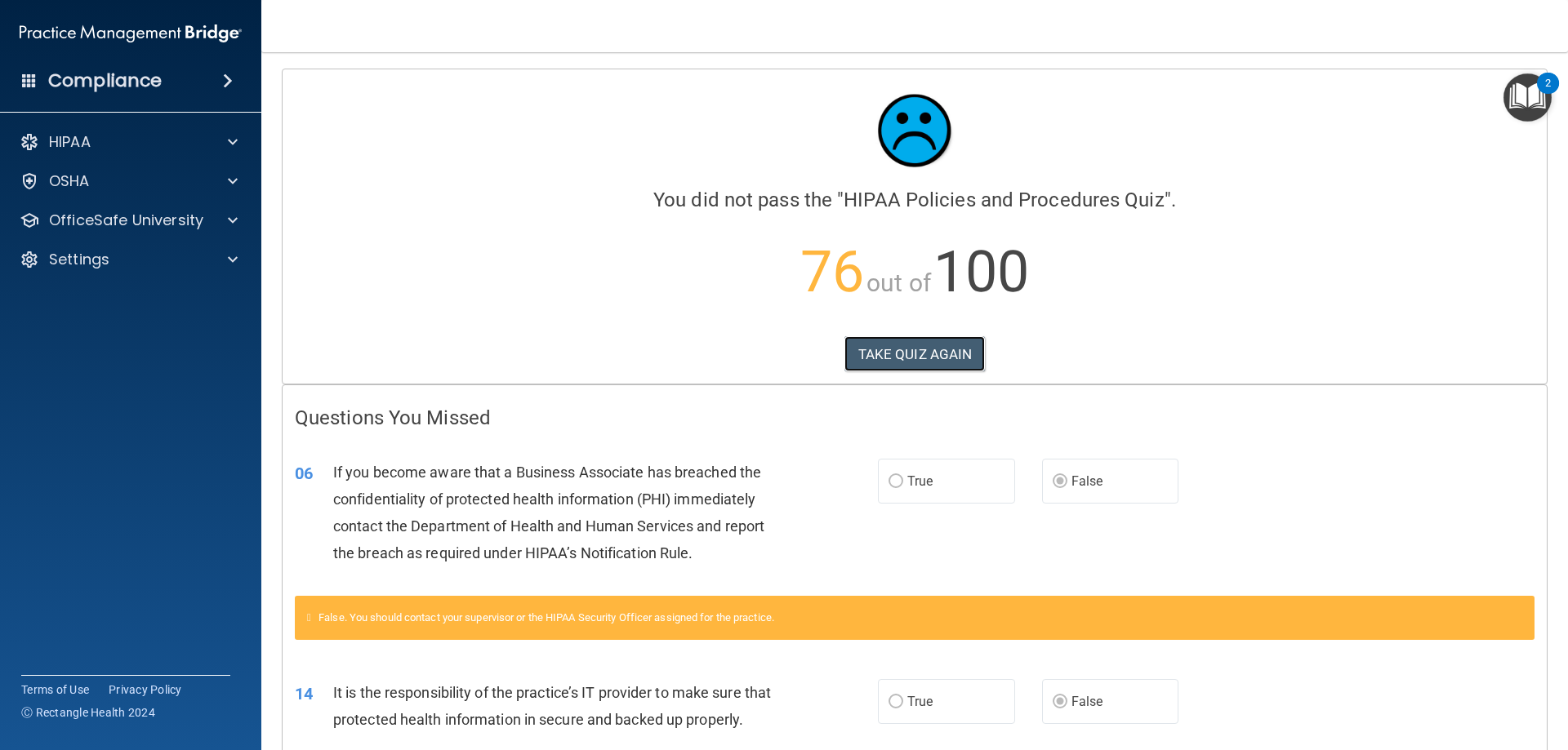
drag, startPoint x: 938, startPoint y: 360, endPoint x: 1084, endPoint y: 273, distance: 170.0
click at [939, 360] on button "TAKE QUIZ AGAIN" at bounding box center [915, 354] width 141 height 36
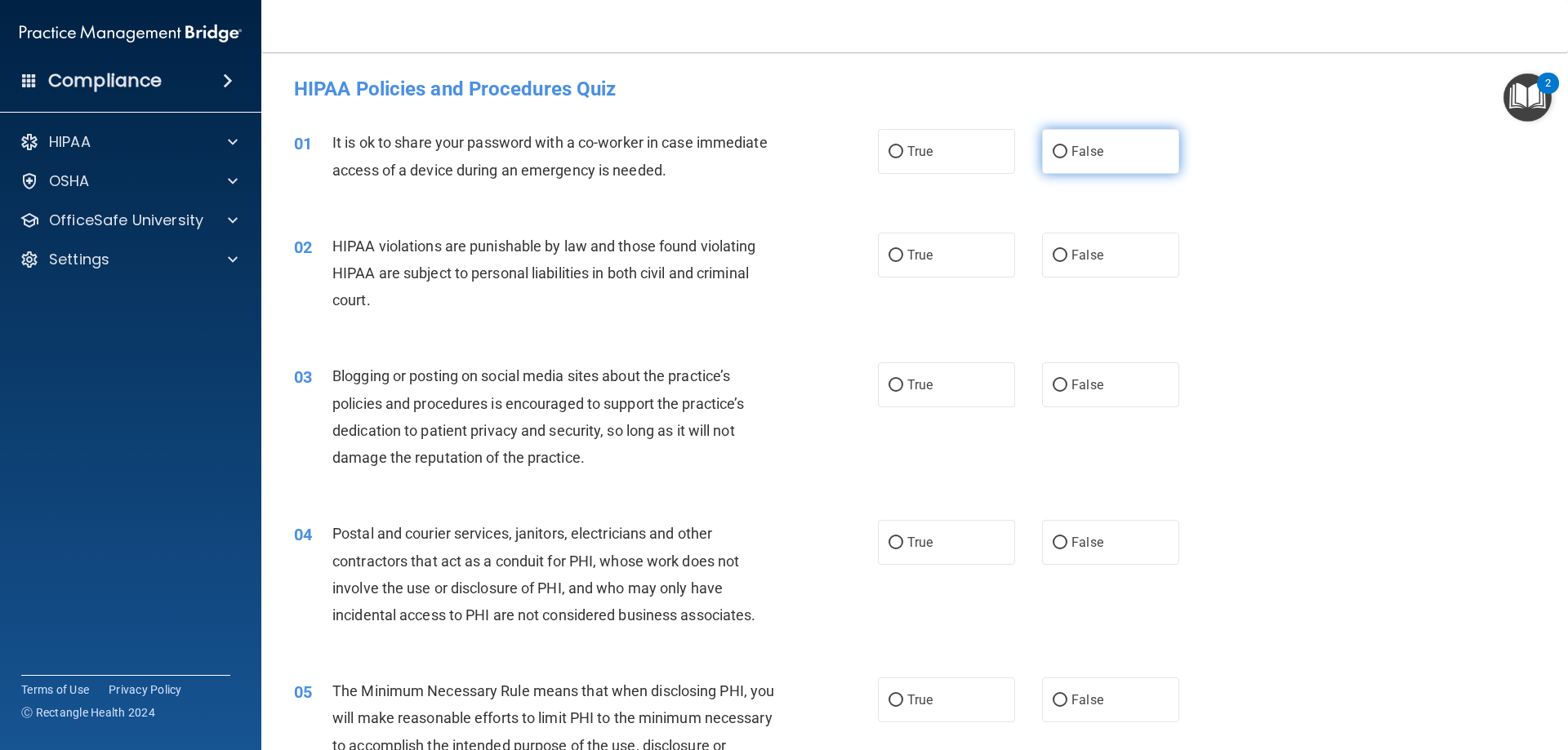
click at [1072, 149] on span "False" at bounding box center [1087, 152] width 31 height 16
click at [1067, 149] on input "False" at bounding box center [1059, 153] width 15 height 12
radio input "true"
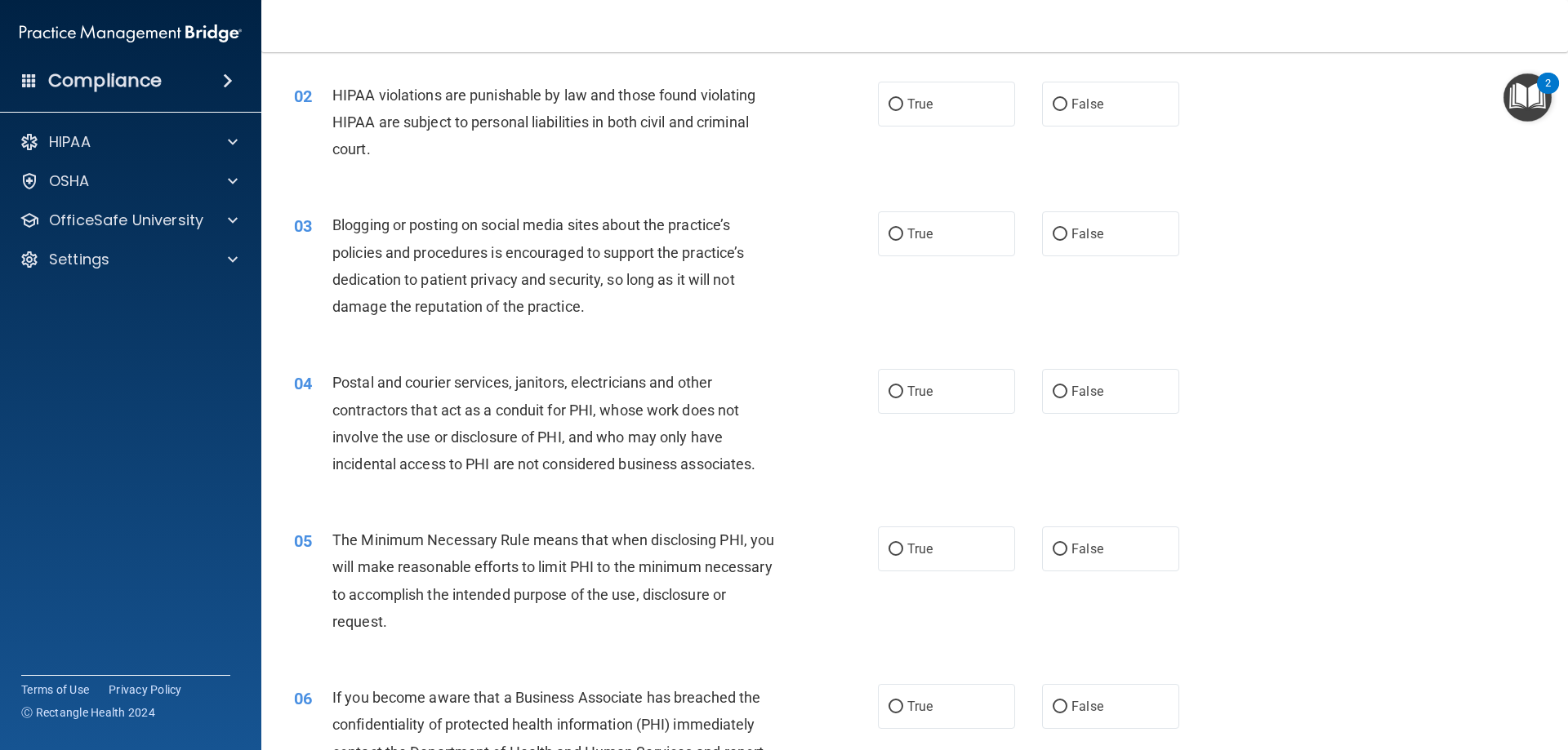
scroll to position [163, 0]
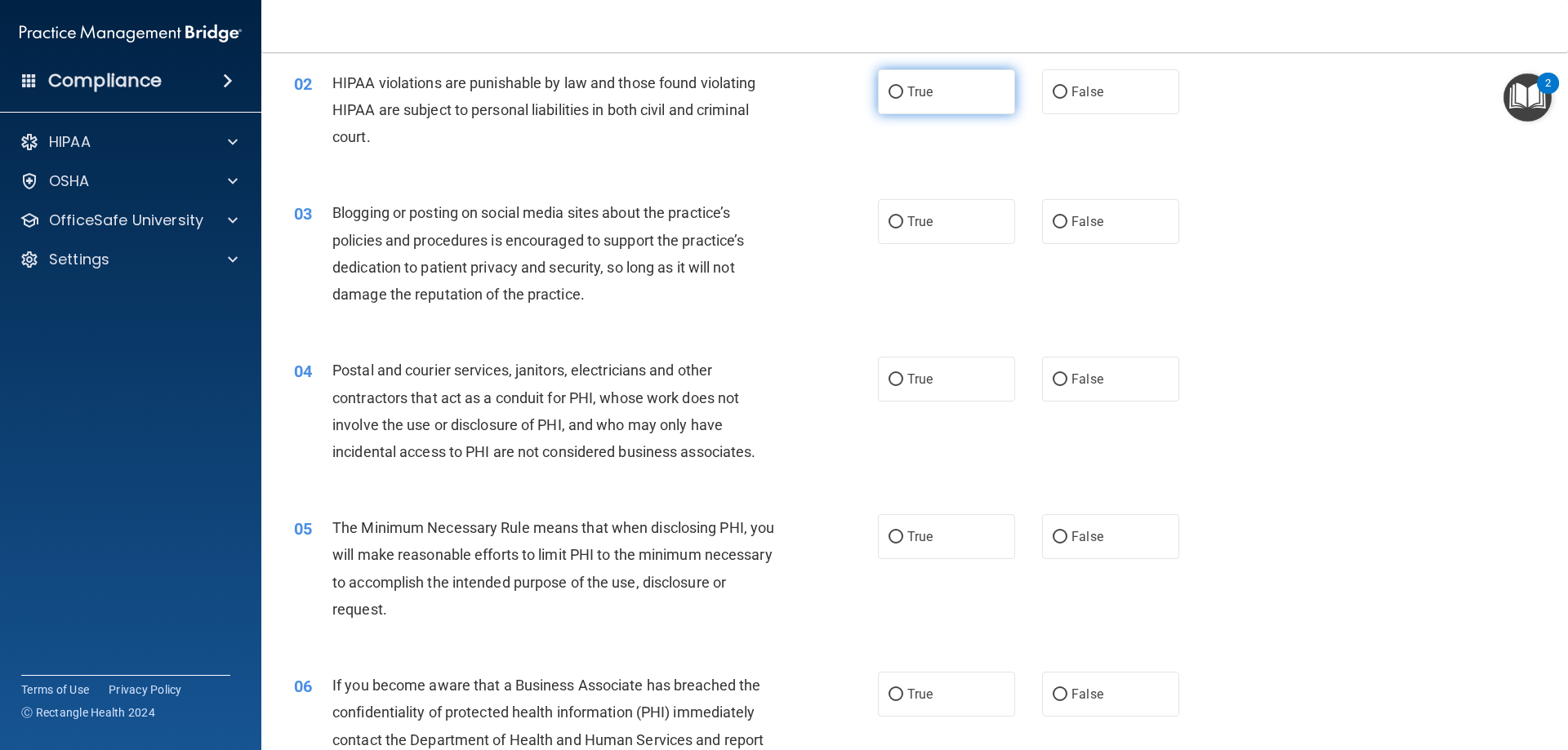
click at [921, 99] on label "True" at bounding box center [946, 92] width 137 height 44
click at [903, 99] on input "True" at bounding box center [895, 92] width 15 height 12
radio input "true"
click at [1069, 203] on label "False" at bounding box center [1110, 221] width 137 height 44
click at [1067, 216] on input "False" at bounding box center [1059, 222] width 15 height 12
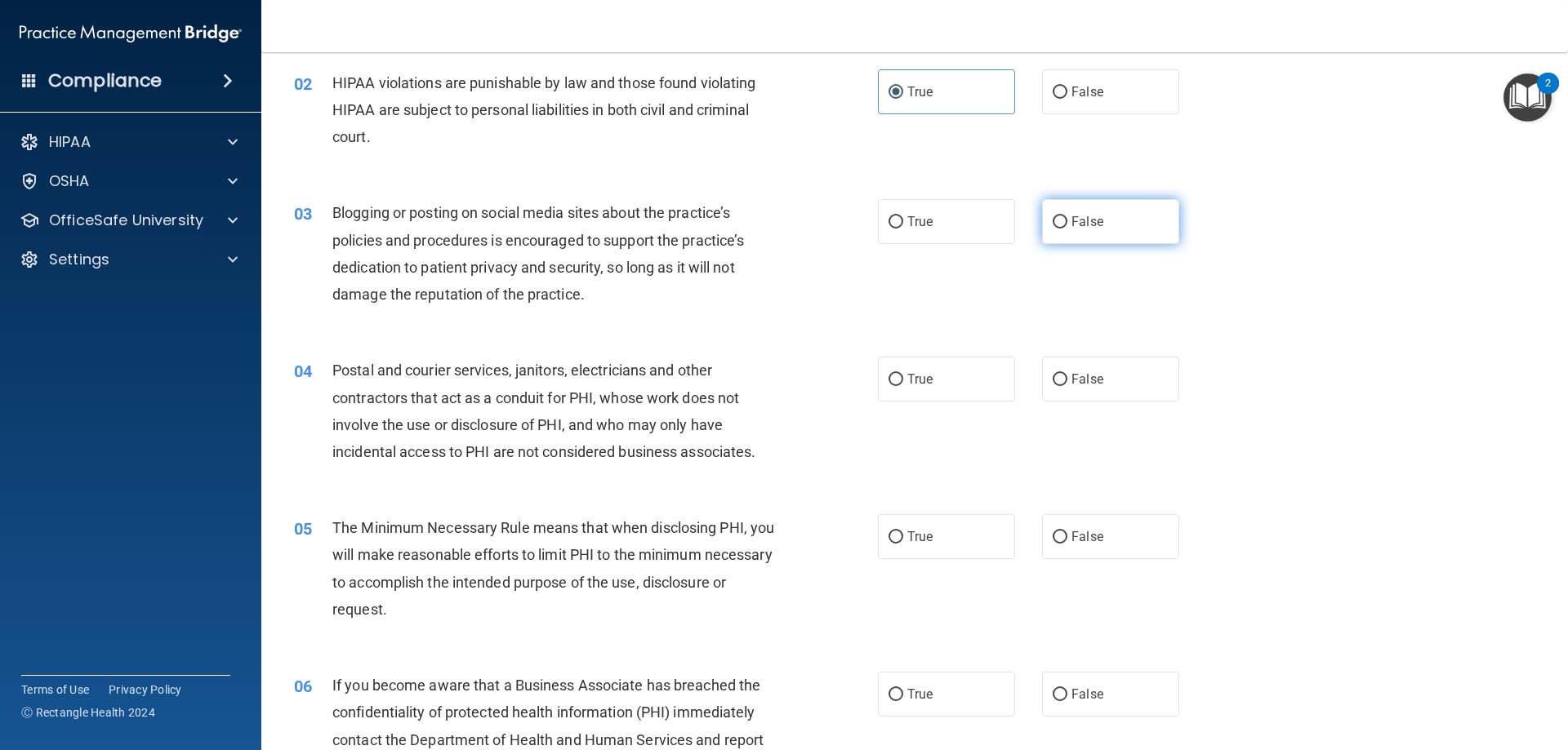
radio input "true"
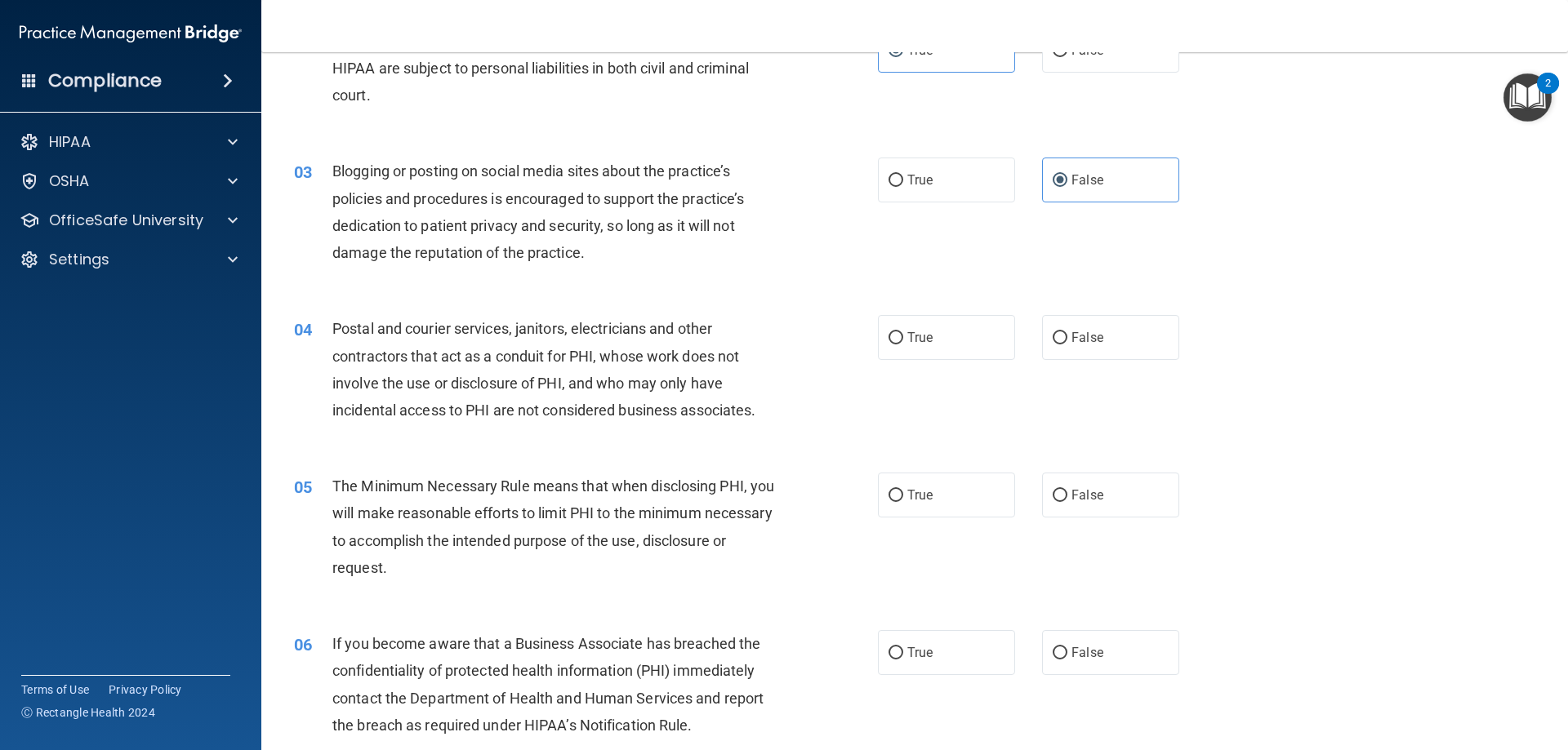
scroll to position [326, 0]
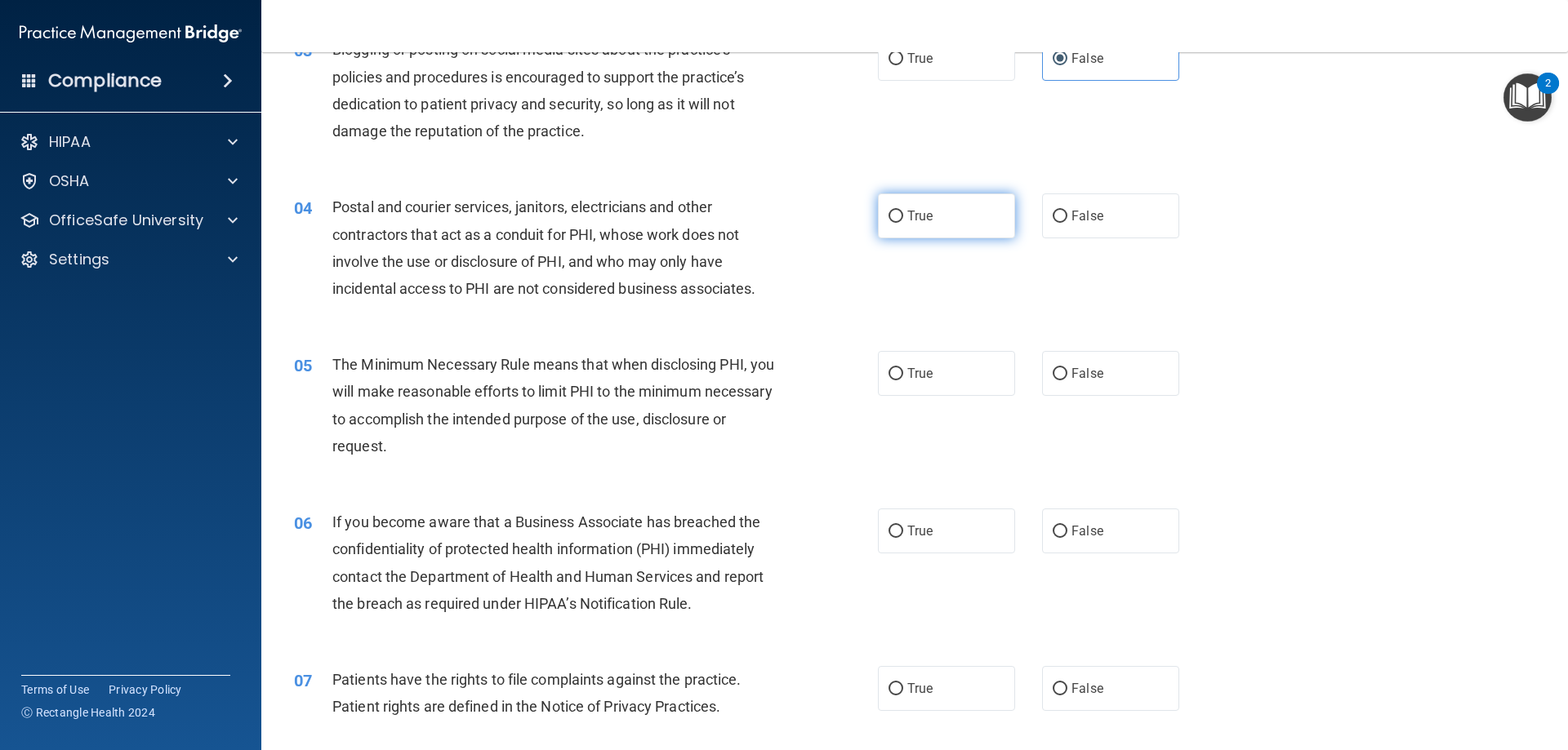
click at [928, 228] on label "True" at bounding box center [946, 215] width 137 height 44
click at [903, 222] on input "True" at bounding box center [895, 216] width 15 height 12
radio input "true"
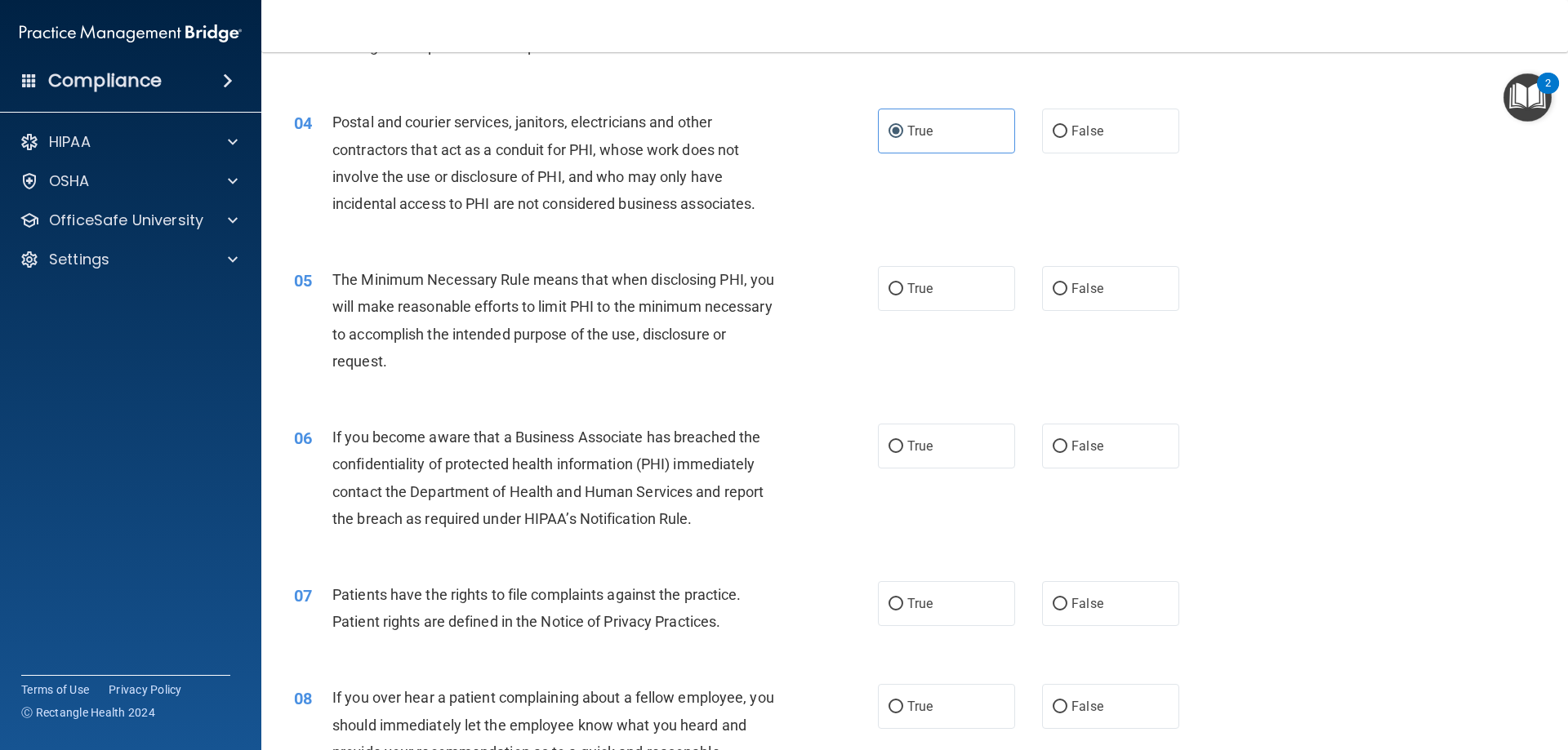
scroll to position [408, 0]
click at [861, 290] on div "05 The Minimum Necessary Rule means that when disclosing PHI, you will make rea…" at bounding box center [585, 328] width 633 height 117
click at [921, 298] on span "True" at bounding box center [920, 292] width 25 height 16
click at [903, 298] on input "True" at bounding box center [895, 292] width 15 height 12
radio input "true"
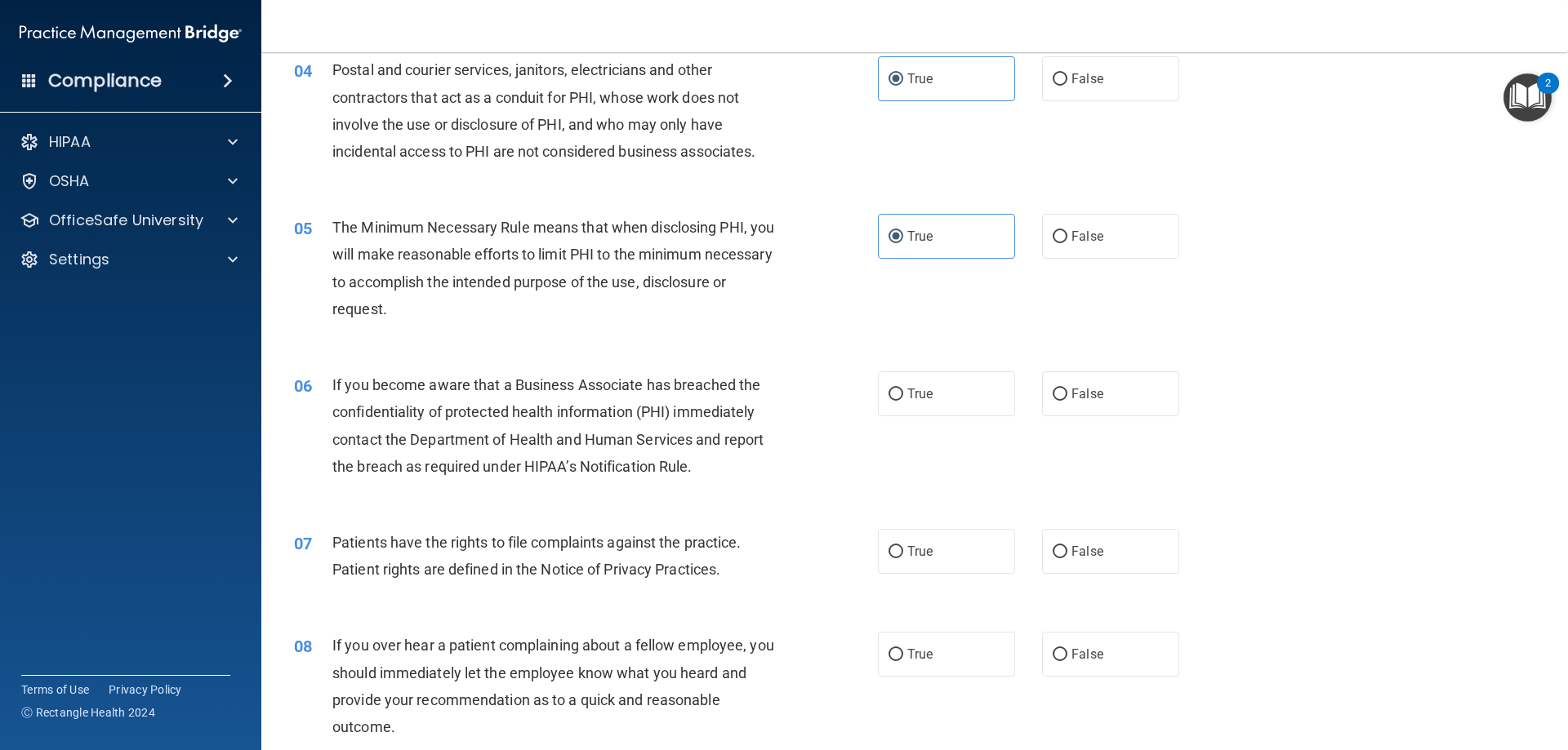
scroll to position [571, 0]
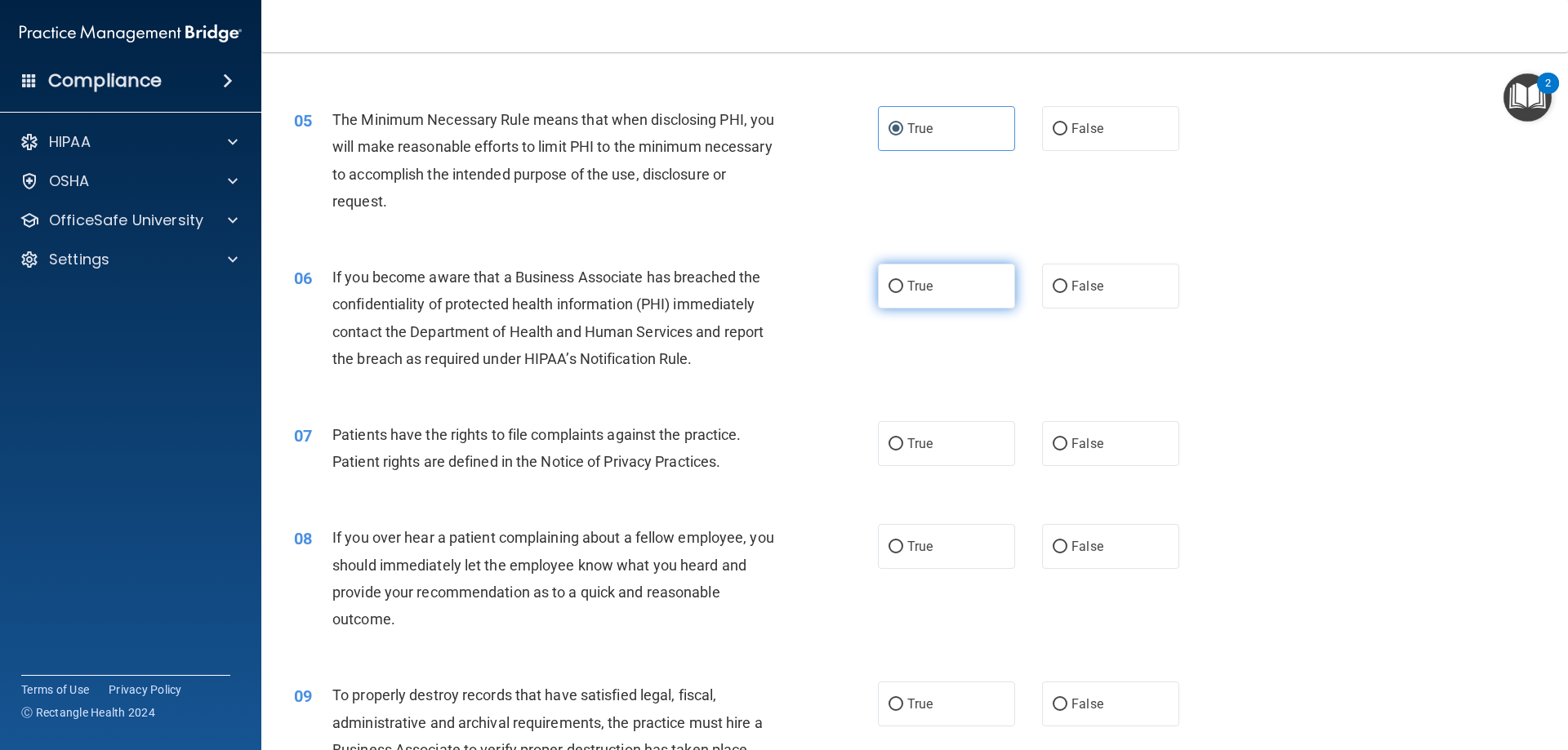
click at [912, 288] on span "True" at bounding box center [920, 286] width 25 height 16
click at [903, 288] on input "True" at bounding box center [895, 287] width 15 height 12
radio input "true"
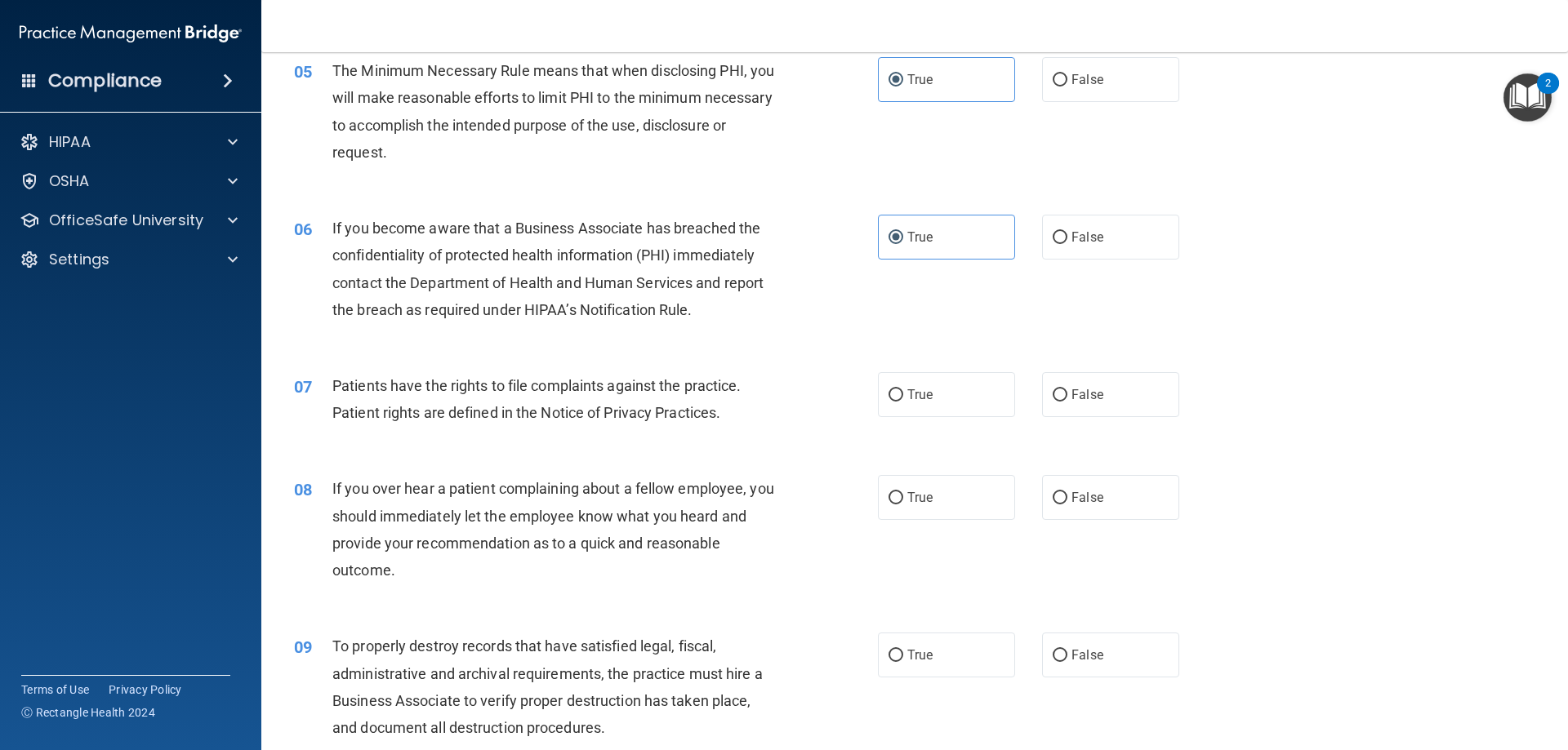
scroll to position [734, 0]
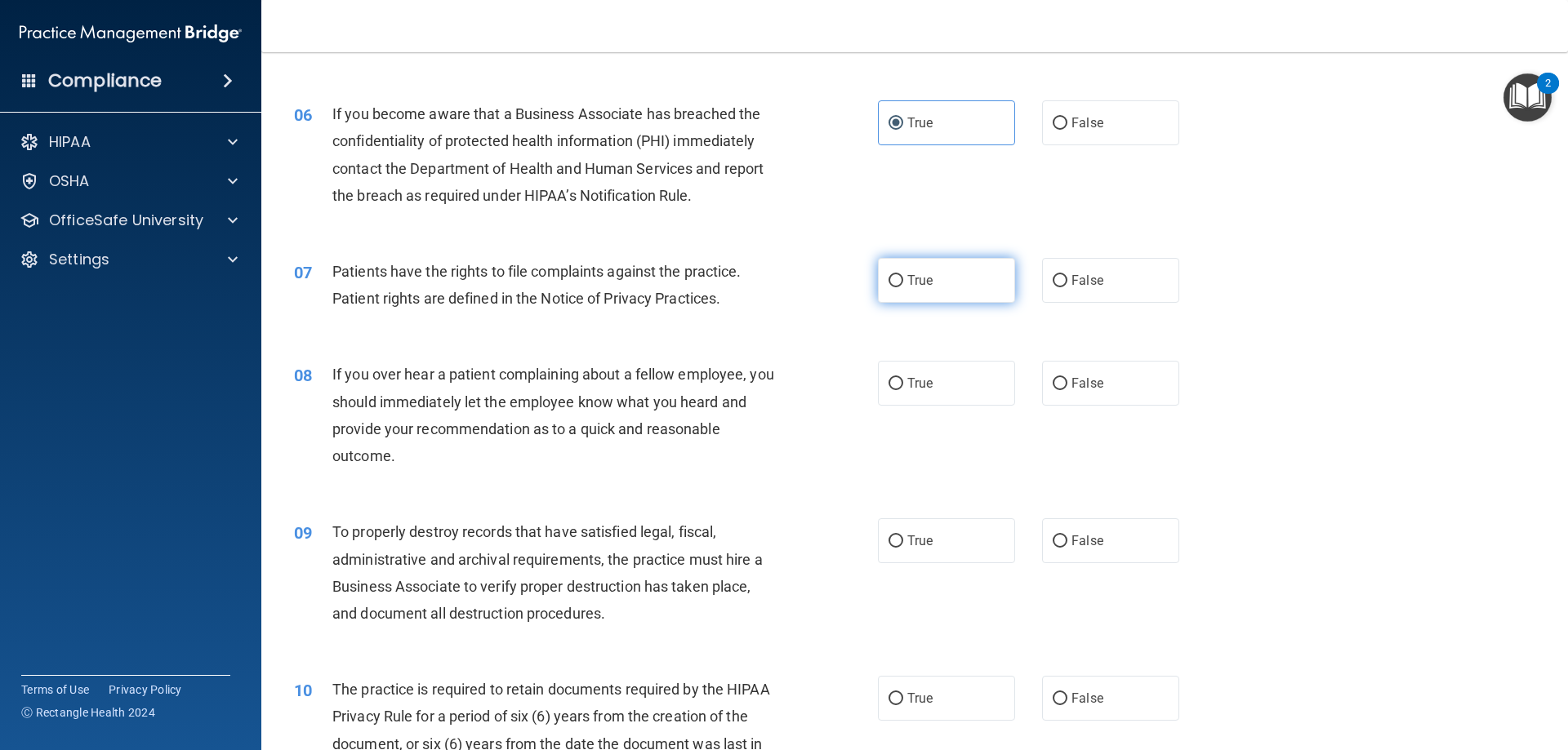
click at [924, 267] on label "True" at bounding box center [946, 280] width 137 height 44
click at [903, 275] on input "True" at bounding box center [895, 281] width 15 height 12
radio input "true"
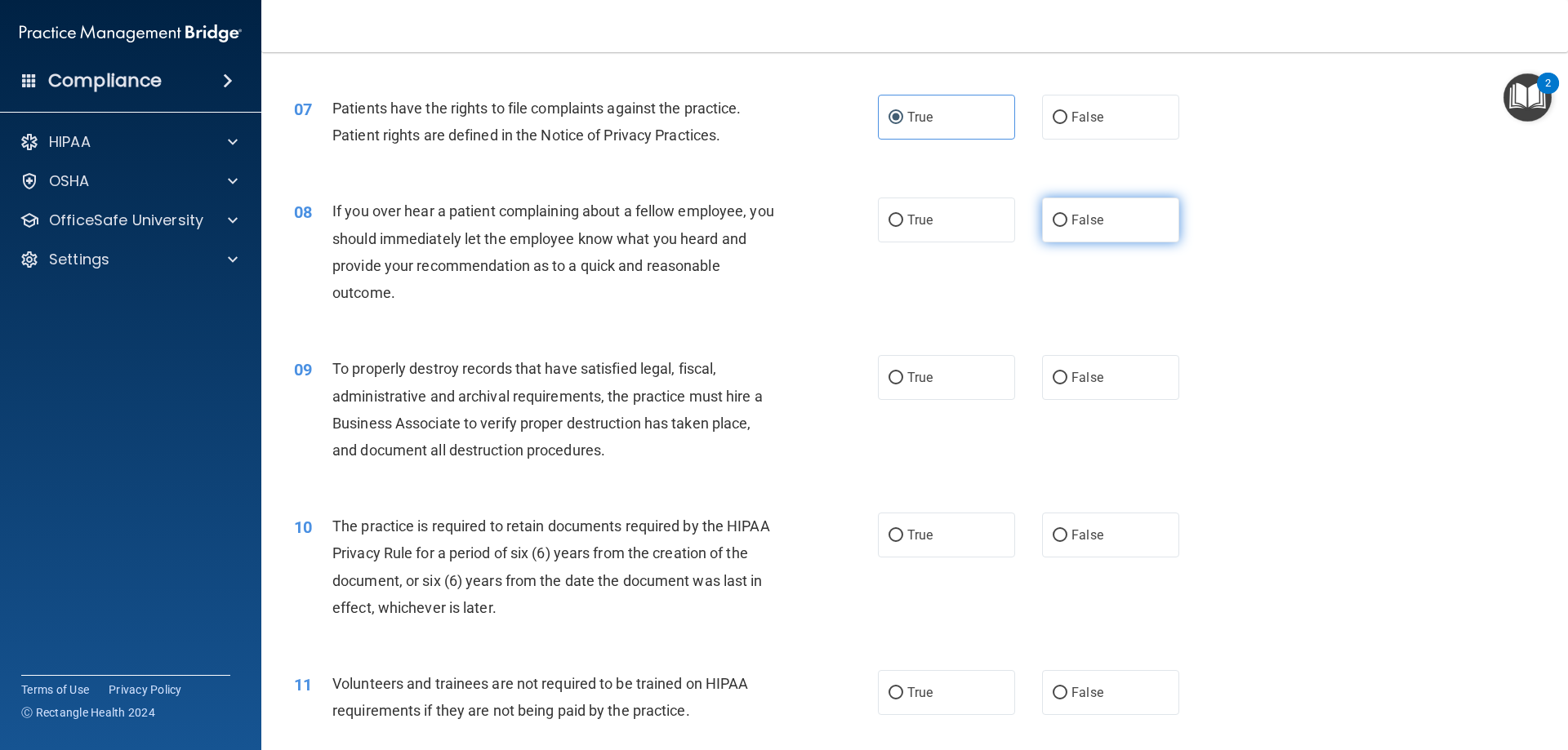
click at [1087, 223] on span "False" at bounding box center [1087, 220] width 31 height 16
click at [1067, 223] on input "False" at bounding box center [1059, 221] width 15 height 12
radio input "true"
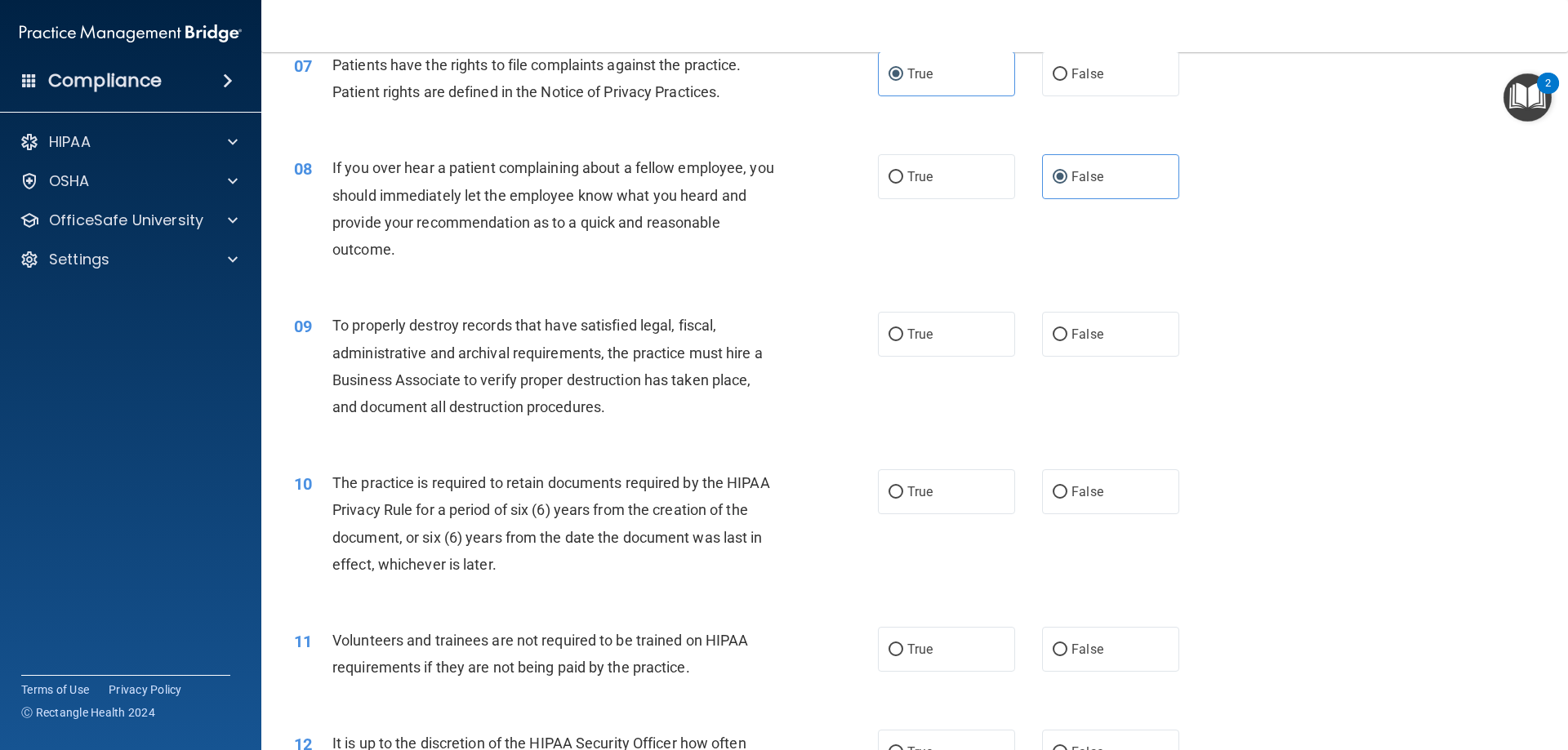
scroll to position [979, 0]
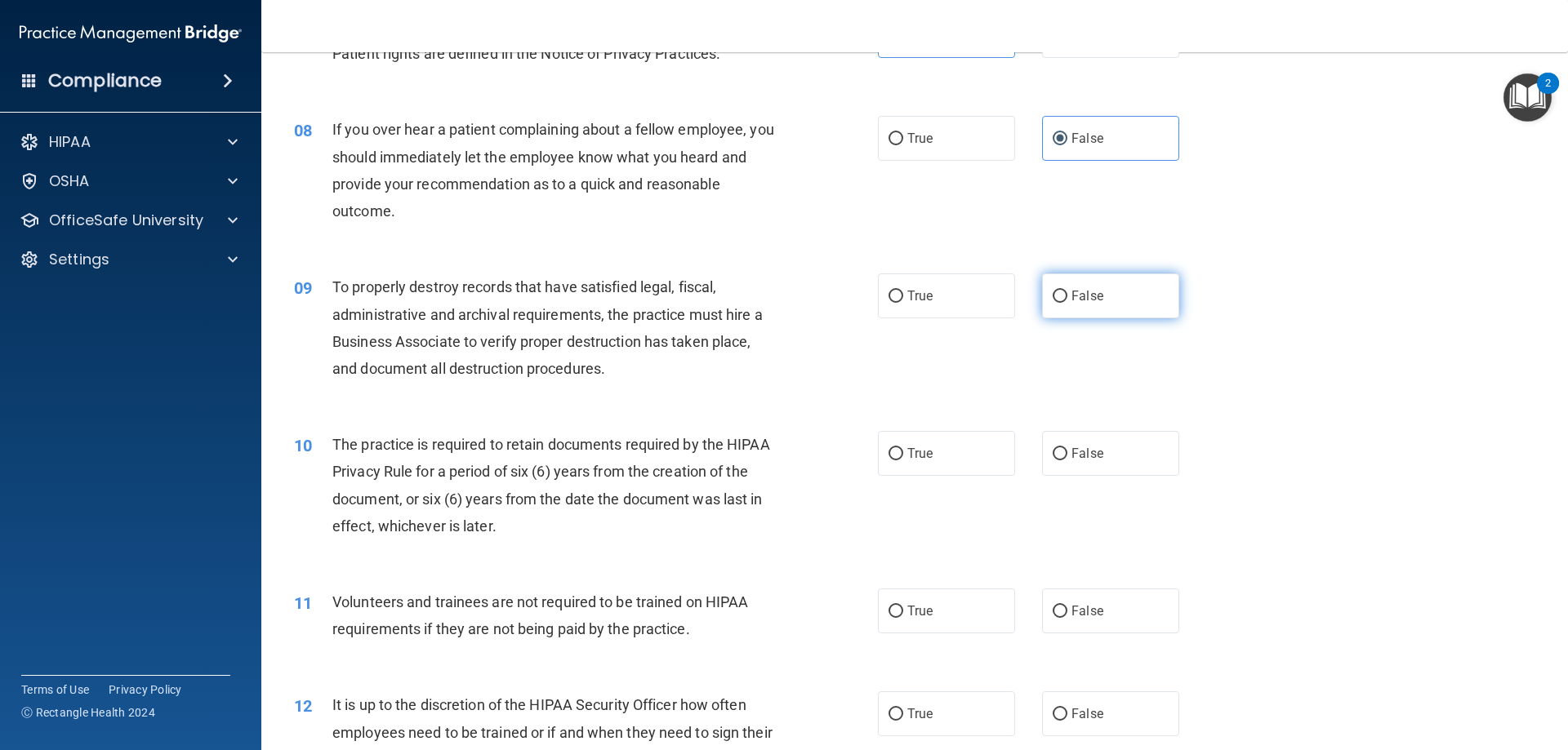
click at [1105, 301] on label "False" at bounding box center [1110, 295] width 137 height 44
click at [1067, 301] on input "False" at bounding box center [1059, 297] width 15 height 12
radio input "true"
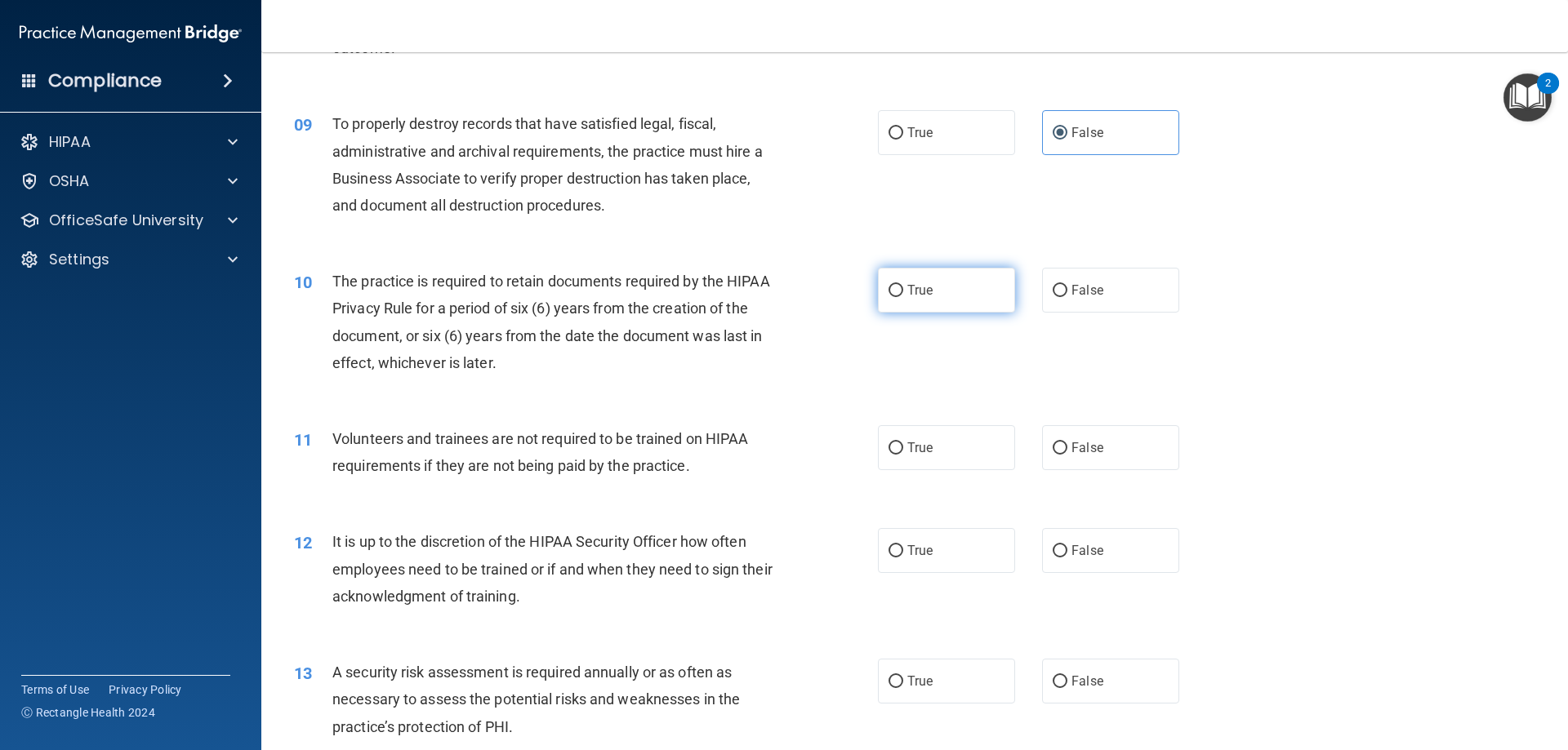
click at [972, 290] on label "True" at bounding box center [946, 290] width 137 height 44
click at [903, 290] on input "True" at bounding box center [895, 291] width 15 height 12
radio input "true"
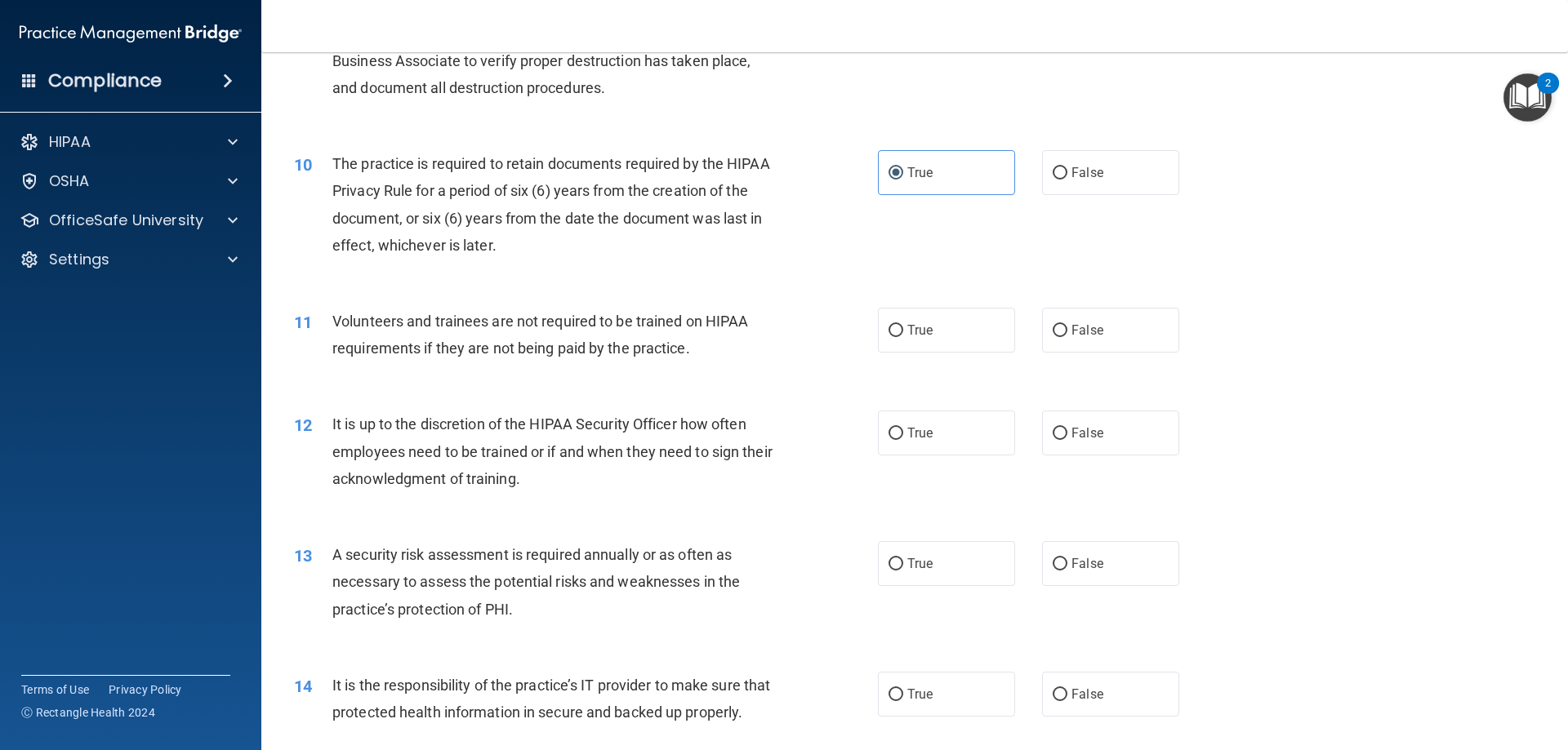
scroll to position [1306, 0]
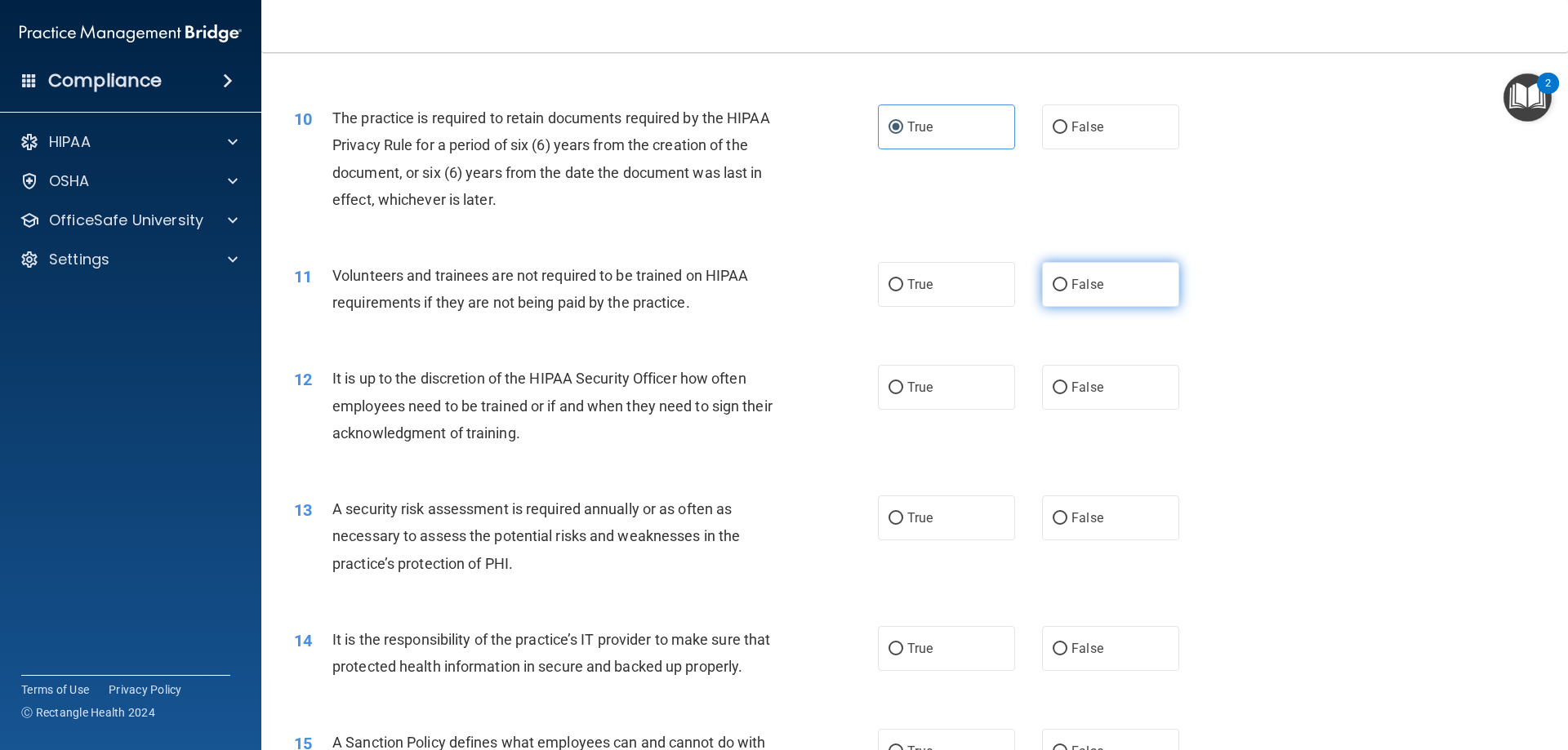
click at [1079, 283] on span "False" at bounding box center [1087, 284] width 31 height 16
click at [1067, 283] on input "False" at bounding box center [1059, 285] width 15 height 12
radio input "true"
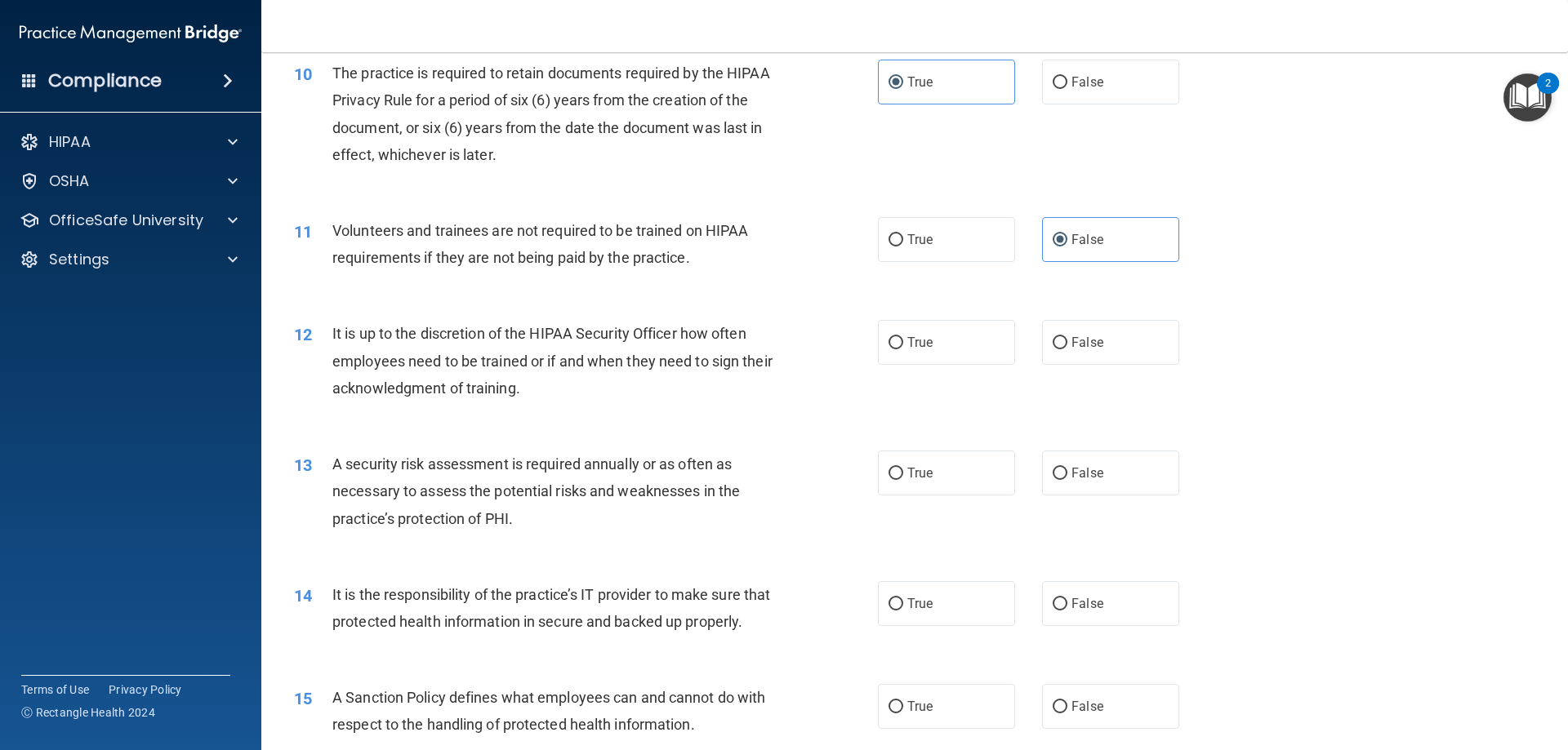
scroll to position [1388, 0]
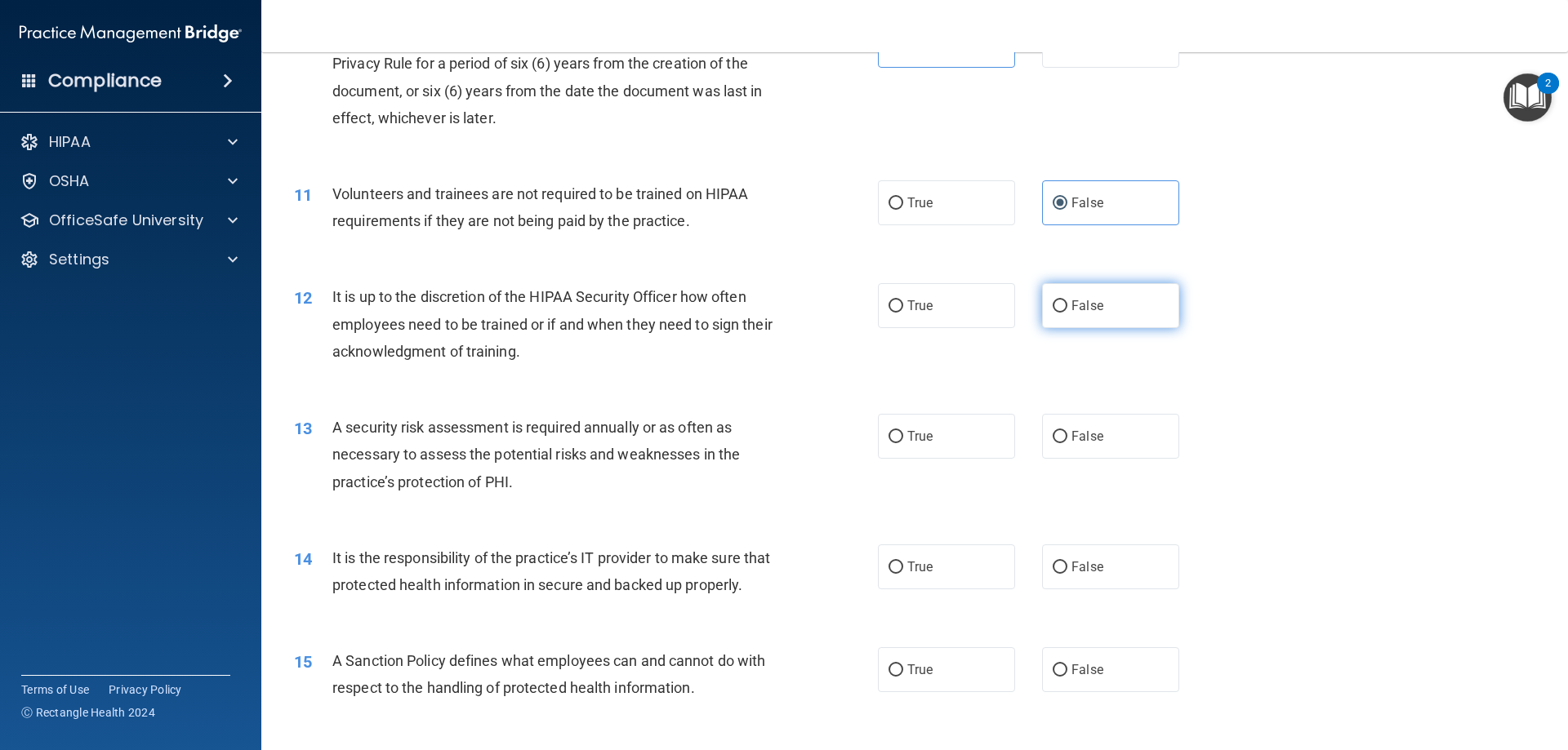
click at [1131, 311] on label "False" at bounding box center [1110, 305] width 137 height 44
click at [1067, 311] on input "False" at bounding box center [1059, 306] width 15 height 12
radio input "true"
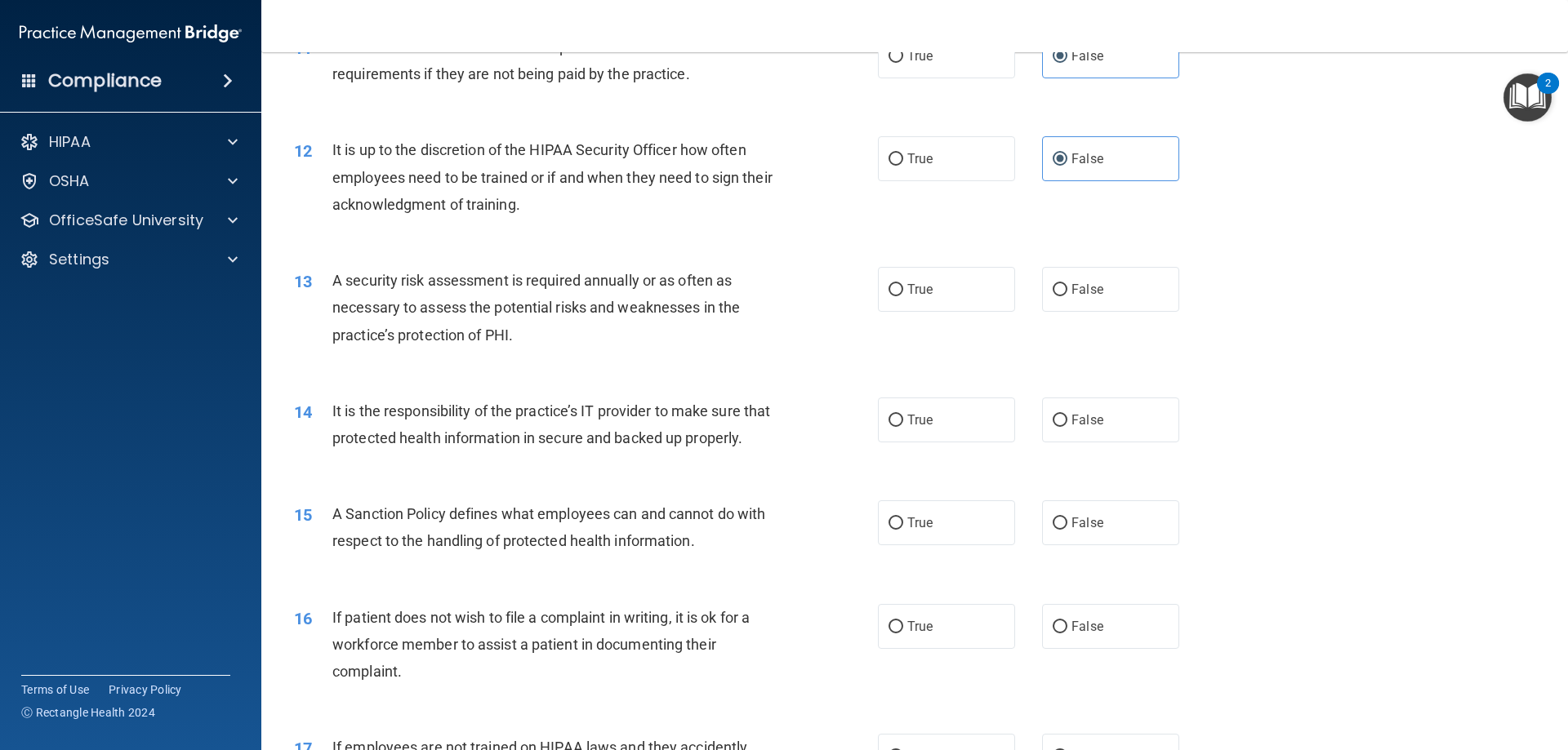
scroll to position [1551, 0]
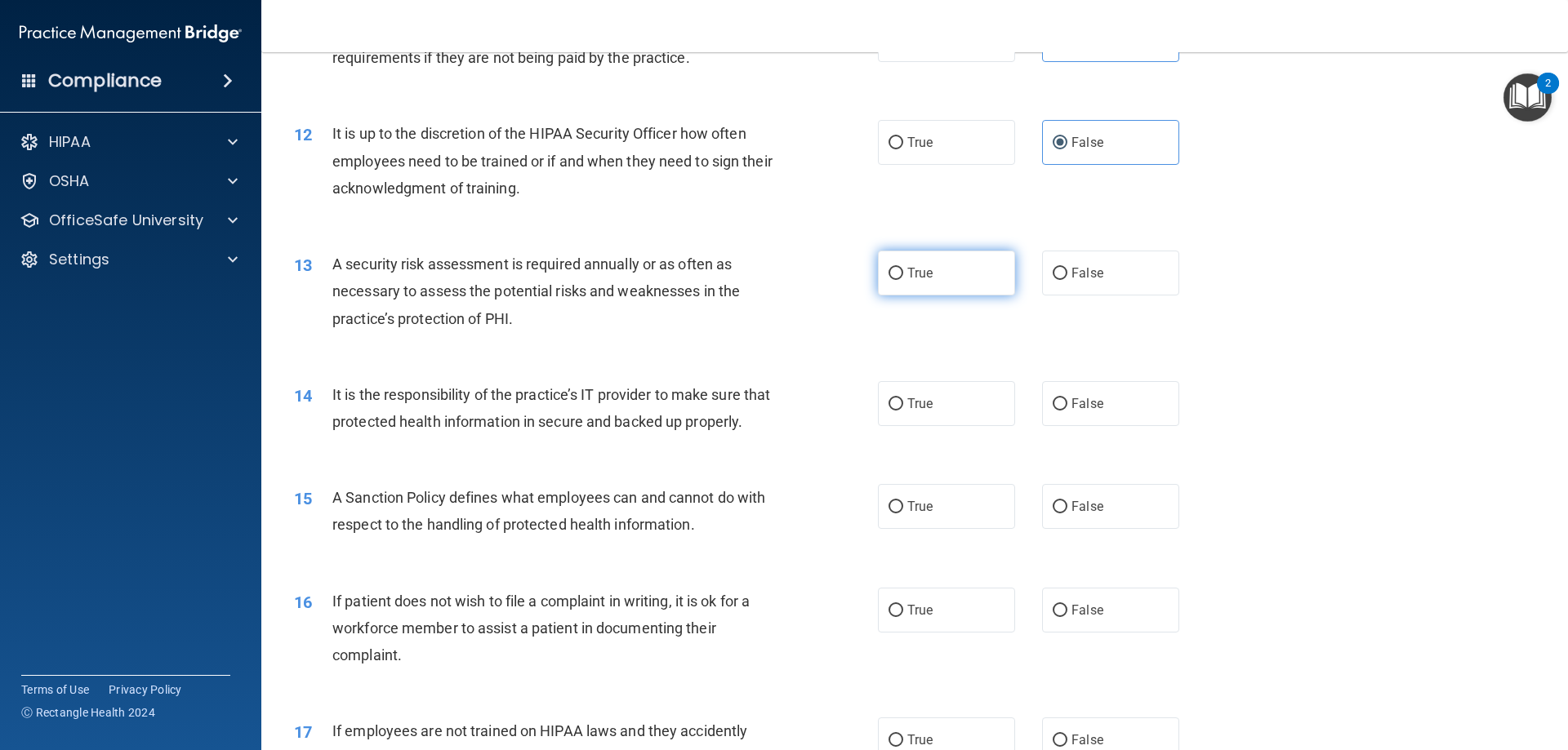
click at [909, 272] on span "True" at bounding box center [920, 273] width 25 height 16
click at [903, 272] on input "True" at bounding box center [895, 274] width 15 height 12
radio input "true"
click at [1052, 401] on input "False" at bounding box center [1059, 405] width 15 height 12
radio input "true"
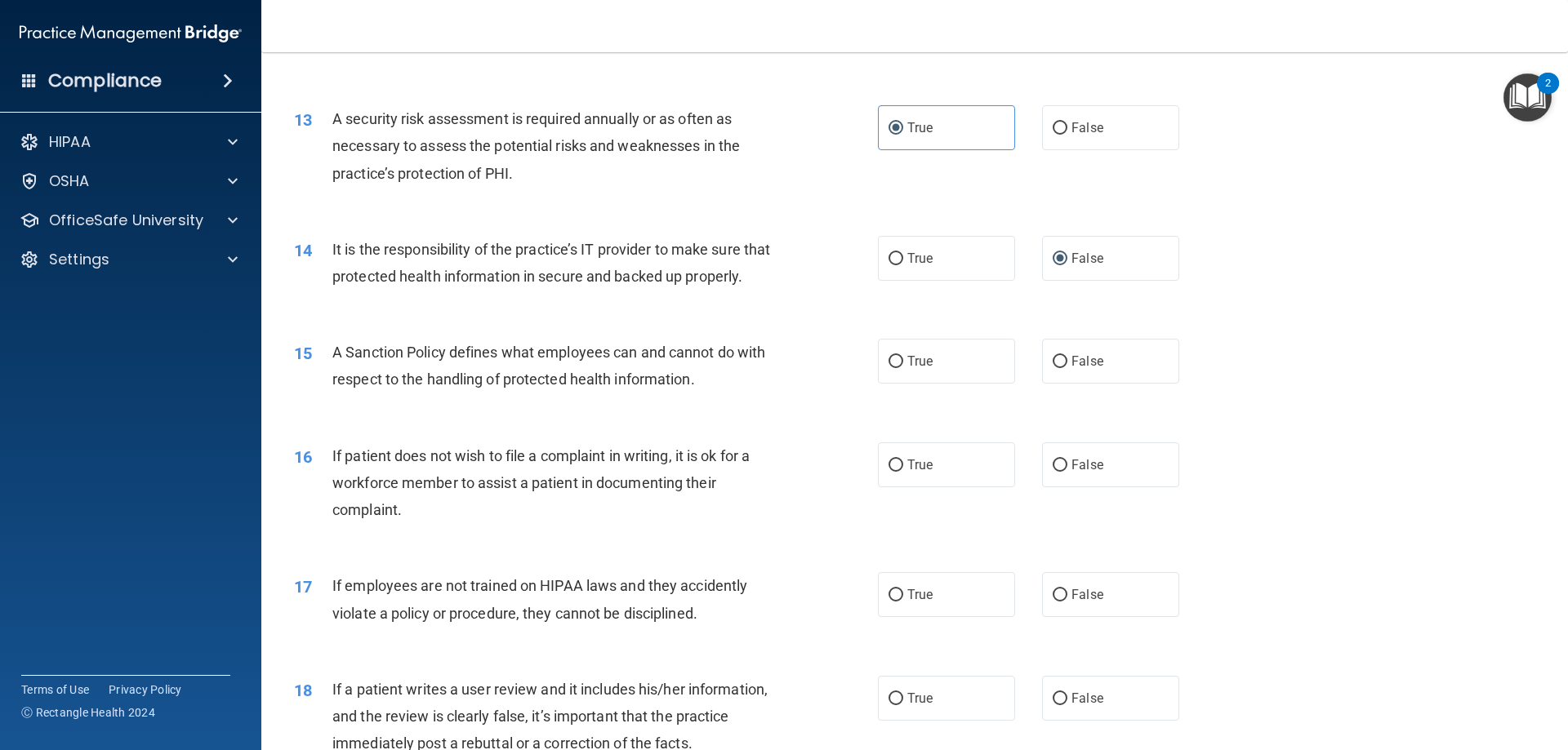
scroll to position [1714, 0]
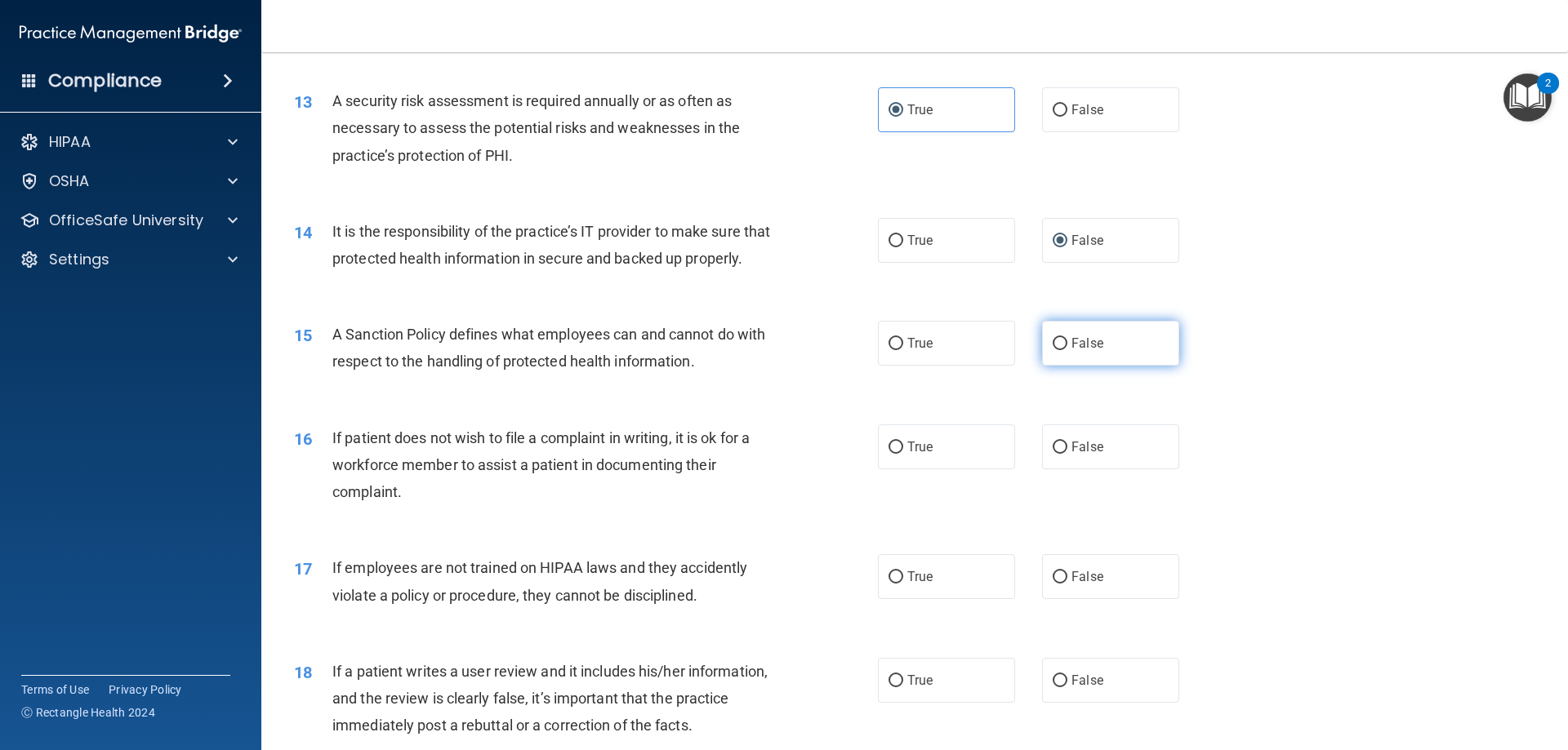
click at [1072, 351] on span "False" at bounding box center [1087, 344] width 31 height 16
click at [1065, 350] on input "False" at bounding box center [1059, 344] width 15 height 12
radio input "true"
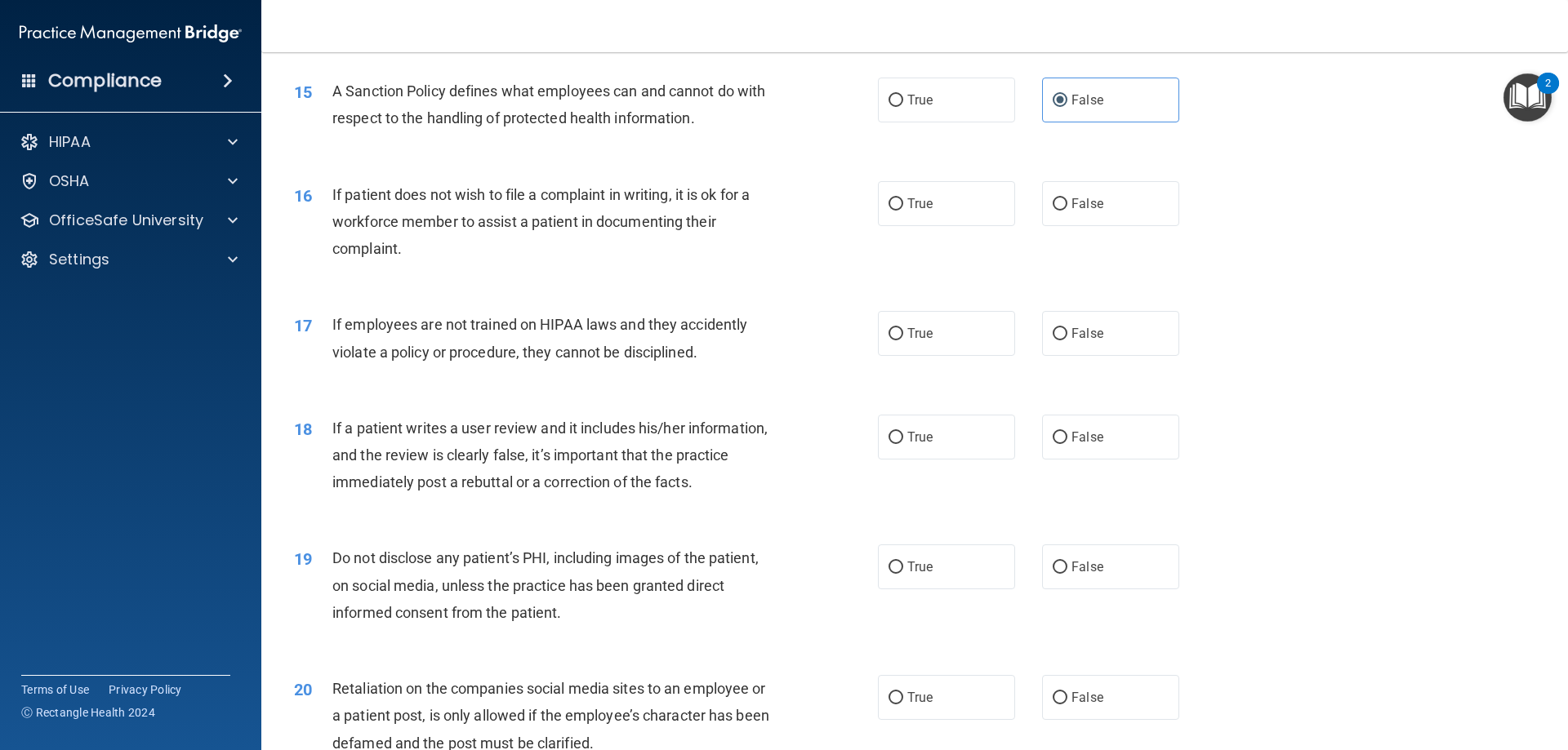
scroll to position [1959, 0]
click at [894, 209] on label "True" at bounding box center [946, 201] width 137 height 44
click at [894, 209] on input "True" at bounding box center [895, 203] width 15 height 12
radio input "true"
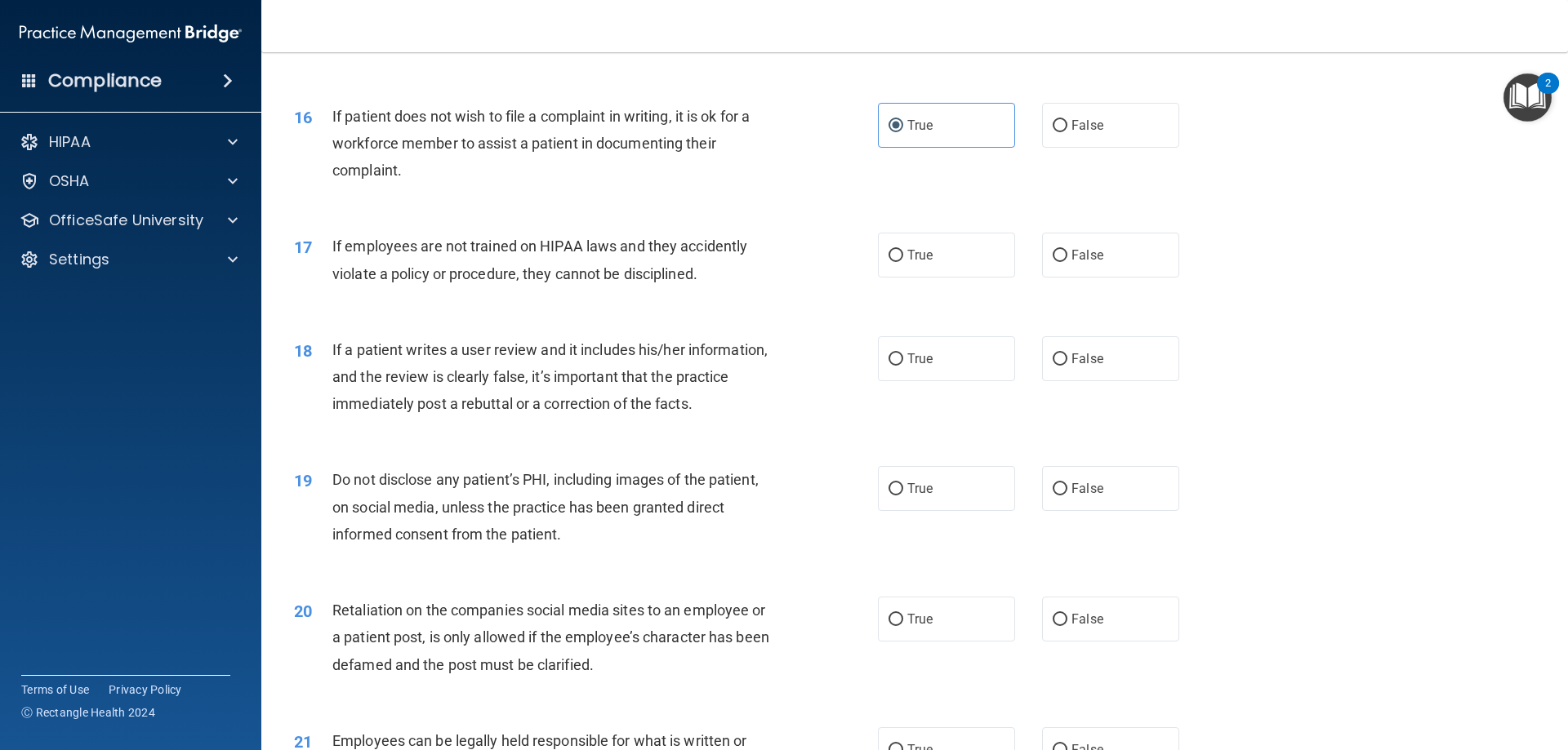
scroll to position [2122, 0]
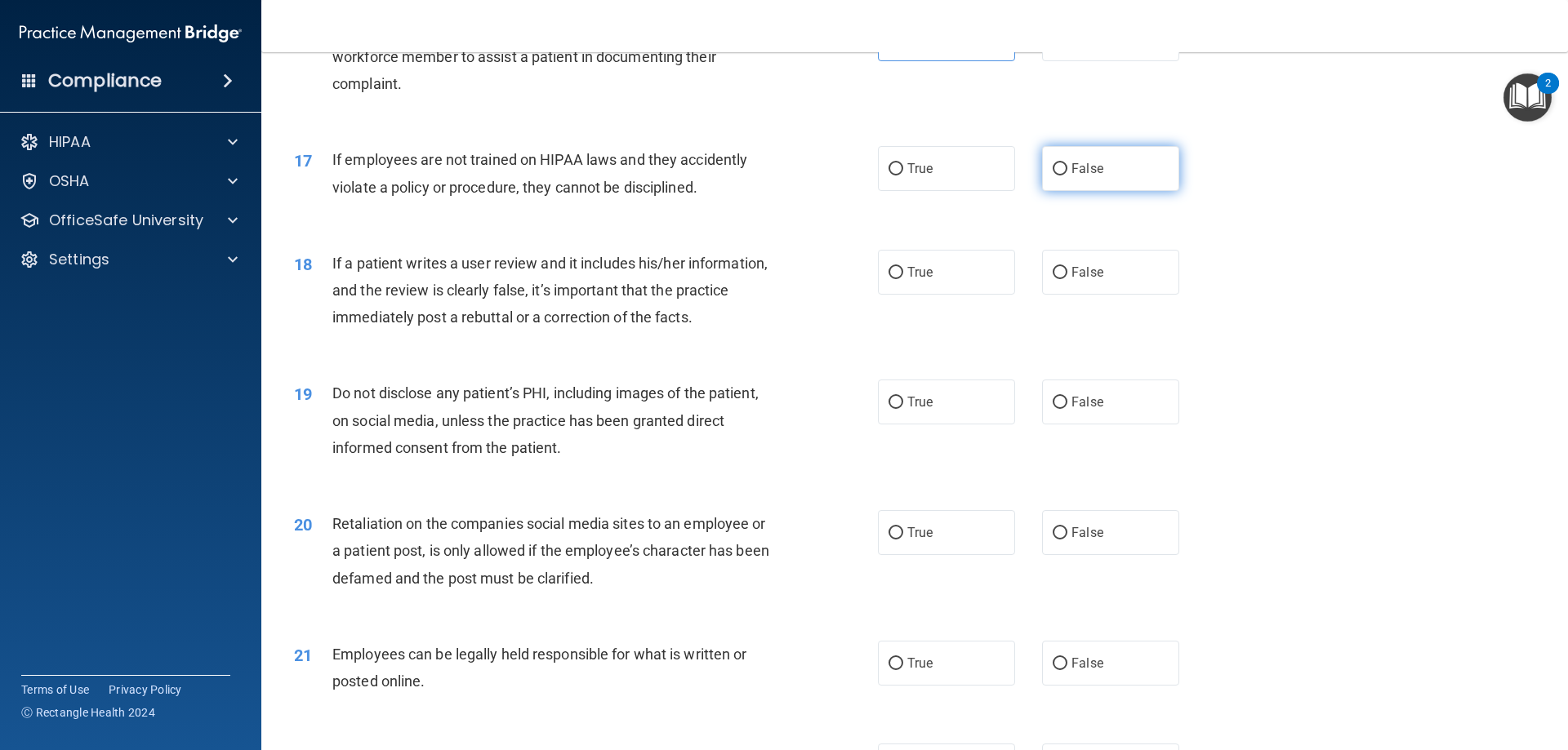
click at [1131, 187] on label "False" at bounding box center [1110, 168] width 137 height 44
click at [1067, 175] on input "False" at bounding box center [1059, 169] width 15 height 12
radio input "true"
click at [1088, 280] on span "False" at bounding box center [1087, 272] width 31 height 16
click at [1067, 279] on input "False" at bounding box center [1059, 273] width 15 height 12
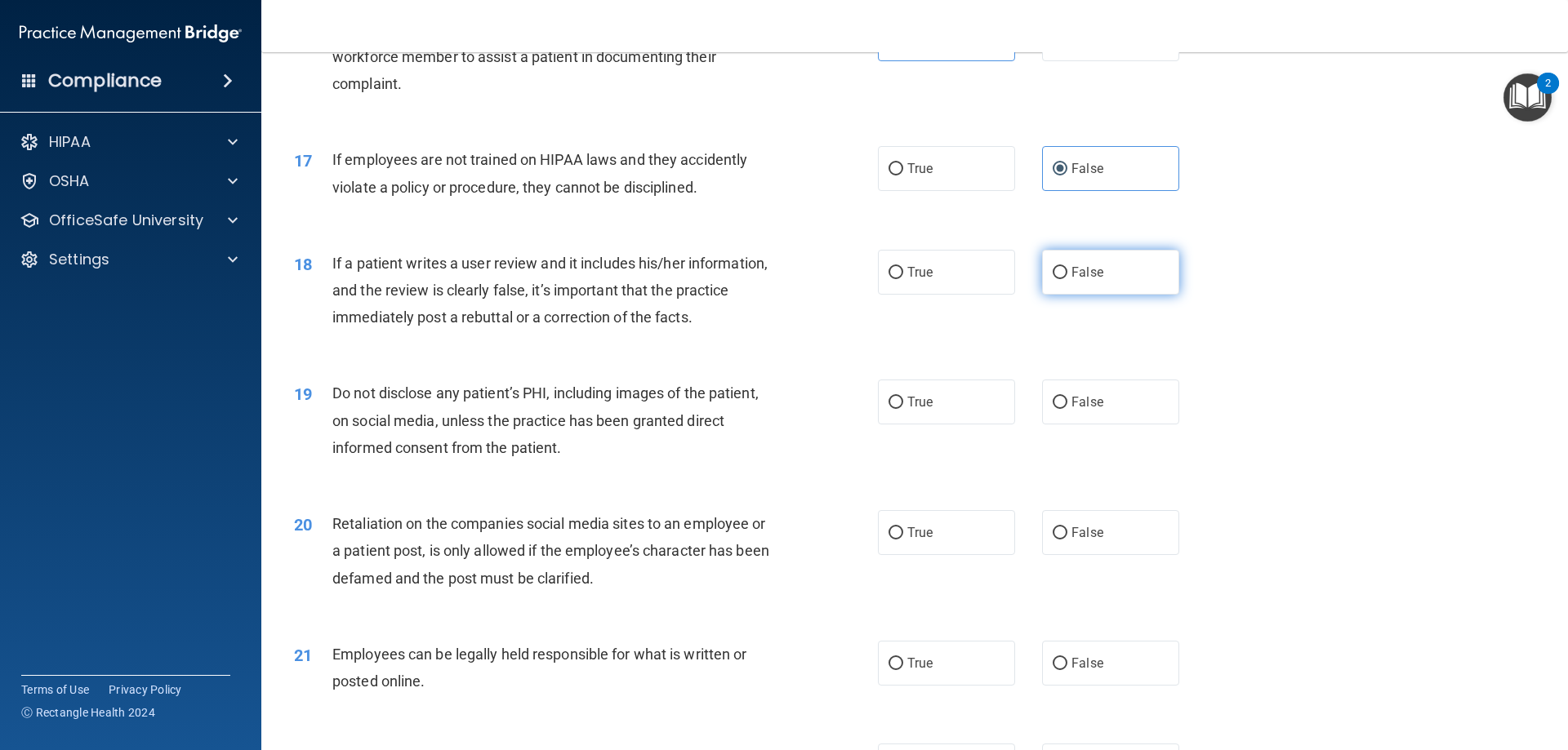
radio input "true"
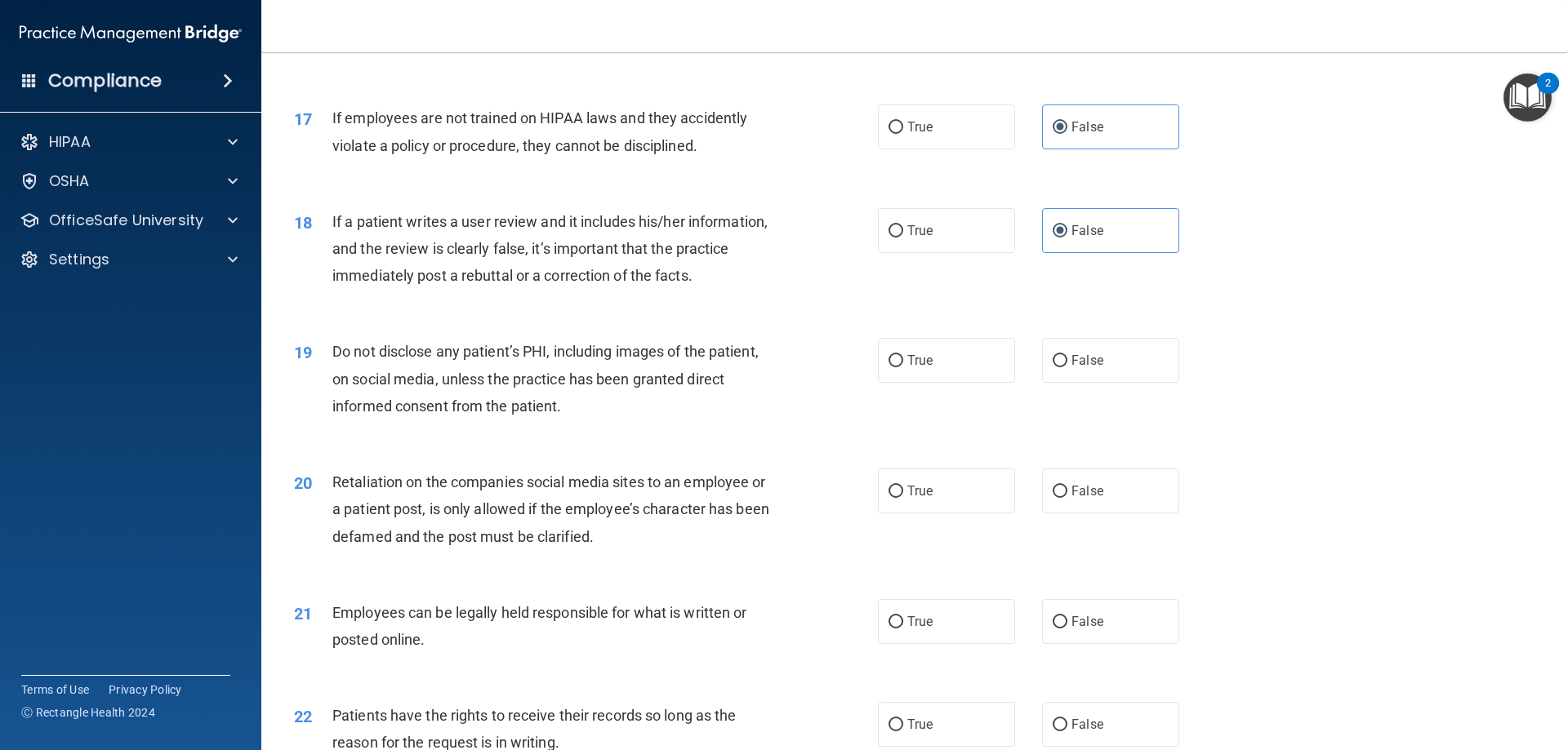
scroll to position [2204, 0]
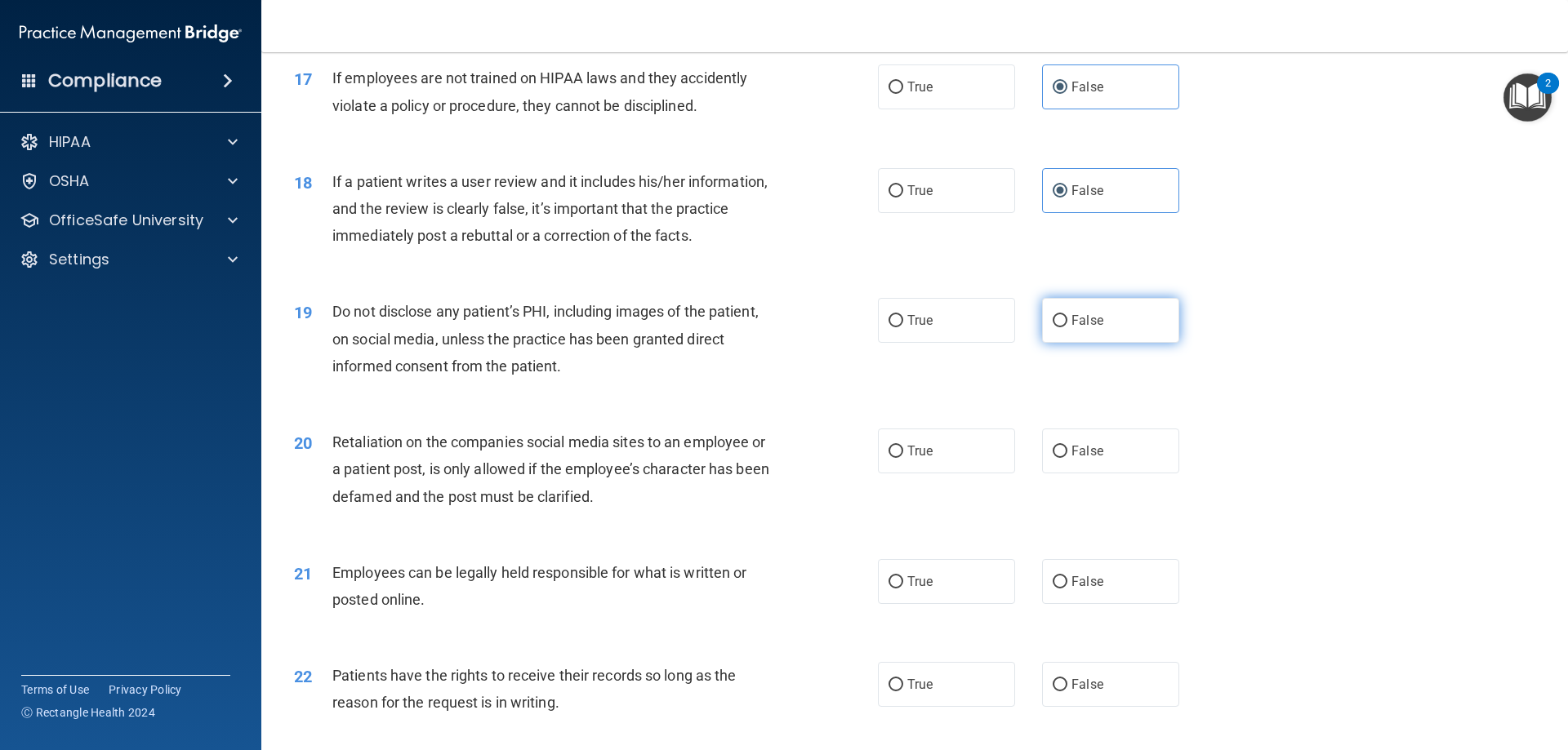
click at [1133, 341] on label "False" at bounding box center [1110, 320] width 137 height 44
click at [1067, 327] on input "False" at bounding box center [1059, 321] width 15 height 12
radio input "true"
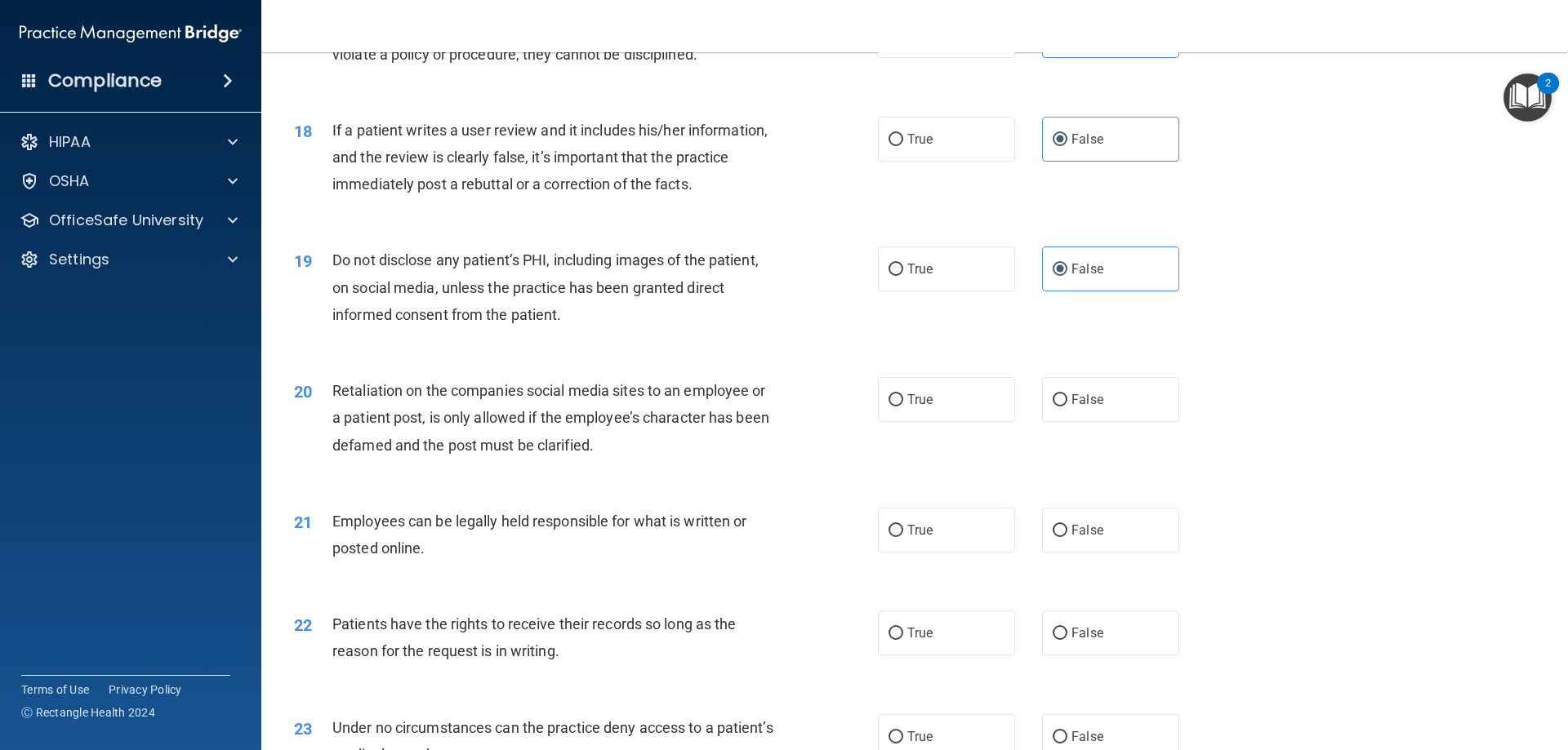
scroll to position [2367, 0]
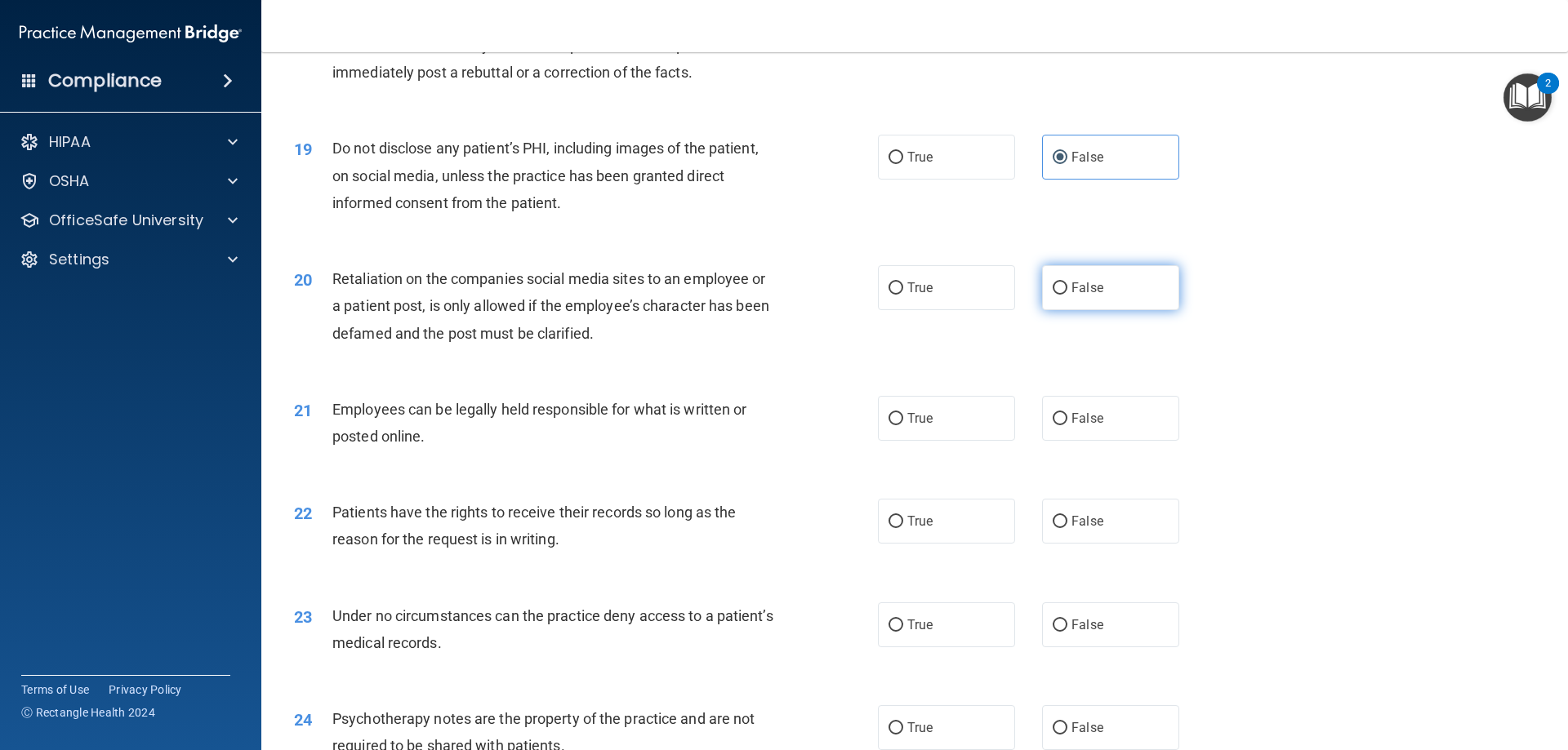
click at [1126, 310] on label "False" at bounding box center [1110, 287] width 137 height 44
click at [1067, 295] on input "False" at bounding box center [1059, 289] width 15 height 12
radio input "true"
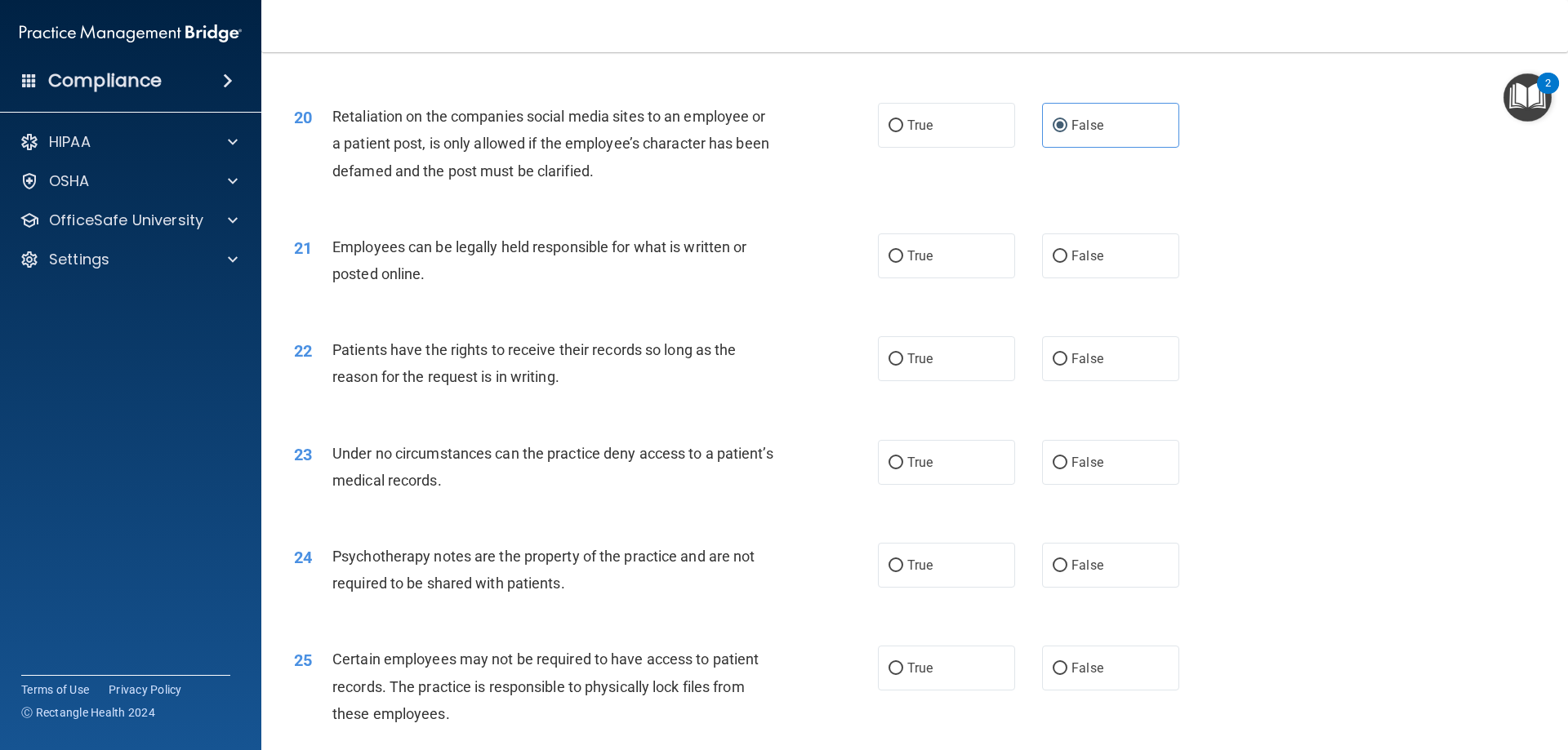
scroll to position [2530, 0]
click at [972, 276] on label "True" at bounding box center [946, 255] width 137 height 44
click at [903, 262] on input "True" at bounding box center [895, 256] width 15 height 12
radio input "true"
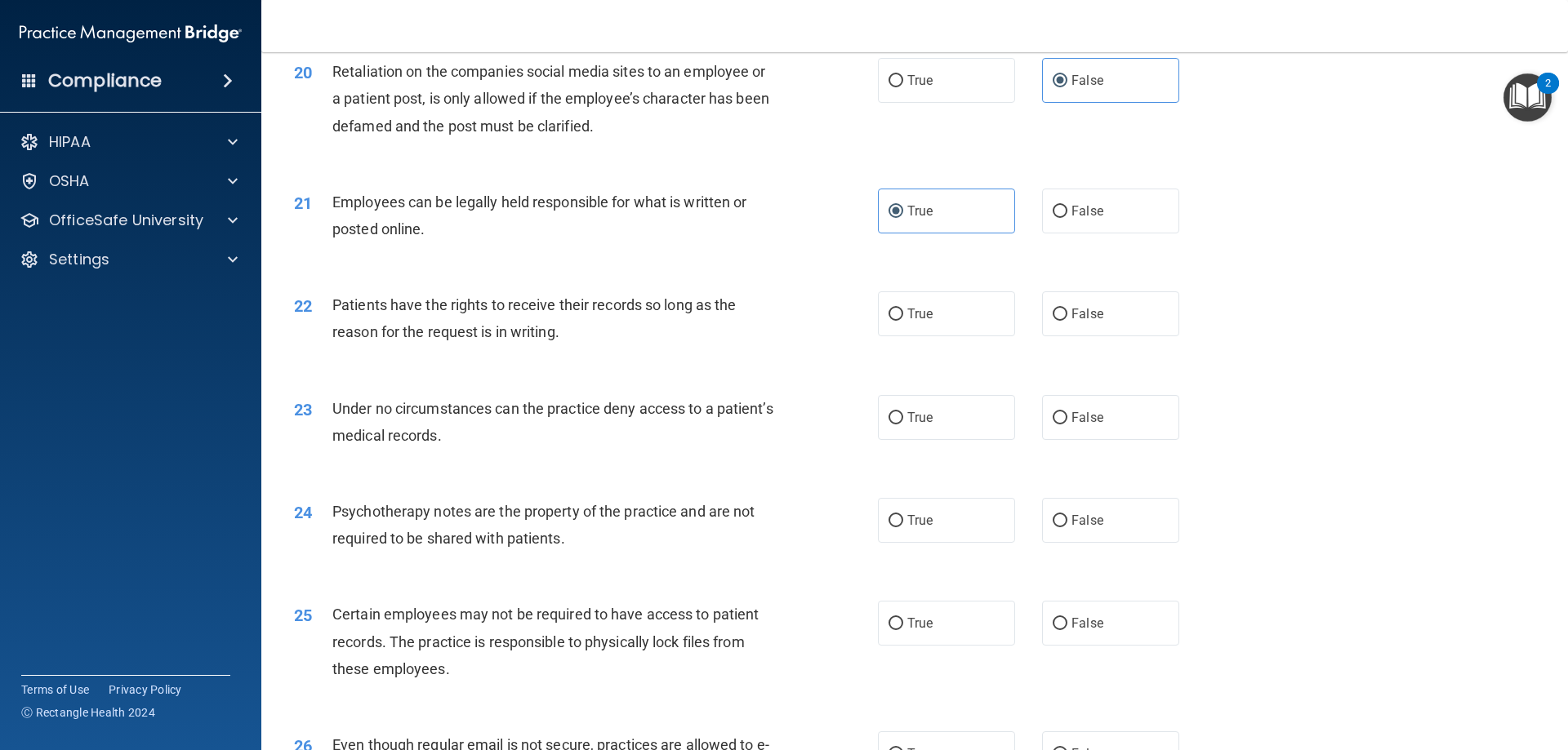
scroll to position [2612, 0]
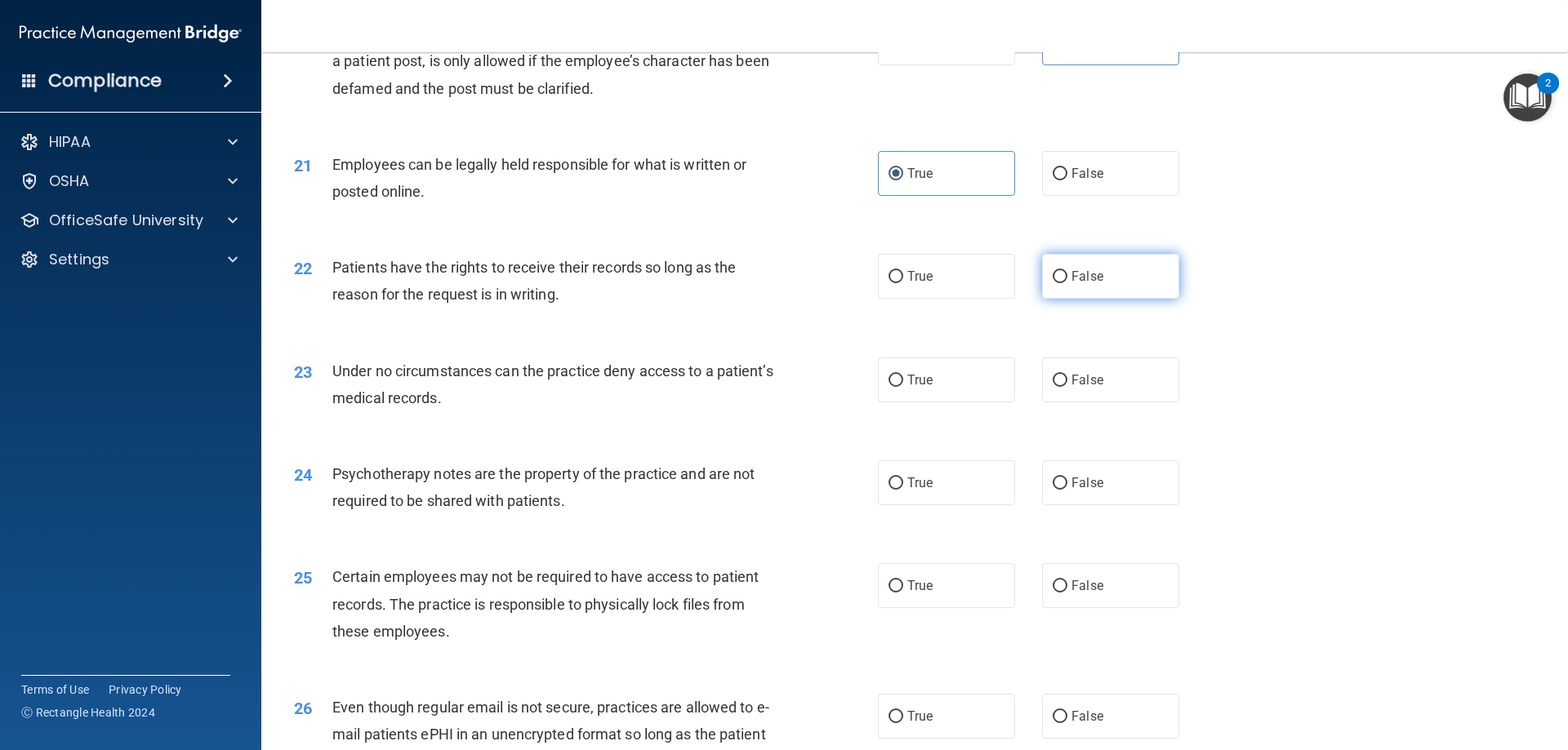
click at [1092, 284] on span "False" at bounding box center [1087, 276] width 31 height 16
click at [1067, 283] on input "False" at bounding box center [1059, 277] width 15 height 12
radio input "true"
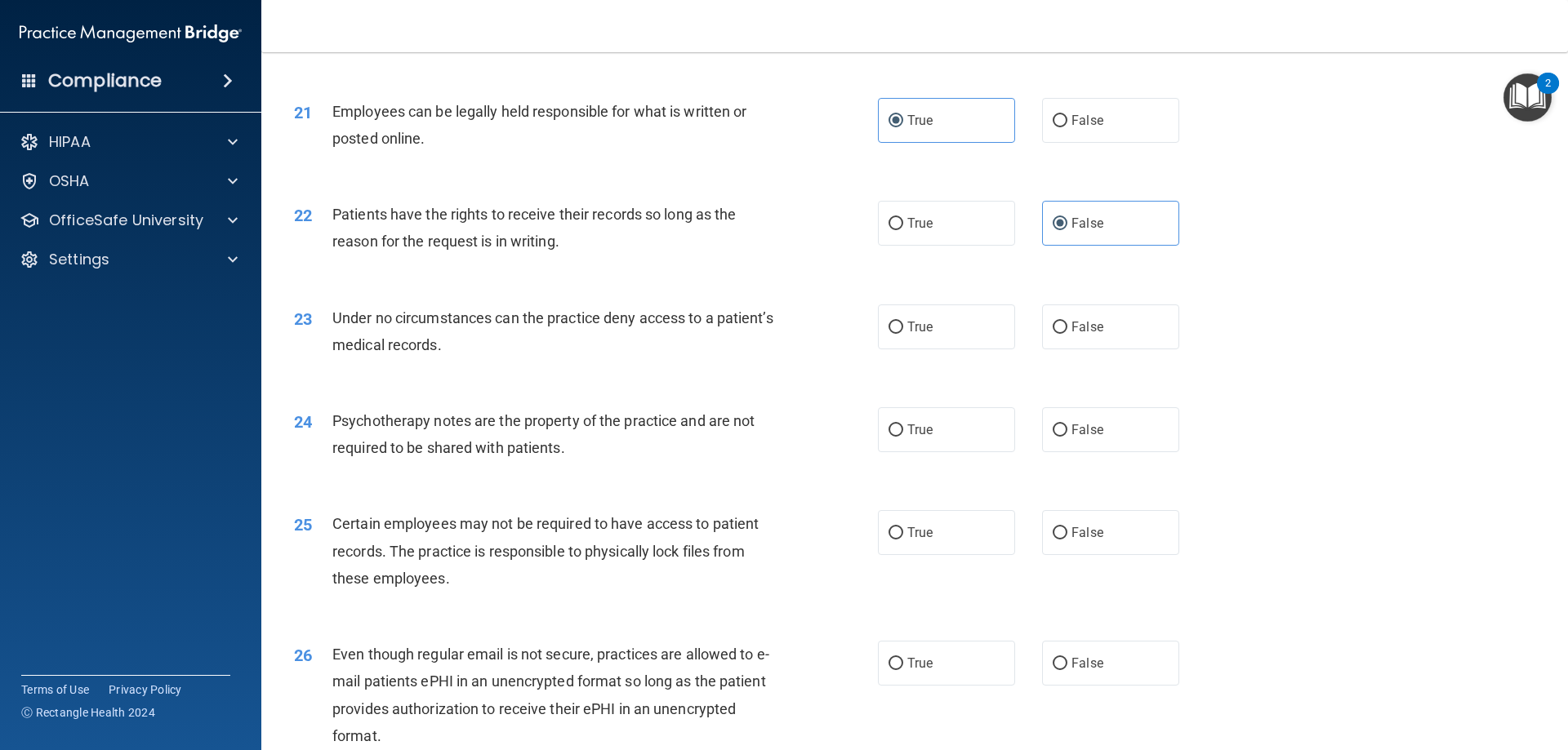
scroll to position [2693, 0]
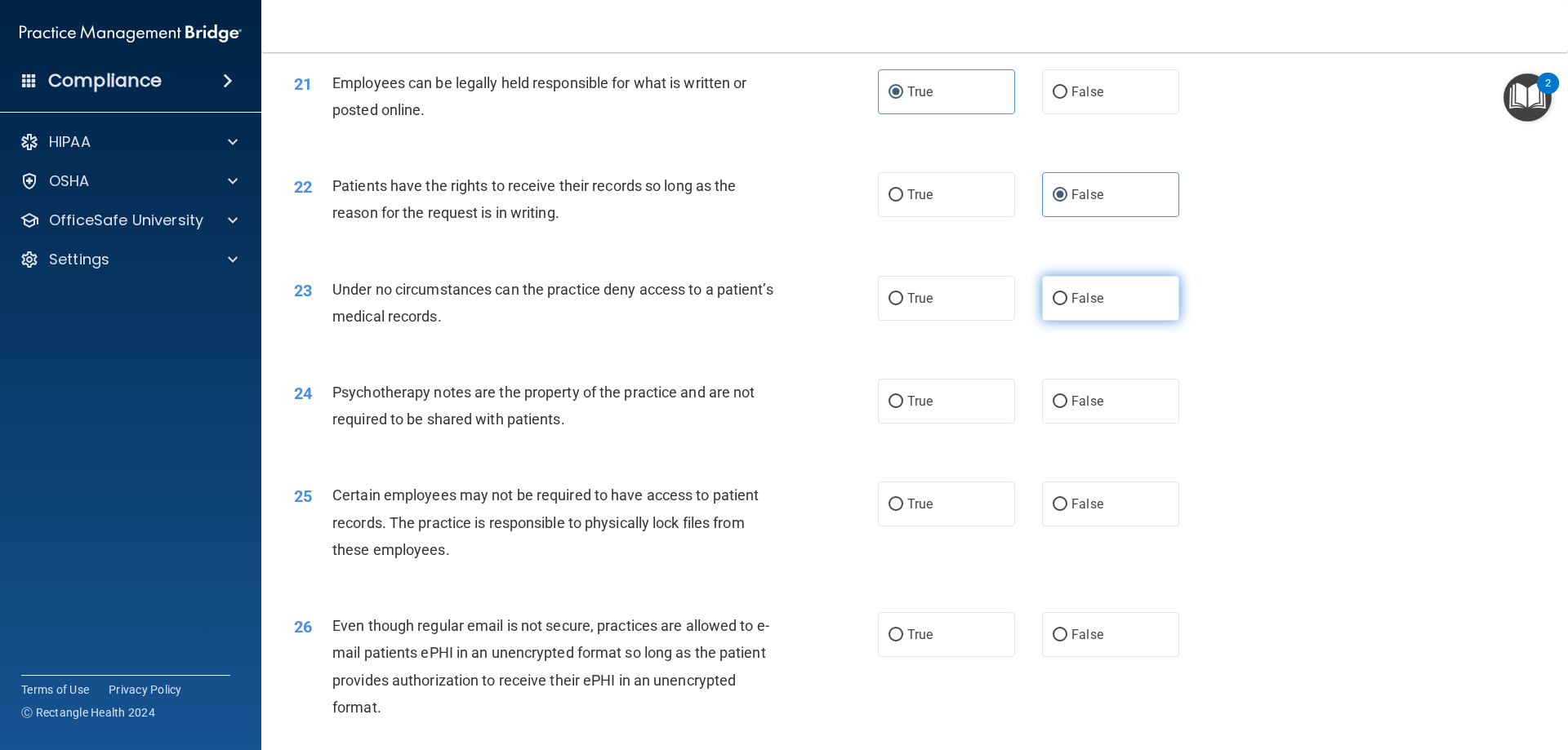
click at [1056, 321] on label "False" at bounding box center [1110, 297] width 137 height 44
click at [1056, 305] on input "False" at bounding box center [1059, 299] width 15 height 12
radio input "true"
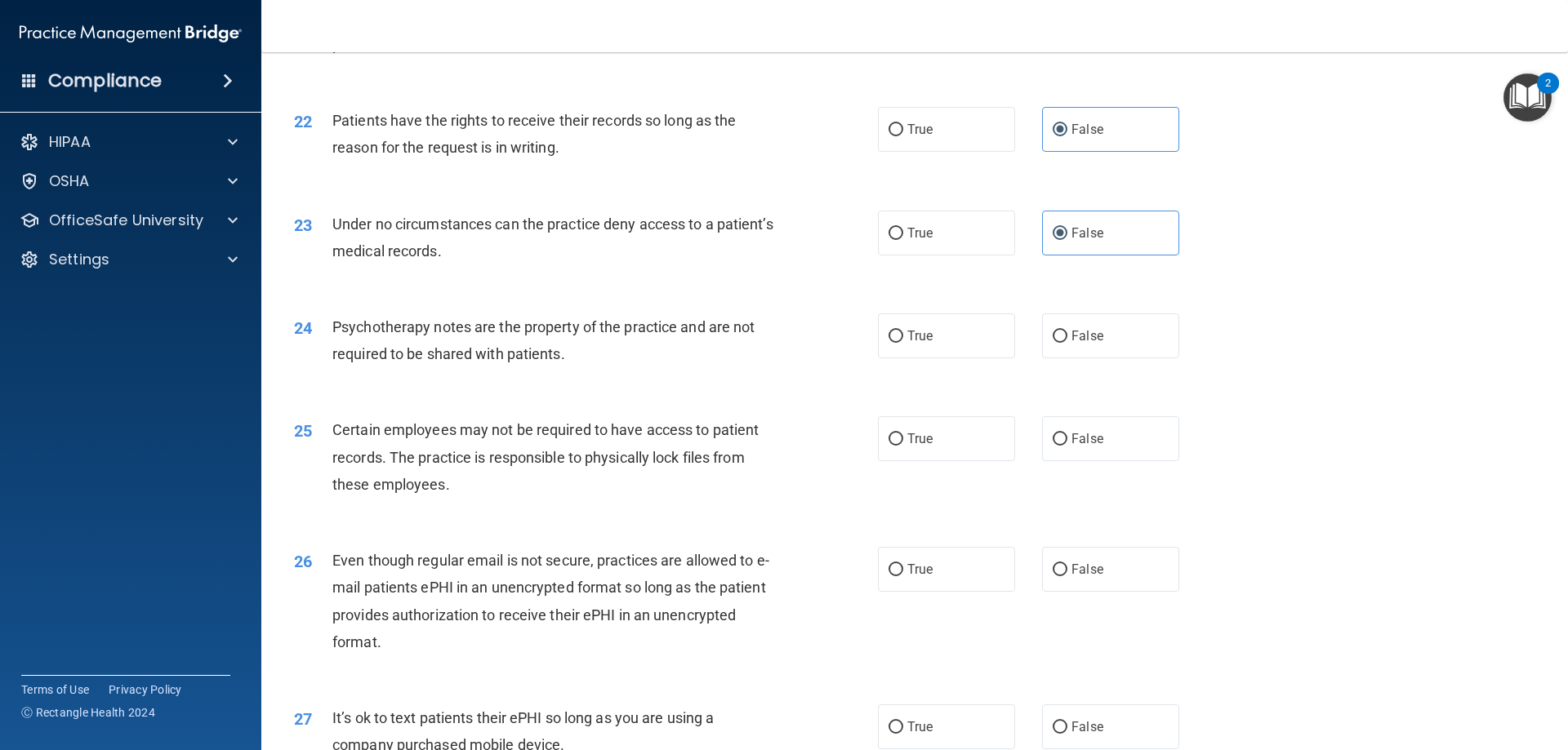
scroll to position [2856, 0]
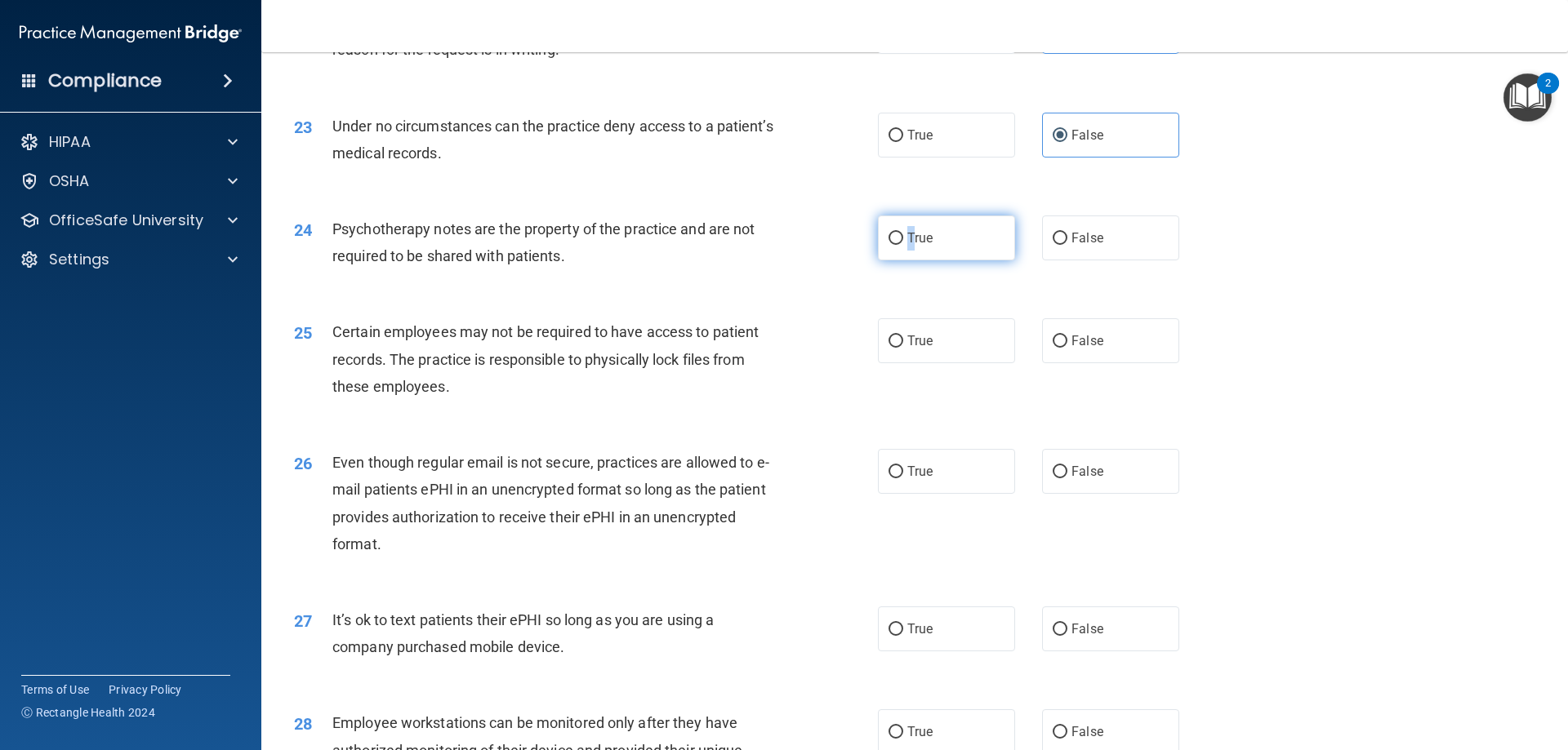
click at [907, 246] on span "True" at bounding box center [920, 238] width 25 height 16
drag, startPoint x: 904, startPoint y: 244, endPoint x: 903, endPoint y: 264, distance: 20.0
click at [905, 244] on label "True" at bounding box center [946, 237] width 137 height 44
click at [903, 244] on input "True" at bounding box center [895, 239] width 15 height 12
radio input "true"
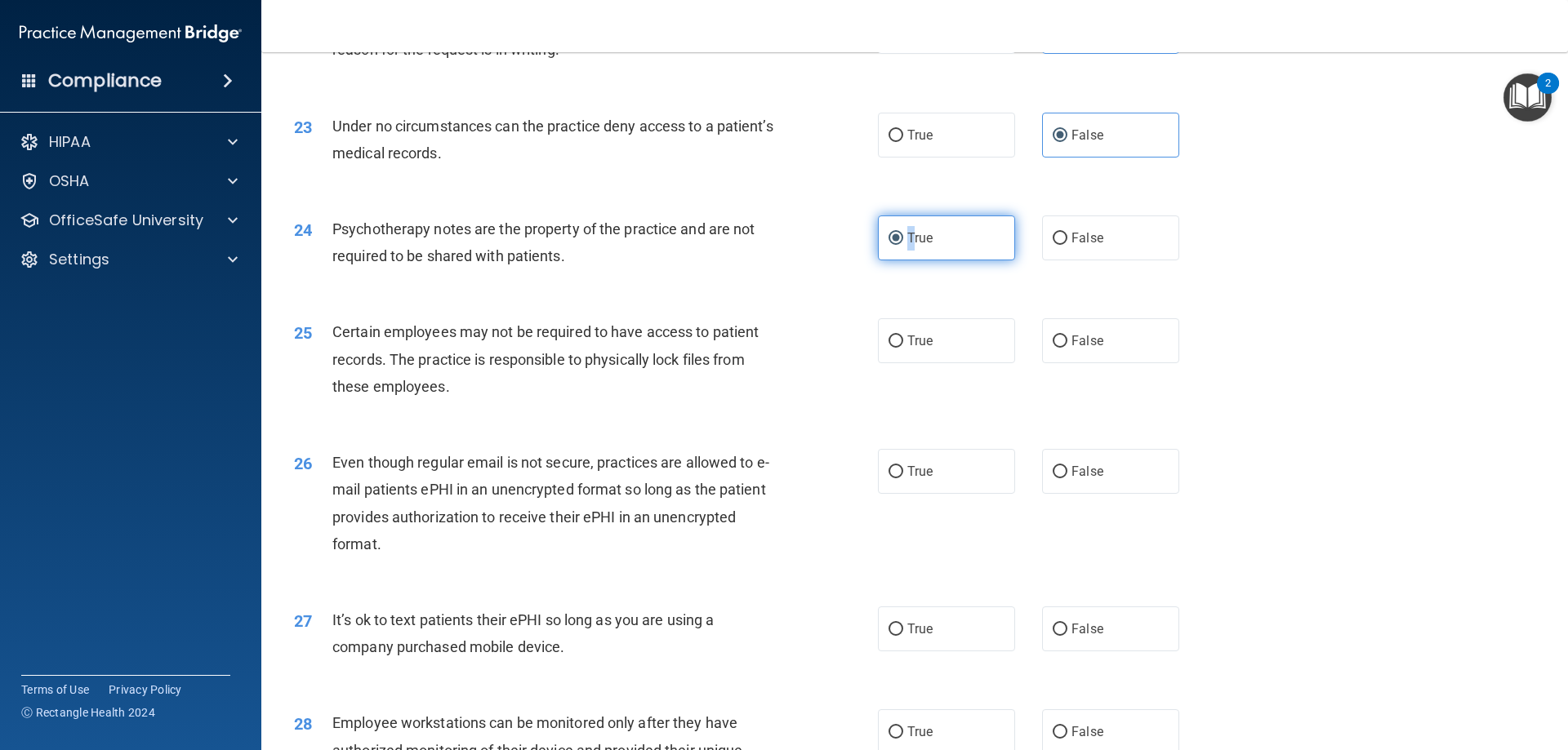
click at [888, 245] on input "True" at bounding box center [895, 239] width 15 height 12
click at [1354, 262] on div "24 Psychotherapy notes are the property of the practice and are not required to…" at bounding box center [914, 247] width 1265 height 103
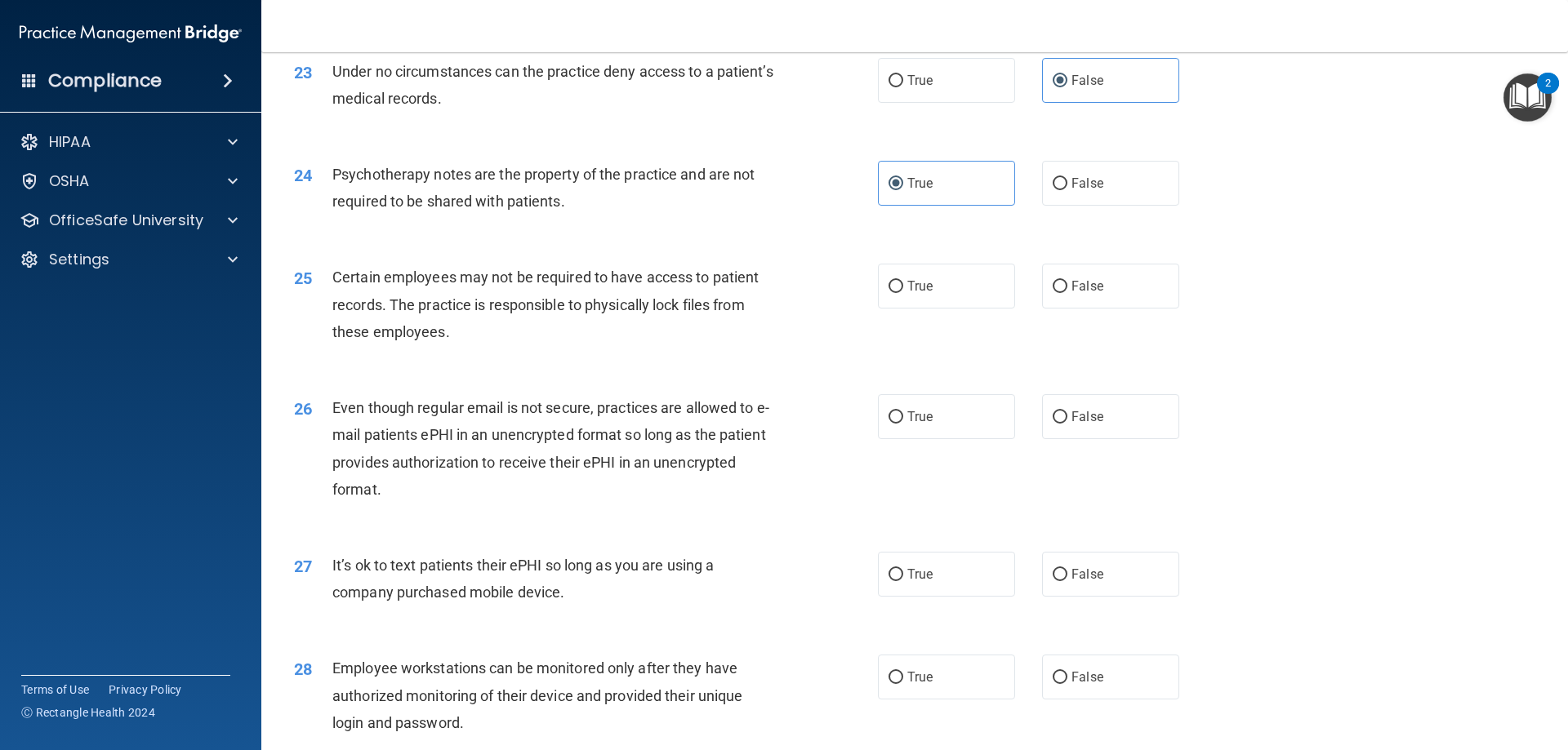
scroll to position [2938, 0]
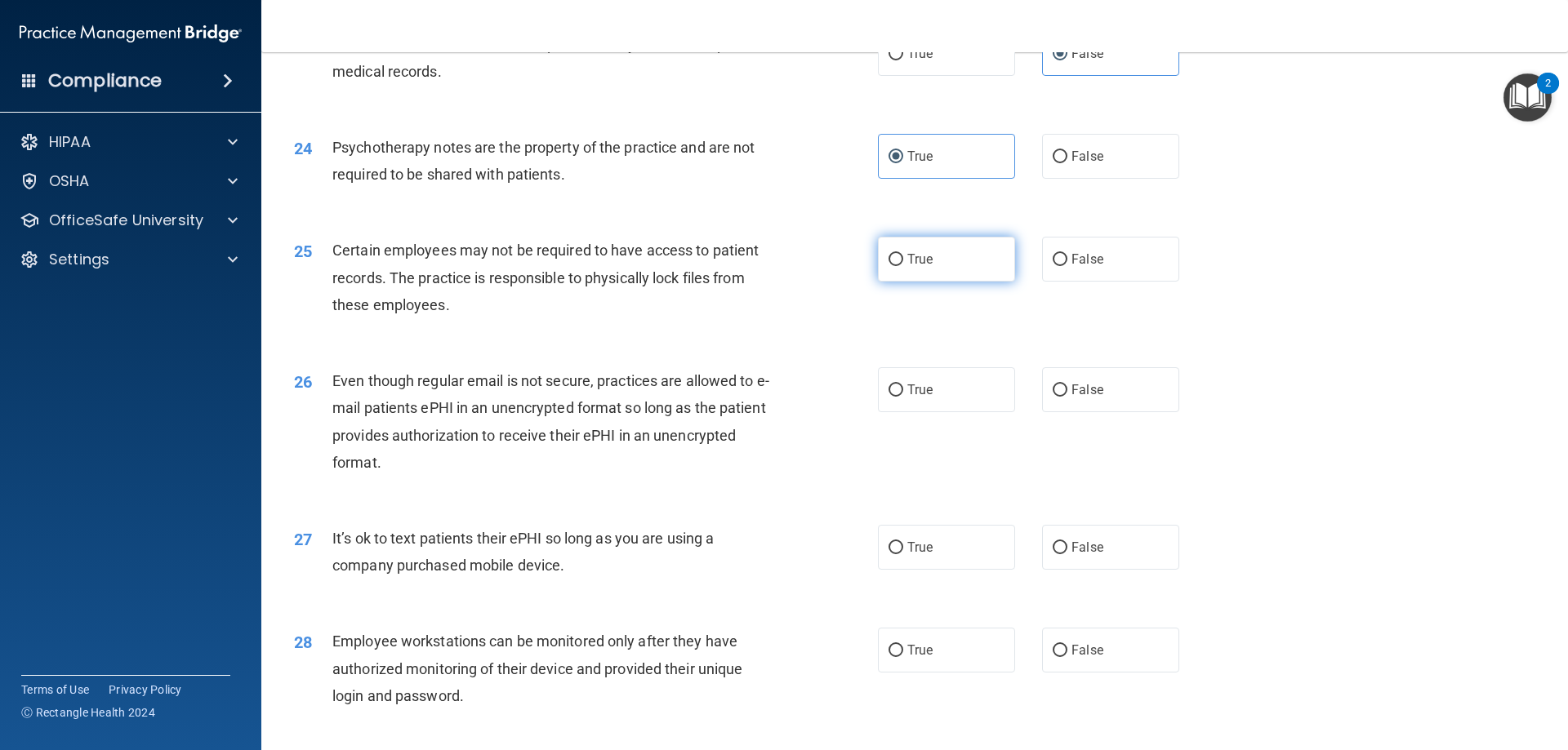
click at [890, 266] on input "True" at bounding box center [895, 260] width 15 height 12
radio input "true"
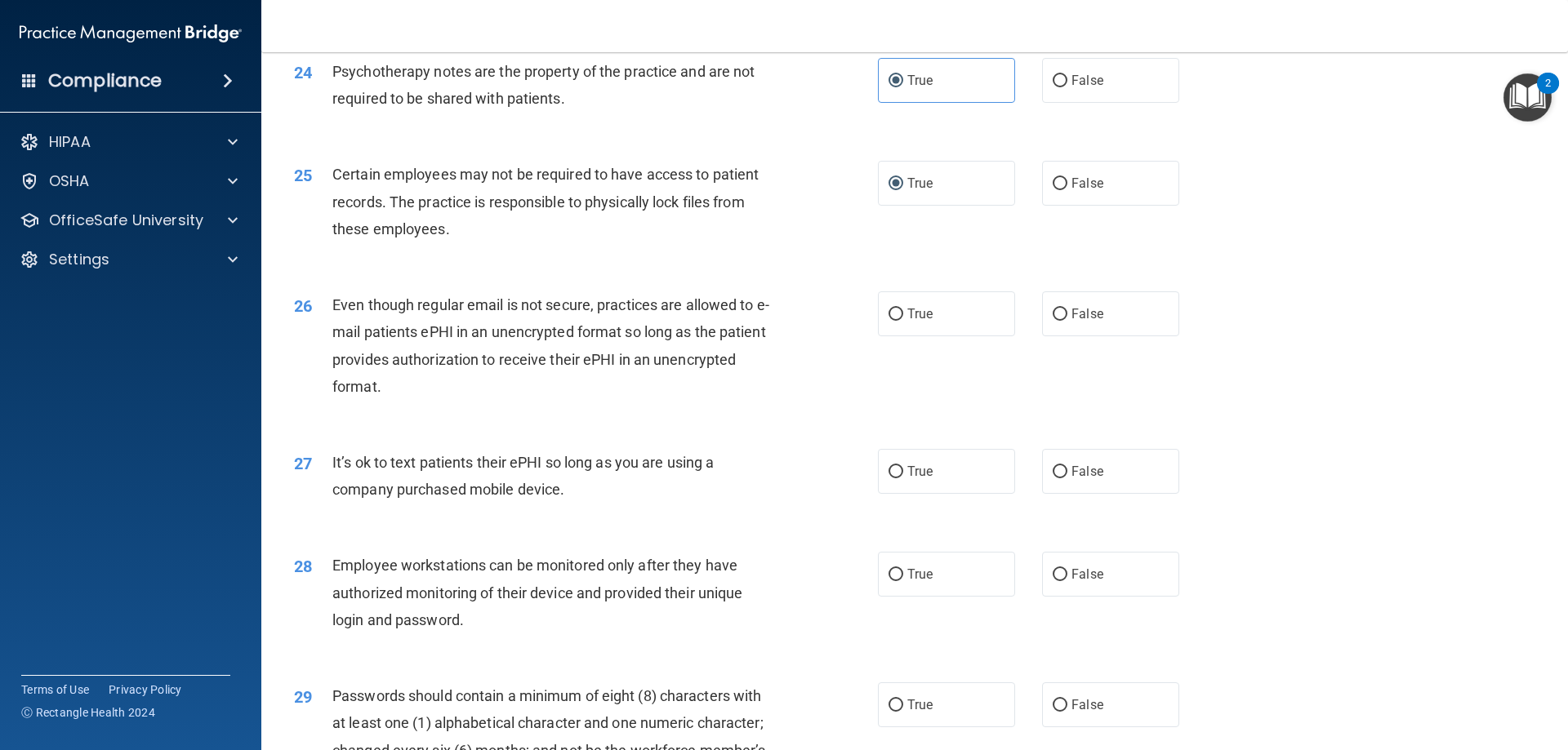
scroll to position [3101, 0]
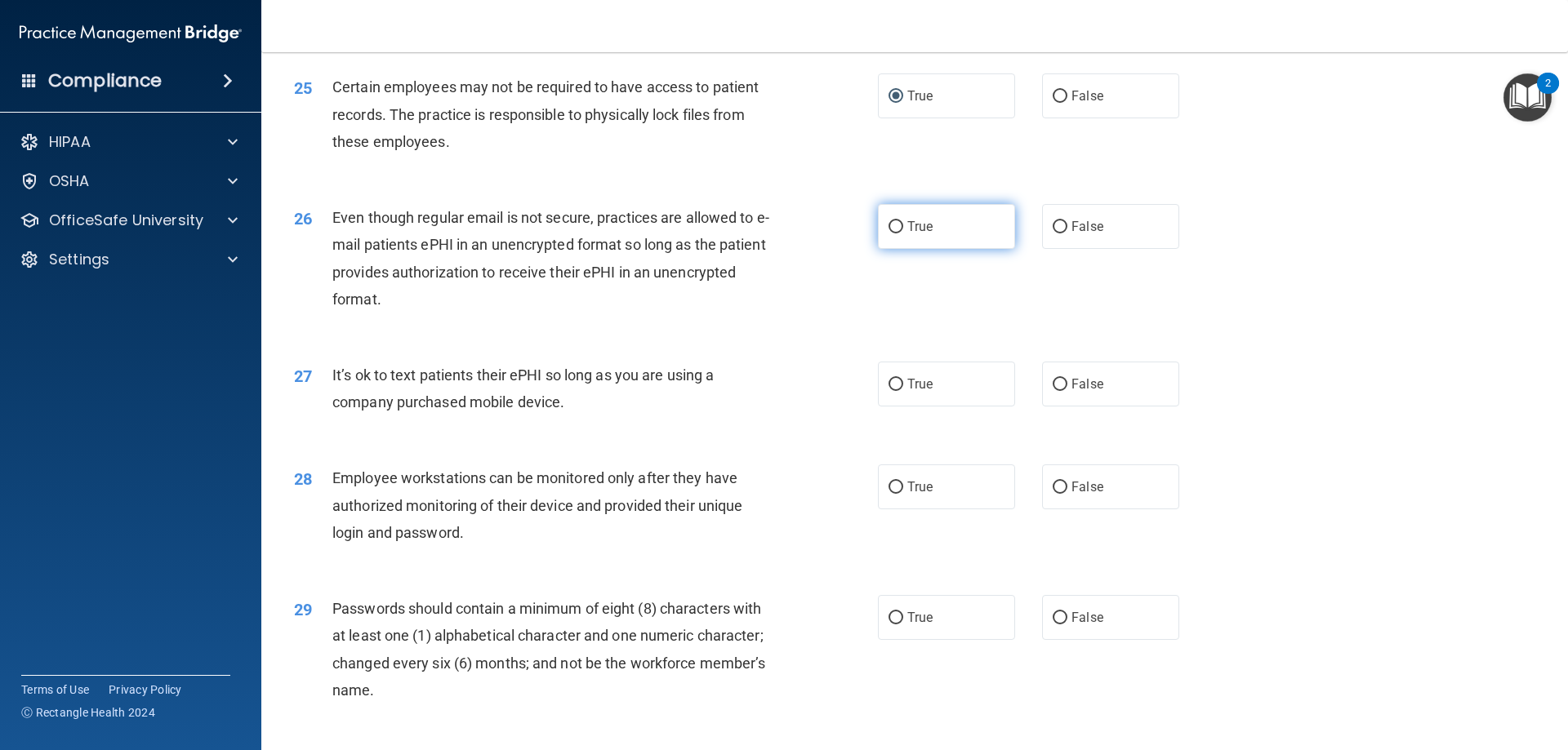
click at [905, 242] on label "True" at bounding box center [946, 226] width 137 height 44
click at [903, 234] on input "True" at bounding box center [895, 228] width 15 height 12
radio input "true"
click at [1112, 406] on label "False" at bounding box center [1110, 384] width 137 height 44
click at [1067, 391] on input "False" at bounding box center [1059, 385] width 15 height 12
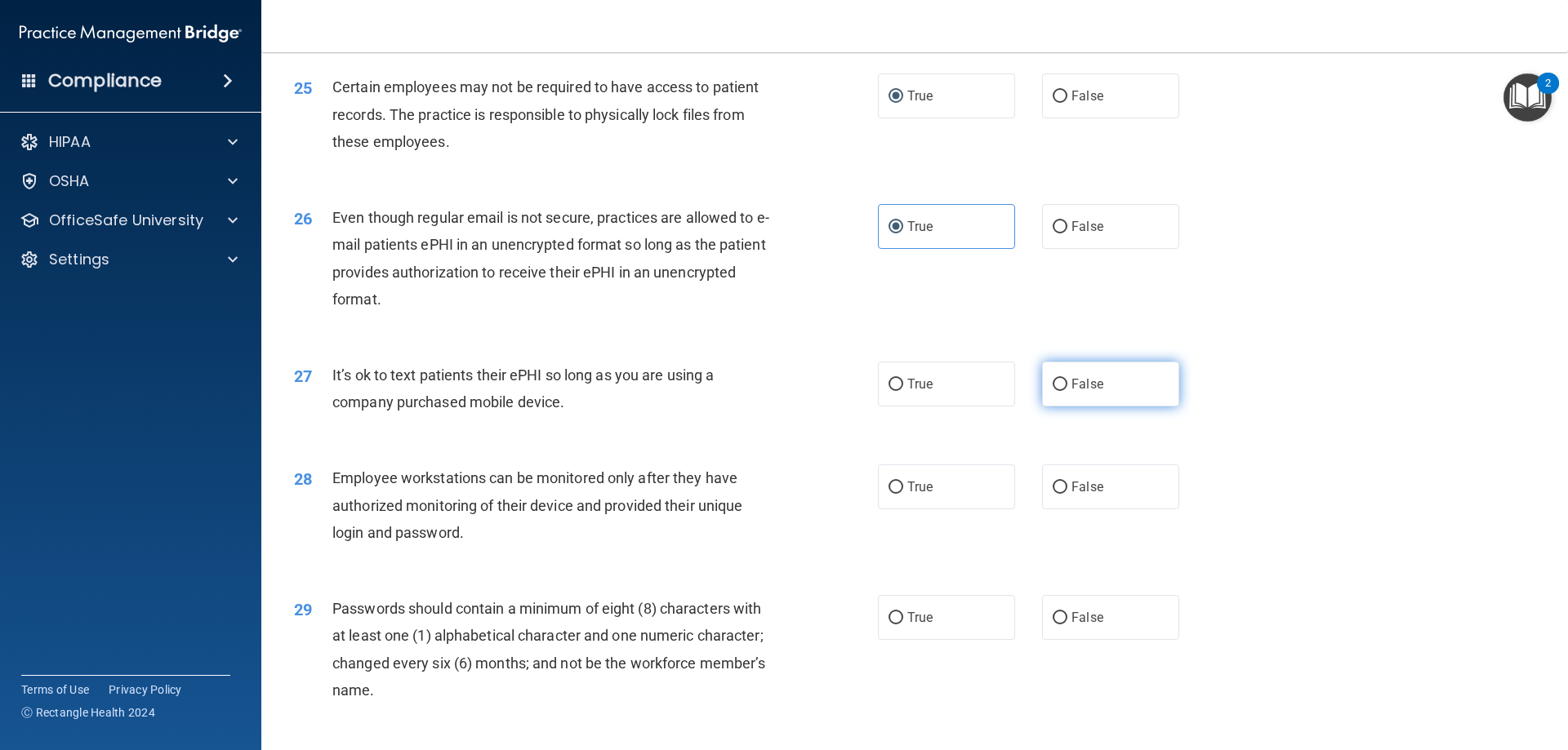
radio input "true"
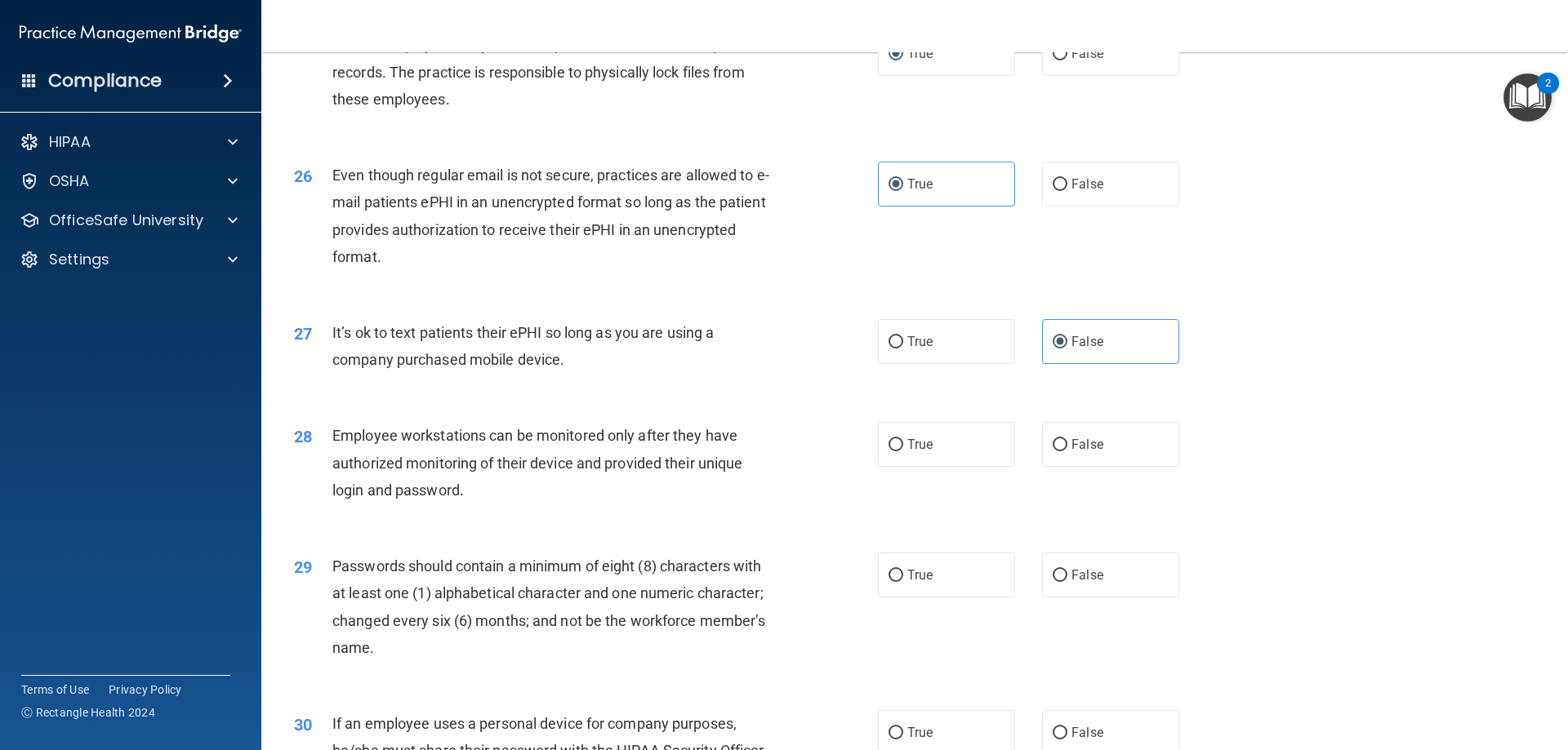
scroll to position [3183, 0]
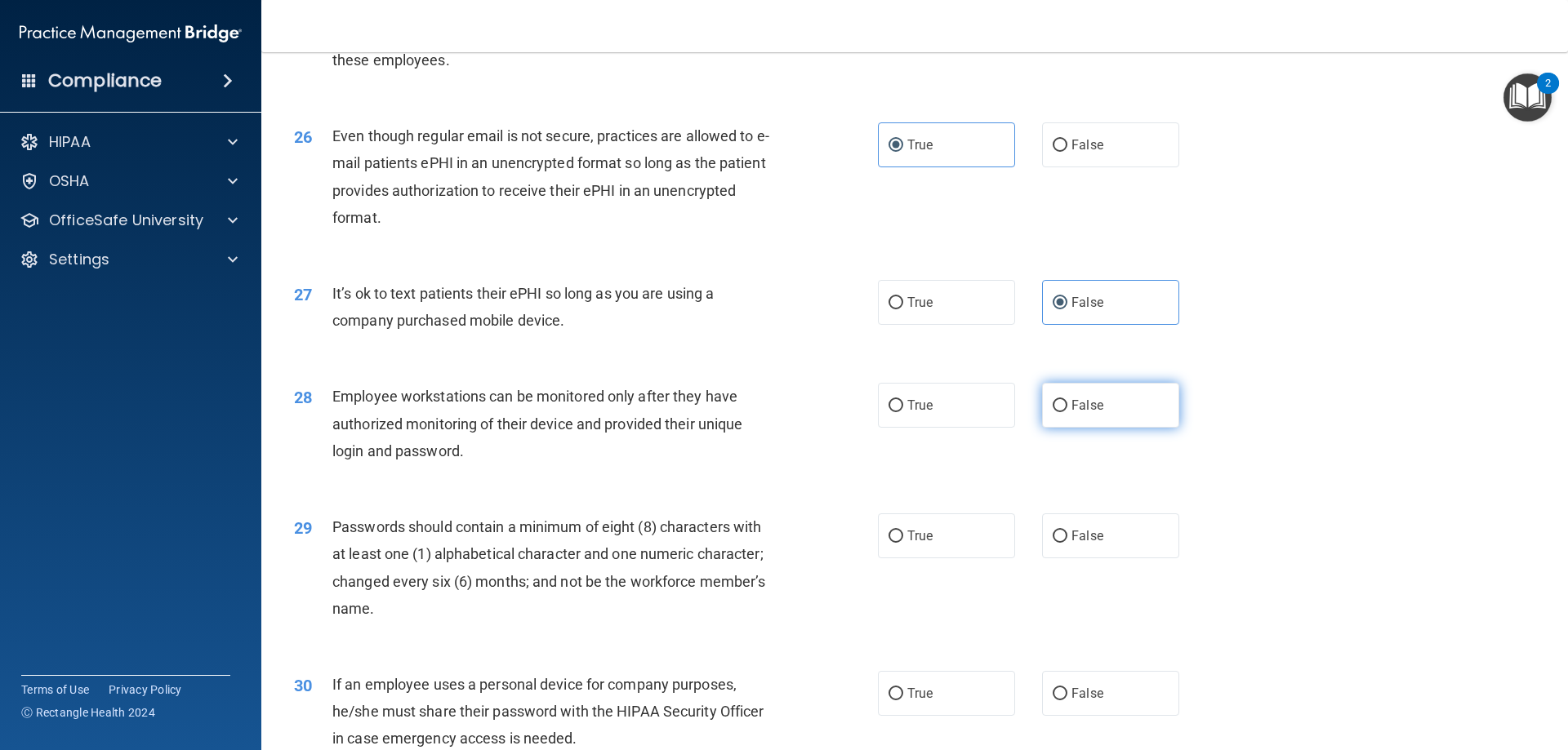
click at [1108, 427] on label "False" at bounding box center [1110, 405] width 137 height 44
click at [1067, 412] on input "False" at bounding box center [1059, 406] width 15 height 12
radio input "true"
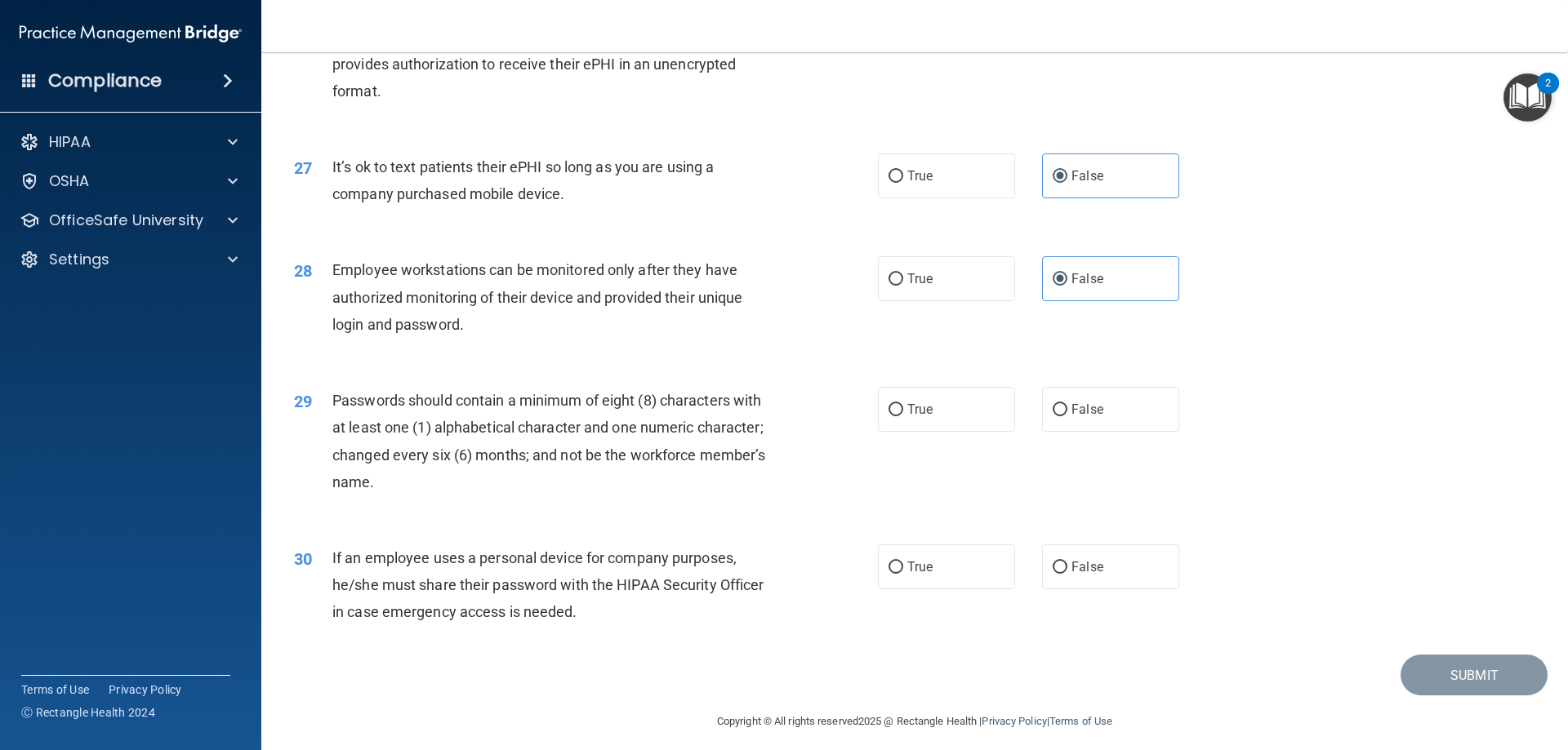
scroll to position [3346, 0]
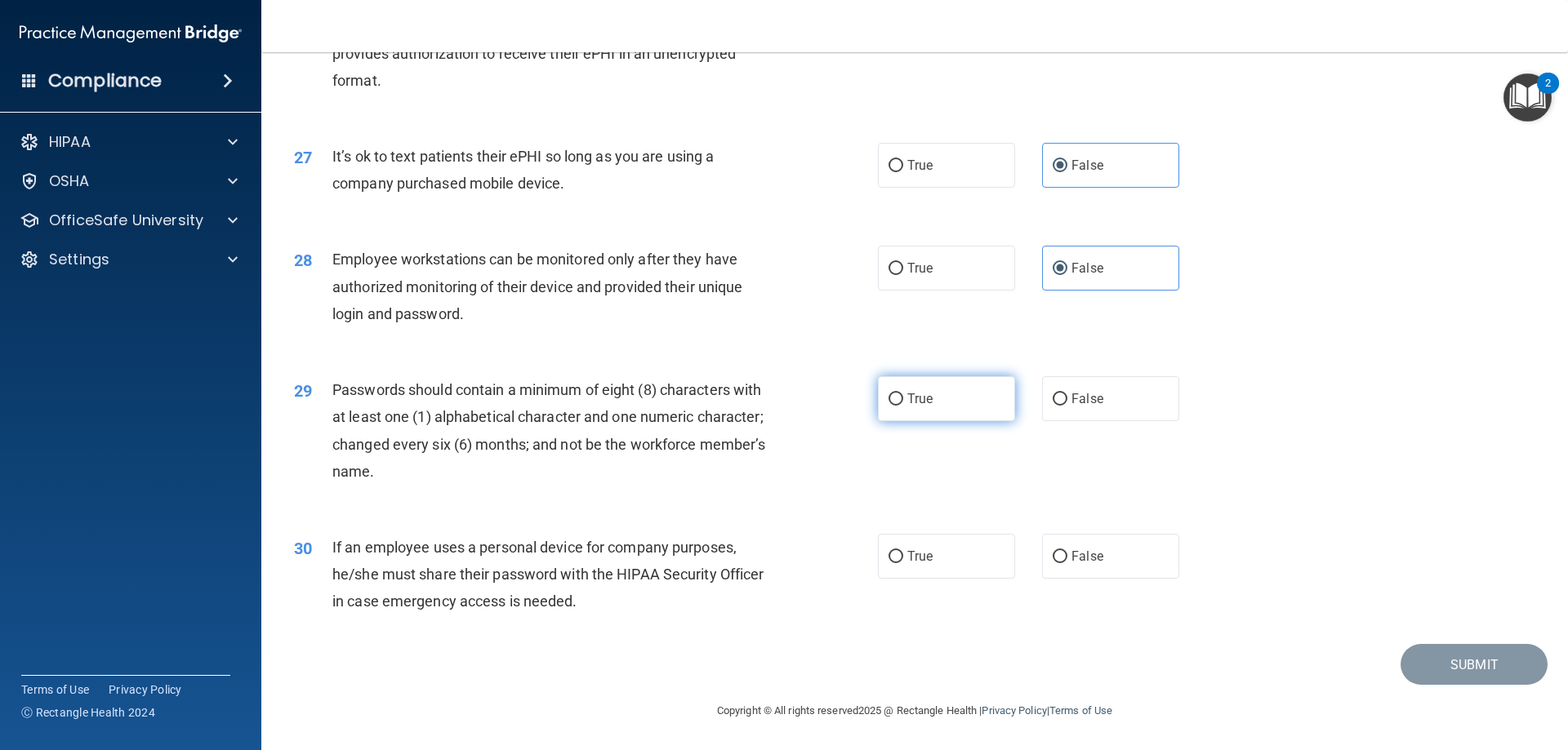
click at [929, 417] on label "True" at bounding box center [946, 398] width 137 height 44
click at [903, 406] on input "True" at bounding box center [895, 399] width 15 height 12
radio input "true"
click at [1073, 565] on label "False" at bounding box center [1110, 556] width 137 height 44
click at [1067, 563] on input "False" at bounding box center [1059, 557] width 15 height 12
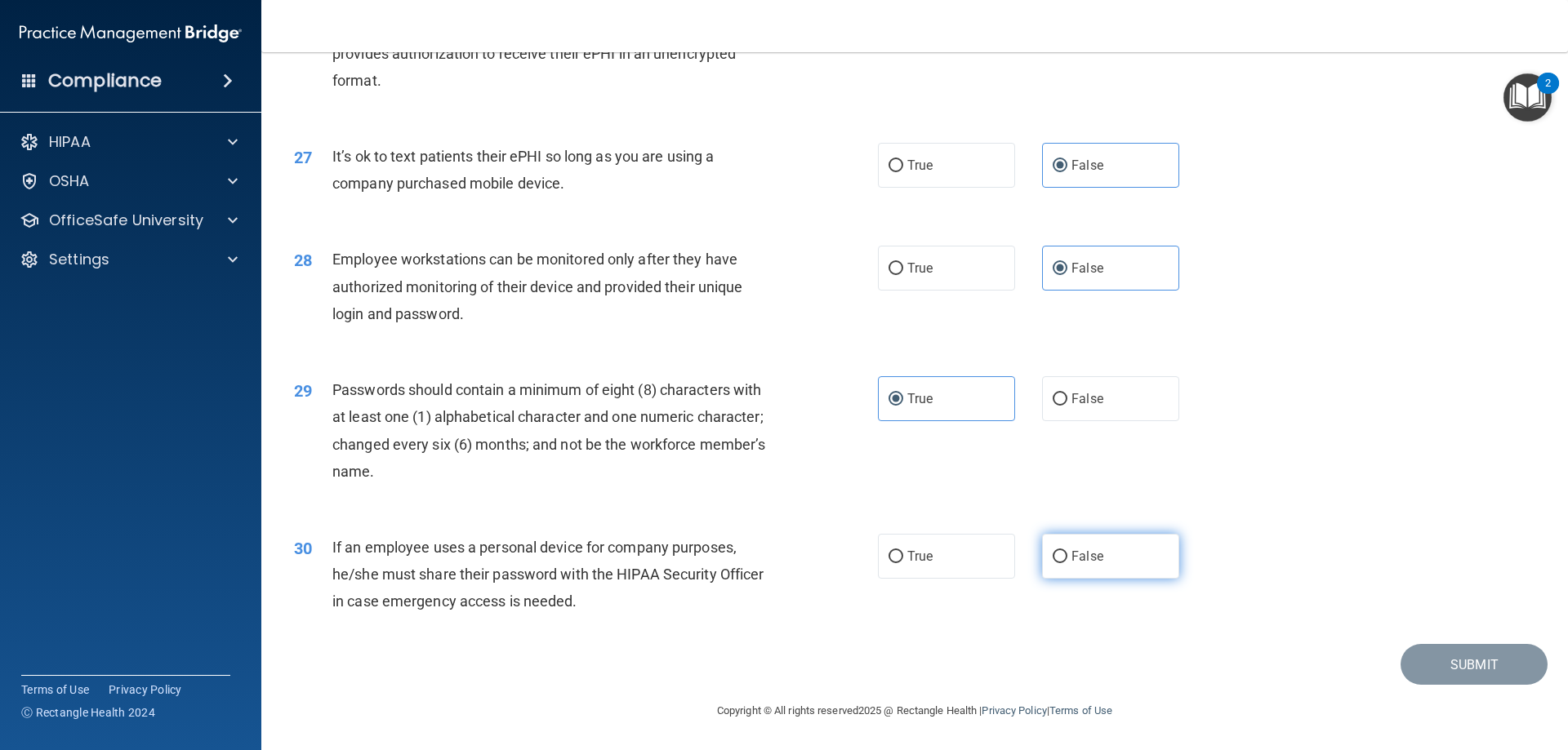
radio input "true"
click at [1424, 669] on button "Submit" at bounding box center [1474, 665] width 147 height 42
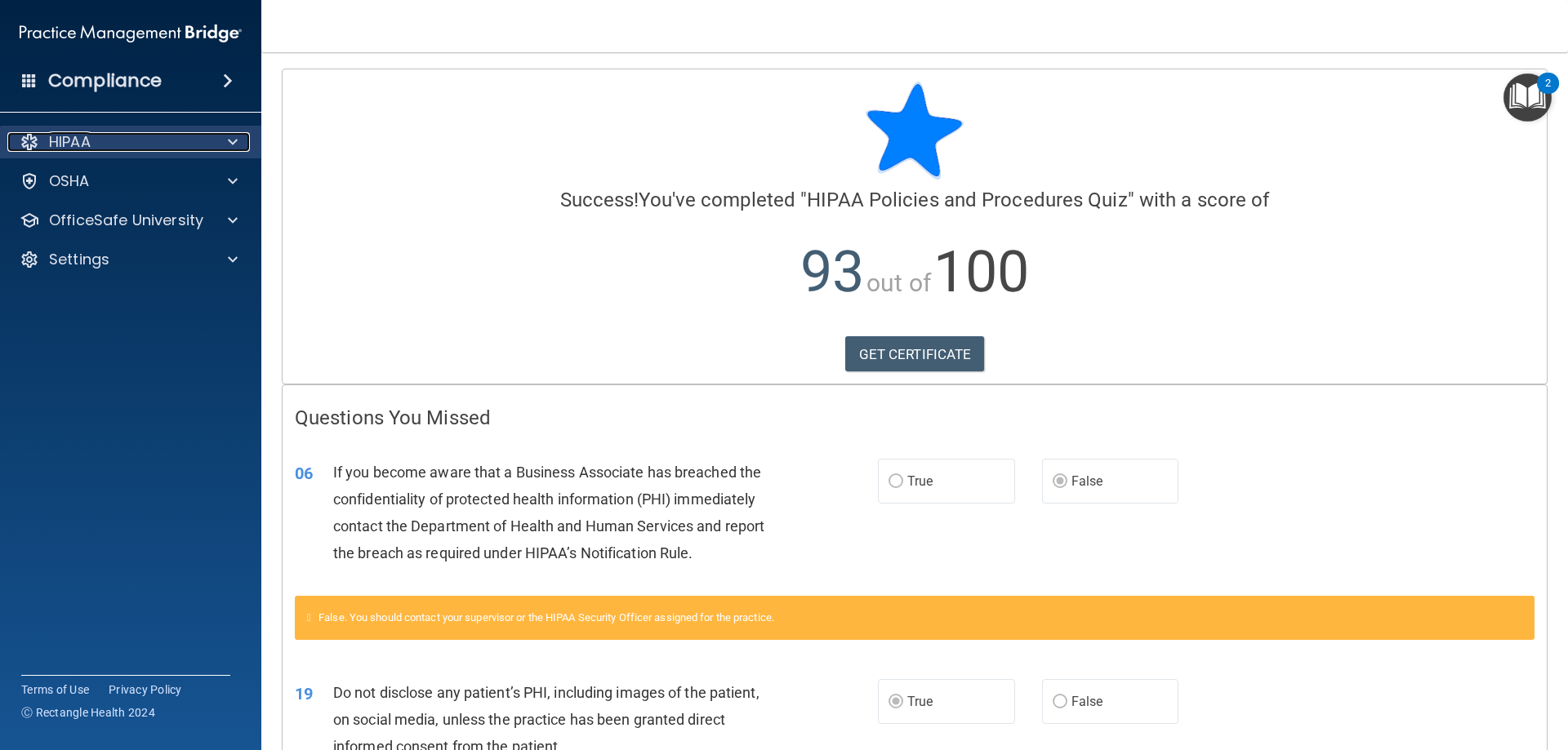
click at [106, 140] on div "HIPAA" at bounding box center [108, 142] width 202 height 19
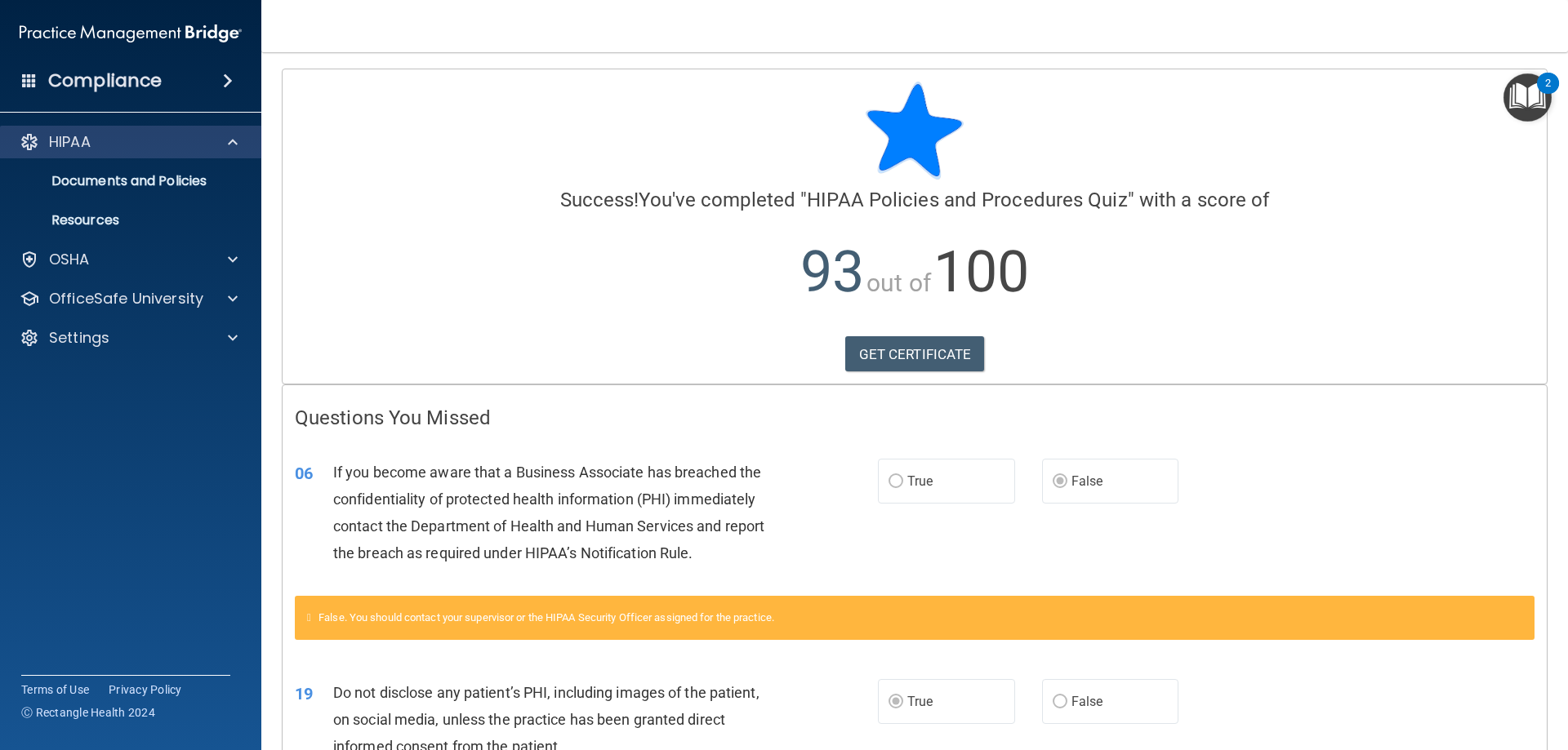
click at [45, 129] on div "HIPAA" at bounding box center [131, 141] width 262 height 32
click at [1523, 86] on img "Open Resource Center, 2 new notifications" at bounding box center [1527, 97] width 48 height 48
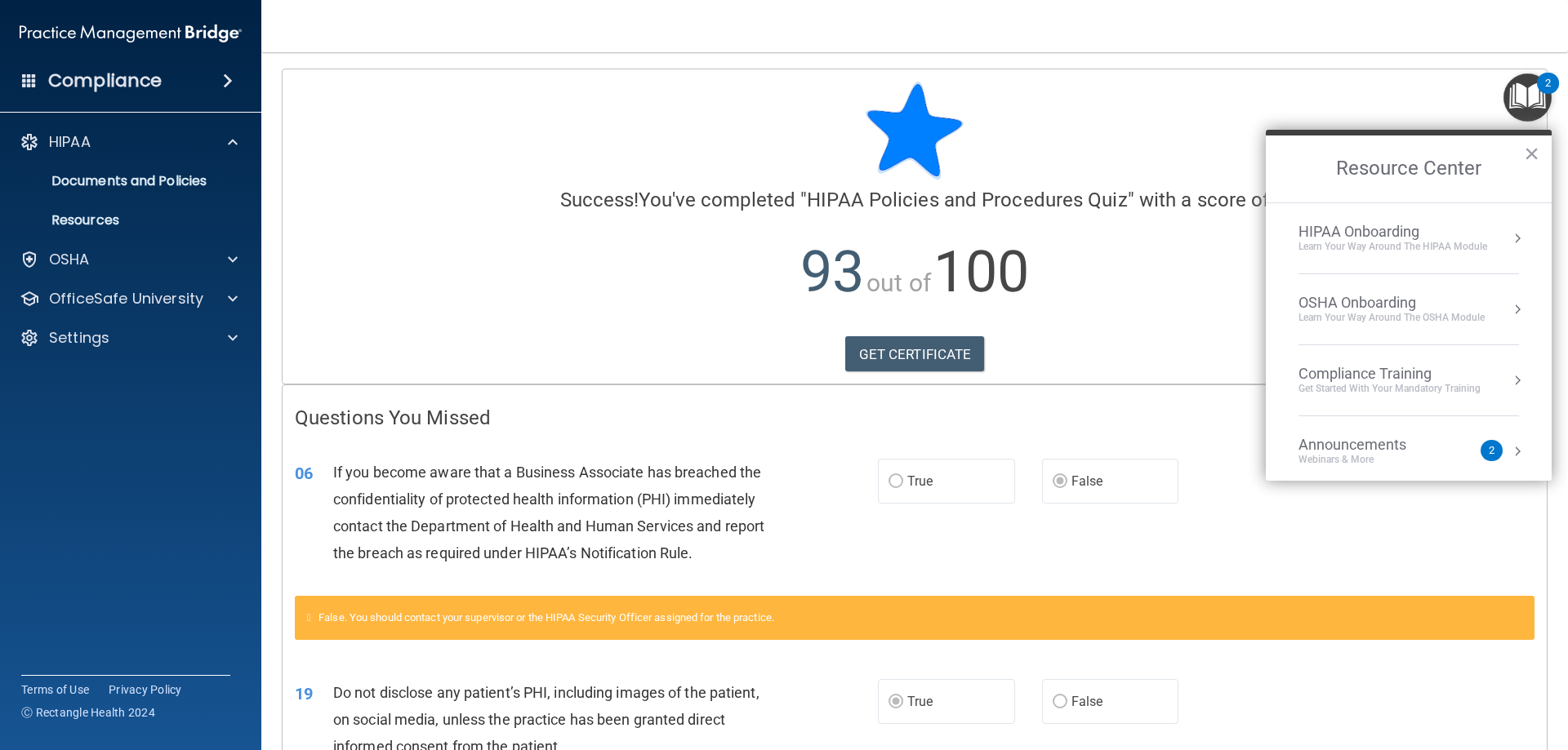
click at [1352, 230] on div "HIPAA Onboarding" at bounding box center [1393, 231] width 188 height 18
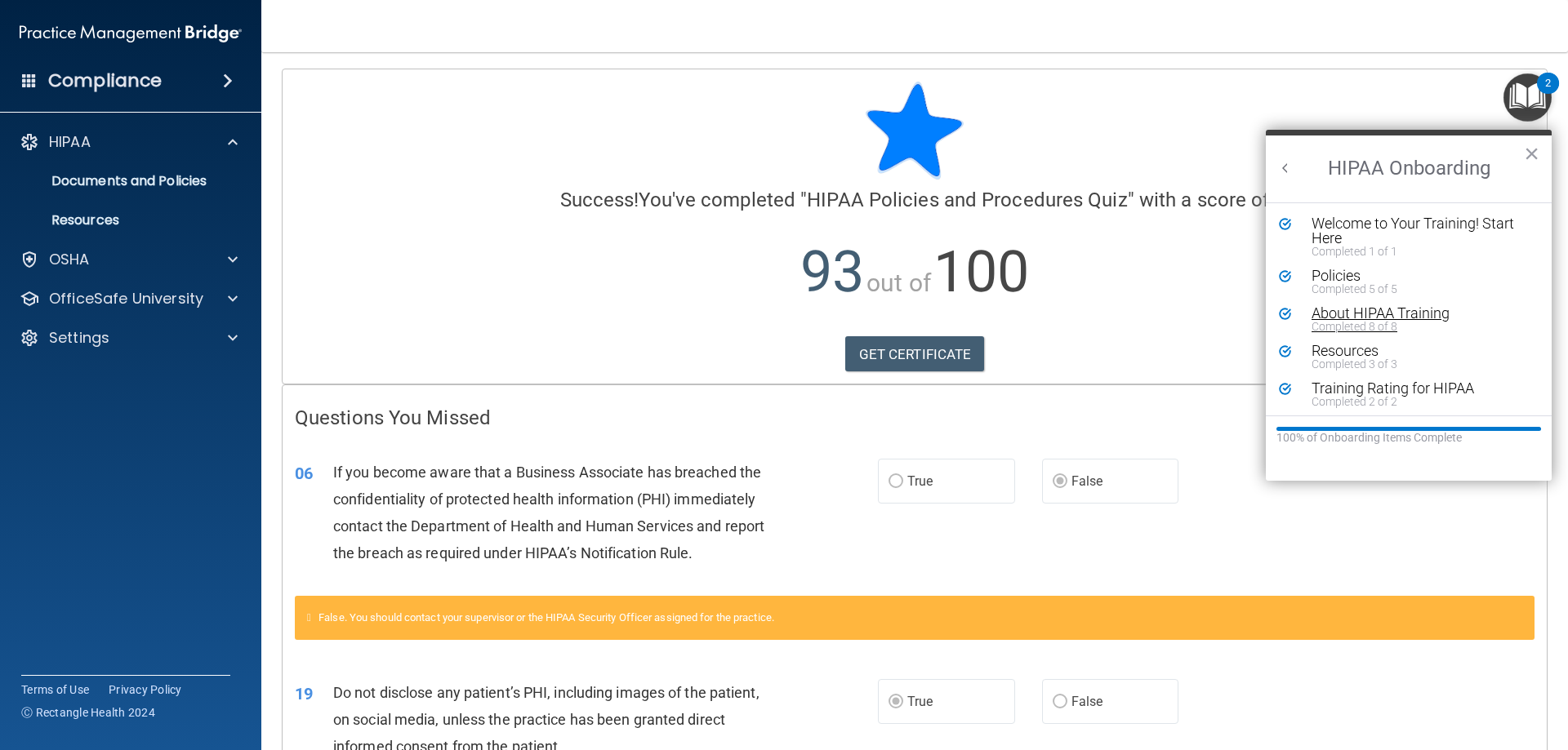
click at [1396, 327] on div "Completed 8 of 8" at bounding box center [1414, 326] width 207 height 11
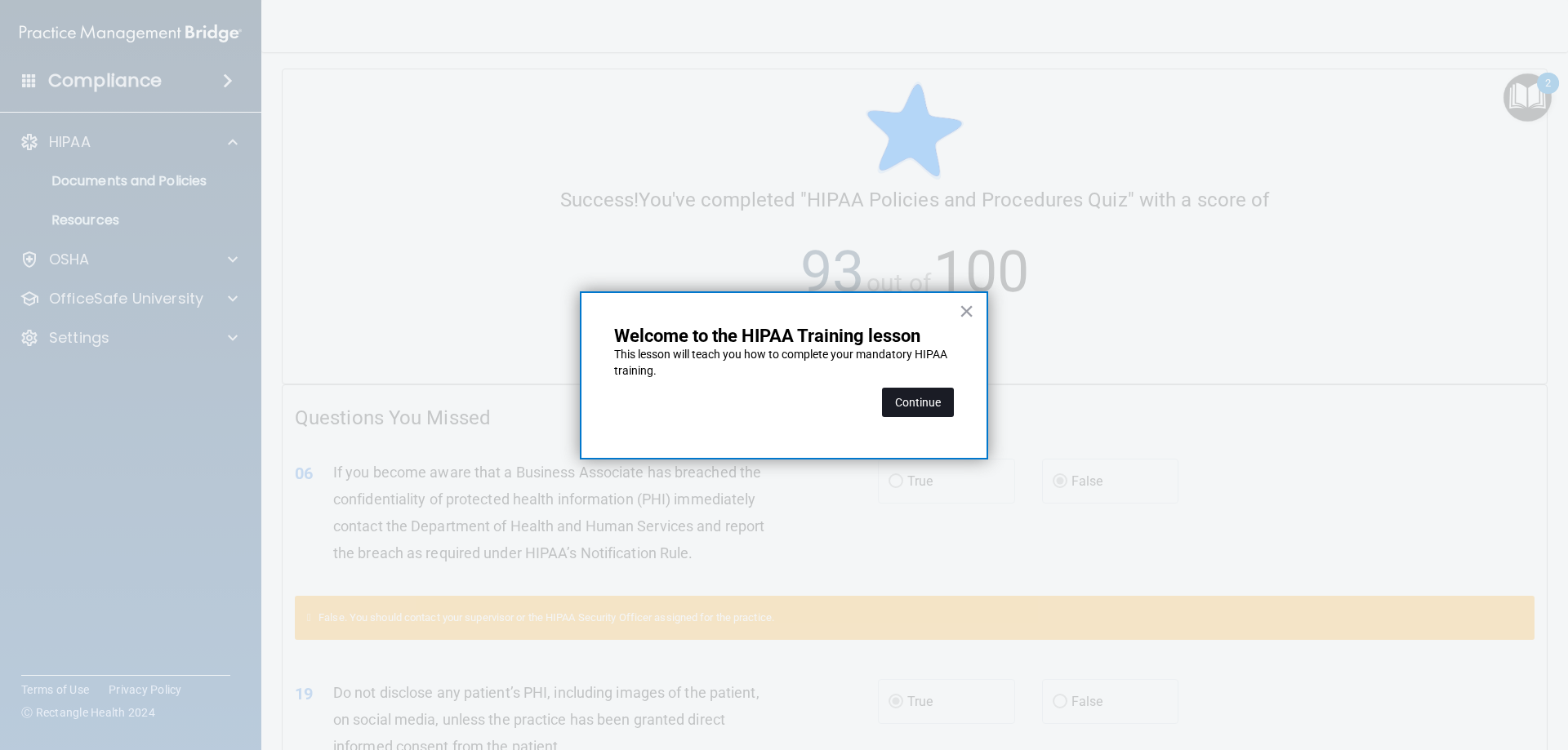
click at [909, 411] on button "Continue" at bounding box center [918, 402] width 72 height 30
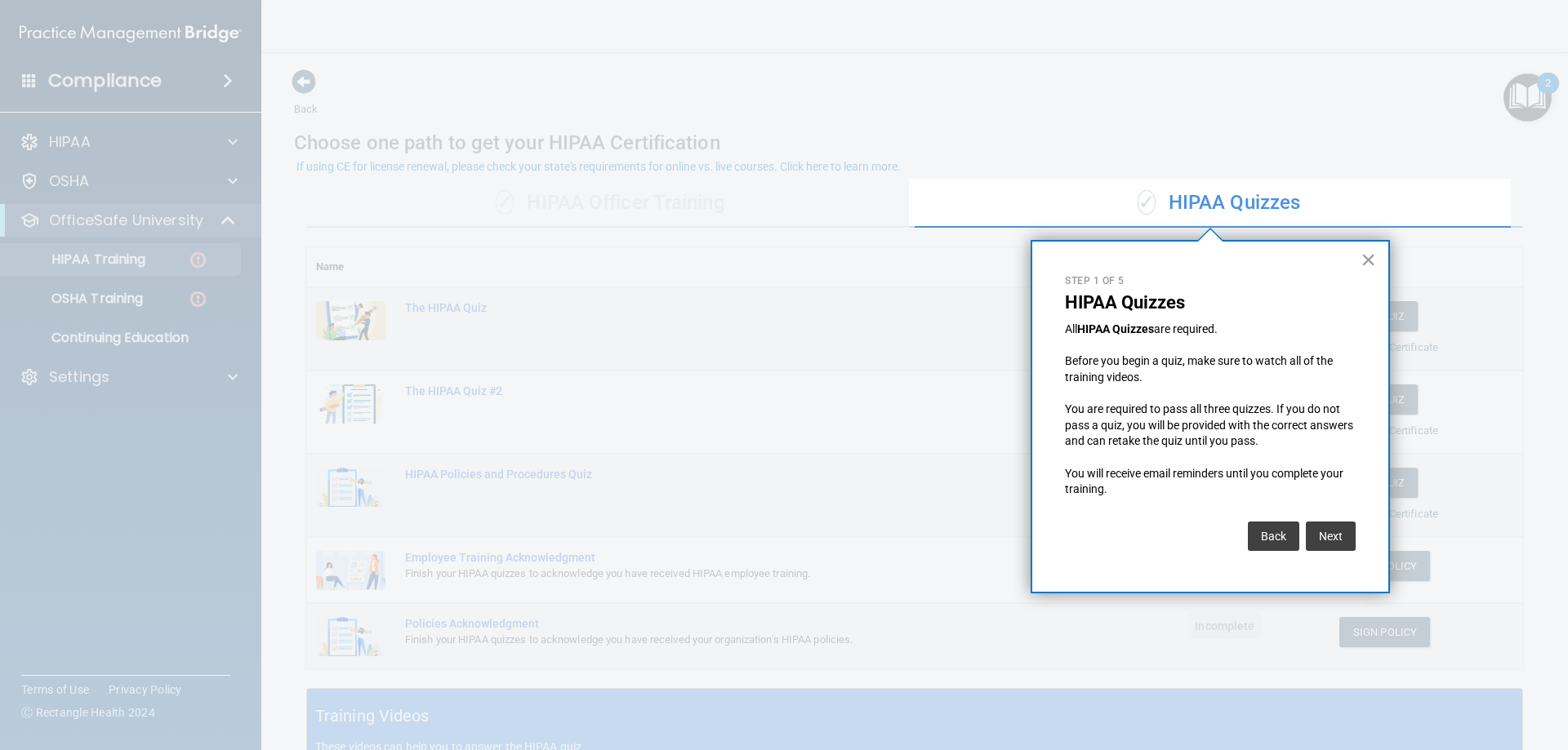
click at [1380, 260] on div "× Step 1 of 5 HIPAA Quizzes All HIPAA Quizzes are required. Before you begin a …" at bounding box center [1210, 416] width 359 height 353
click at [1370, 257] on button "×" at bounding box center [1368, 260] width 16 height 26
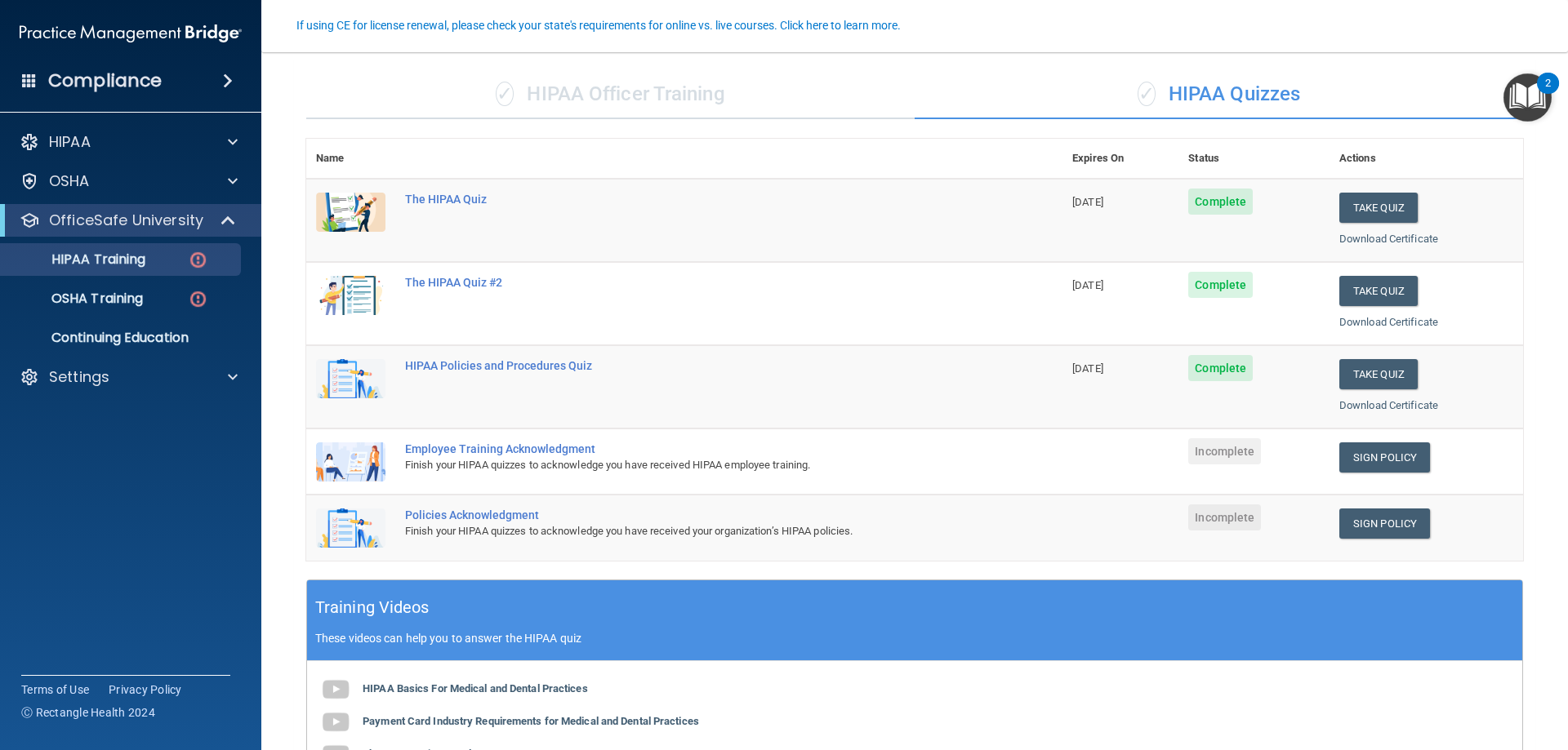
scroll to position [245, 0]
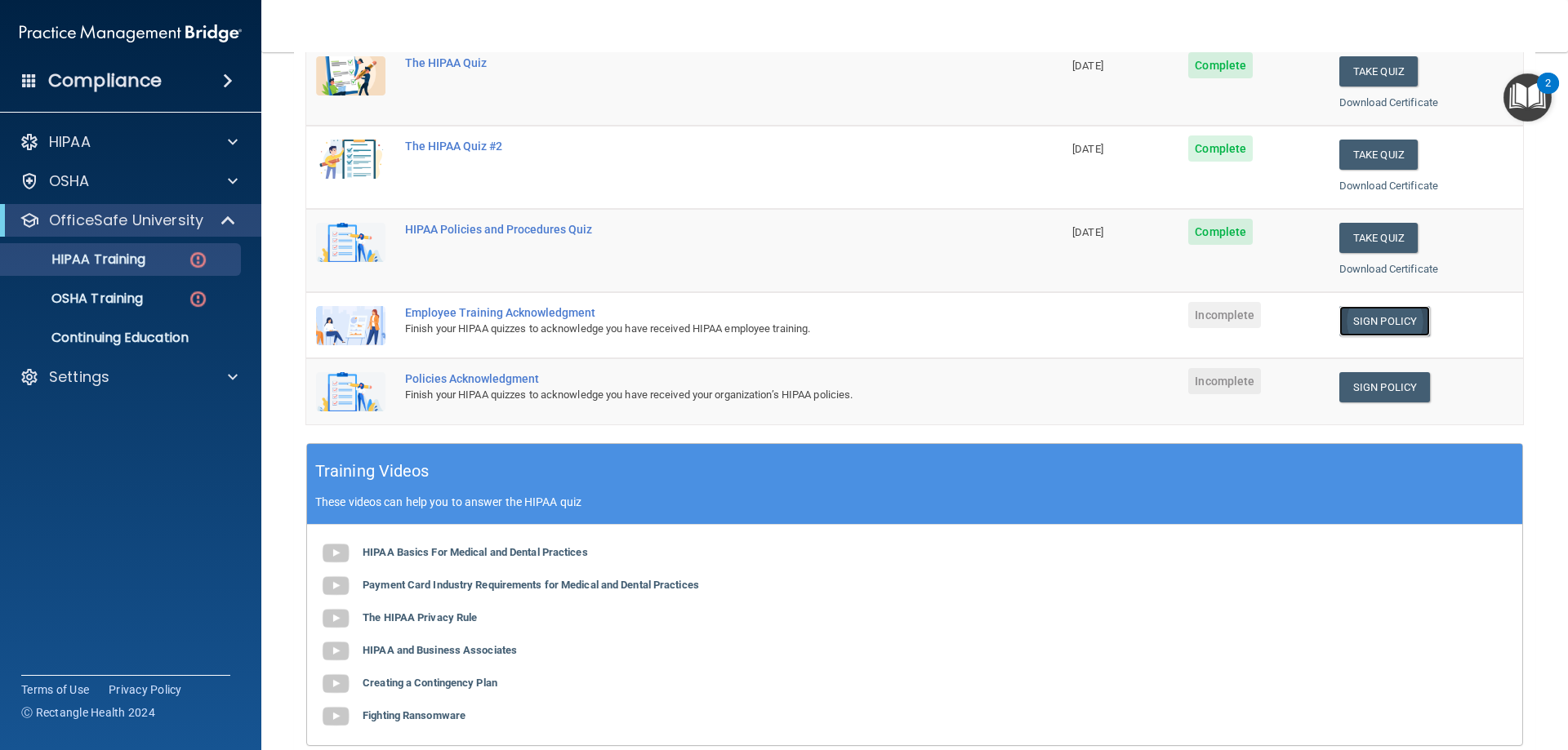
click at [1359, 325] on link "Sign Policy" at bounding box center [1385, 321] width 91 height 31
click at [1379, 382] on link "Sign Policy" at bounding box center [1385, 387] width 91 height 31
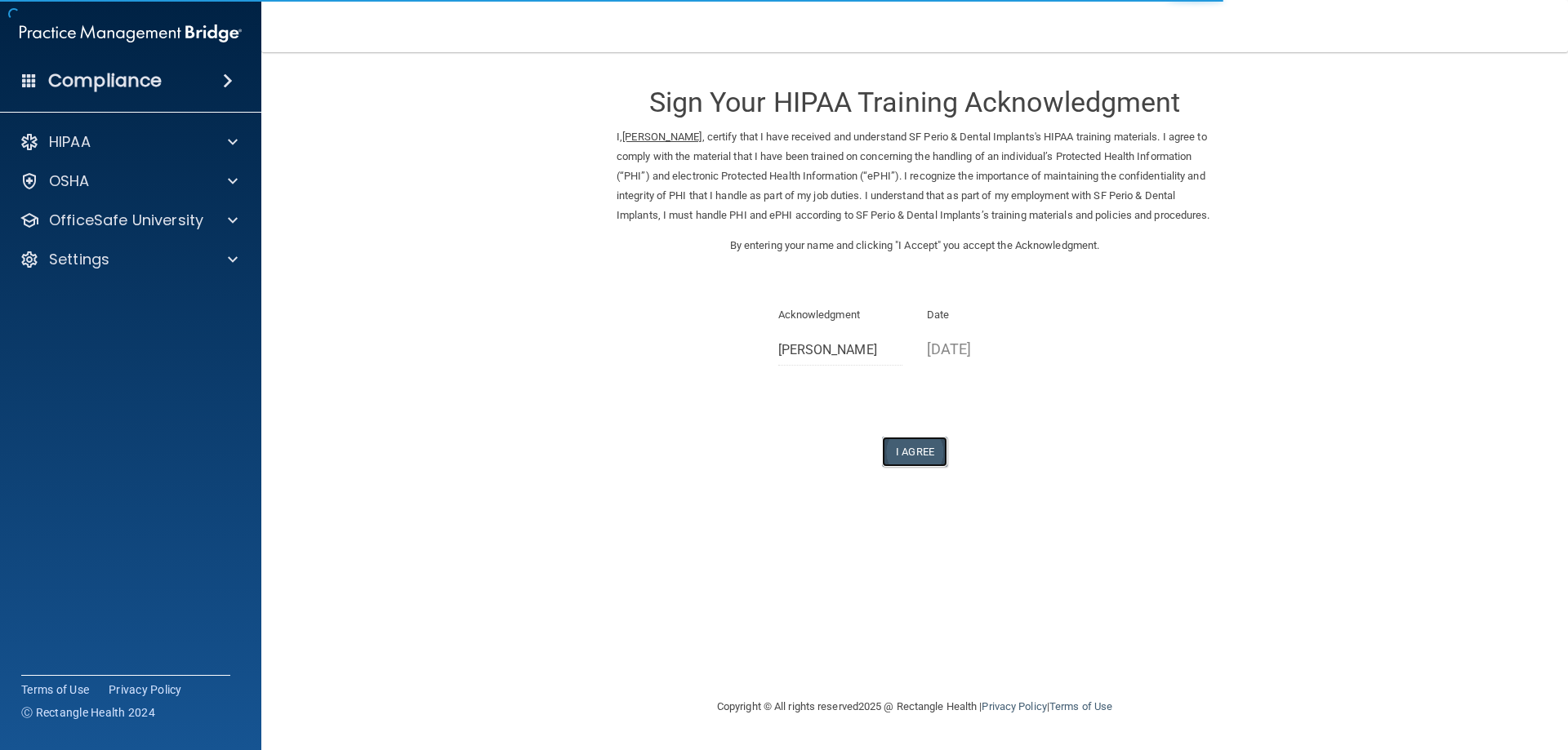
click at [894, 467] on button "I Agree" at bounding box center [914, 452] width 65 height 31
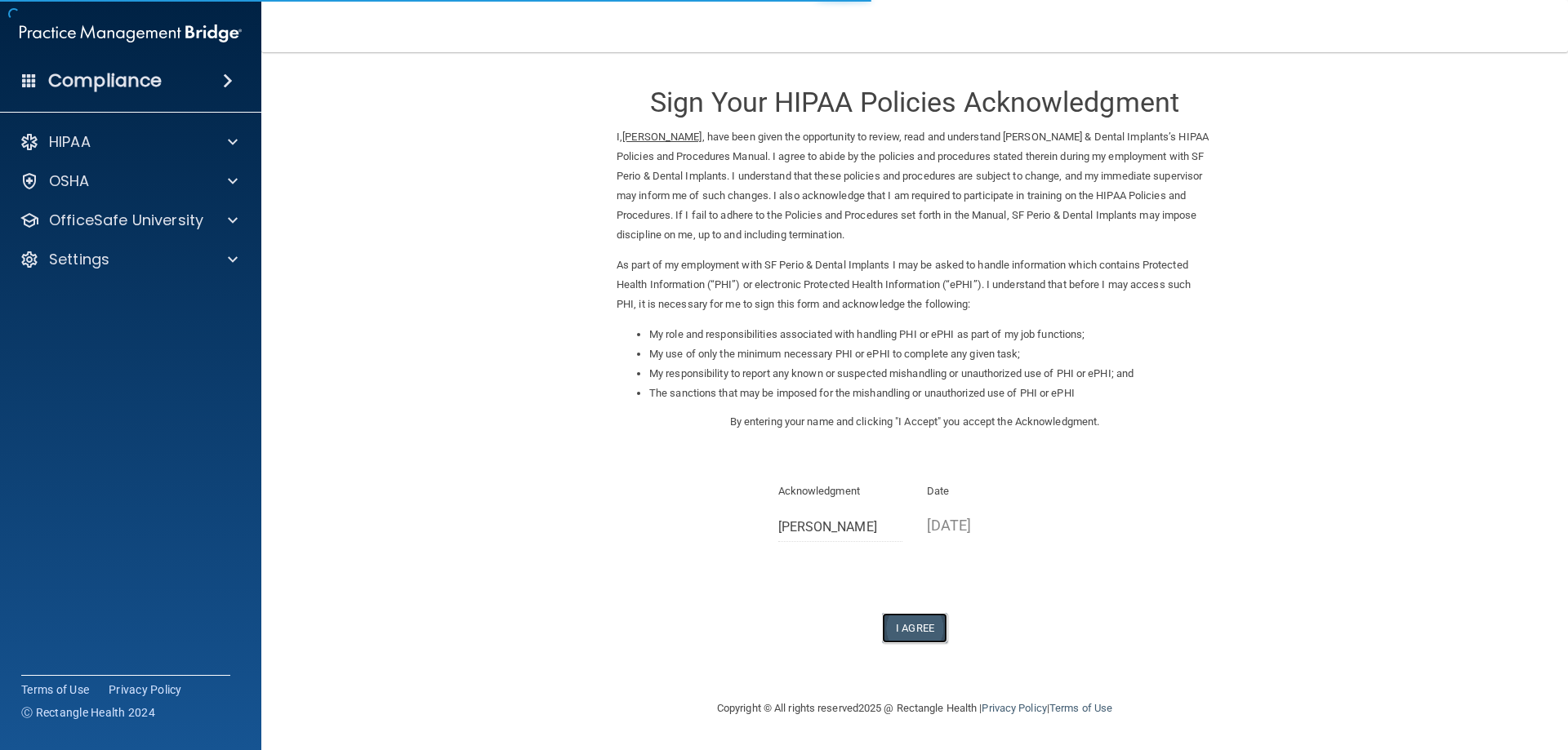
click at [923, 627] on button "I Agree" at bounding box center [914, 628] width 65 height 31
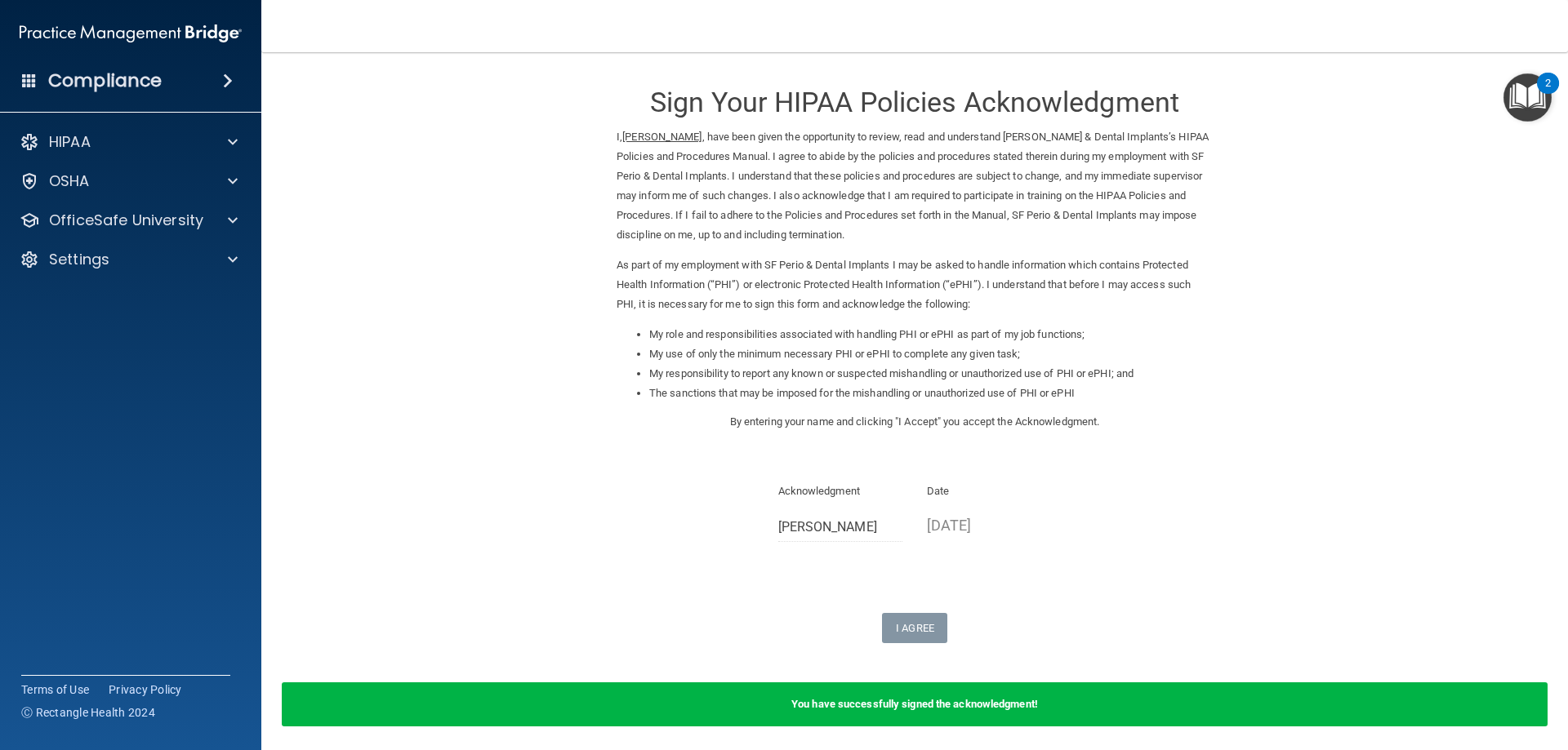
click at [1018, 707] on b "You have successfully signed the acknowledgment!" at bounding box center [914, 704] width 247 height 12
click at [154, 148] on div "HIPAA" at bounding box center [108, 142] width 202 height 19
click at [1541, 85] on div "2" at bounding box center [1547, 83] width 22 height 21
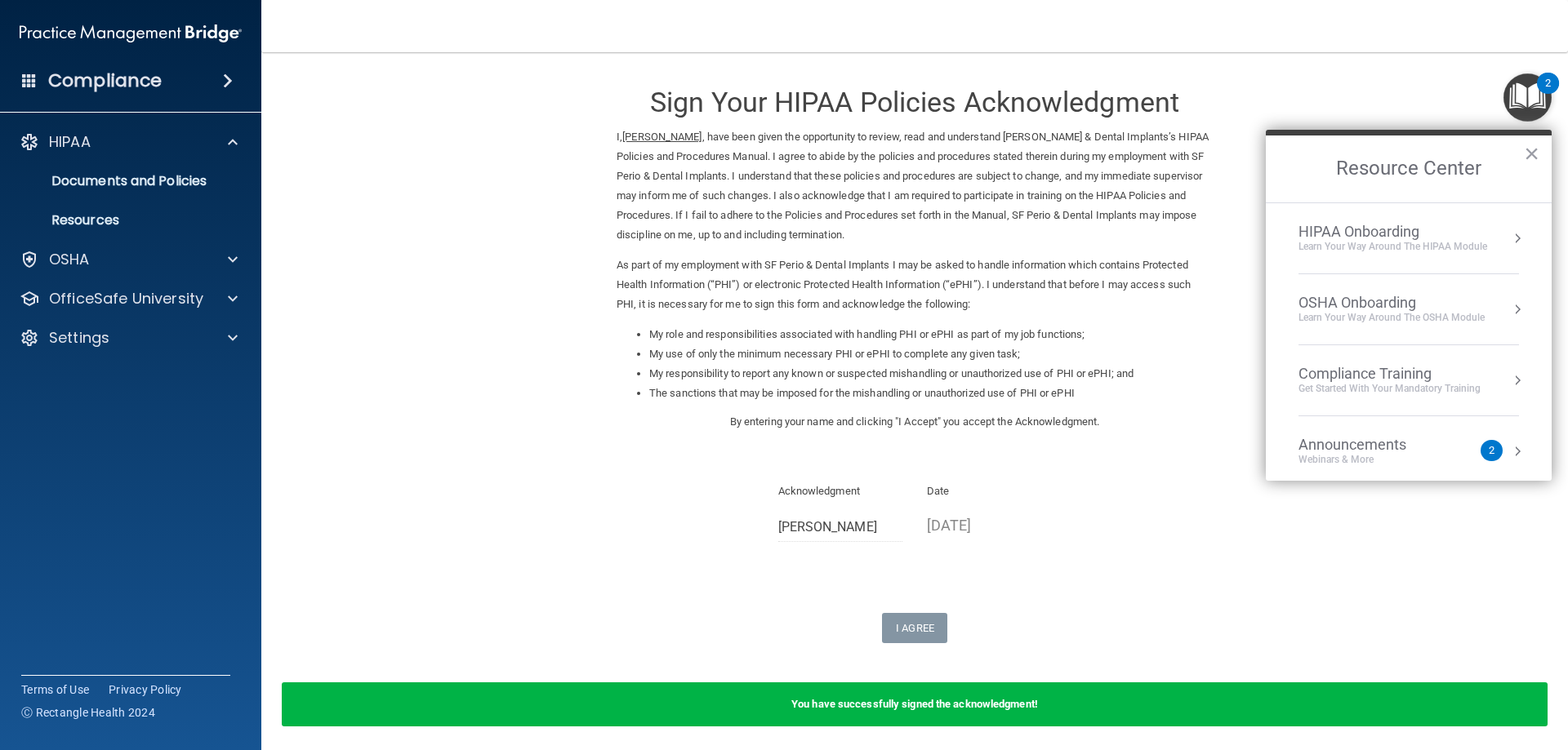
click at [1359, 236] on div "HIPAA Onboarding" at bounding box center [1393, 231] width 188 height 18
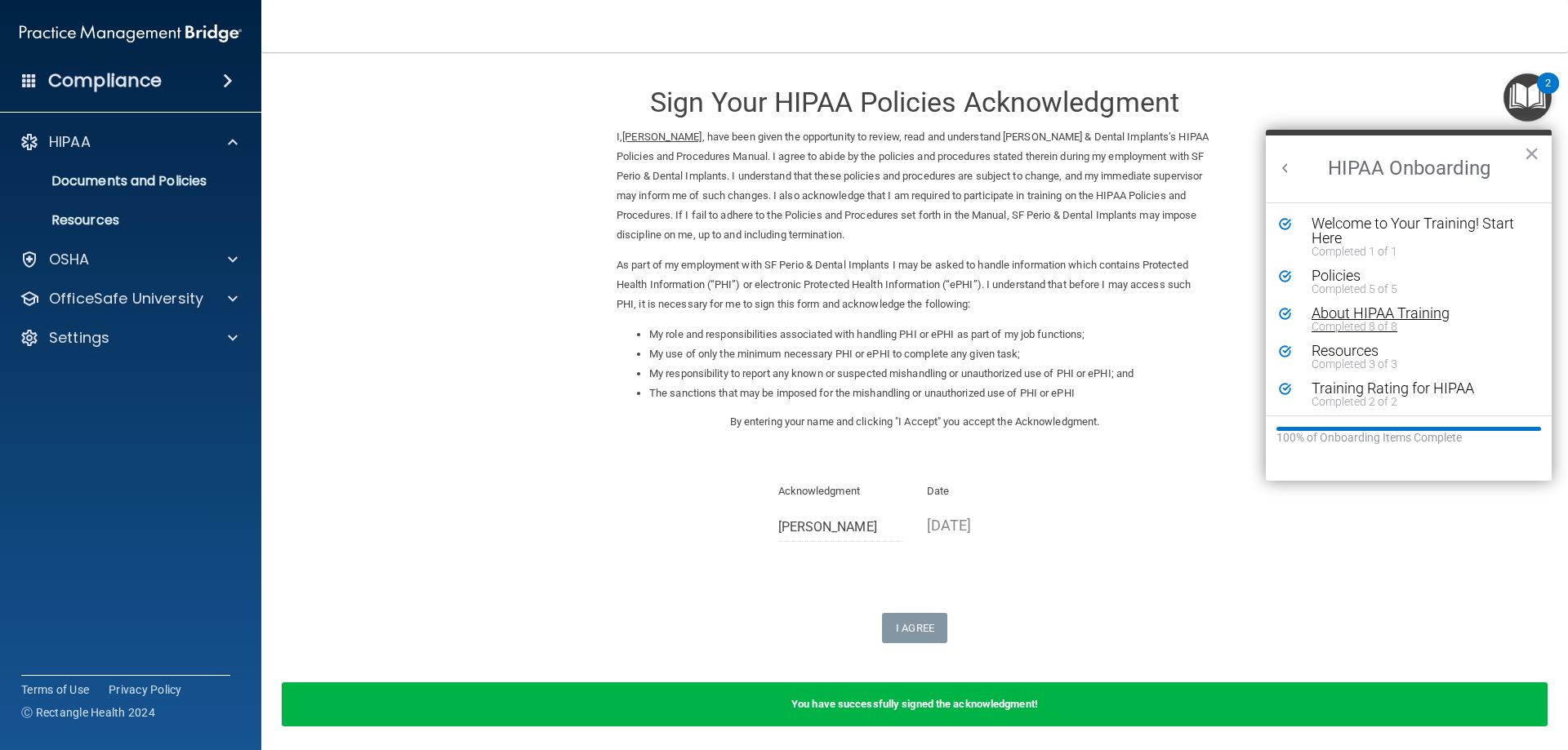
click at [1346, 306] on div "About HIPAA Training" at bounding box center [1414, 313] width 207 height 15
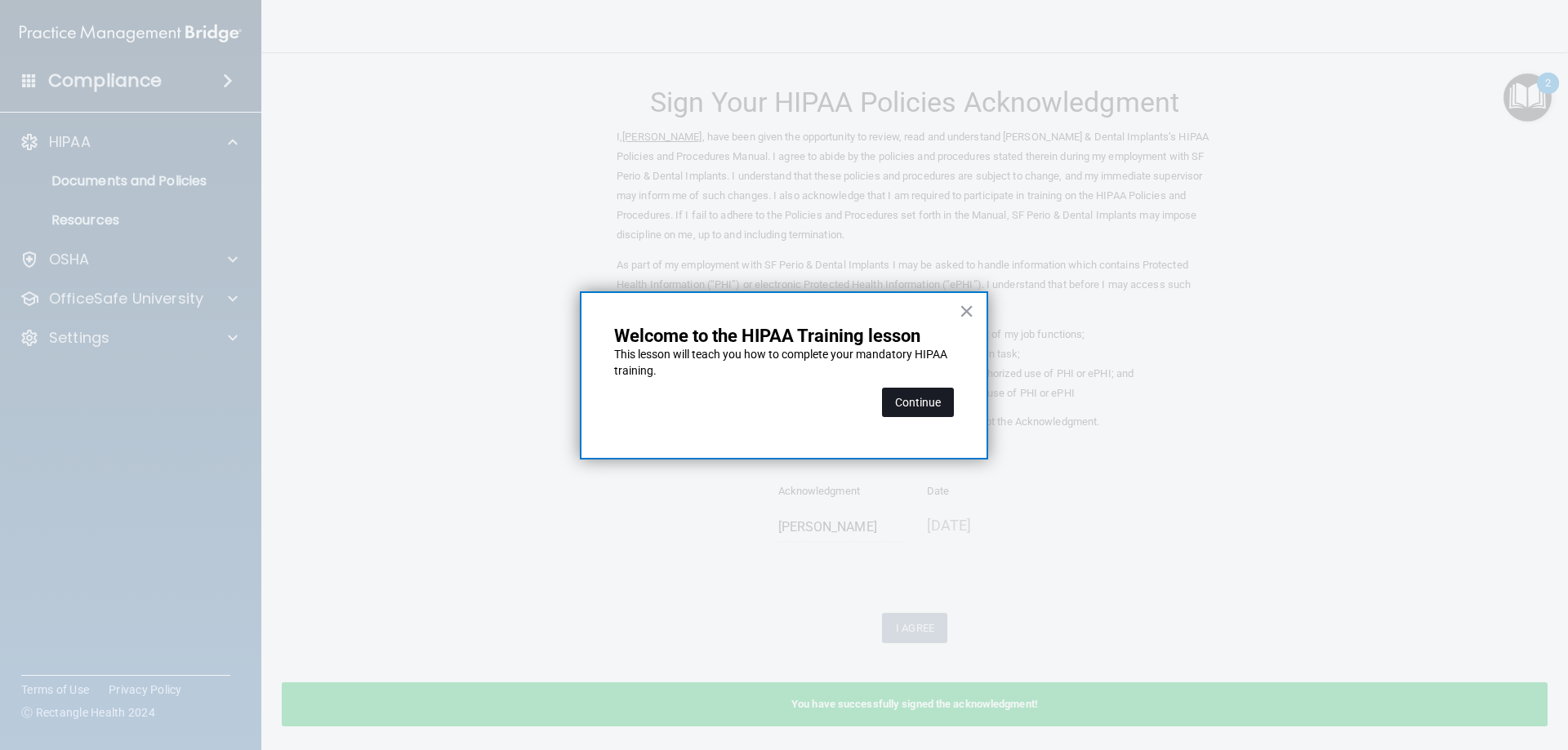
click at [921, 388] on button "Continue" at bounding box center [918, 402] width 72 height 30
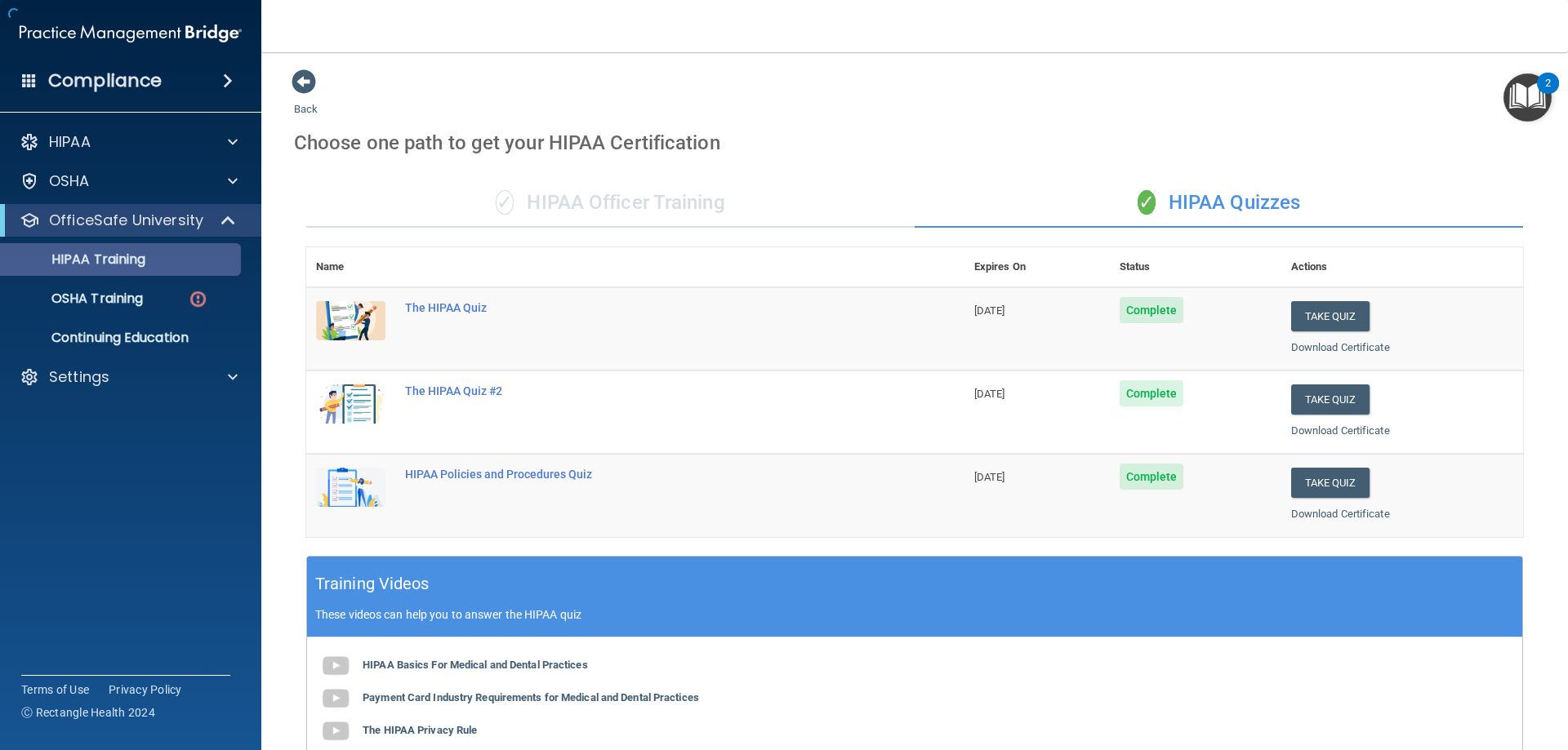
click at [91, 249] on body "Compliance HIPAA Documents and Policies Report an Incident Business Associates …" at bounding box center [784, 375] width 1568 height 750
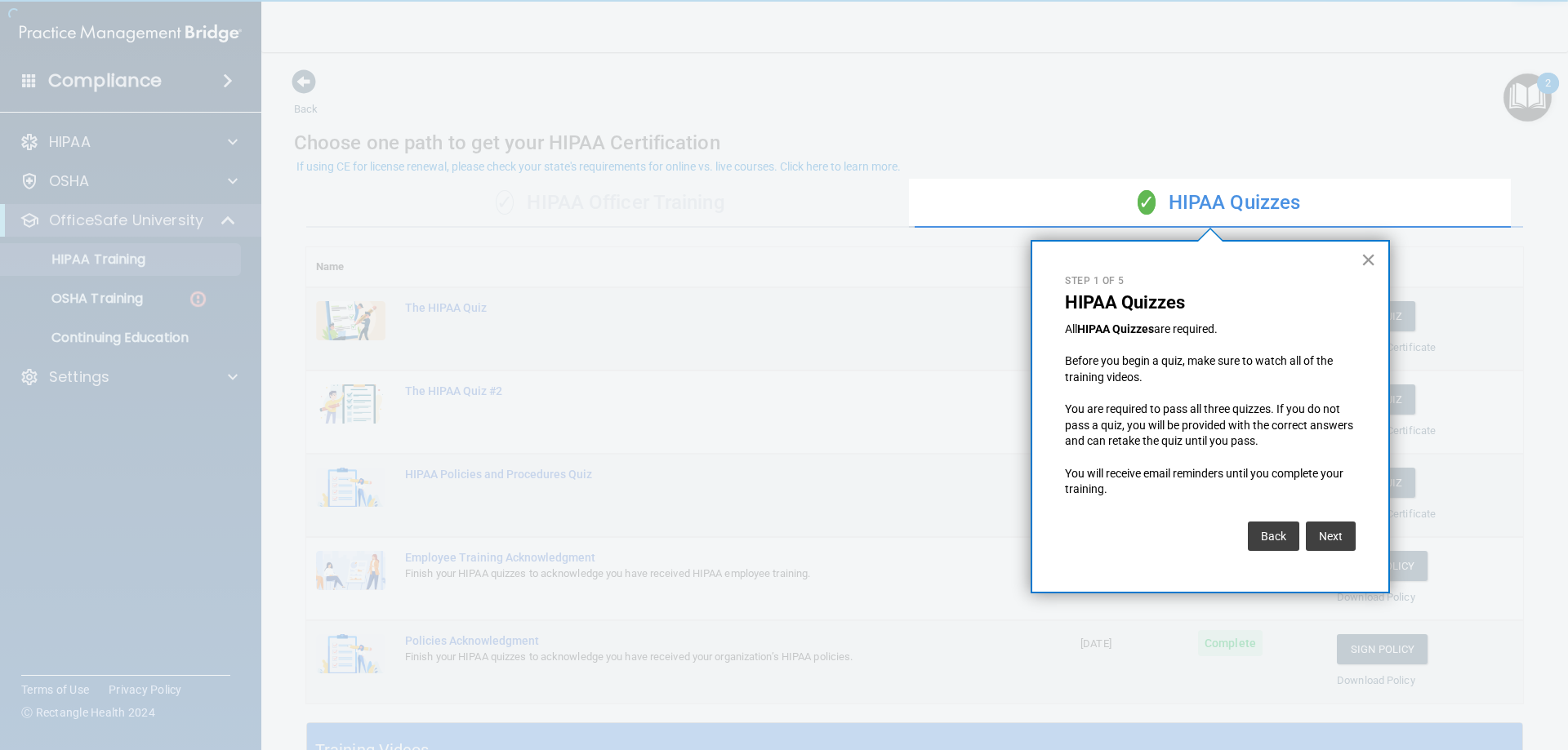
click at [1366, 254] on button "×" at bounding box center [1368, 260] width 16 height 26
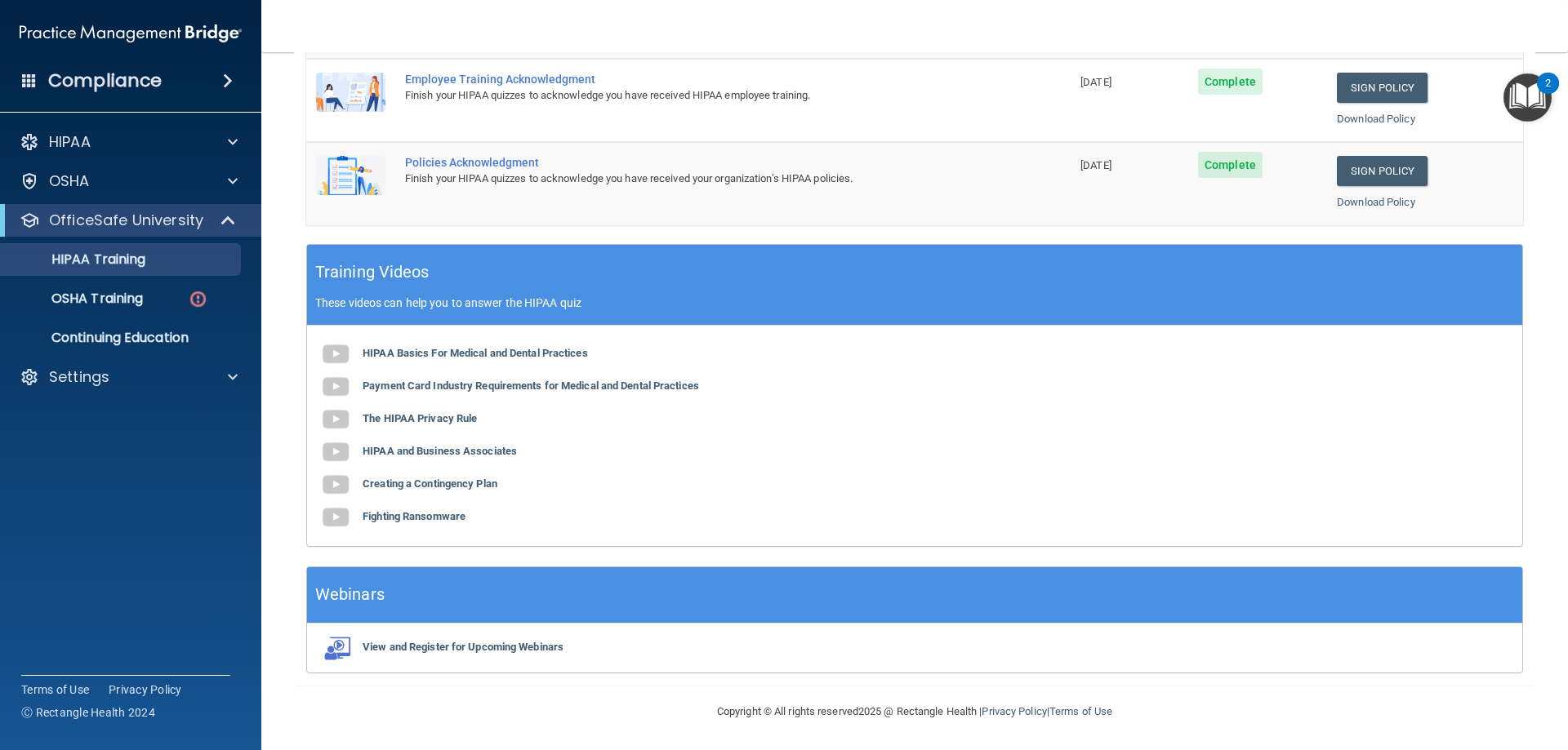
scroll to position [479, 0]
